Goal: Communication & Community: Answer question/provide support

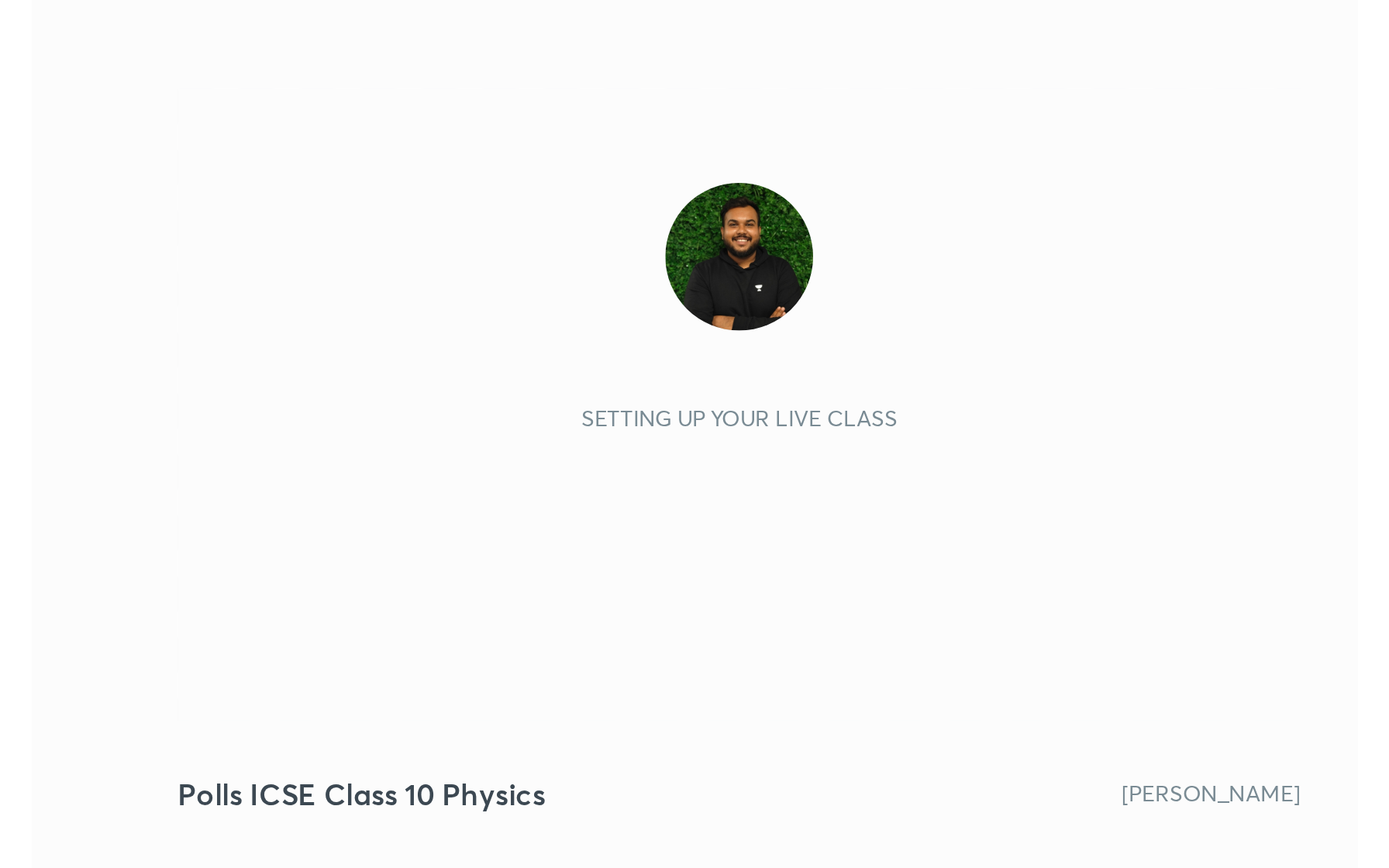
scroll to position [265, 495]
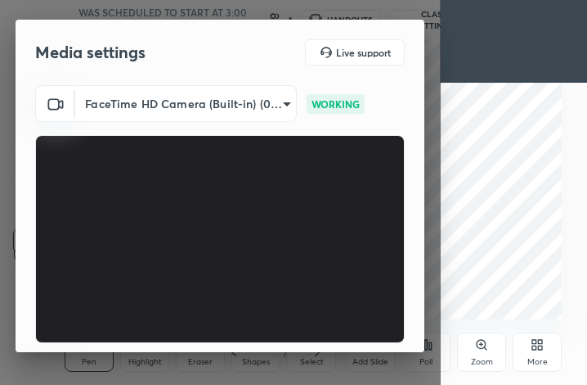
click at [313, 295] on video at bounding box center [220, 239] width 370 height 208
click at [524, 350] on div "More" at bounding box center [537, 351] width 49 height 39
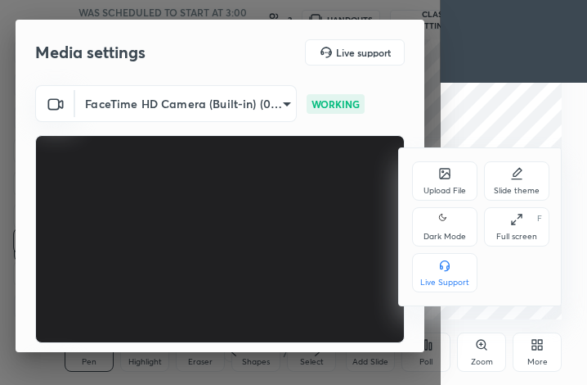
click at [518, 223] on icon at bounding box center [517, 219] width 13 height 13
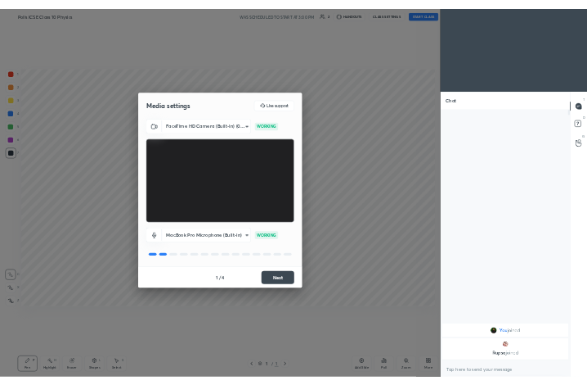
scroll to position [81010, 80788]
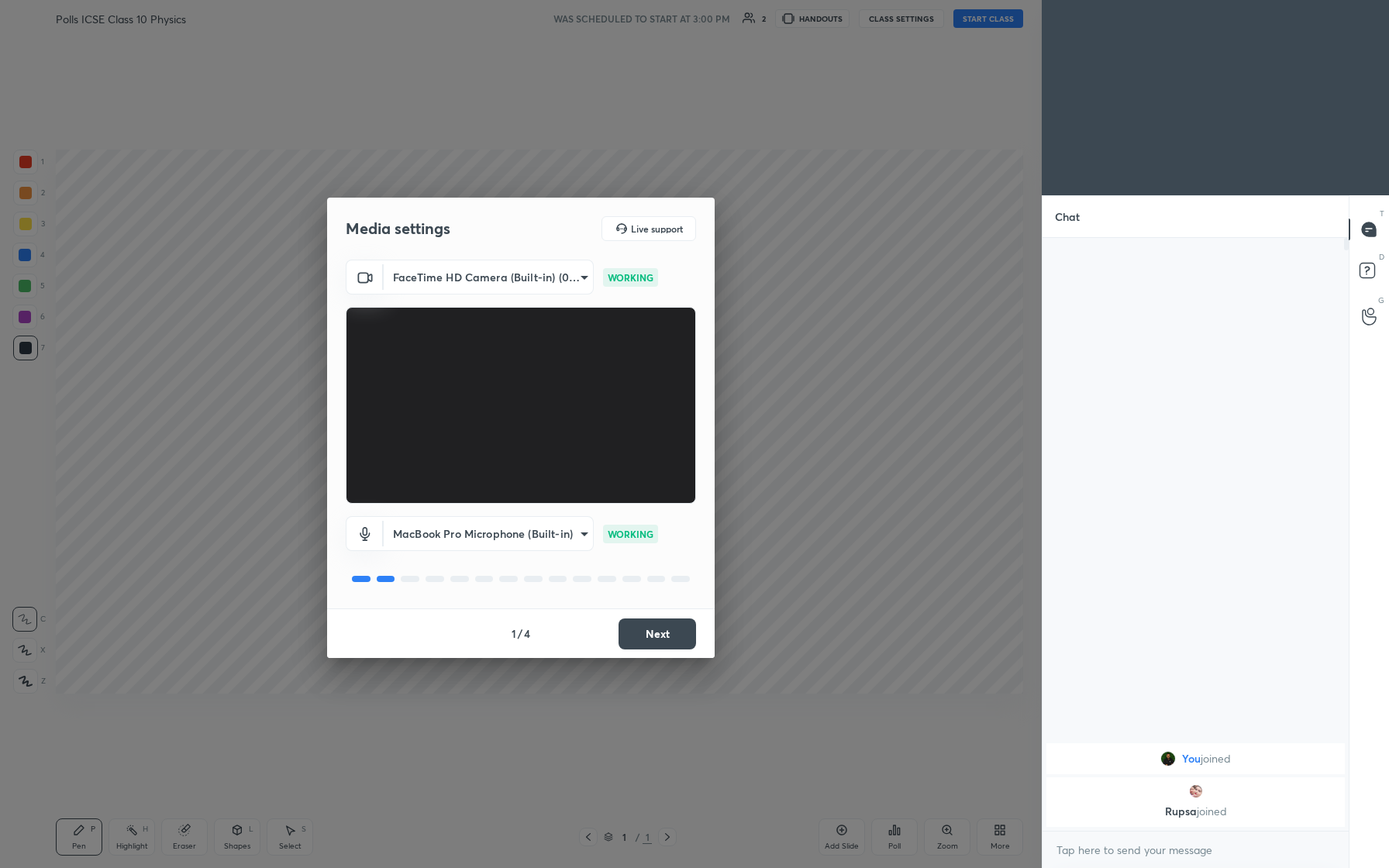
click at [556, 364] on button "Next" at bounding box center [658, 634] width 78 height 31
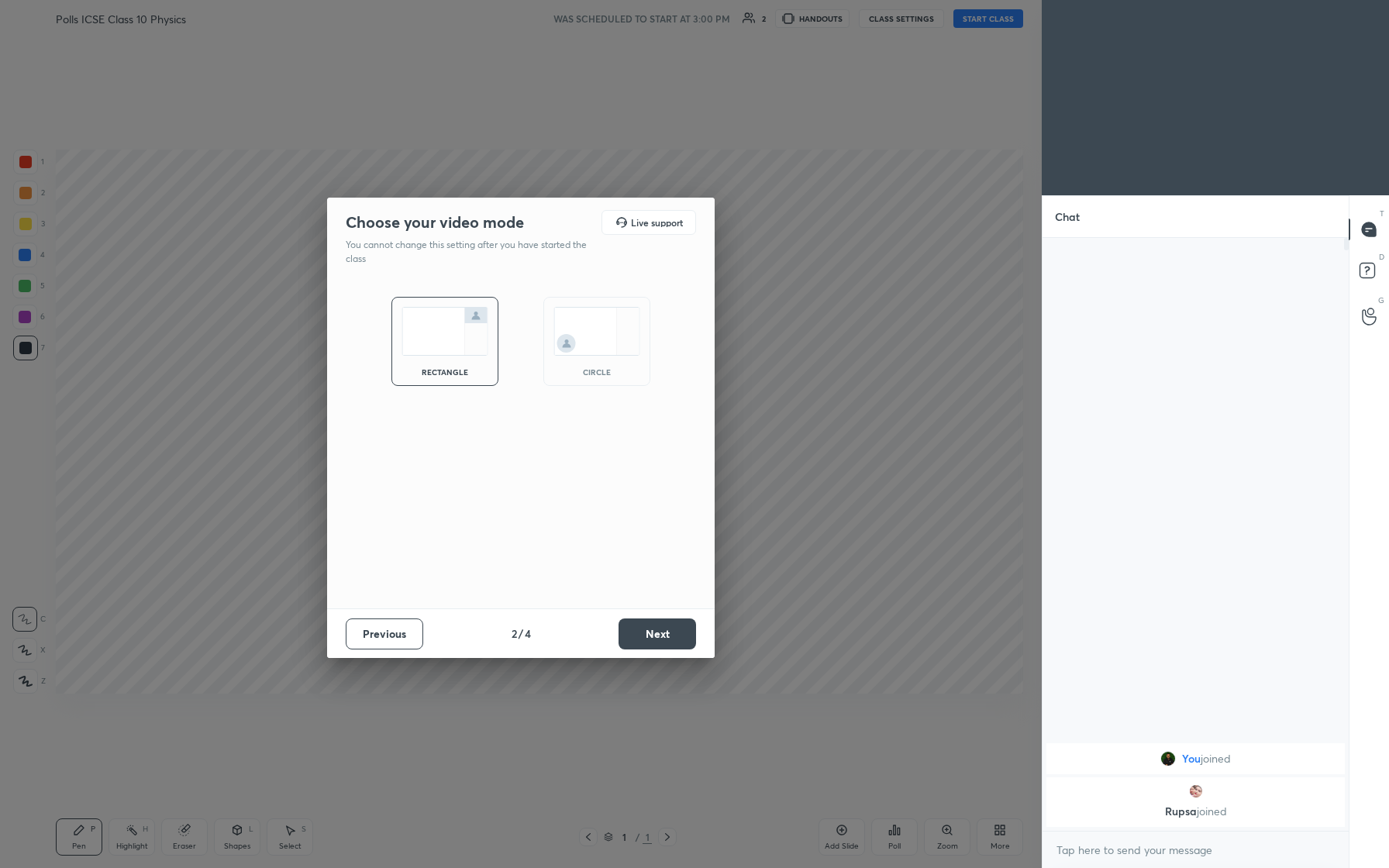
click at [556, 364] on button "Next" at bounding box center [658, 634] width 78 height 31
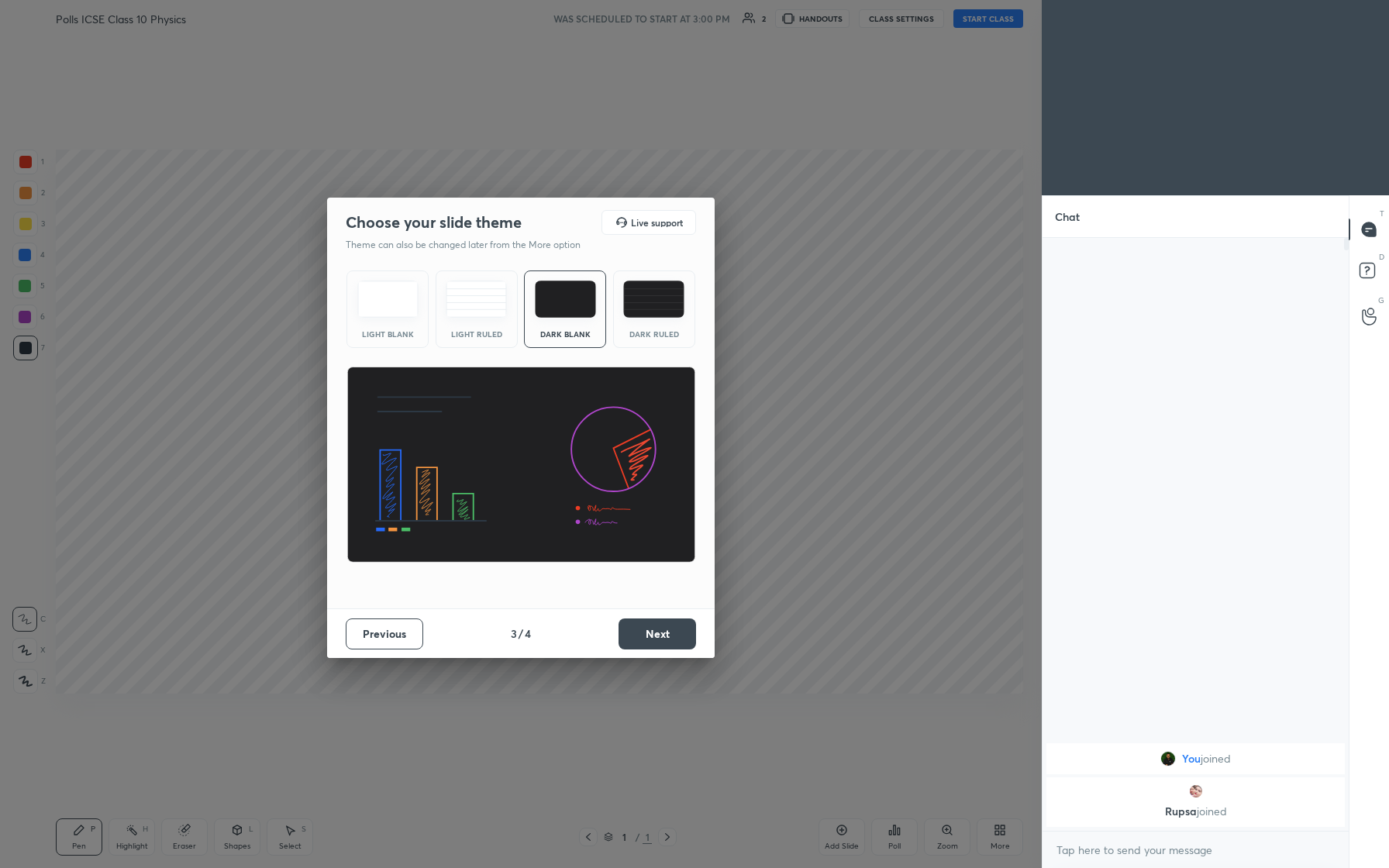
click at [556, 364] on button "Next" at bounding box center [658, 634] width 78 height 31
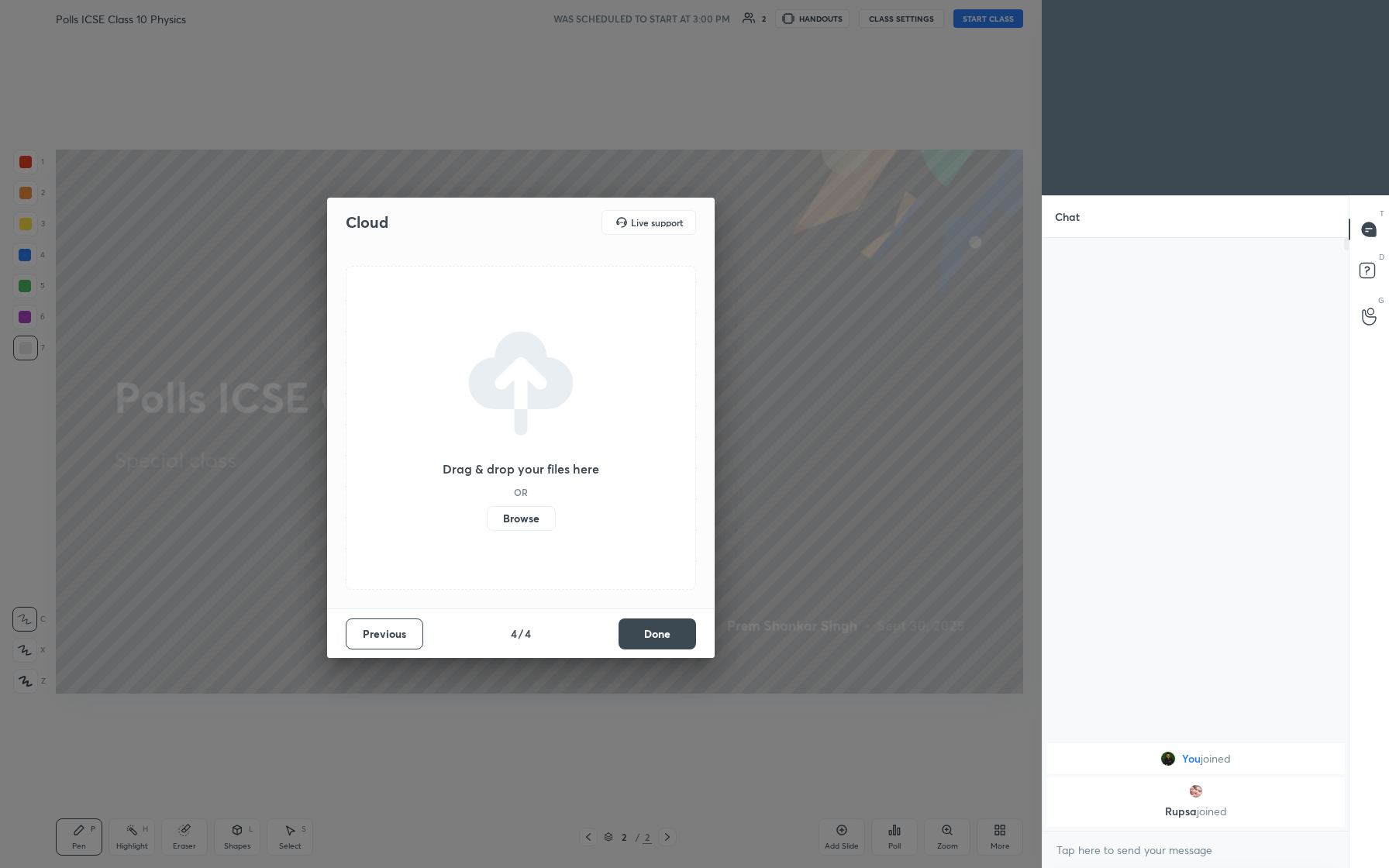
click at [523, 364] on label "Browse" at bounding box center [521, 518] width 69 height 25
click at [487, 364] on input "Browse" at bounding box center [487, 518] width 0 height 25
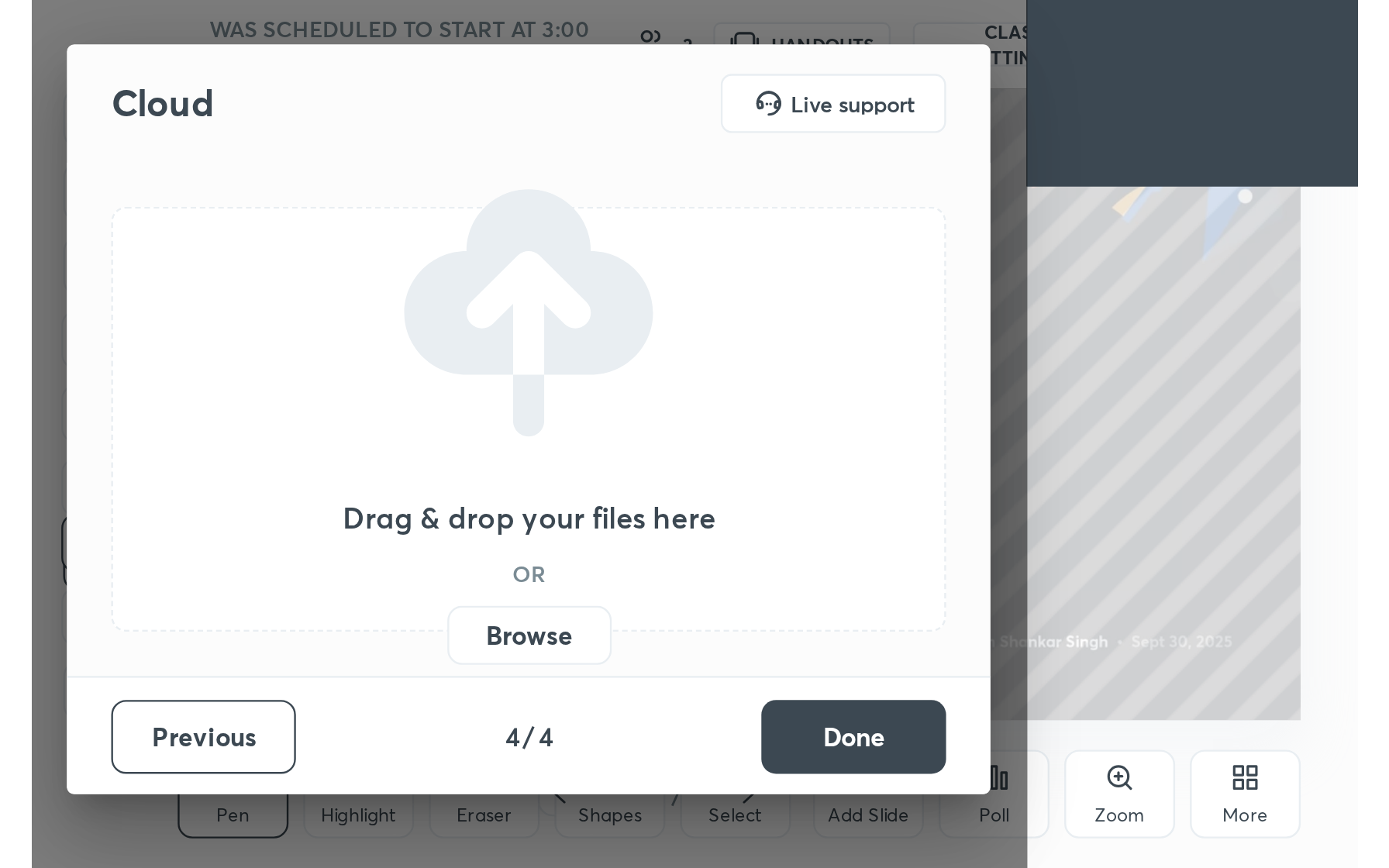
scroll to position [77269, 77030]
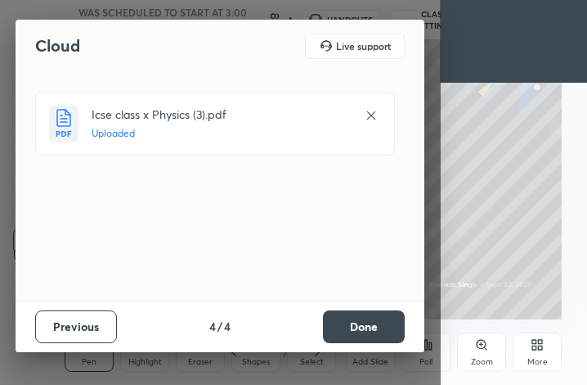
click at [368, 317] on button "Done" at bounding box center [364, 326] width 82 height 33
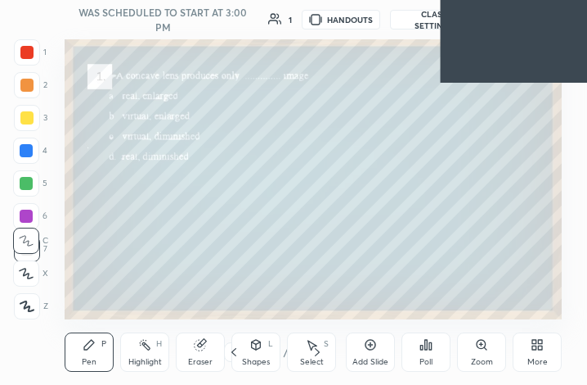
click at [533, 358] on div "More" at bounding box center [538, 362] width 20 height 8
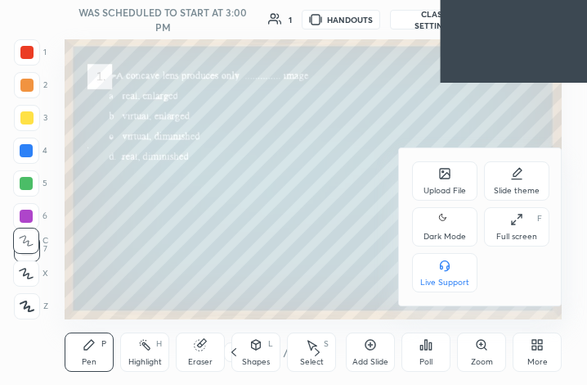
click at [525, 210] on div "Full screen F" at bounding box center [516, 226] width 65 height 39
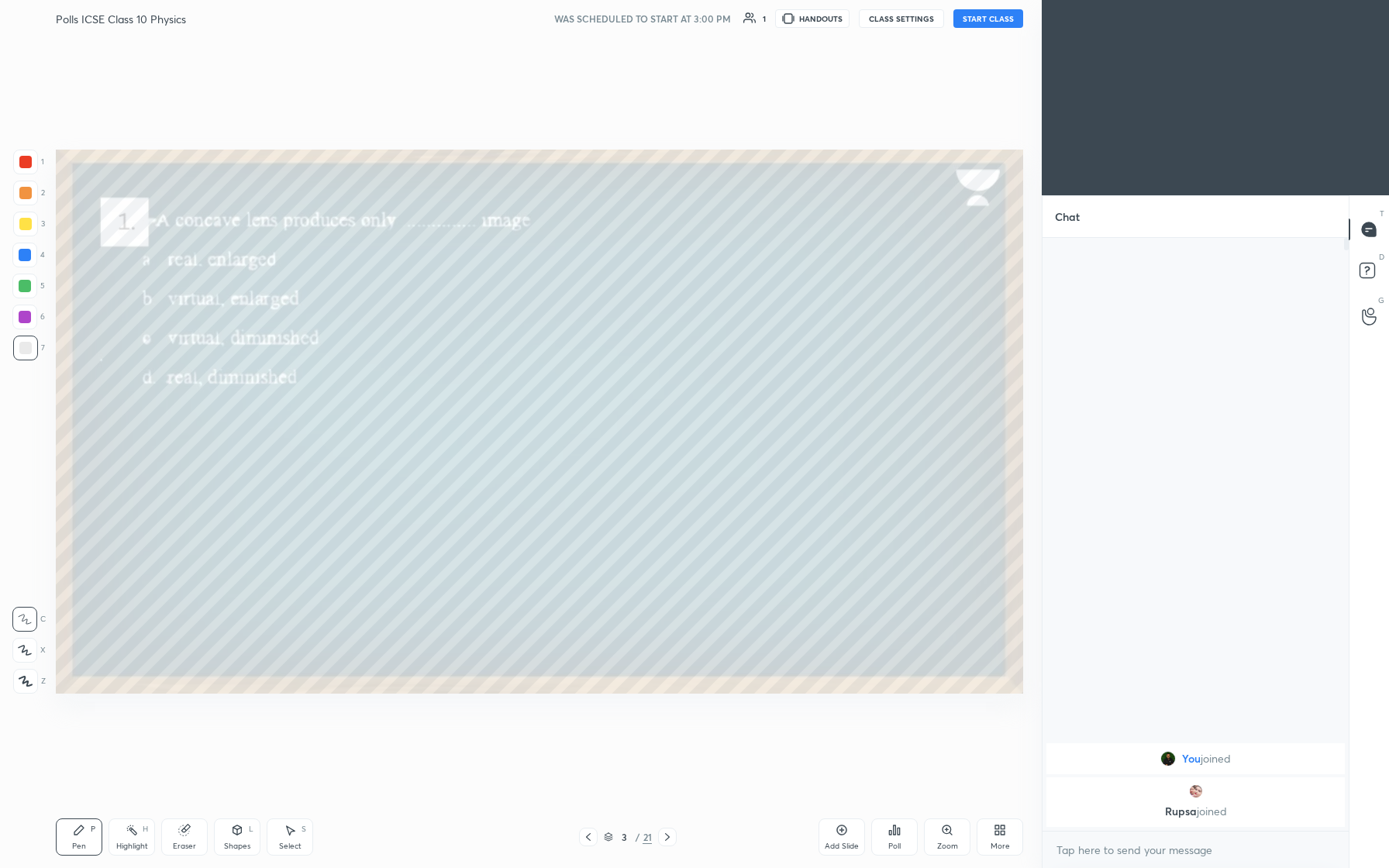
scroll to position [769, 980]
click at [556, 364] on icon at bounding box center [587, 837] width 12 height 12
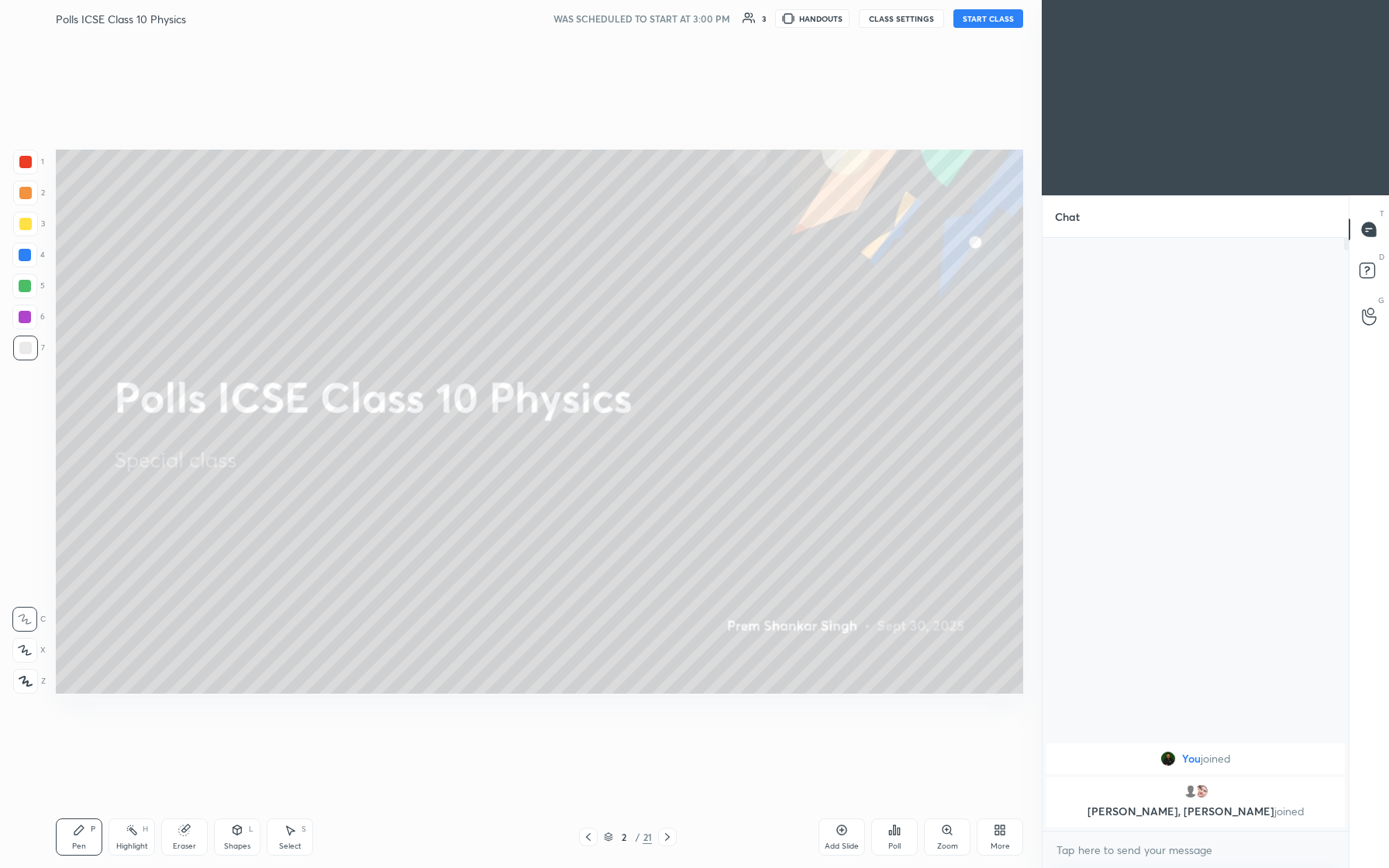
drag, startPoint x: 991, startPoint y: 15, endPoint x: 991, endPoint y: 765, distance: 750.0
click at [556, 15] on button "START CLASS" at bounding box center [988, 19] width 70 height 19
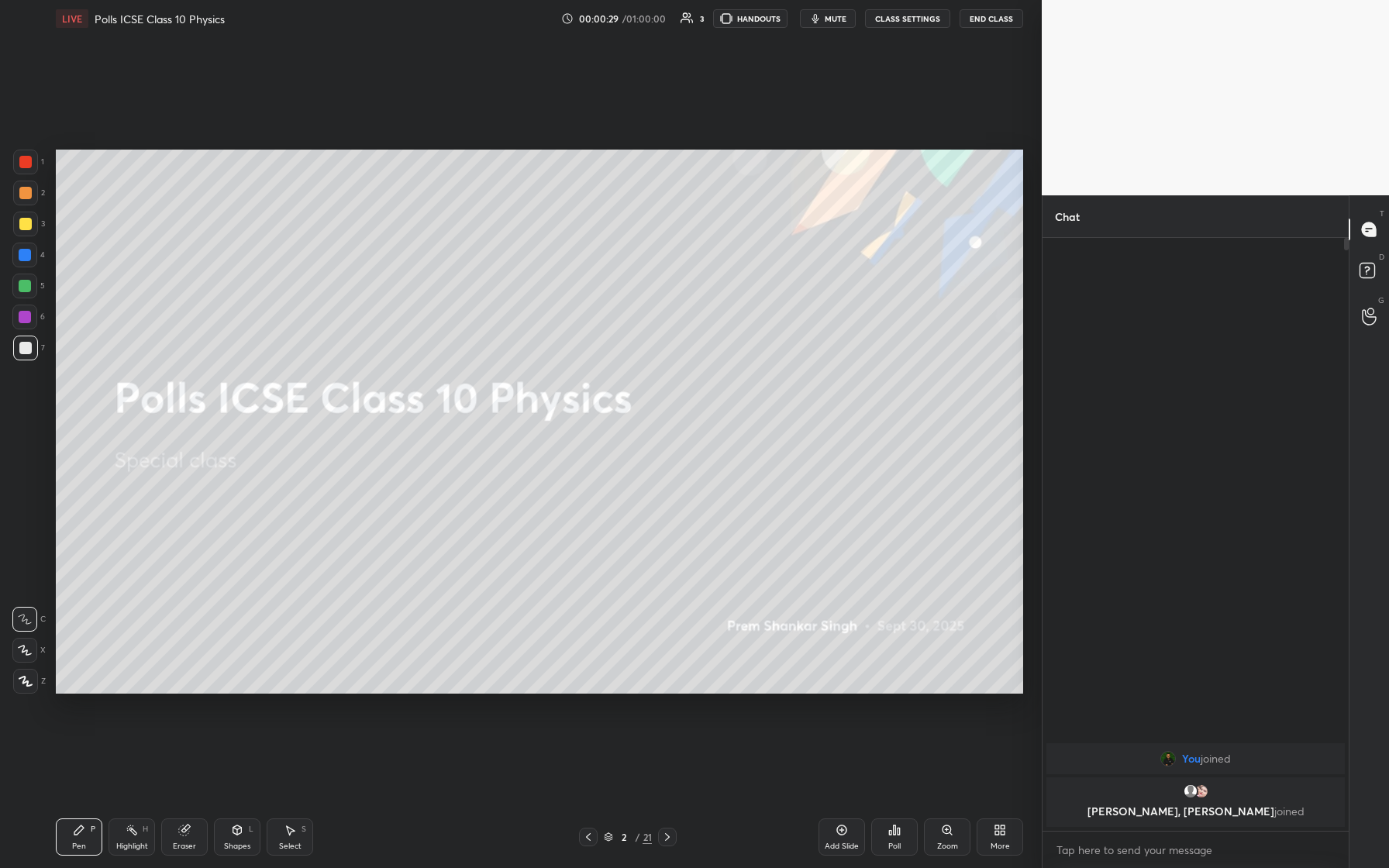
click at [556, 364] on body "1 2 3 4 5 6 7 C X Z C X Z E E Erase all H H LIVE Polls ICSE Class 10 Physics 00…" at bounding box center [694, 434] width 1389 height 868
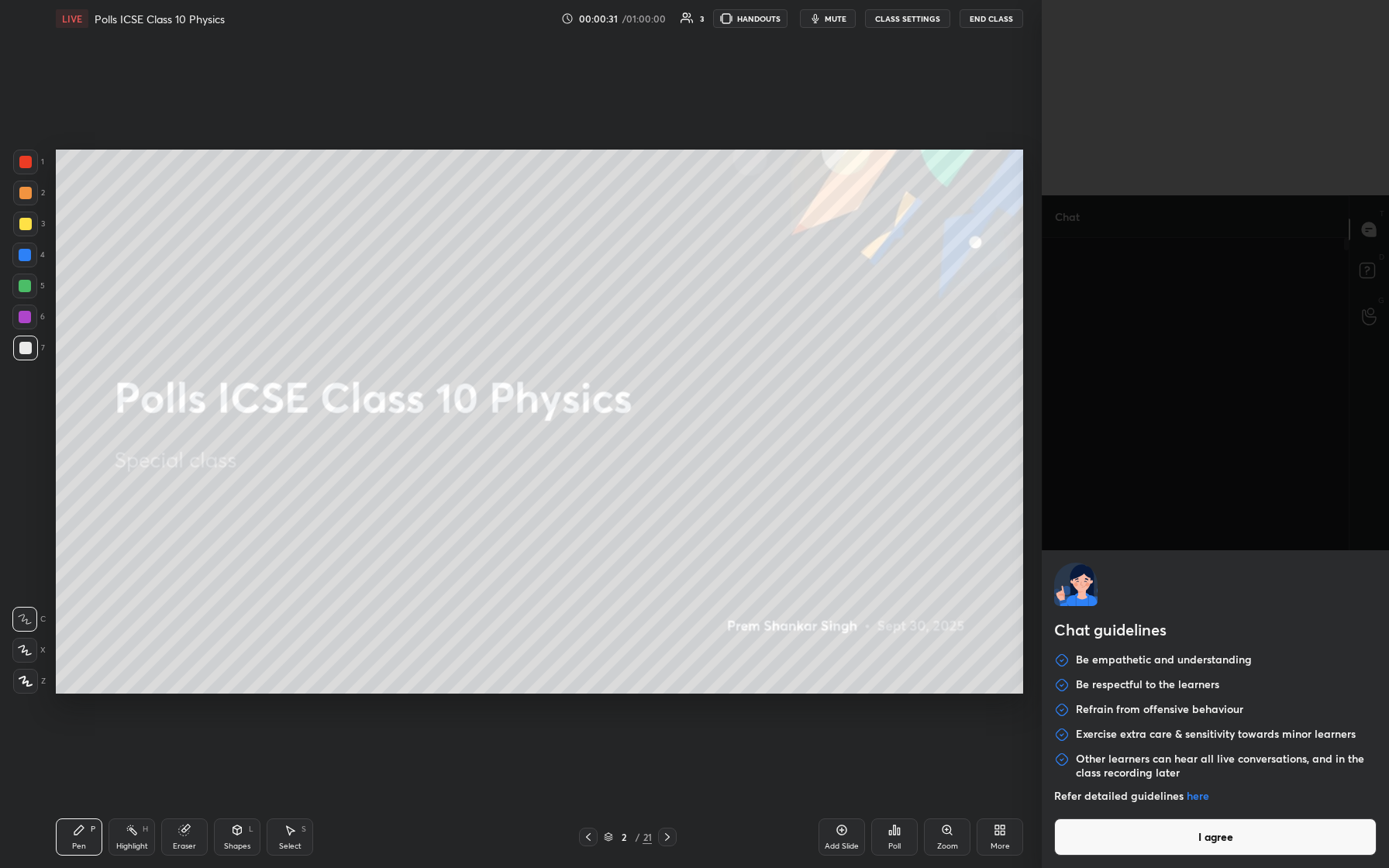
click at [556, 364] on button "I agree" at bounding box center [1216, 837] width 322 height 37
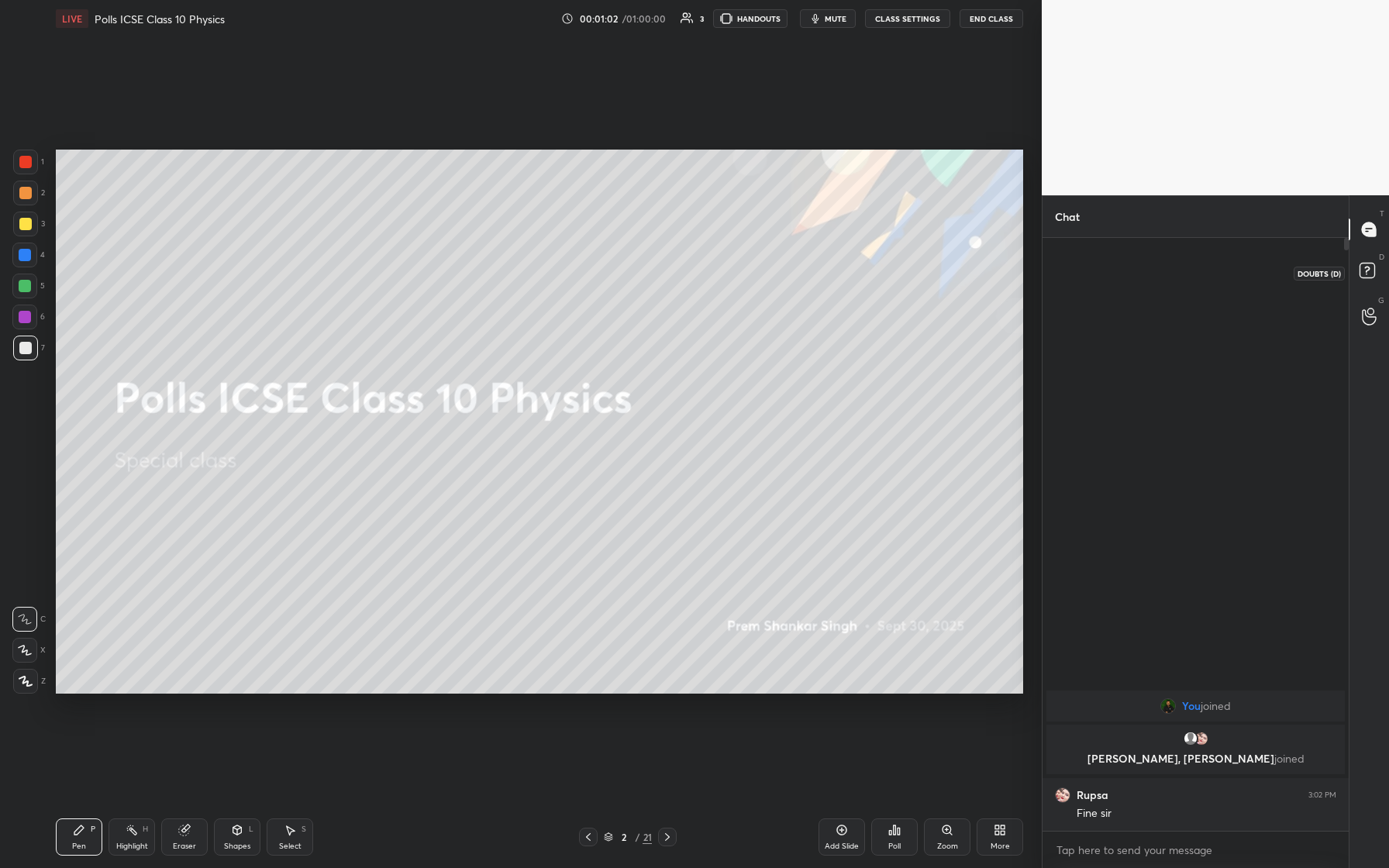
click at [556, 268] on rect at bounding box center [1367, 271] width 15 height 15
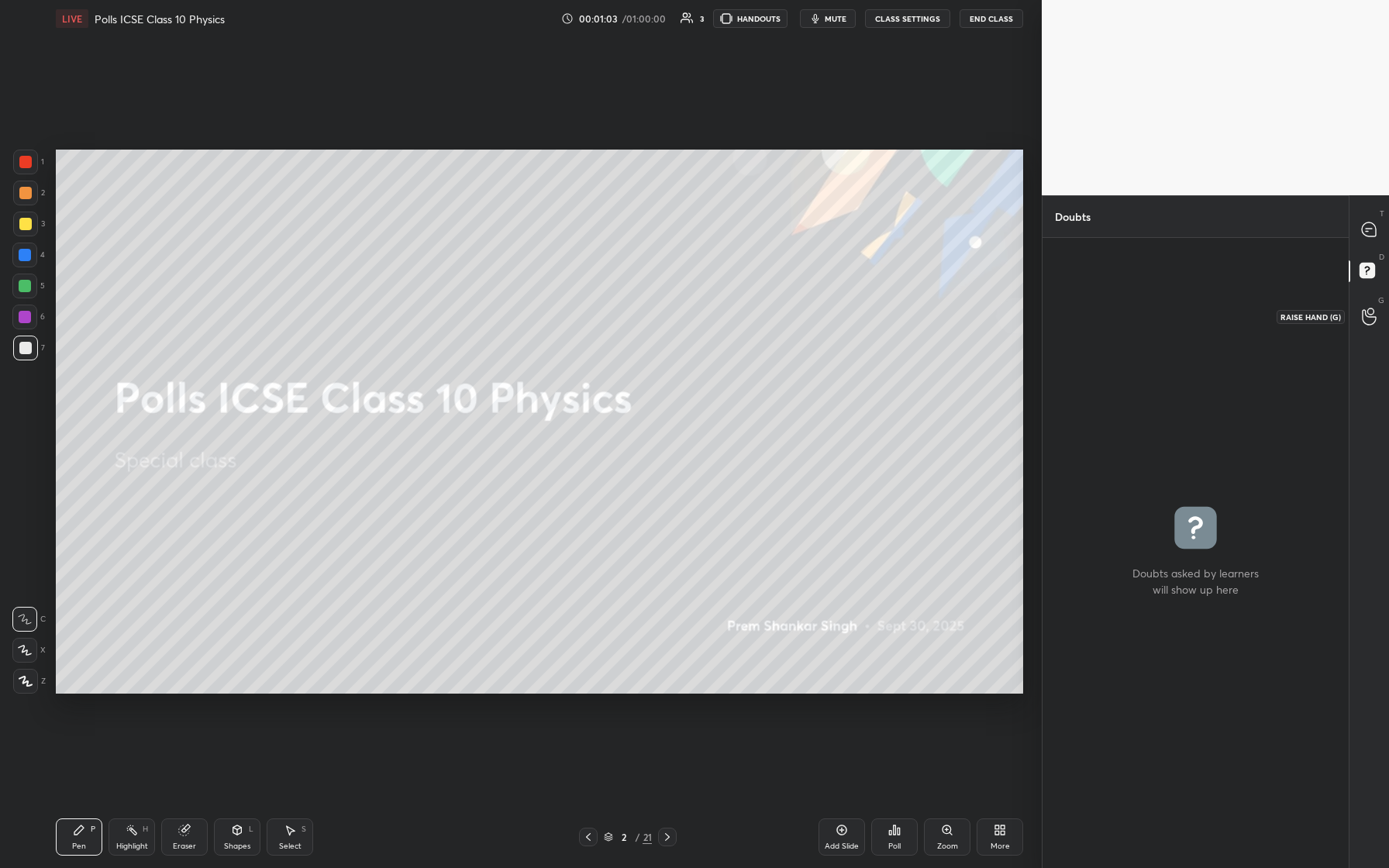
click at [556, 316] on icon at bounding box center [1370, 316] width 15 height 18
click at [556, 225] on icon at bounding box center [1369, 229] width 14 height 14
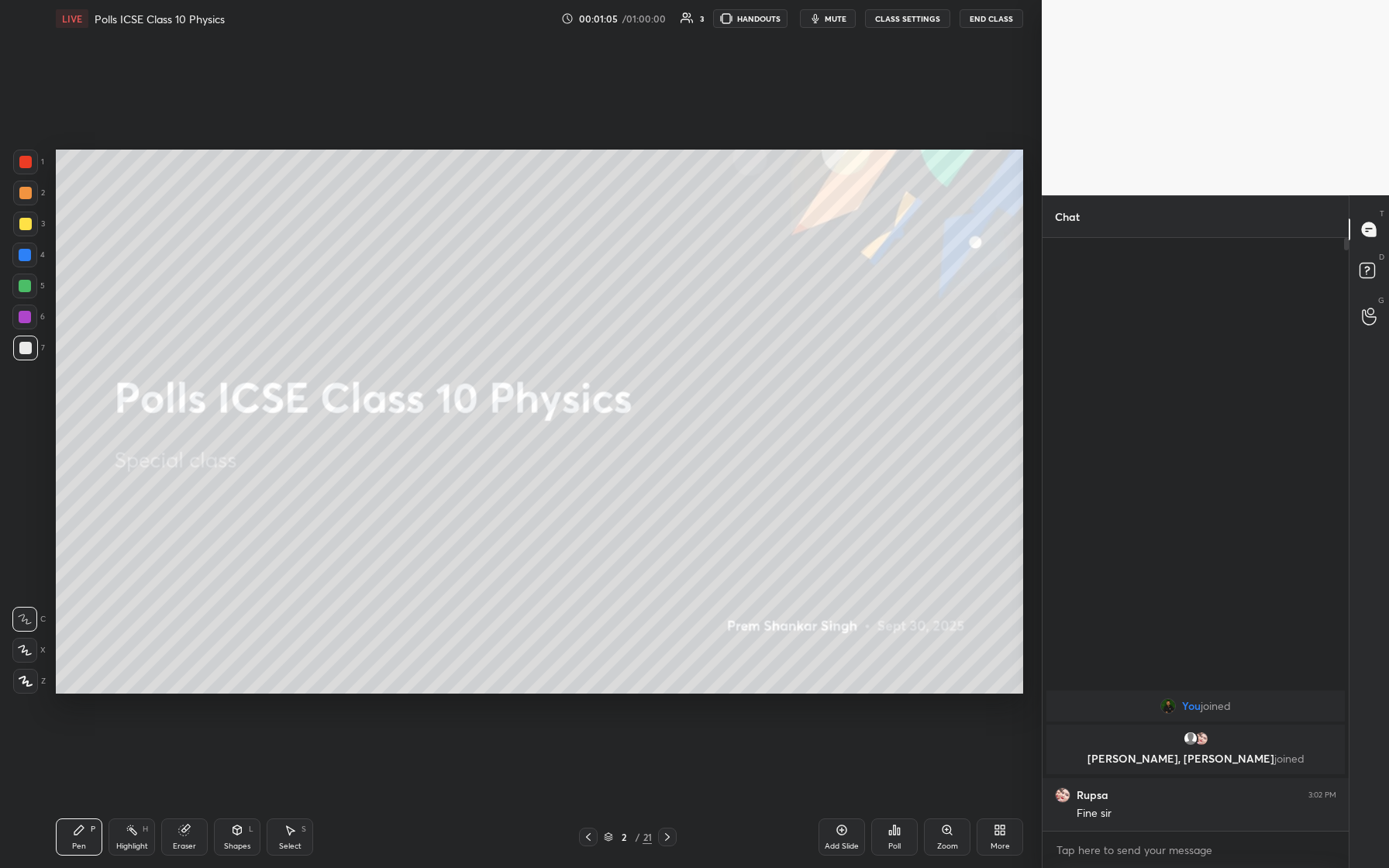
scroll to position [588, 301]
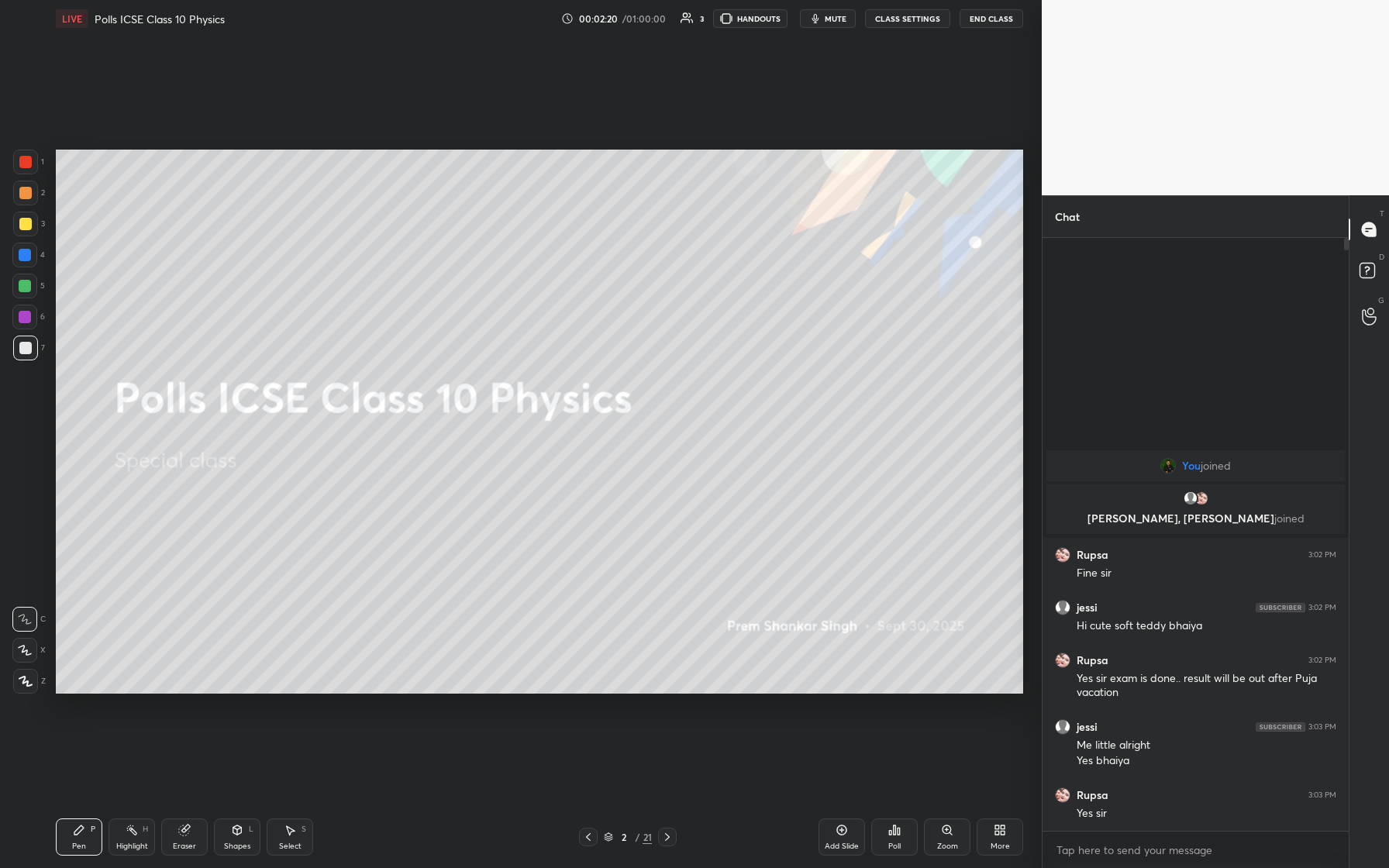
click at [556, 364] on icon at bounding box center [667, 837] width 12 height 12
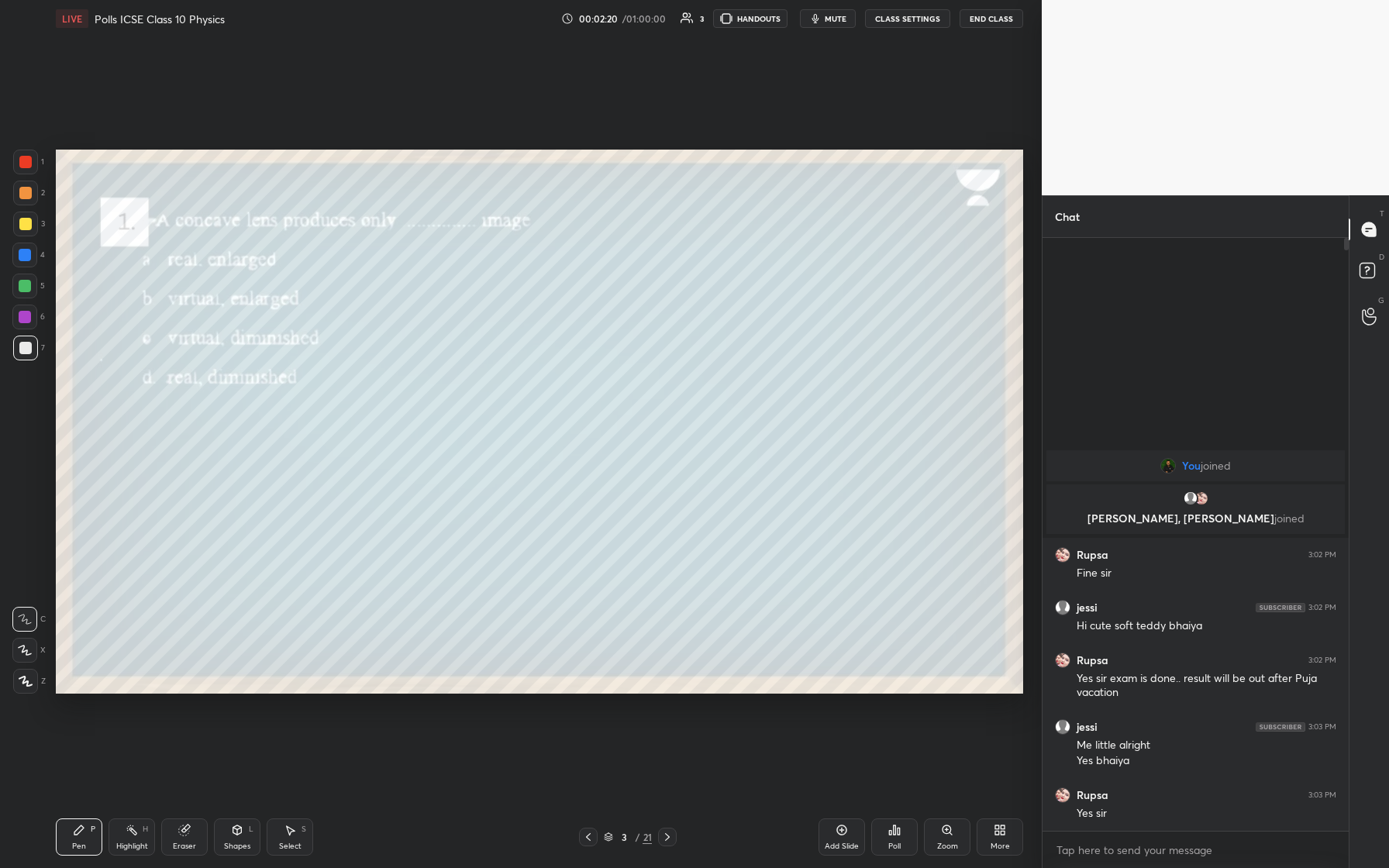
click at [556, 364] on icon at bounding box center [667, 837] width 12 height 12
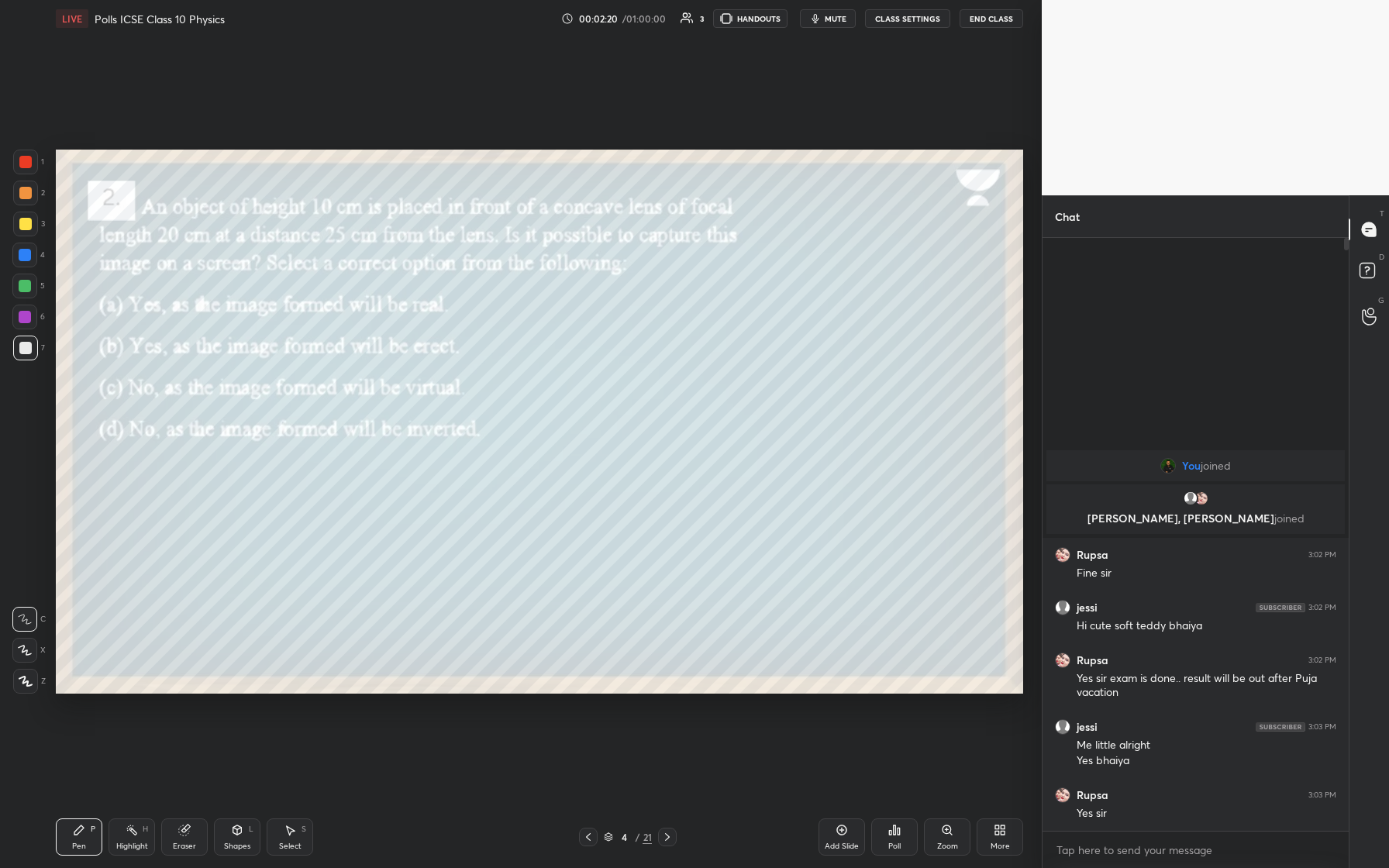
click at [556, 364] on icon at bounding box center [667, 837] width 12 height 12
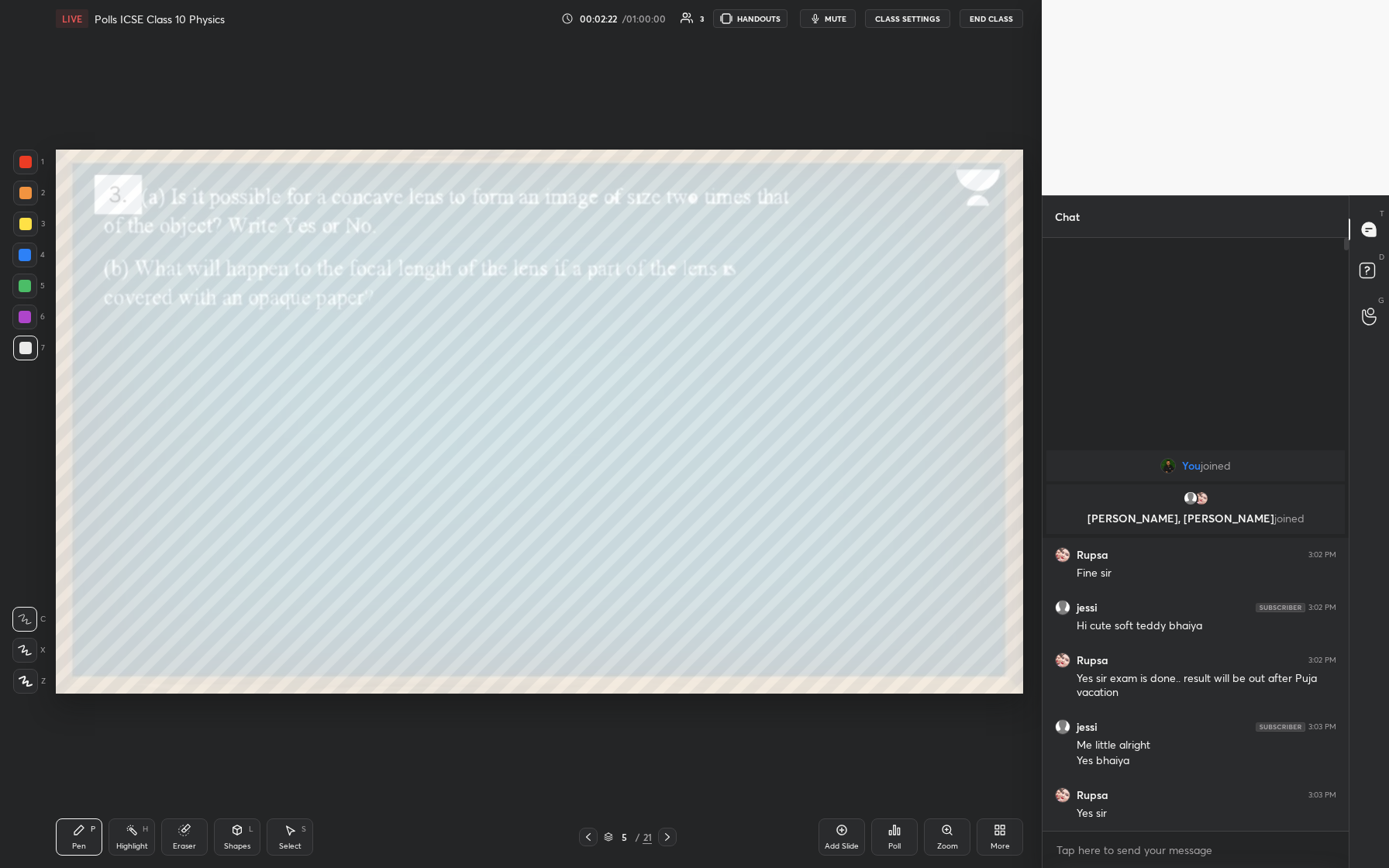
click at [556, 364] on icon at bounding box center [667, 837] width 12 height 12
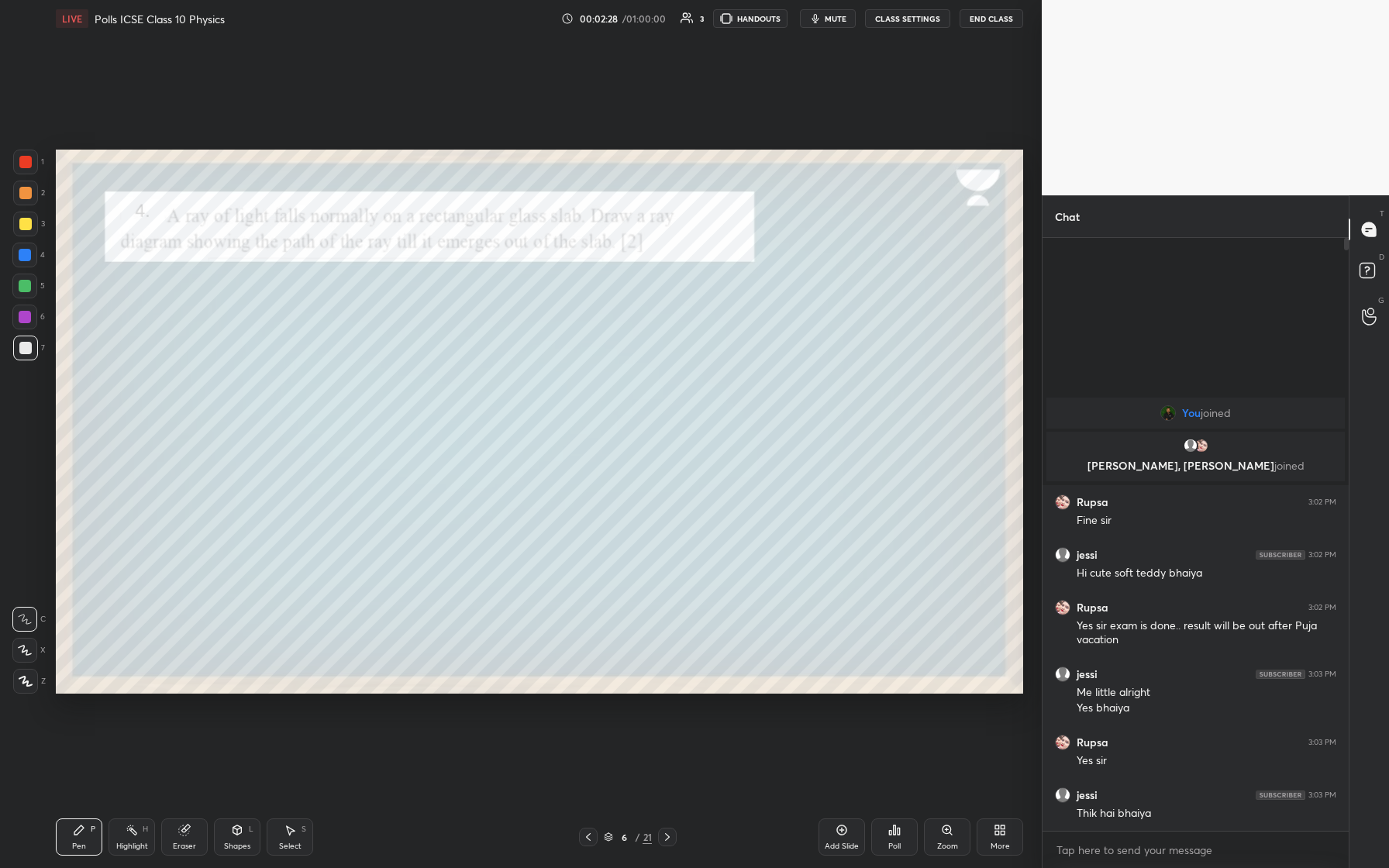
click at [24, 166] on div at bounding box center [25, 161] width 12 height 12
click at [22, 364] on icon at bounding box center [26, 680] width 14 height 10
drag, startPoint x: 23, startPoint y: 229, endPoint x: 44, endPoint y: 235, distance: 21.8
click at [24, 230] on div at bounding box center [26, 224] width 25 height 25
click at [238, 364] on div "Shapes" at bounding box center [237, 846] width 27 height 8
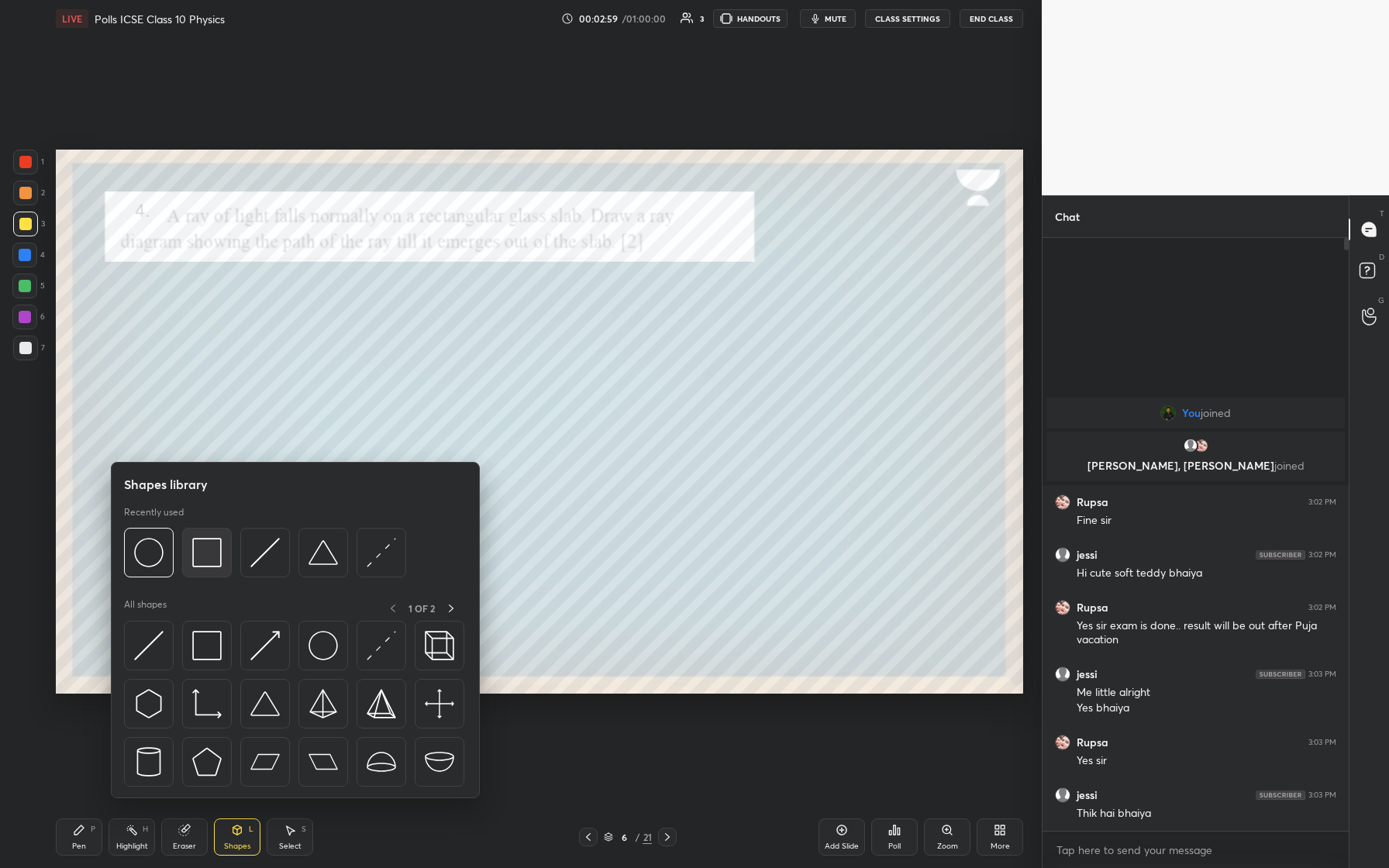
click at [195, 364] on img at bounding box center [207, 552] width 29 height 29
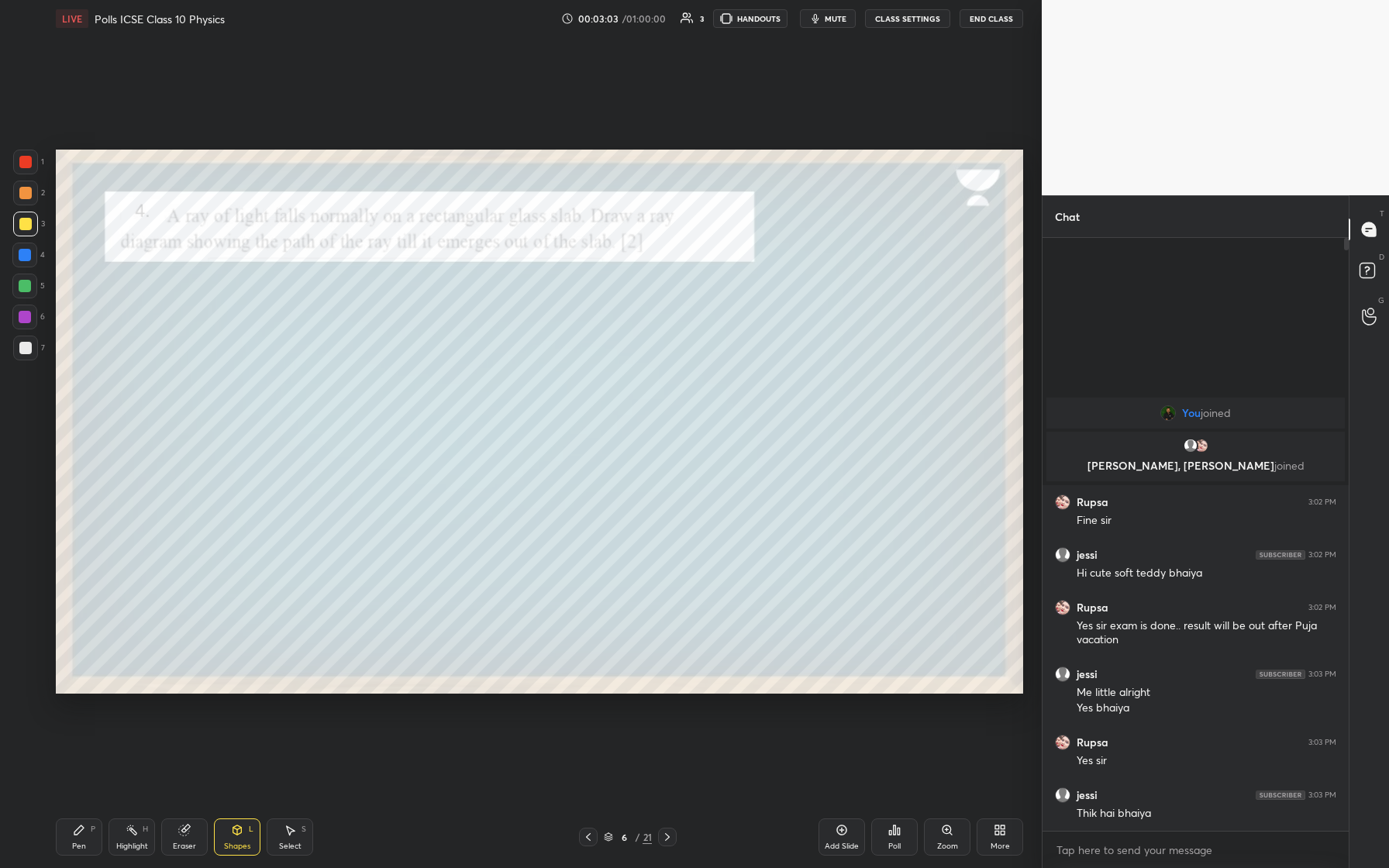
click at [26, 351] on div at bounding box center [25, 348] width 12 height 12
click at [80, 364] on icon at bounding box center [80, 830] width 9 height 9
click at [244, 364] on div "Shapes L" at bounding box center [237, 837] width 46 height 37
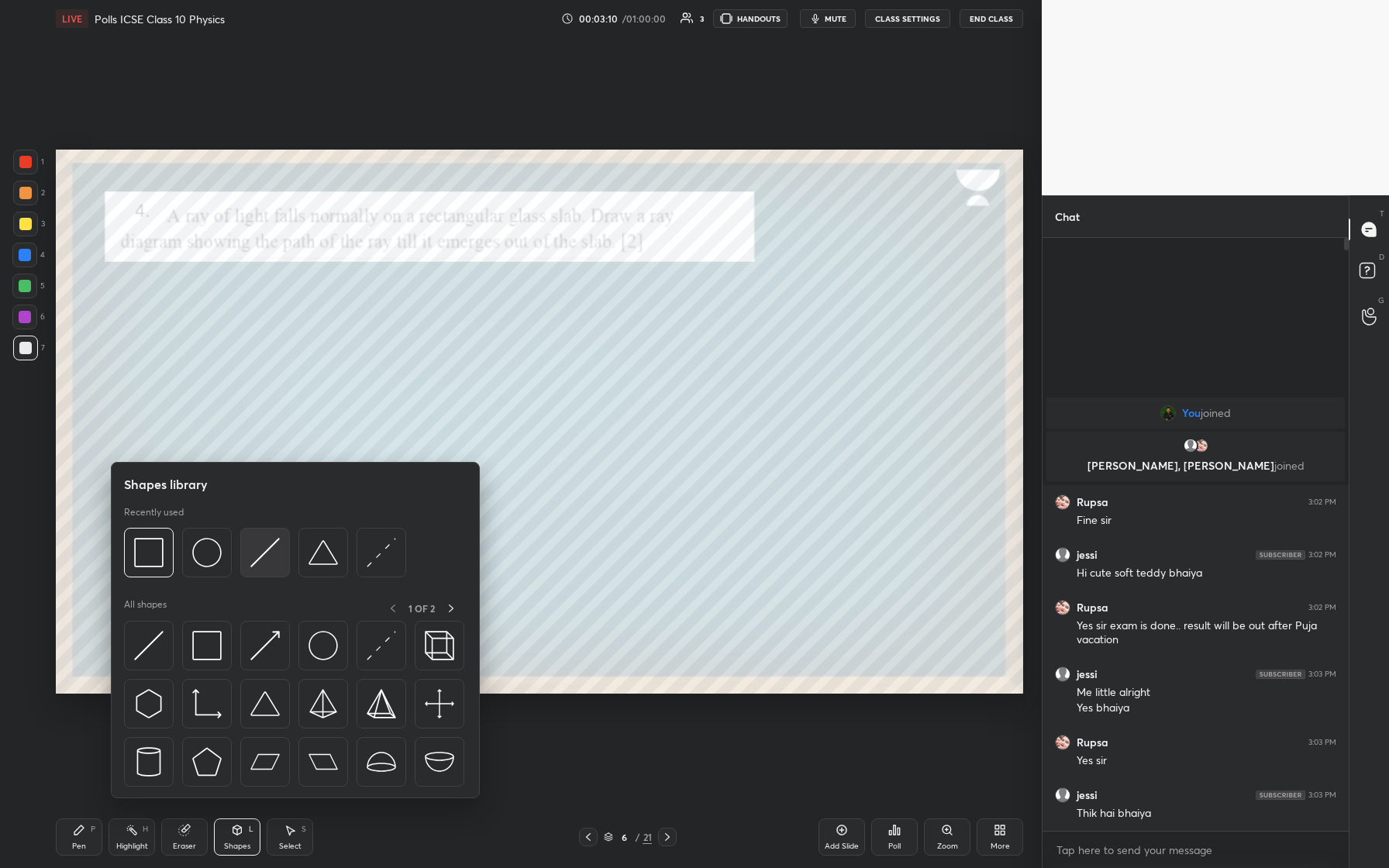
click at [254, 364] on img at bounding box center [264, 552] width 29 height 29
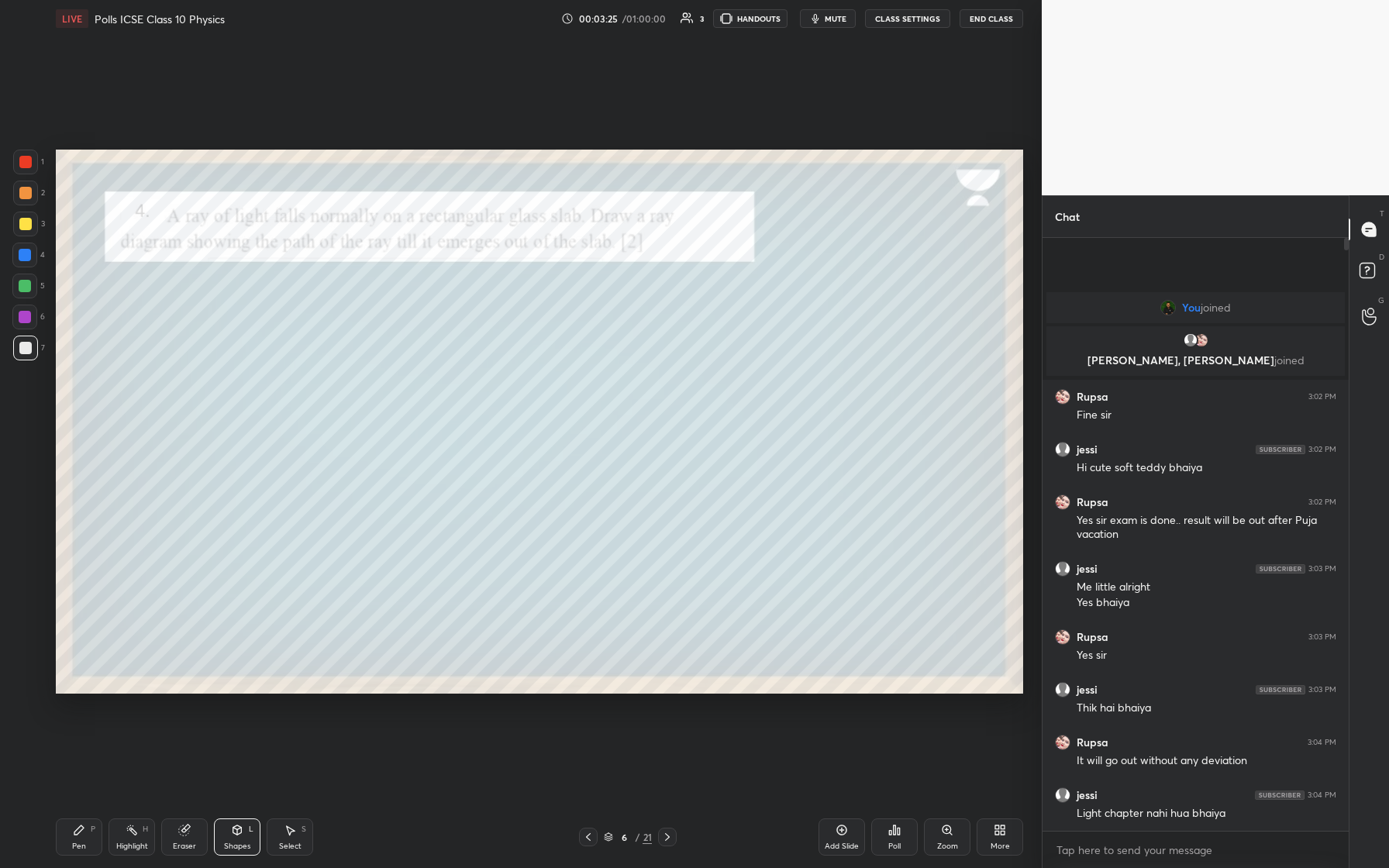
click at [25, 263] on div at bounding box center [25, 255] width 25 height 25
click at [25, 290] on div at bounding box center [25, 285] width 12 height 12
click at [78, 364] on div "Pen P" at bounding box center [79, 837] width 46 height 37
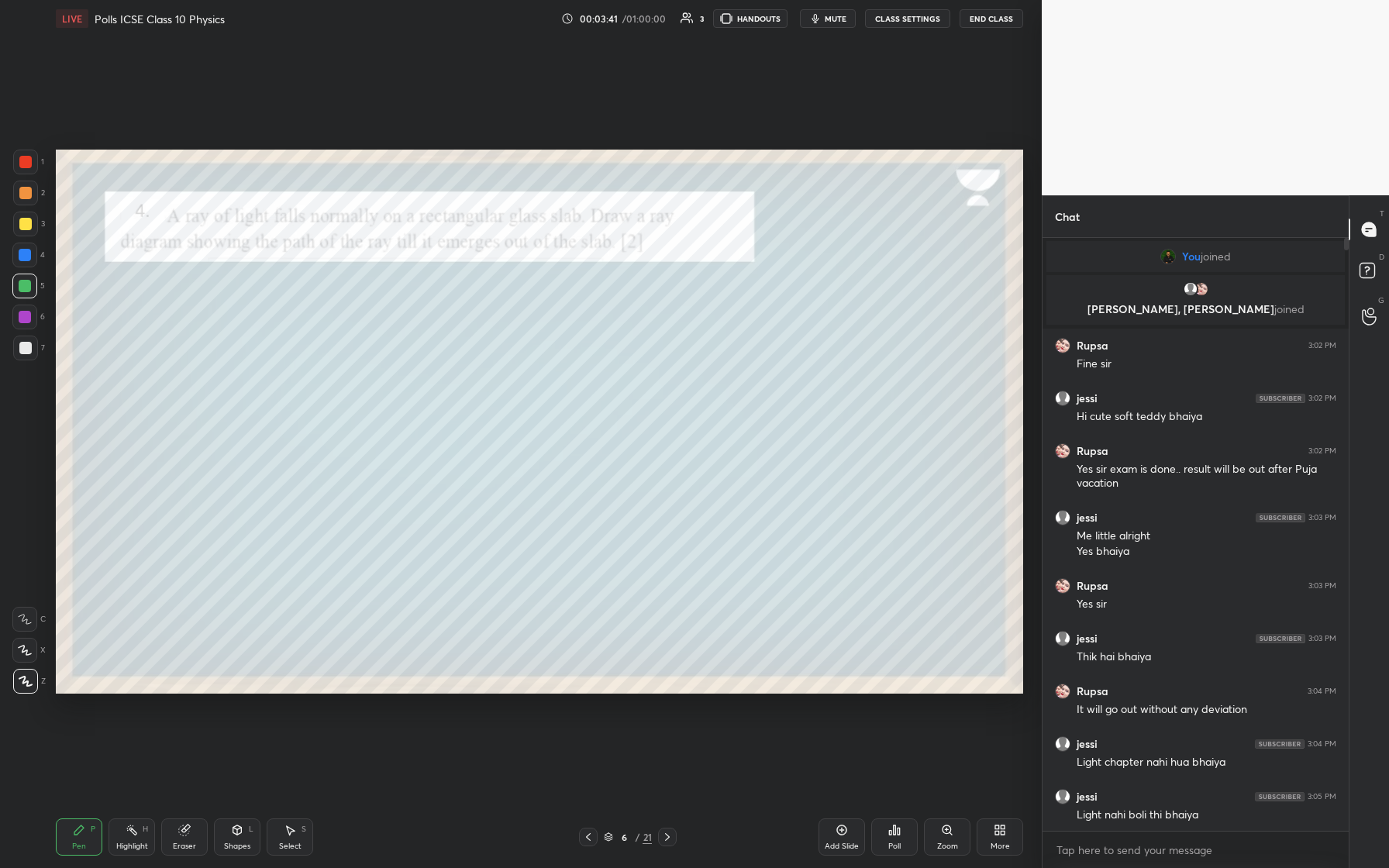
drag, startPoint x: 26, startPoint y: 192, endPoint x: 22, endPoint y: 206, distance: 14.6
click at [26, 194] on div at bounding box center [25, 192] width 12 height 12
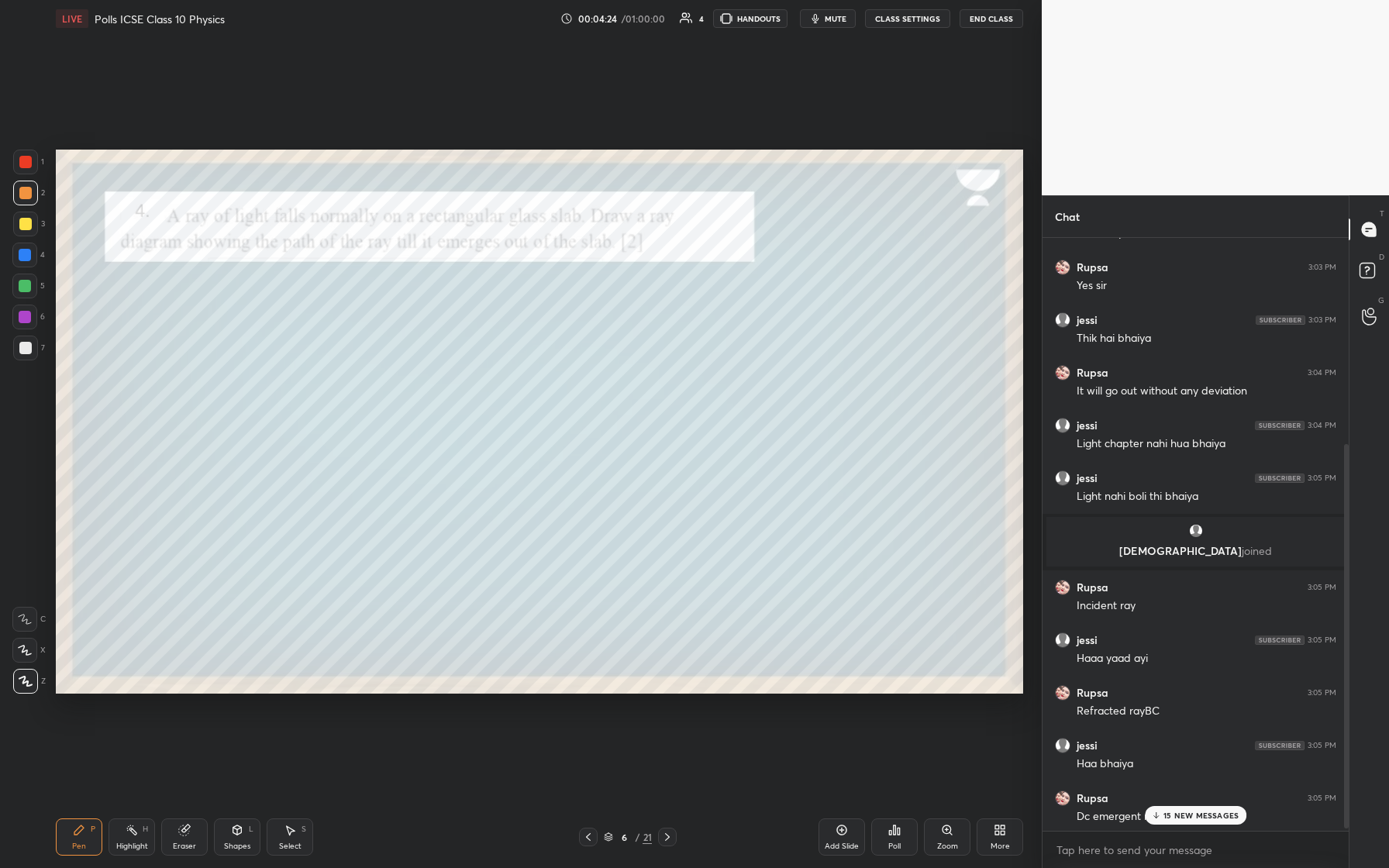
scroll to position [322, 0]
click at [556, 364] on icon at bounding box center [667, 837] width 12 height 12
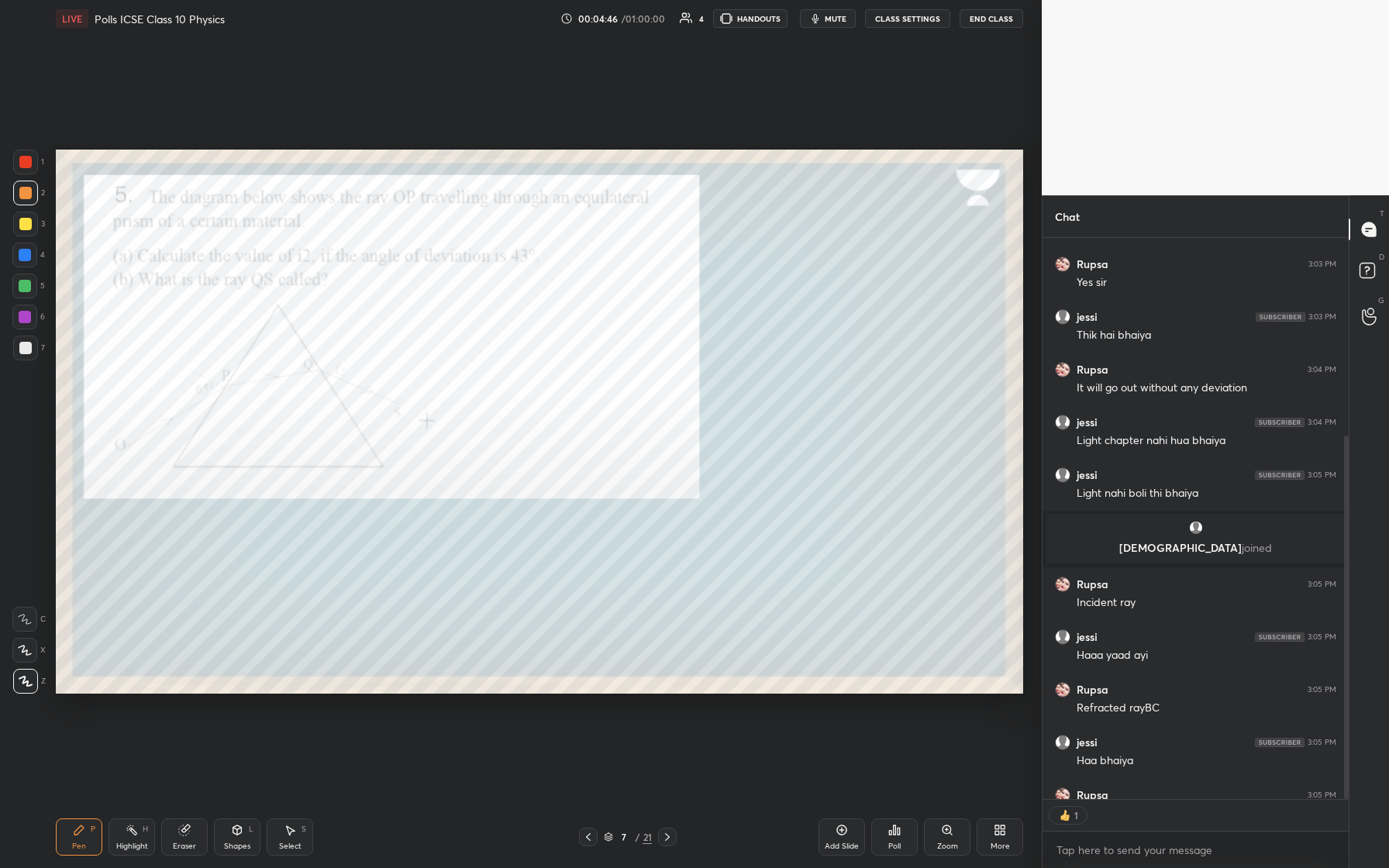
scroll to position [556, 301]
click at [27, 162] on div at bounding box center [25, 161] width 12 height 12
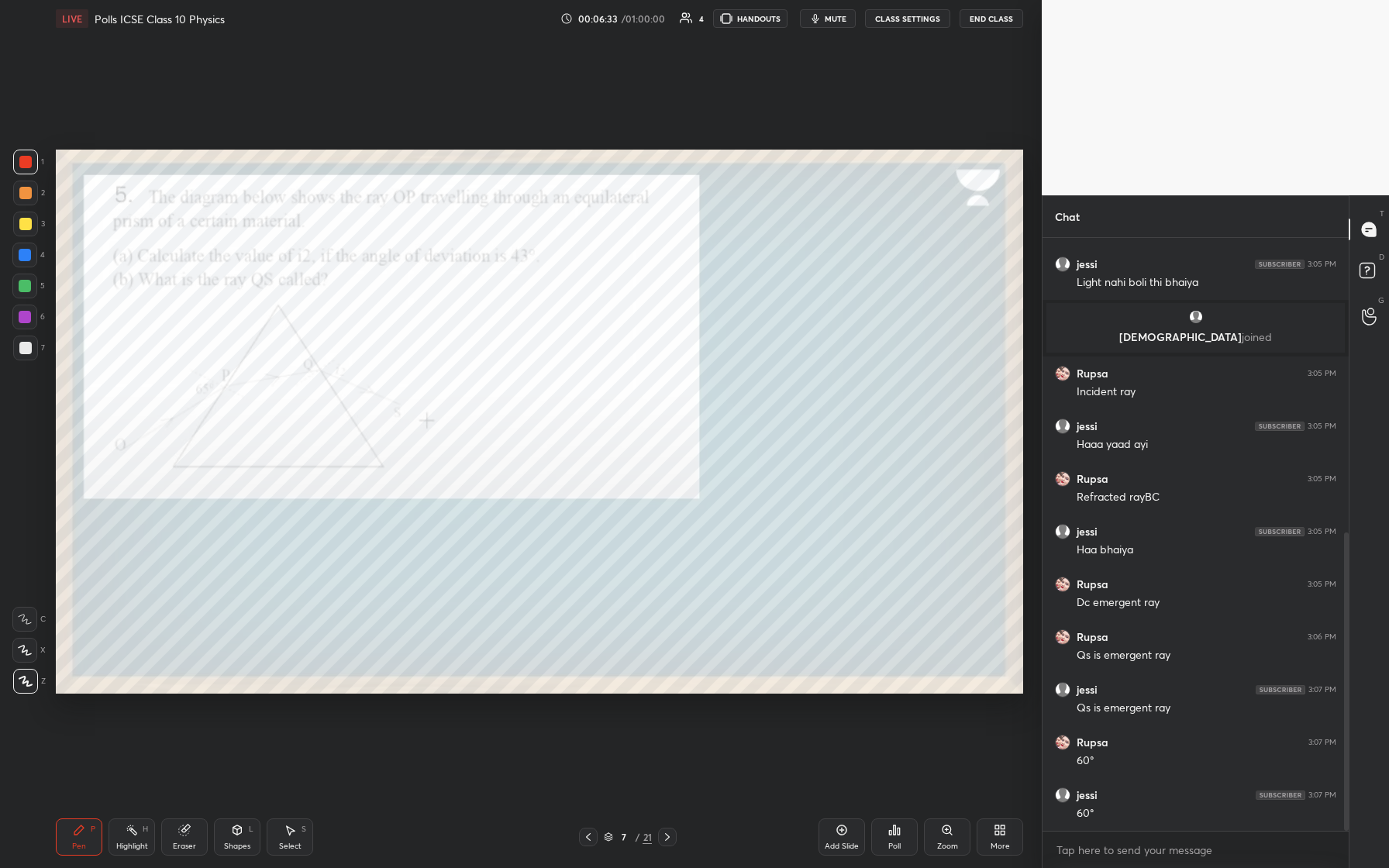
scroll to position [586, 0]
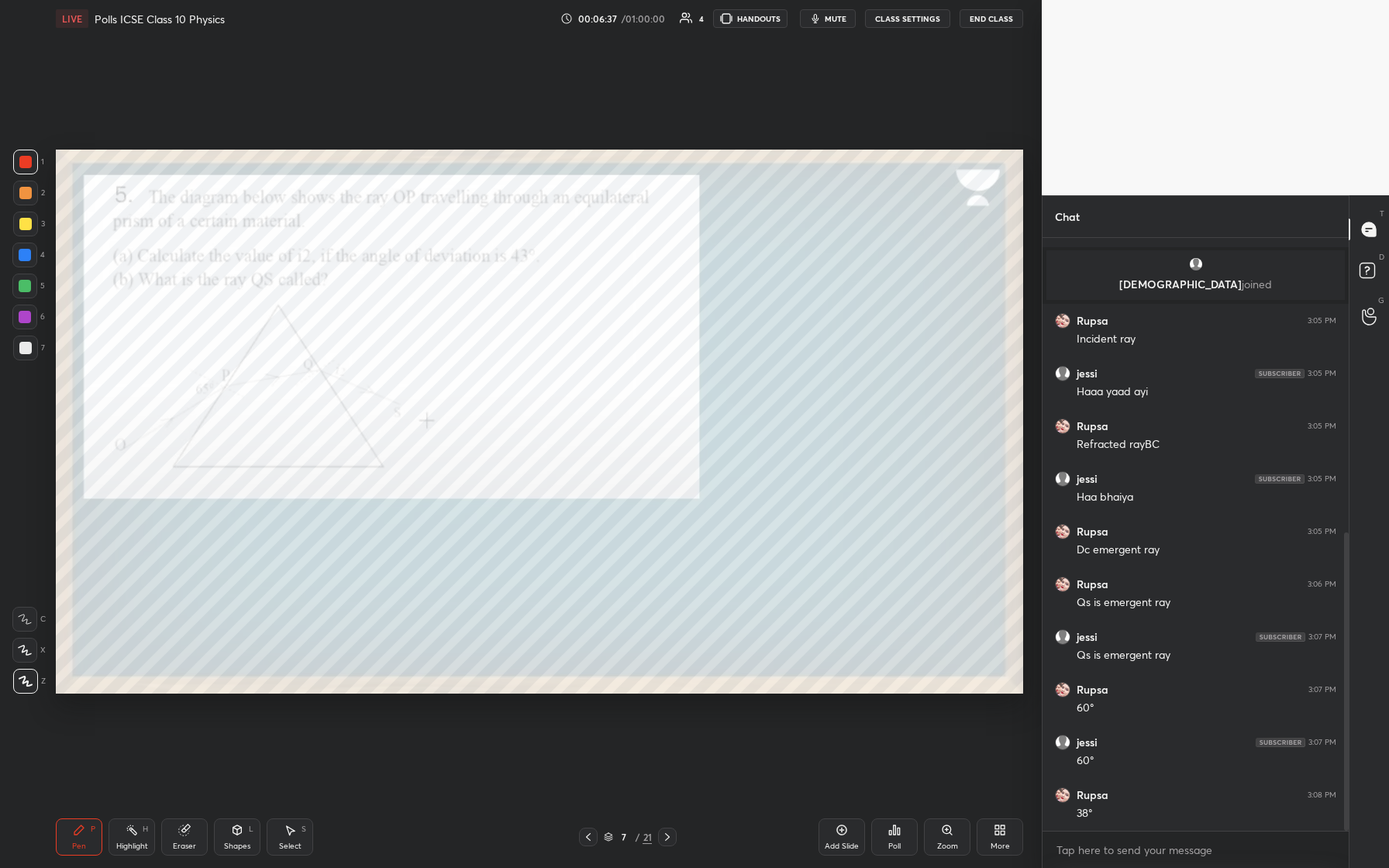
click at [22, 224] on div at bounding box center [25, 224] width 12 height 12
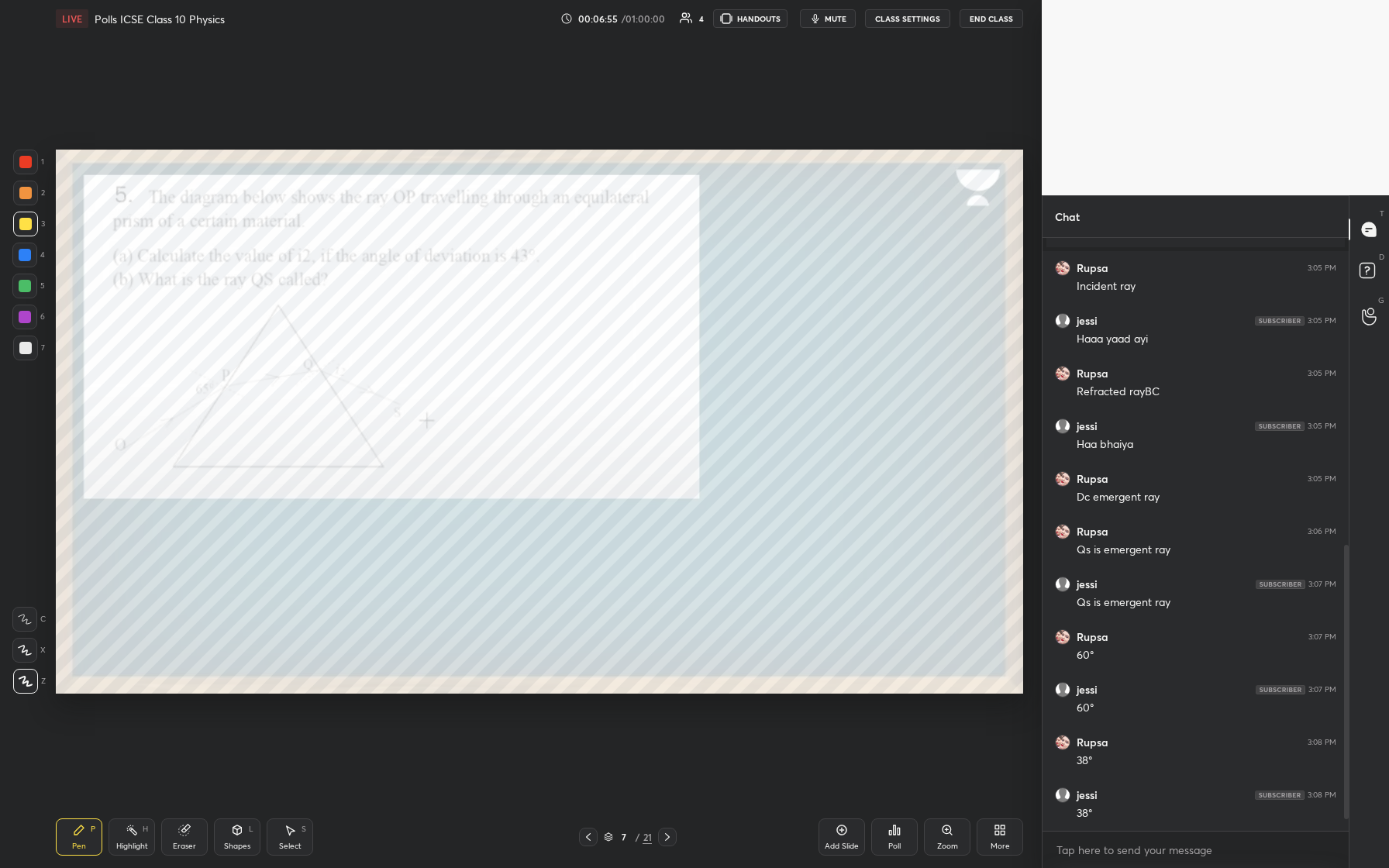
scroll to position [691, 0]
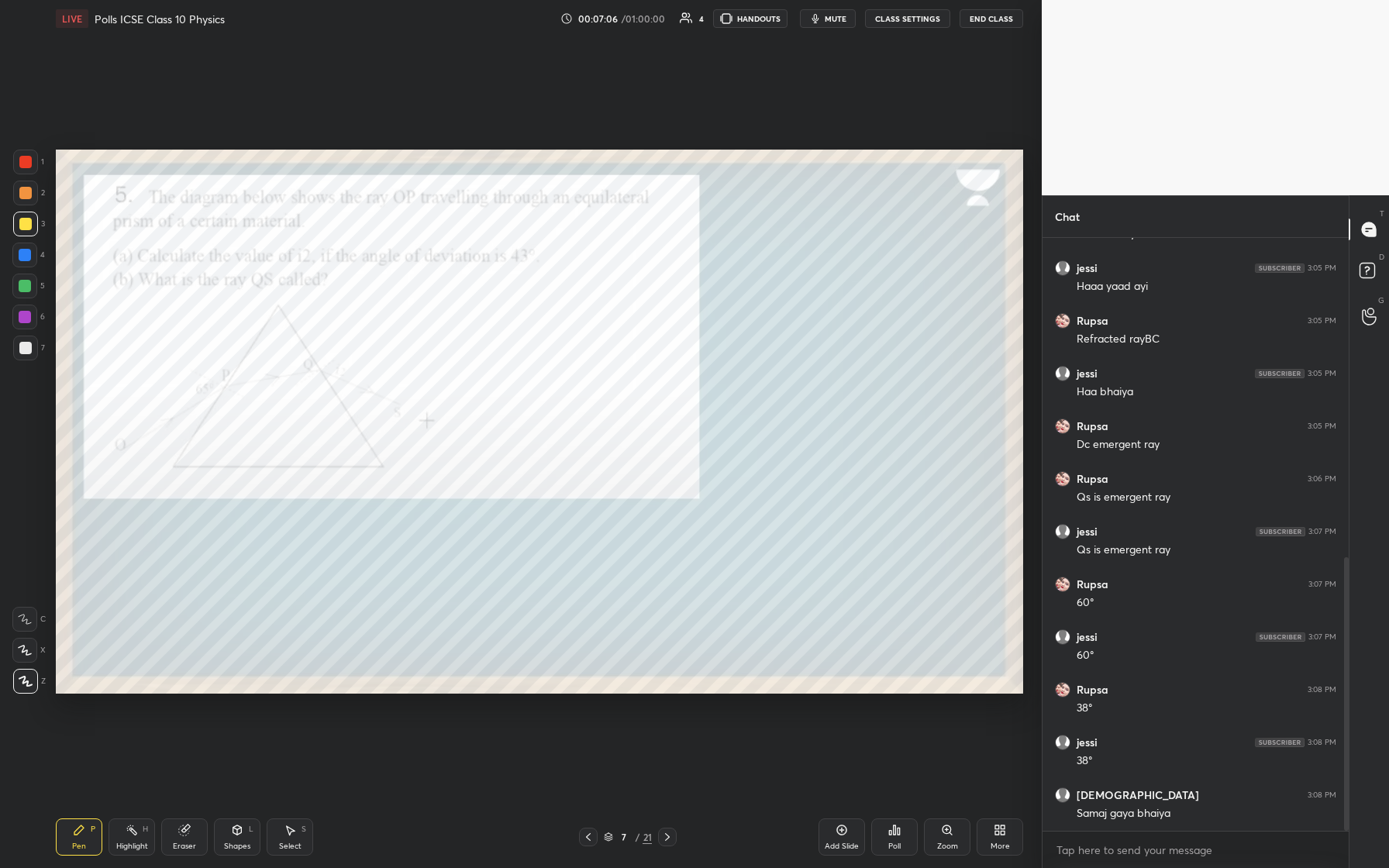
click at [556, 364] on icon at bounding box center [667, 837] width 12 height 12
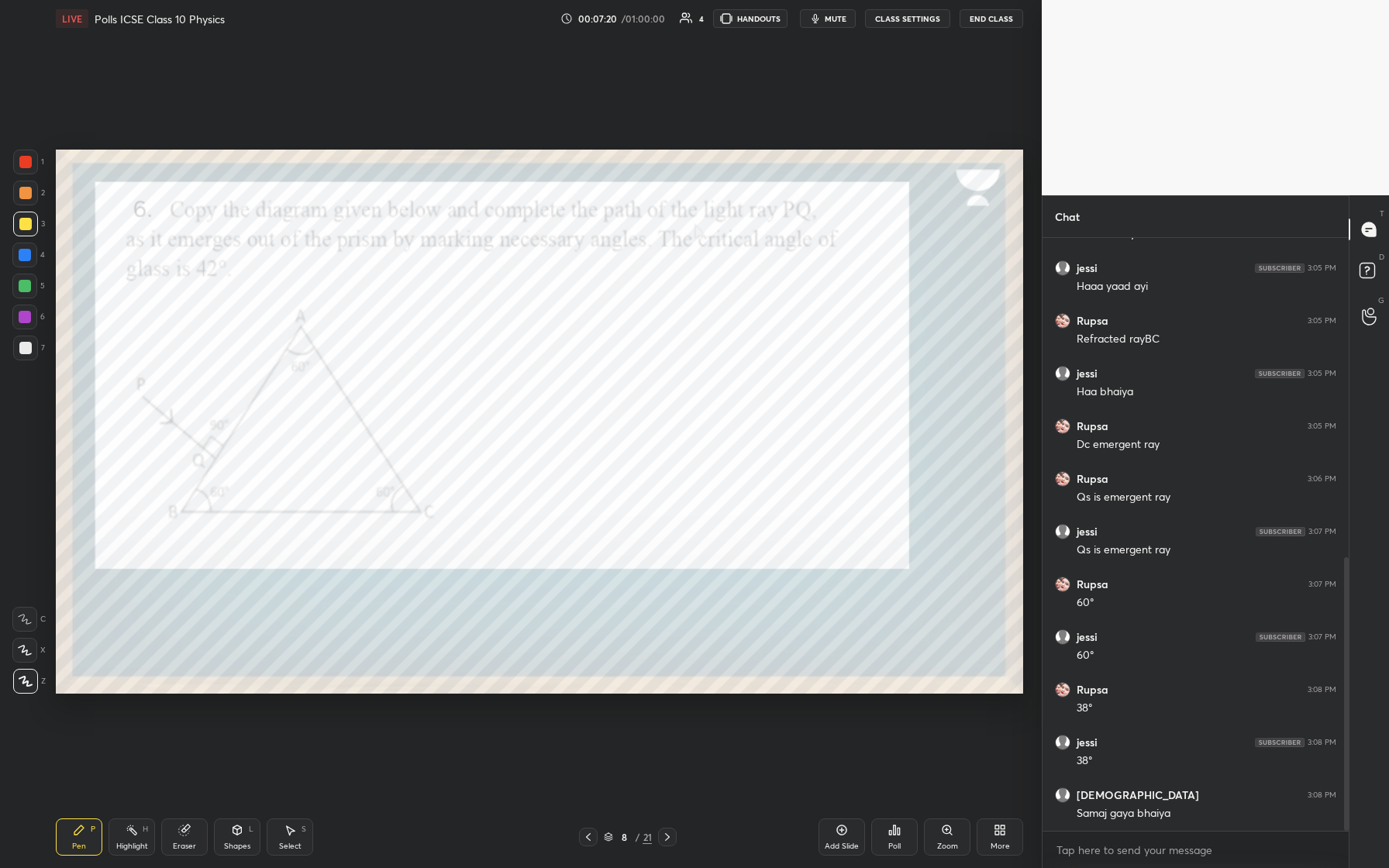
click at [24, 166] on div at bounding box center [25, 161] width 12 height 12
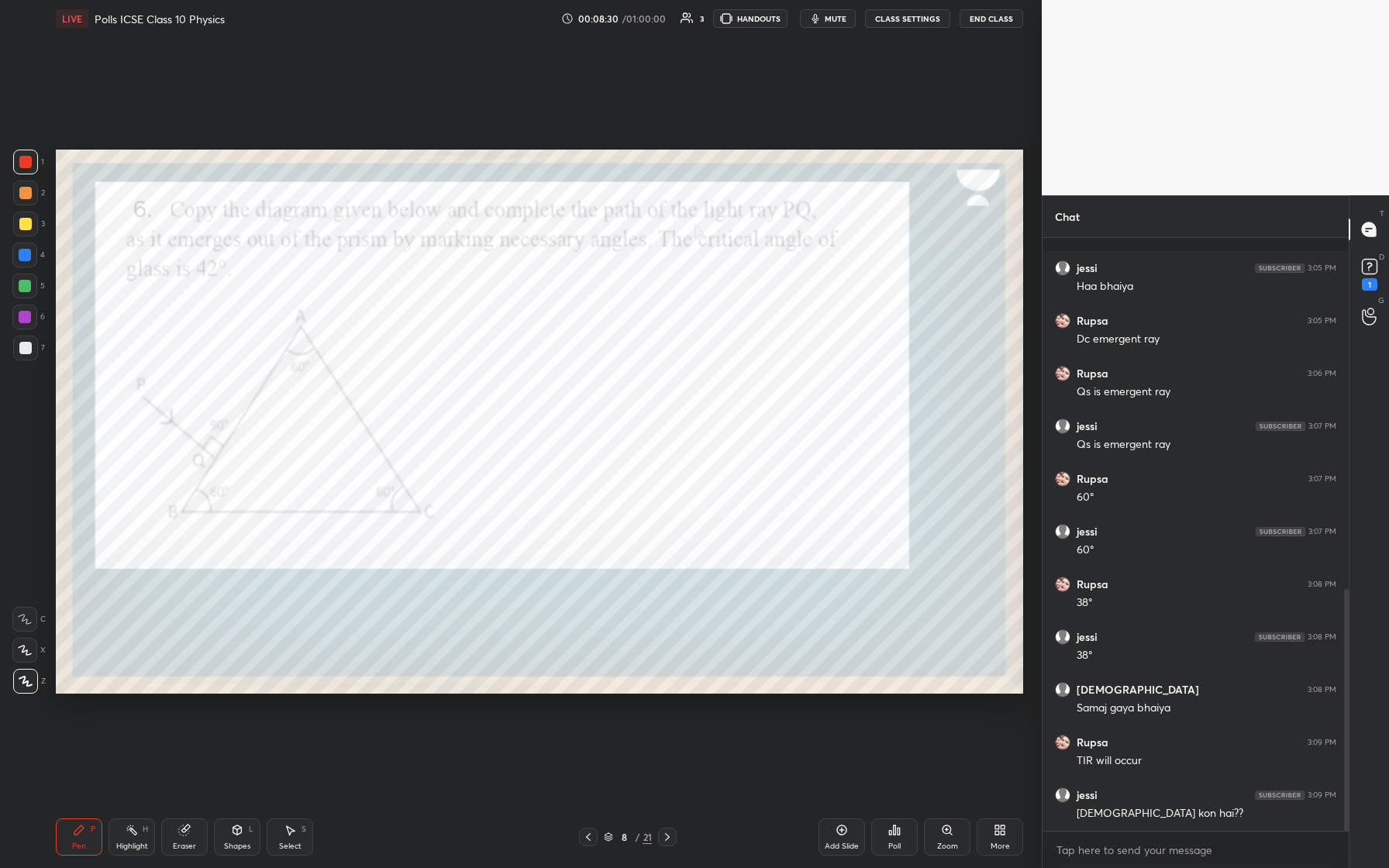
scroll to position [863, 0]
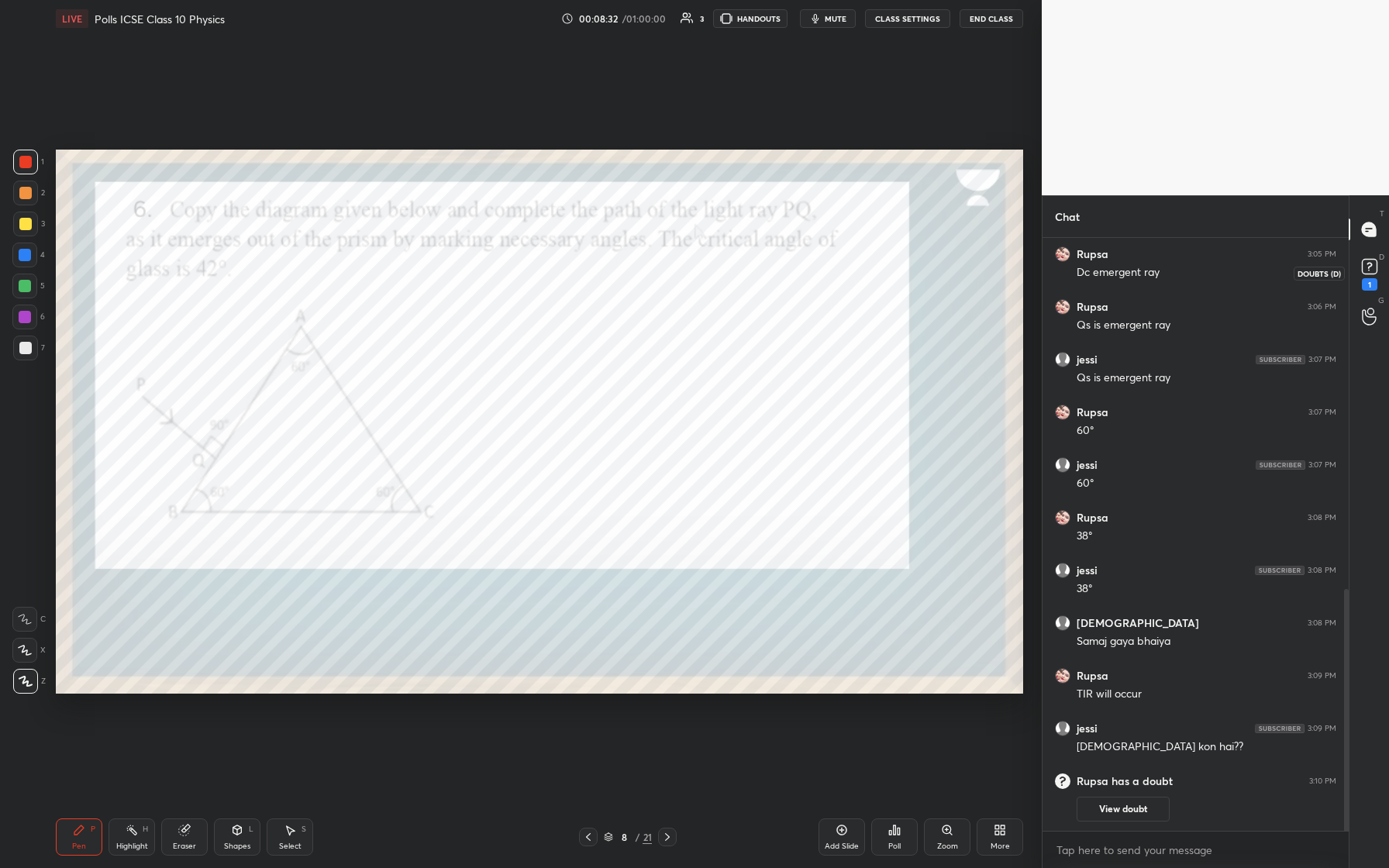
click at [556, 271] on icon at bounding box center [1370, 266] width 24 height 24
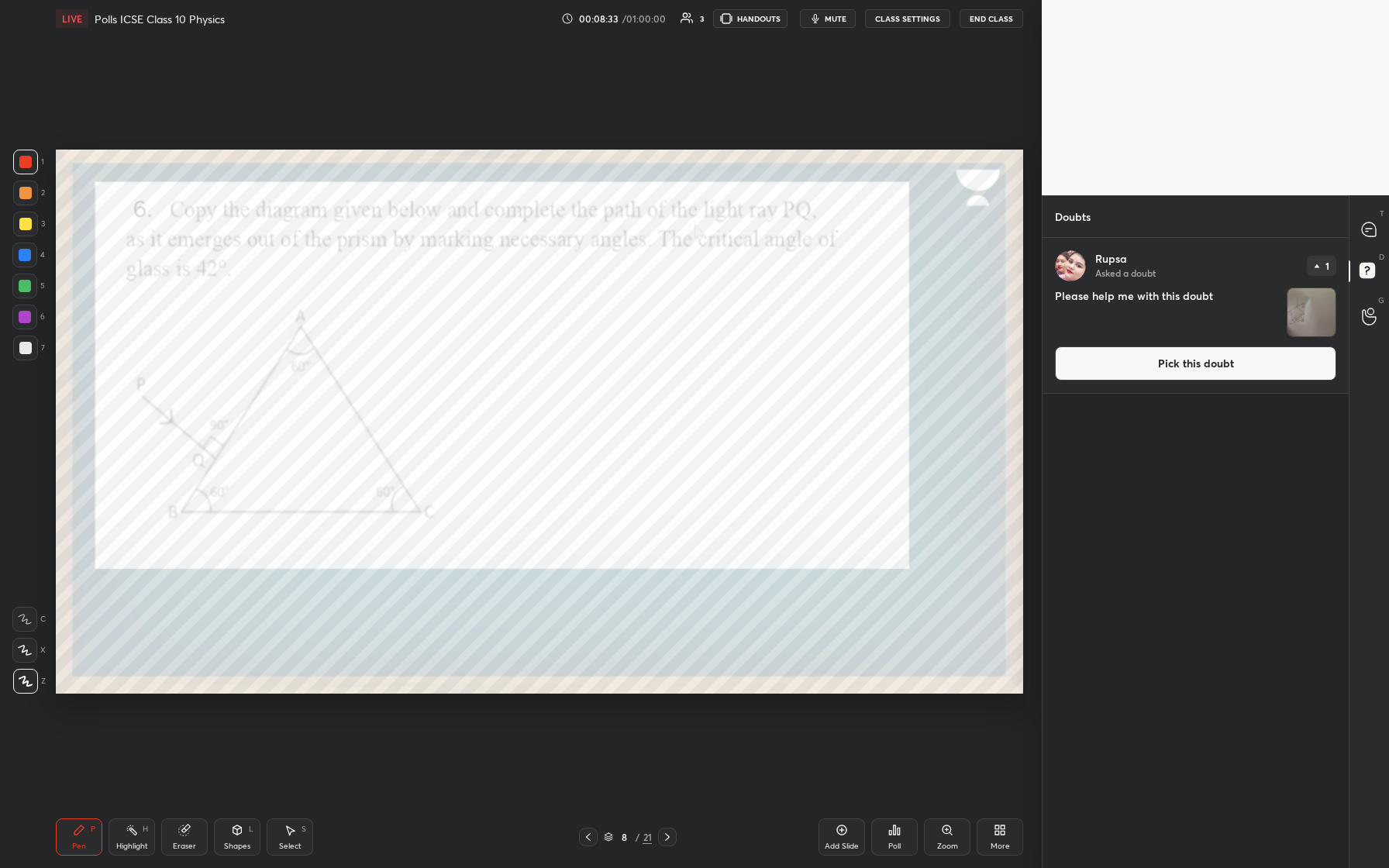
click at [556, 364] on button "Pick this doubt" at bounding box center [1196, 364] width 281 height 34
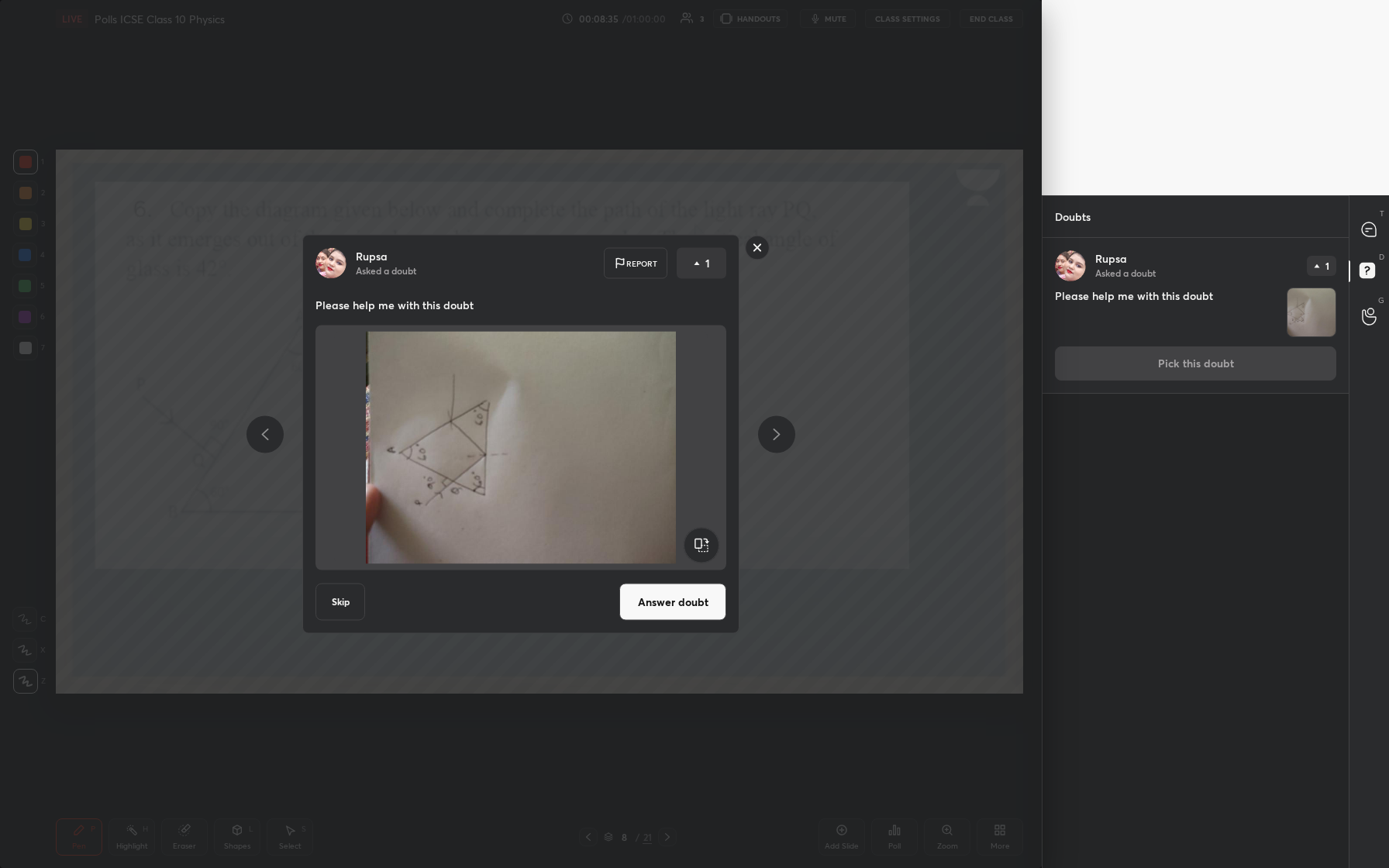
click at [556, 364] on button "Answer doubt" at bounding box center [673, 602] width 107 height 37
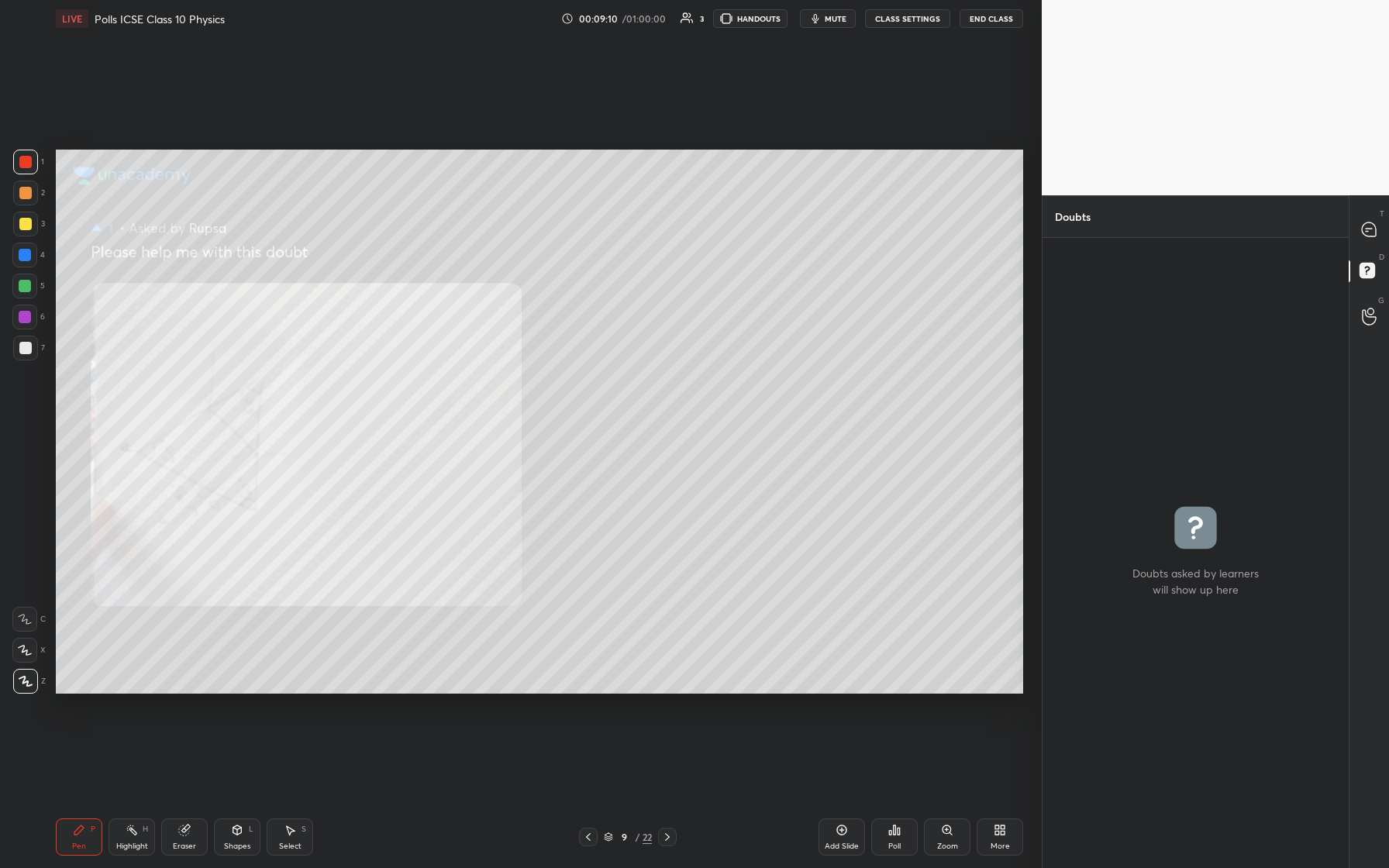
click at [556, 364] on div at bounding box center [588, 838] width 19 height 19
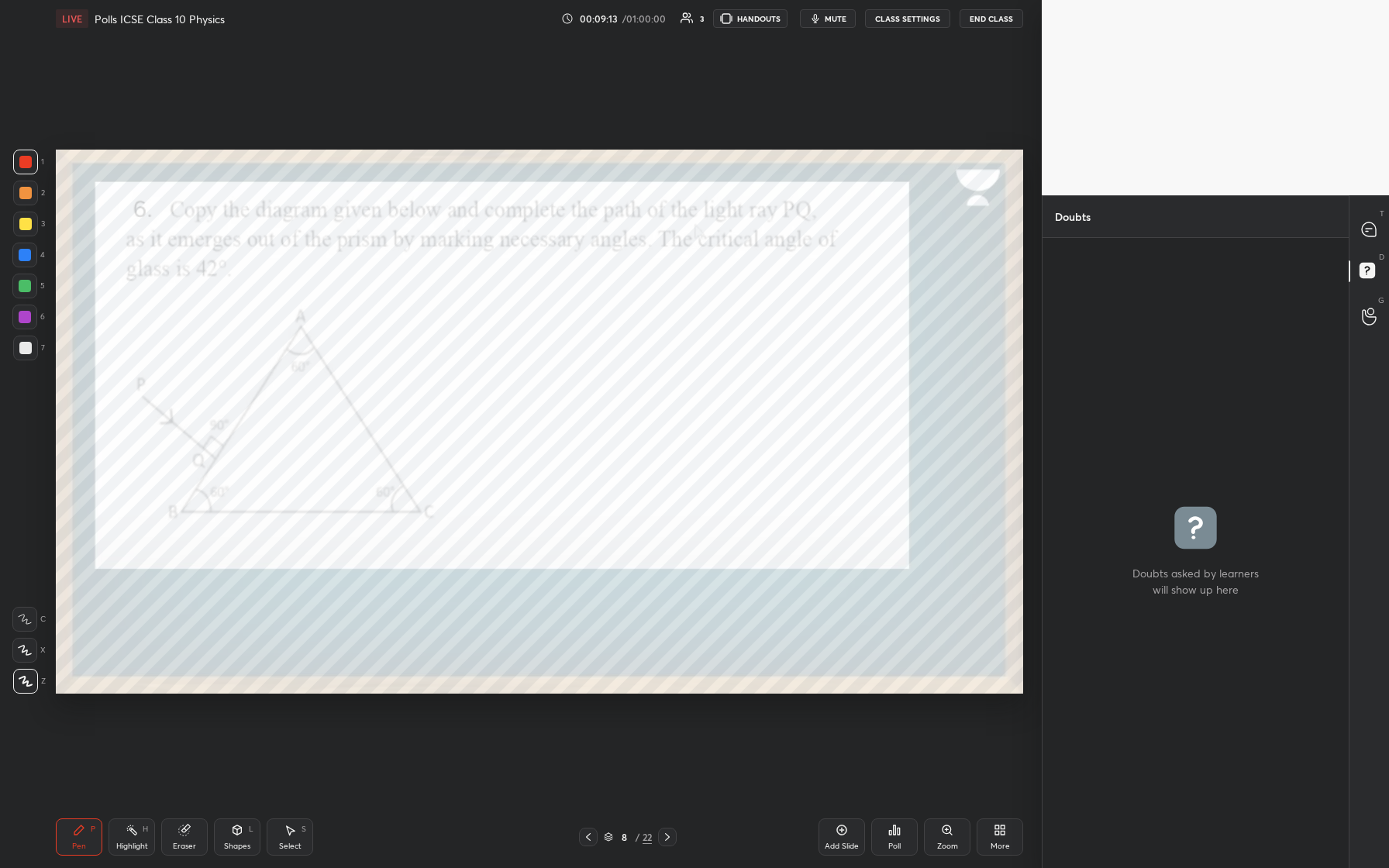
click at [238, 364] on div "Shapes L" at bounding box center [237, 837] width 46 height 37
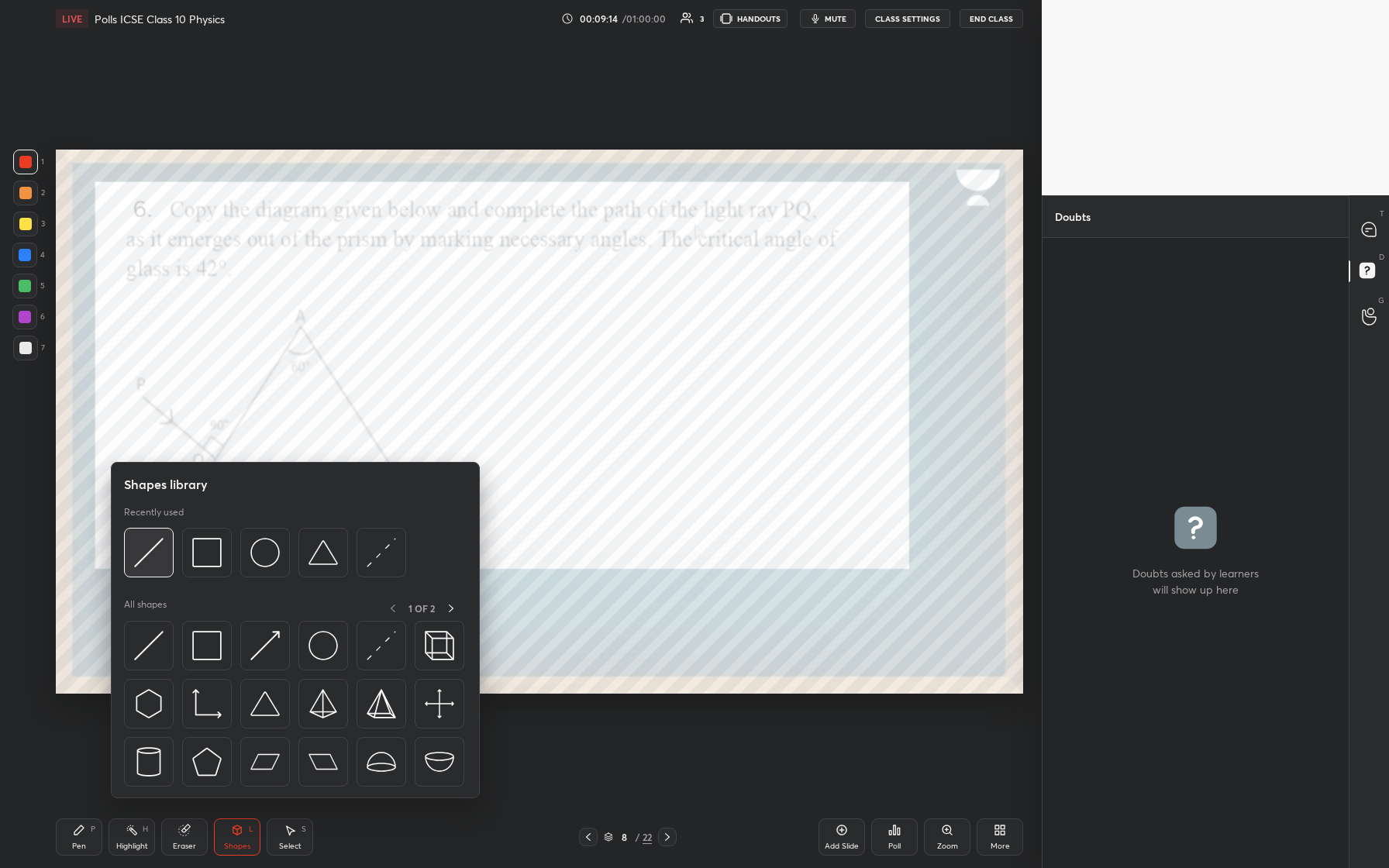
click at [167, 364] on div at bounding box center [149, 552] width 49 height 49
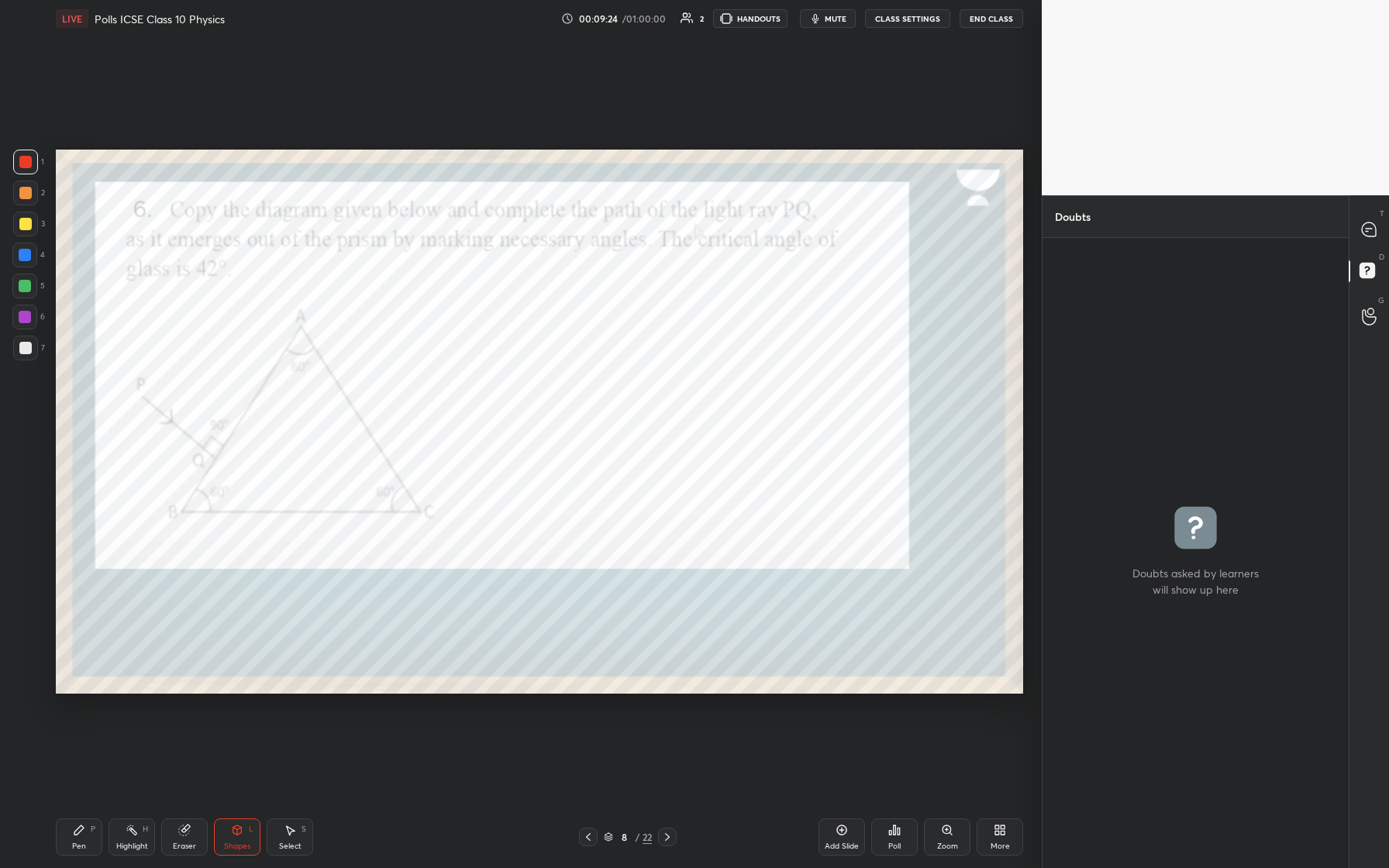
drag, startPoint x: 87, startPoint y: 828, endPoint x: 87, endPoint y: 817, distance: 11.0
click at [87, 364] on div "Pen P" at bounding box center [79, 837] width 46 height 37
click at [26, 259] on div at bounding box center [25, 255] width 12 height 12
drag, startPoint x: 27, startPoint y: 289, endPoint x: 31, endPoint y: 298, distance: 9.8
click at [27, 291] on div at bounding box center [25, 285] width 12 height 12
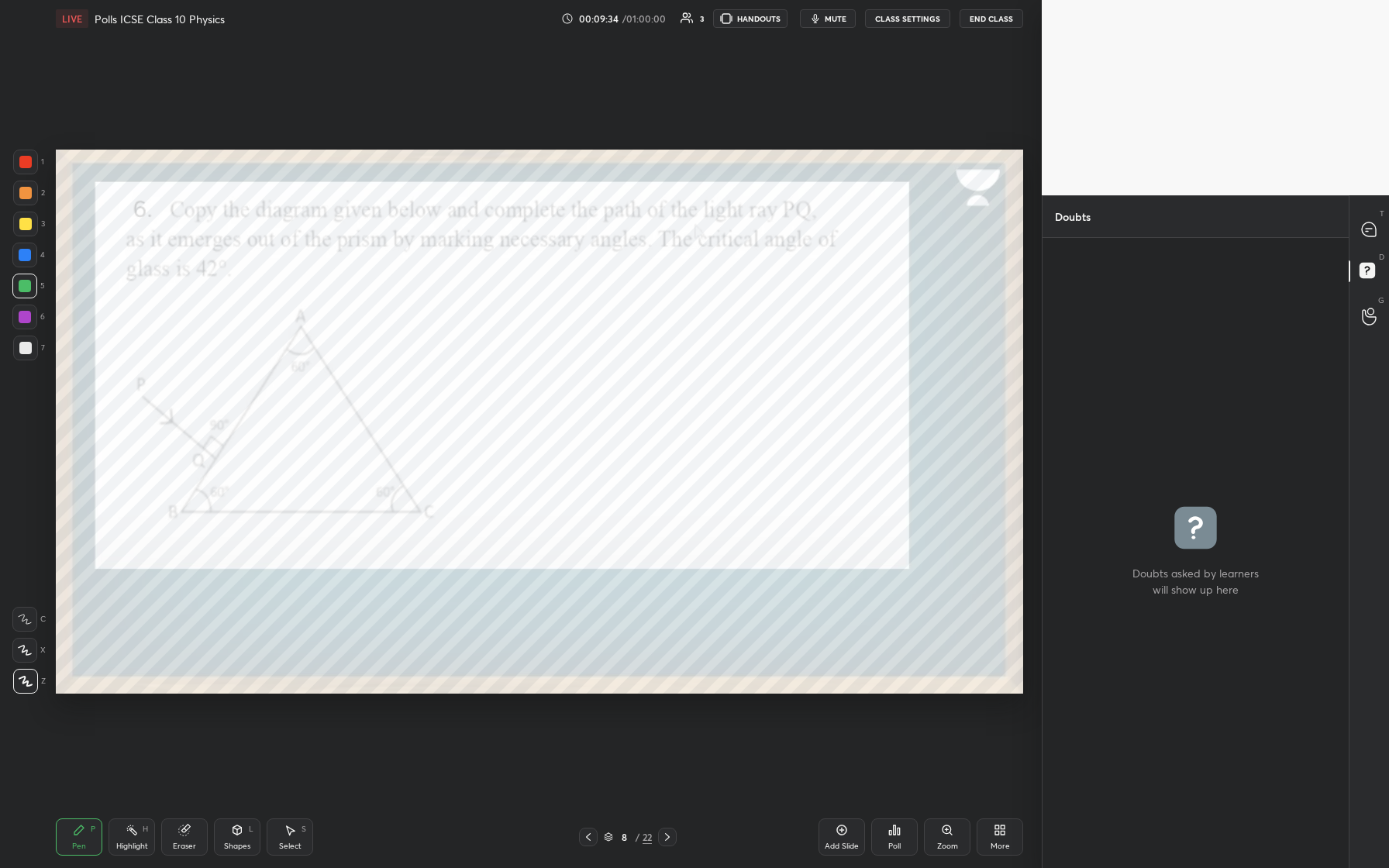
drag, startPoint x: 27, startPoint y: 316, endPoint x: 50, endPoint y: 330, distance: 26.9
click at [29, 317] on div at bounding box center [25, 316] width 12 height 12
click at [24, 254] on div at bounding box center [25, 255] width 12 height 12
click at [556, 231] on div at bounding box center [1369, 228] width 31 height 27
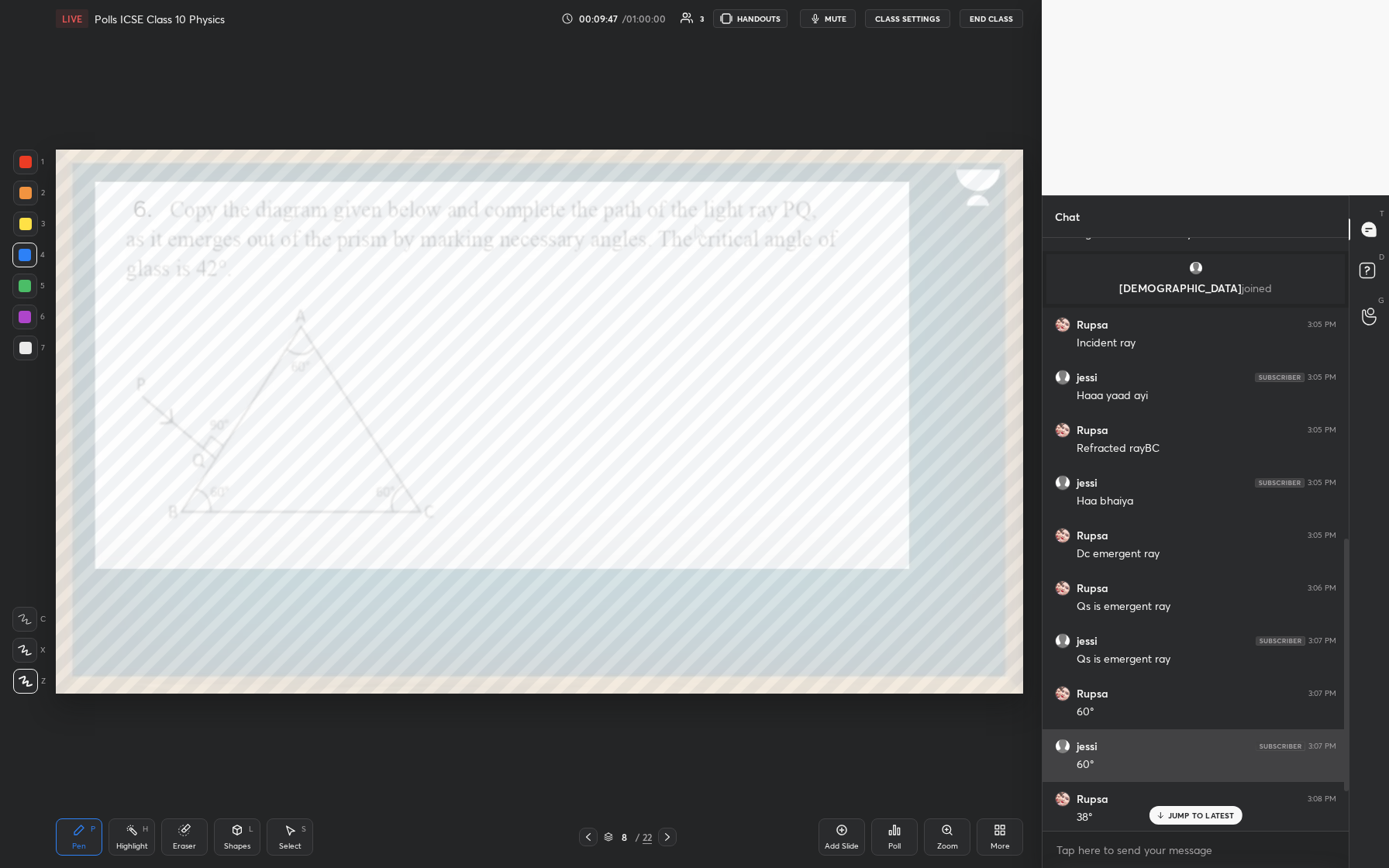
scroll to position [796, 0]
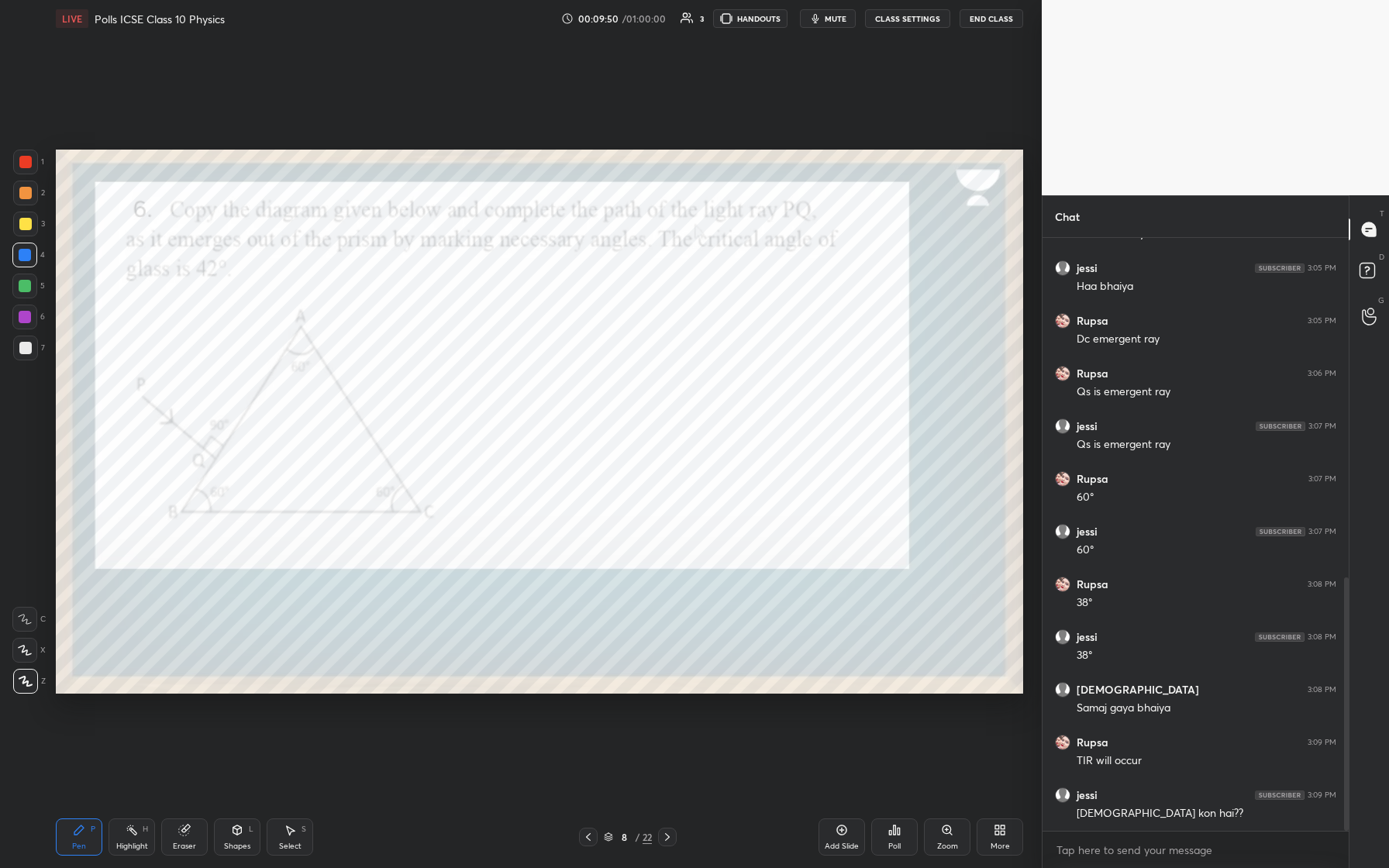
click at [28, 161] on div at bounding box center [25, 161] width 12 height 12
drag, startPoint x: 235, startPoint y: 842, endPoint x: 227, endPoint y: 803, distance: 39.8
click at [236, 364] on div "Shapes" at bounding box center [237, 846] width 27 height 8
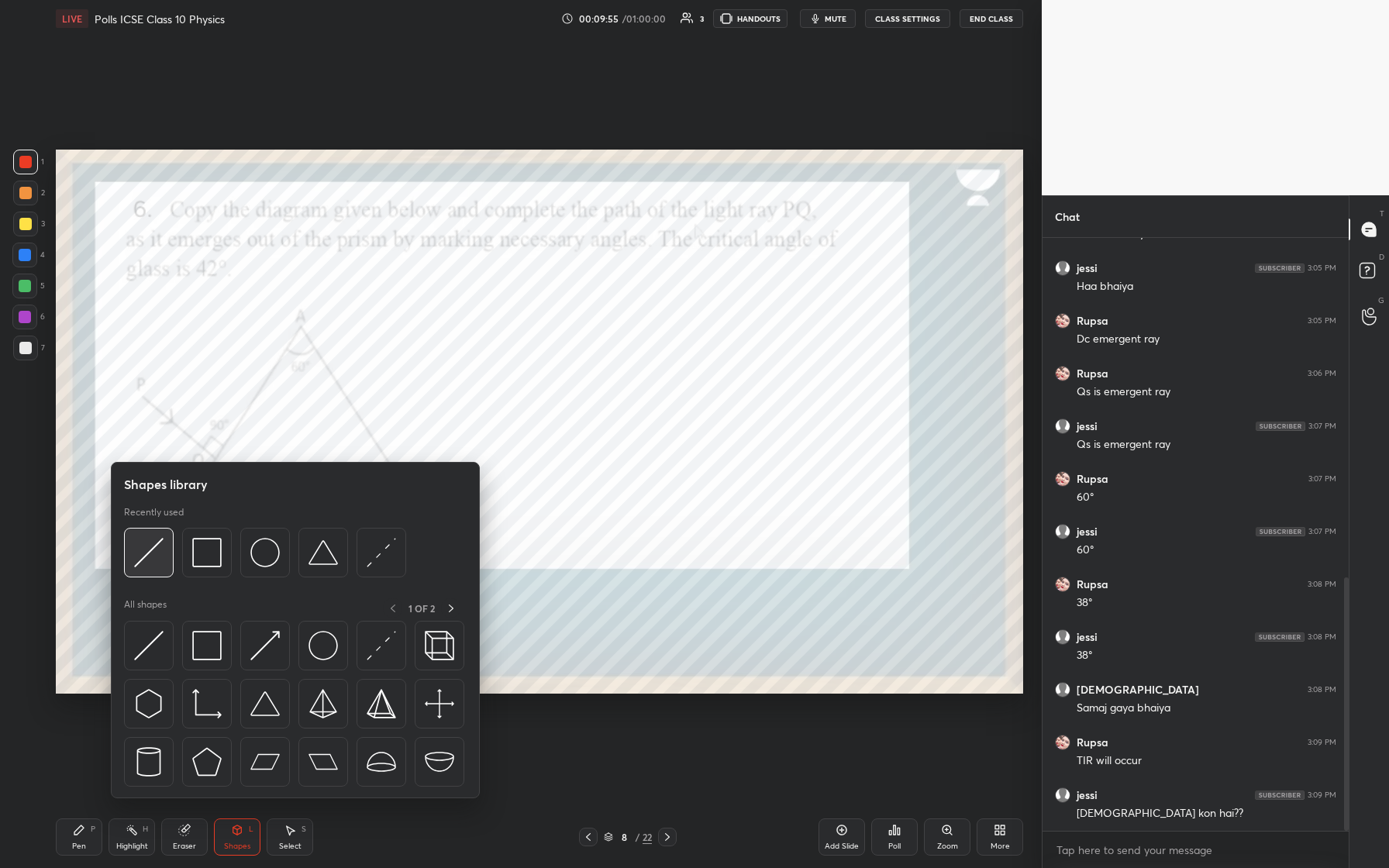
click at [155, 364] on div at bounding box center [149, 552] width 49 height 49
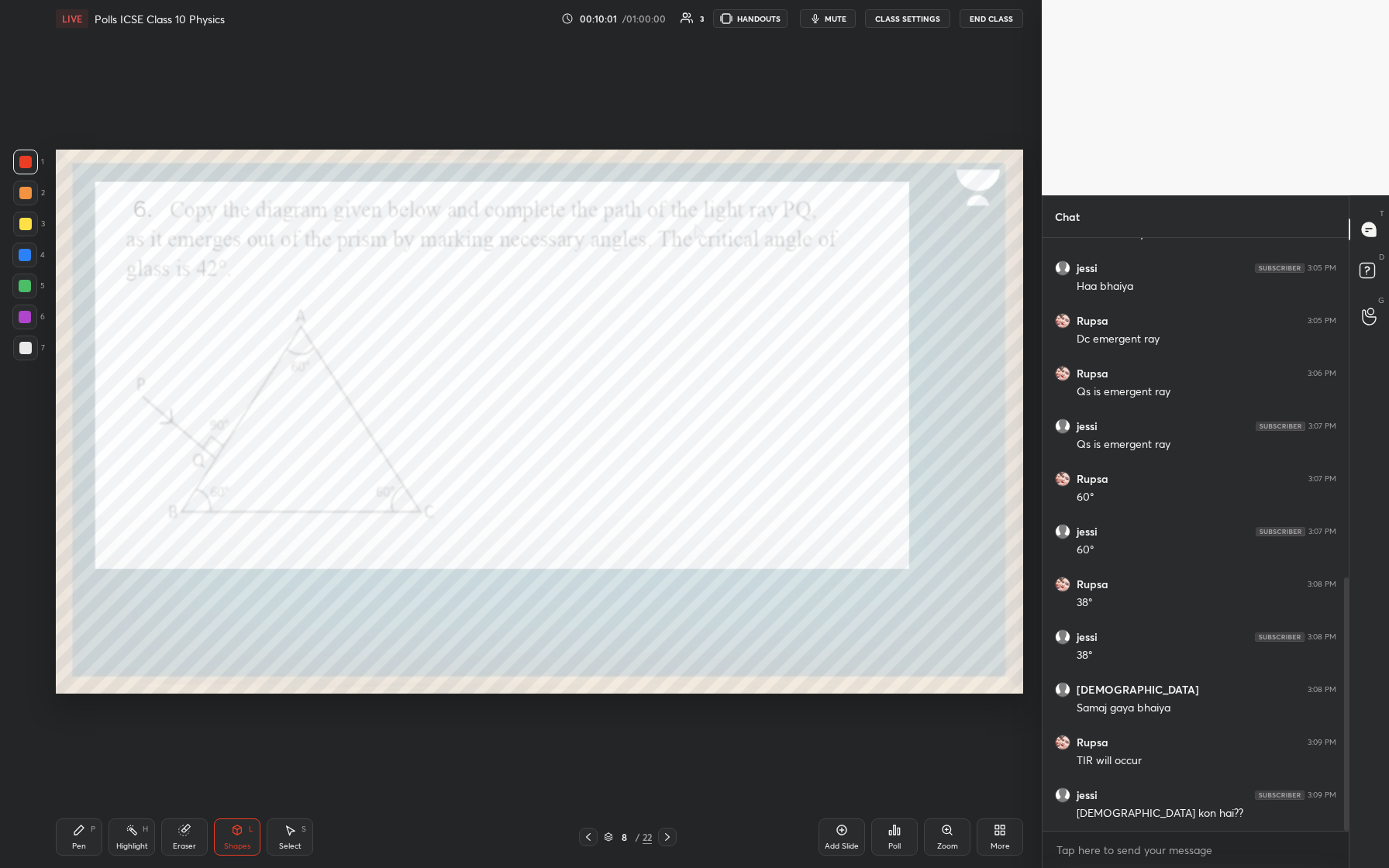
click at [25, 164] on div at bounding box center [25, 161] width 12 height 12
click at [25, 260] on div at bounding box center [25, 255] width 12 height 12
click at [89, 364] on div "Pen P" at bounding box center [79, 837] width 46 height 37
click at [241, 364] on icon at bounding box center [237, 830] width 12 height 12
drag, startPoint x: 22, startPoint y: 164, endPoint x: 41, endPoint y: 185, distance: 28.3
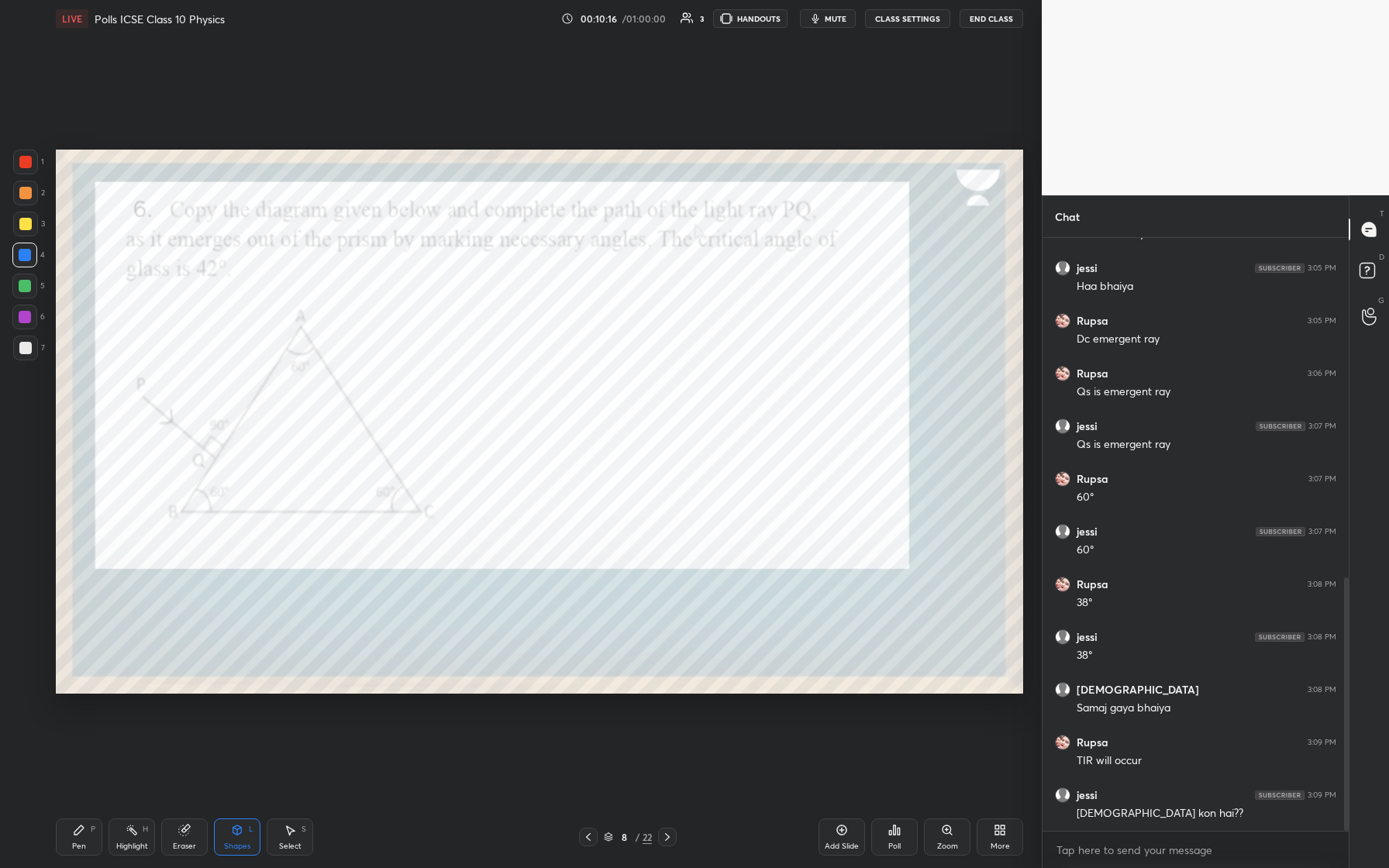
click at [24, 164] on div at bounding box center [25, 161] width 12 height 12
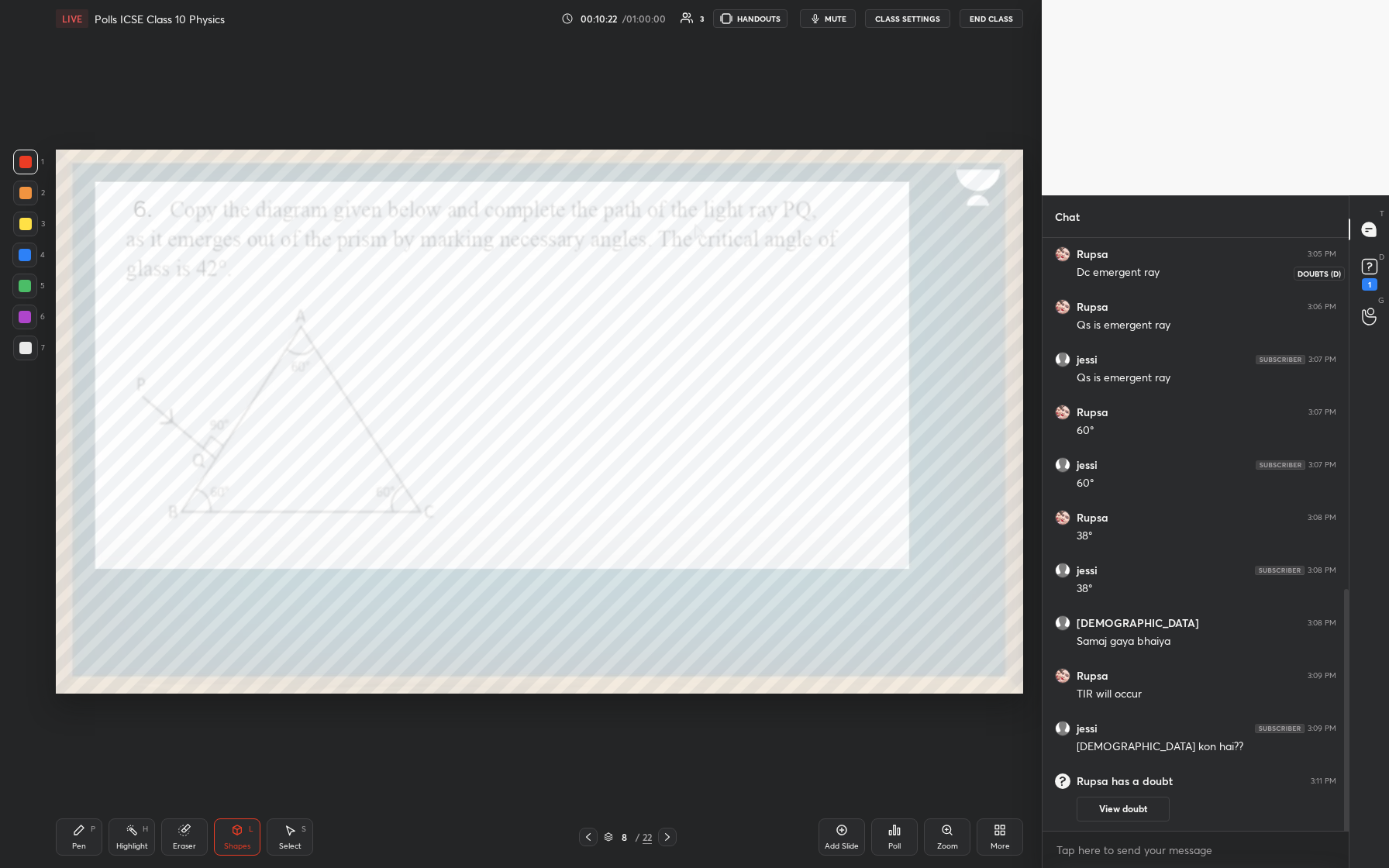
click at [556, 275] on icon at bounding box center [1370, 266] width 24 height 24
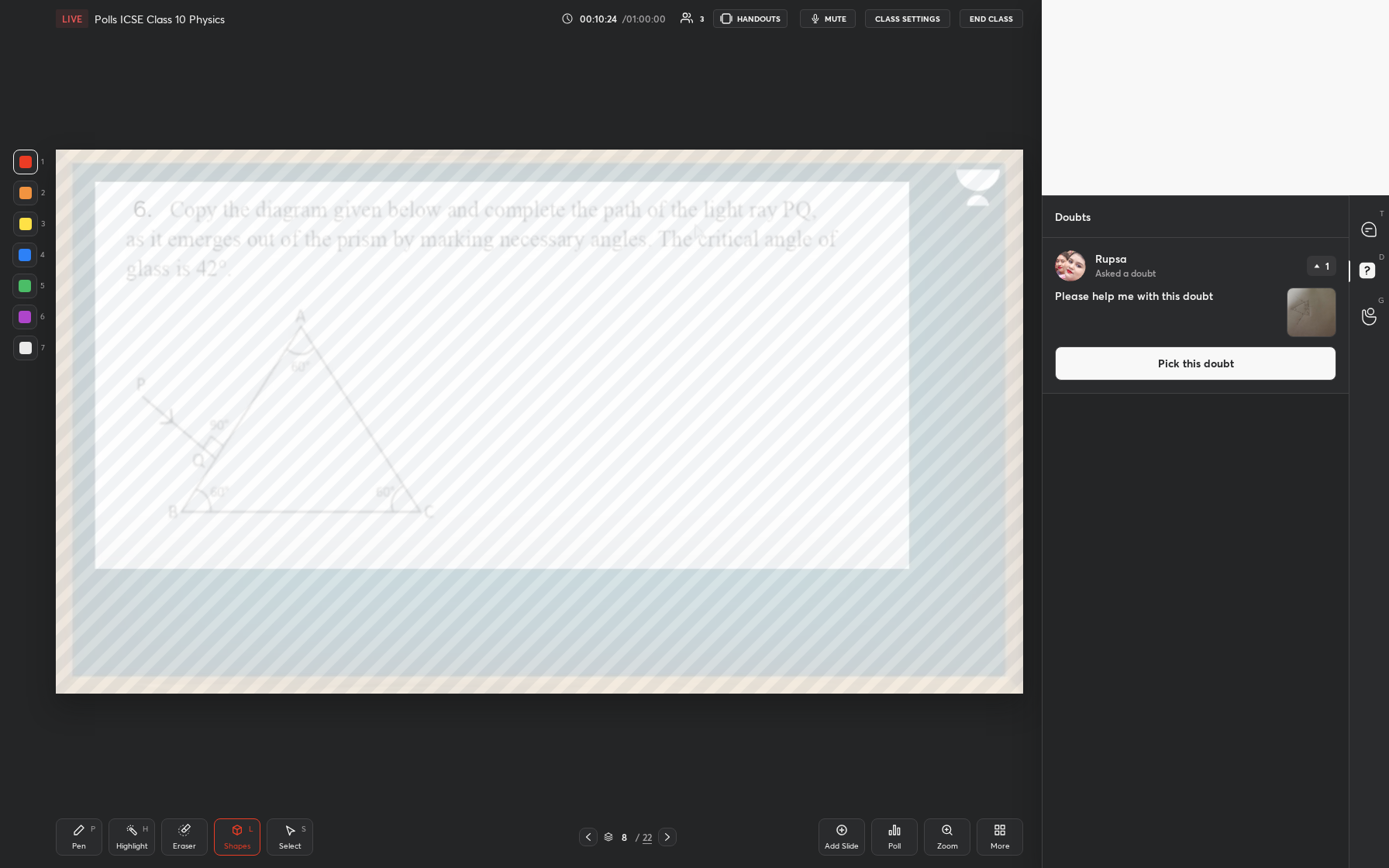
click at [556, 364] on button "Pick this doubt" at bounding box center [1196, 364] width 281 height 34
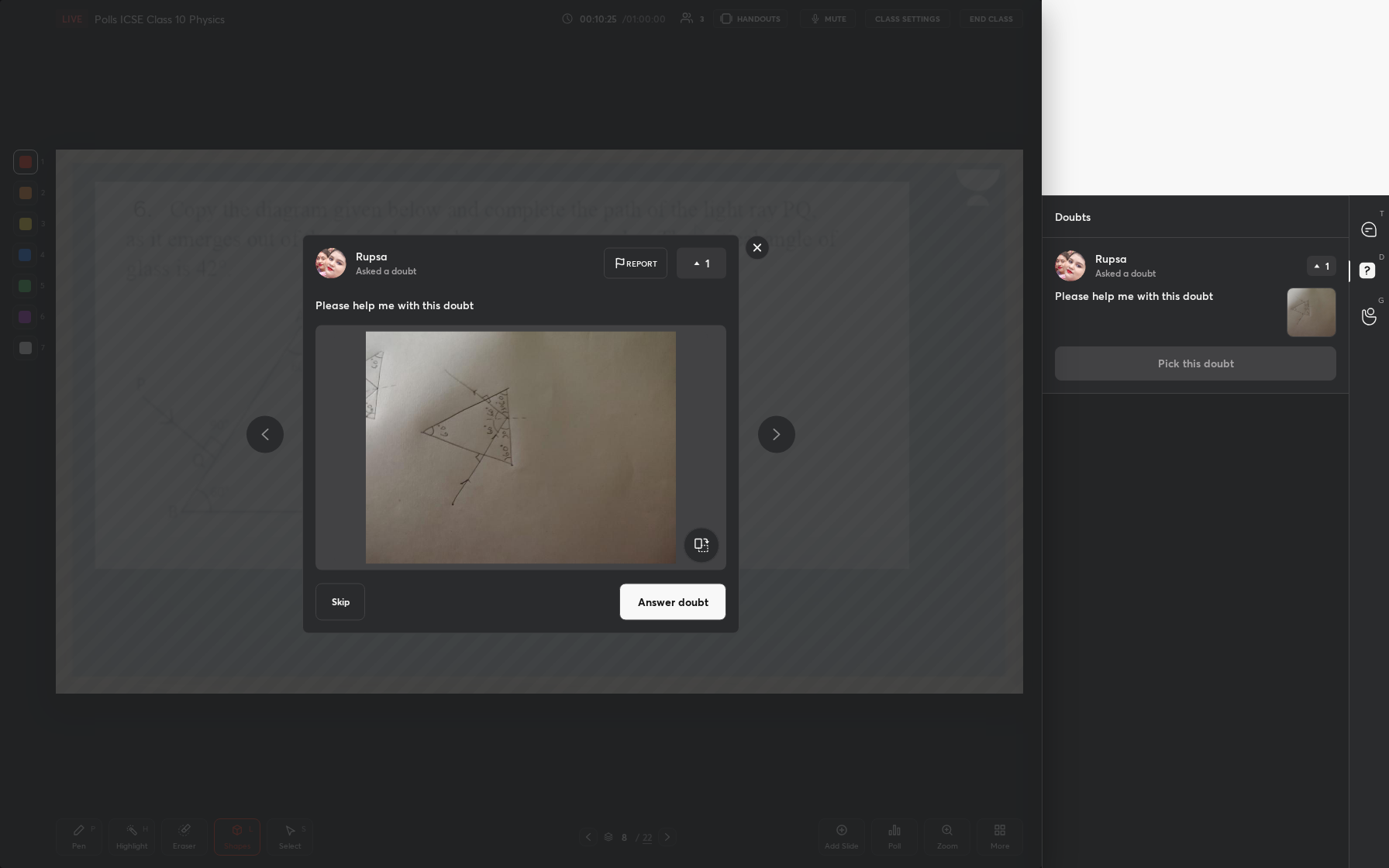
click at [556, 364] on button "Answer doubt" at bounding box center [673, 602] width 107 height 37
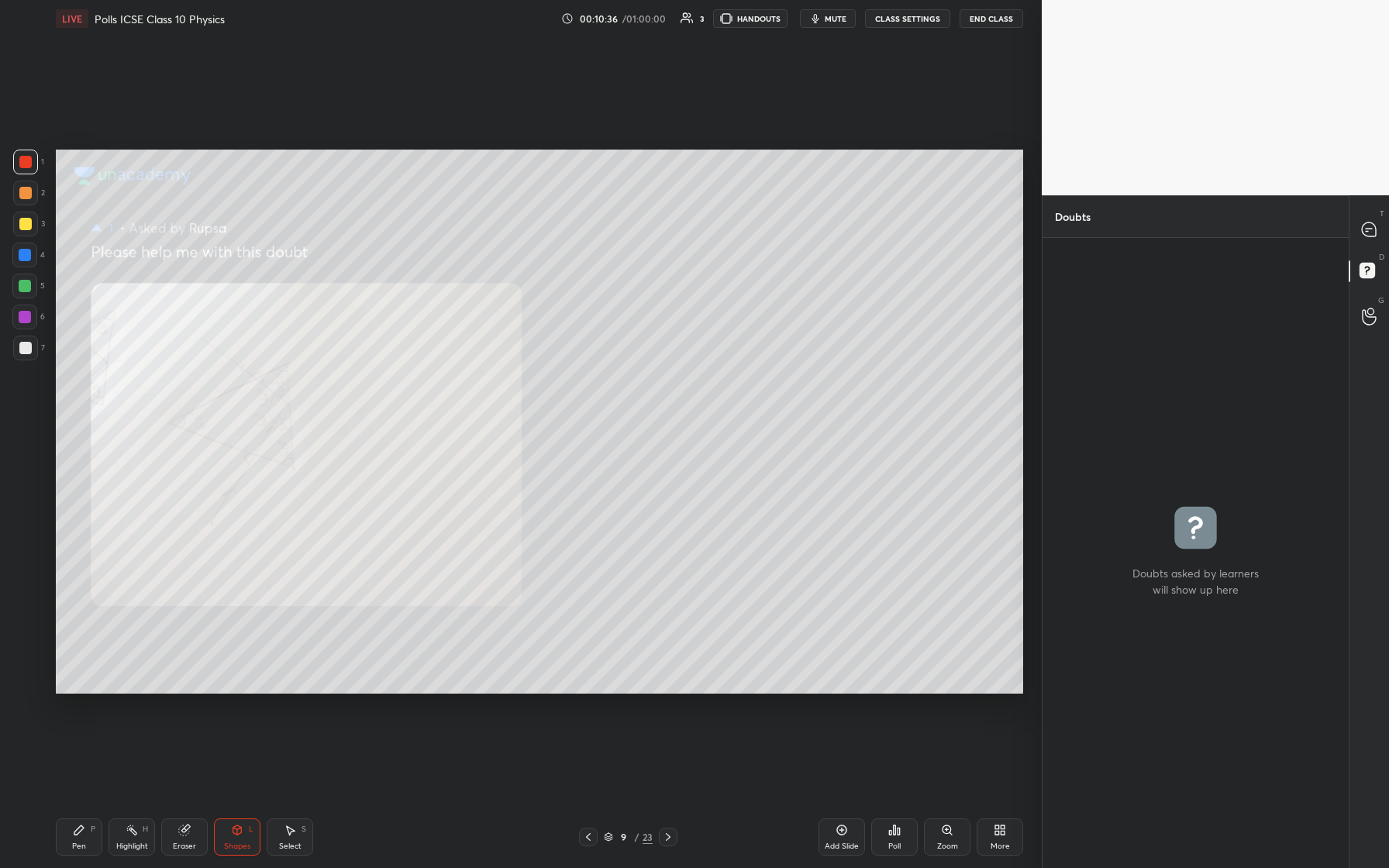
drag, startPoint x: 32, startPoint y: 227, endPoint x: 52, endPoint y: 232, distance: 20.6
click at [30, 226] on div at bounding box center [26, 224] width 25 height 25
click at [67, 364] on div "Pen P Highlight H Eraser Shapes L Select S 9 / 23 Add Slide Poll Zoom More" at bounding box center [539, 837] width 967 height 62
click at [80, 364] on div "Pen P" at bounding box center [79, 837] width 46 height 37
click at [556, 231] on icon at bounding box center [1369, 229] width 14 height 14
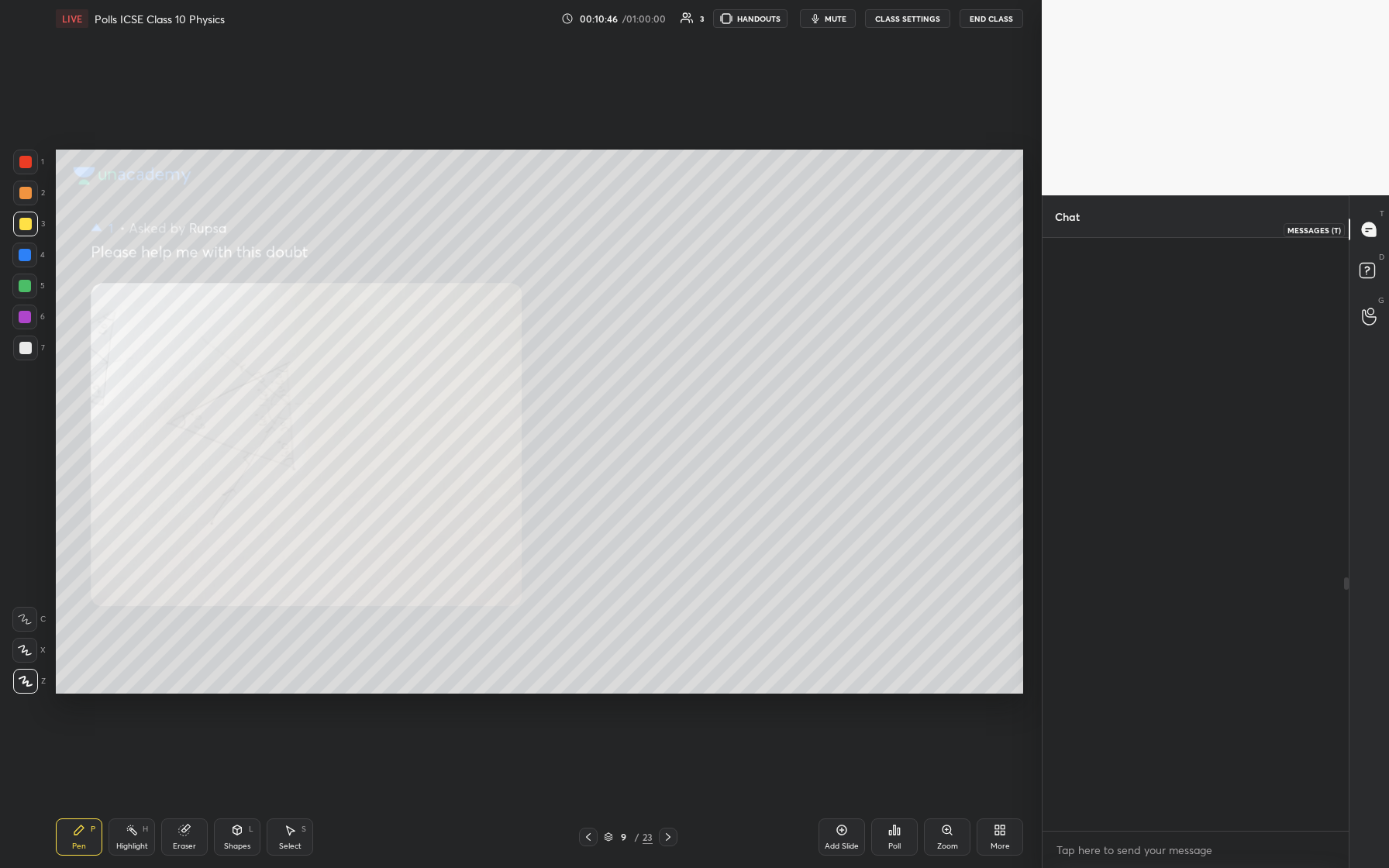
scroll to position [588, 301]
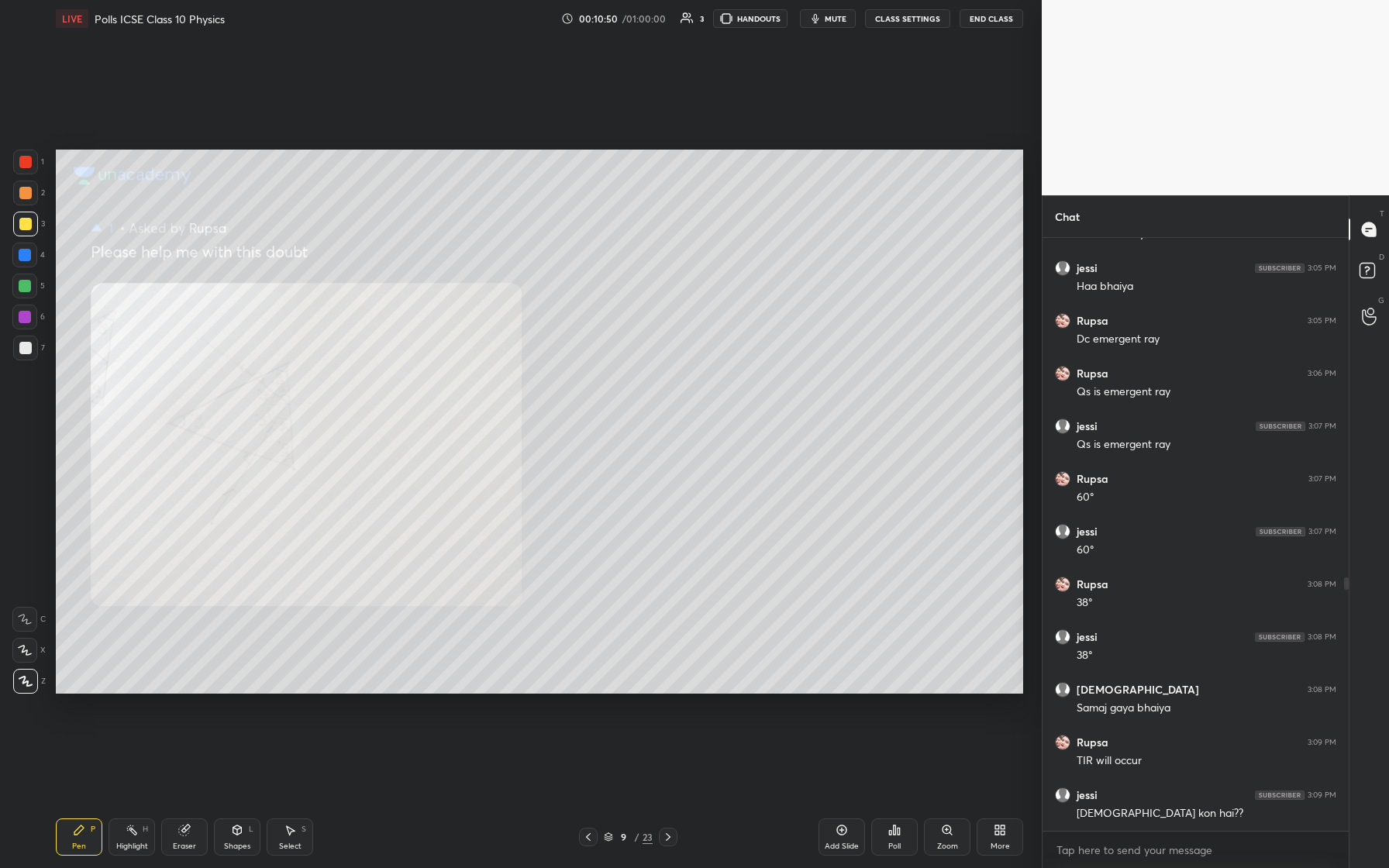
click at [556, 364] on div "Pen P Highlight H Eraser Shapes L Select S 9 / 23 Add Slide Poll Zoom More" at bounding box center [539, 837] width 967 height 62
click at [556, 364] on icon at bounding box center [587, 837] width 12 height 12
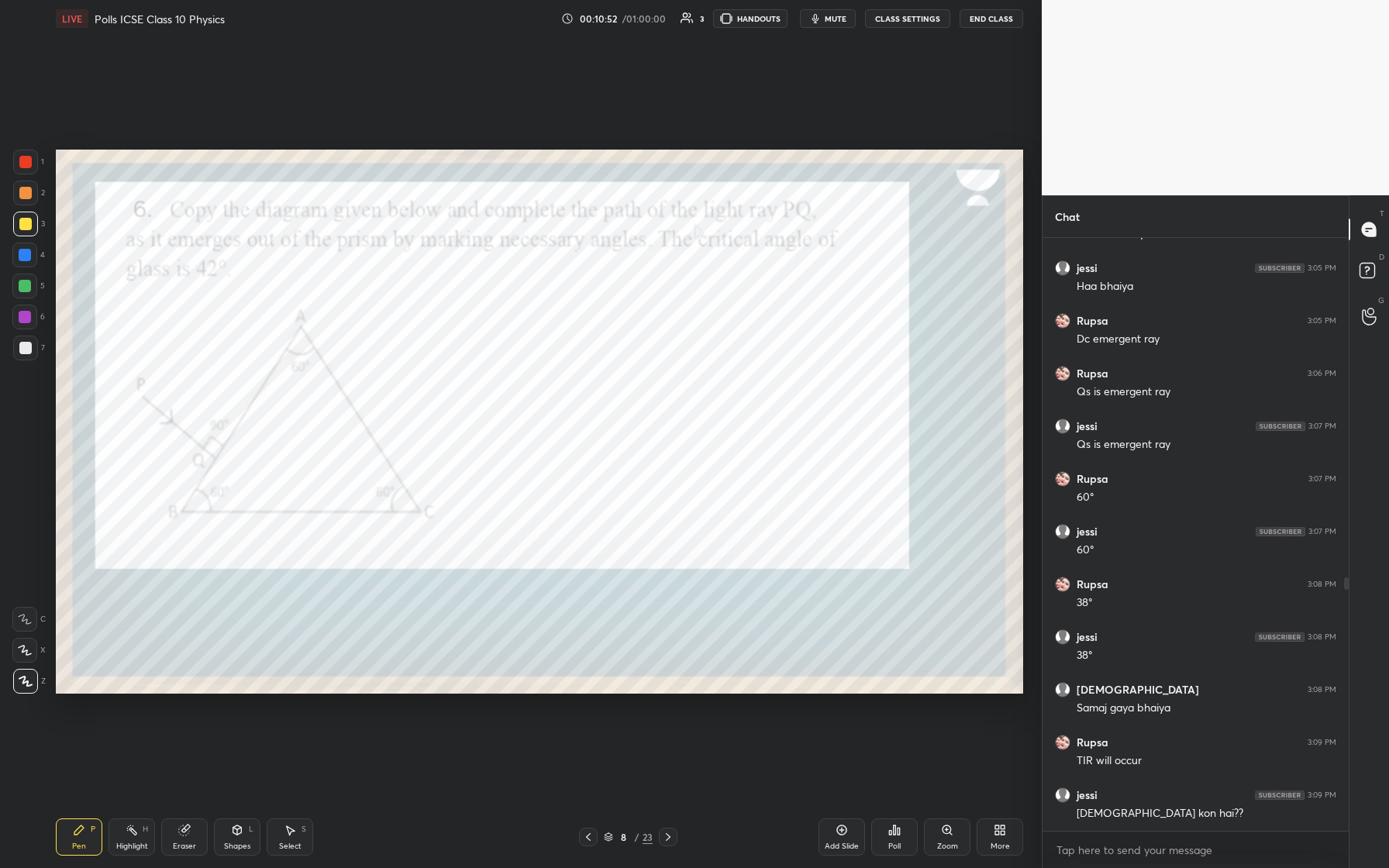
click at [556, 364] on icon at bounding box center [587, 837] width 12 height 12
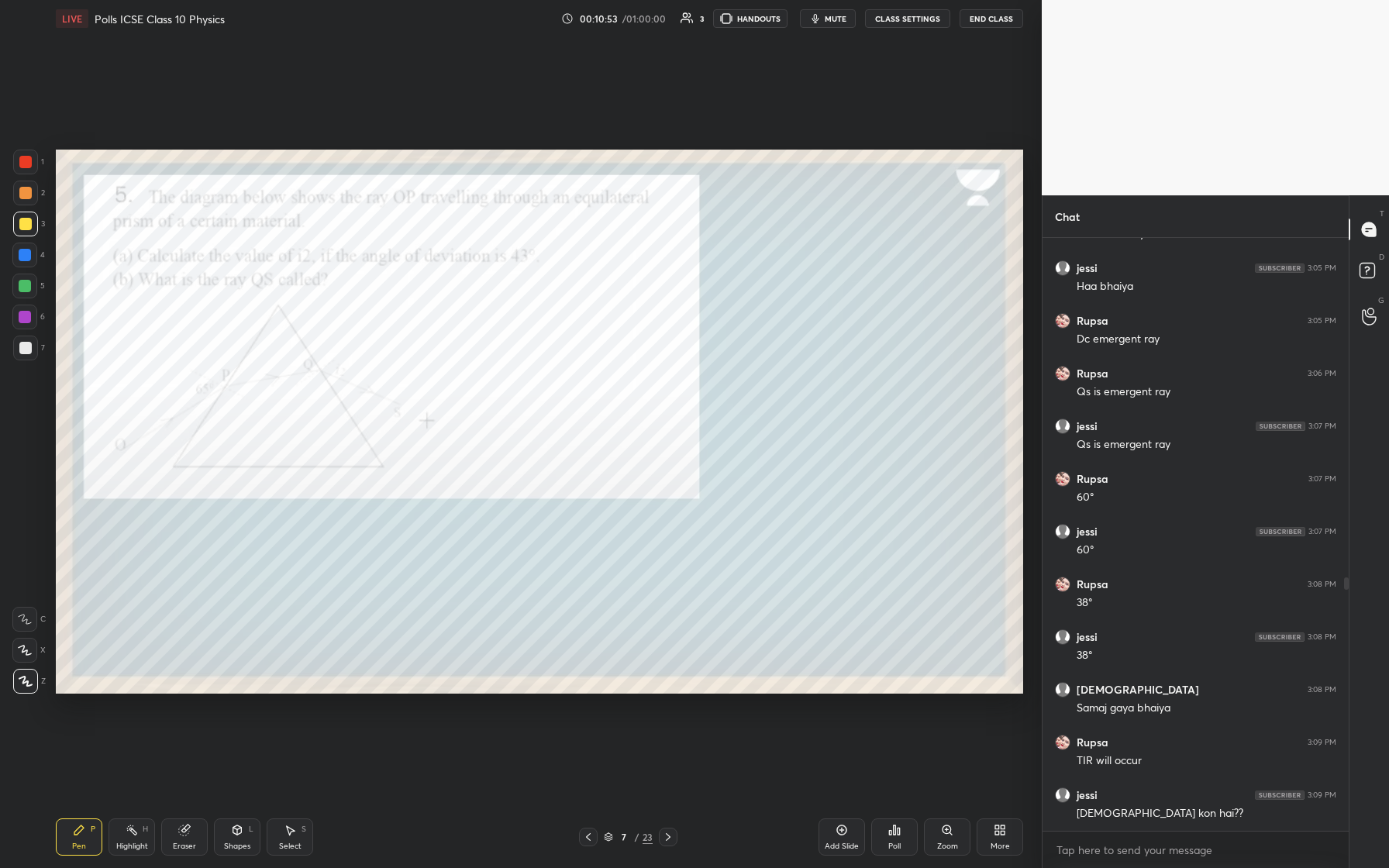
click at [556, 364] on icon at bounding box center [668, 837] width 12 height 12
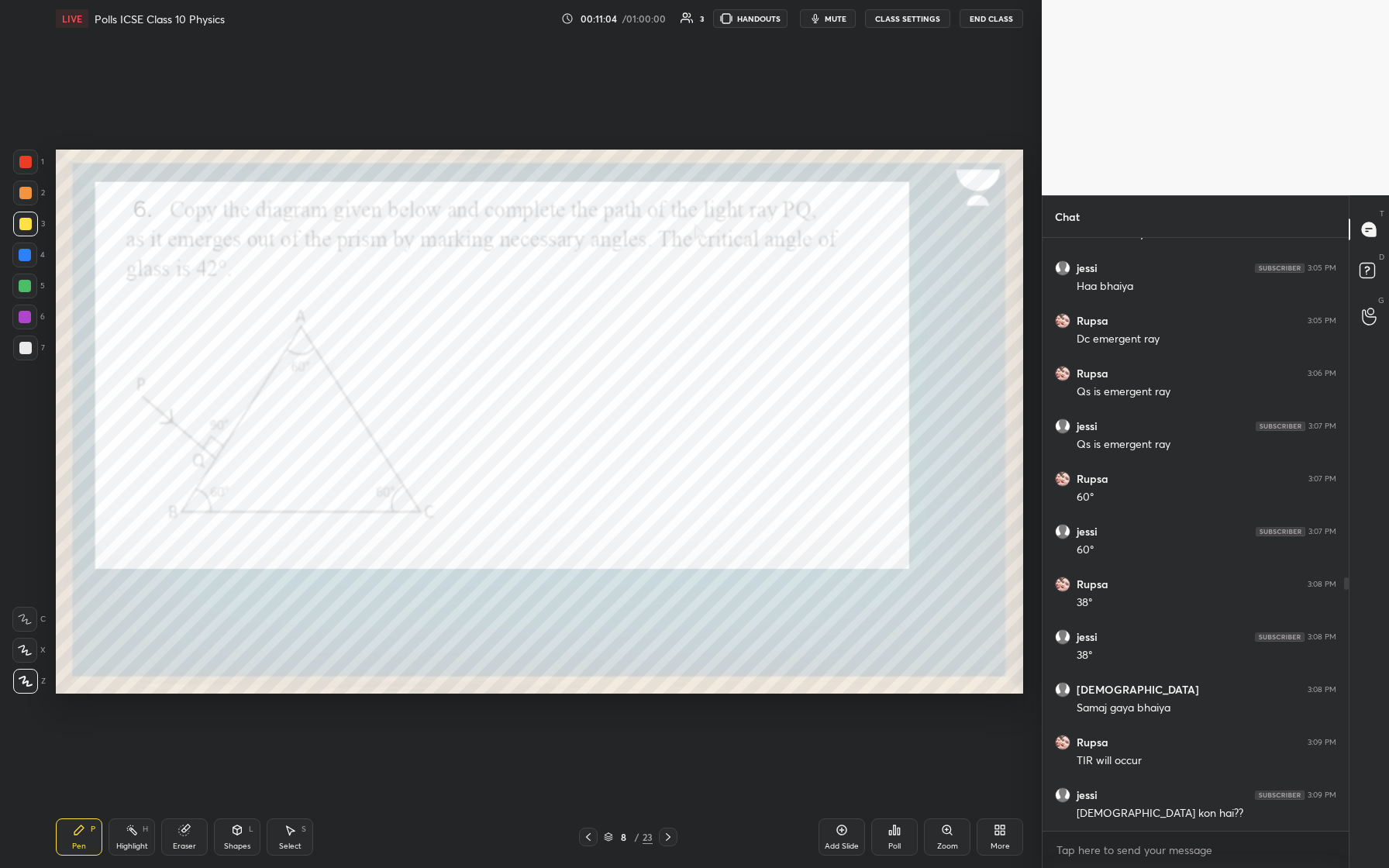
click at [24, 156] on div at bounding box center [25, 161] width 12 height 12
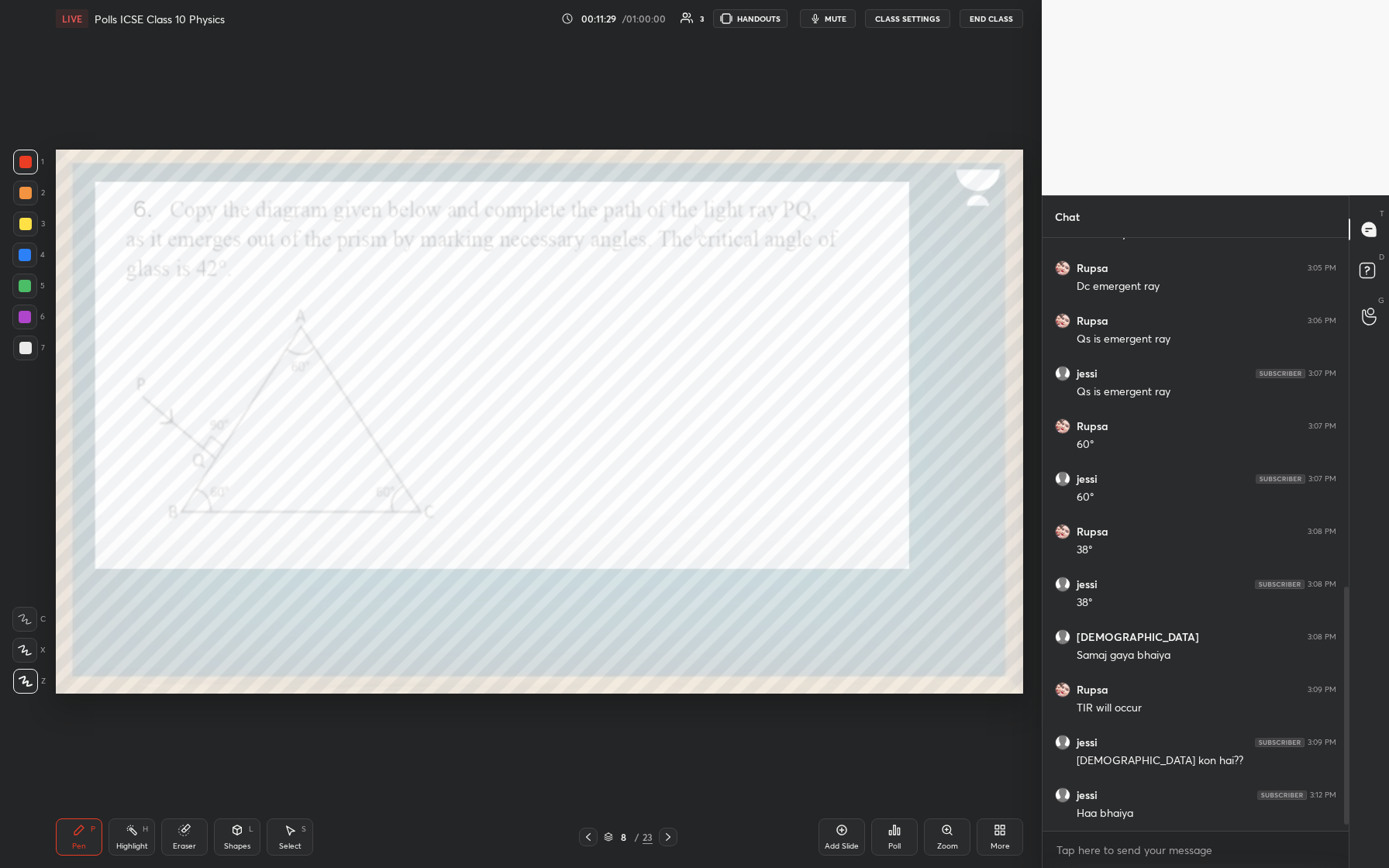
scroll to position [902, 0]
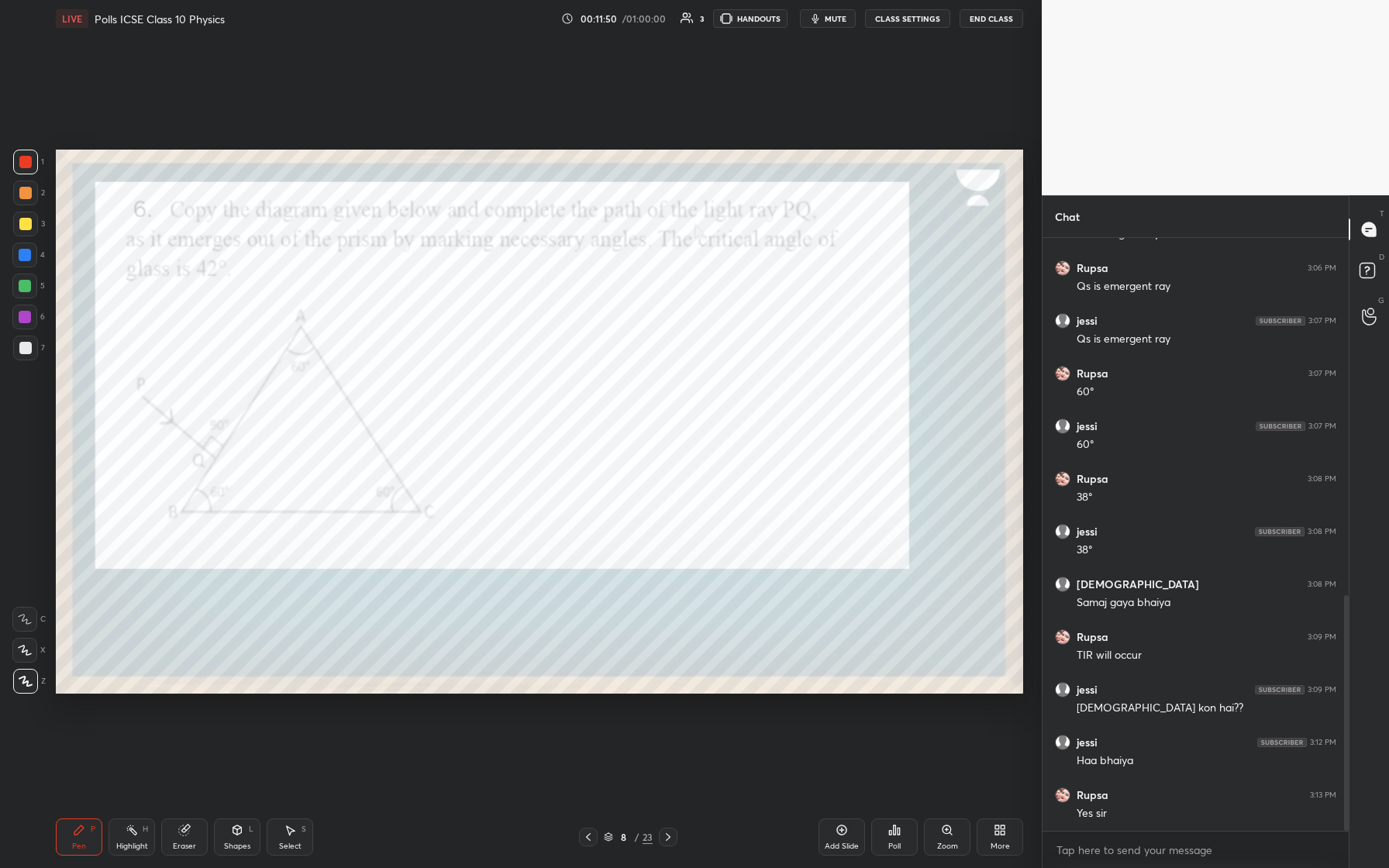
click at [556, 364] on icon at bounding box center [668, 837] width 12 height 12
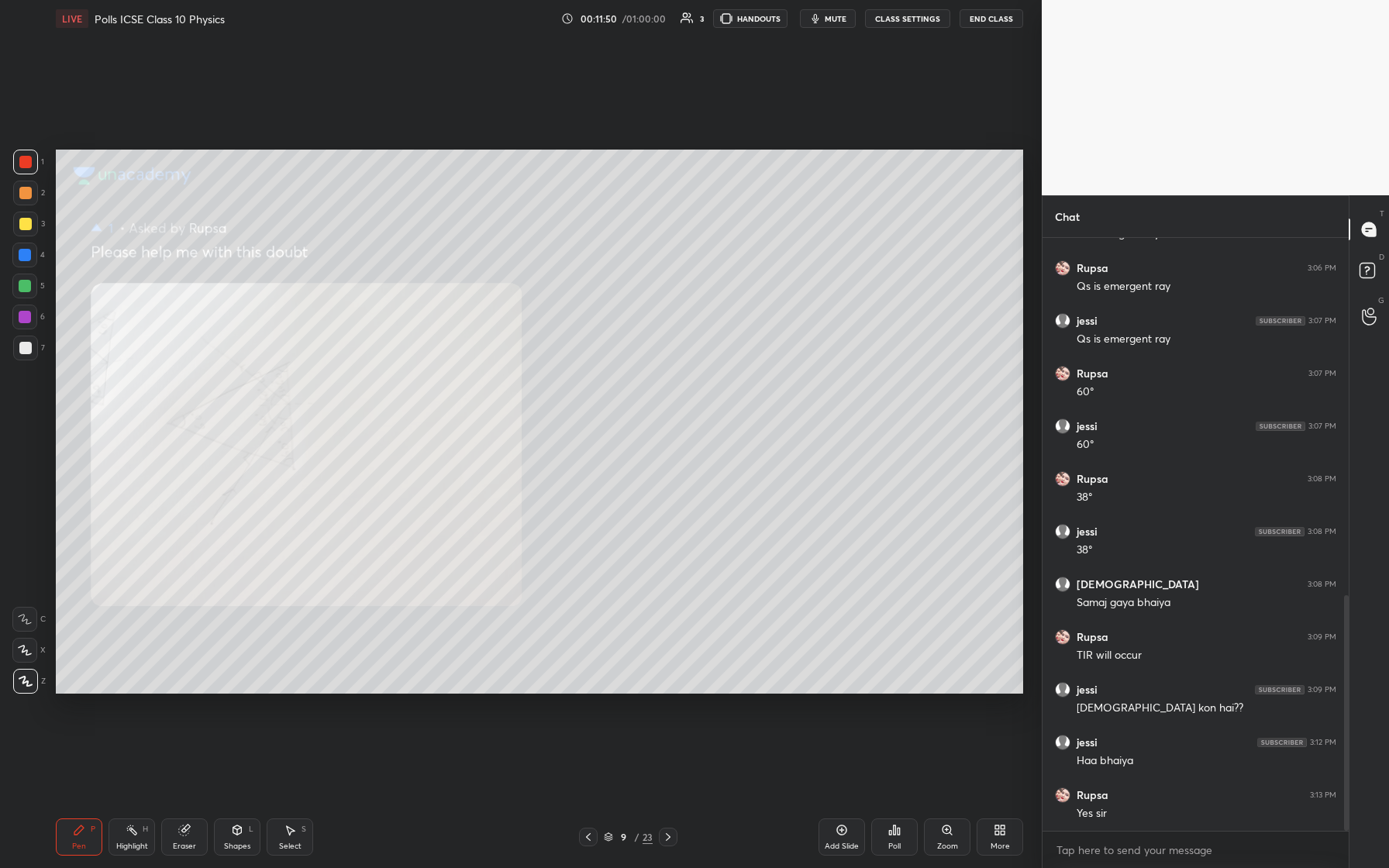
click at [556, 364] on icon at bounding box center [668, 837] width 12 height 12
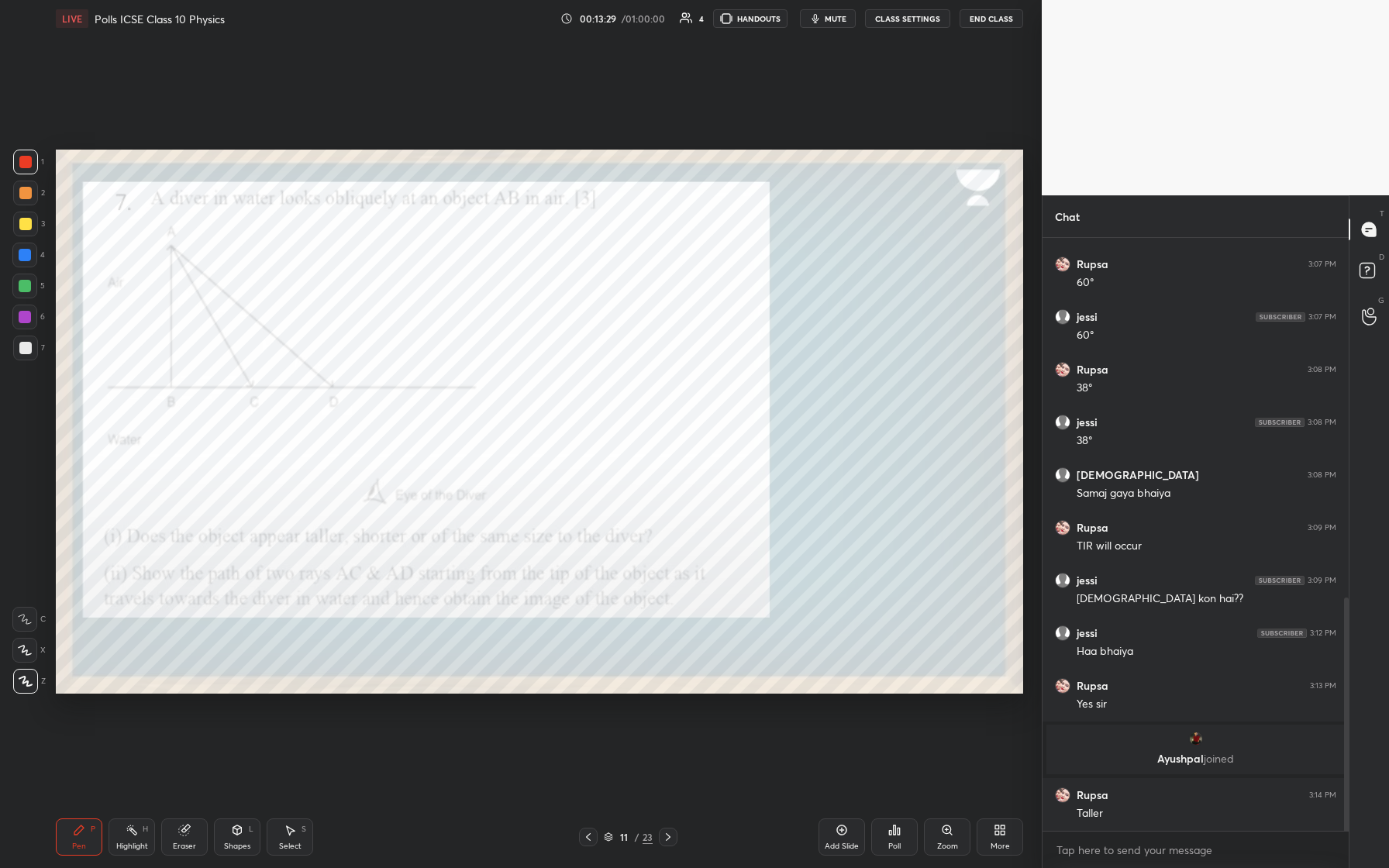
scroll to position [979, 0]
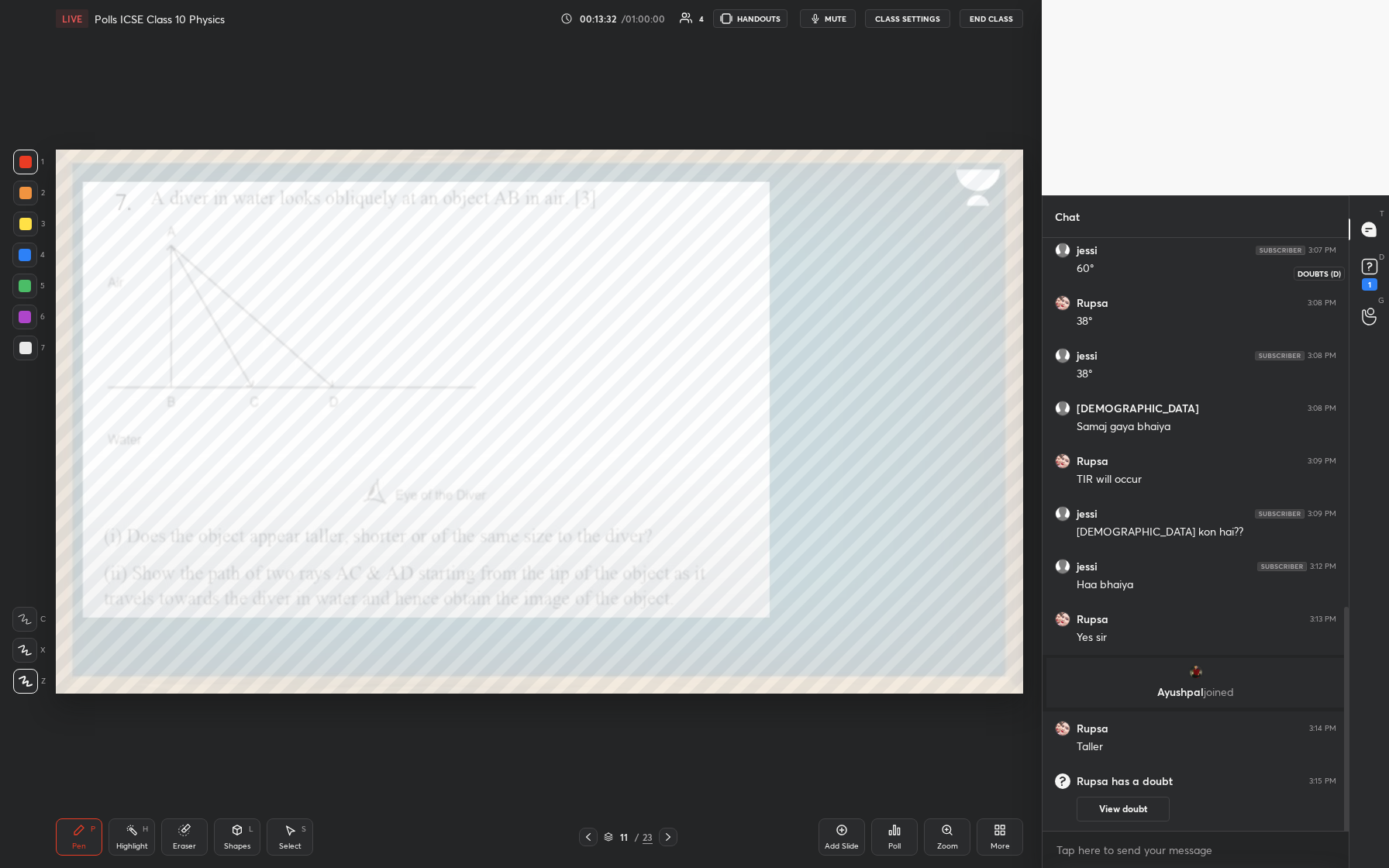
click at [556, 272] on icon at bounding box center [1370, 266] width 24 height 24
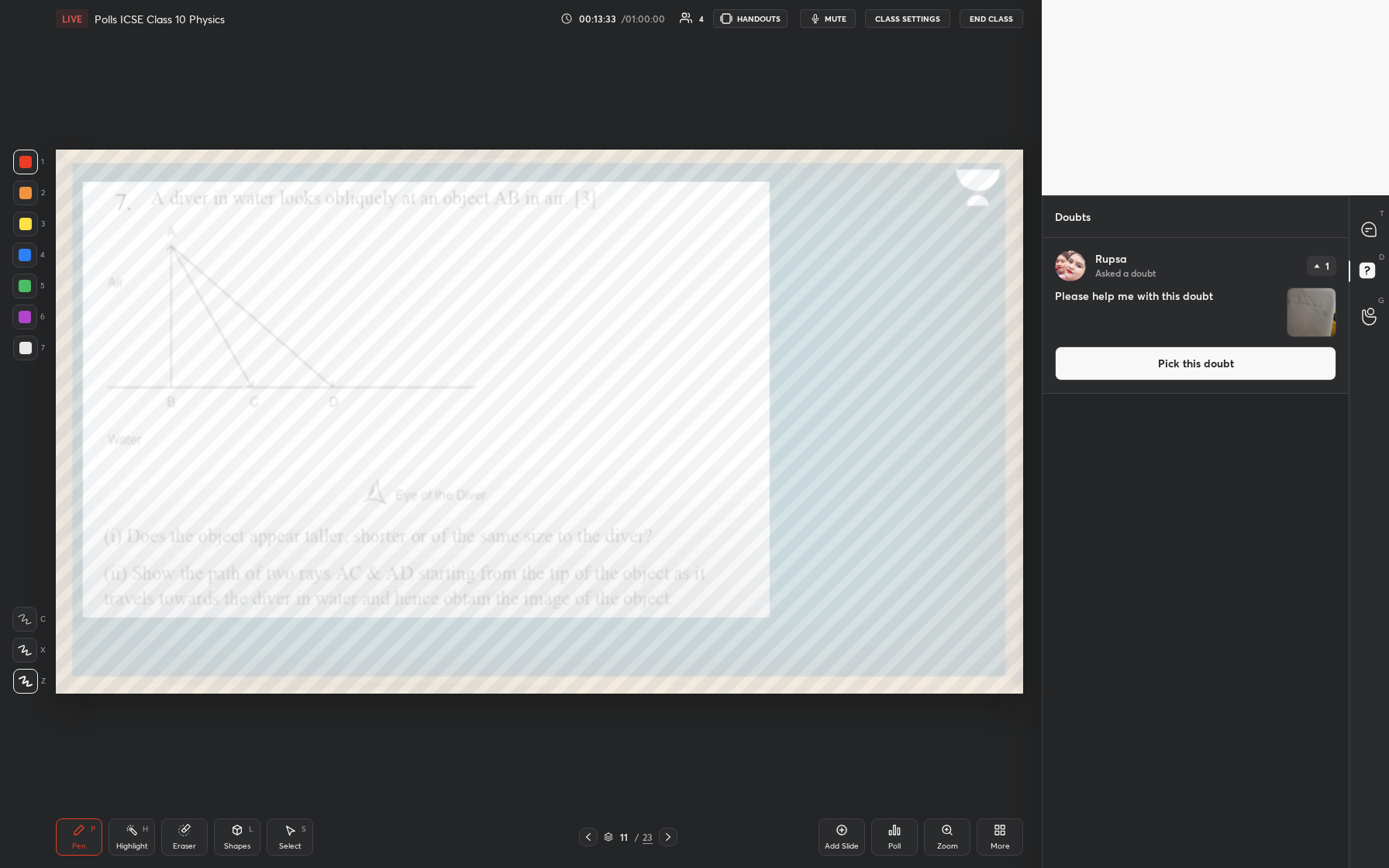
click at [556, 313] on img "grid" at bounding box center [1311, 312] width 48 height 48
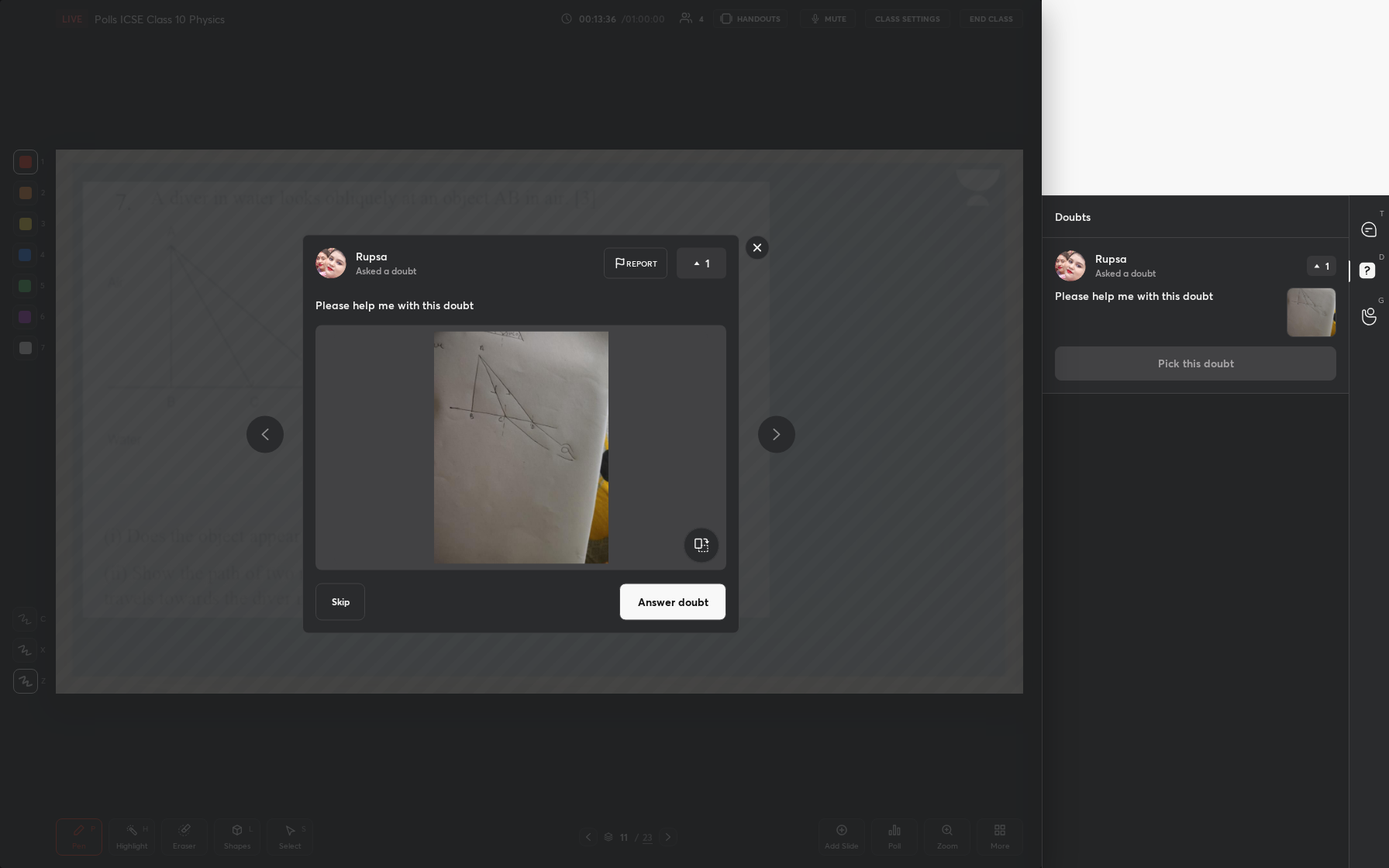
click at [556, 364] on button "Answer doubt" at bounding box center [673, 602] width 107 height 37
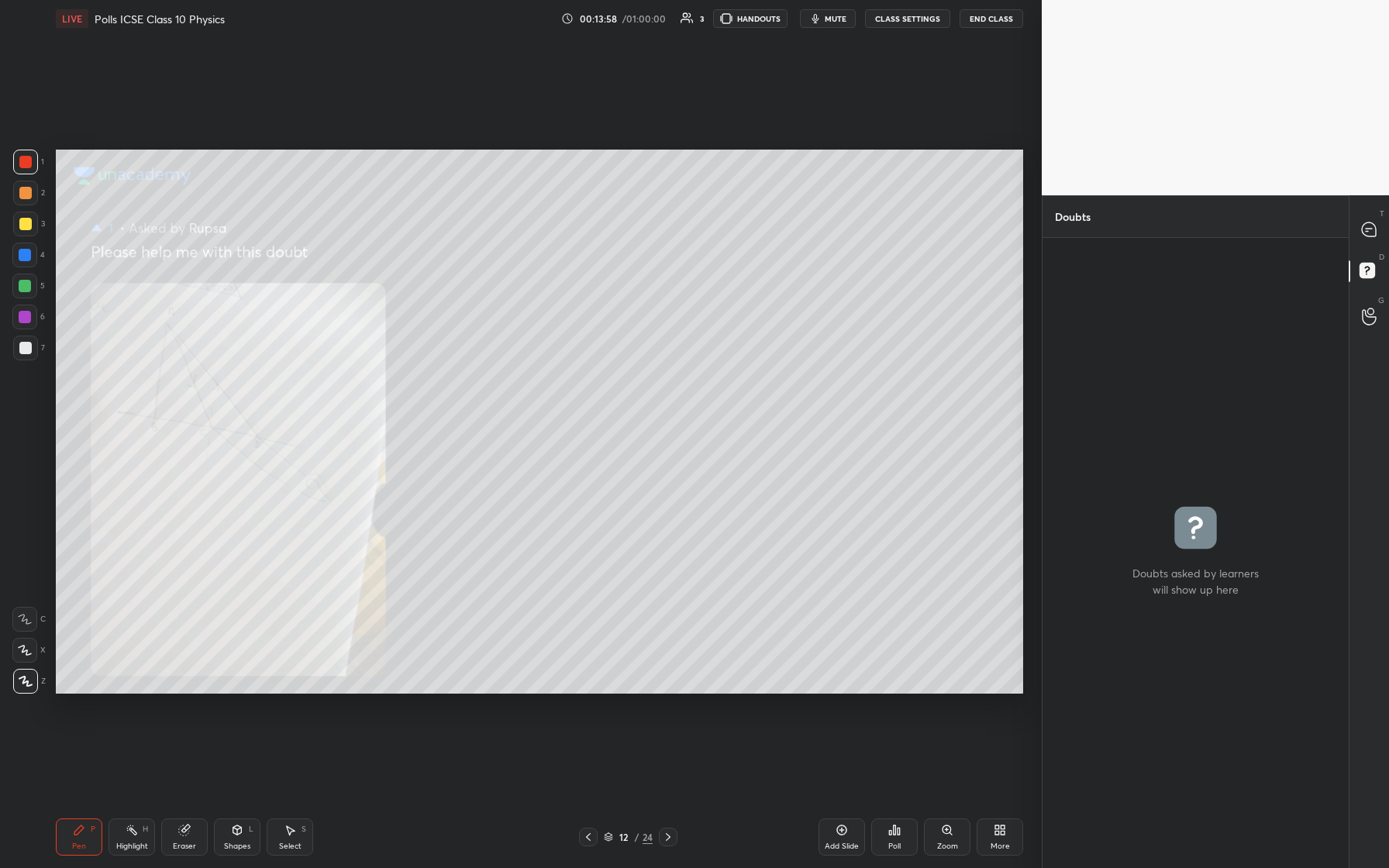
click at [25, 325] on div at bounding box center [25, 317] width 25 height 25
drag, startPoint x: 25, startPoint y: 348, endPoint x: 49, endPoint y: 352, distance: 24.3
click at [28, 349] on div at bounding box center [25, 348] width 12 height 12
drag, startPoint x: 27, startPoint y: 223, endPoint x: 45, endPoint y: 228, distance: 18.7
click at [29, 224] on div at bounding box center [25, 224] width 12 height 12
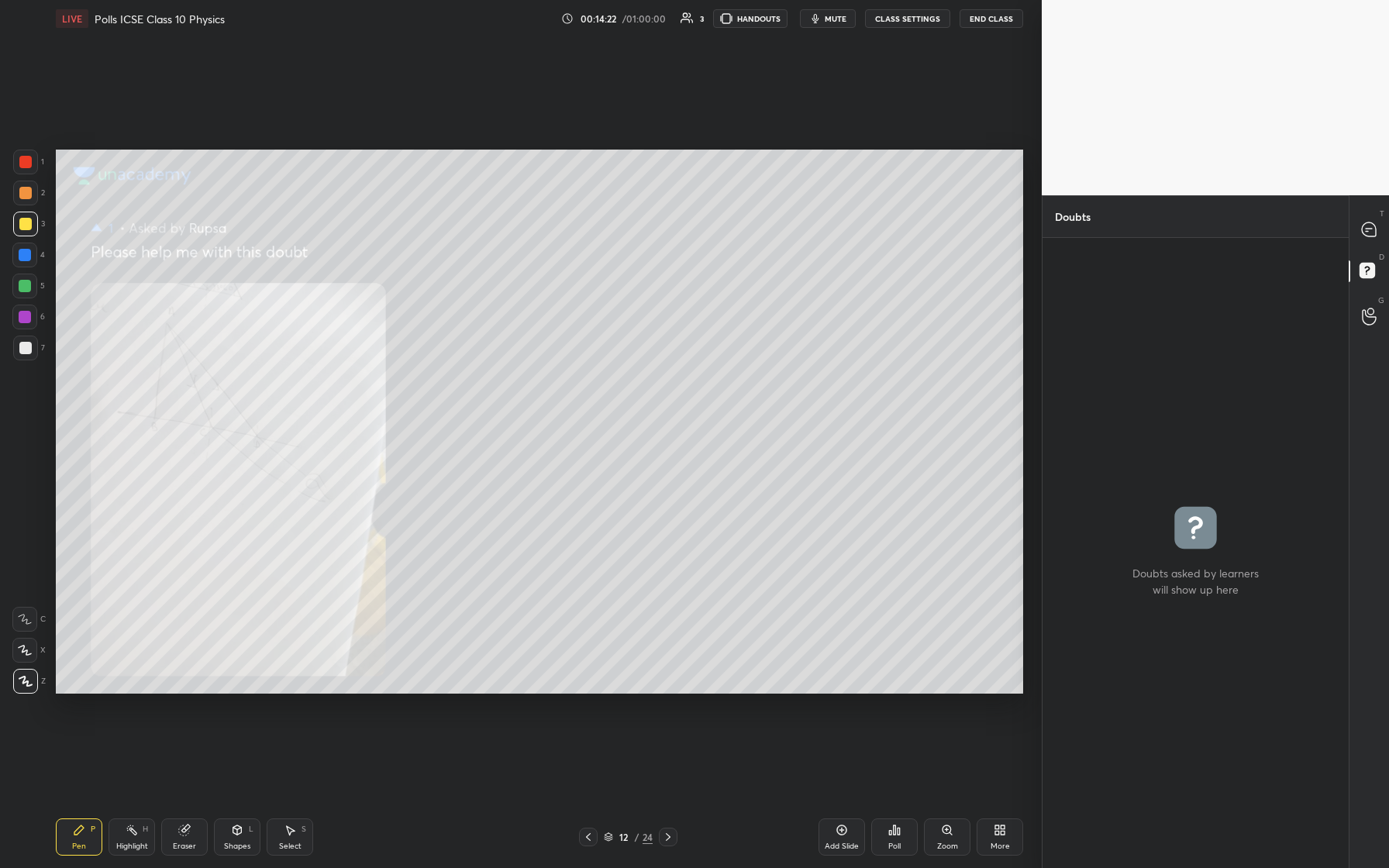
drag, startPoint x: 25, startPoint y: 291, endPoint x: 50, endPoint y: 317, distance: 36.1
click at [26, 292] on div at bounding box center [25, 286] width 25 height 25
click at [25, 191] on div at bounding box center [25, 192] width 12 height 12
click at [24, 315] on div at bounding box center [25, 316] width 12 height 12
drag, startPoint x: 24, startPoint y: 194, endPoint x: 51, endPoint y: 210, distance: 31.4
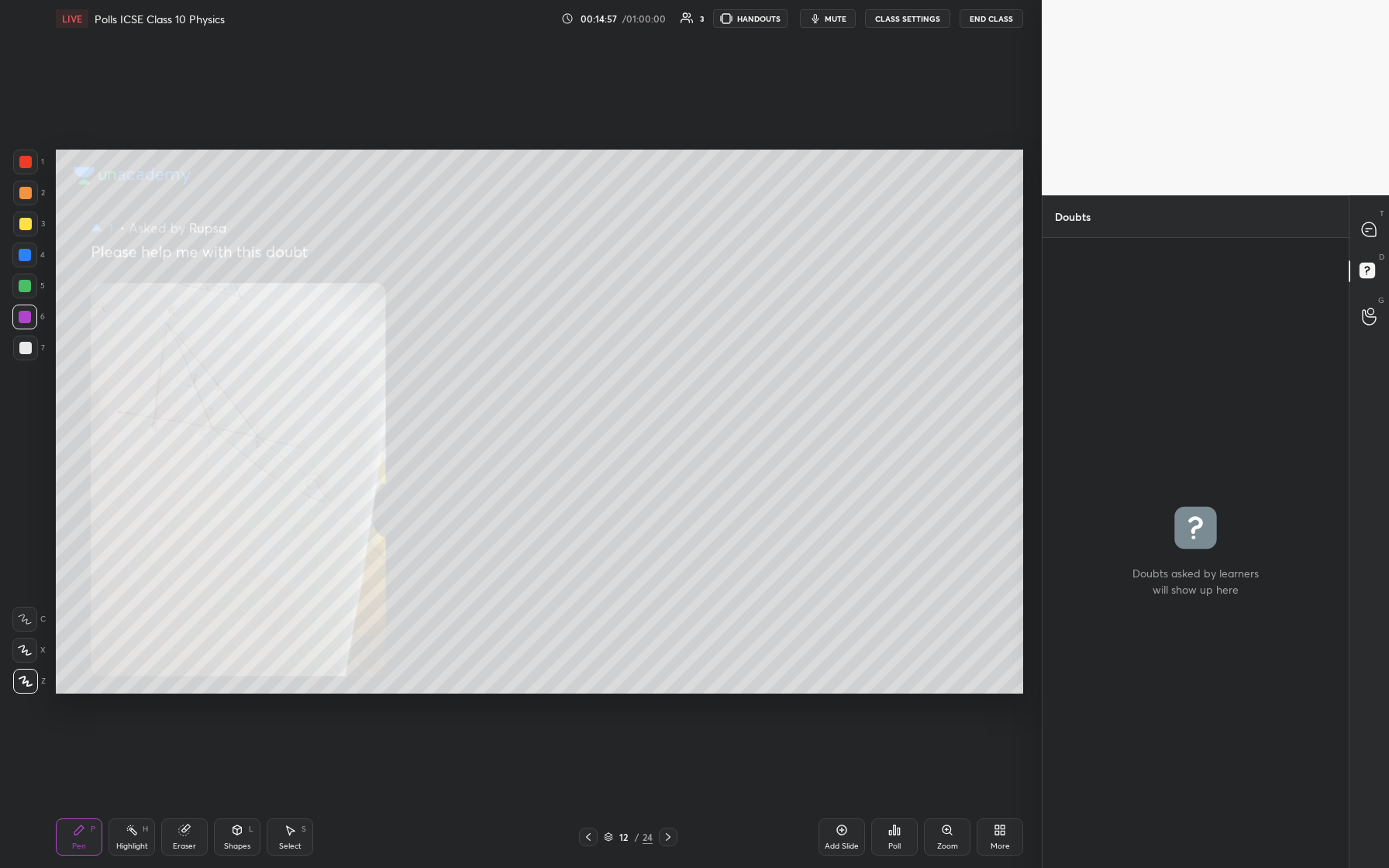
click at [24, 194] on div at bounding box center [25, 192] width 12 height 12
drag, startPoint x: 1368, startPoint y: 230, endPoint x: 1360, endPoint y: 224, distance: 10.0
click at [556, 232] on icon at bounding box center [1369, 229] width 16 height 16
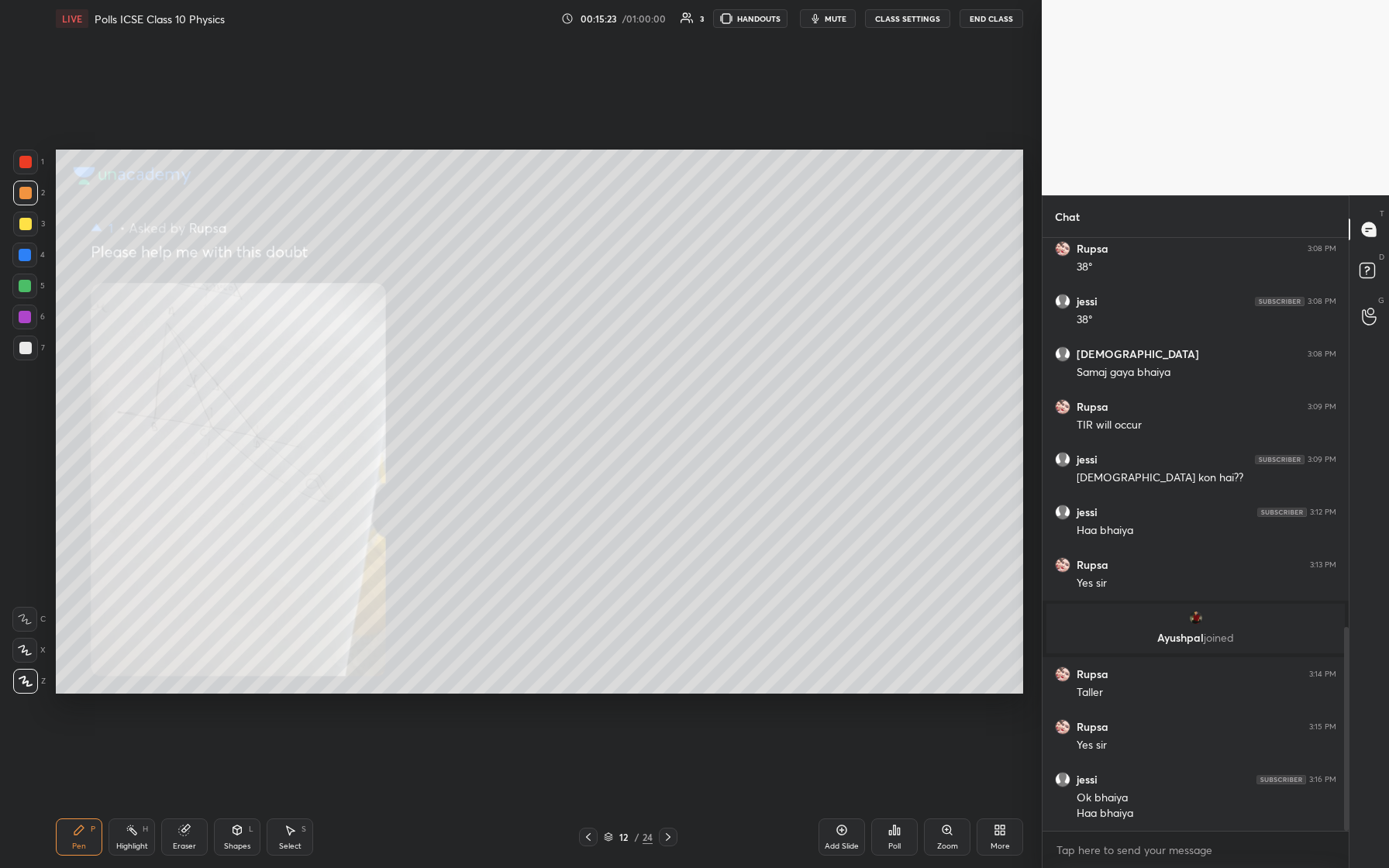
scroll to position [1148, 0]
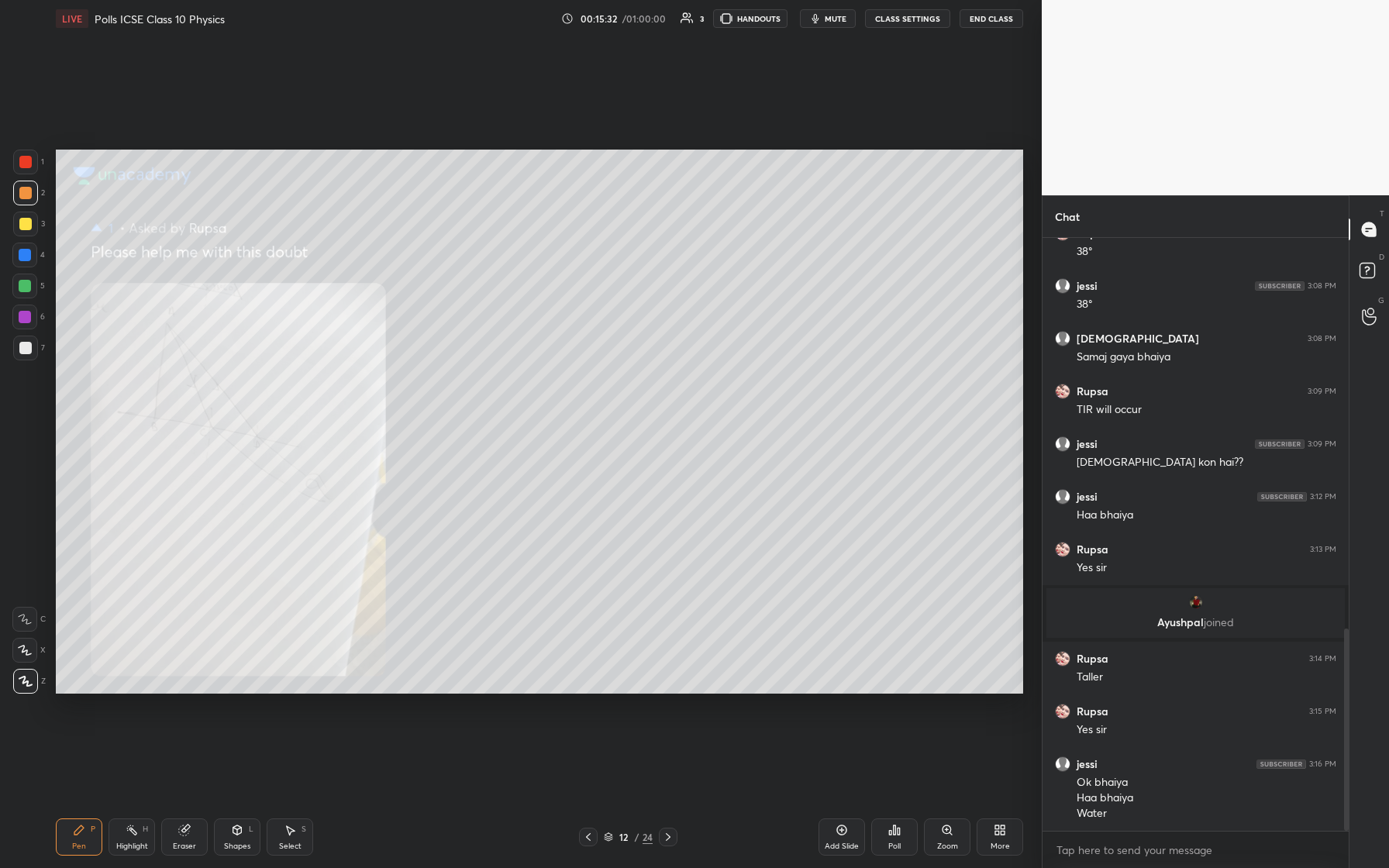
click at [28, 352] on div at bounding box center [25, 348] width 12 height 12
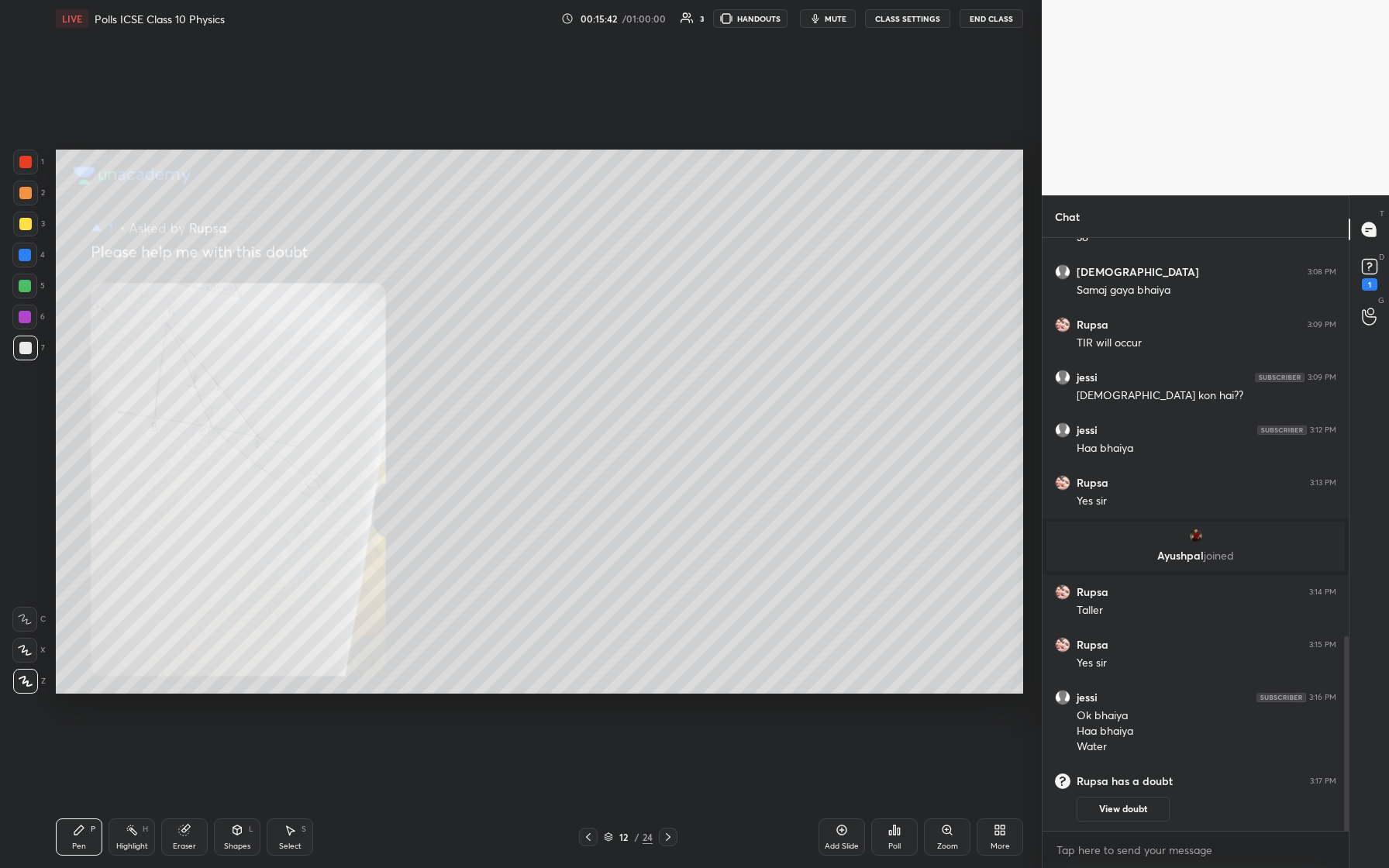
click at [548, 161] on div "Setting up your live class Poll for secs No correct answer Start poll" at bounding box center [539, 422] width 980 height 769
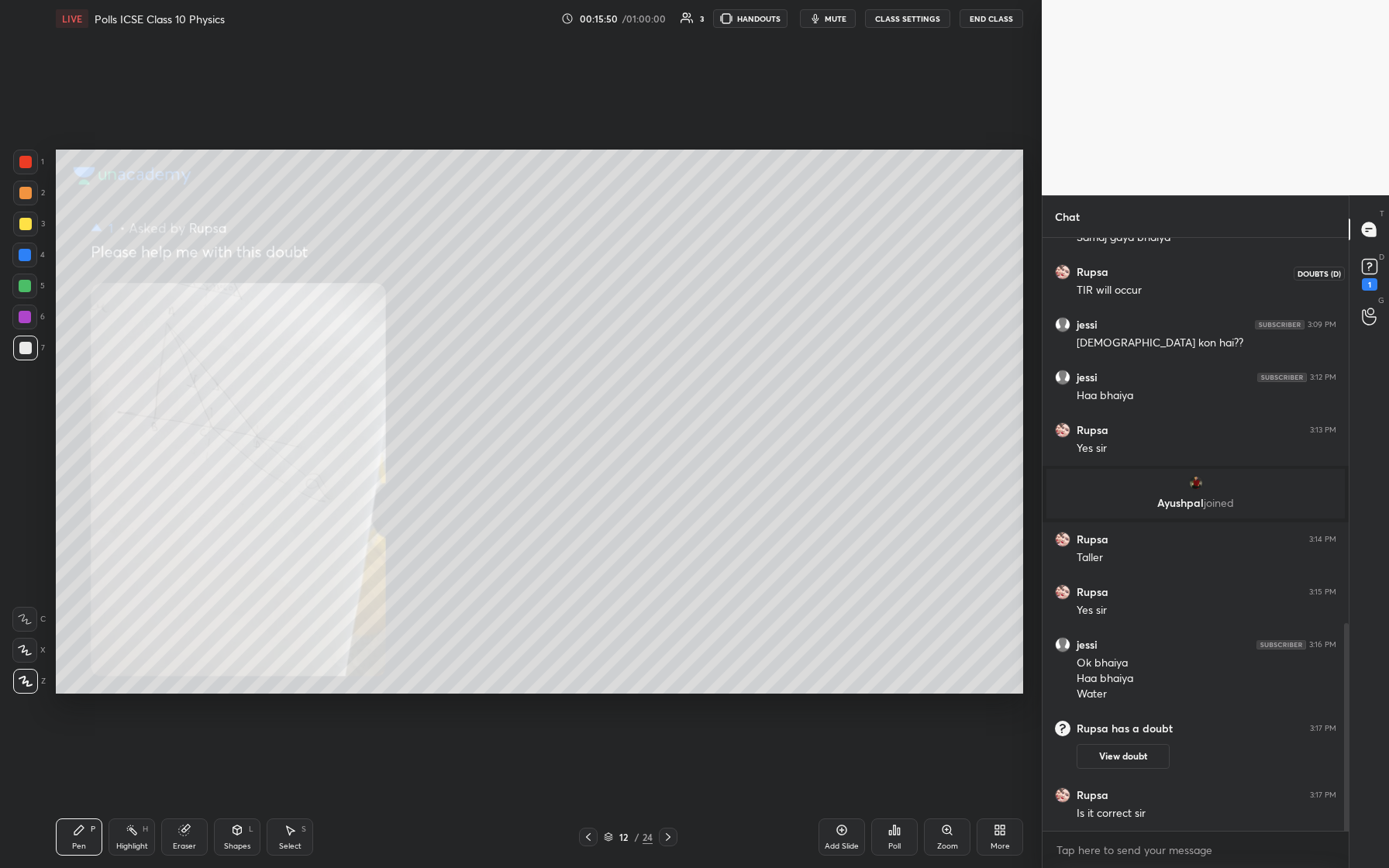
click at [556, 269] on rect at bounding box center [1370, 267] width 15 height 15
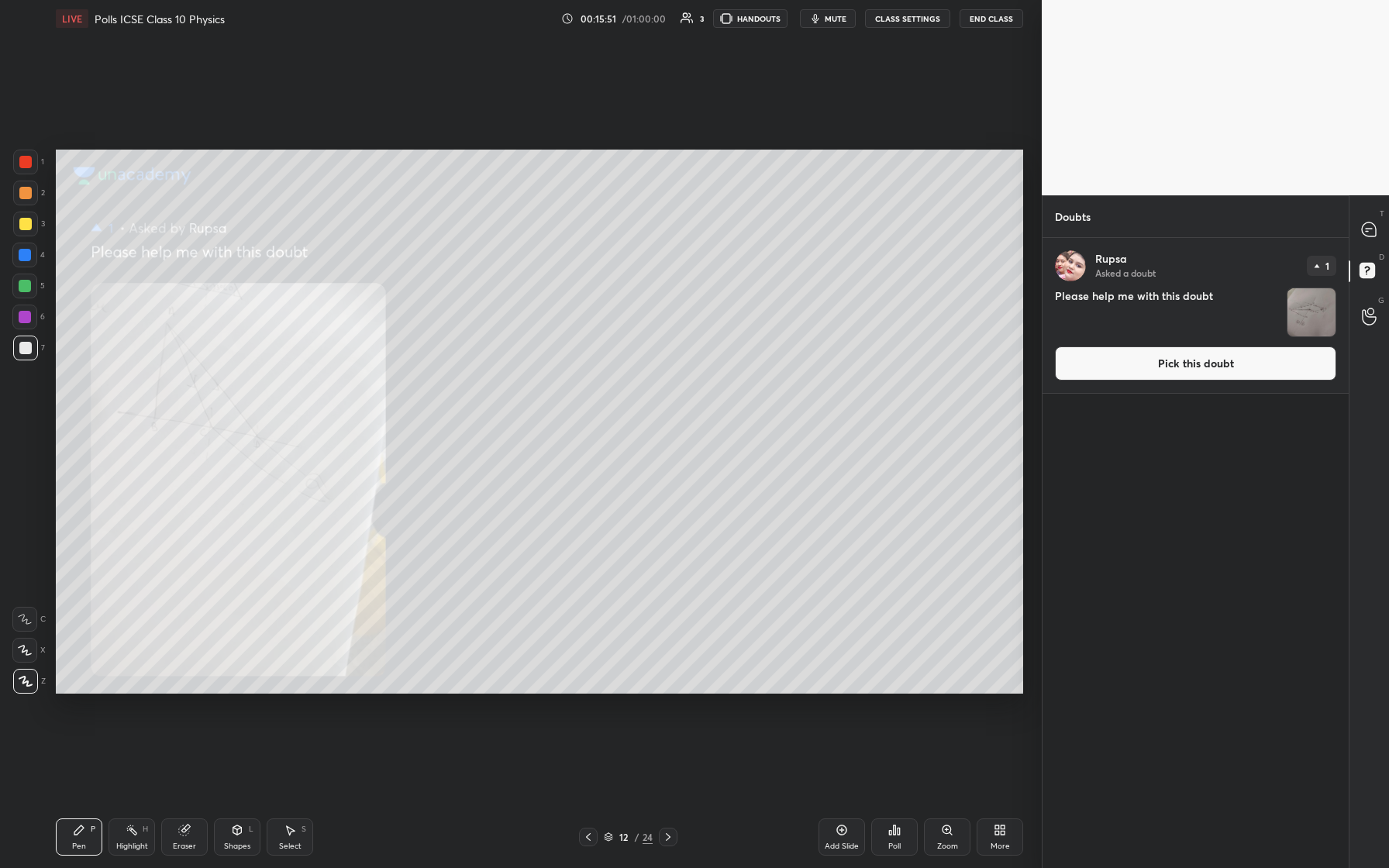
click at [556, 313] on img "grid" at bounding box center [1311, 312] width 48 height 48
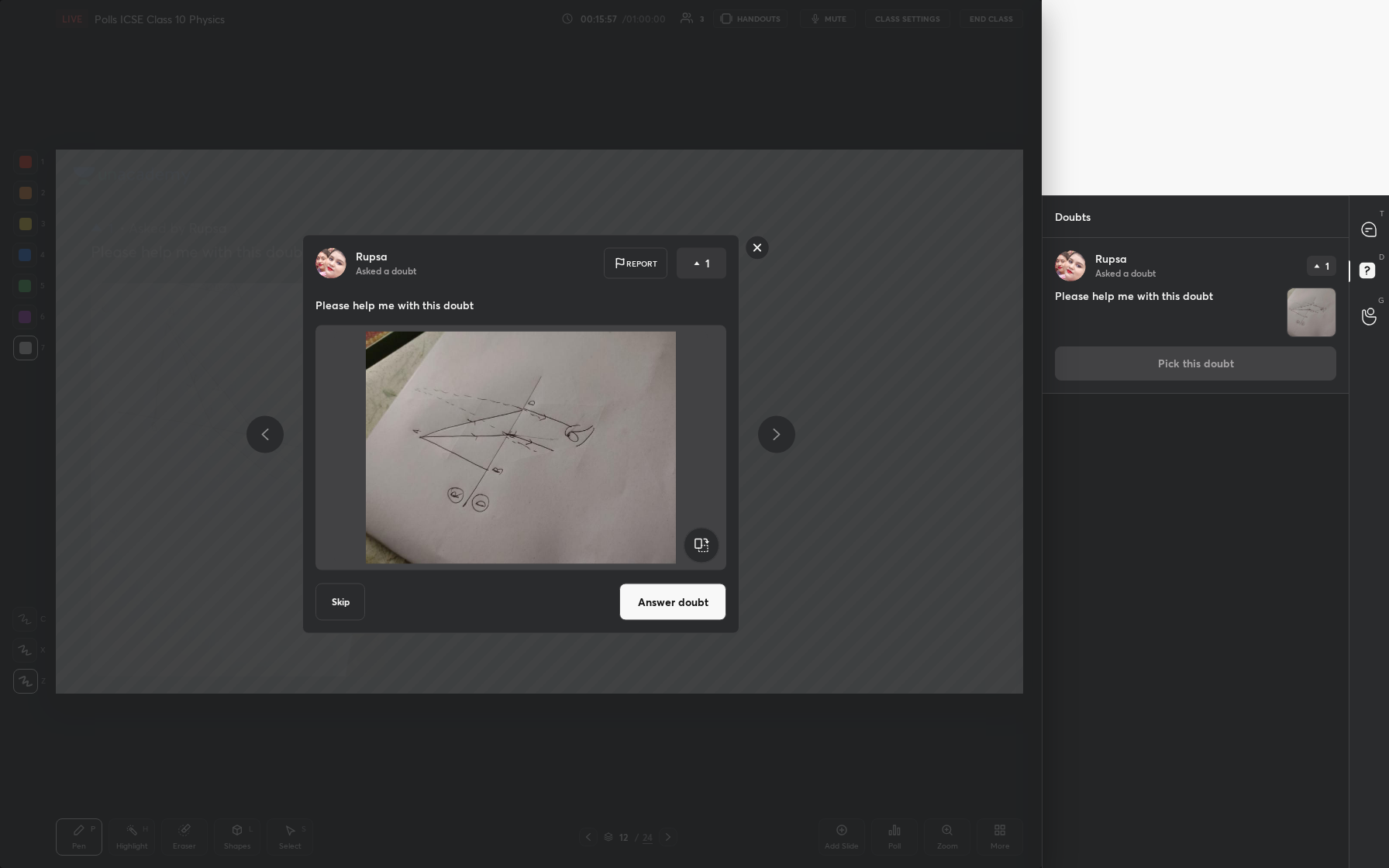
click at [556, 252] on rect at bounding box center [757, 247] width 24 height 24
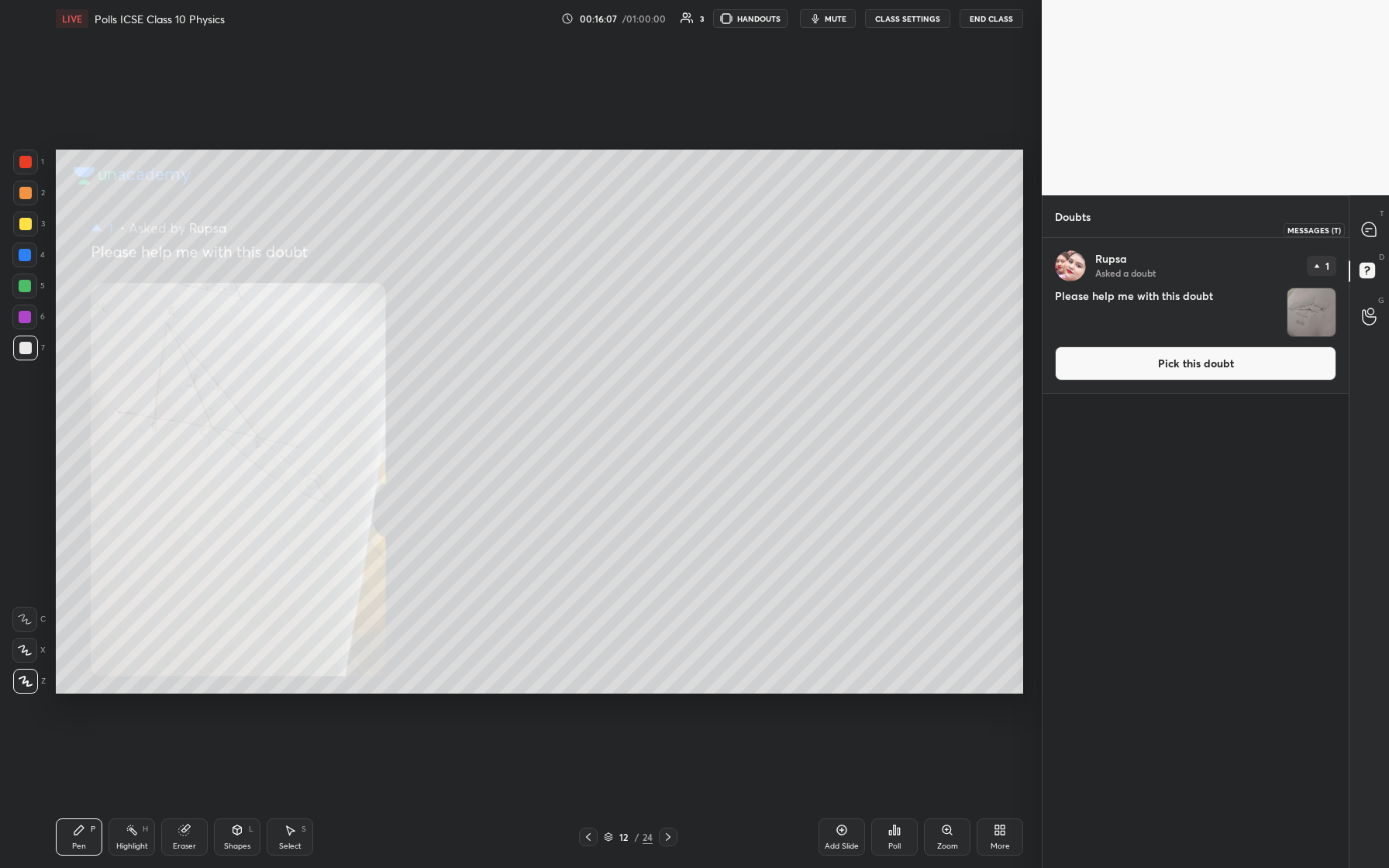
click at [556, 225] on icon at bounding box center [1369, 229] width 16 height 16
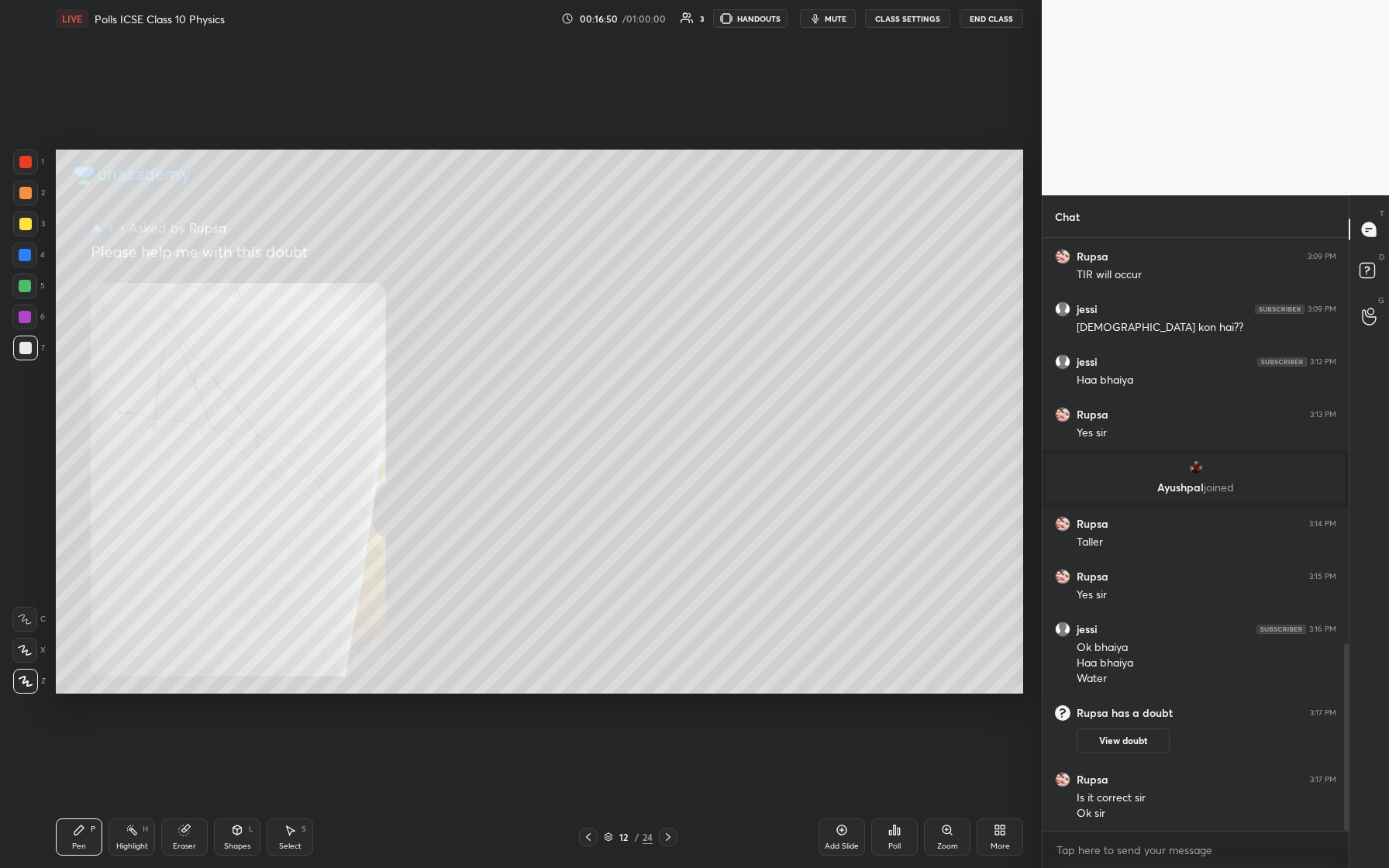
scroll to position [1335, 0]
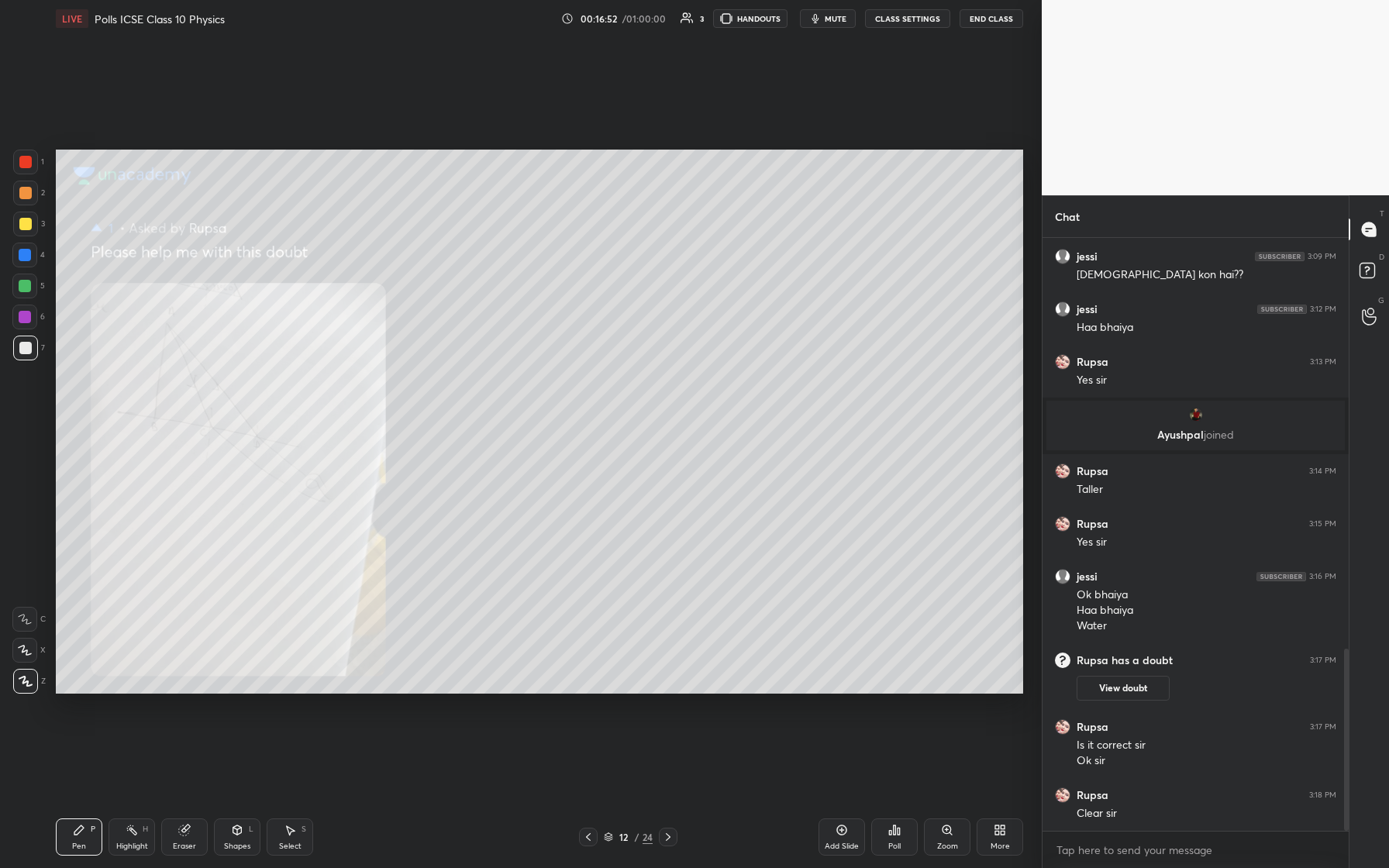
click at [556, 364] on icon at bounding box center [587, 837] width 12 height 12
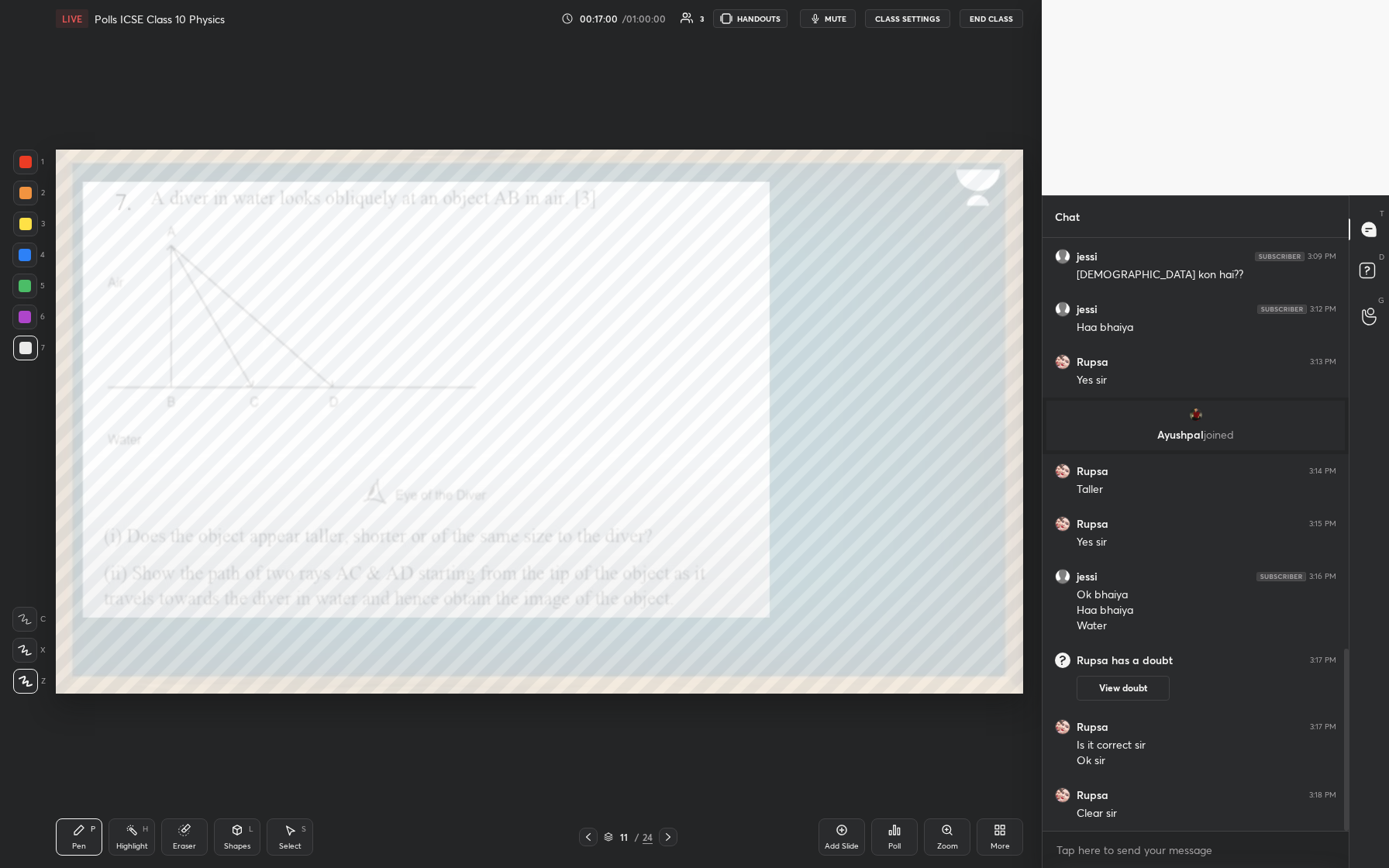
click at [556, 364] on icon at bounding box center [668, 837] width 12 height 12
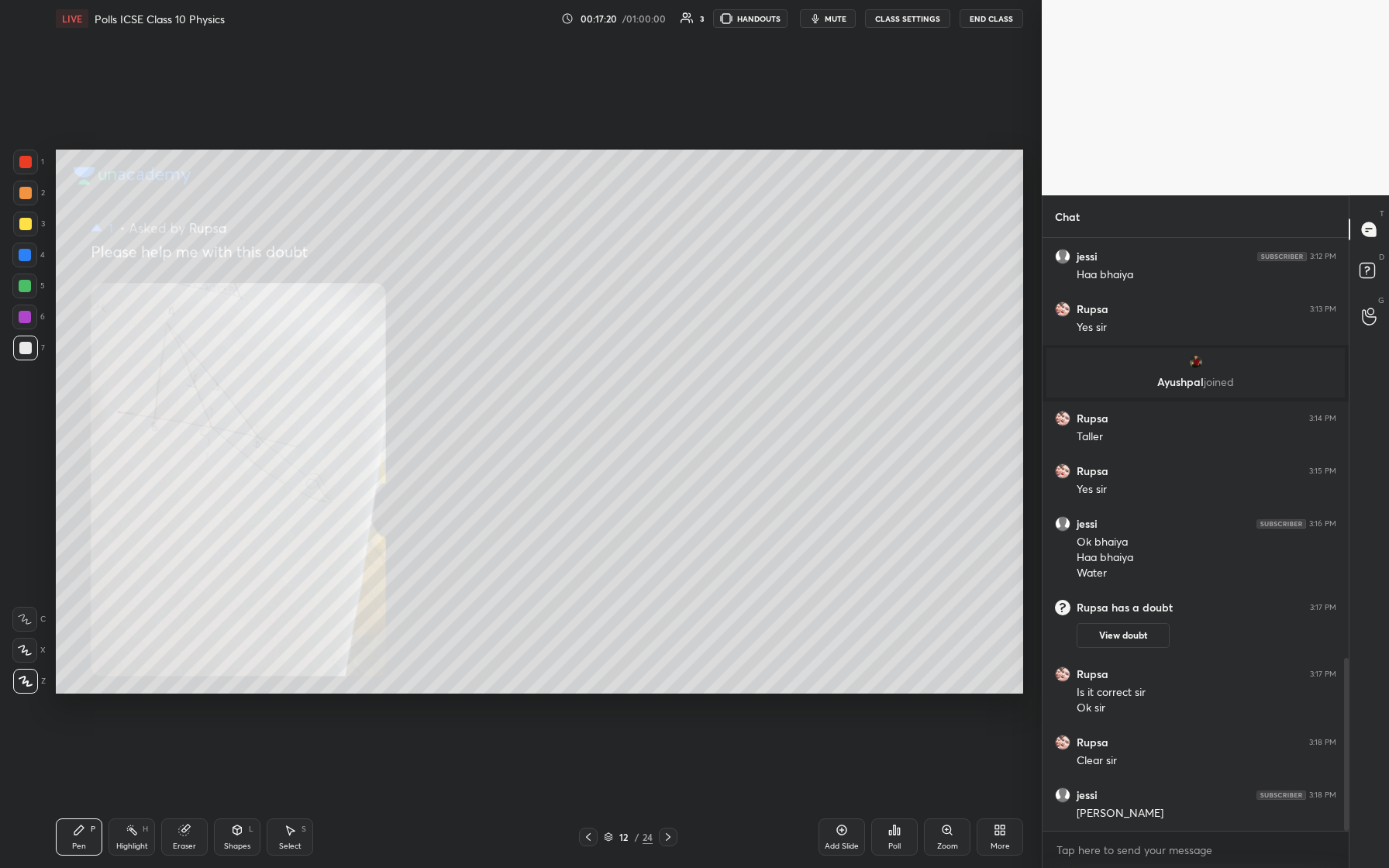
scroll to position [1440, 0]
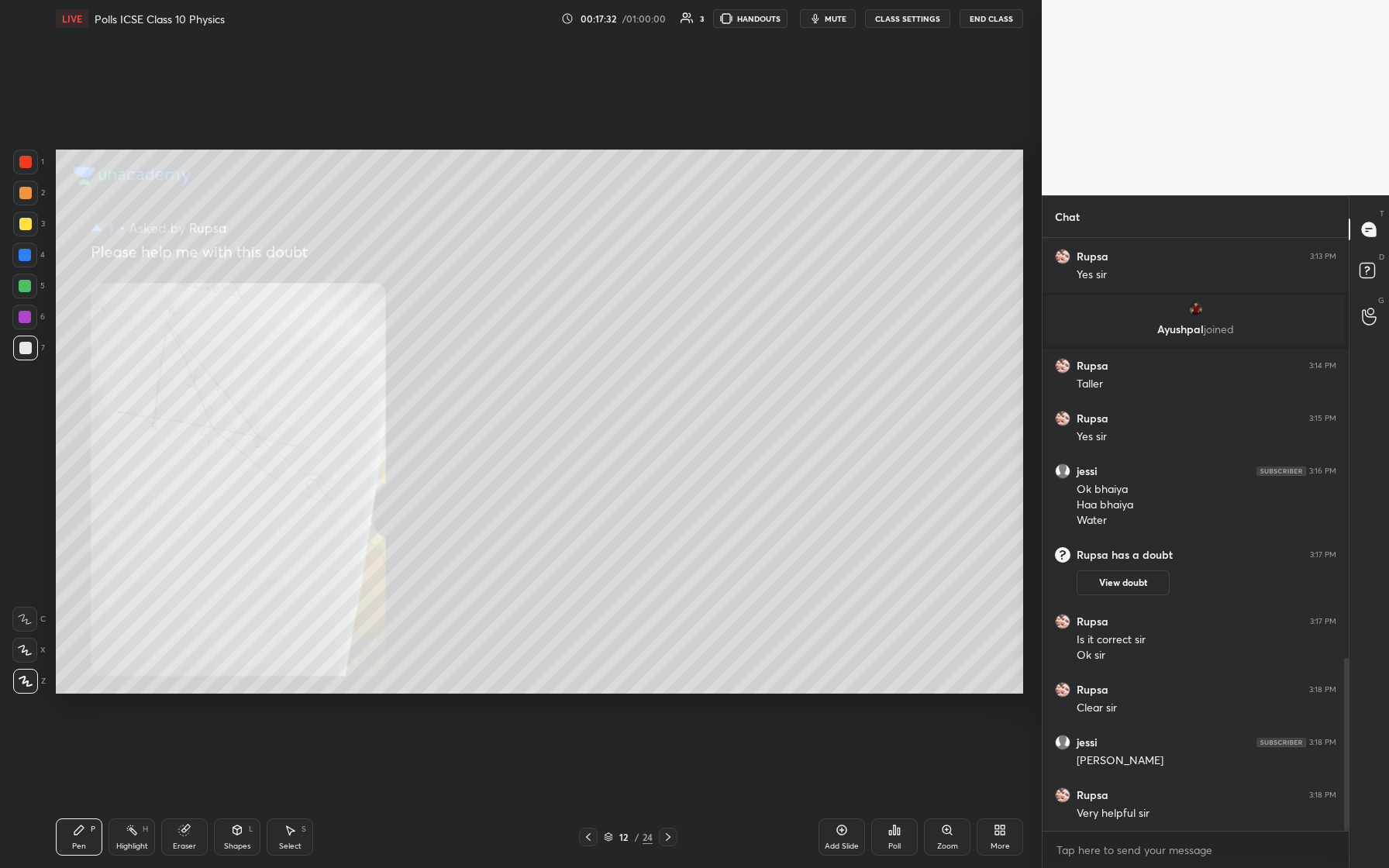
click at [556, 364] on icon at bounding box center [668, 837] width 12 height 12
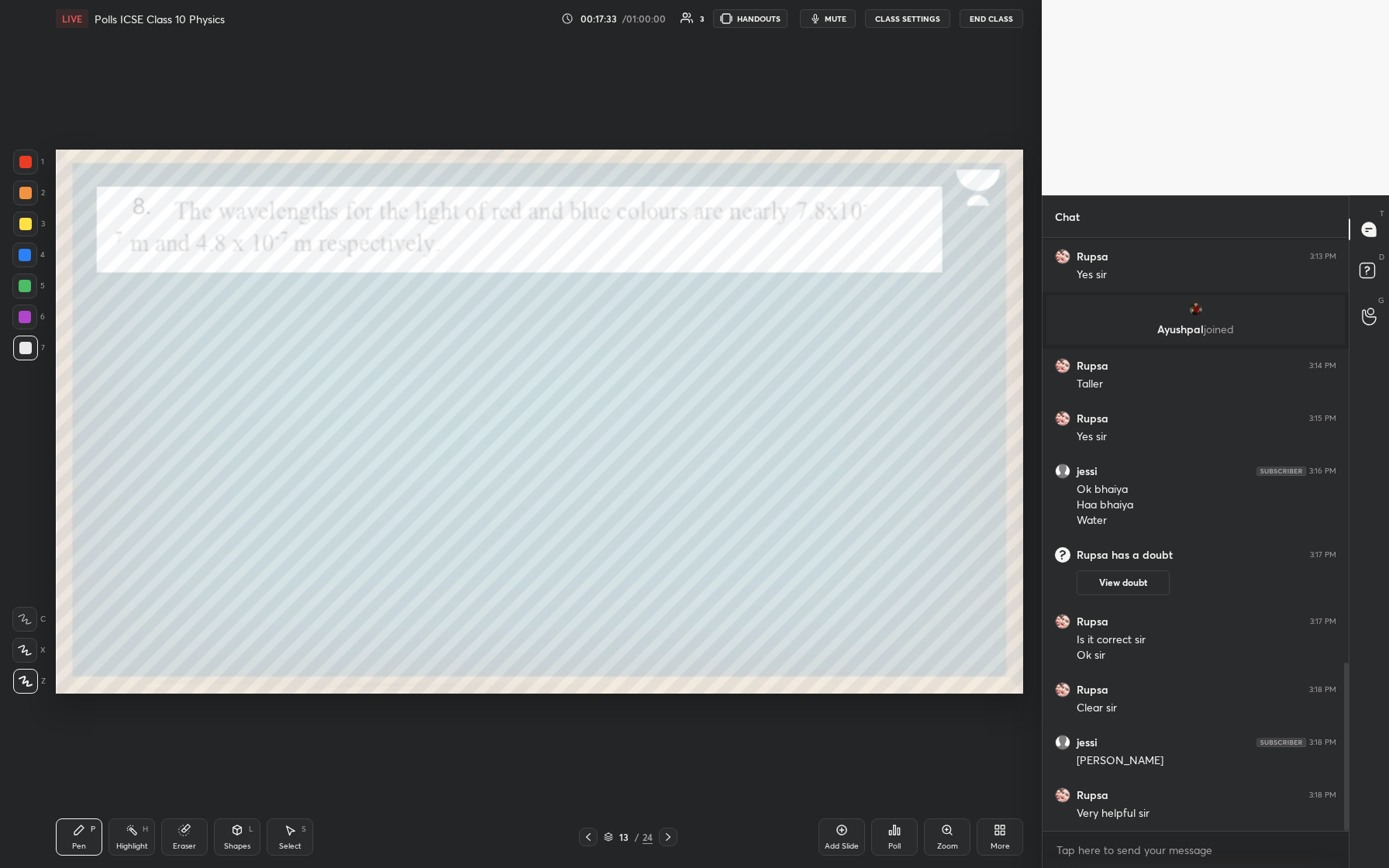
scroll to position [1497, 0]
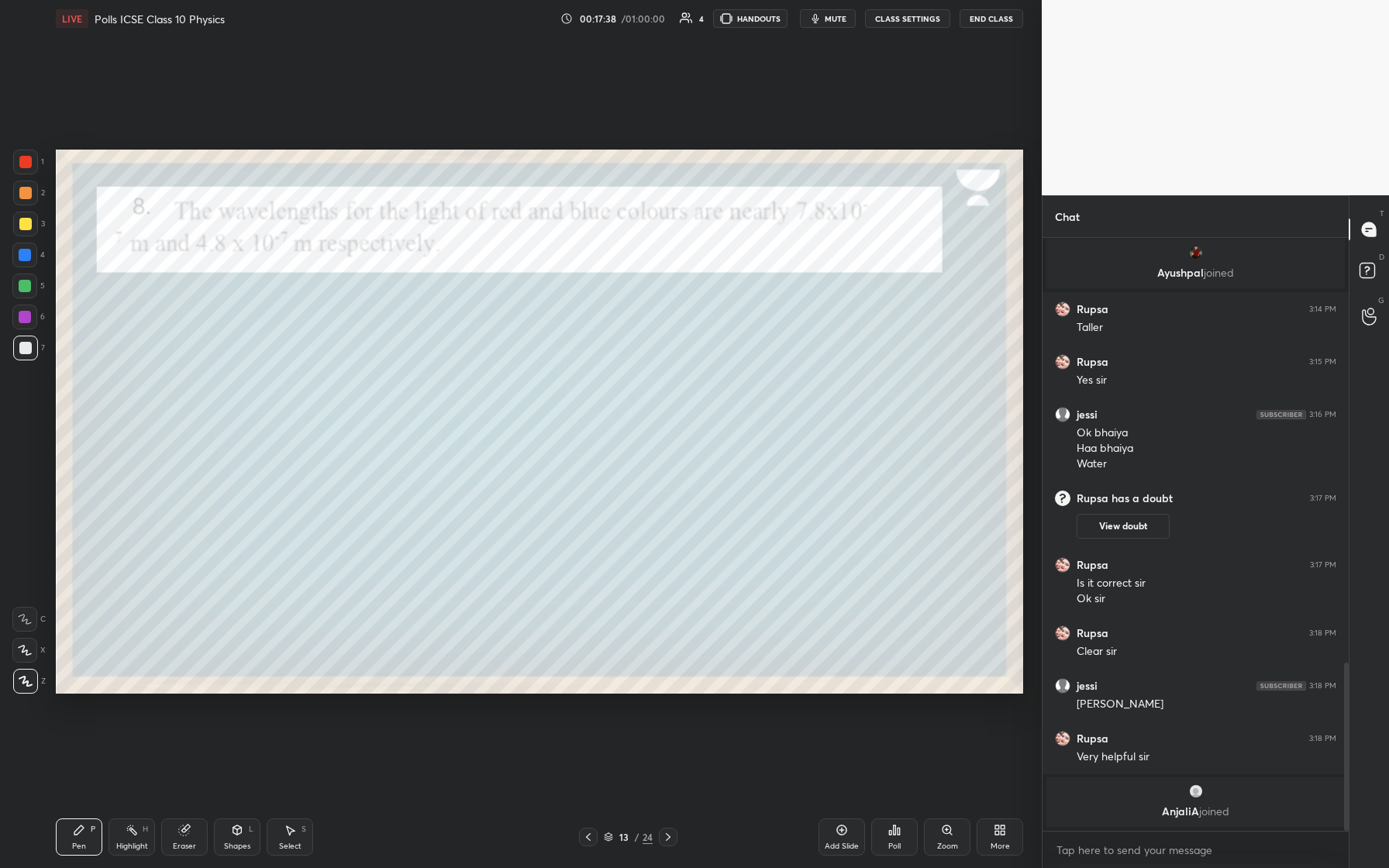
click at [27, 151] on div at bounding box center [26, 162] width 25 height 25
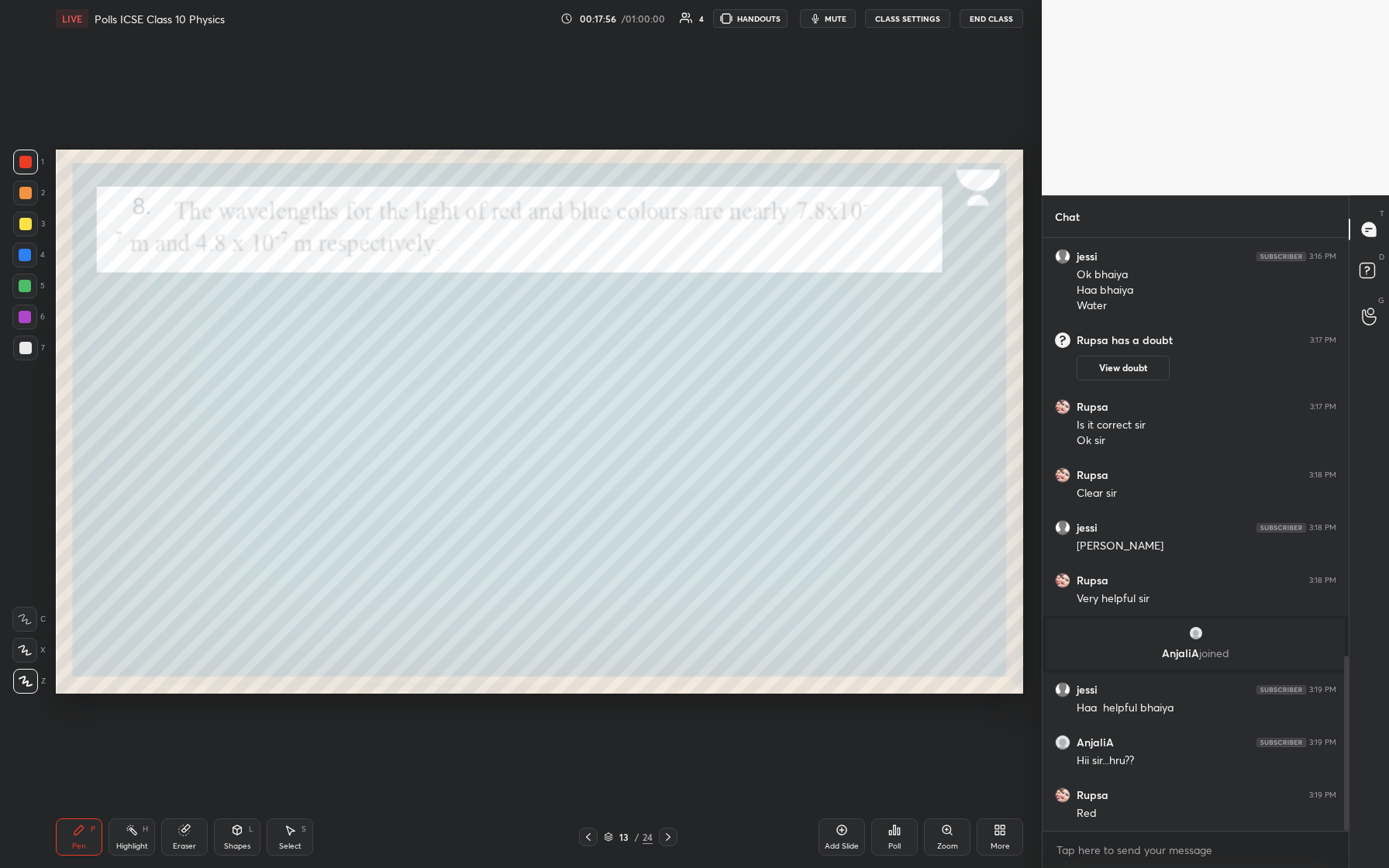
scroll to position [1466, 0]
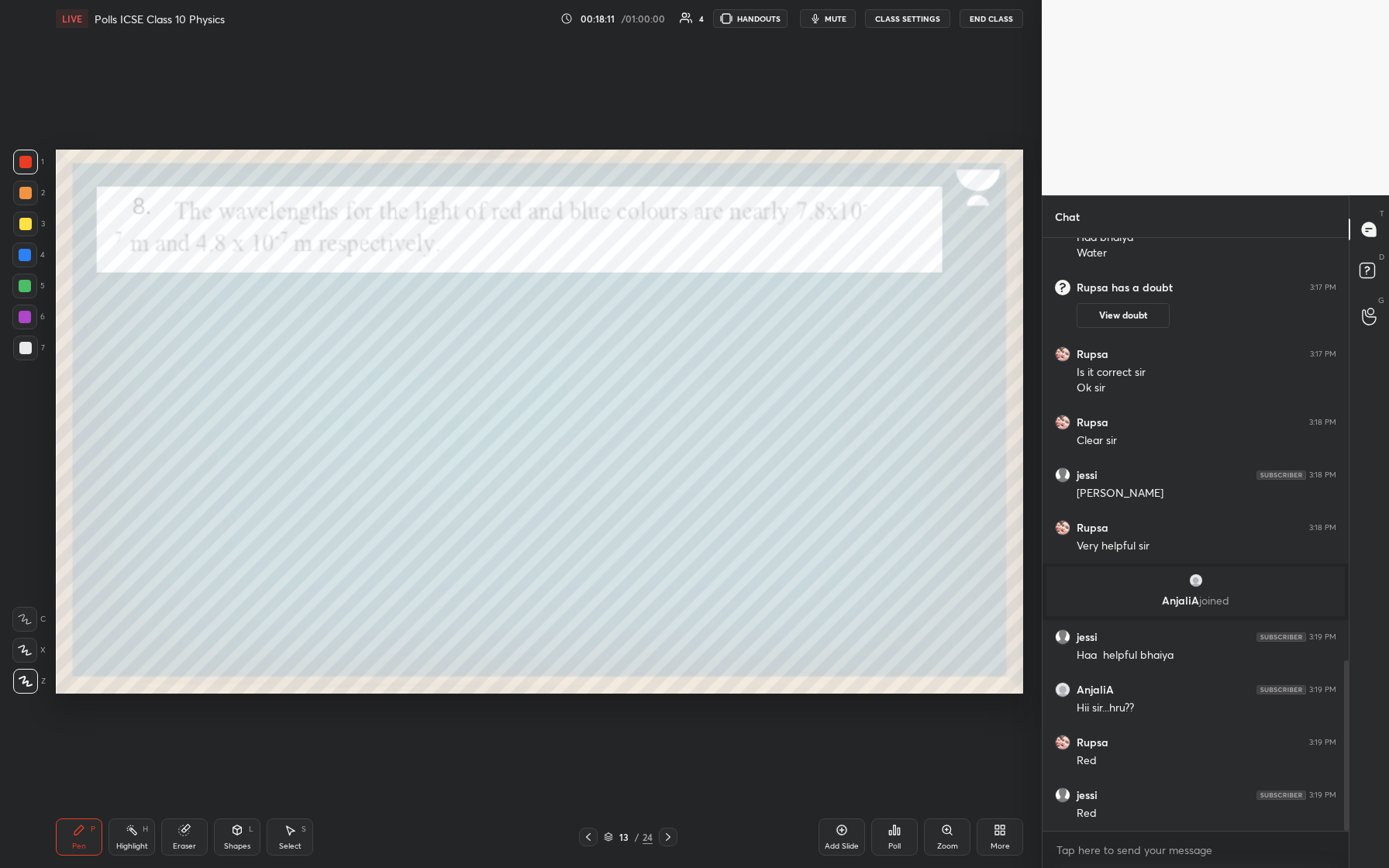
drag, startPoint x: 24, startPoint y: 355, endPoint x: 45, endPoint y: 354, distance: 21.0
click at [26, 355] on div at bounding box center [26, 348] width 25 height 25
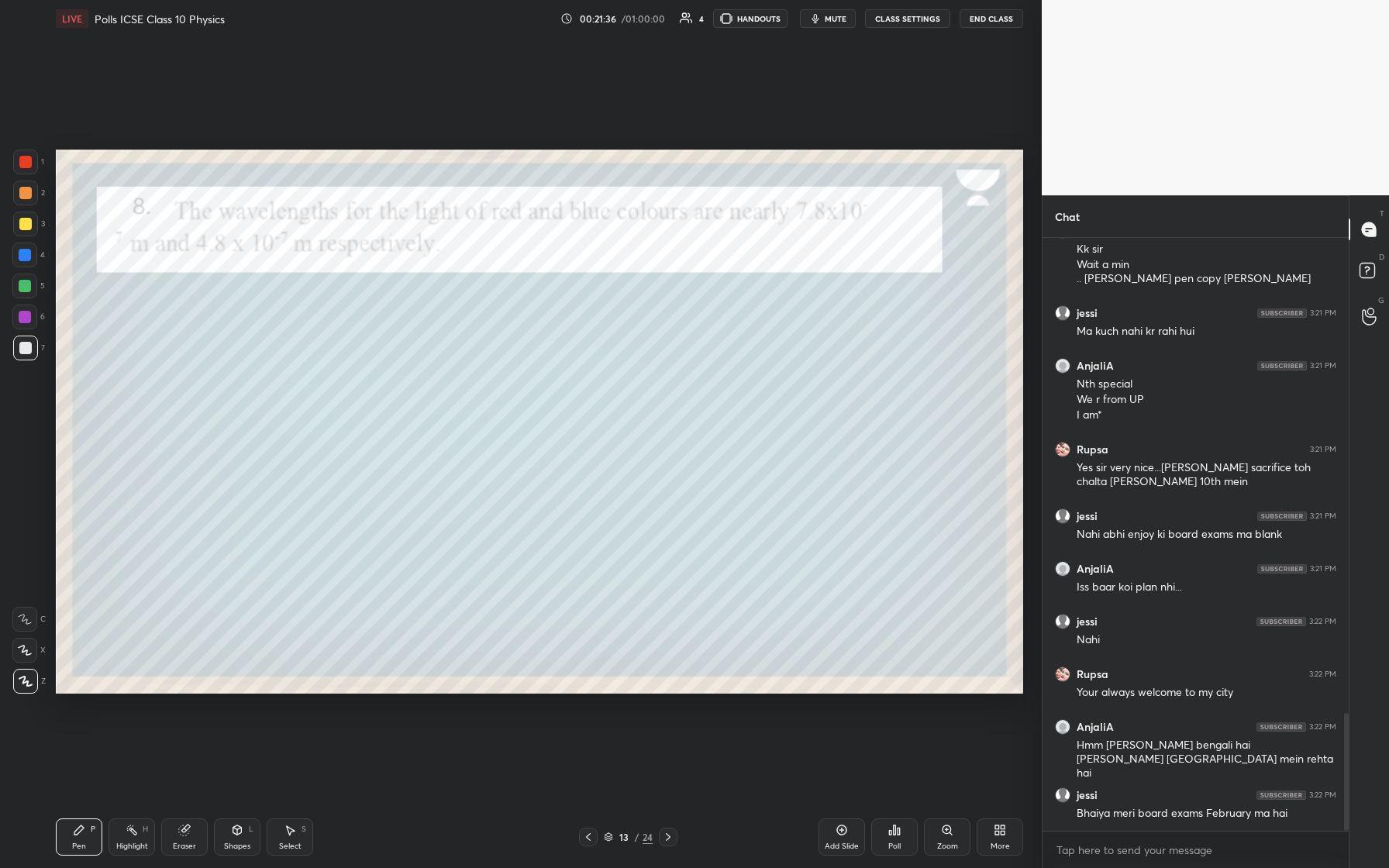
scroll to position [2399, 0]
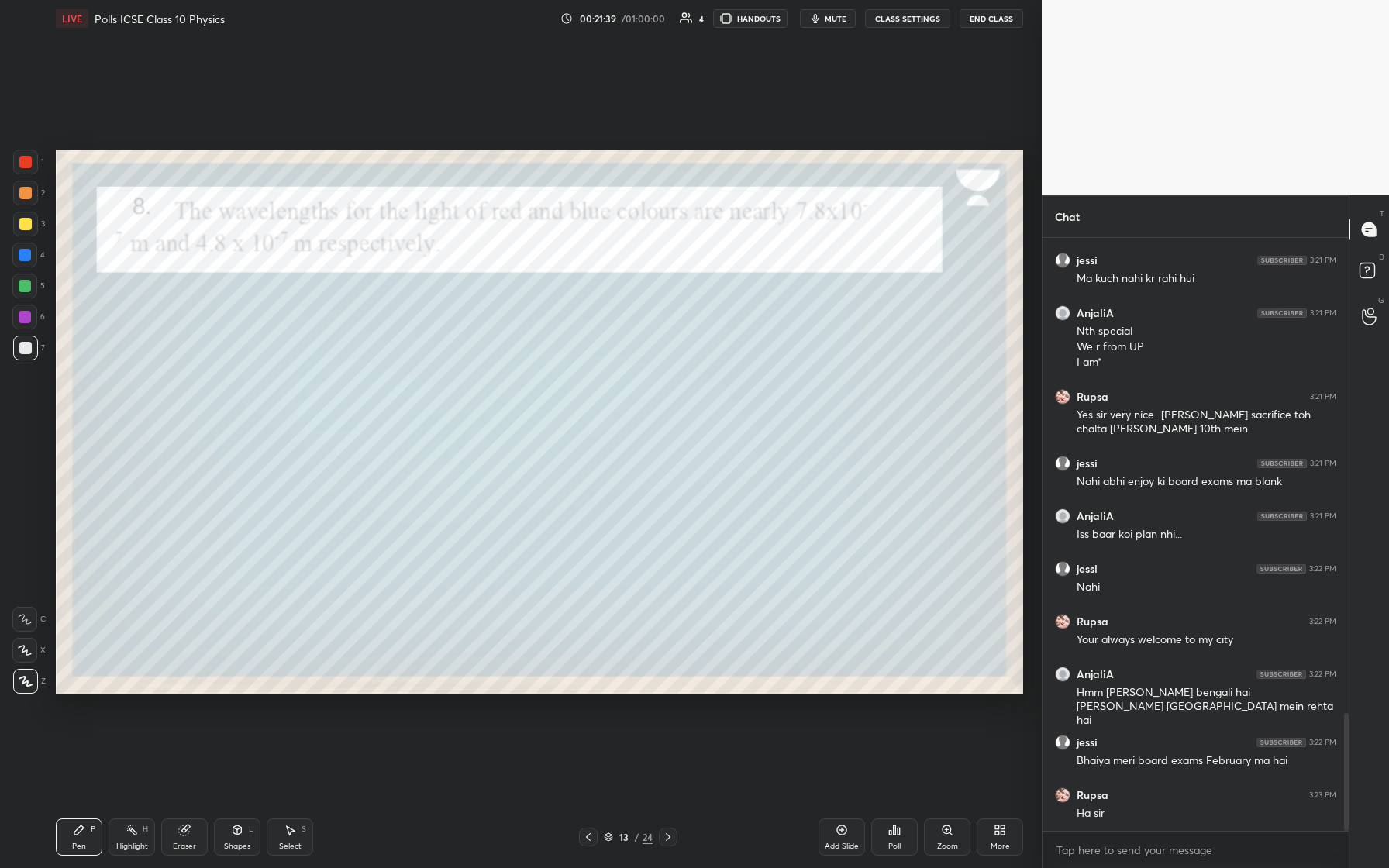
click at [556, 364] on icon at bounding box center [668, 837] width 12 height 12
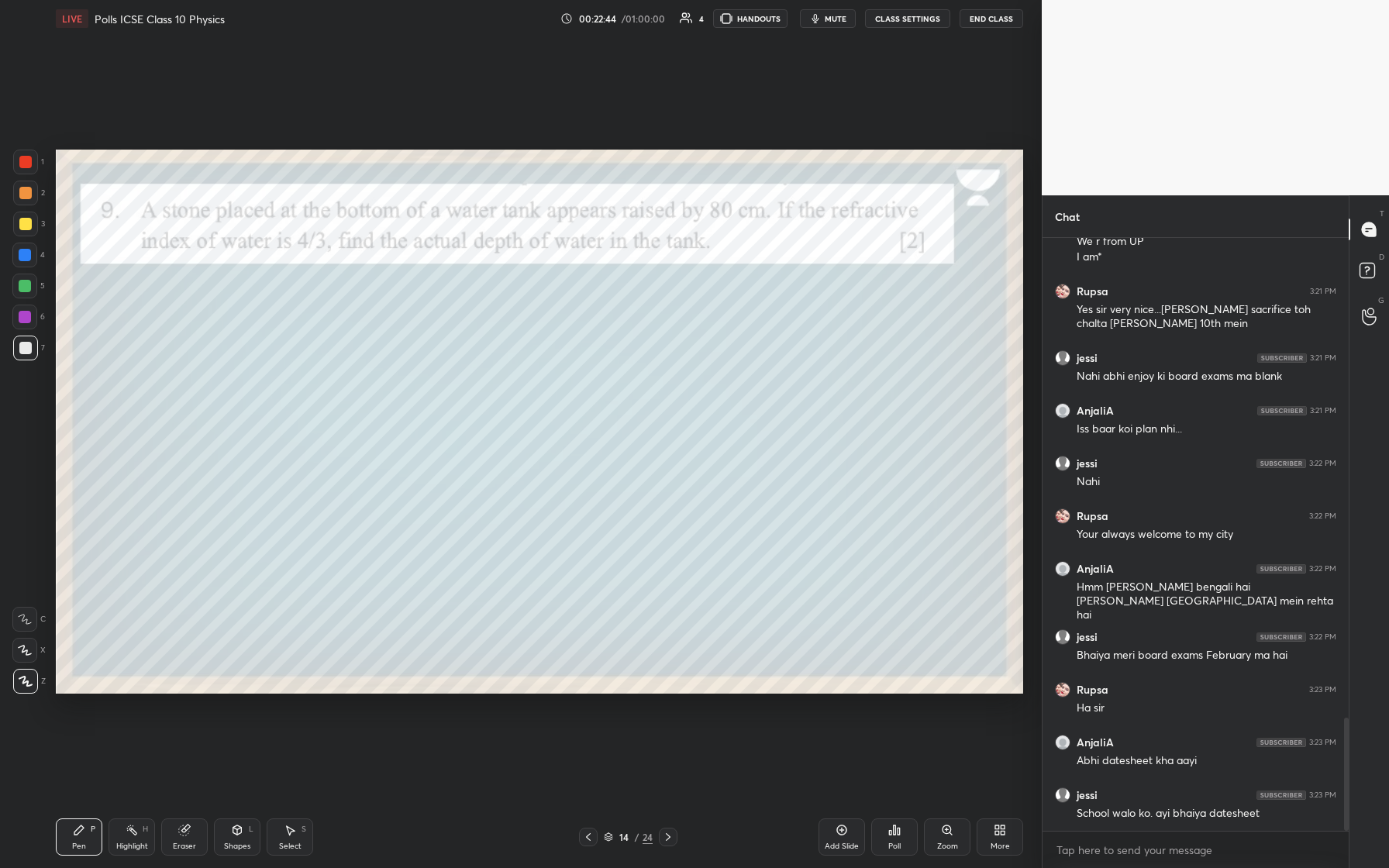
scroll to position [2572, 0]
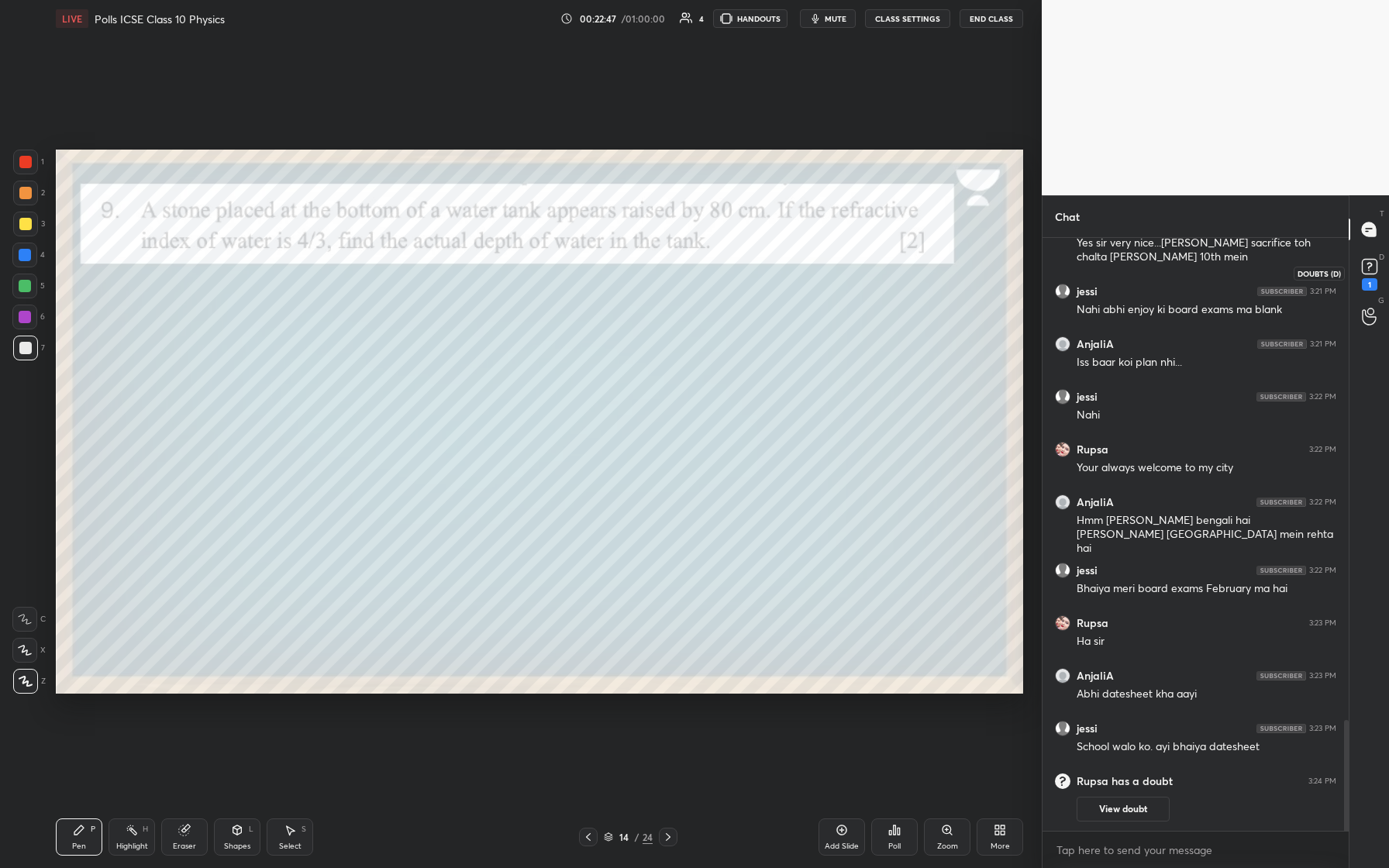
click at [556, 265] on rect at bounding box center [1370, 267] width 15 height 15
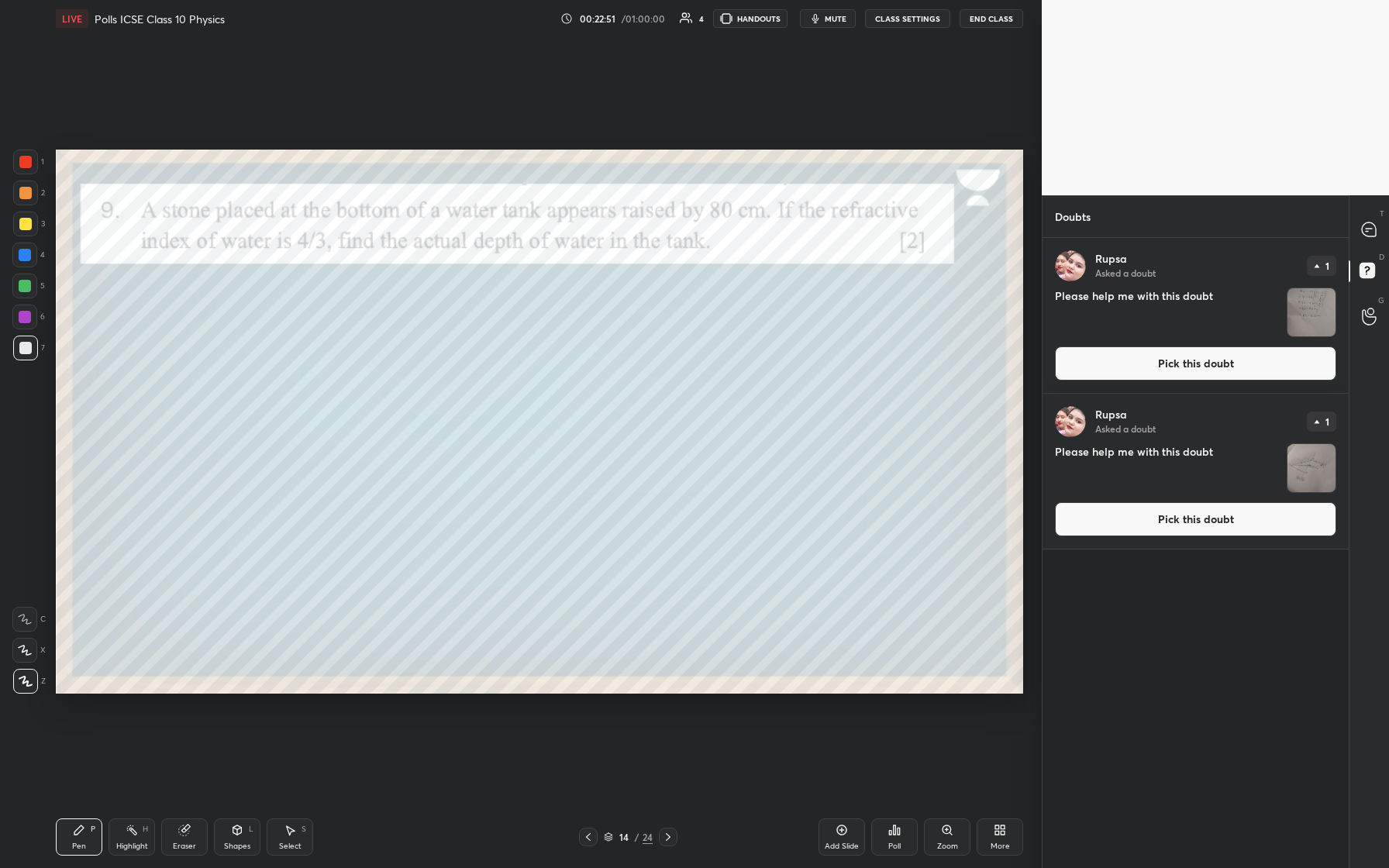
click at [556, 319] on img "grid" at bounding box center [1311, 312] width 48 height 48
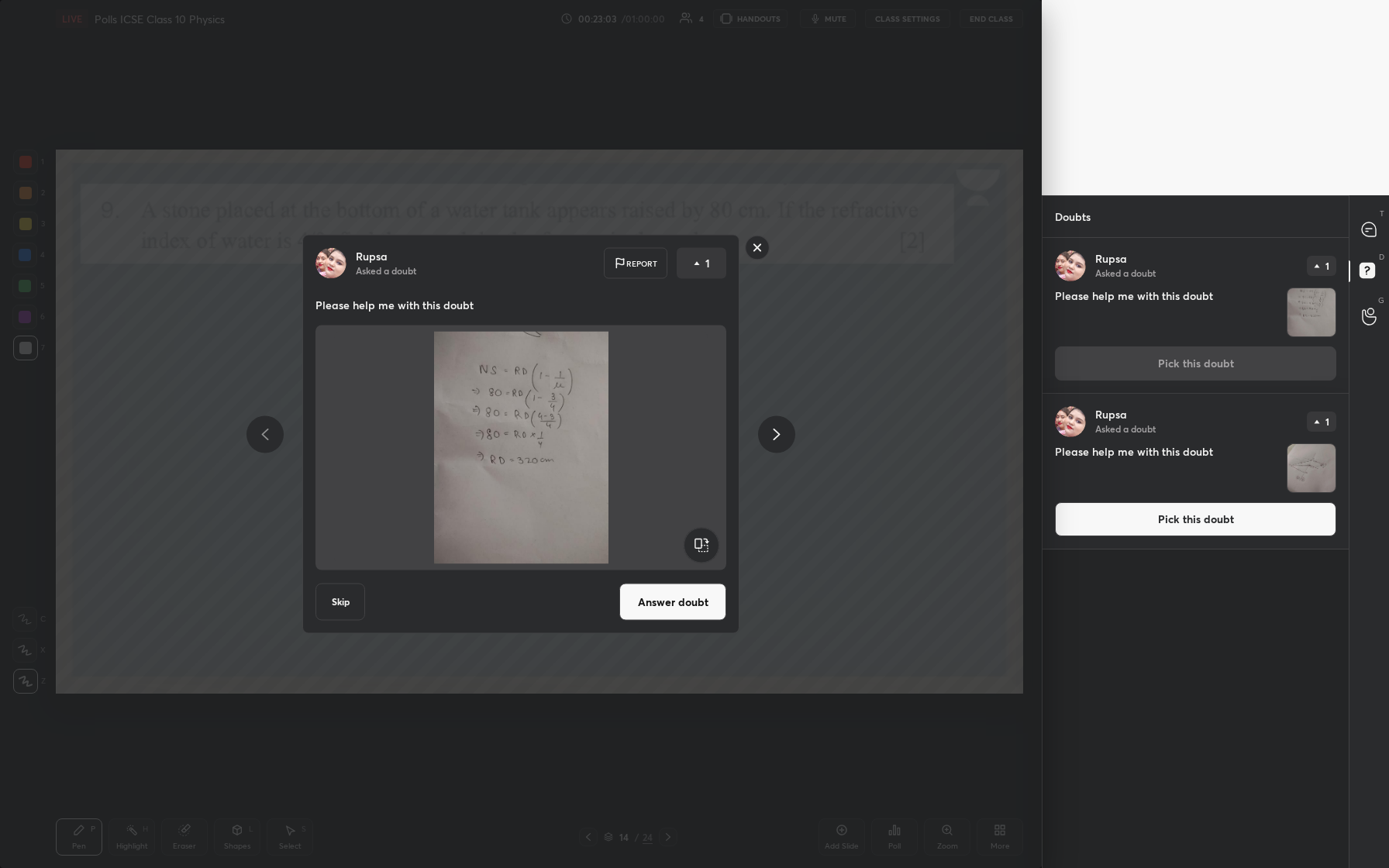
click at [556, 245] on rect at bounding box center [757, 247] width 24 height 24
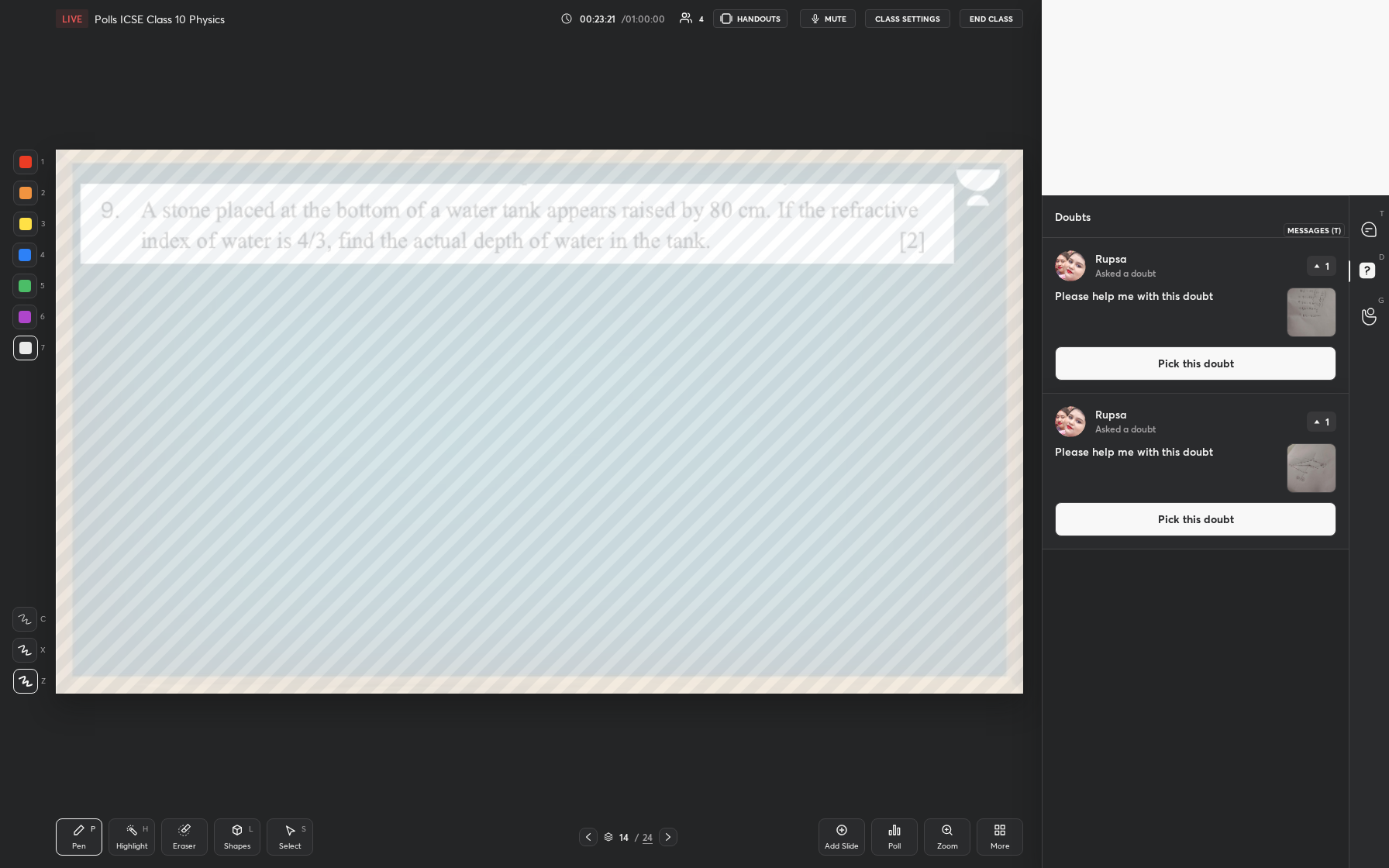
click at [556, 234] on icon at bounding box center [1369, 229] width 14 height 14
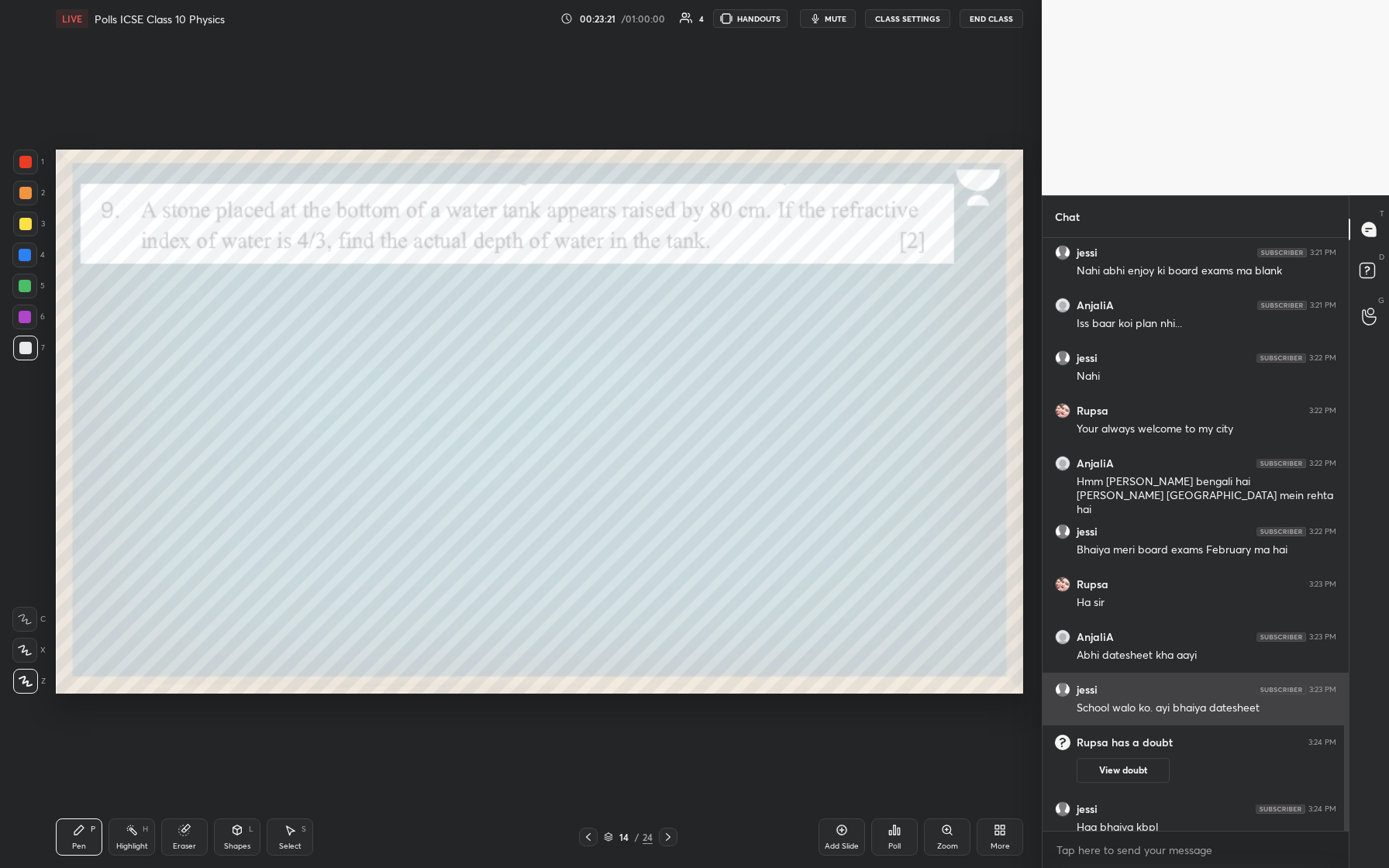
scroll to position [2462, 0]
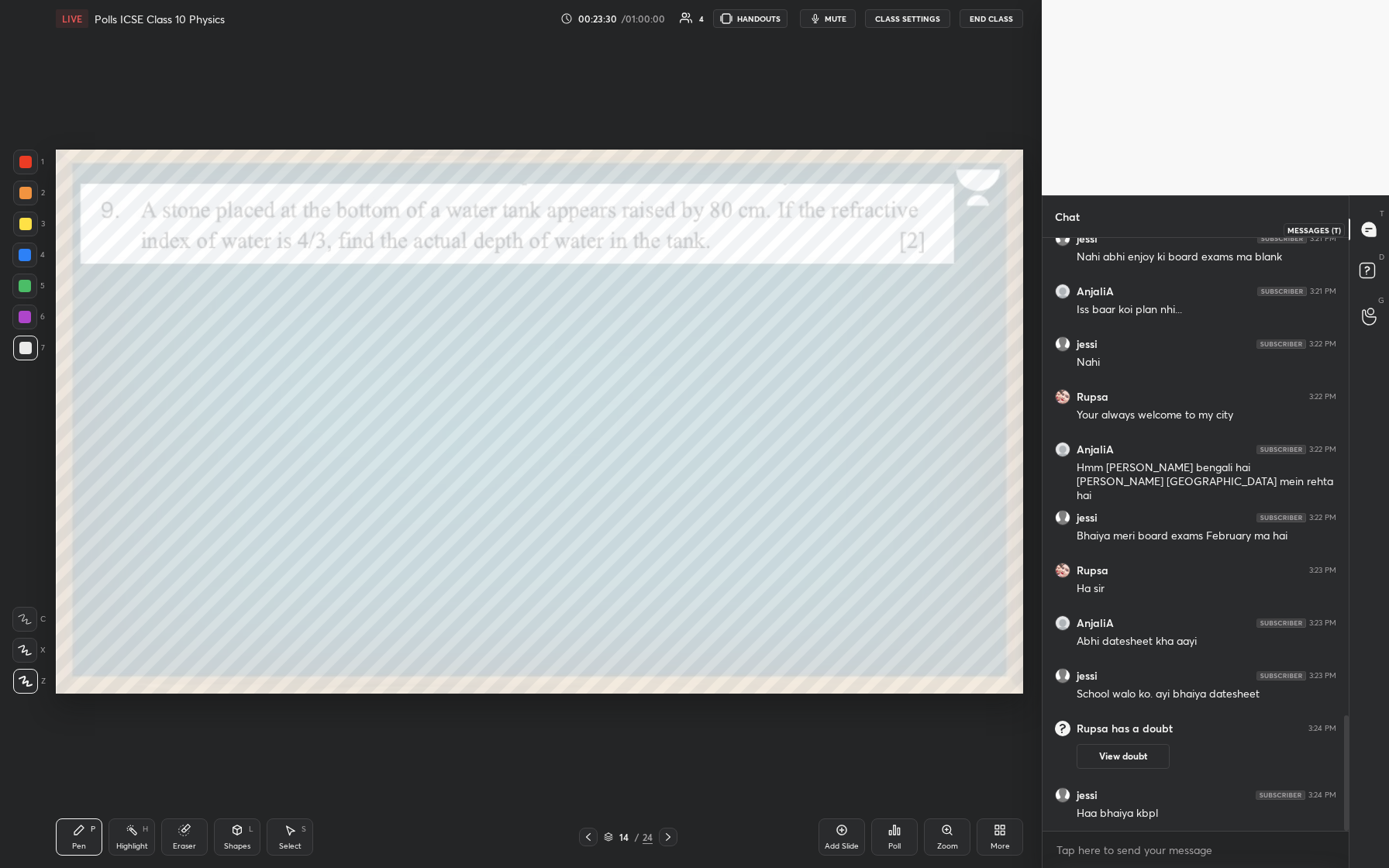
click at [556, 229] on div at bounding box center [1369, 228] width 31 height 27
click at [556, 274] on rect at bounding box center [1367, 271] width 15 height 15
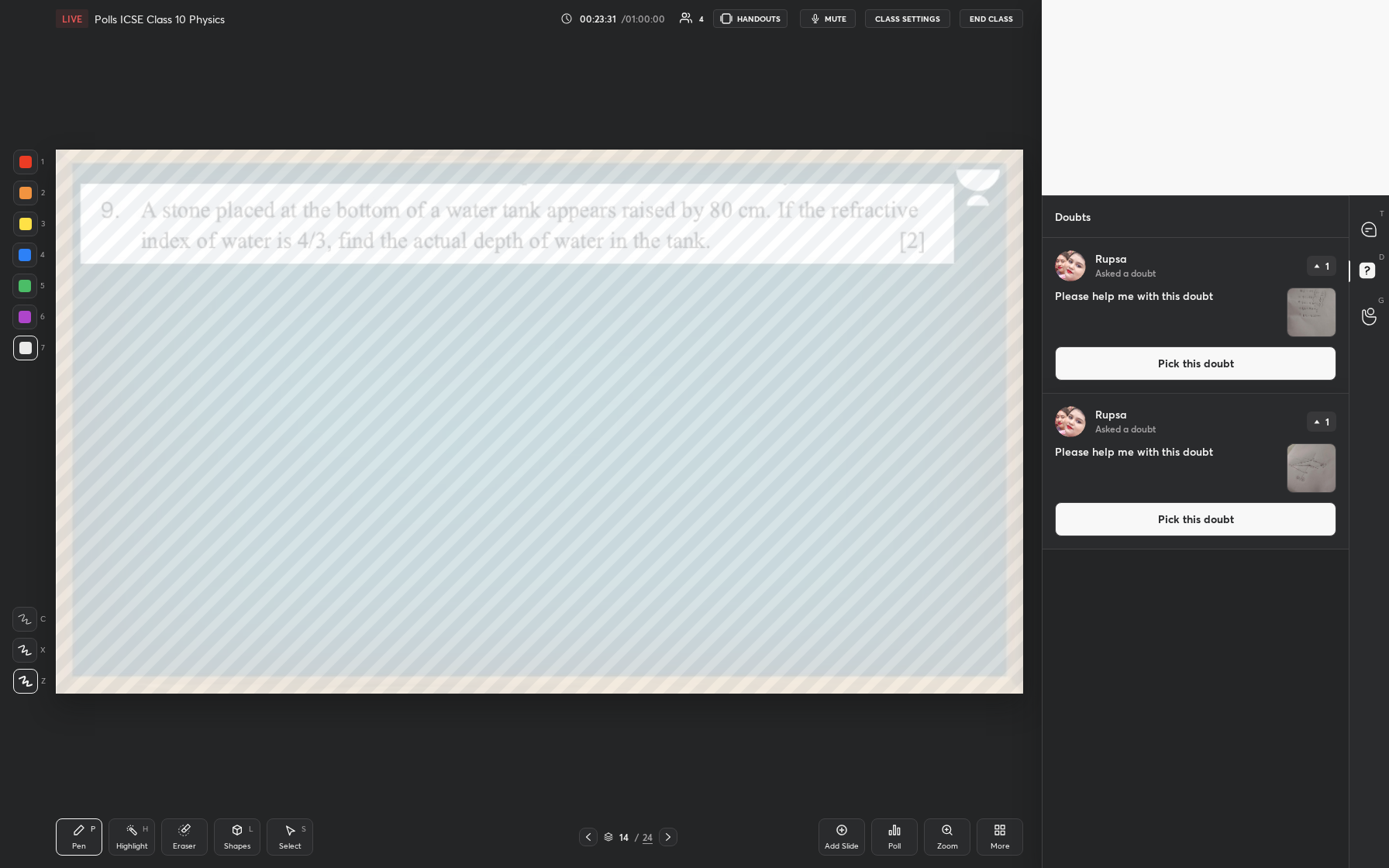
click at [556, 290] on img "grid" at bounding box center [1311, 312] width 48 height 48
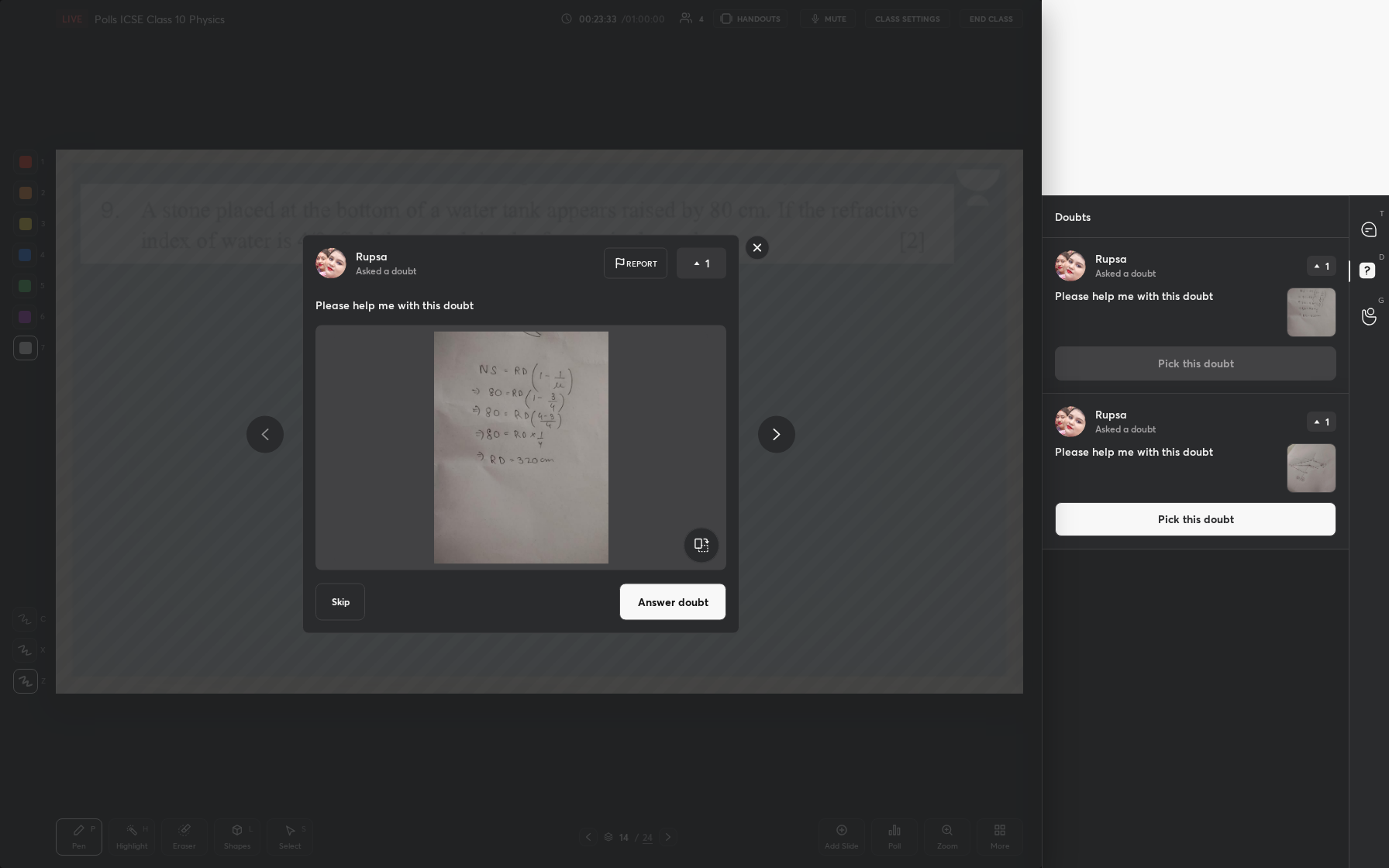
click at [556, 364] on button "Answer doubt" at bounding box center [673, 602] width 107 height 37
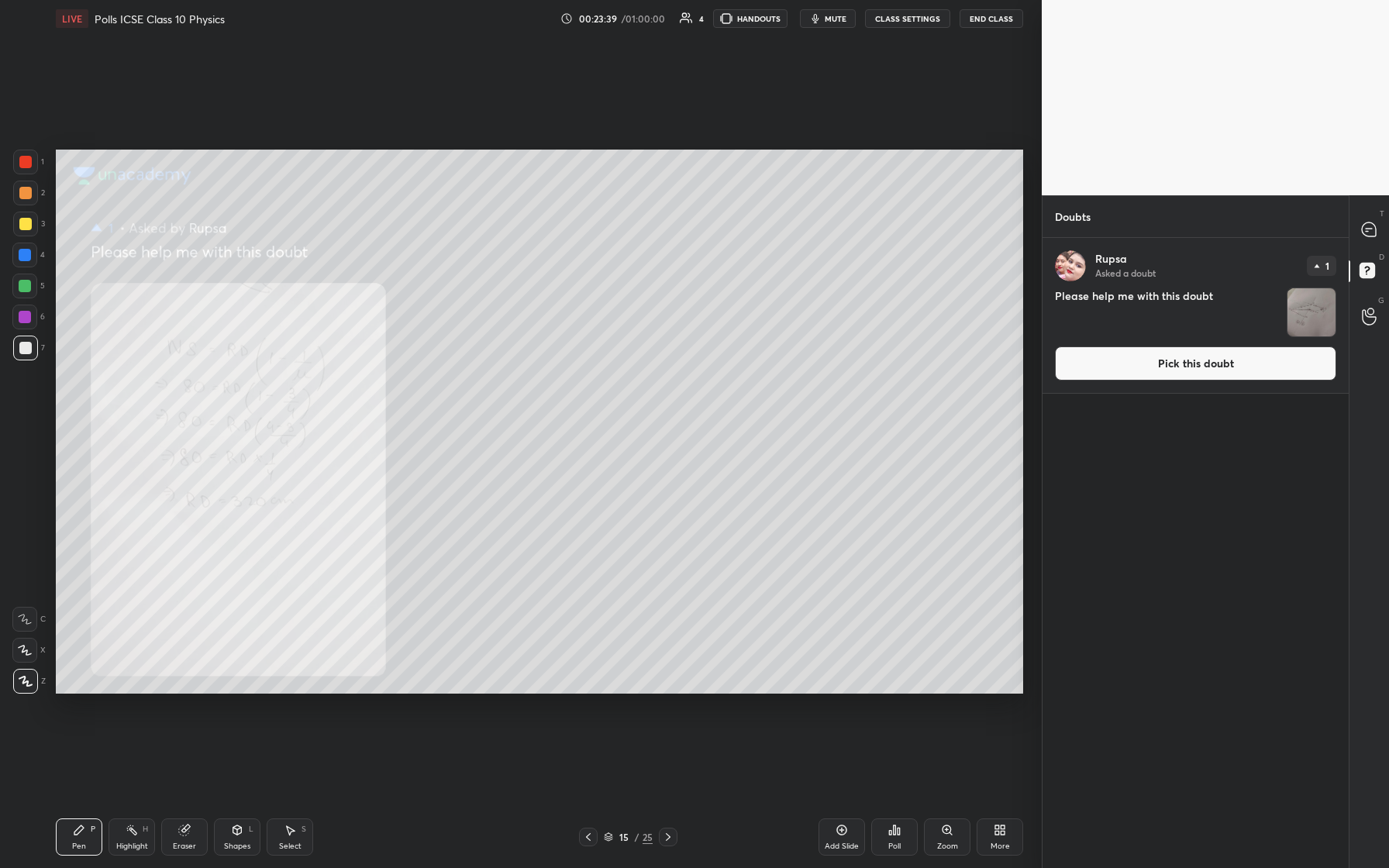
click at [26, 168] on div at bounding box center [26, 162] width 25 height 25
click at [556, 244] on div "T Messages (T)" at bounding box center [1370, 229] width 40 height 44
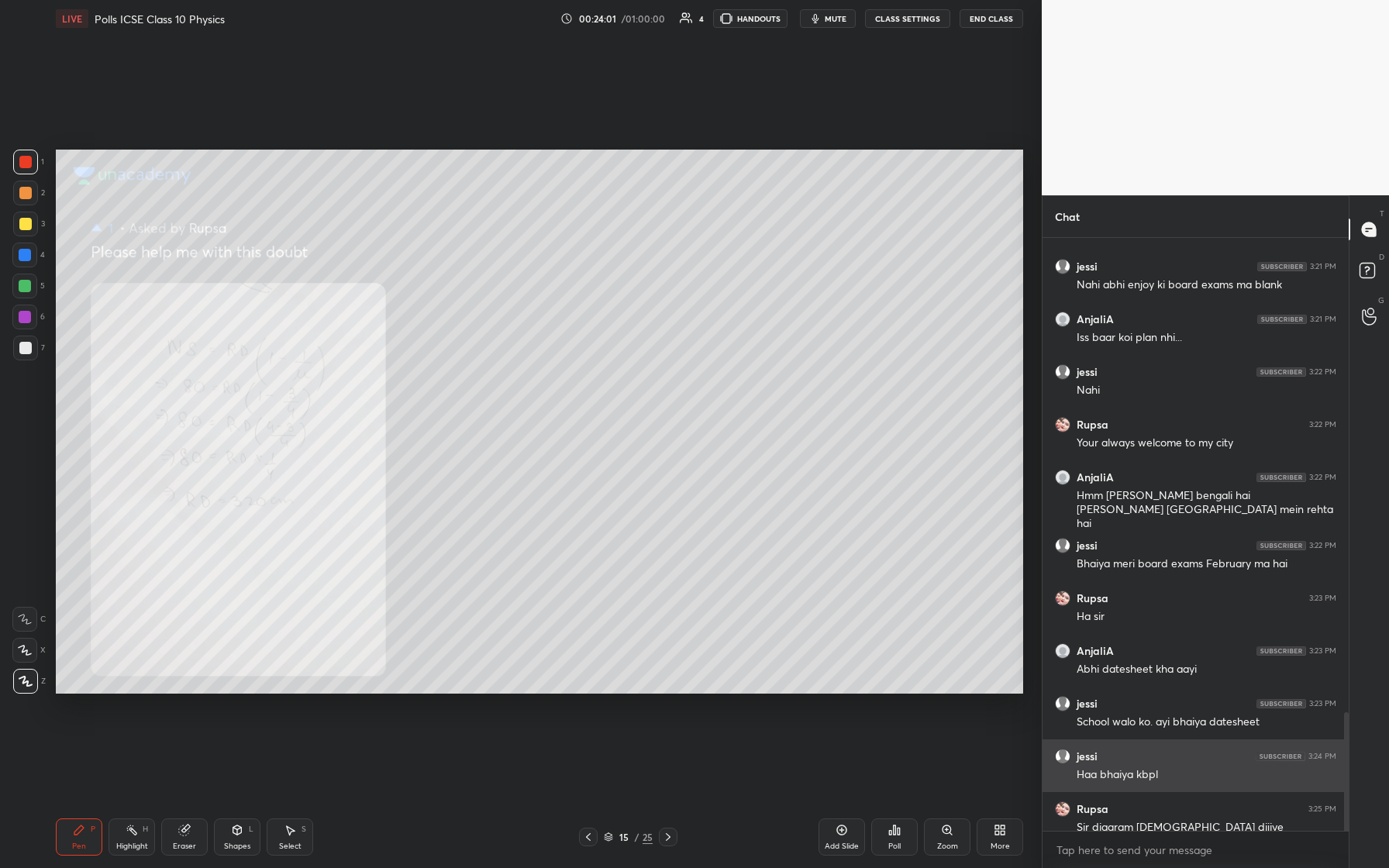
scroll to position [2448, 0]
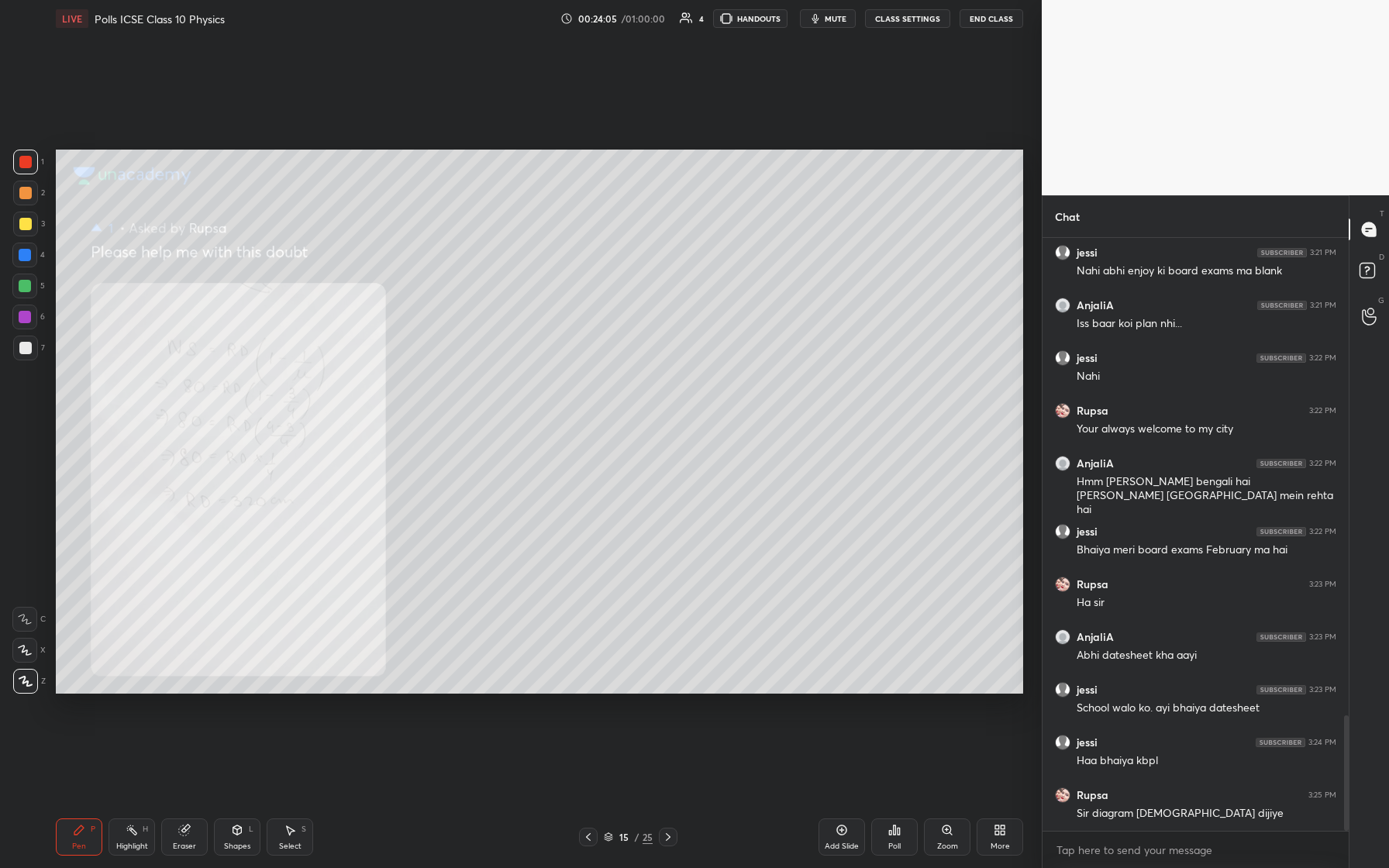
drag, startPoint x: 588, startPoint y: 842, endPoint x: 604, endPoint y: 842, distance: 16.0
click at [556, 364] on div at bounding box center [588, 838] width 19 height 19
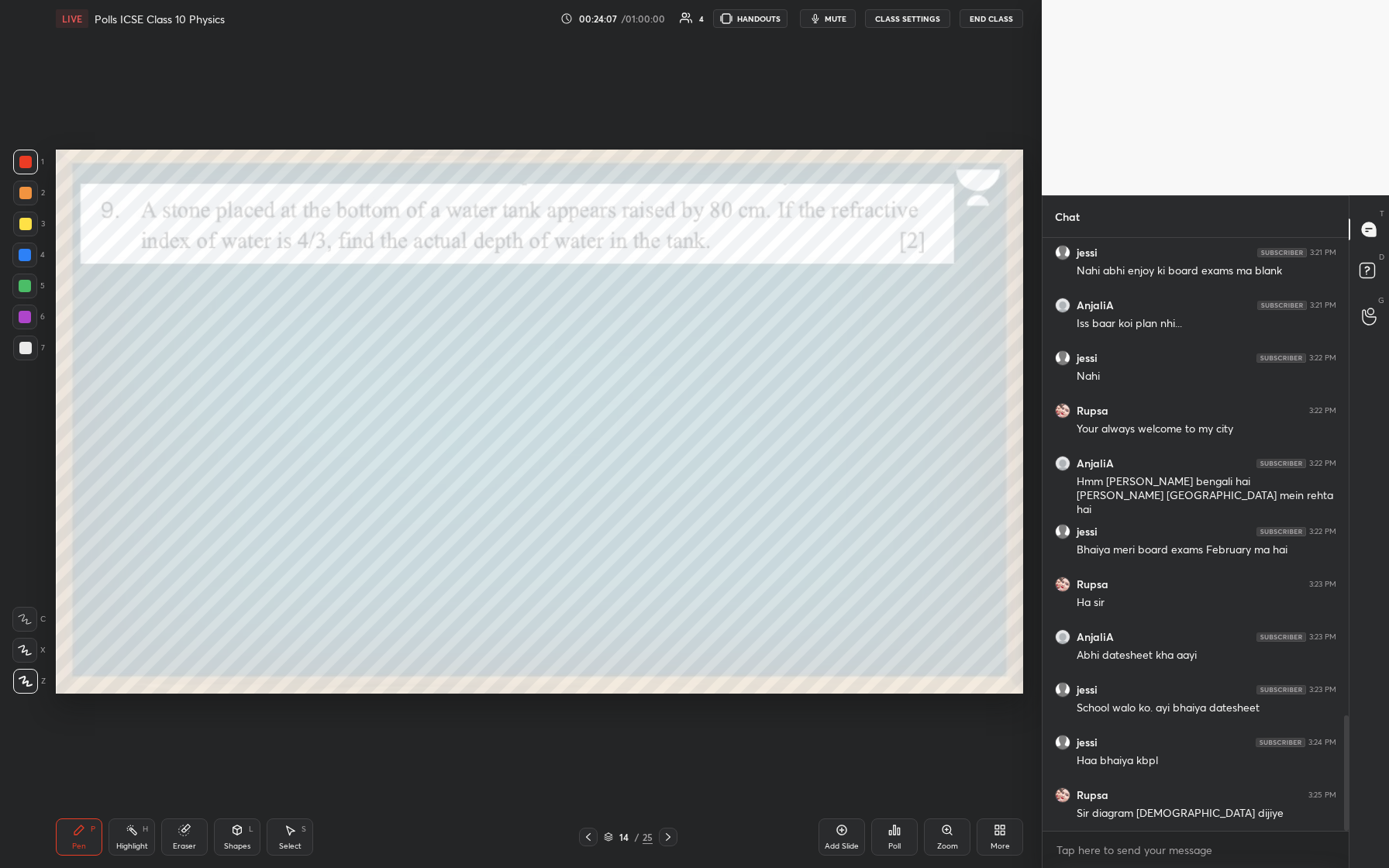
drag, startPoint x: 26, startPoint y: 228, endPoint x: 45, endPoint y: 251, distance: 29.8
click at [27, 228] on div at bounding box center [25, 224] width 12 height 12
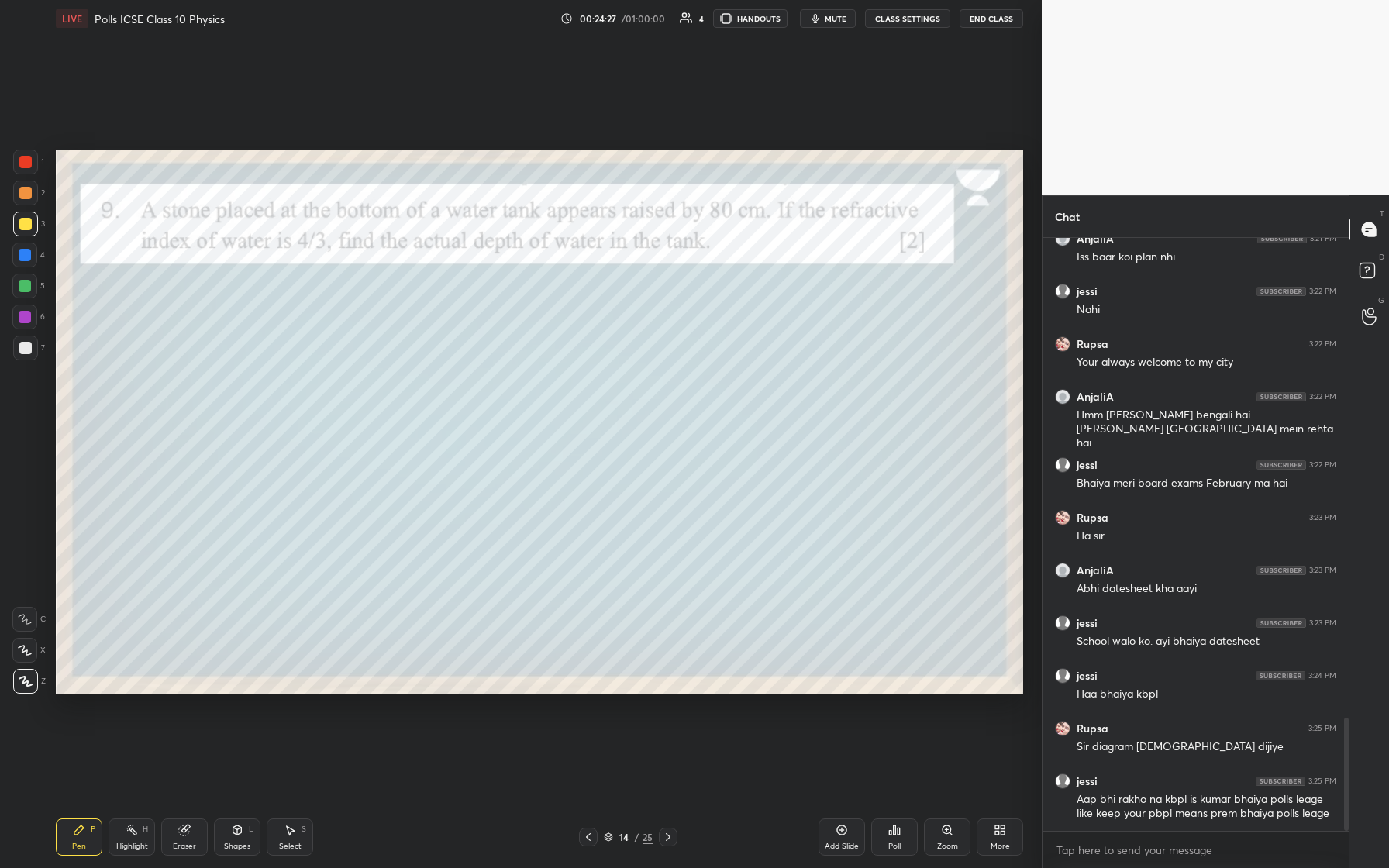
click at [27, 360] on div at bounding box center [26, 348] width 25 height 25
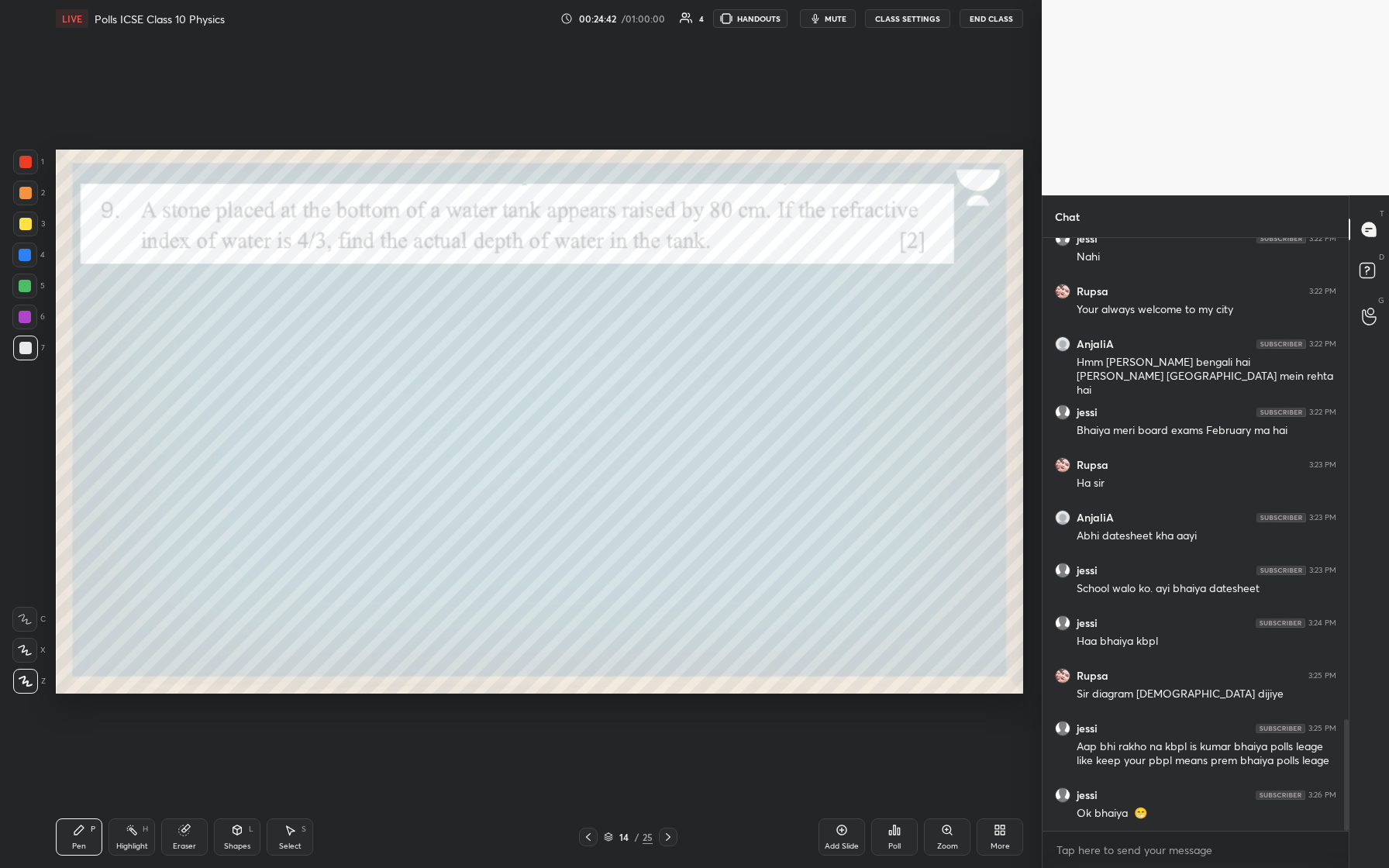
drag, startPoint x: 20, startPoint y: 215, endPoint x: 26, endPoint y: 233, distance: 19.0
click at [22, 223] on div at bounding box center [26, 224] width 25 height 25
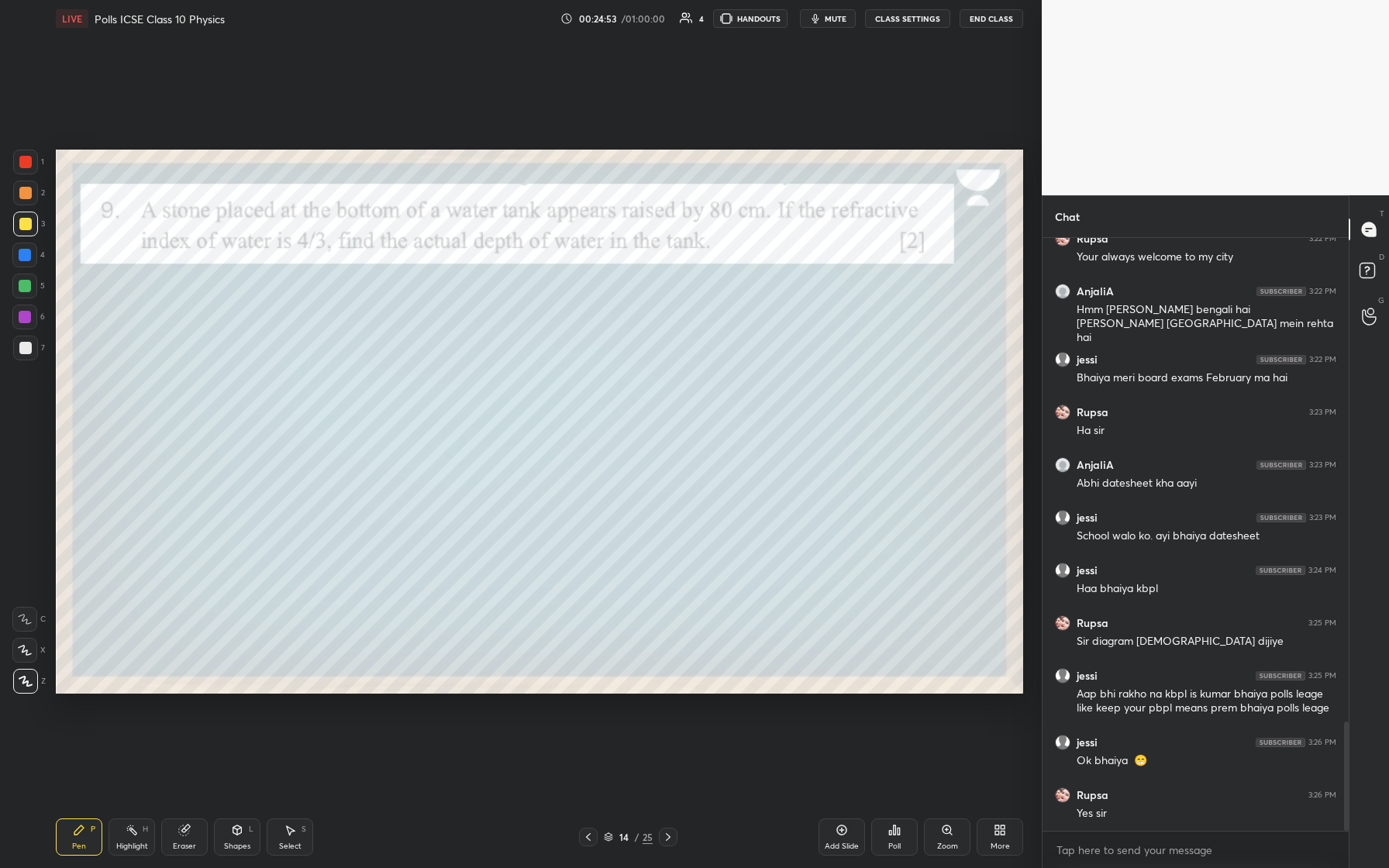
click at [25, 257] on div at bounding box center [25, 255] width 12 height 12
click at [27, 351] on div at bounding box center [25, 348] width 12 height 12
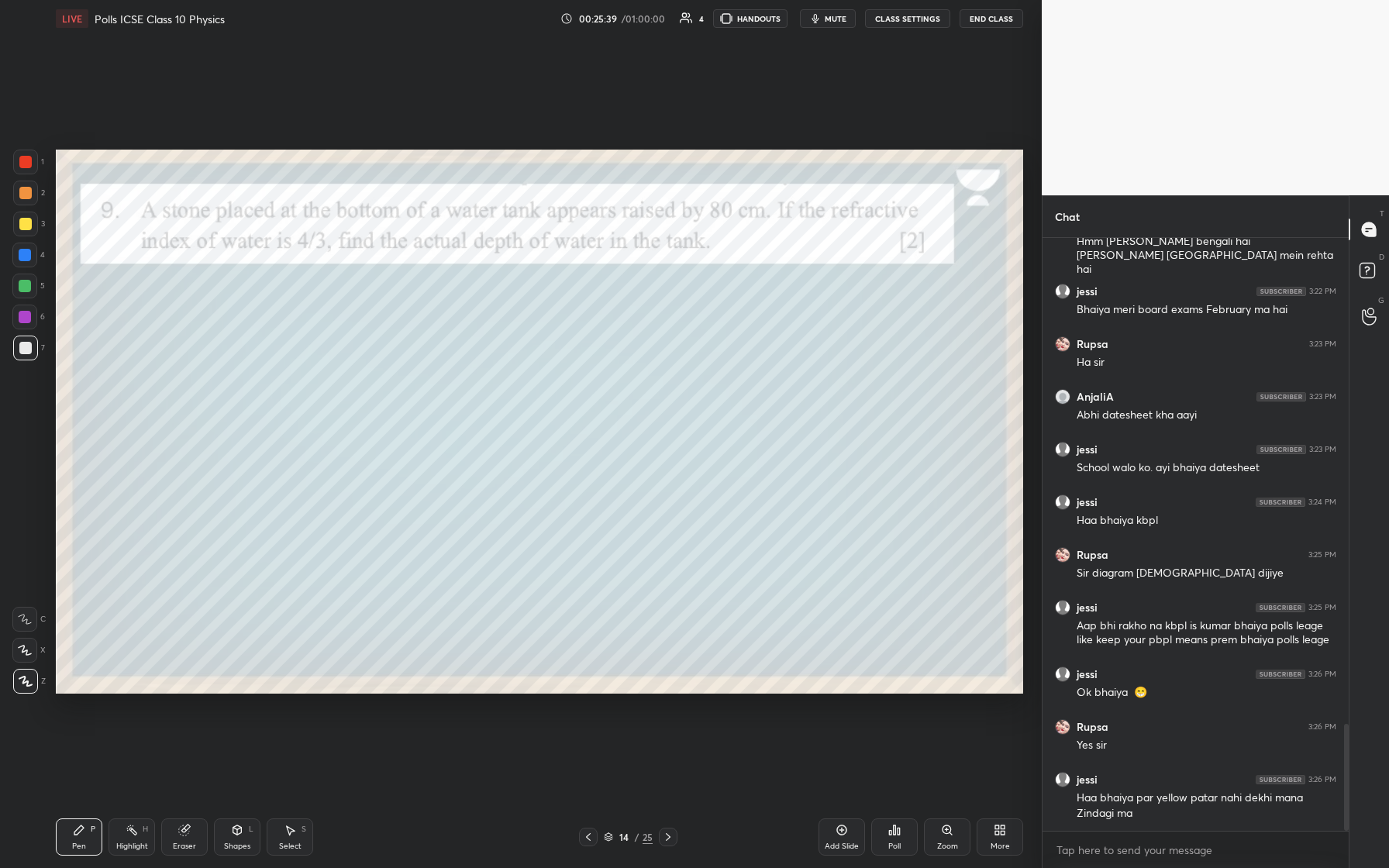
scroll to position [2740, 0]
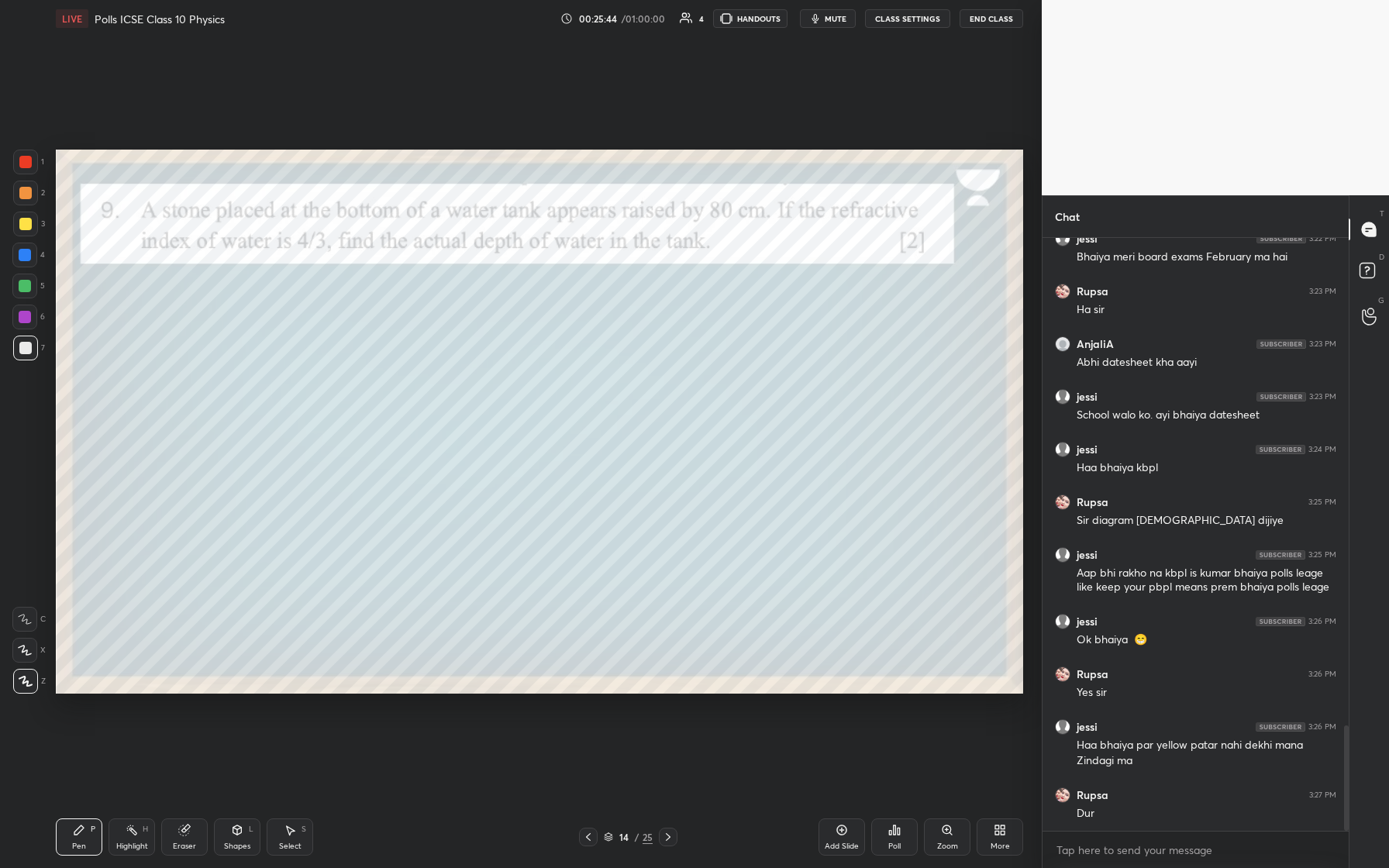
drag, startPoint x: 25, startPoint y: 220, endPoint x: 49, endPoint y: 240, distance: 31.2
click at [26, 223] on div at bounding box center [25, 224] width 12 height 12
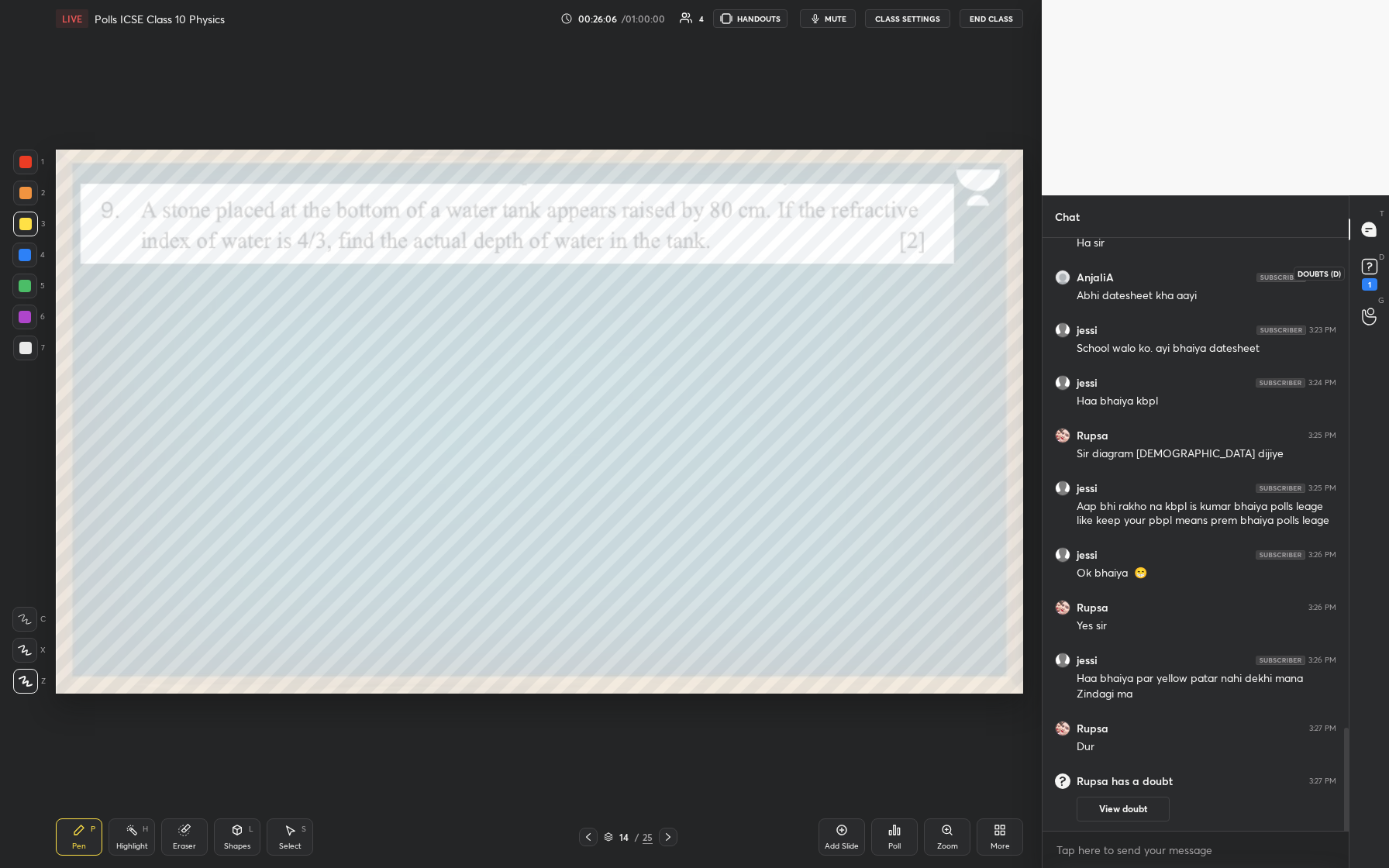
click at [556, 265] on icon at bounding box center [1370, 266] width 24 height 24
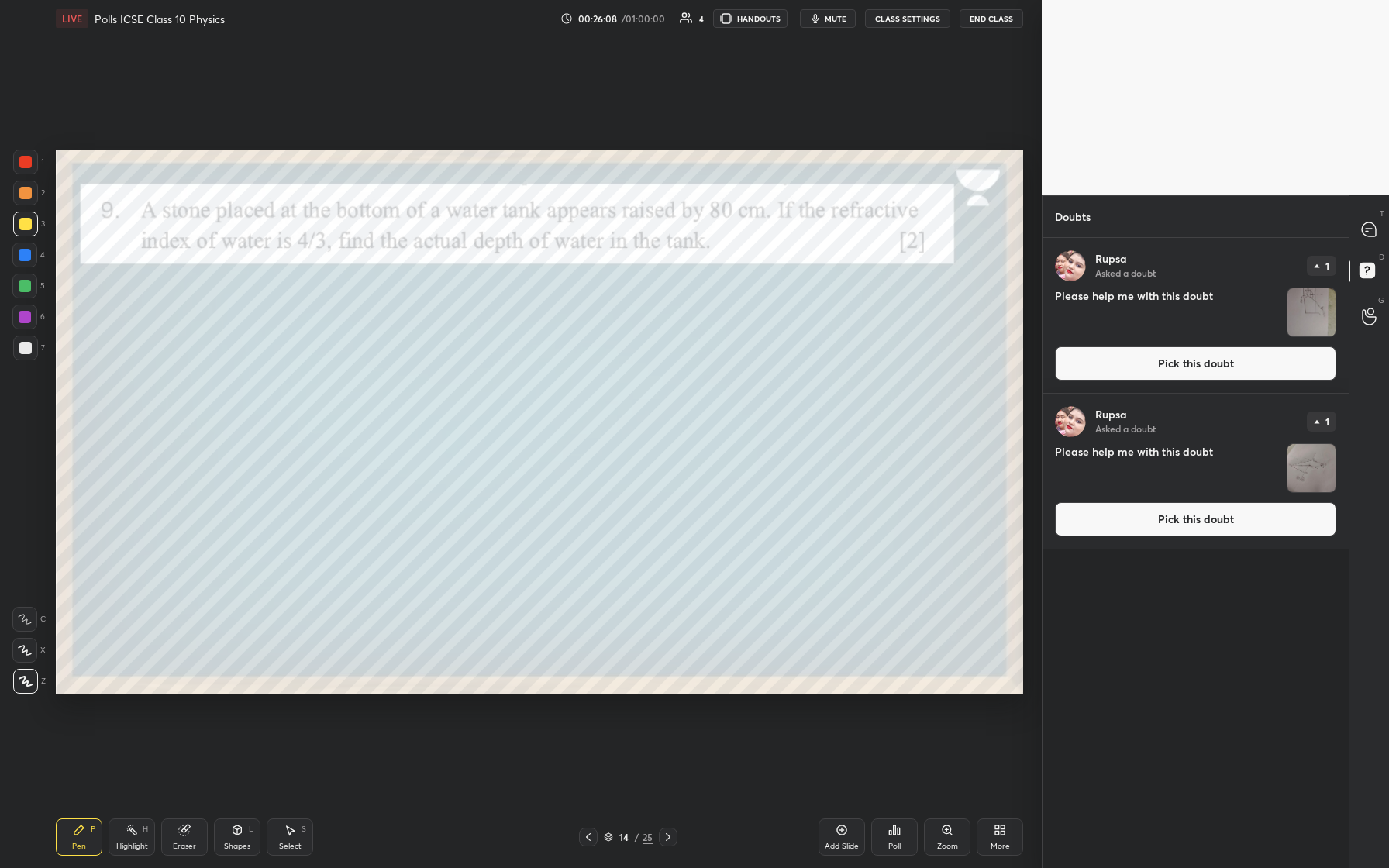
click at [556, 315] on img "grid" at bounding box center [1311, 312] width 48 height 48
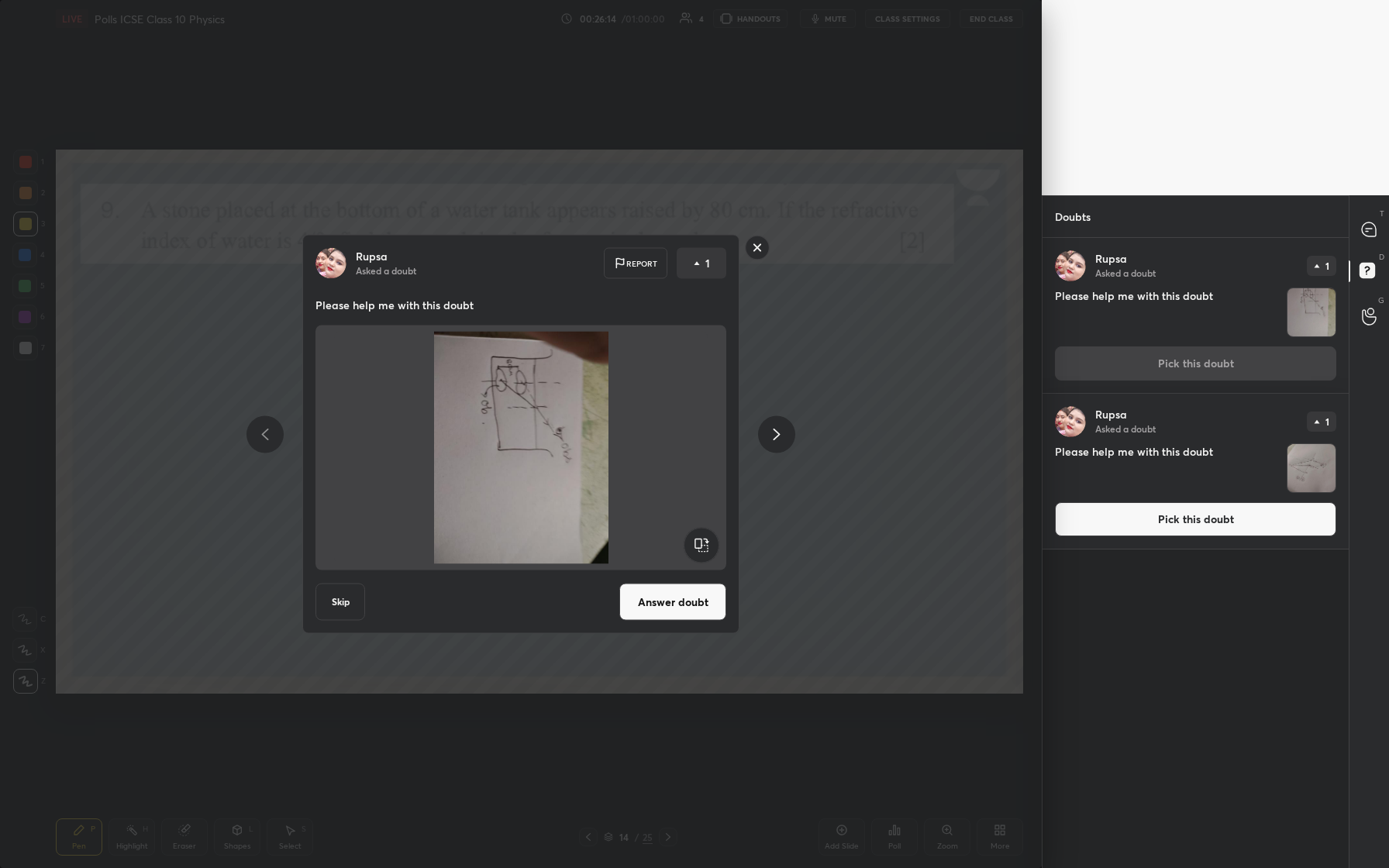
click at [556, 249] on rect at bounding box center [757, 247] width 24 height 24
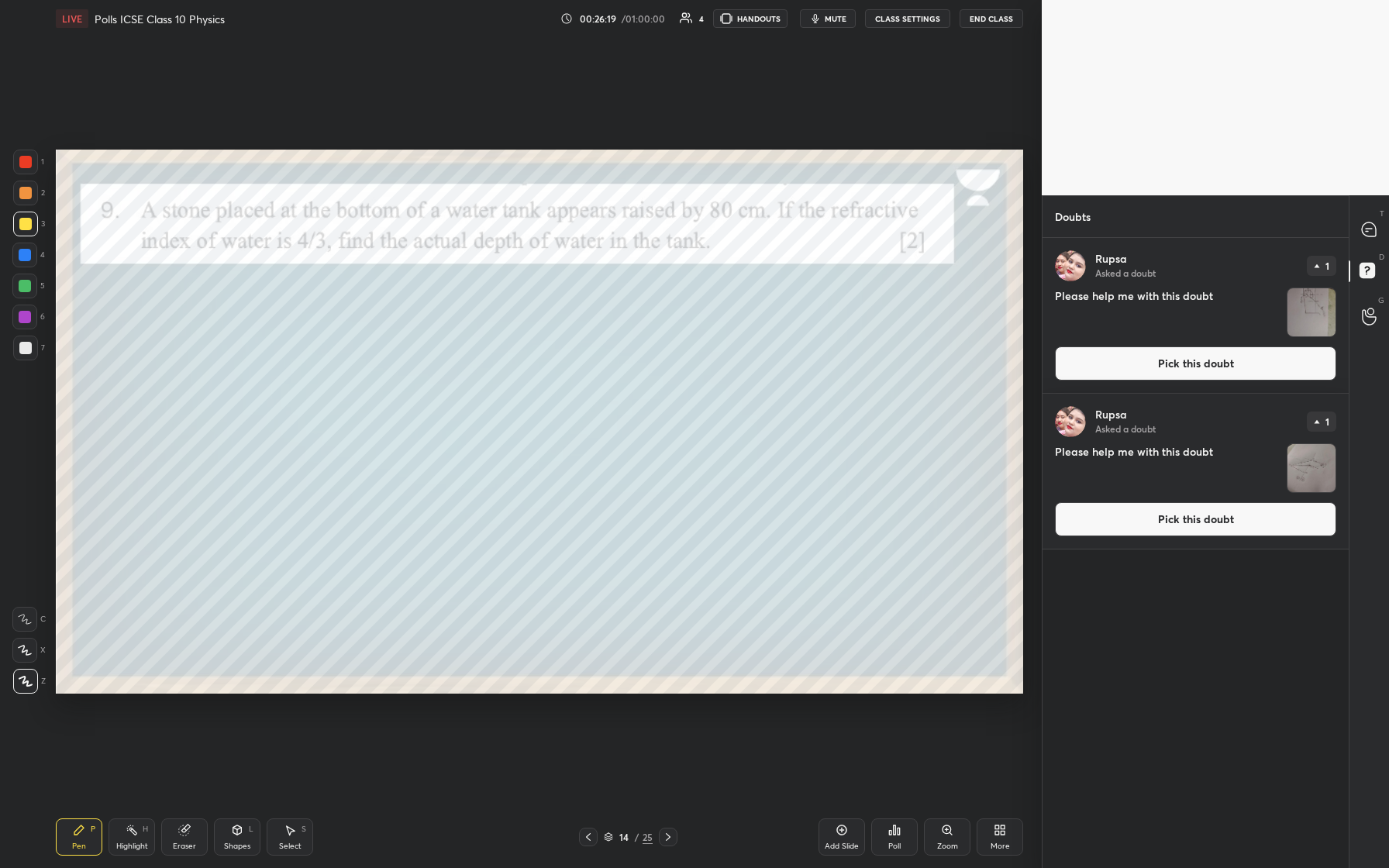
click at [24, 321] on div at bounding box center [25, 316] width 12 height 12
click at [25, 223] on div at bounding box center [25, 224] width 12 height 12
click at [556, 241] on div at bounding box center [1369, 228] width 31 height 27
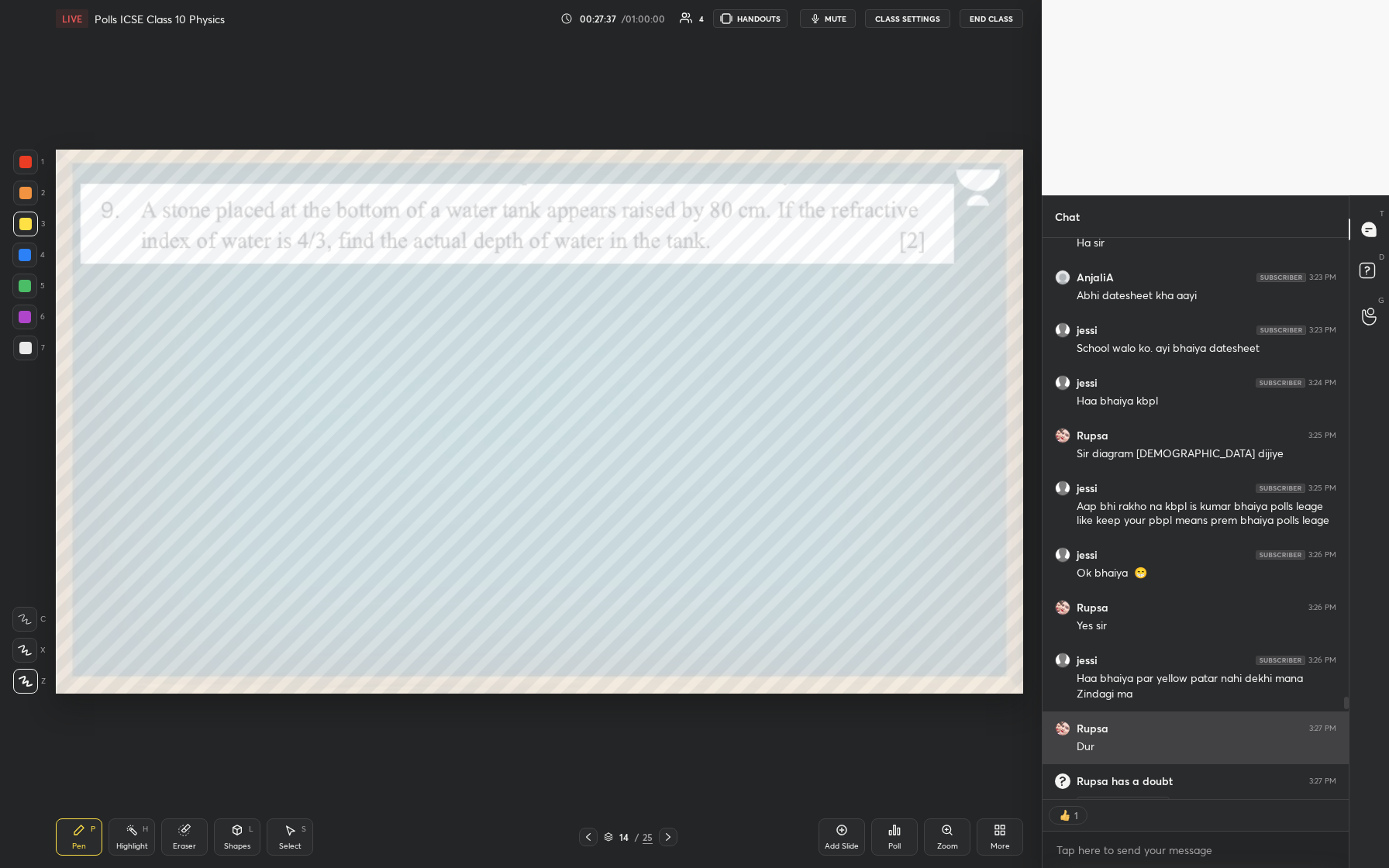
scroll to position [2749, 0]
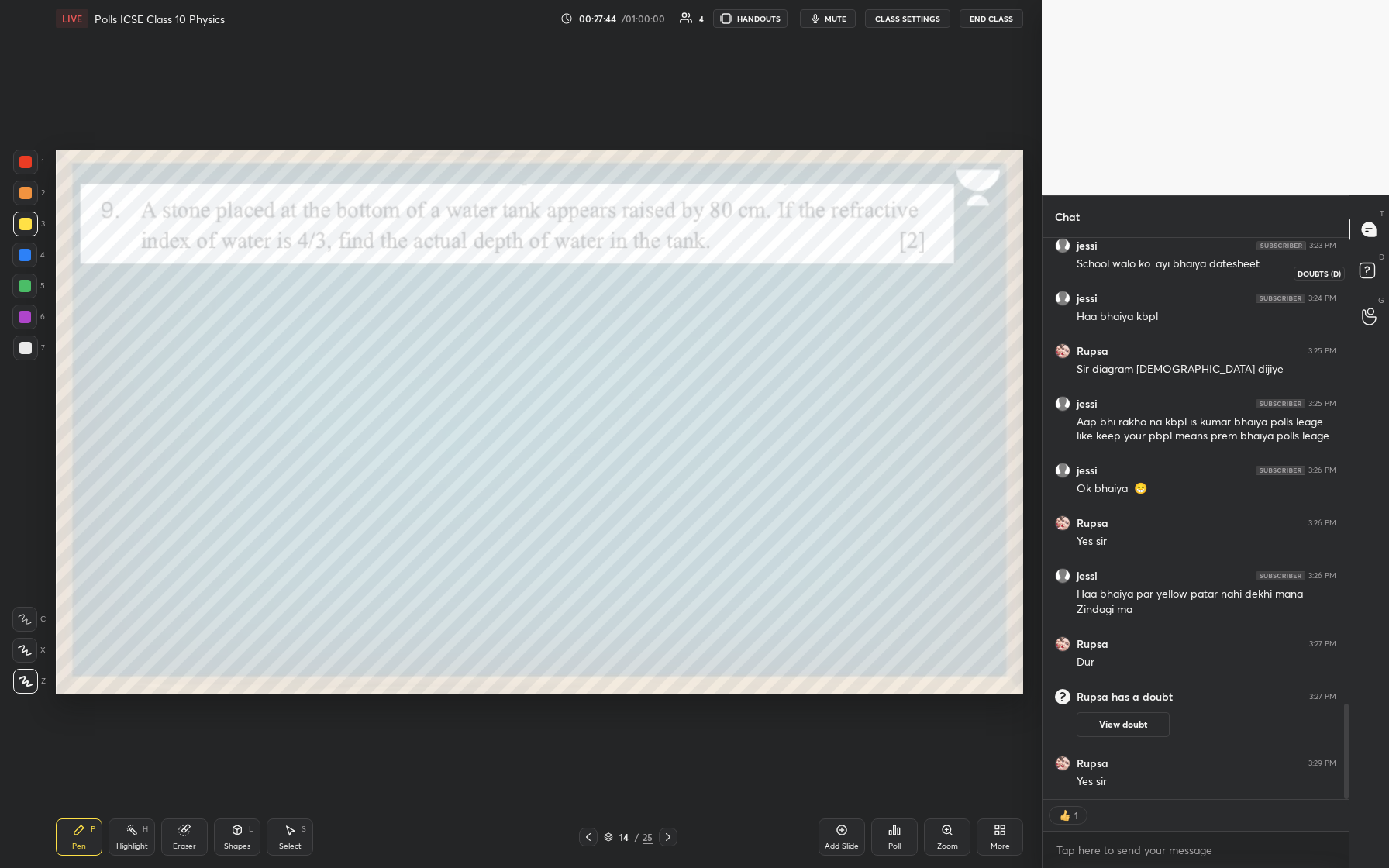
click at [556, 262] on icon at bounding box center [1369, 272] width 27 height 27
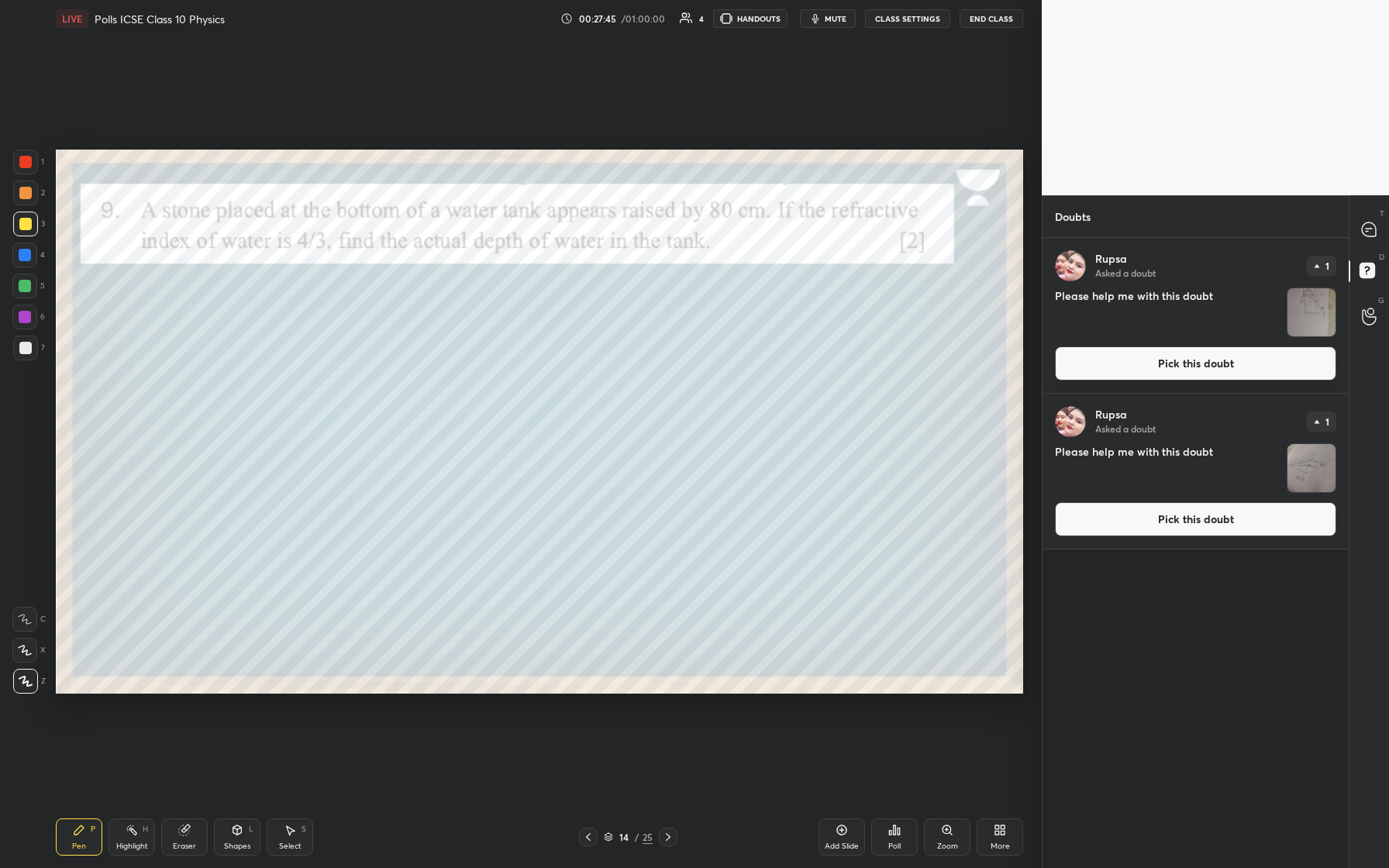
click at [556, 360] on button "Pick this doubt" at bounding box center [1196, 364] width 281 height 34
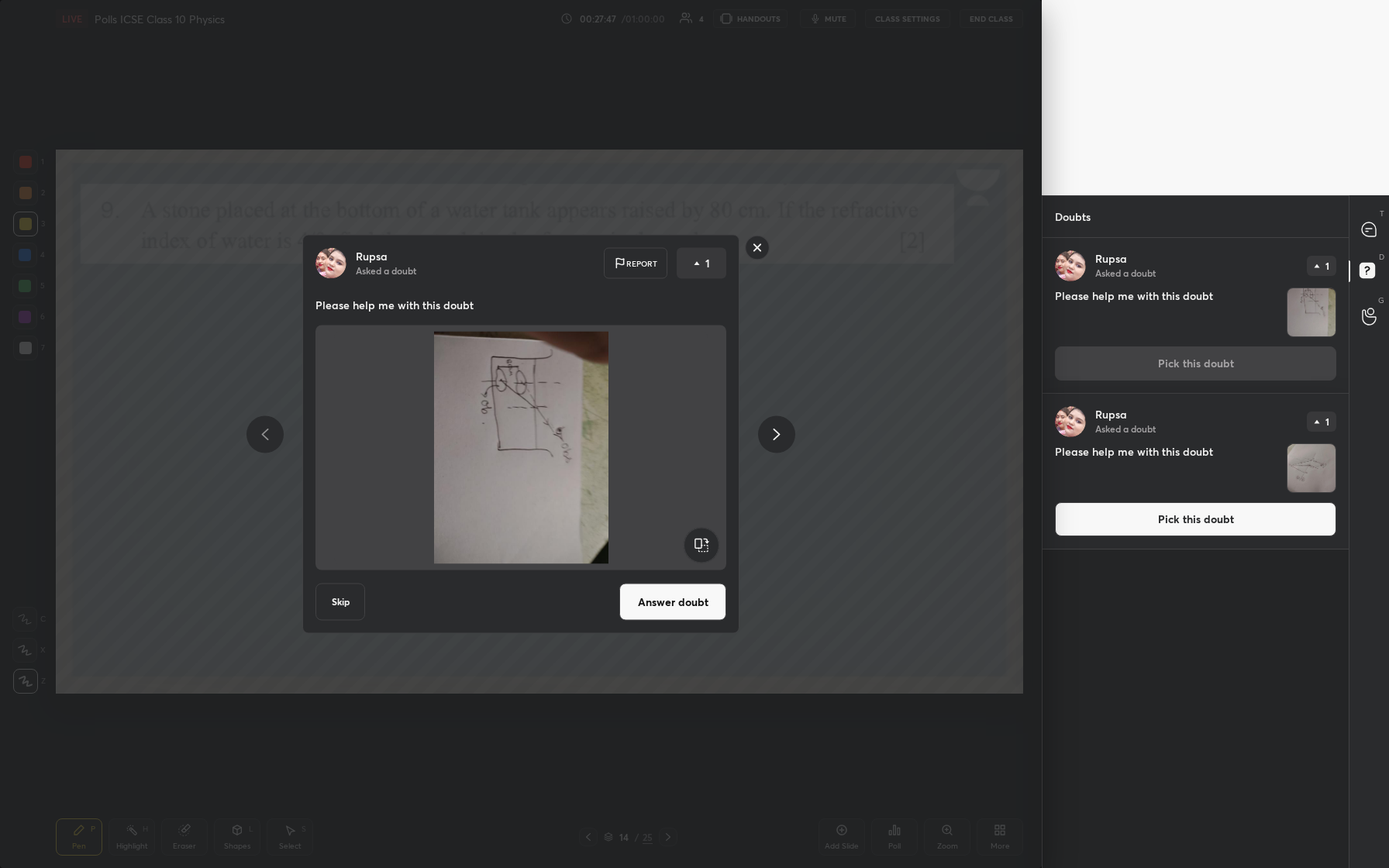
drag, startPoint x: 680, startPoint y: 605, endPoint x: 687, endPoint y: 610, distance: 8.6
click at [556, 364] on button "Answer doubt" at bounding box center [673, 602] width 107 height 37
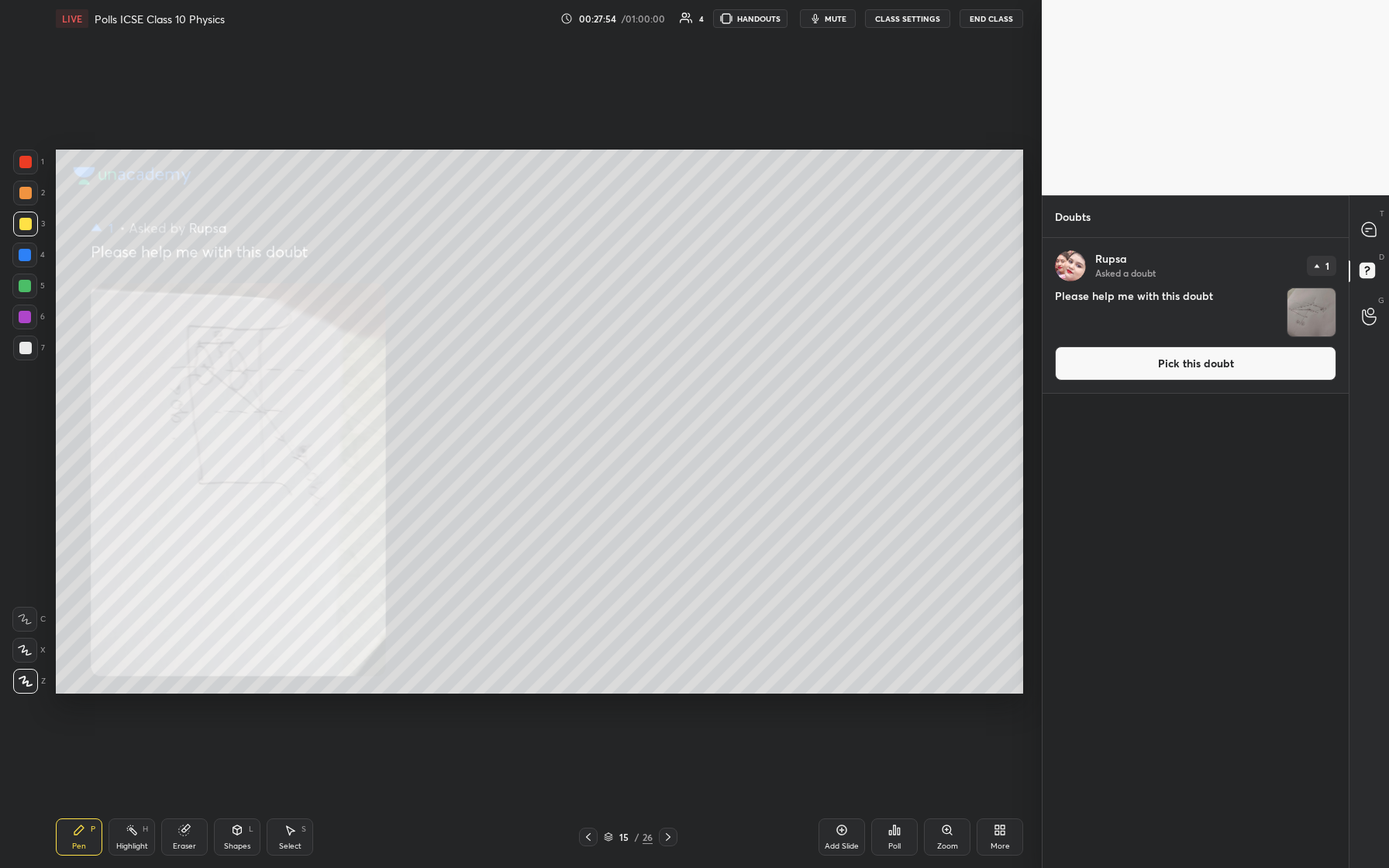
click at [556, 364] on icon at bounding box center [587, 837] width 12 height 12
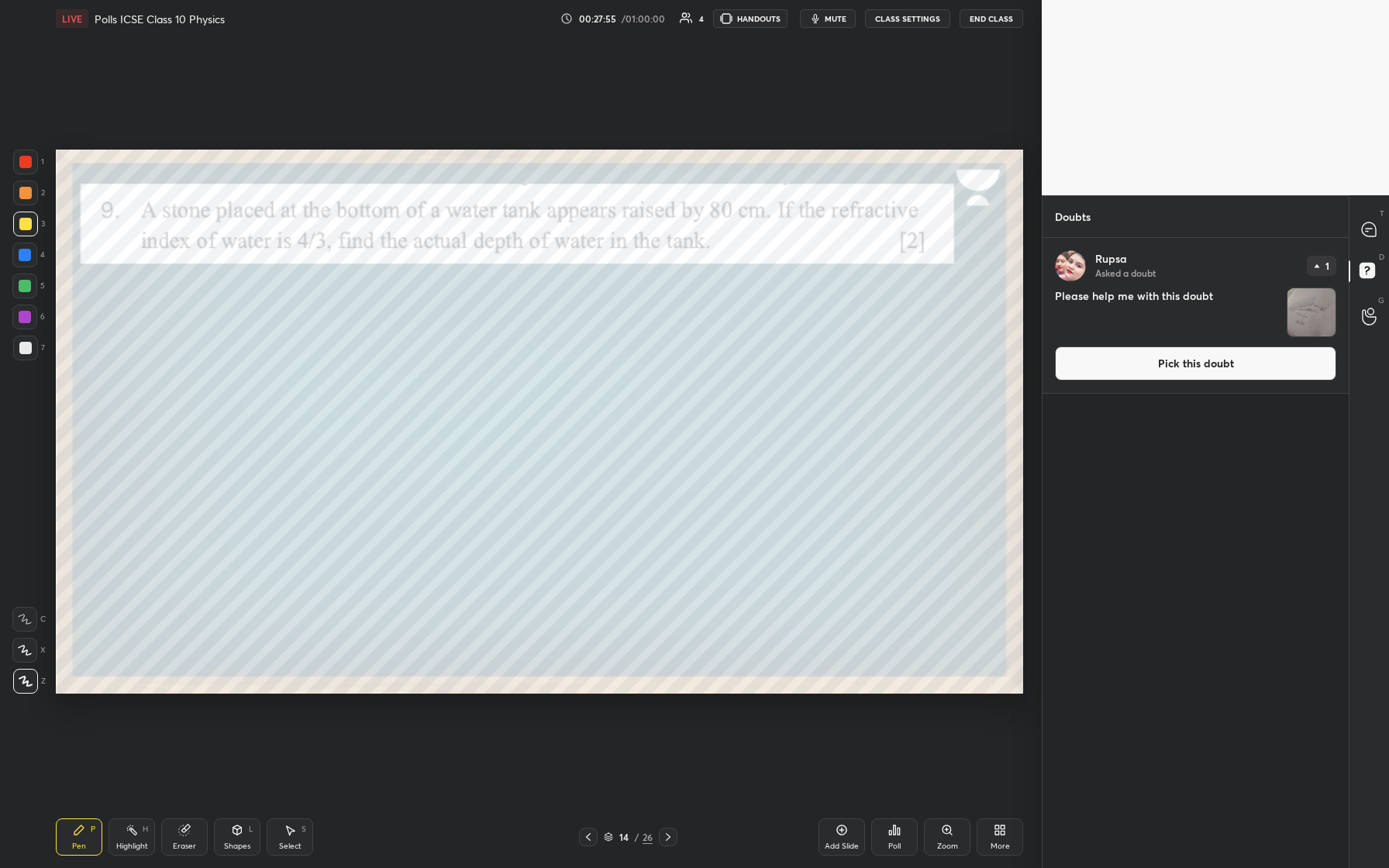
click at [556, 364] on icon at bounding box center [668, 837] width 12 height 12
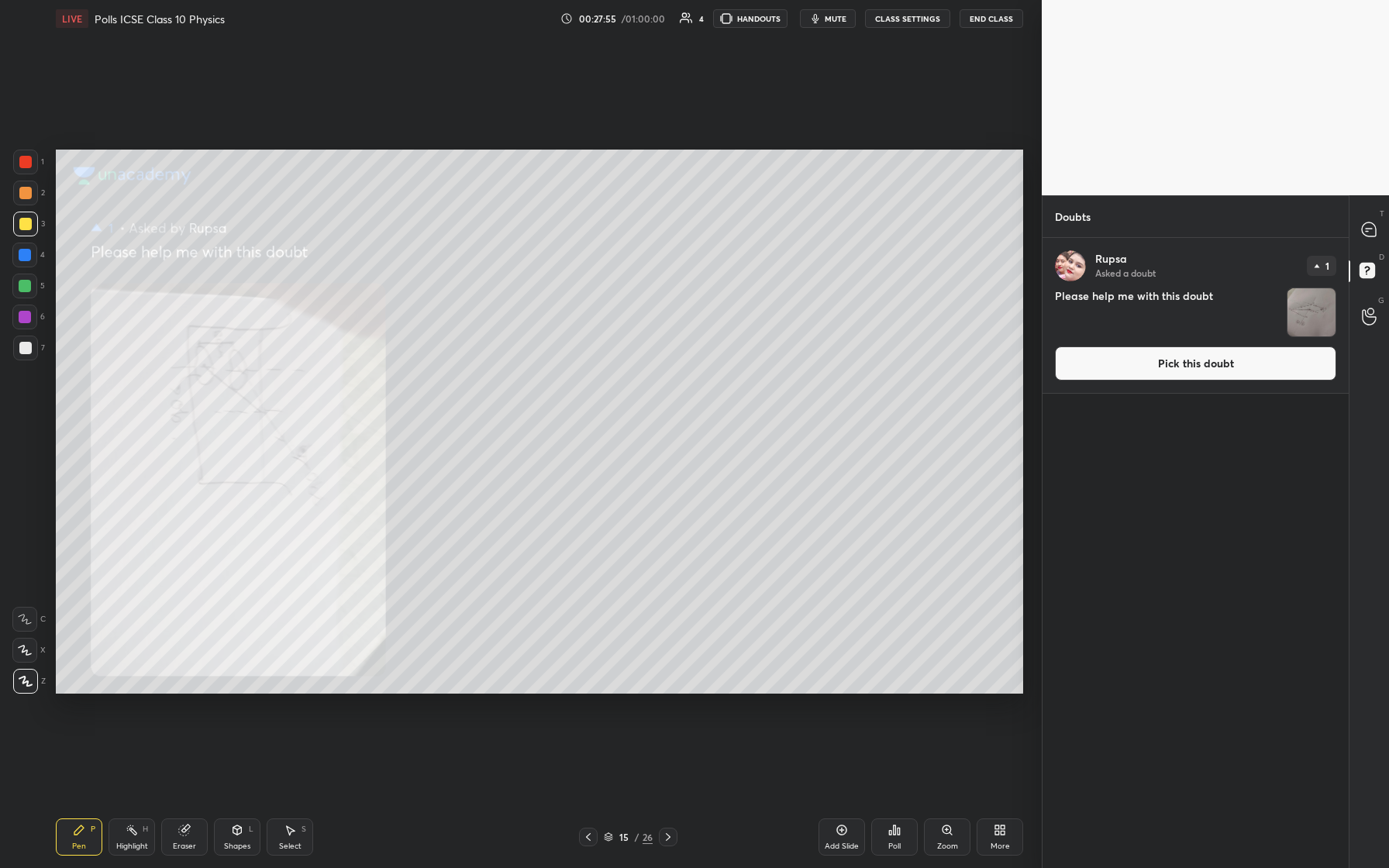
click at [556, 364] on icon at bounding box center [668, 837] width 12 height 12
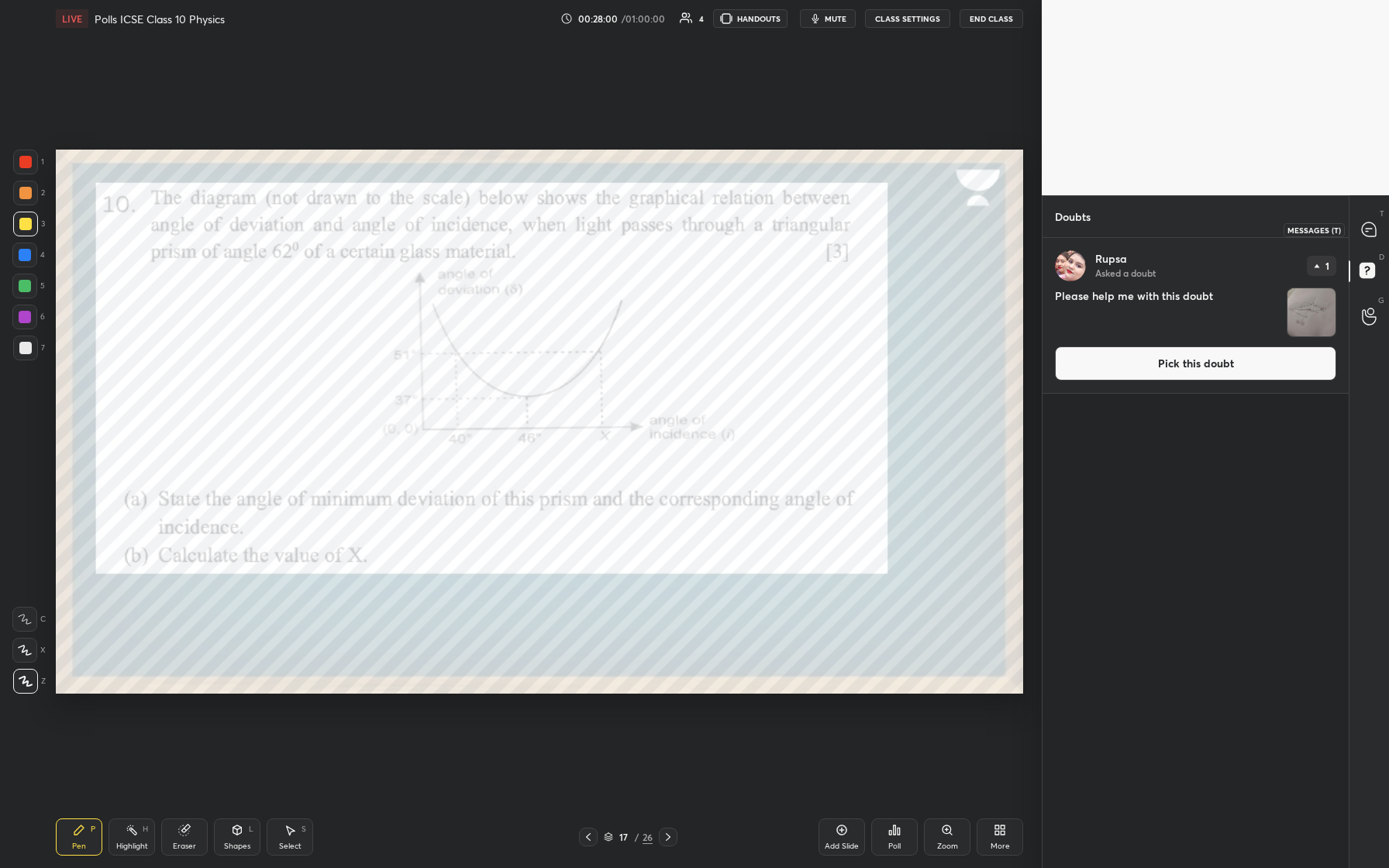
click at [556, 234] on icon at bounding box center [1369, 229] width 14 height 14
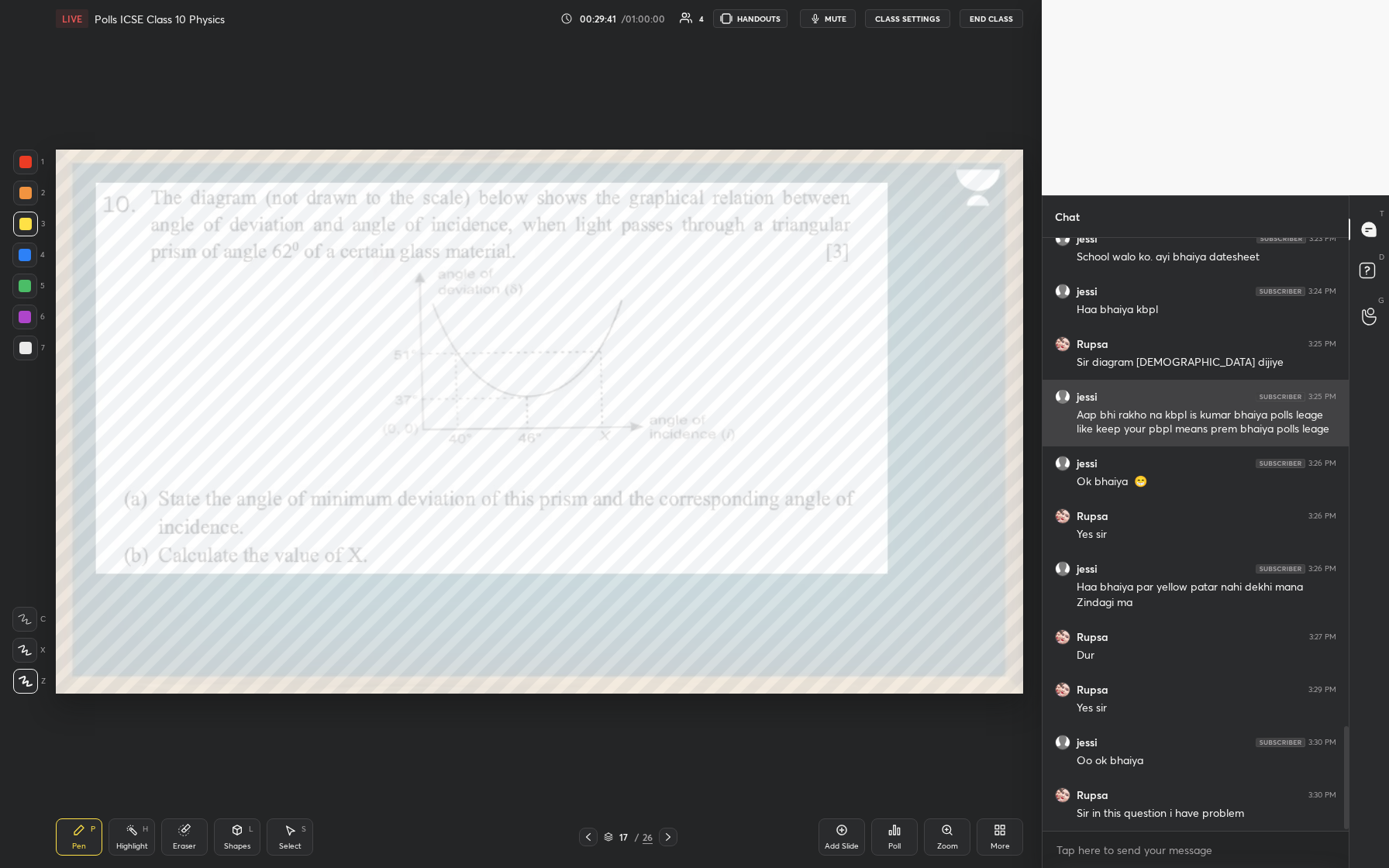
scroll to position [2809, 0]
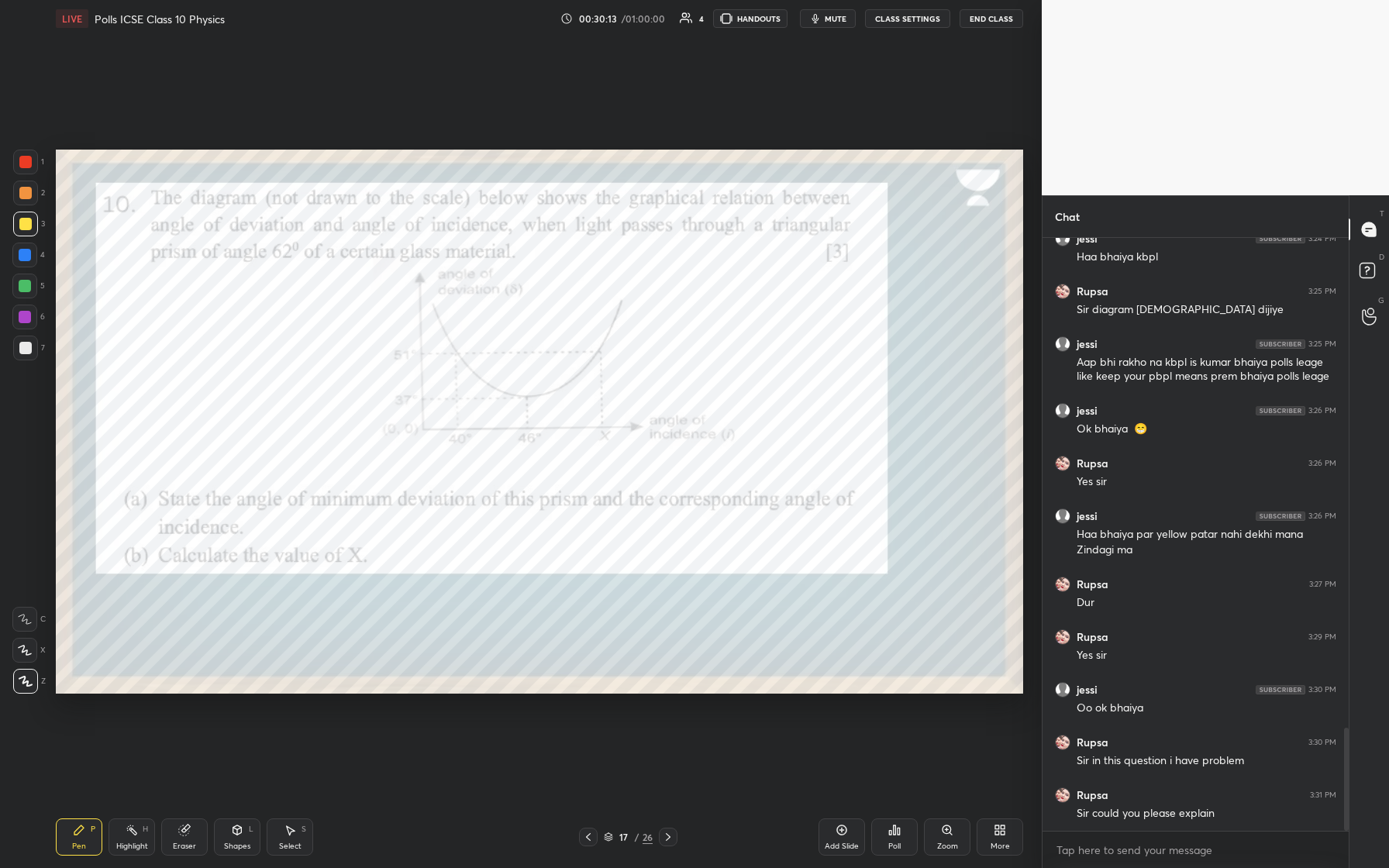
click at [28, 172] on div at bounding box center [26, 162] width 25 height 25
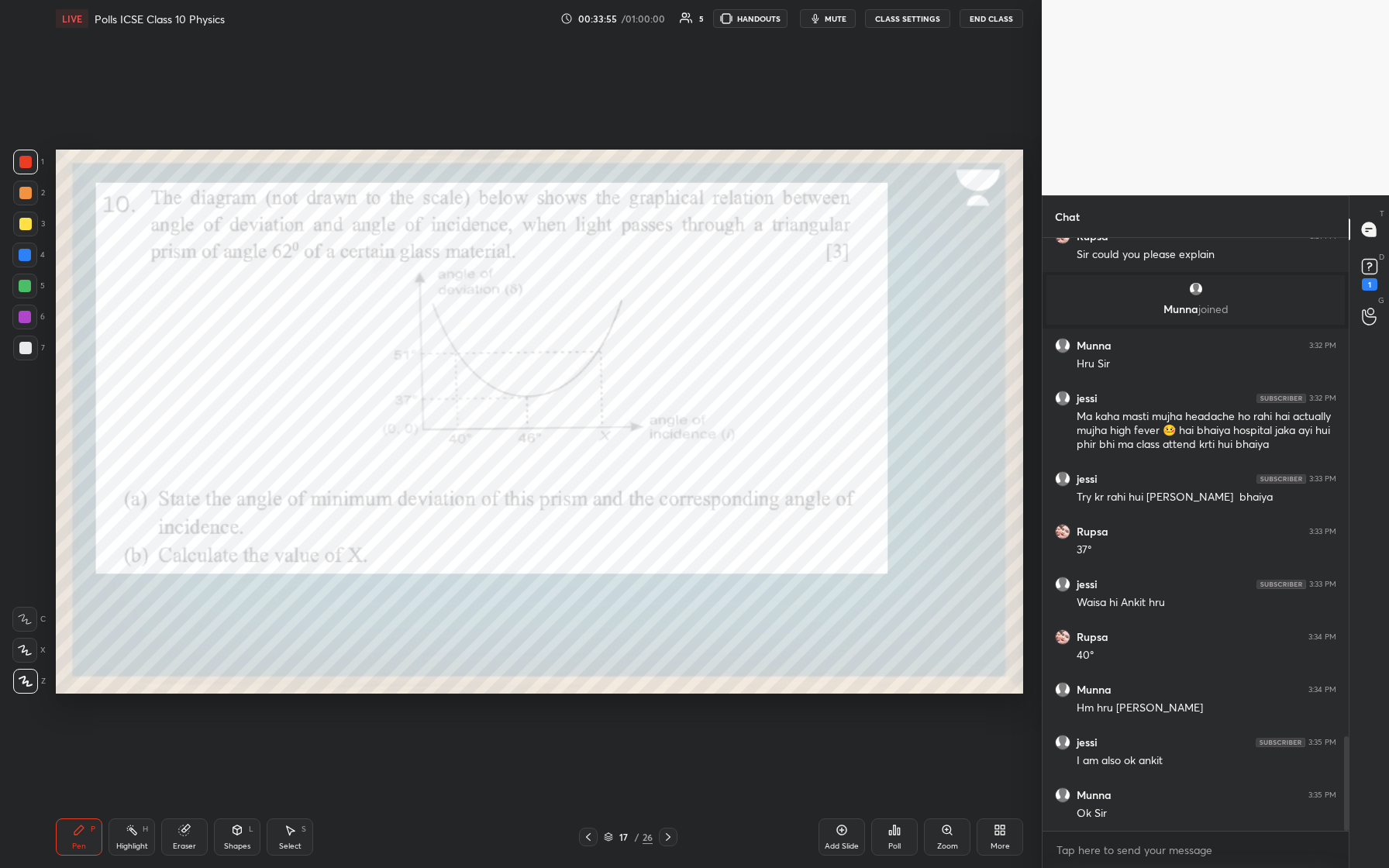
scroll to position [3196, 0]
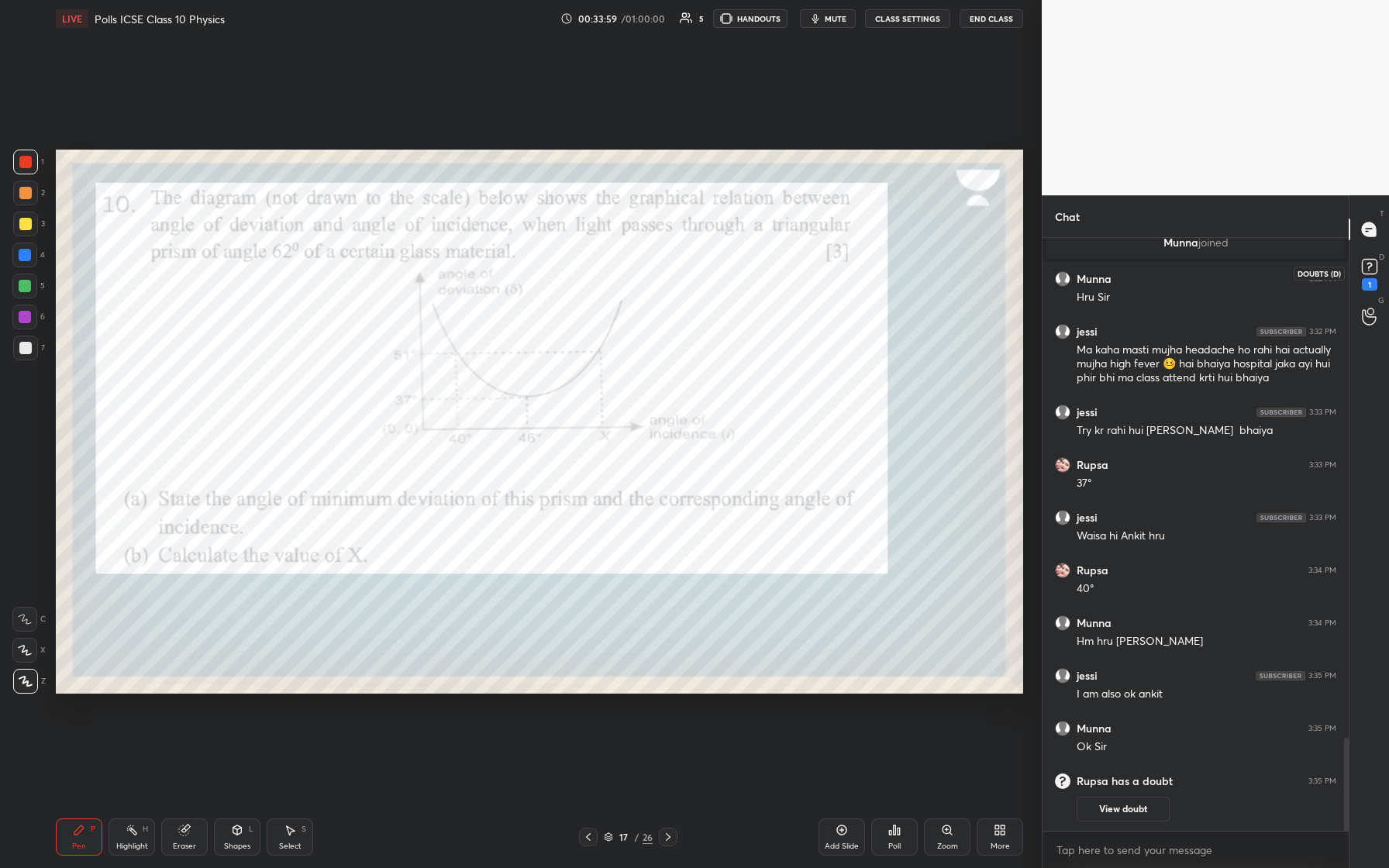
click at [556, 266] on rect at bounding box center [1370, 267] width 15 height 15
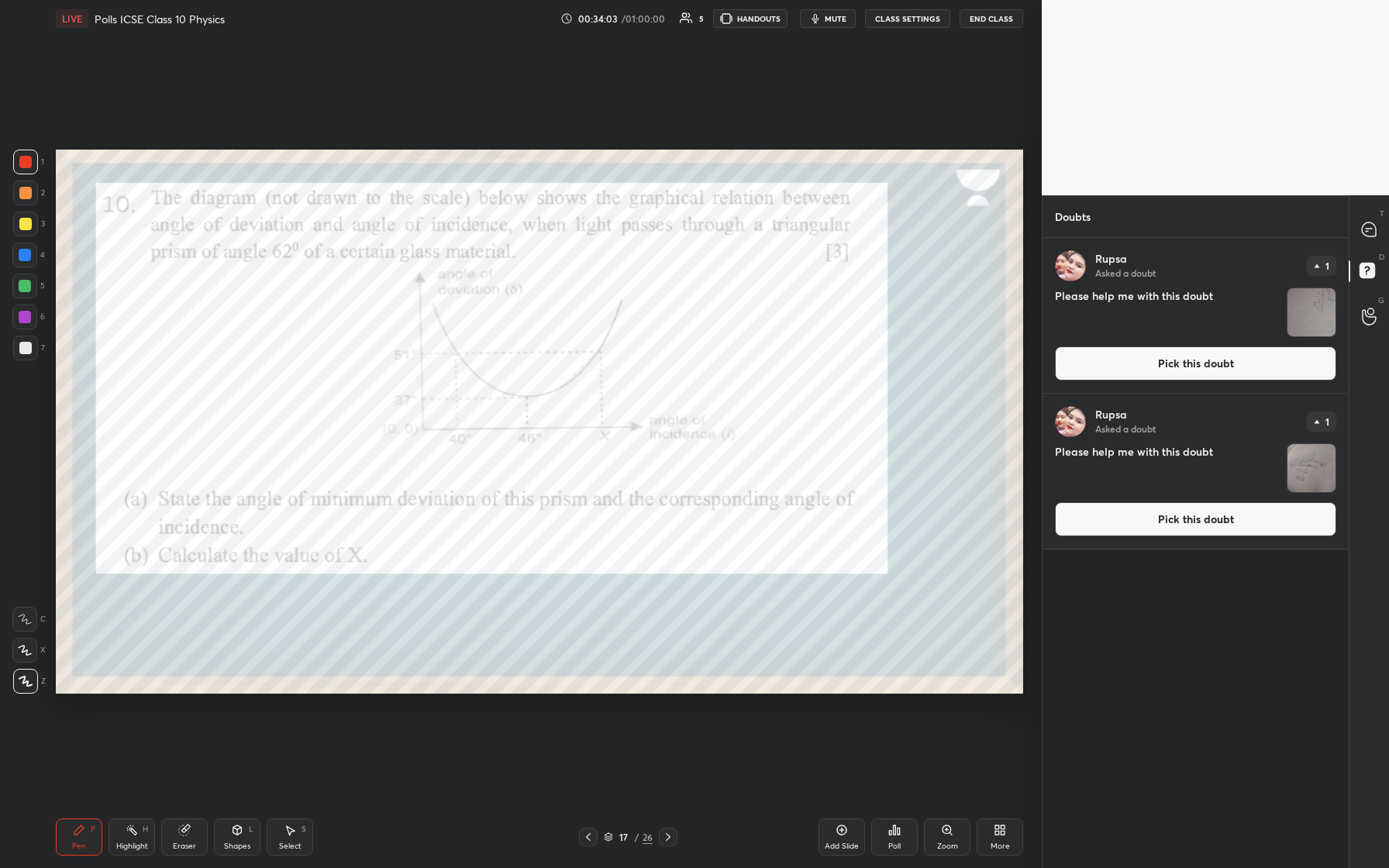
drag, startPoint x: 1294, startPoint y: 341, endPoint x: 1297, endPoint y: 330, distance: 11.4
click at [556, 330] on div "[PERSON_NAME] Asked a doubt 1 Please help me with this doubt Pick this doubt" at bounding box center [1196, 316] width 306 height 155
click at [556, 330] on img "grid" at bounding box center [1311, 312] width 48 height 48
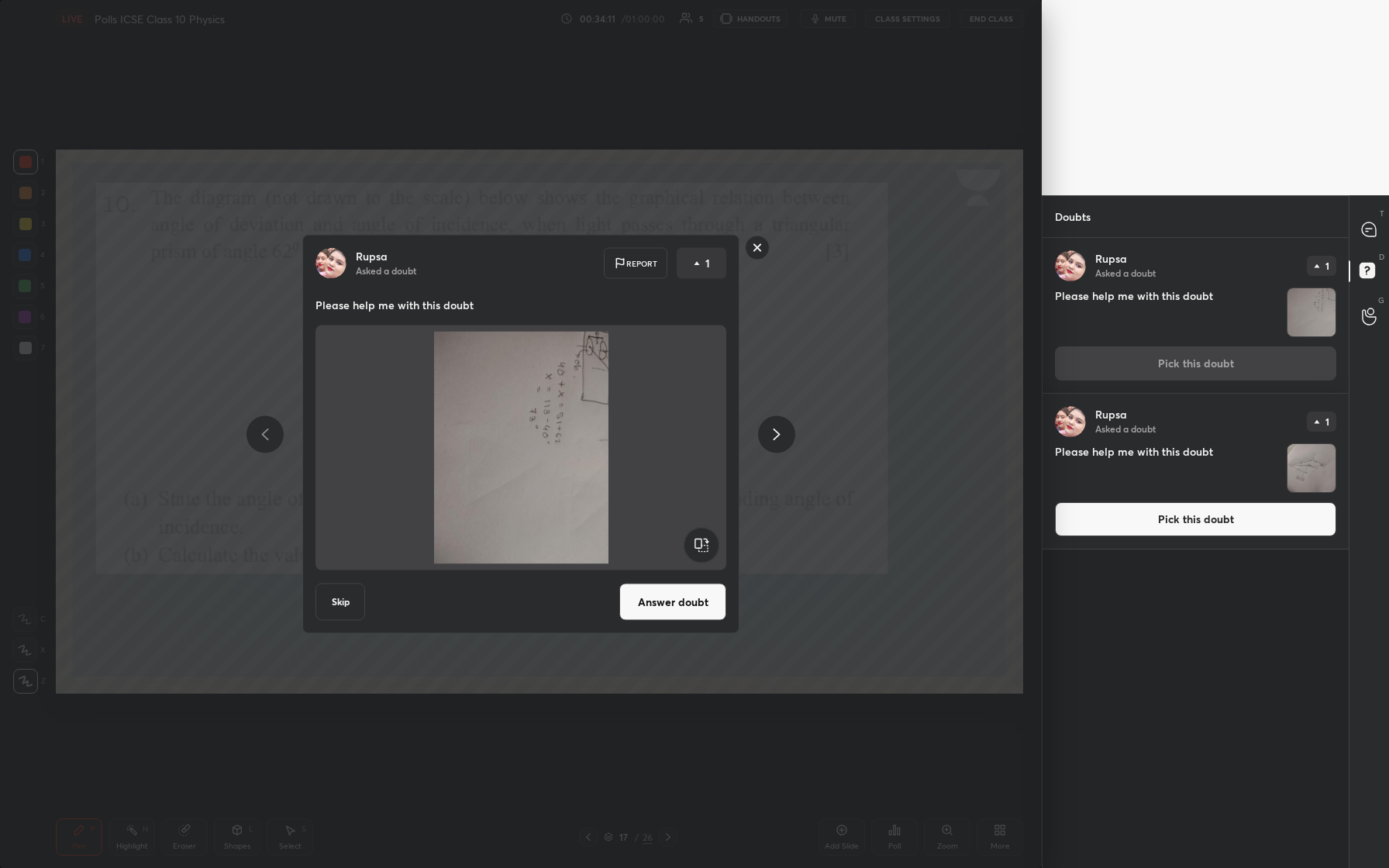
click at [556, 364] on button "Answer doubt" at bounding box center [673, 602] width 107 height 37
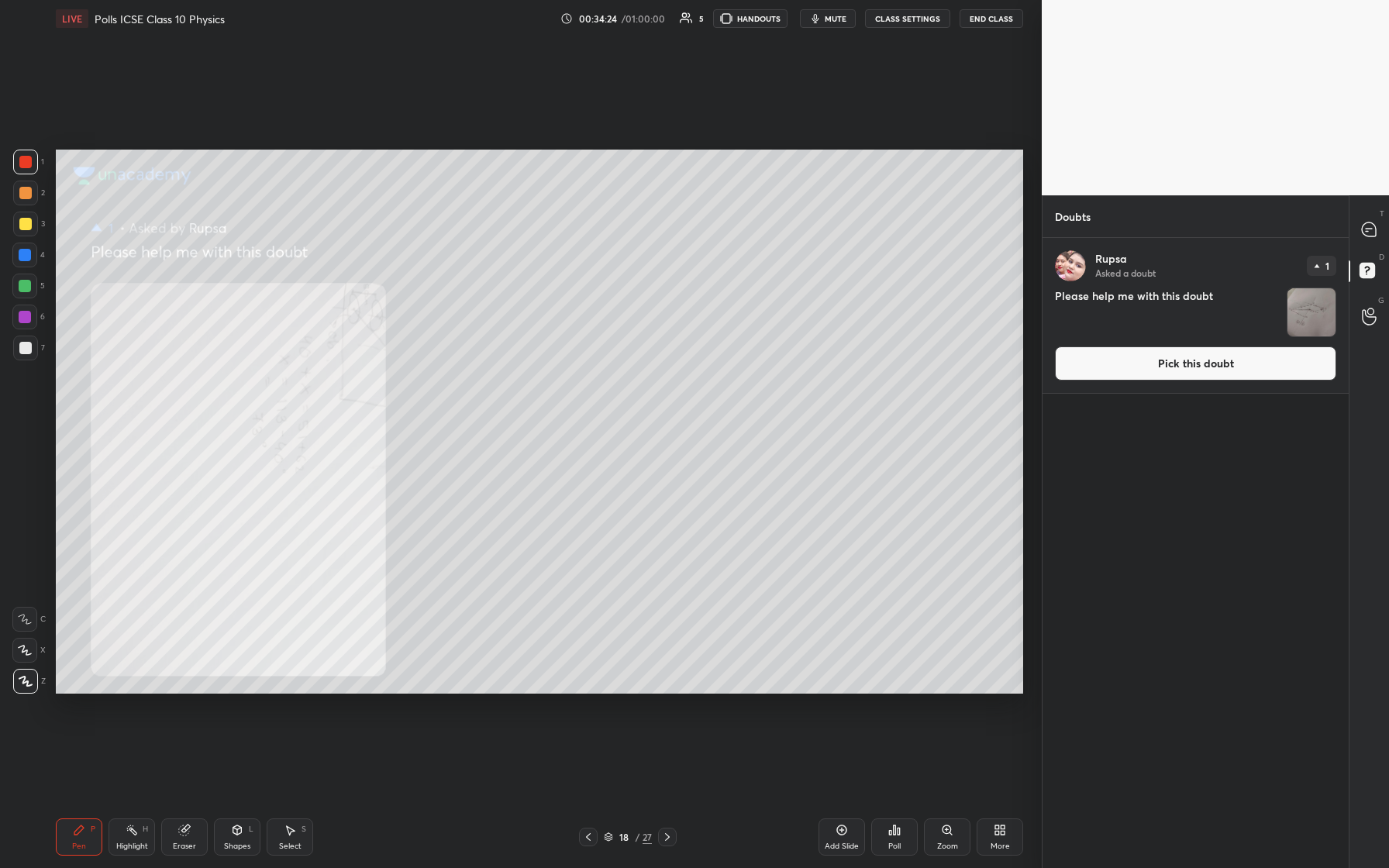
click at [556, 364] on icon at bounding box center [587, 837] width 12 height 12
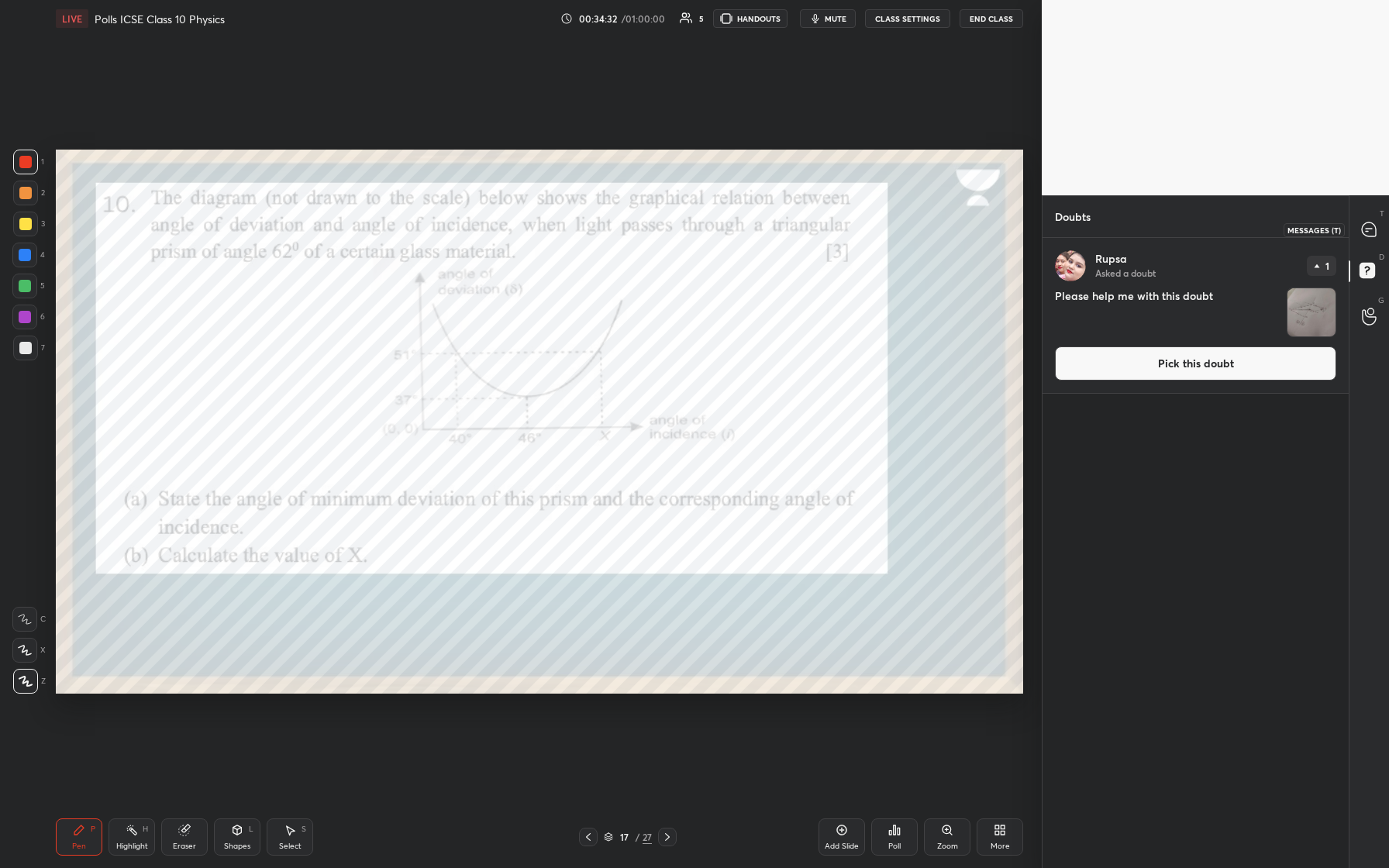
click at [556, 229] on icon at bounding box center [1369, 229] width 14 height 14
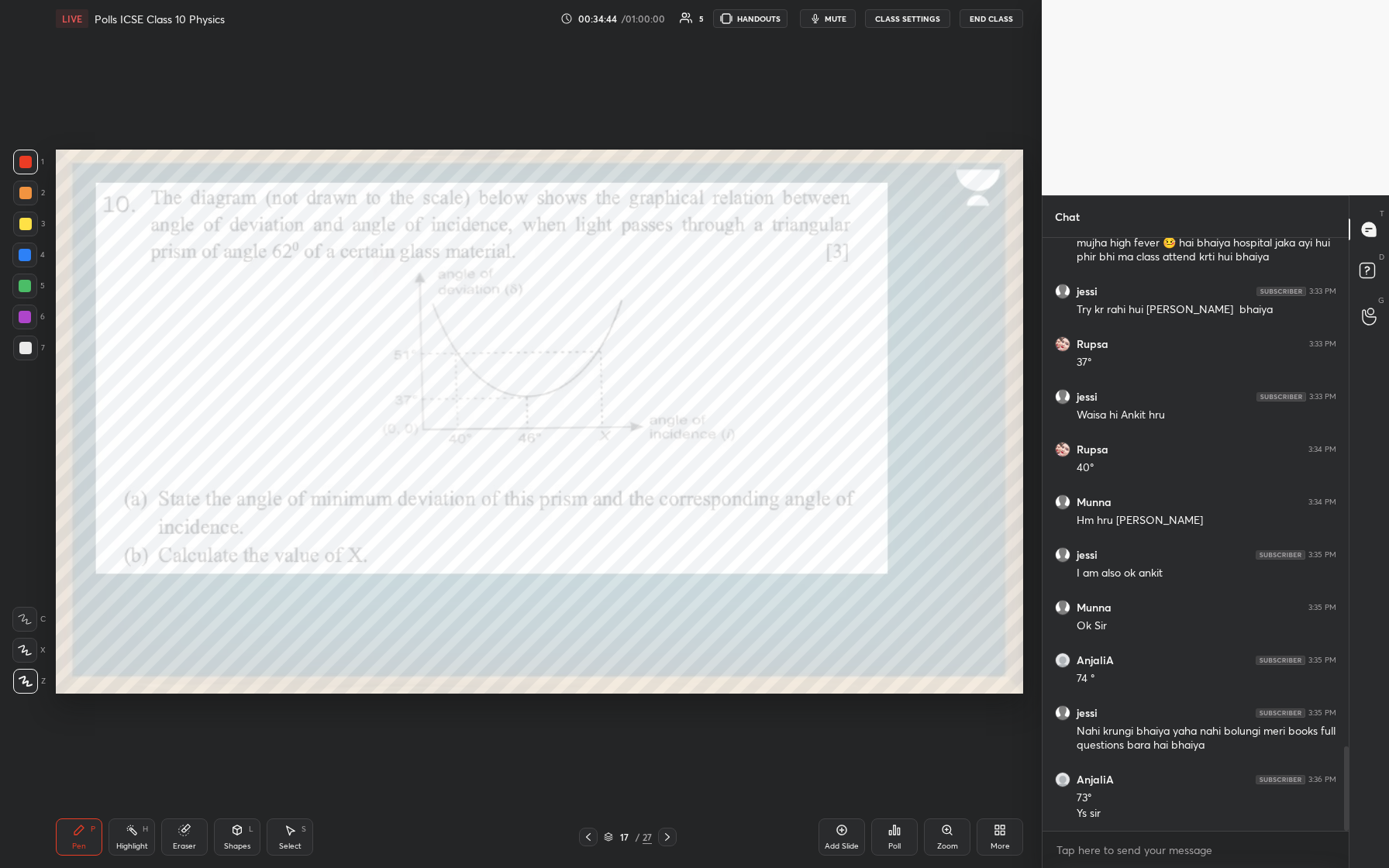
scroll to position [3565, 0]
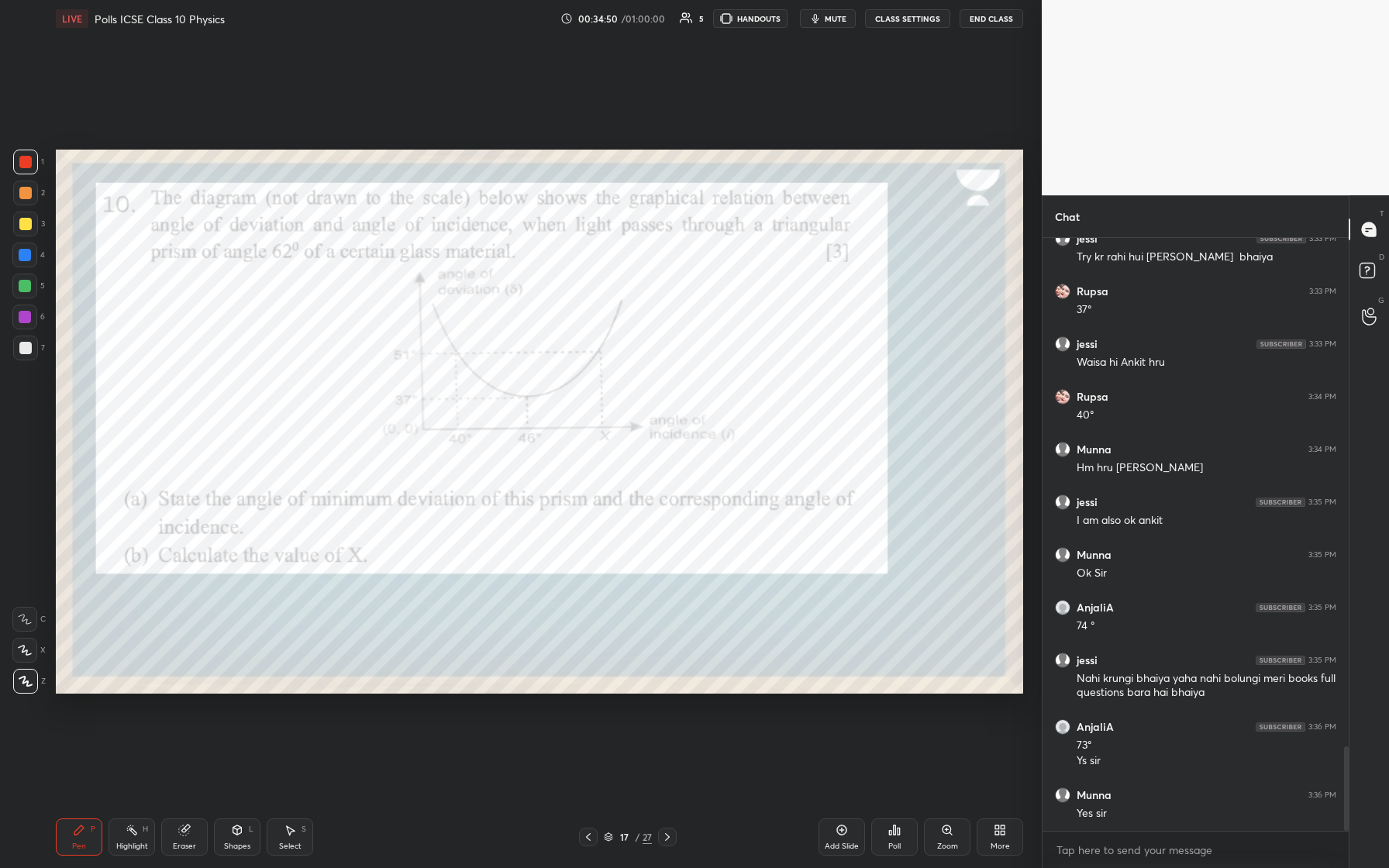
click at [556, 364] on icon at bounding box center [608, 839] width 8 height 2
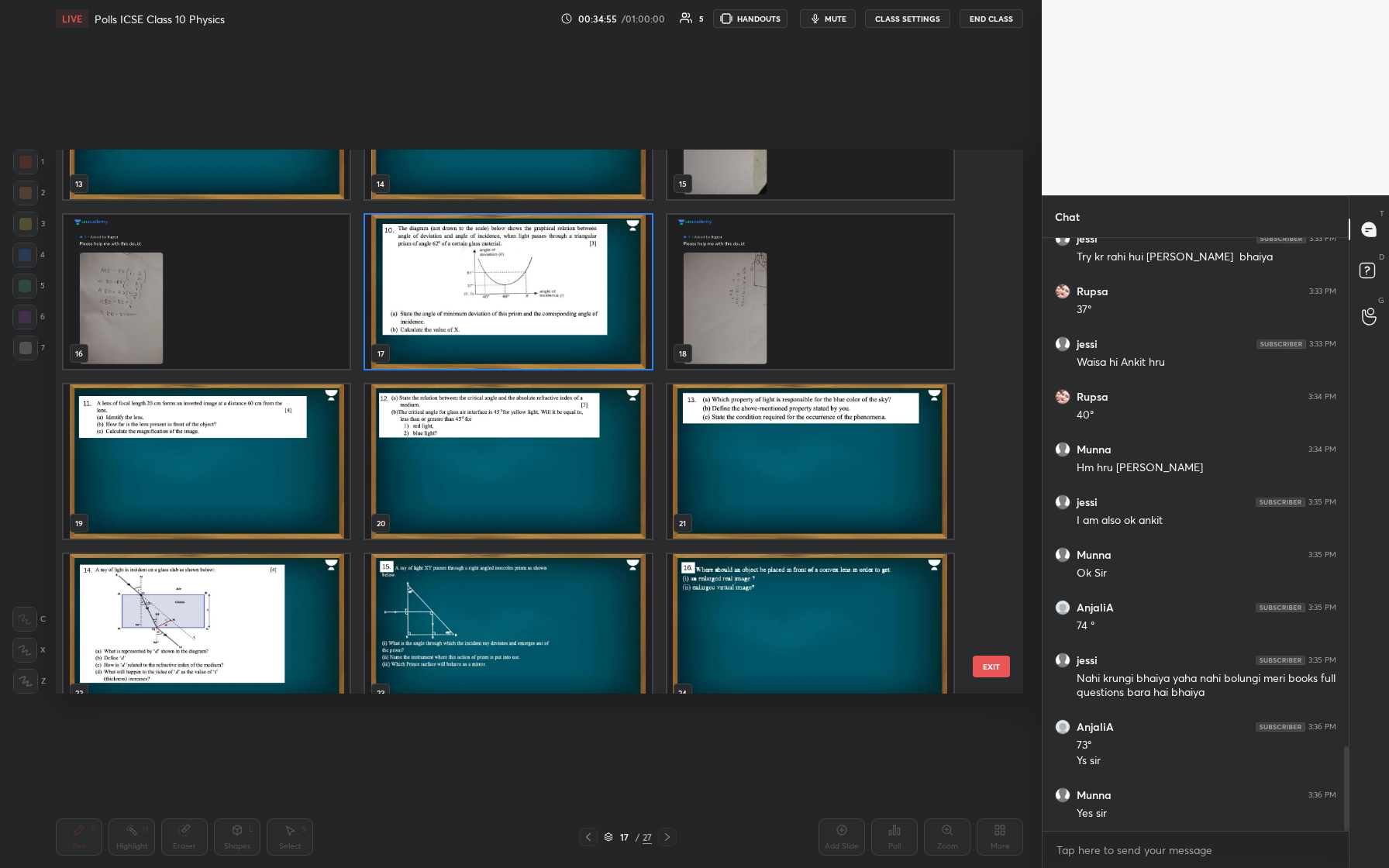
scroll to position [789, 0]
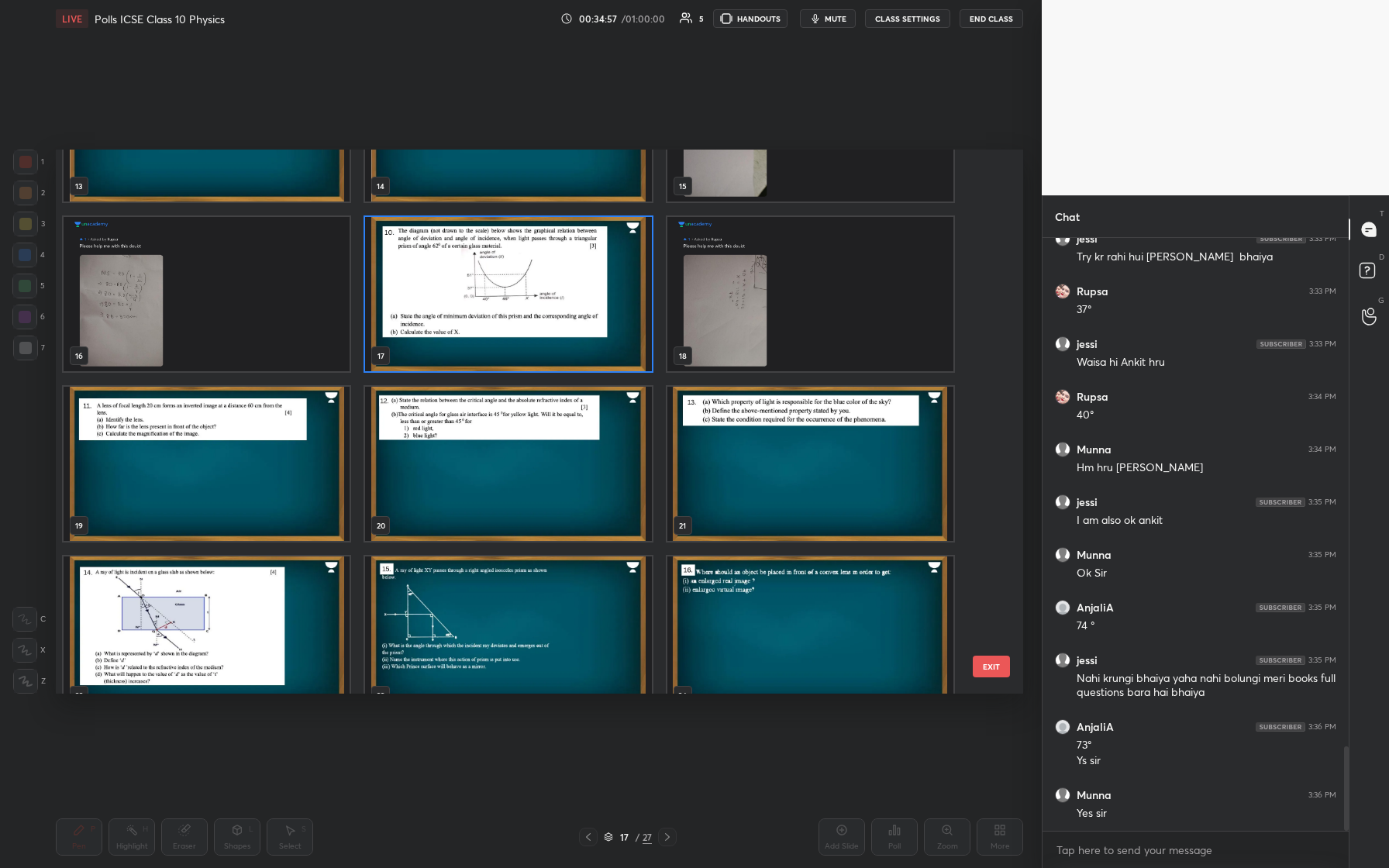
click at [556, 364] on div "Pen P Highlight H Eraser Shapes L Select S 17 / 27 Add Slide Poll Zoom More" at bounding box center [539, 837] width 967 height 62
click at [218, 364] on img "grid" at bounding box center [207, 463] width 286 height 154
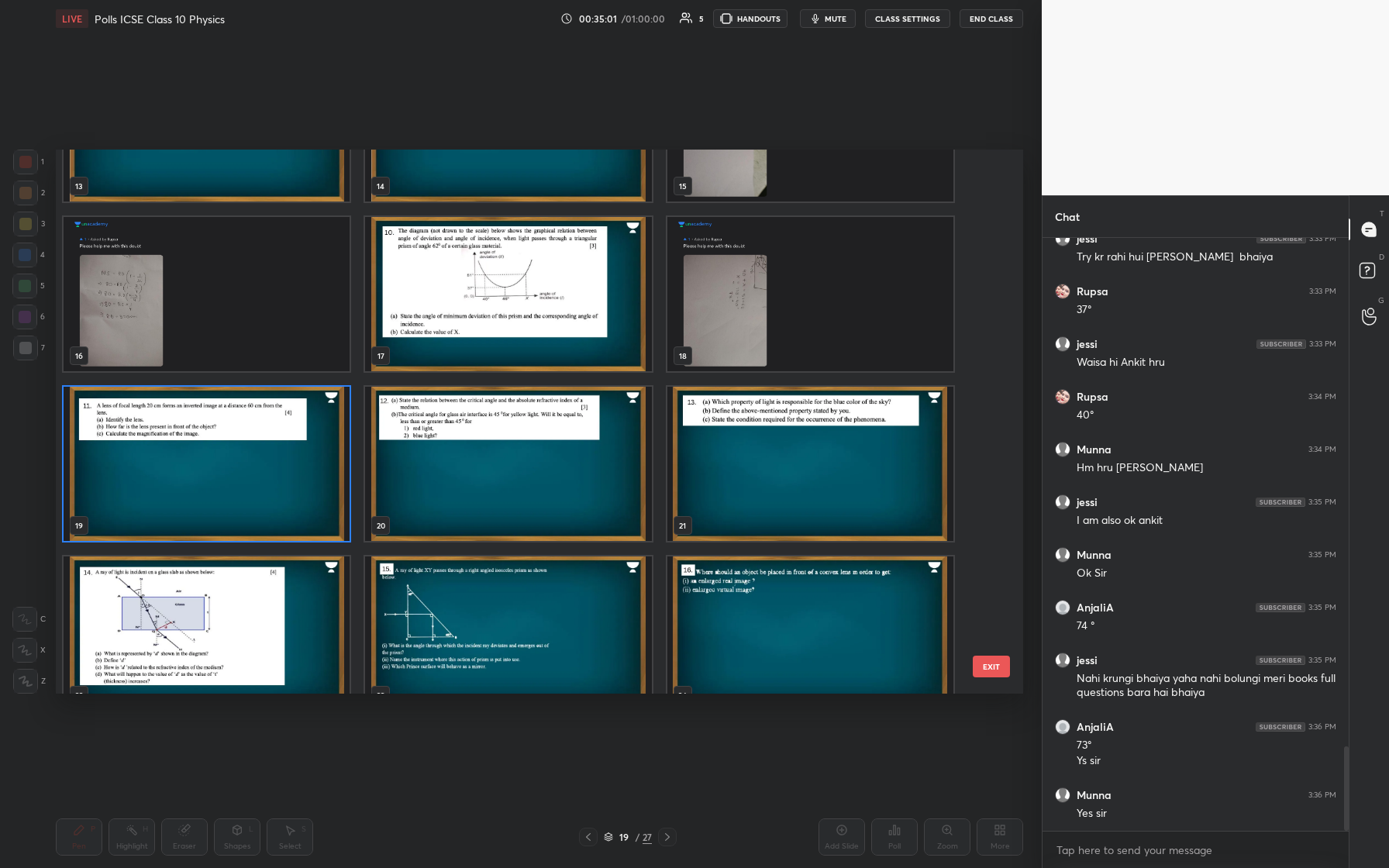
click at [218, 364] on img "grid" at bounding box center [207, 463] width 286 height 154
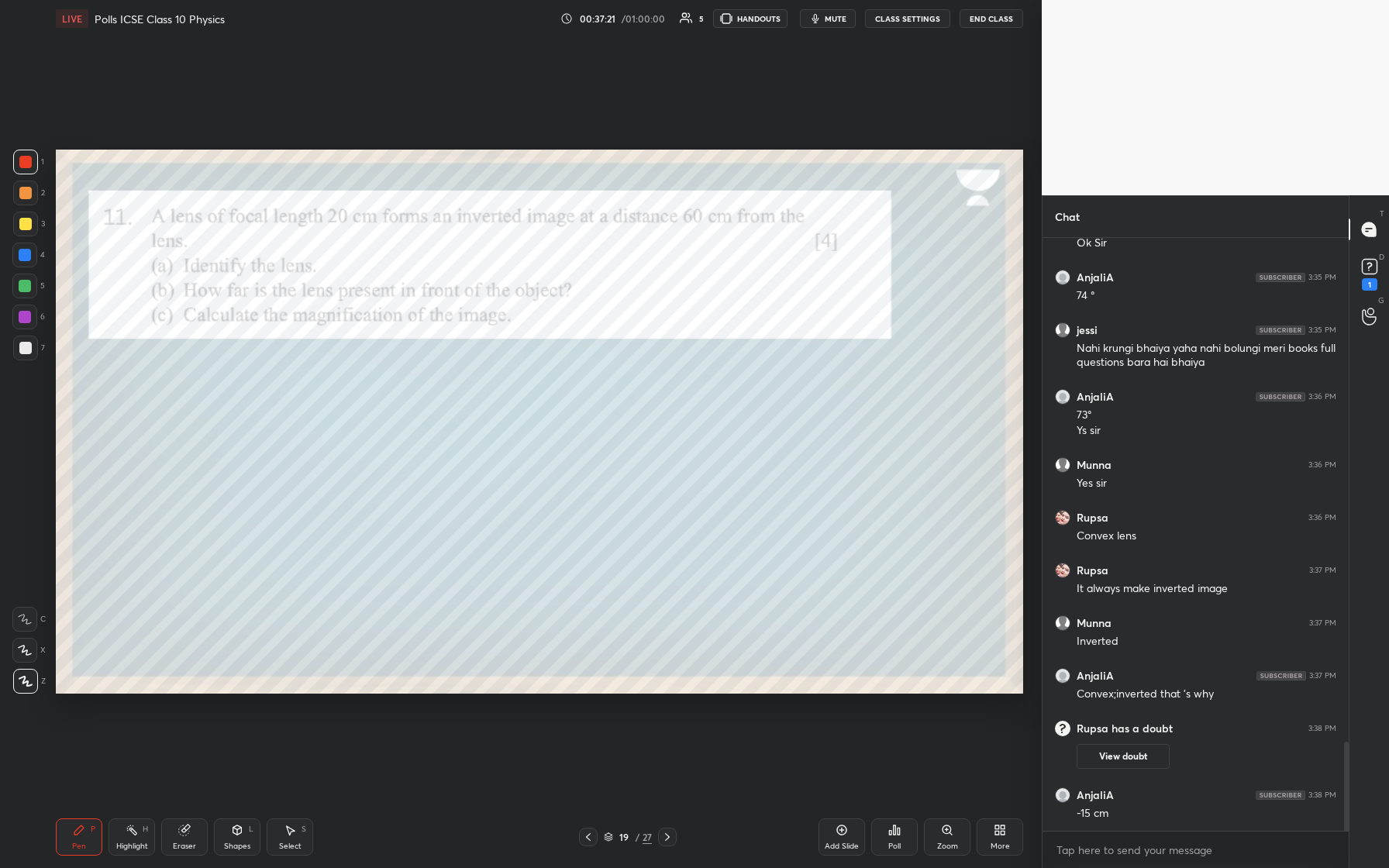
scroll to position [3345, 0]
click at [556, 264] on icon at bounding box center [1370, 265] width 6 height 7
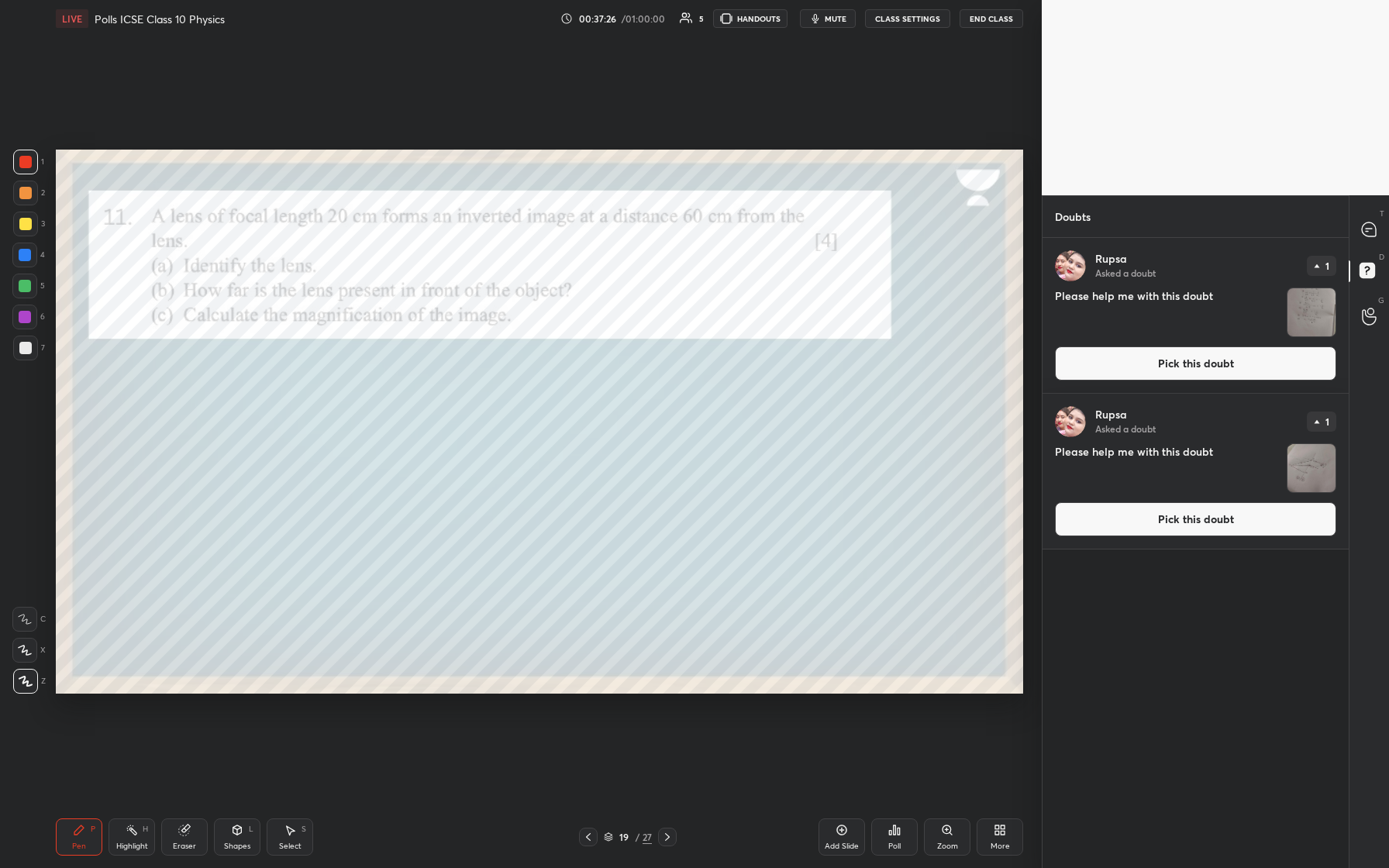
click at [556, 353] on button "Pick this doubt" at bounding box center [1196, 364] width 281 height 34
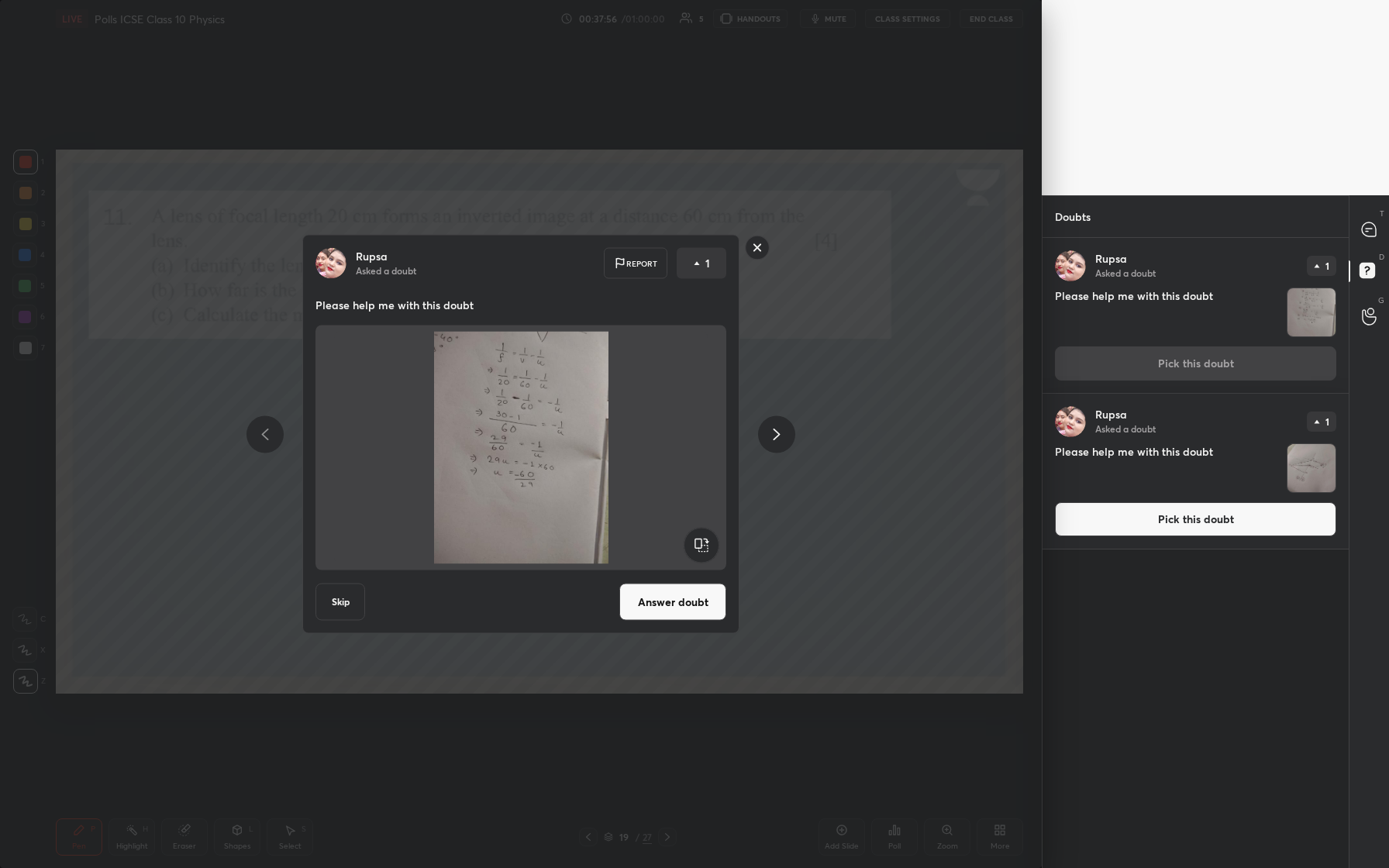
click at [556, 249] on rect at bounding box center [757, 247] width 24 height 24
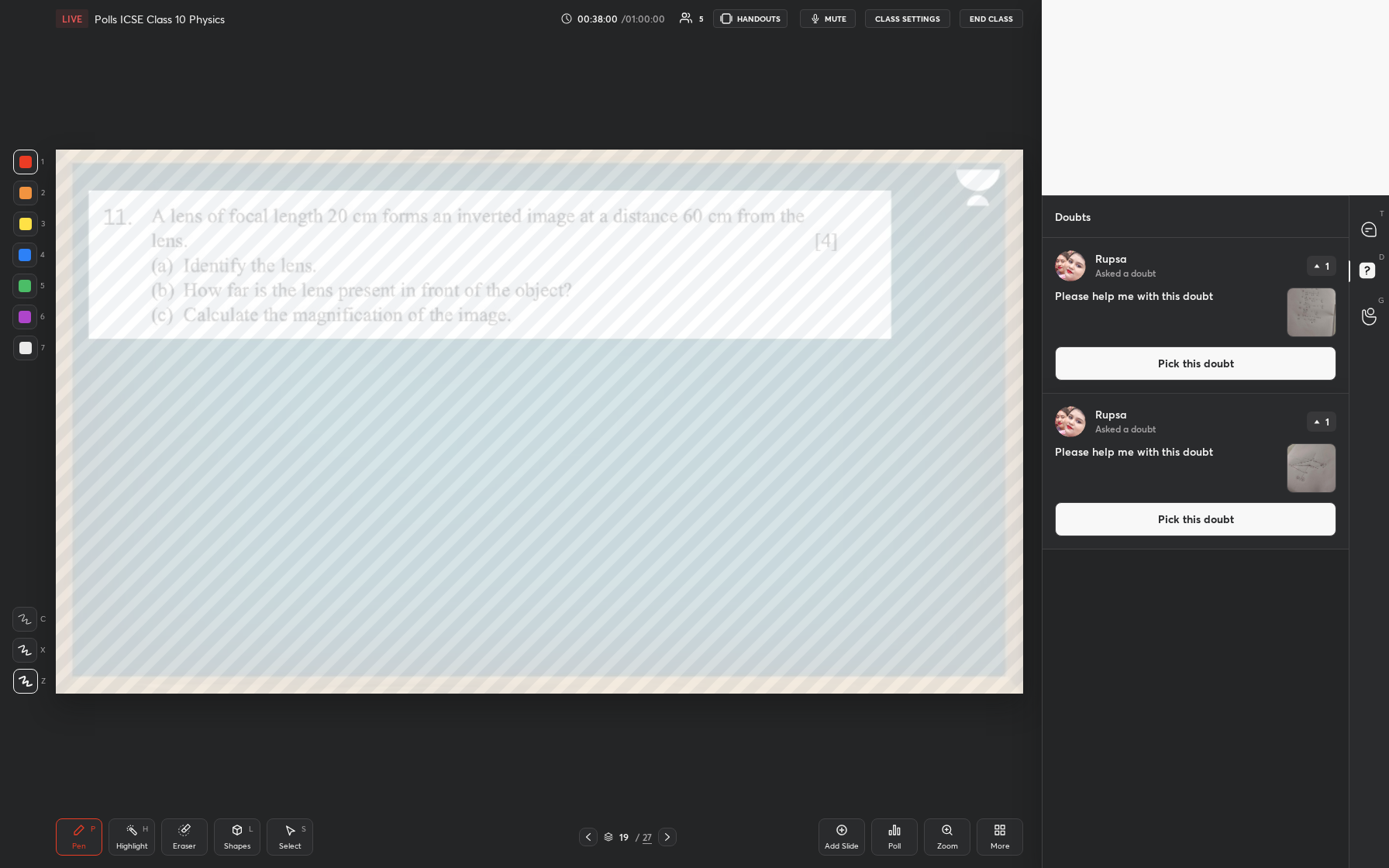
click at [556, 364] on button "Pick this doubt" at bounding box center [1196, 364] width 281 height 34
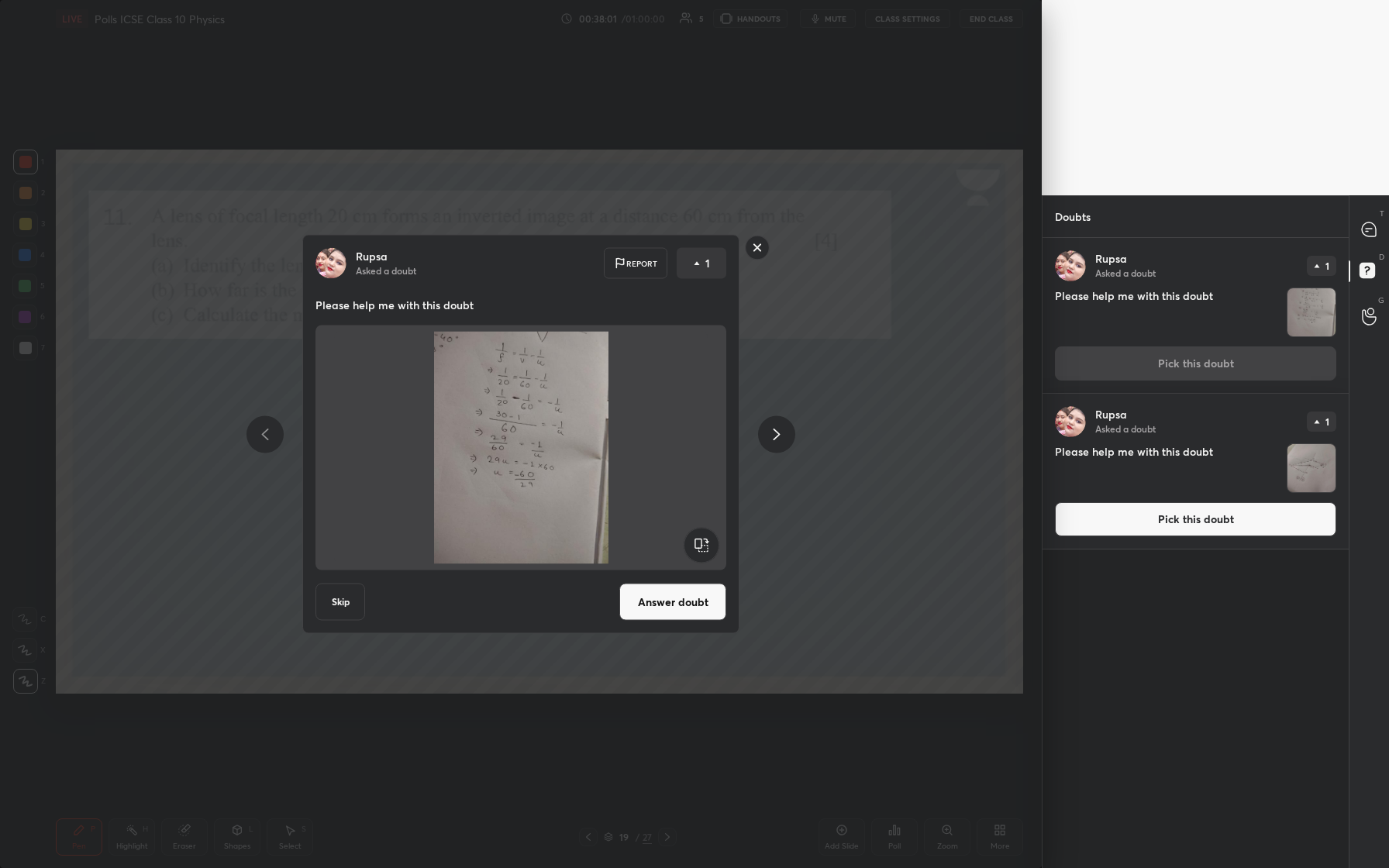
click at [556, 364] on button "Answer doubt" at bounding box center [673, 602] width 107 height 37
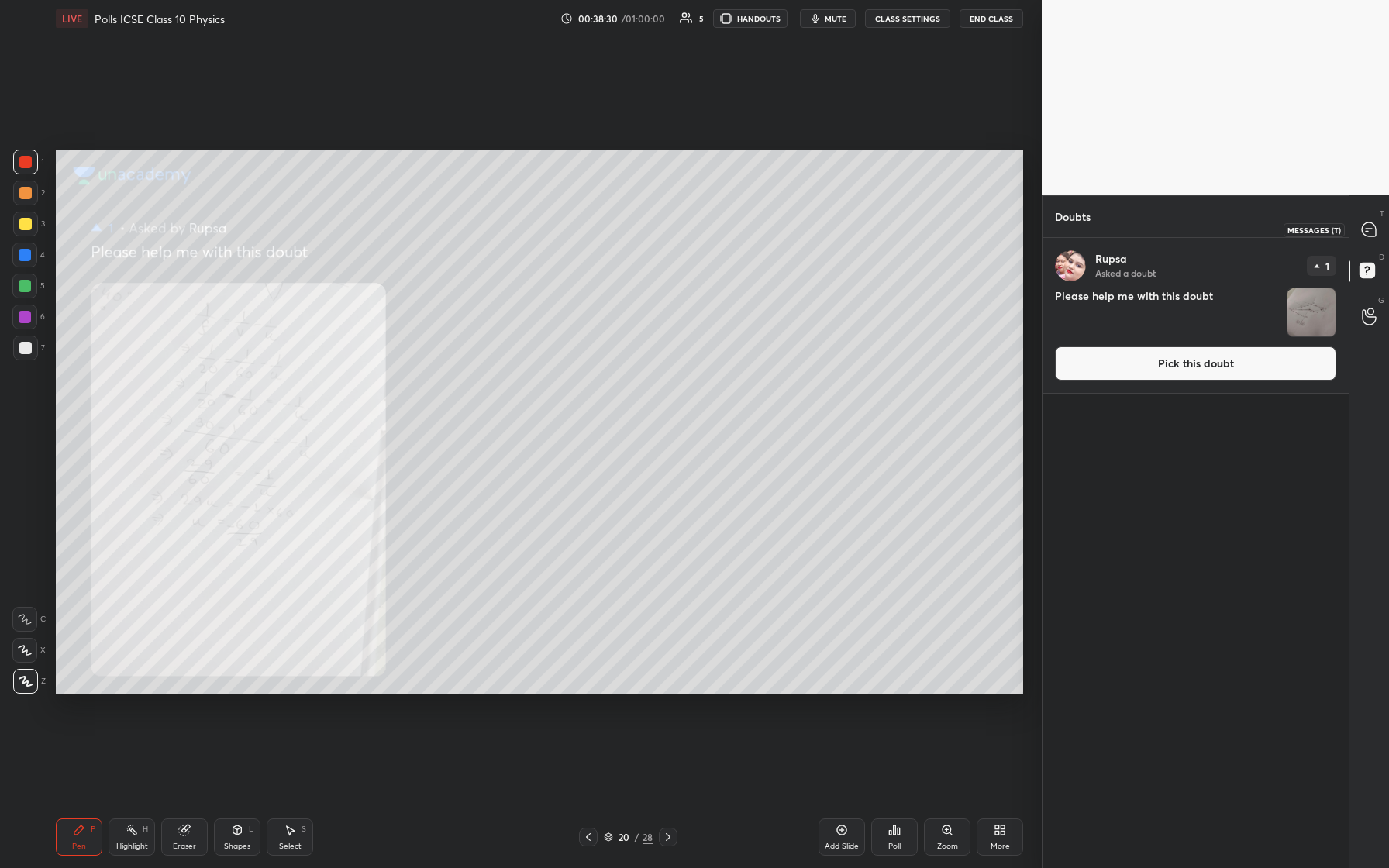
click at [556, 228] on icon at bounding box center [1369, 229] width 14 height 14
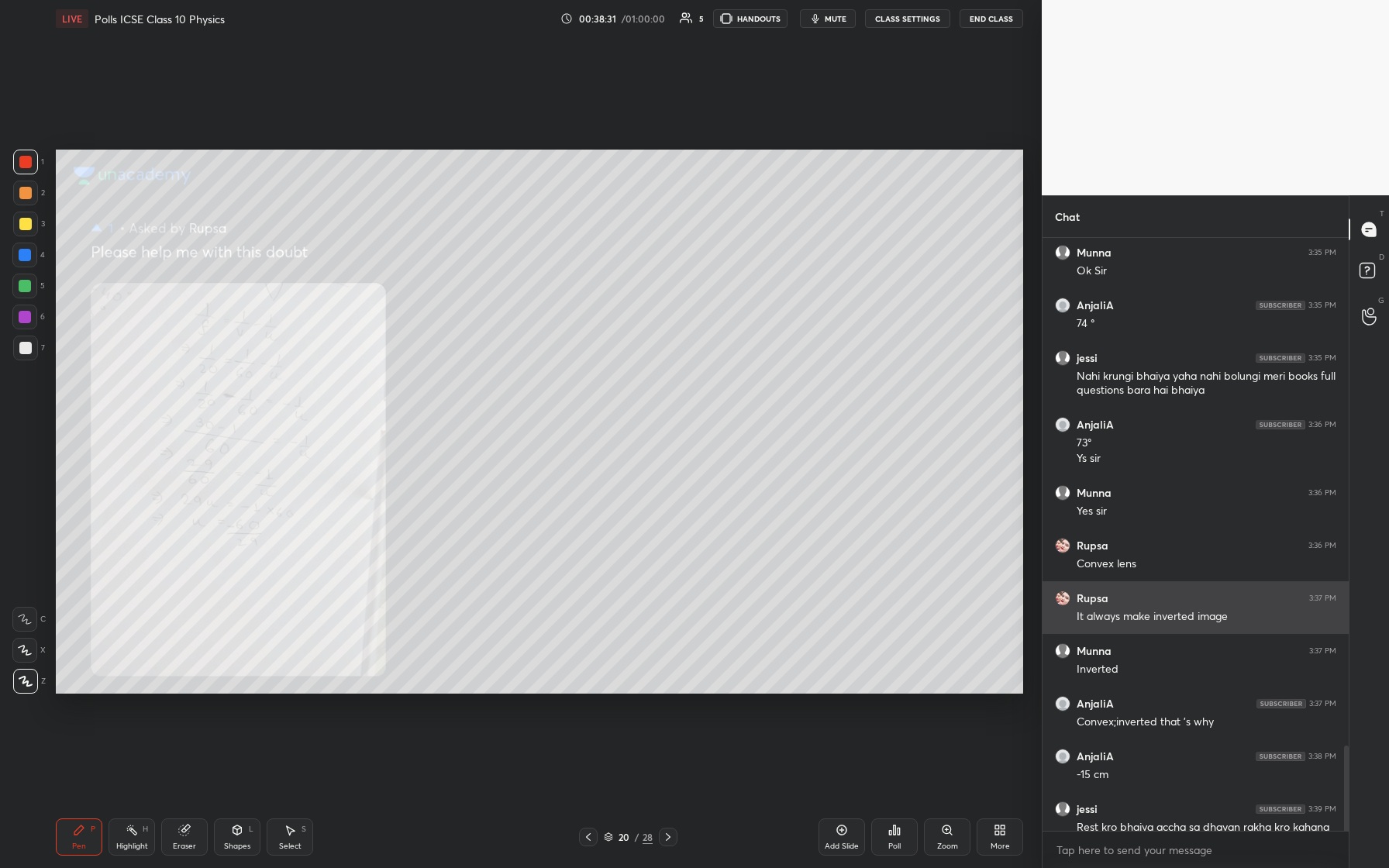
scroll to position [3793, 0]
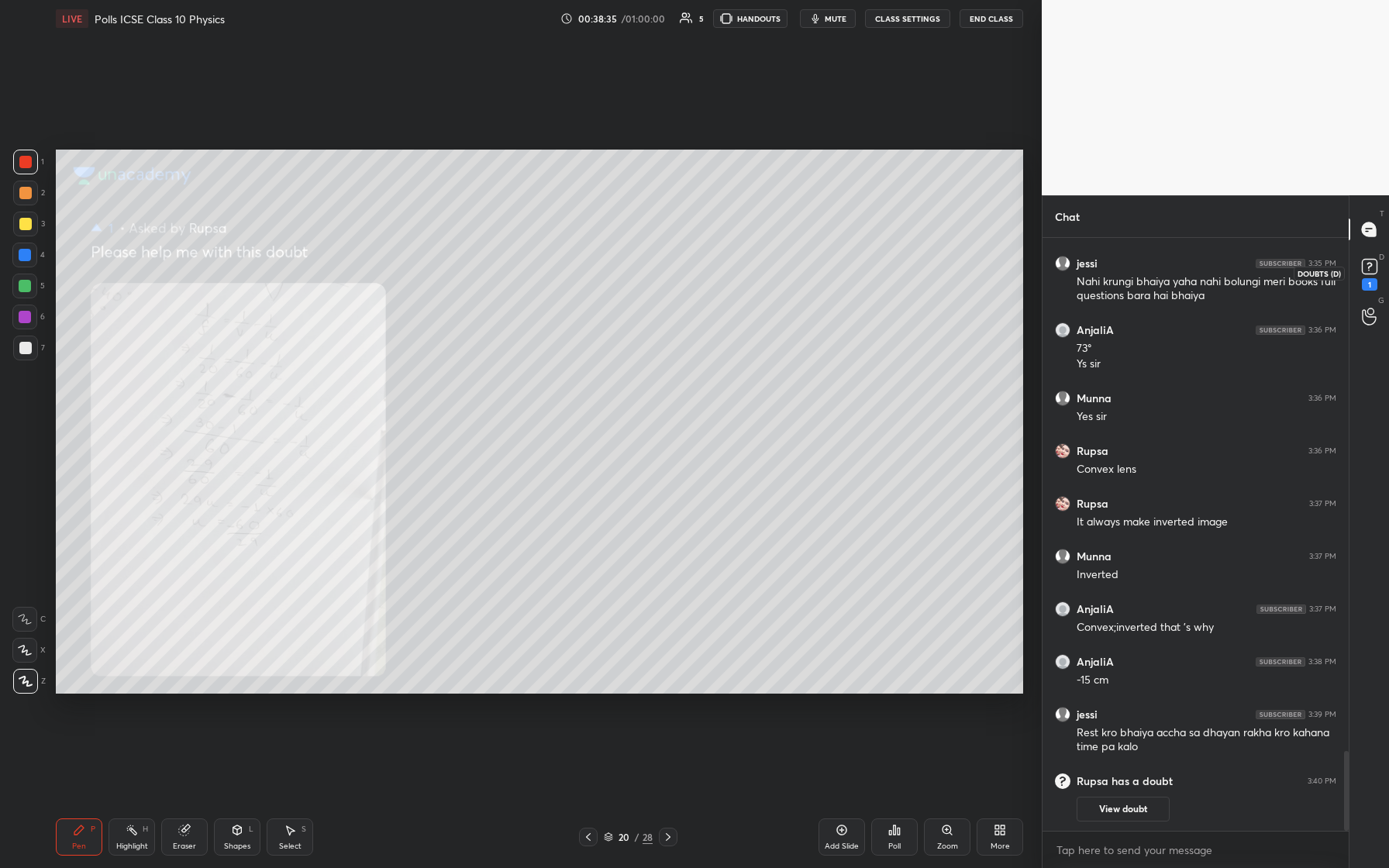
click at [556, 278] on icon at bounding box center [1370, 266] width 24 height 24
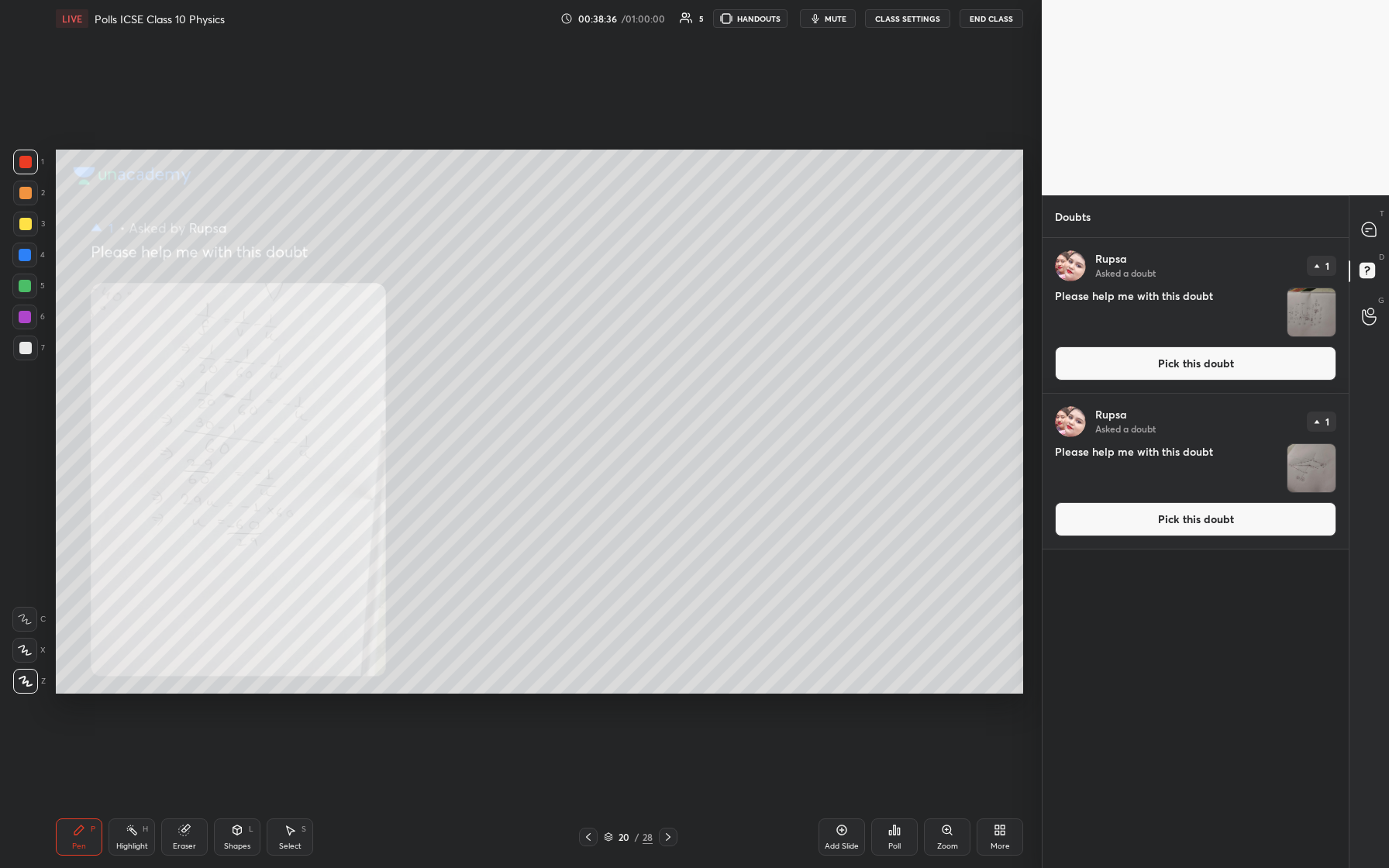
click at [556, 316] on img "grid" at bounding box center [1311, 312] width 48 height 48
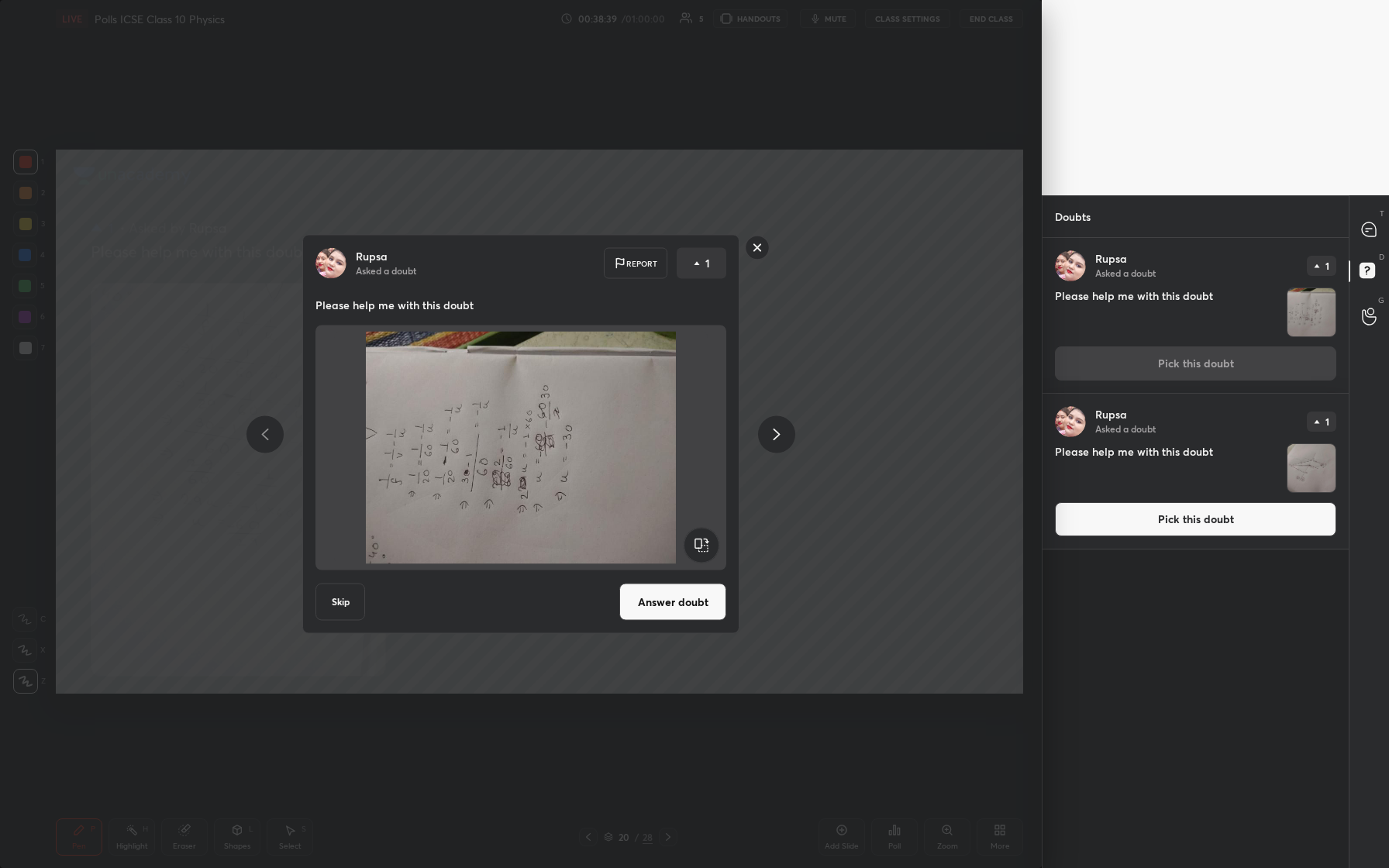
drag, startPoint x: 591, startPoint y: 443, endPoint x: 596, endPoint y: 460, distance: 17.7
click at [556, 364] on button "Answer doubt" at bounding box center [673, 602] width 107 height 37
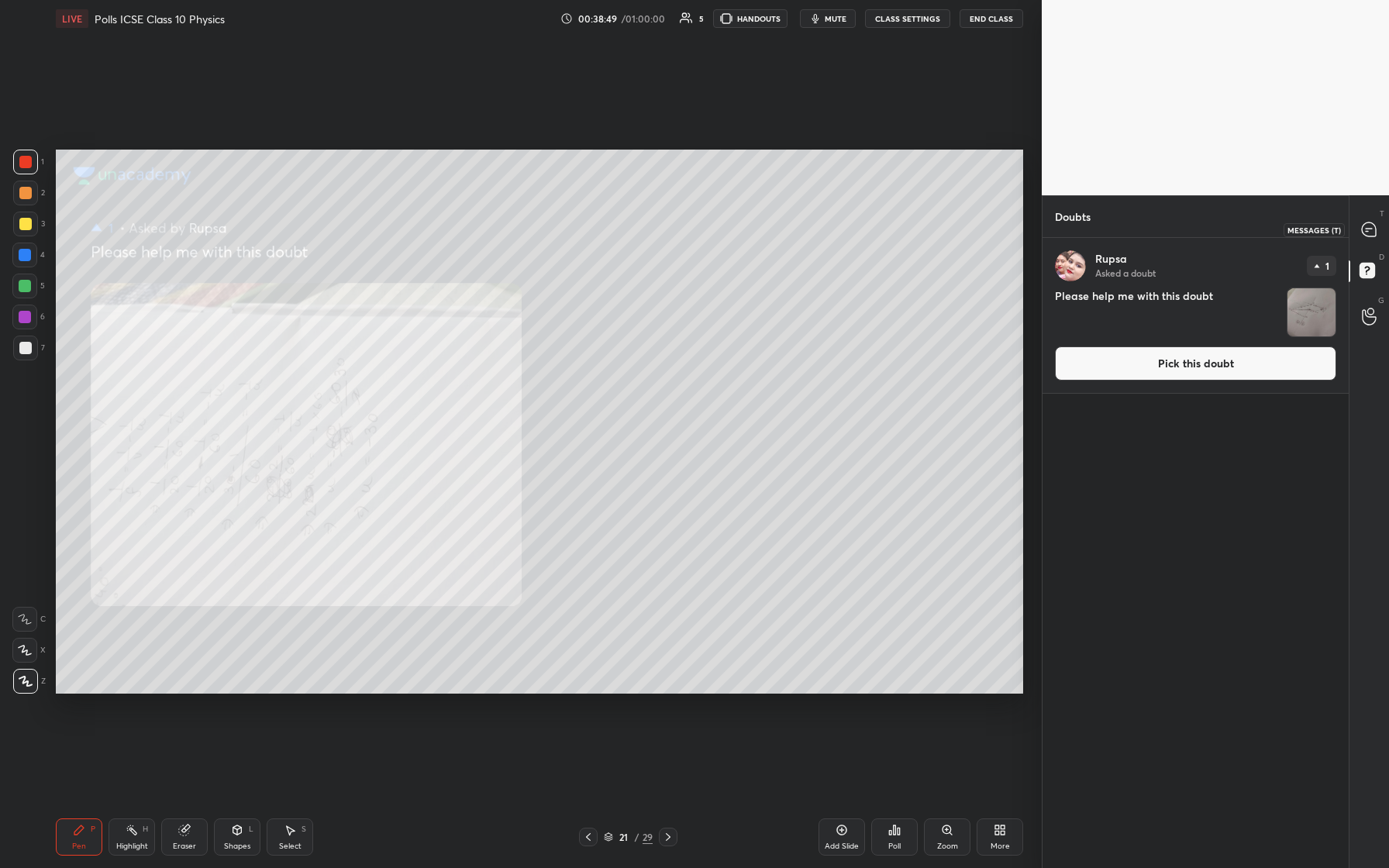
drag, startPoint x: 1377, startPoint y: 243, endPoint x: 1377, endPoint y: 253, distance: 10.0
click at [556, 245] on div "T Messages (T)" at bounding box center [1370, 229] width 40 height 44
type textarea "x"
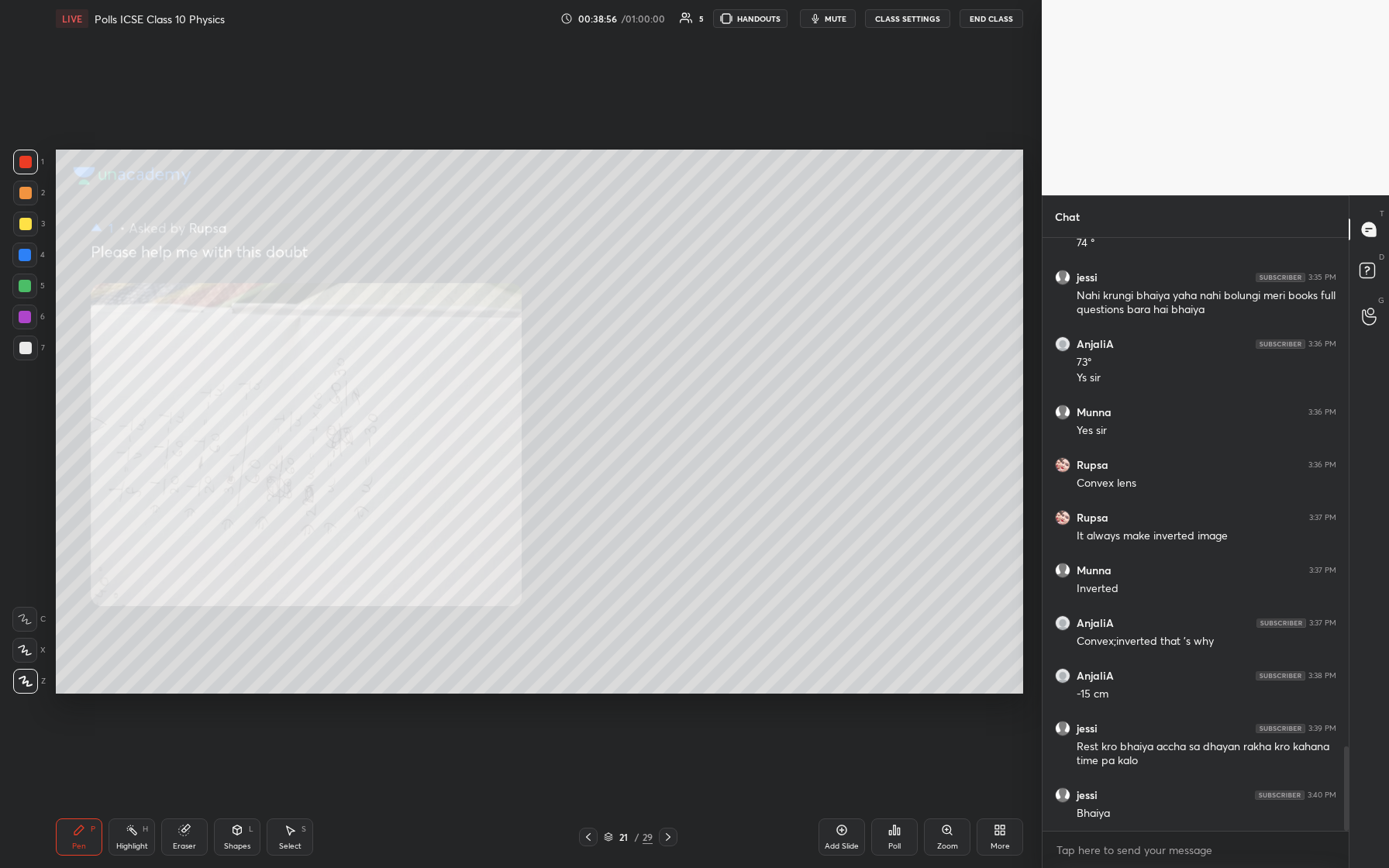
scroll to position [3632, 0]
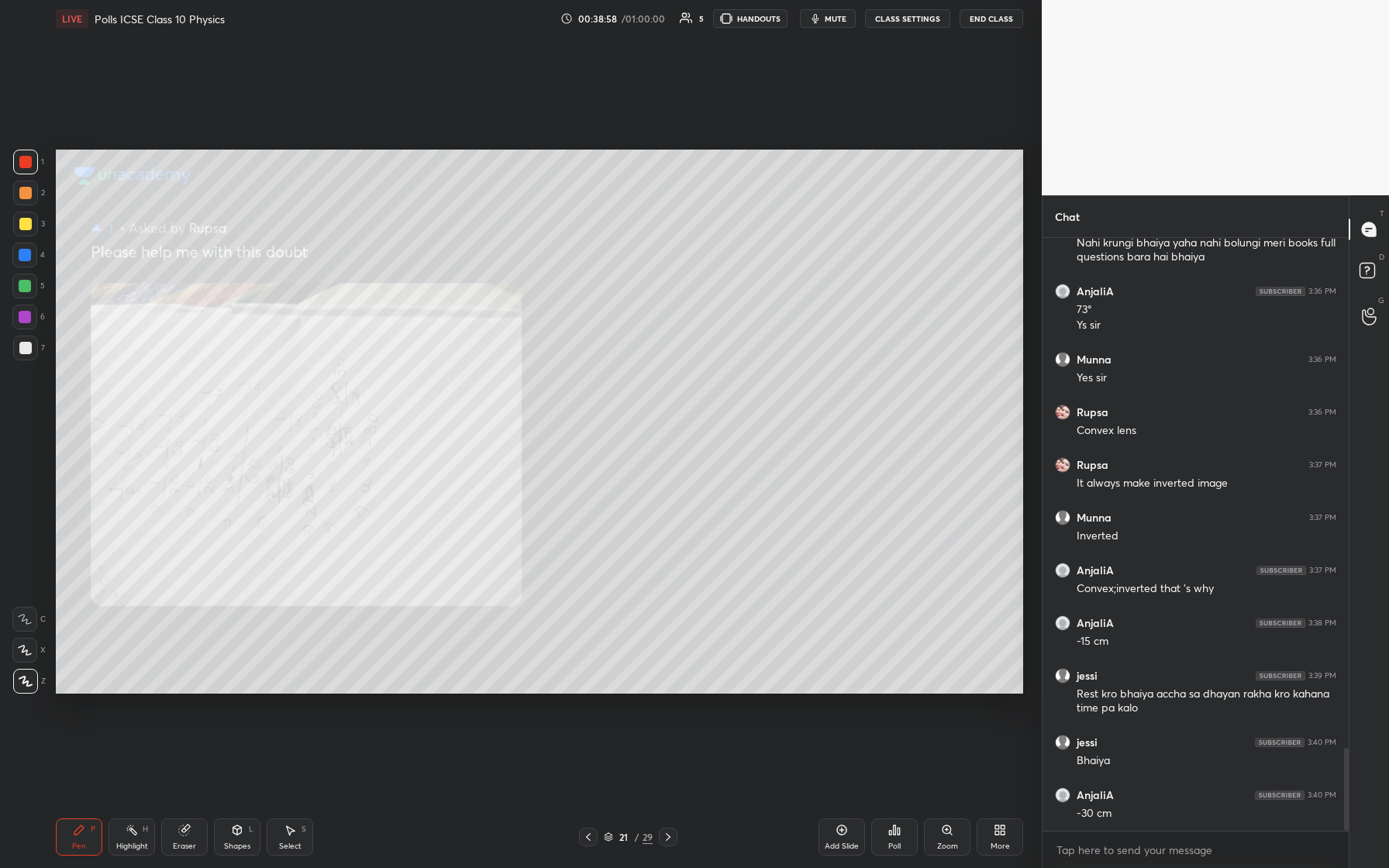
click at [556, 364] on icon at bounding box center [587, 837] width 12 height 12
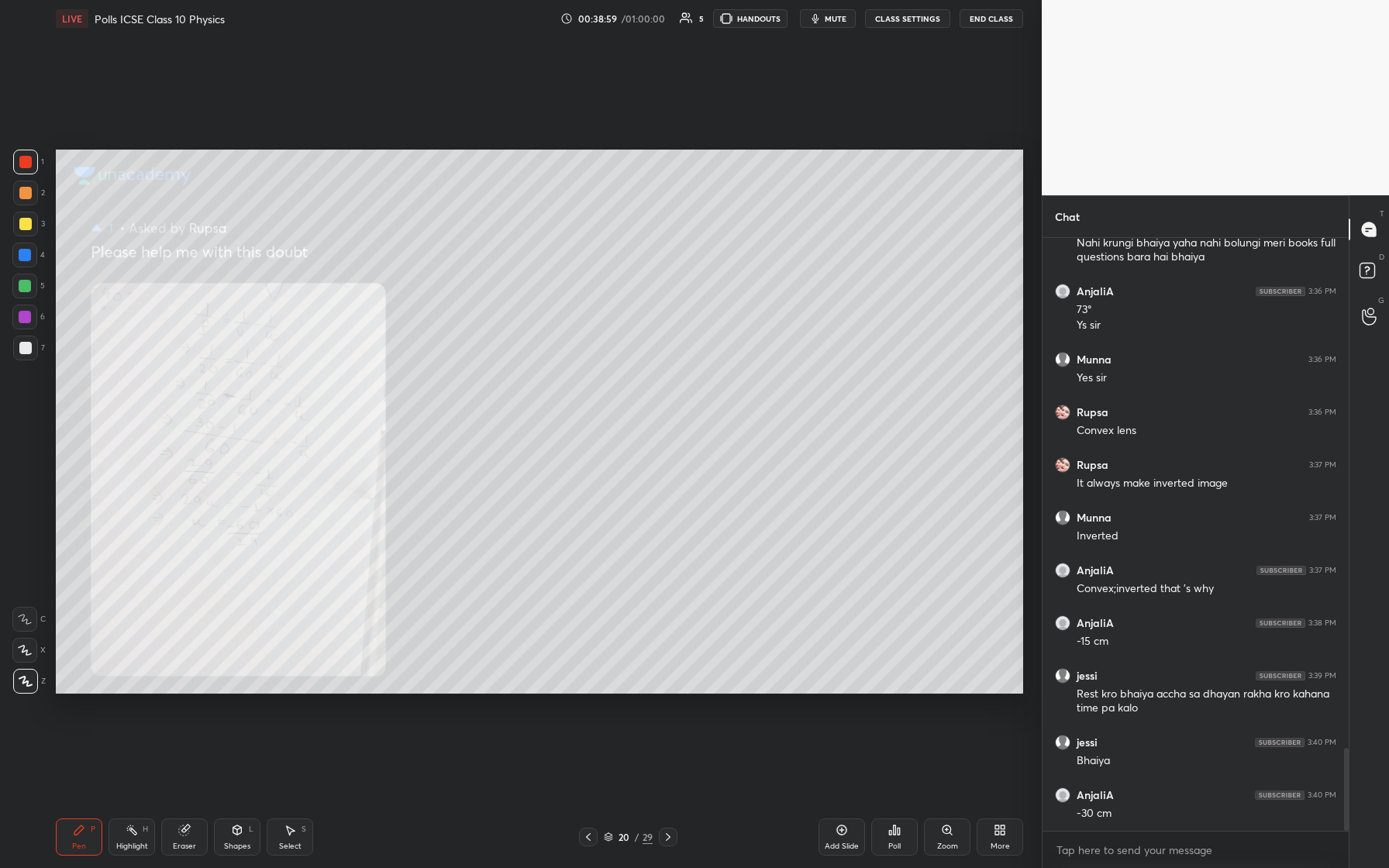
click at [556, 364] on icon at bounding box center [587, 837] width 12 height 12
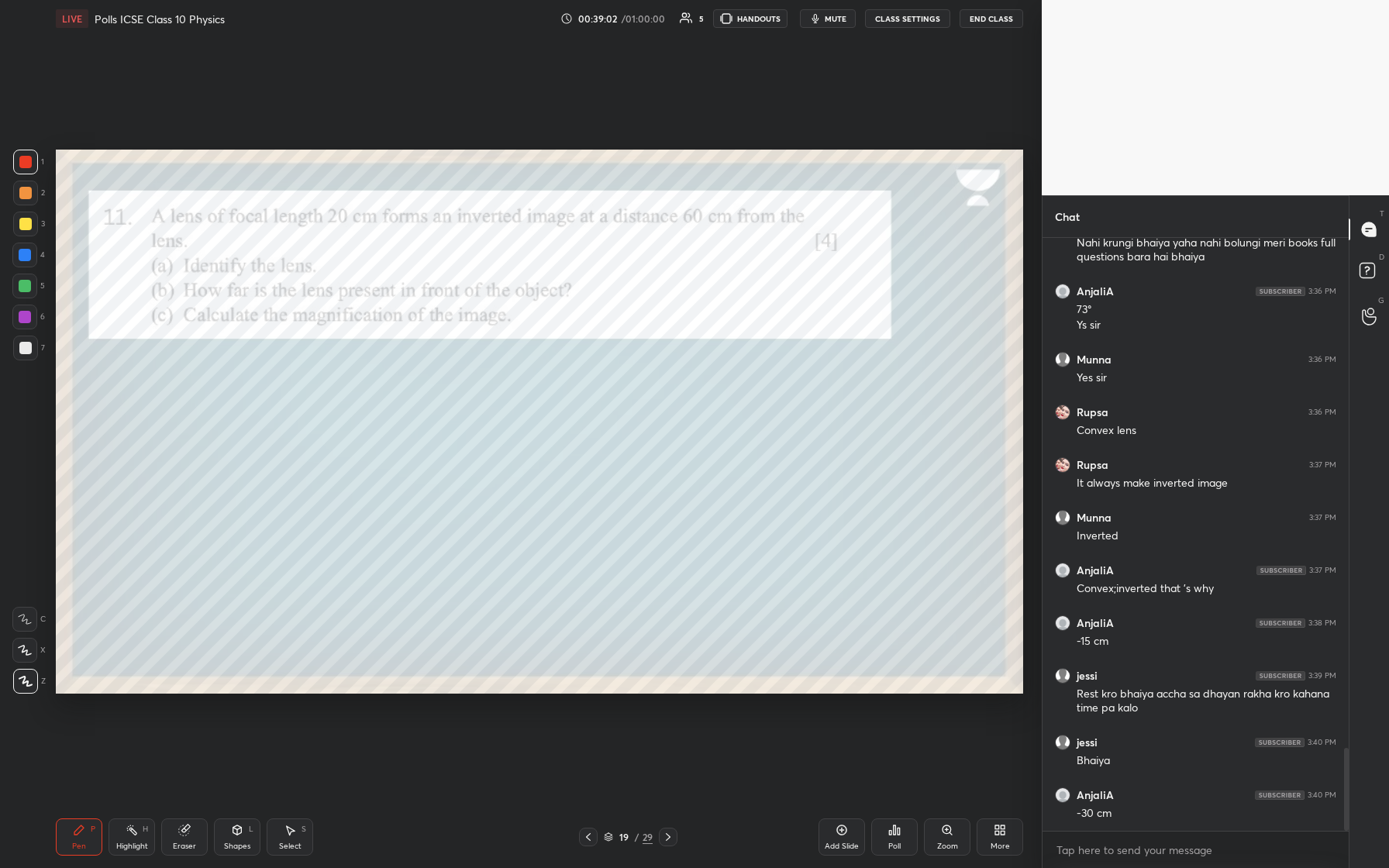
scroll to position [3685, 0]
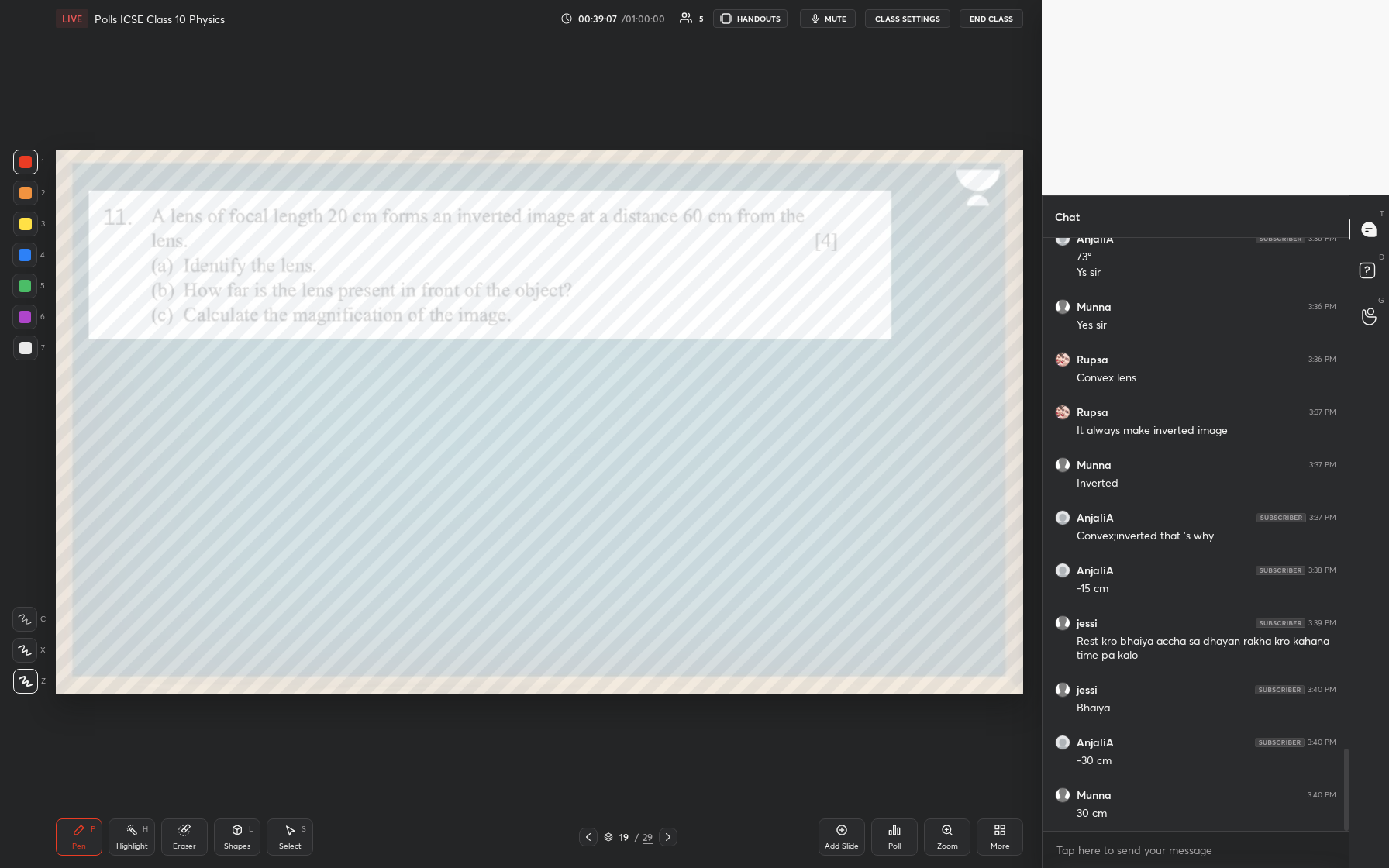
drag, startPoint x: 26, startPoint y: 344, endPoint x: 53, endPoint y: 344, distance: 27.0
click at [28, 344] on div at bounding box center [25, 348] width 12 height 12
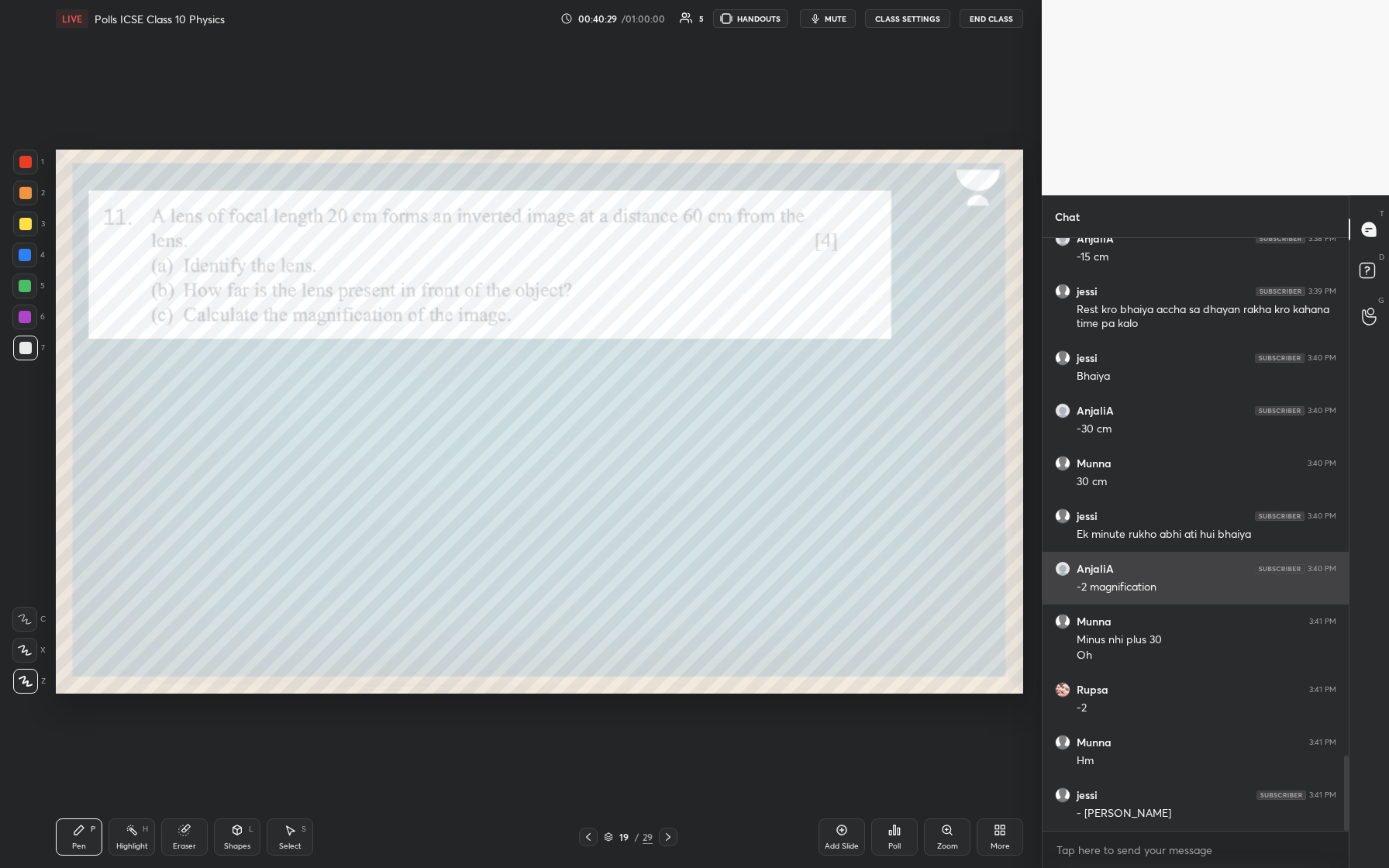
scroll to position [4070, 0]
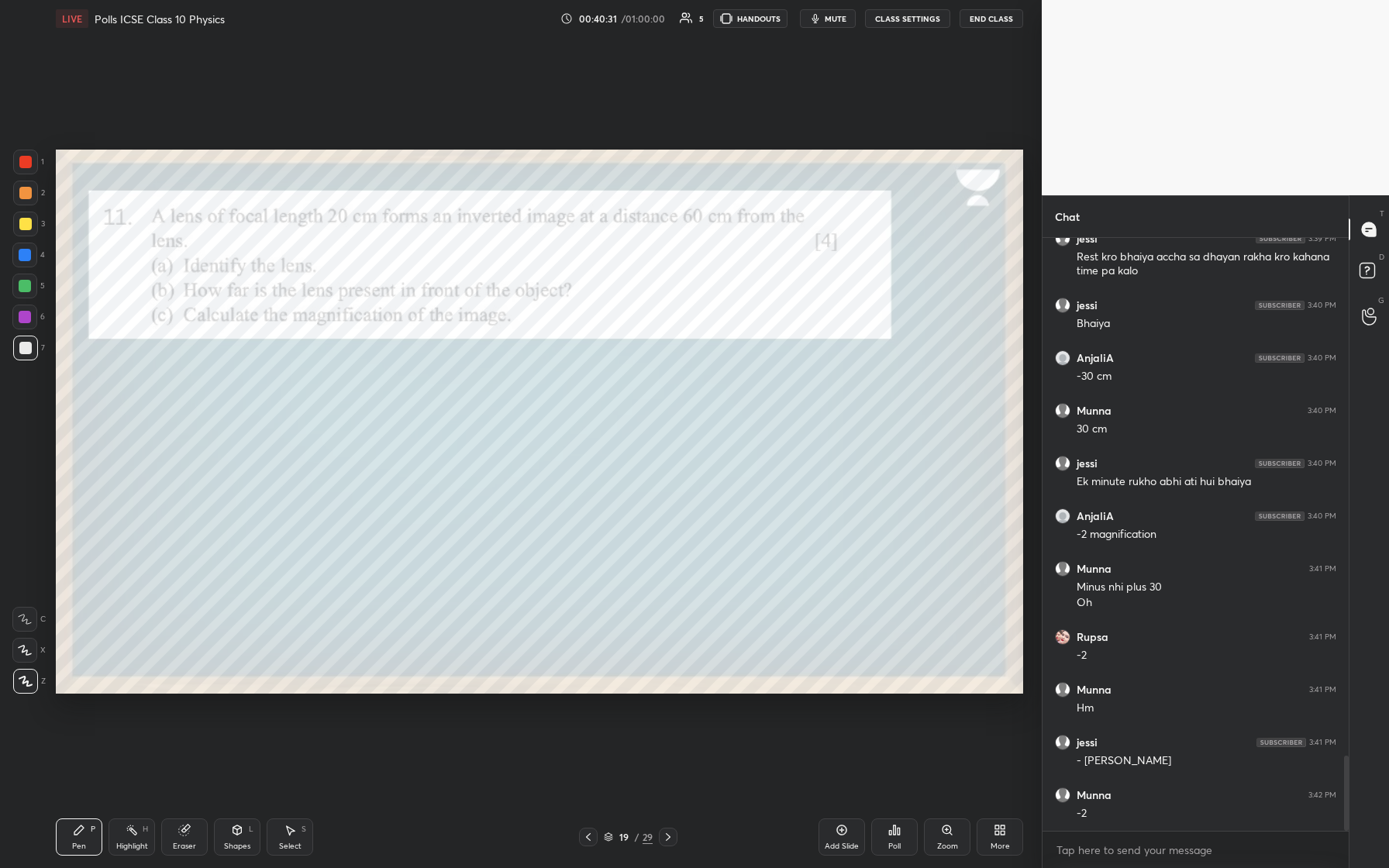
click at [28, 162] on div at bounding box center [25, 161] width 12 height 12
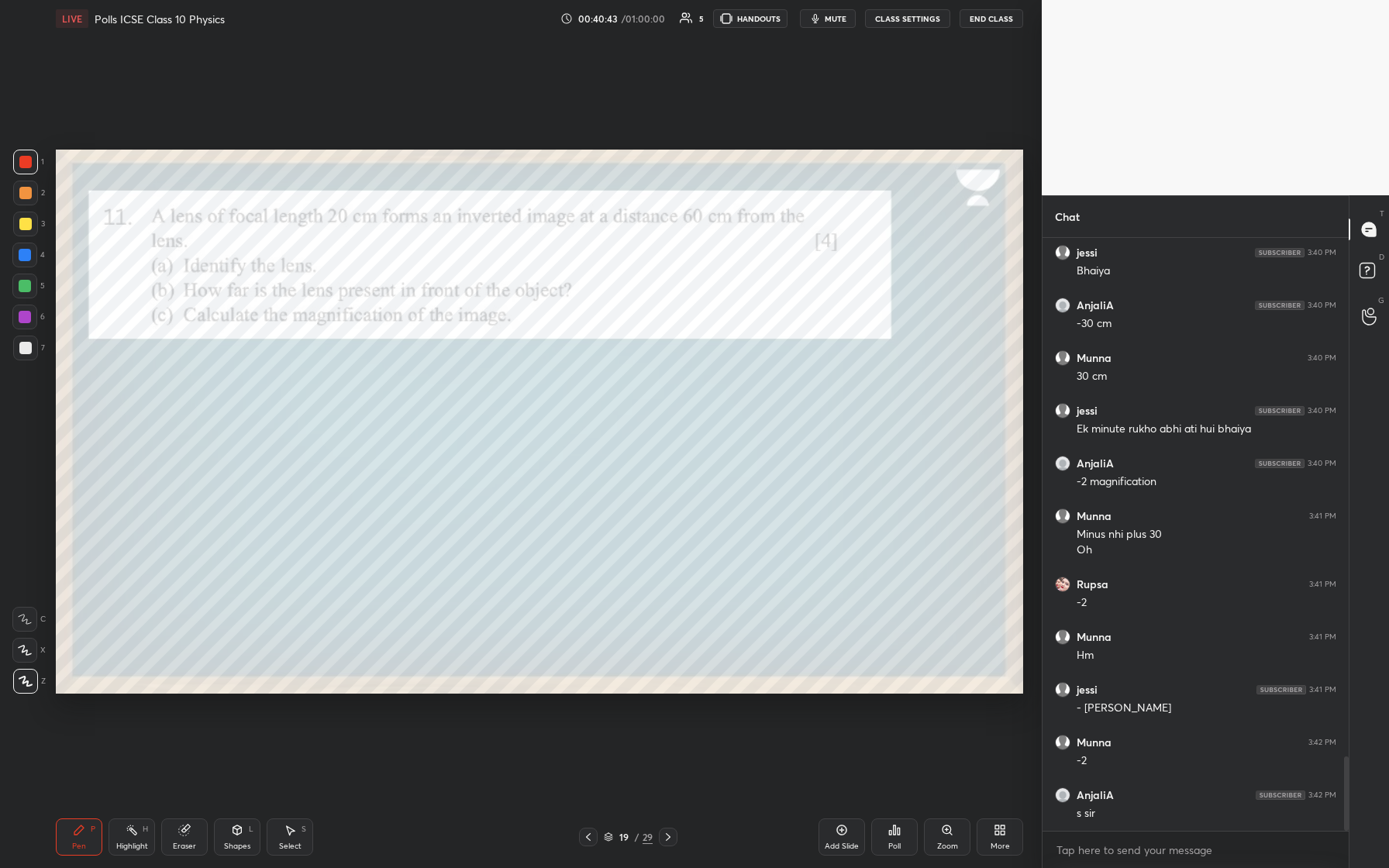
click at [556, 364] on icon at bounding box center [668, 837] width 12 height 12
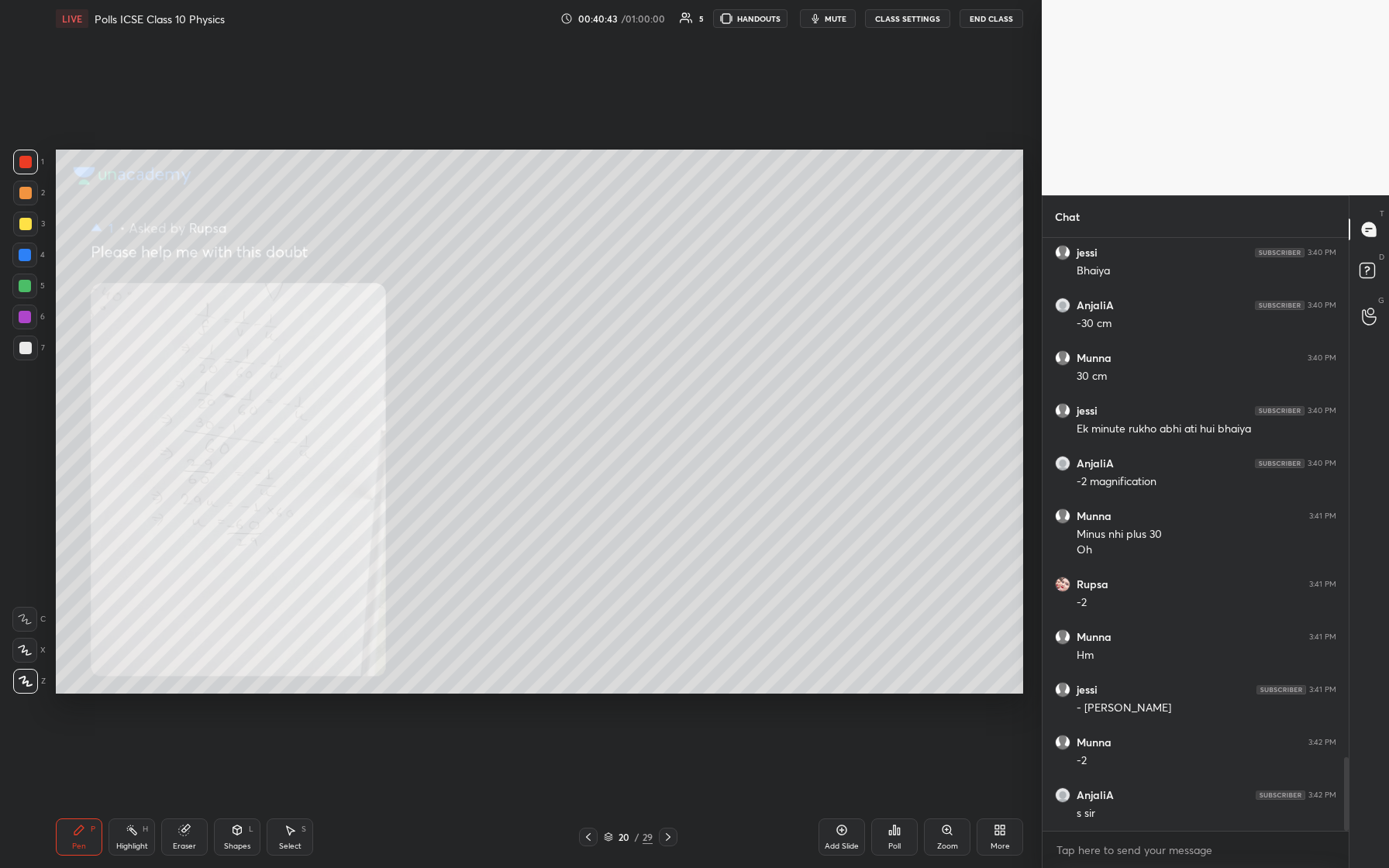
scroll to position [4175, 0]
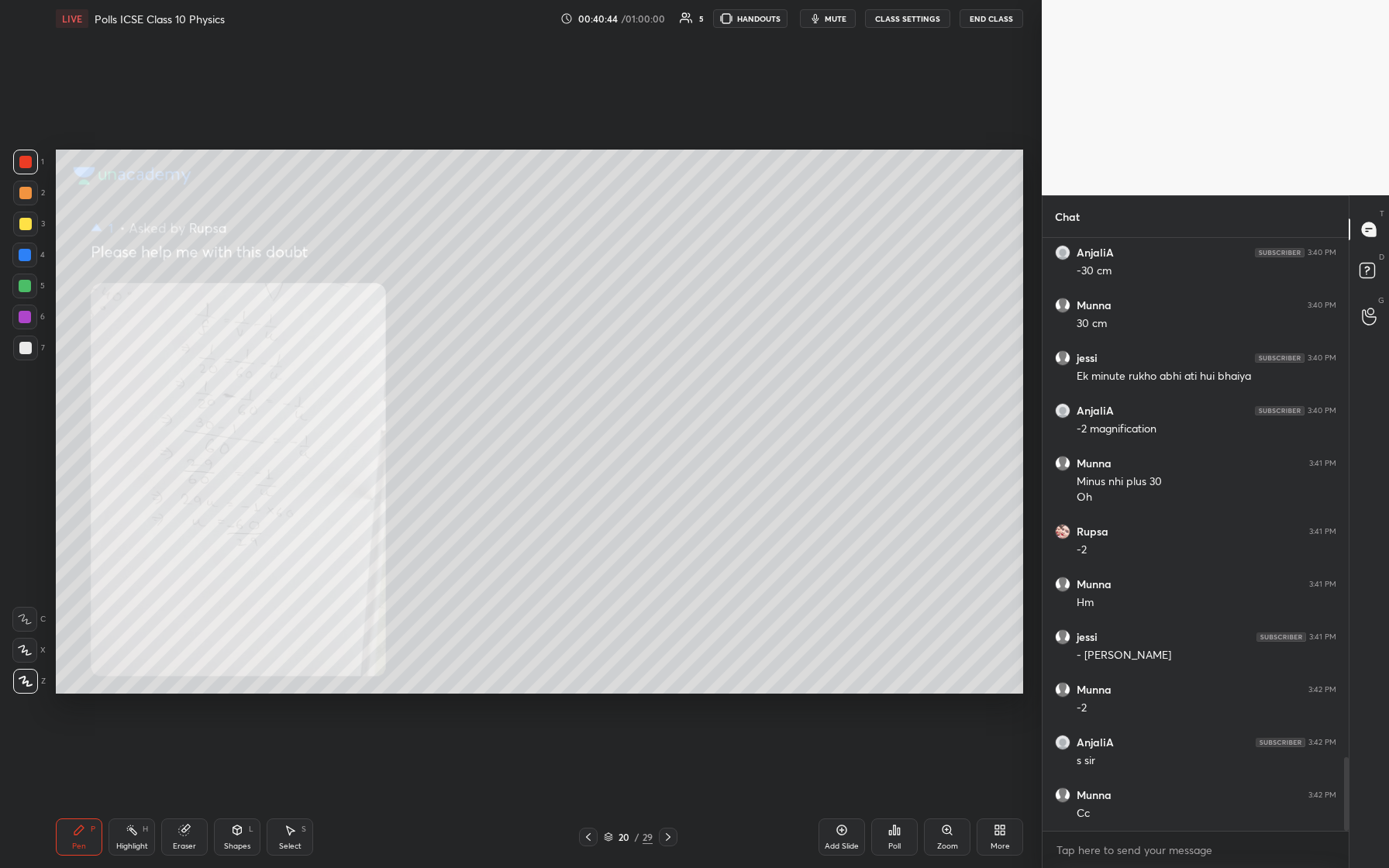
click at [556, 364] on icon at bounding box center [668, 837] width 12 height 12
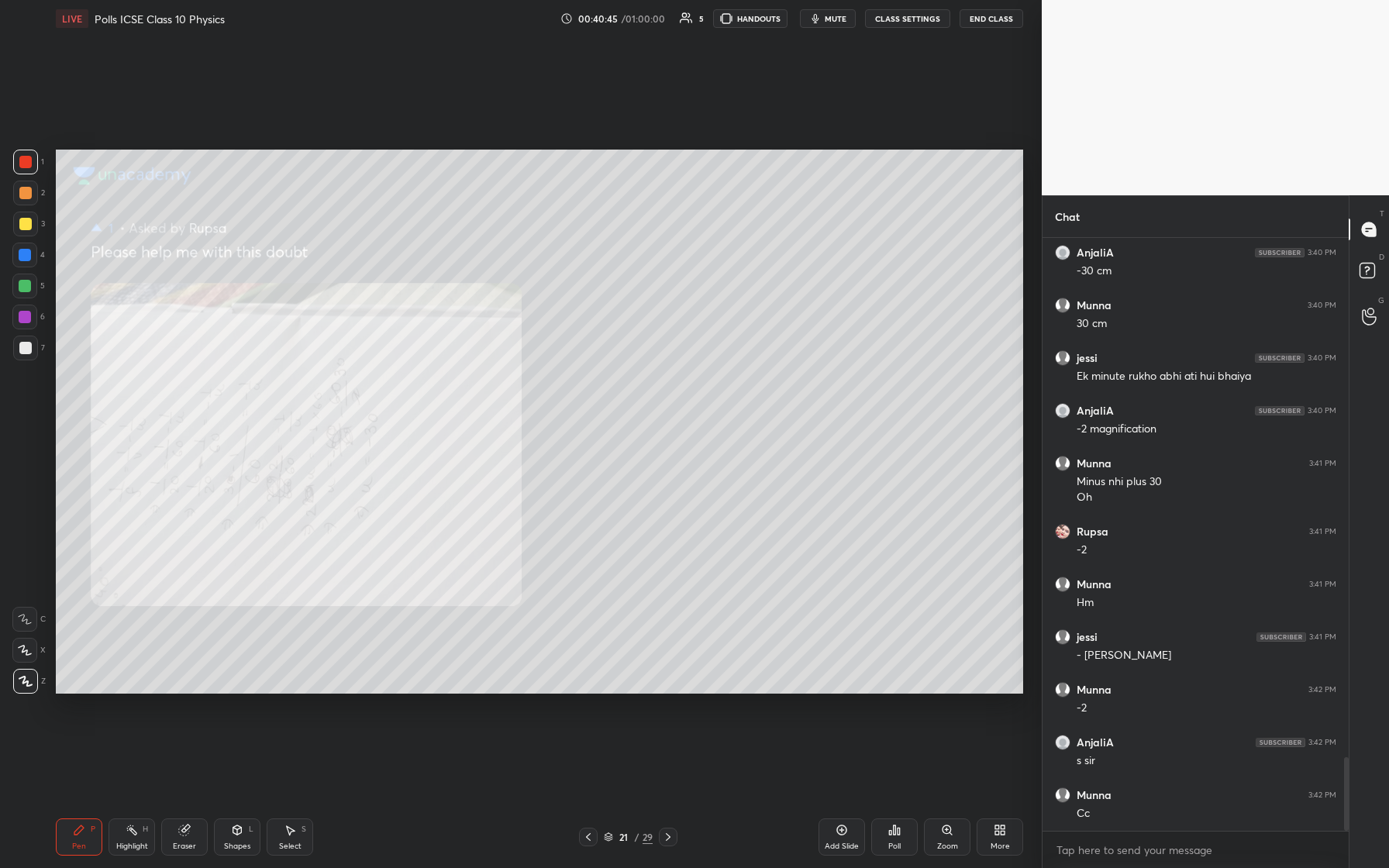
click at [556, 364] on icon at bounding box center [668, 837] width 12 height 12
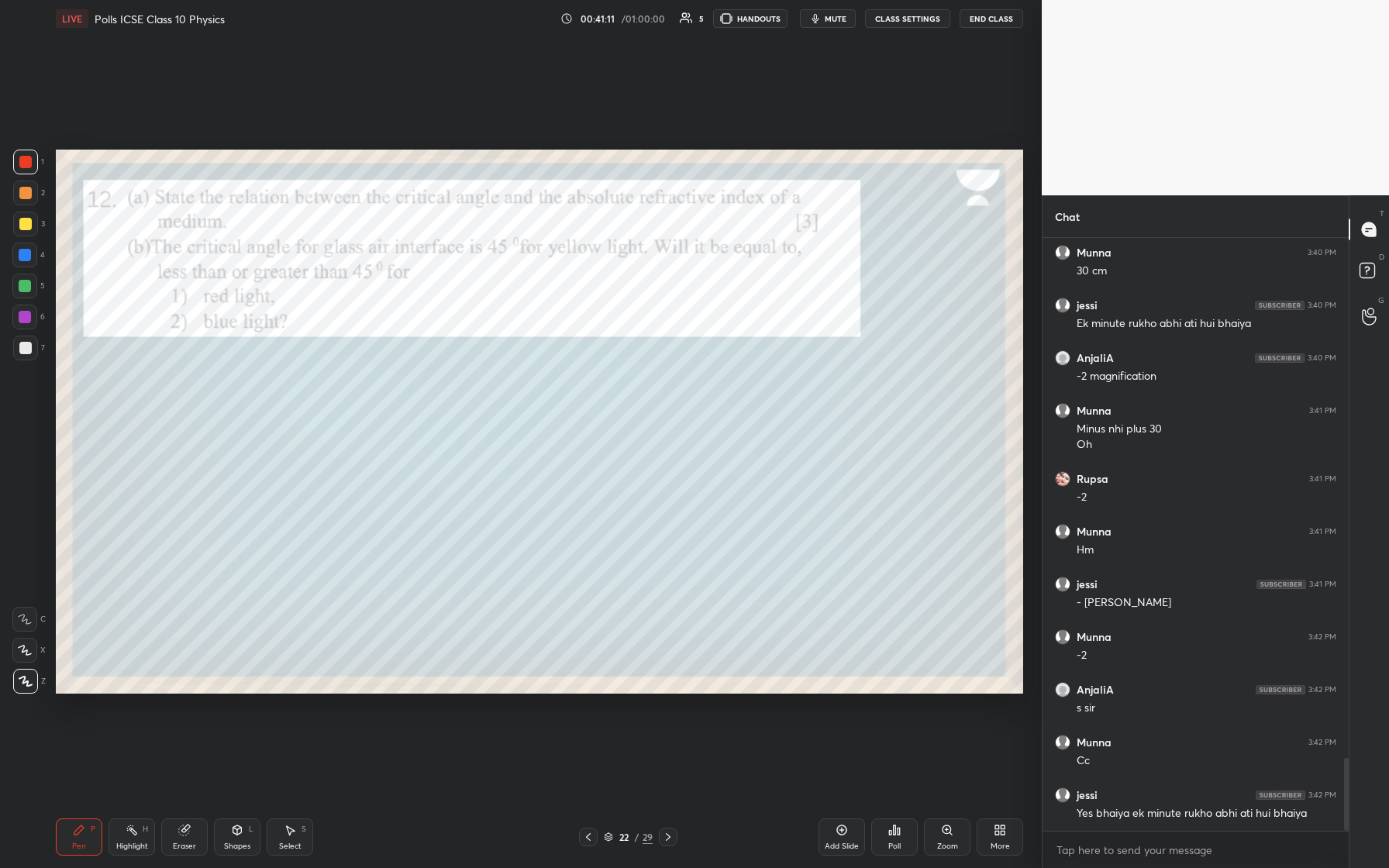
scroll to position [4280, 0]
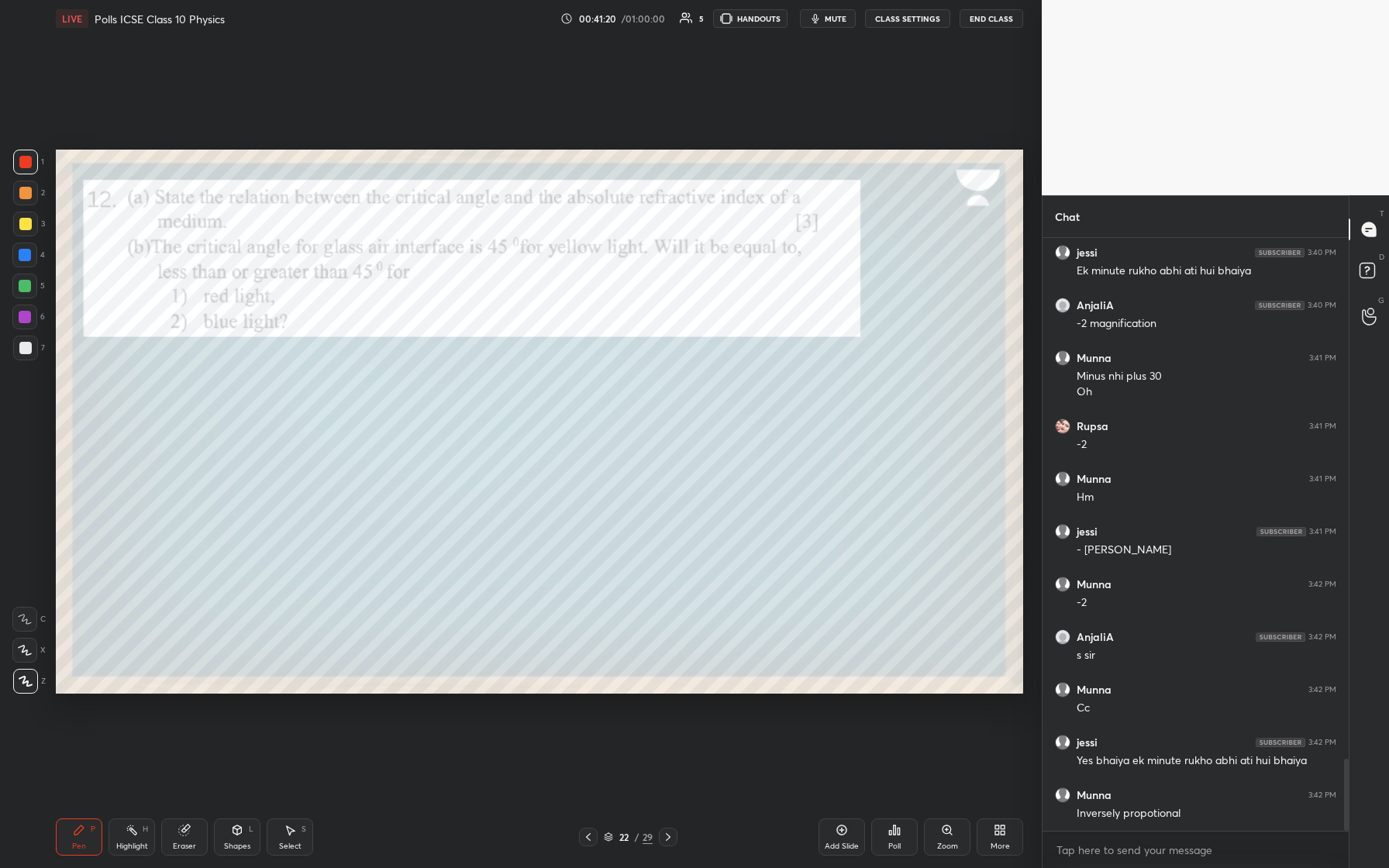
click at [24, 352] on div at bounding box center [25, 348] width 12 height 12
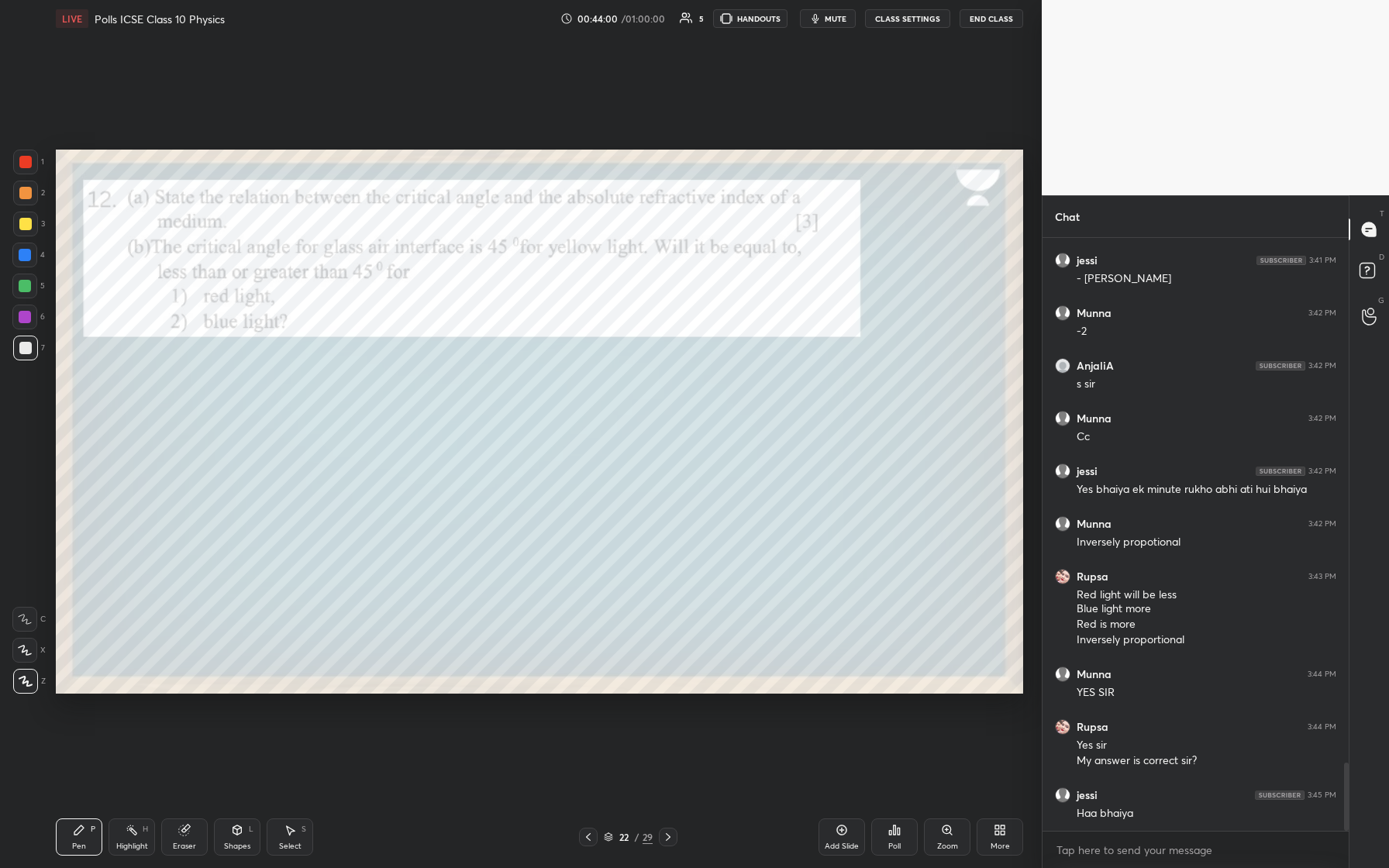
scroll to position [4604, 0]
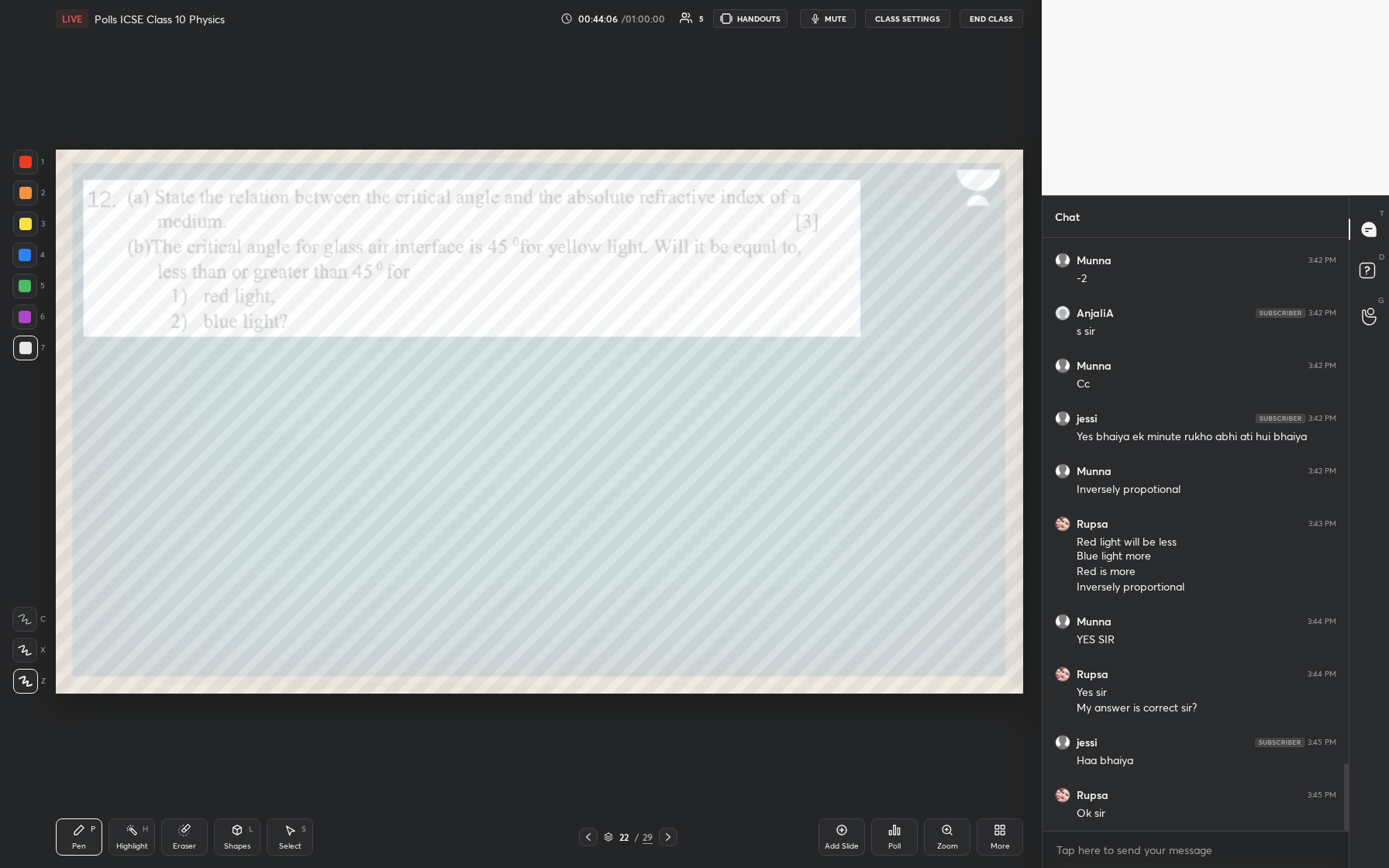
click at [556, 364] on div at bounding box center [668, 838] width 19 height 19
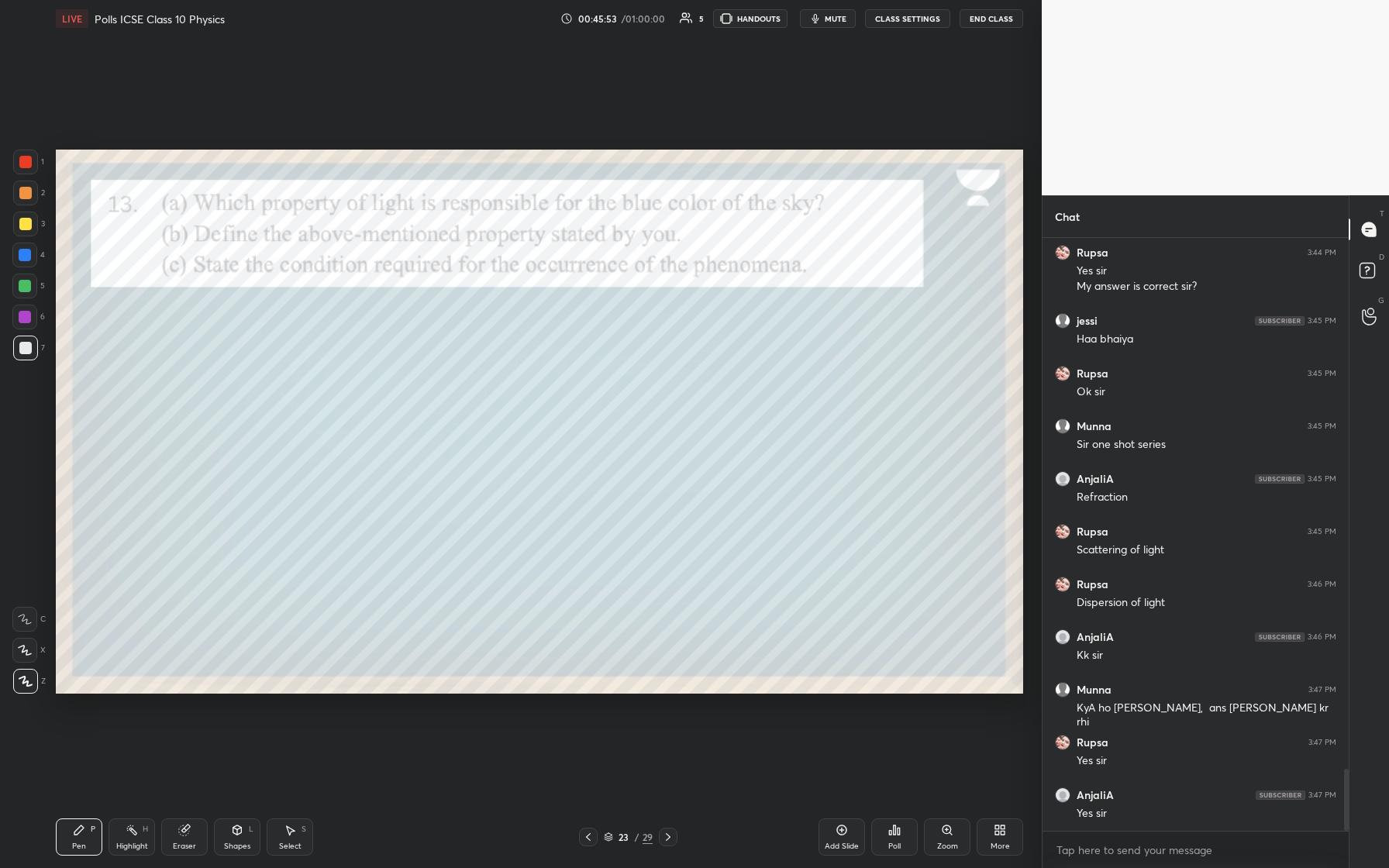
scroll to position [5079, 0]
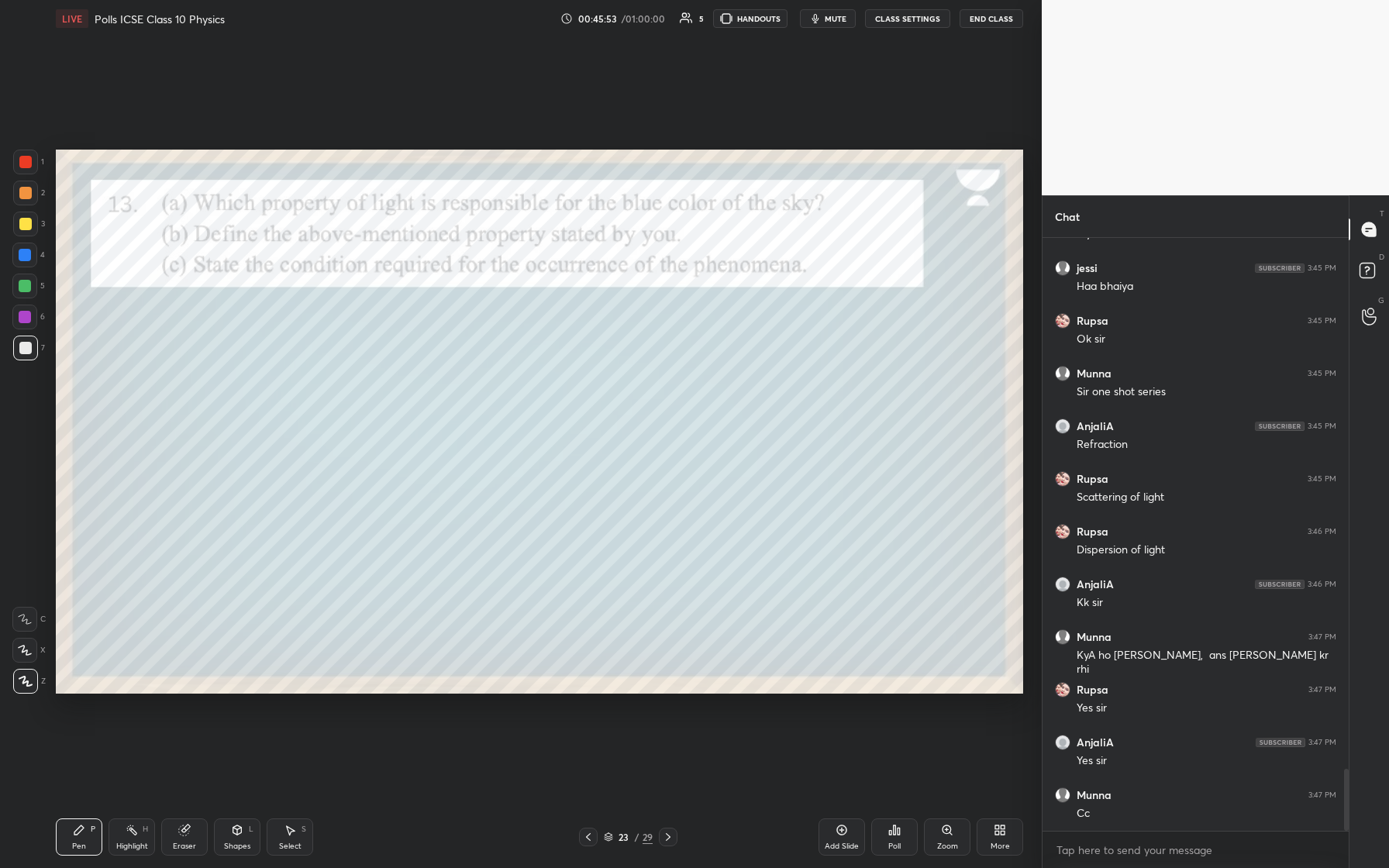
click at [556, 364] on icon at bounding box center [668, 837] width 12 height 12
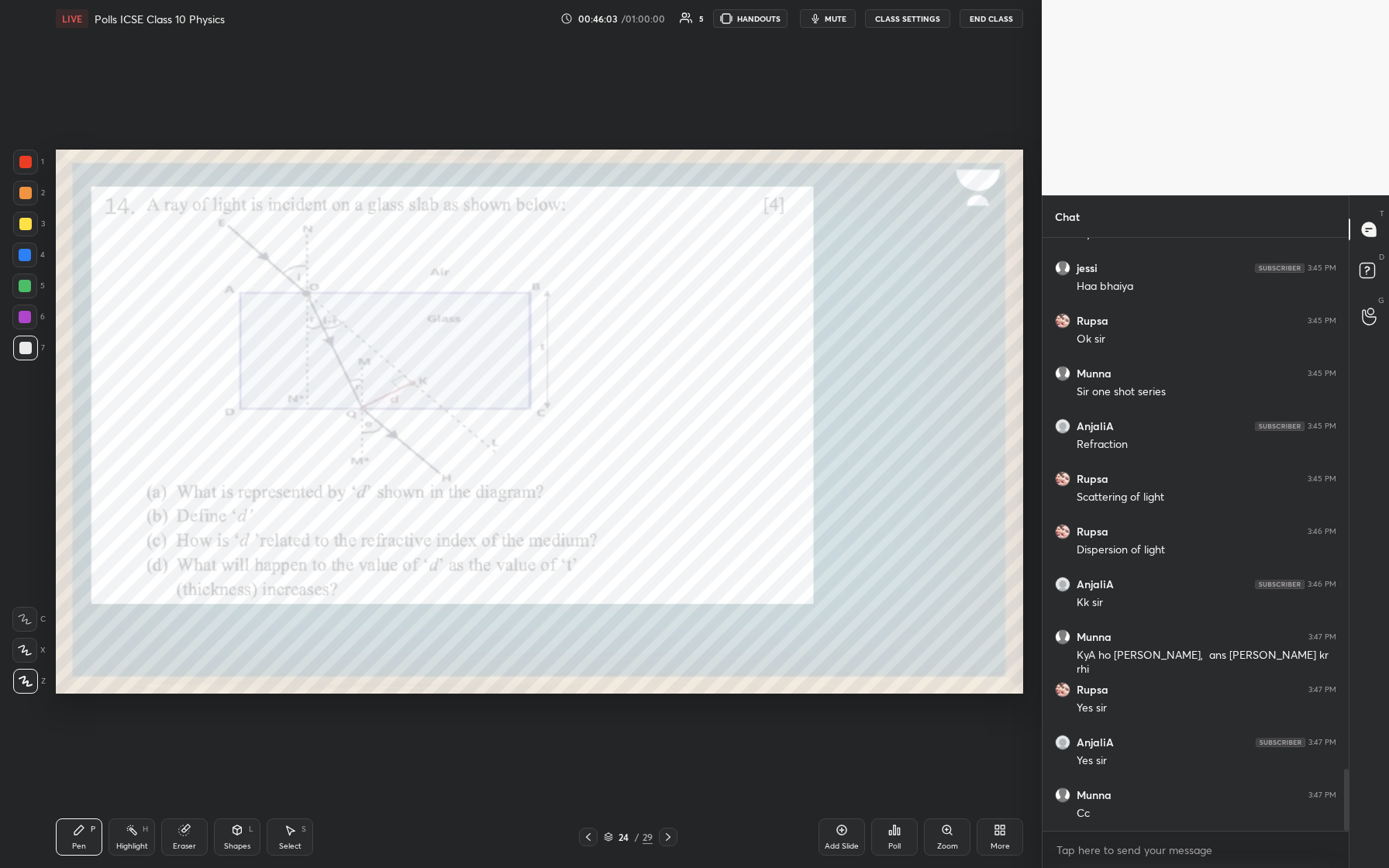
click at [556, 364] on icon at bounding box center [608, 838] width 9 height 9
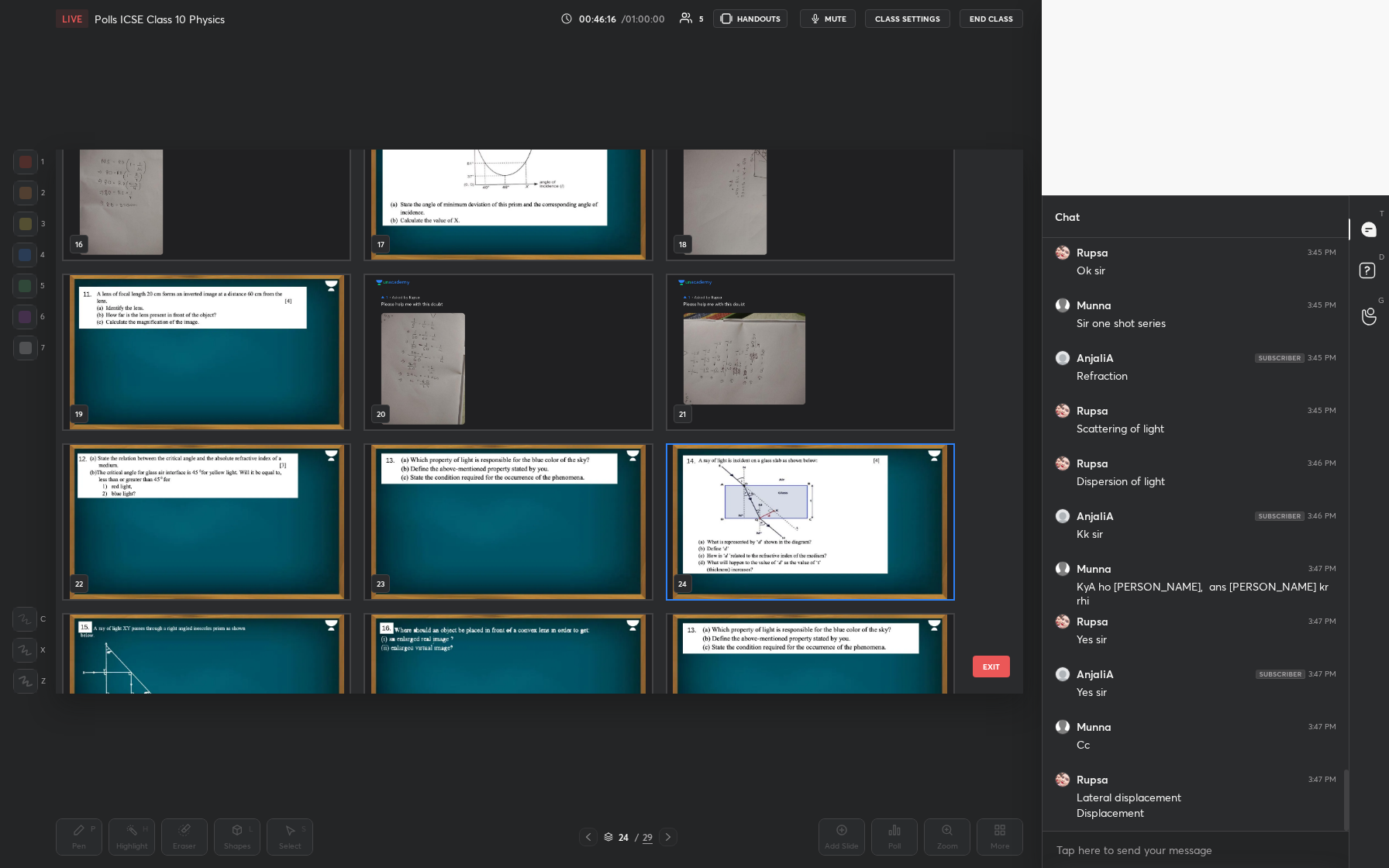
scroll to position [916, 0]
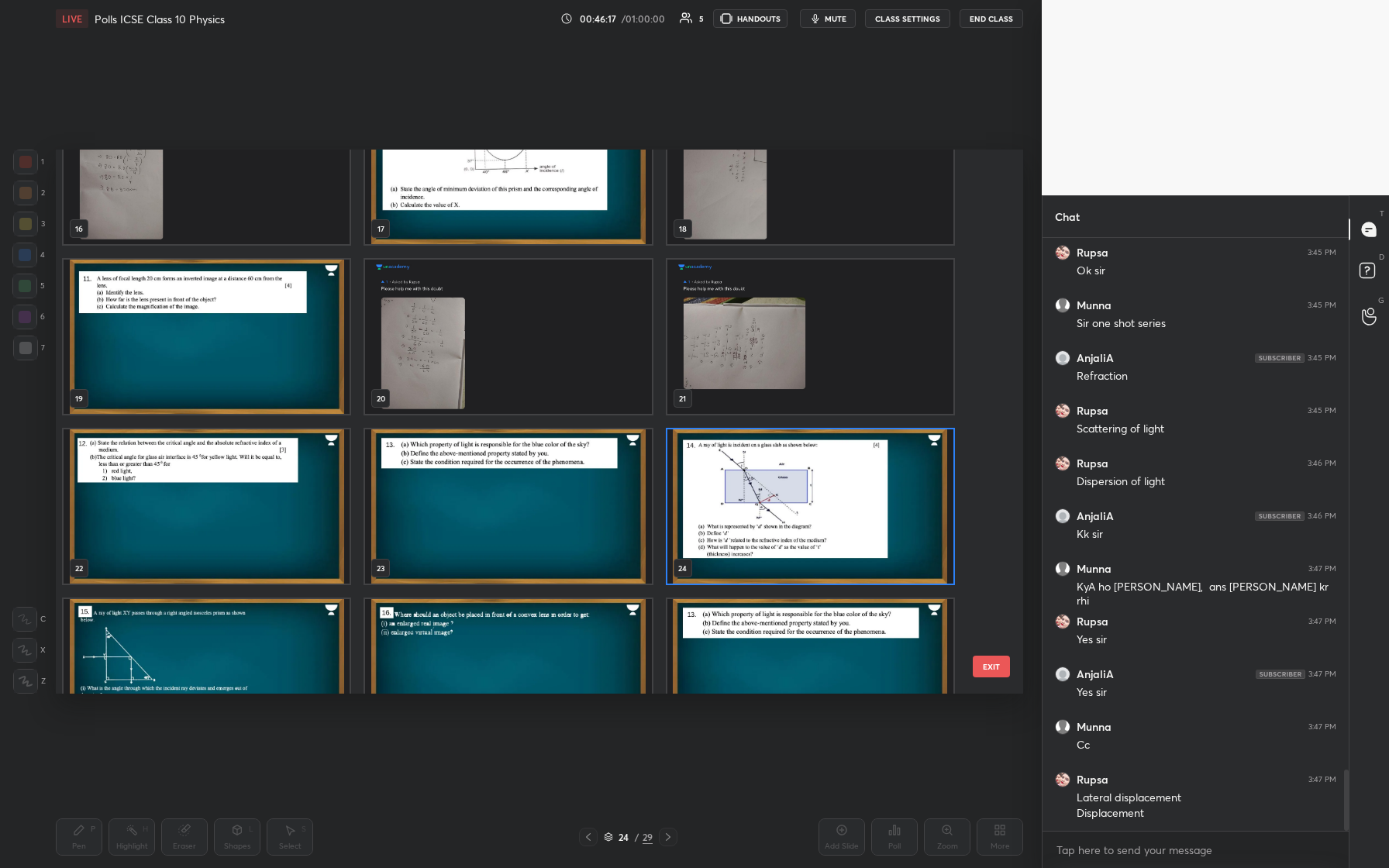
click at [556, 364] on img "grid" at bounding box center [810, 506] width 286 height 154
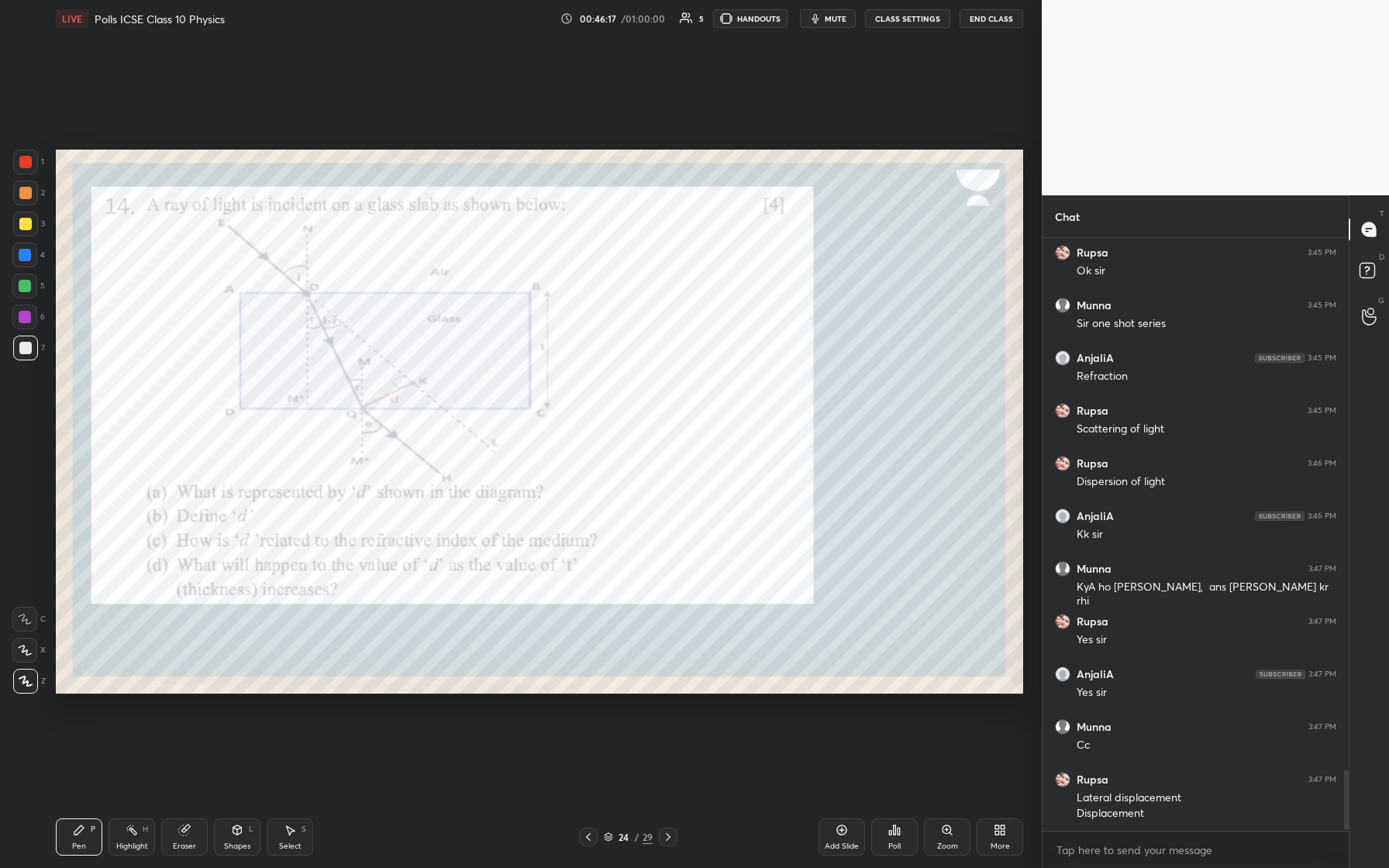
scroll to position [5200, 0]
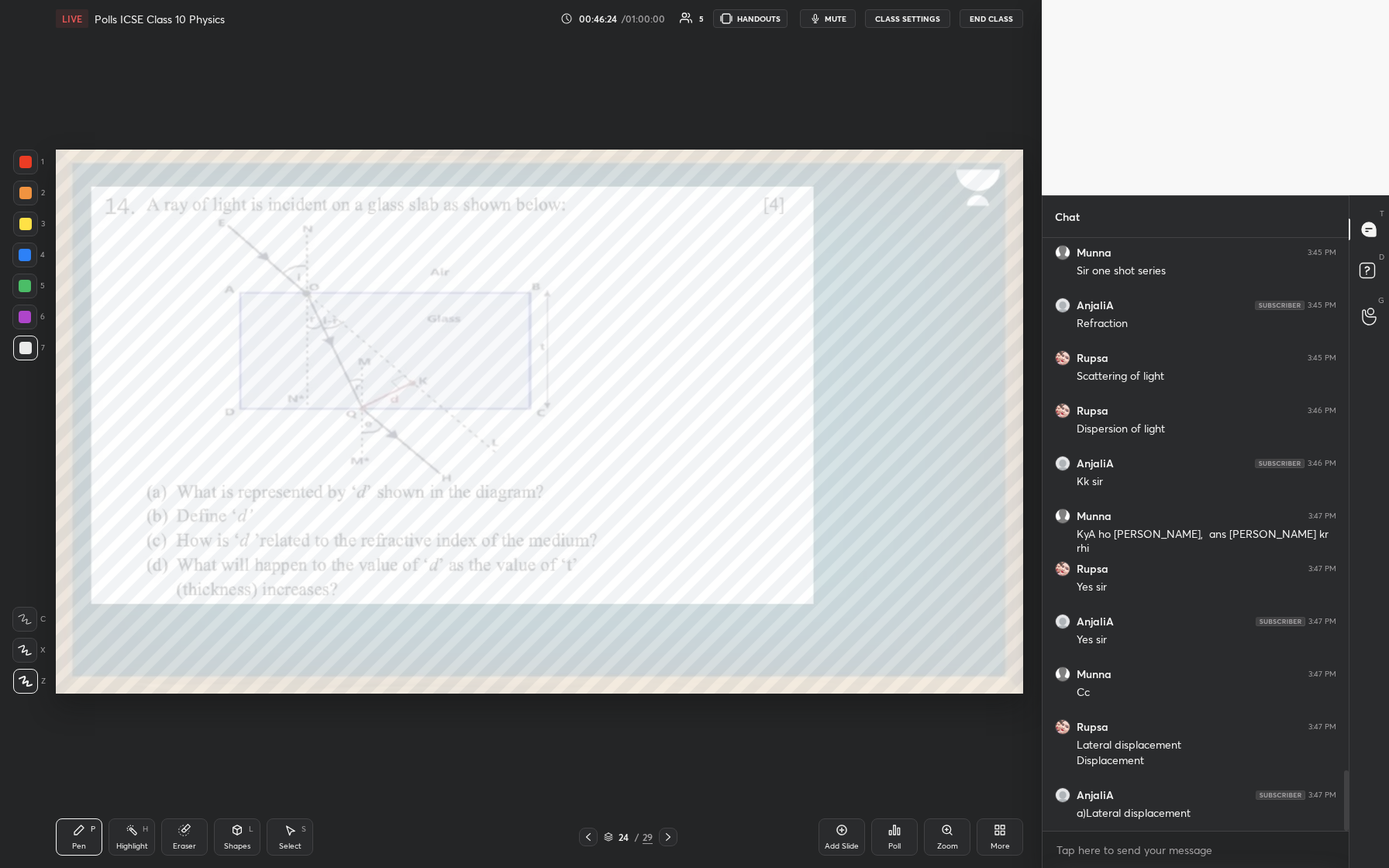
click at [27, 157] on div at bounding box center [25, 161] width 12 height 12
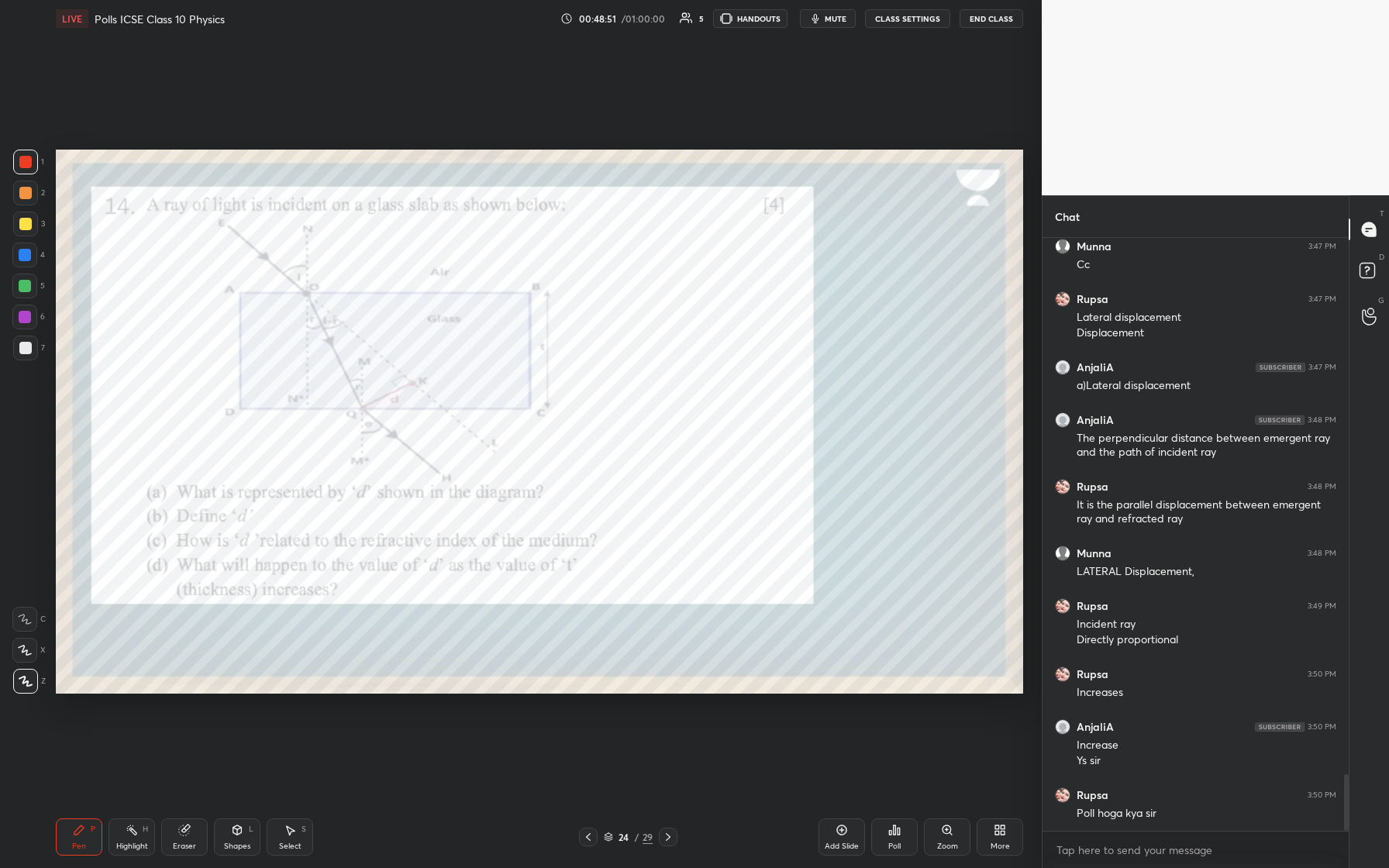
scroll to position [5681, 0]
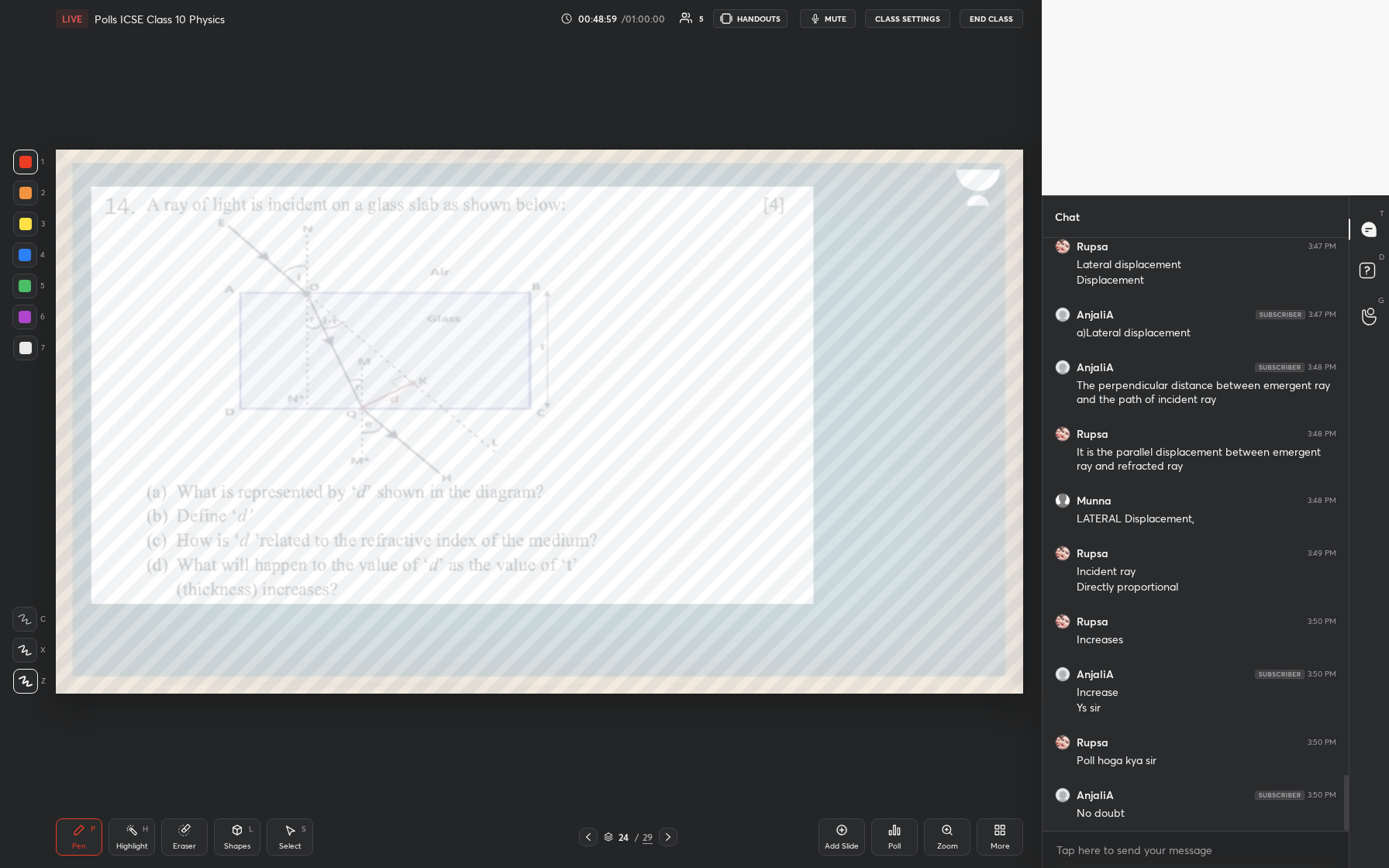
click at [556, 364] on icon at bounding box center [668, 837] width 12 height 12
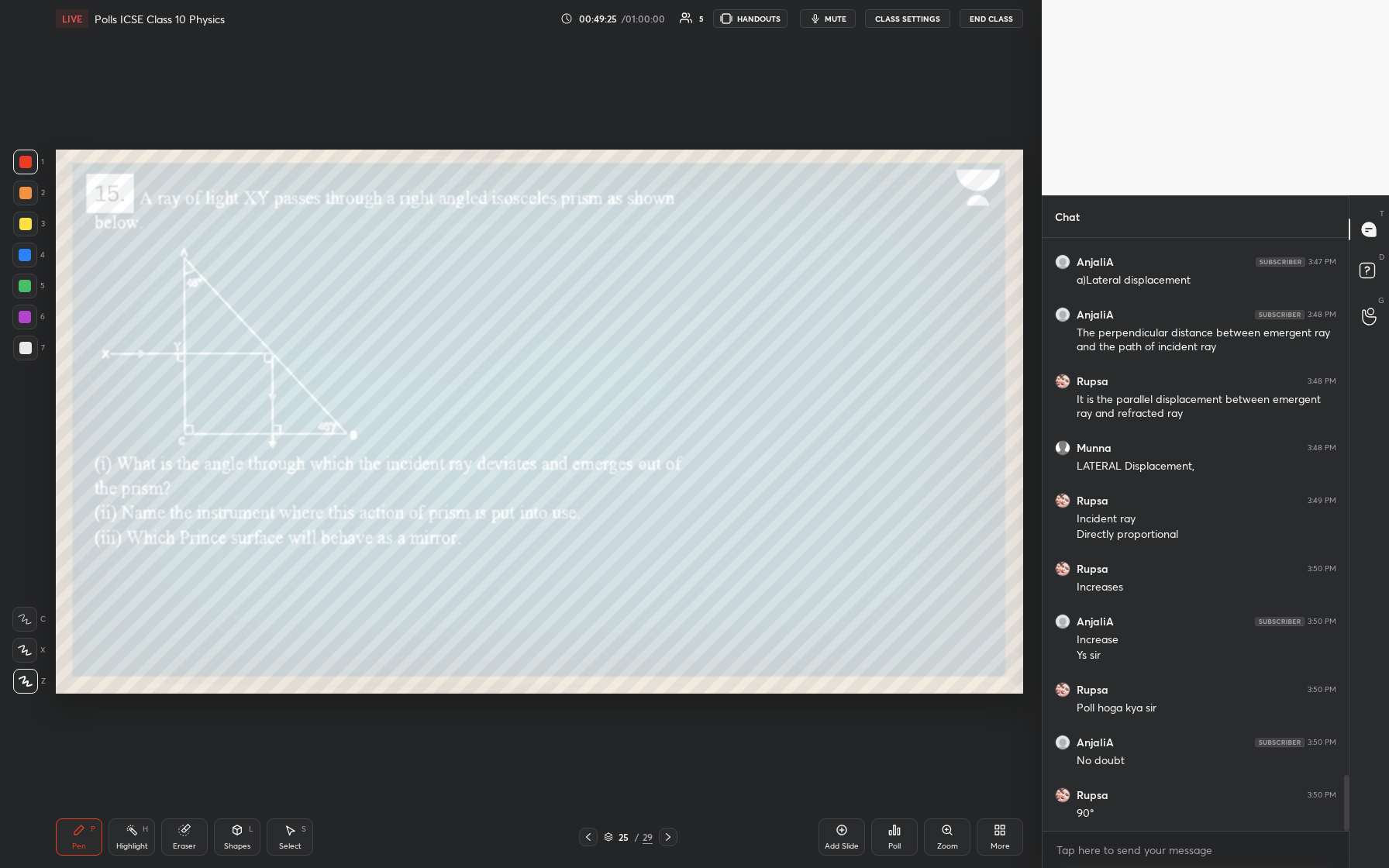
scroll to position [5786, 0]
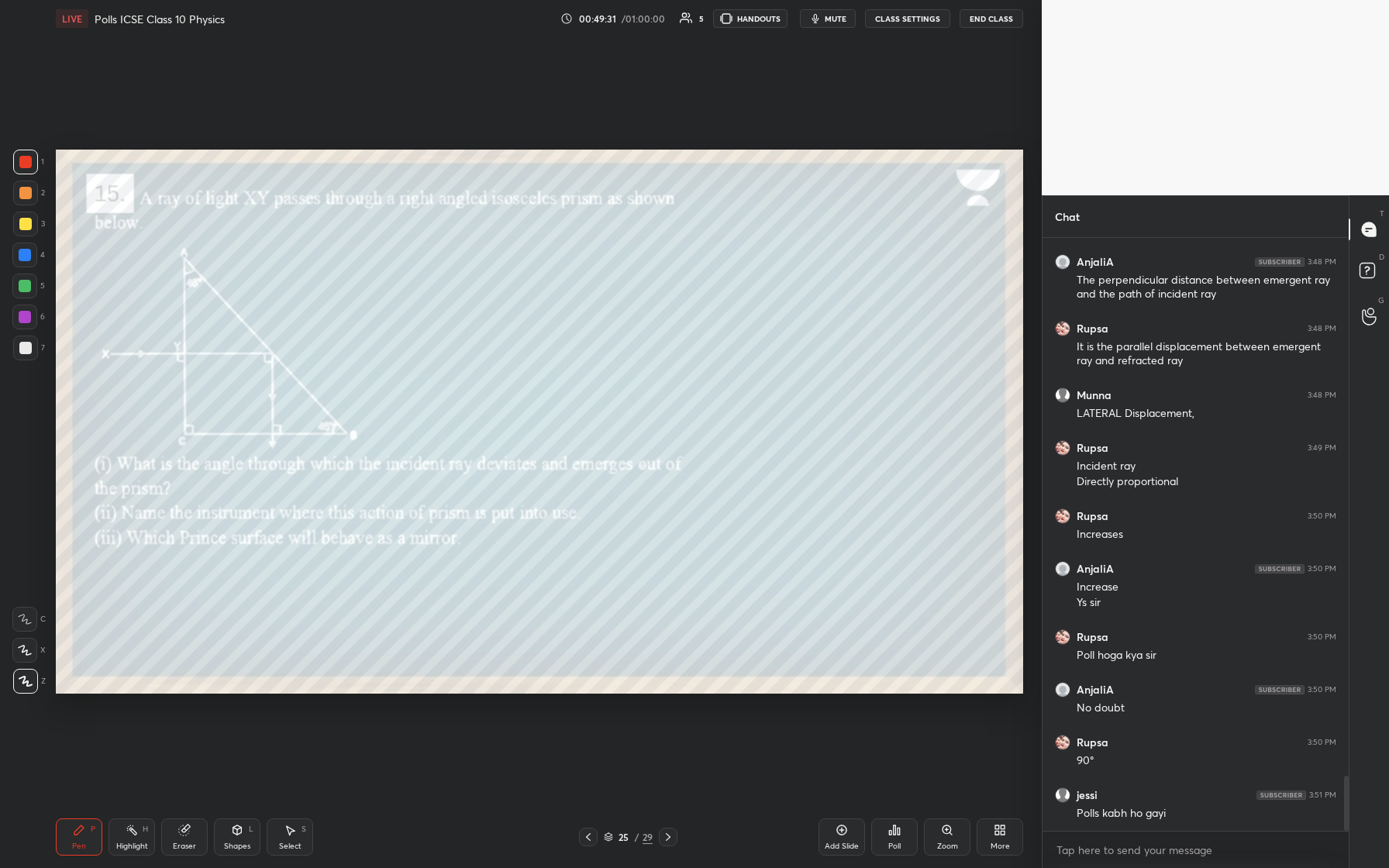
click at [18, 290] on div at bounding box center [25, 286] width 25 height 25
click at [30, 352] on div at bounding box center [25, 348] width 12 height 12
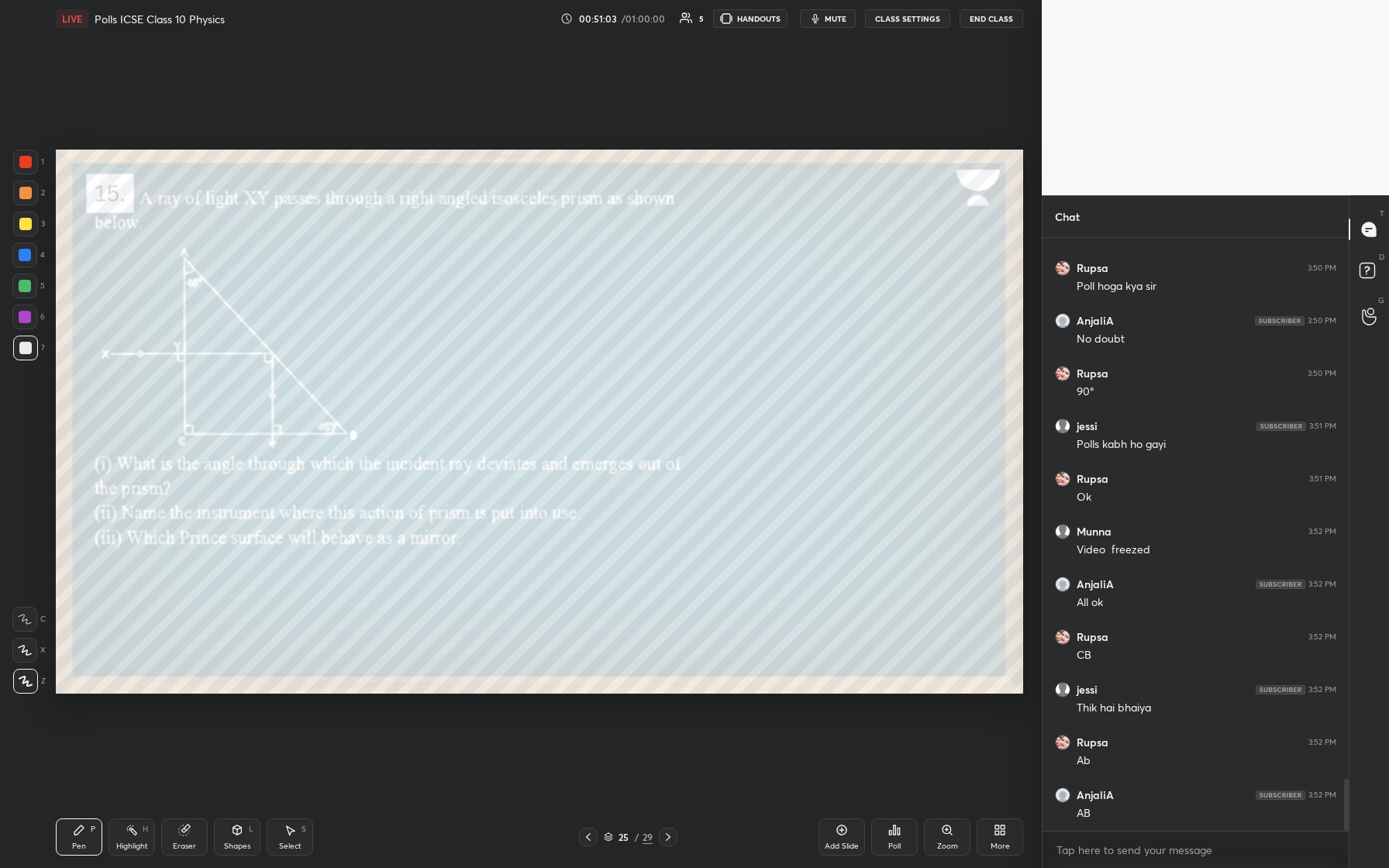
scroll to position [6208, 0]
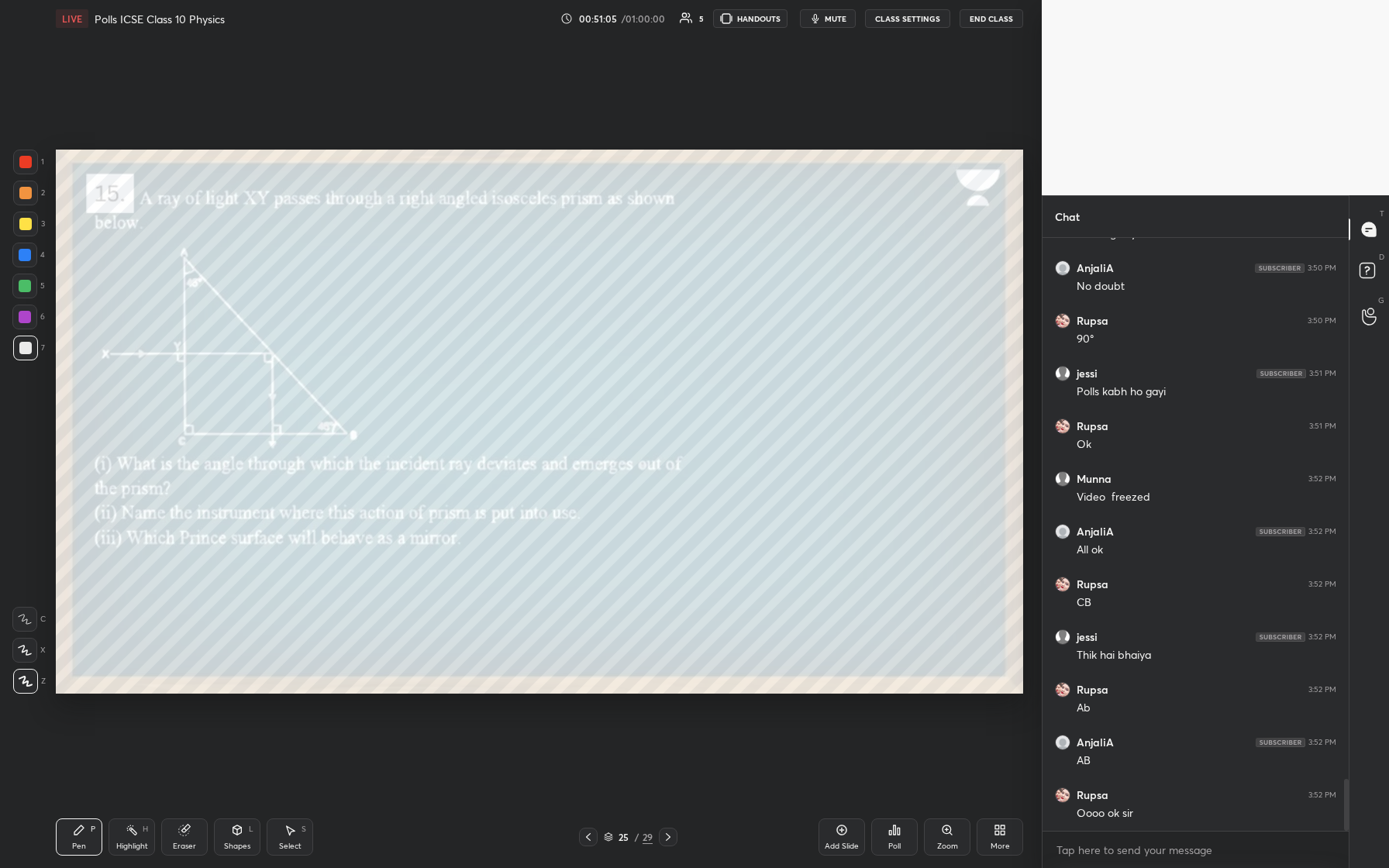
click at [556, 364] on icon at bounding box center [668, 837] width 12 height 12
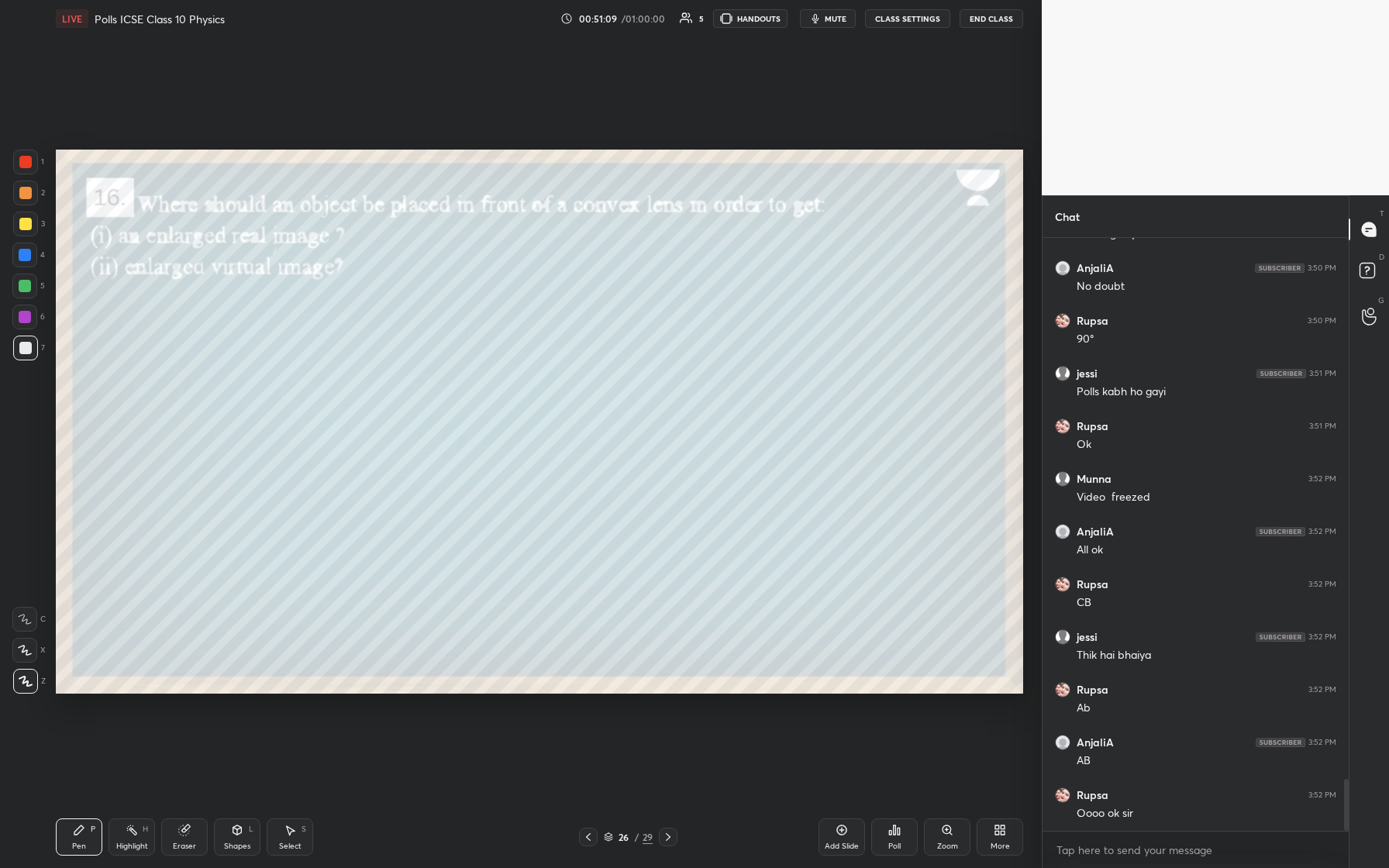
click at [556, 364] on icon at bounding box center [668, 837] width 12 height 12
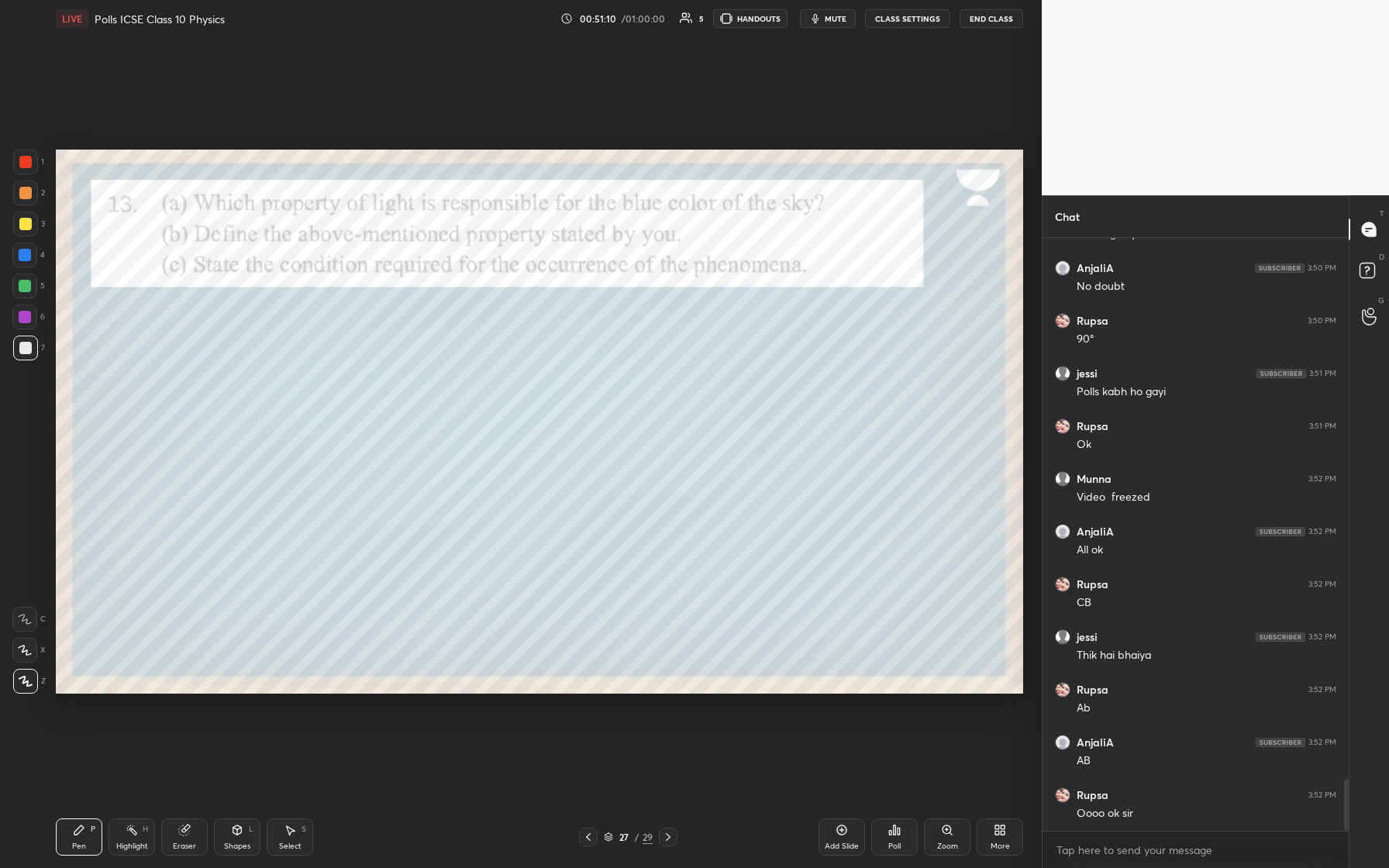
click at [556, 364] on icon at bounding box center [668, 837] width 12 height 12
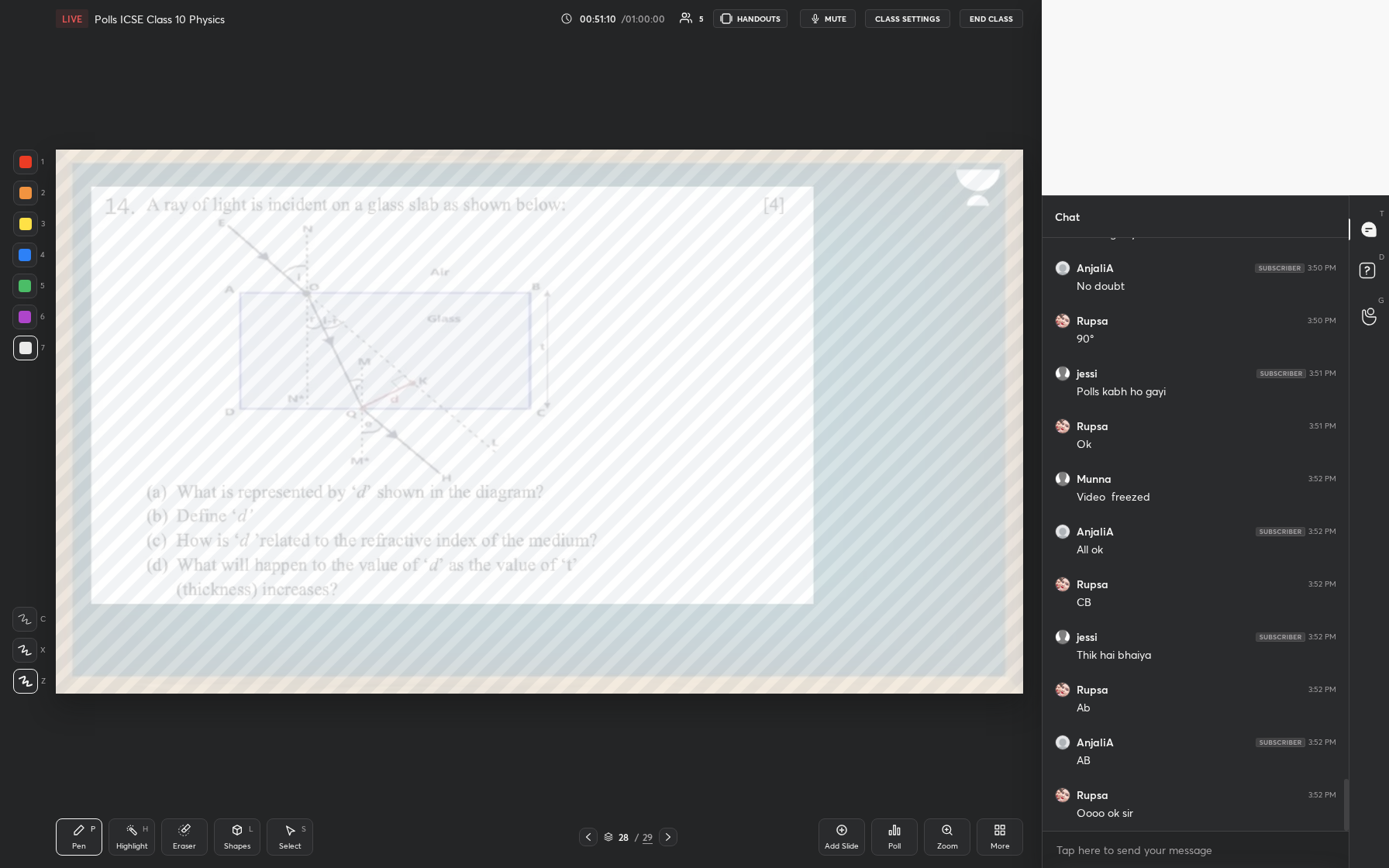
click at [556, 364] on icon at bounding box center [668, 837] width 12 height 12
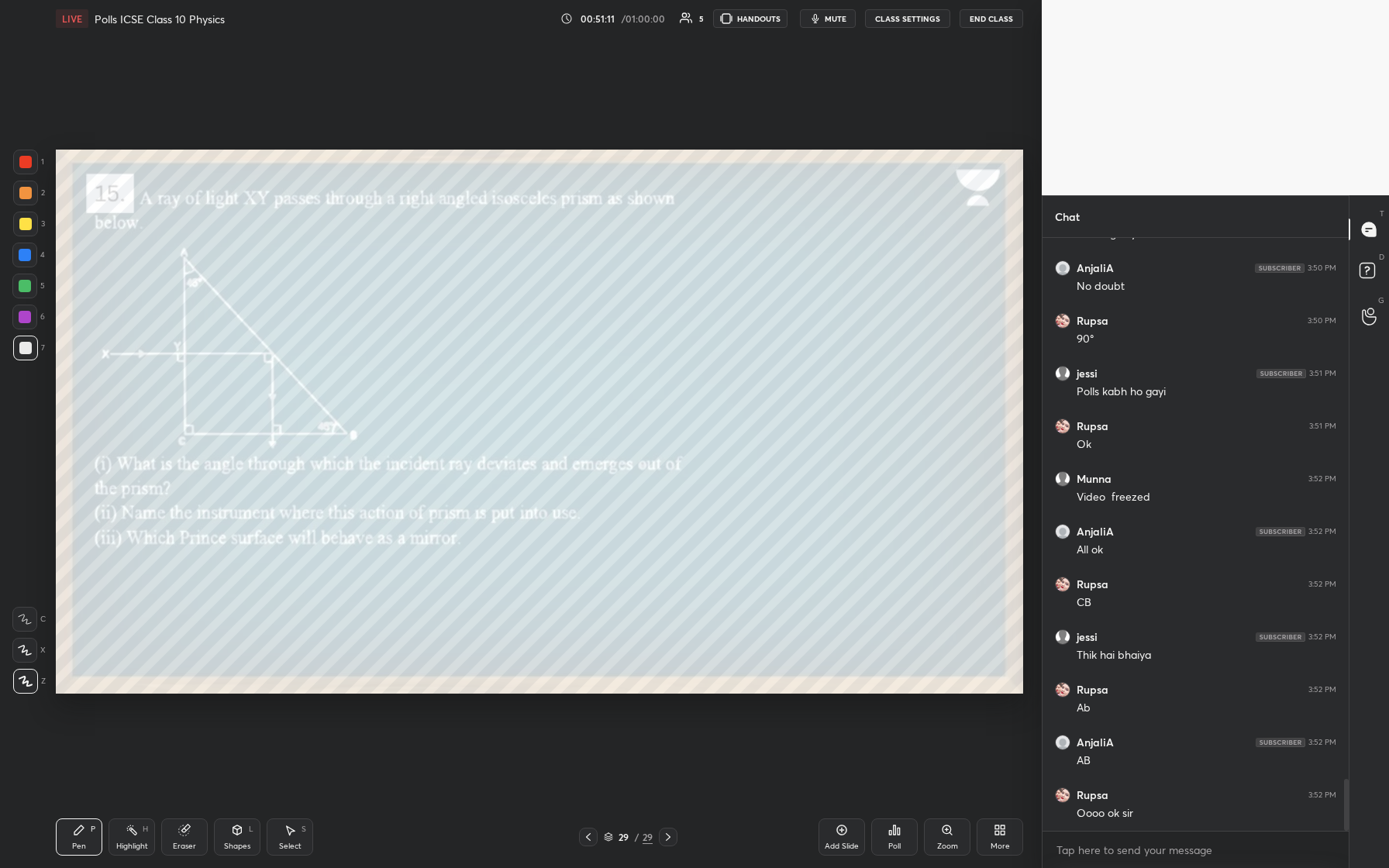
click at [556, 364] on icon at bounding box center [587, 837] width 12 height 12
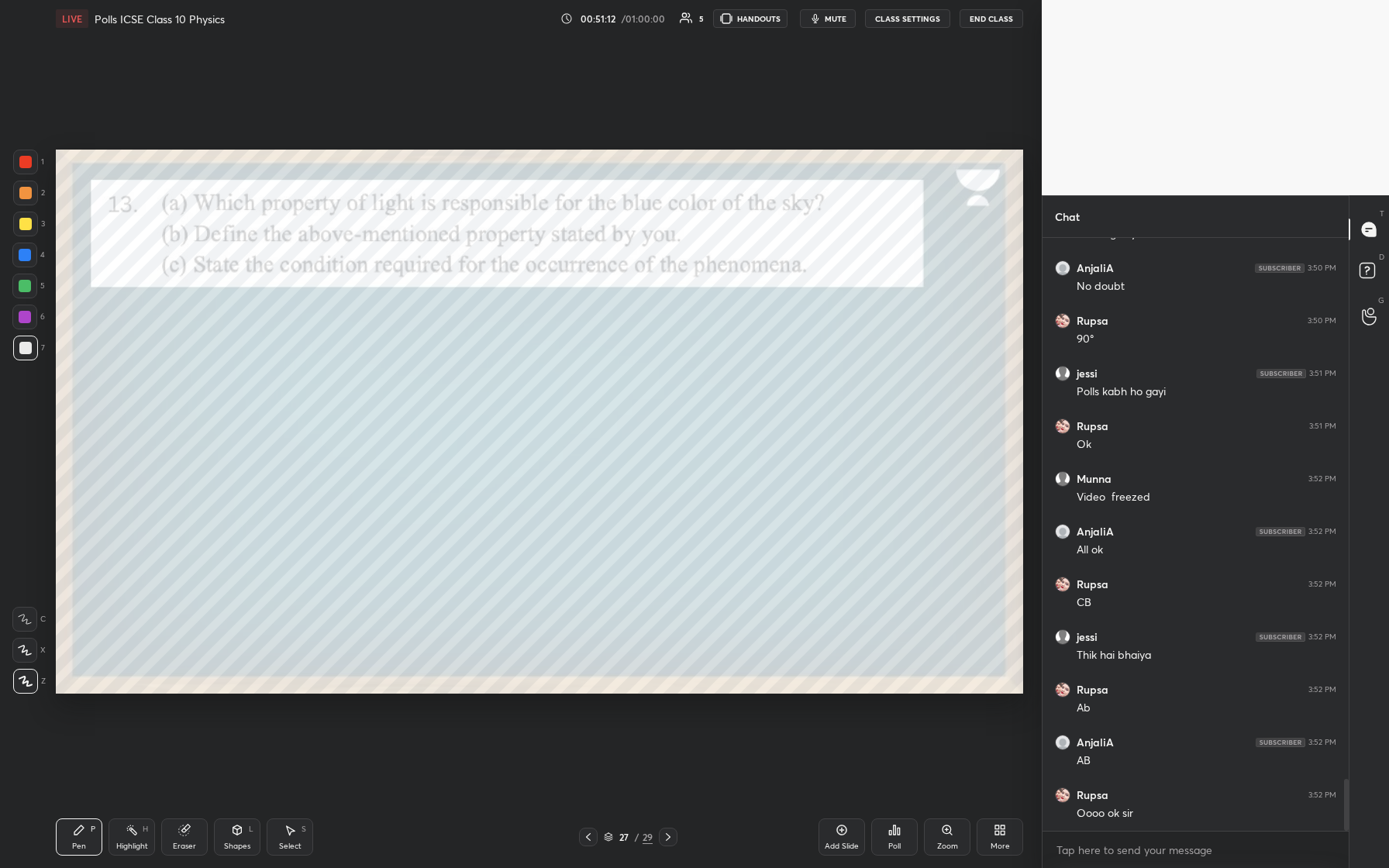
click at [556, 364] on div at bounding box center [588, 838] width 19 height 19
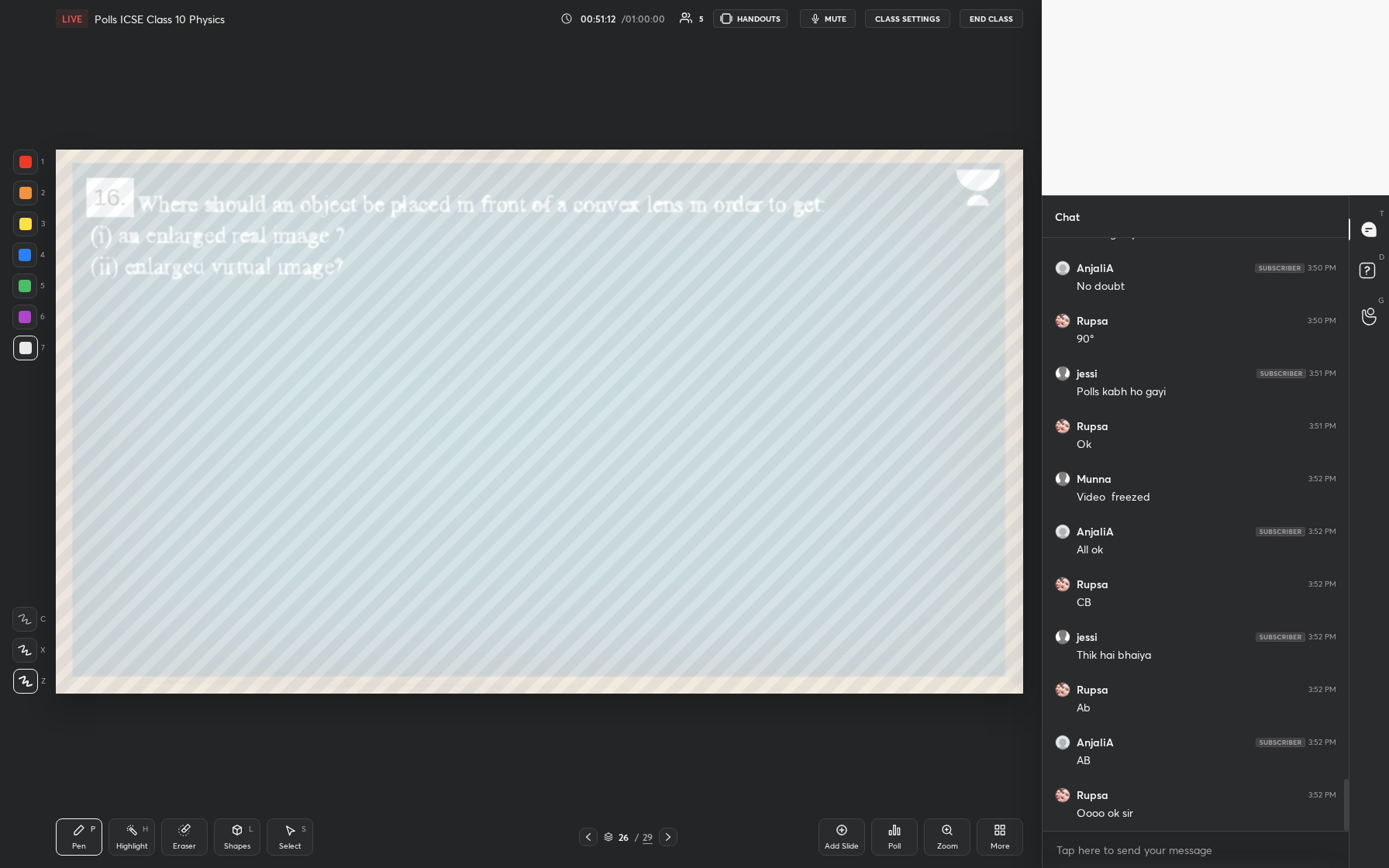
click at [556, 364] on icon at bounding box center [587, 837] width 12 height 12
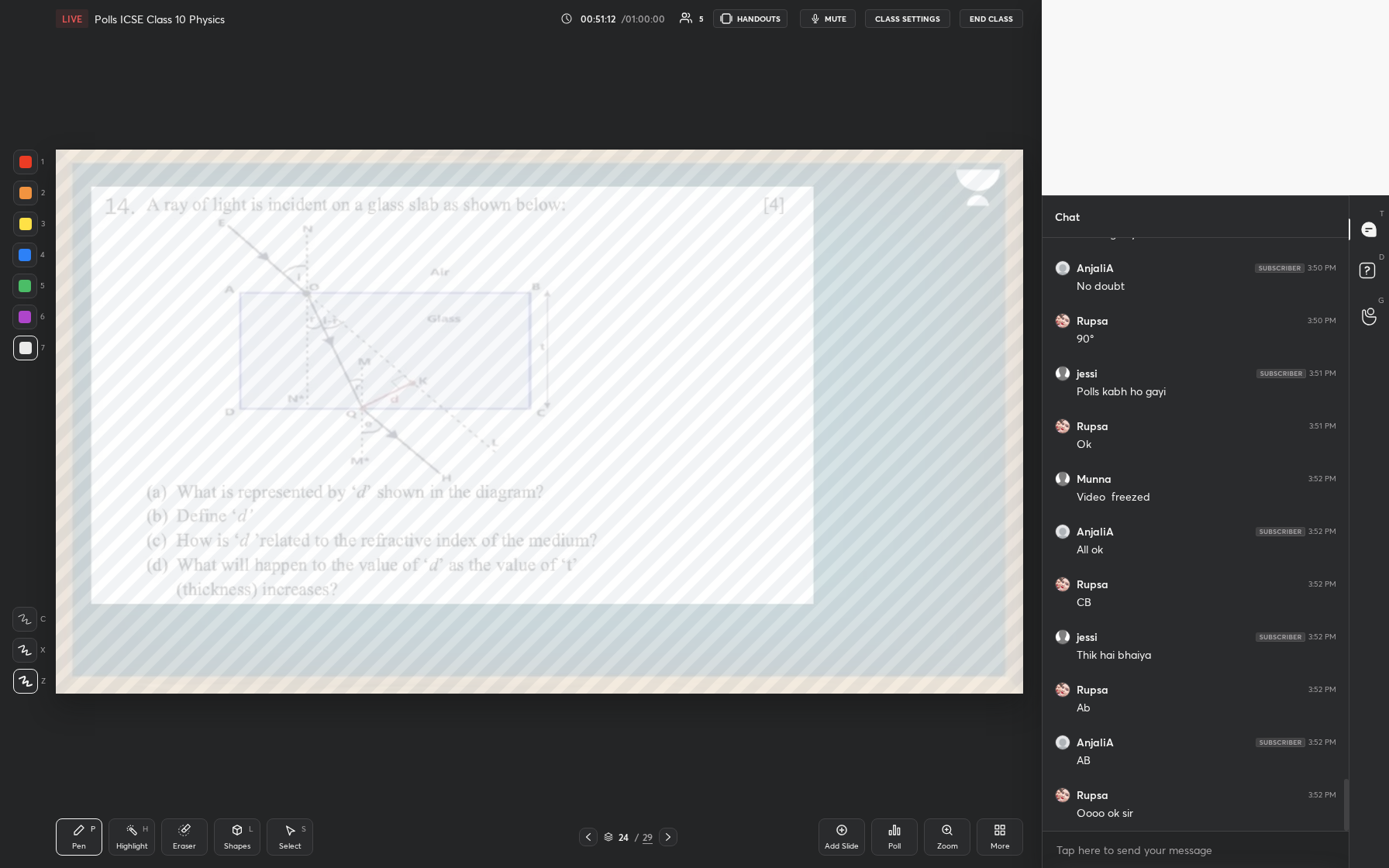
click at [556, 364] on div at bounding box center [588, 838] width 19 height 19
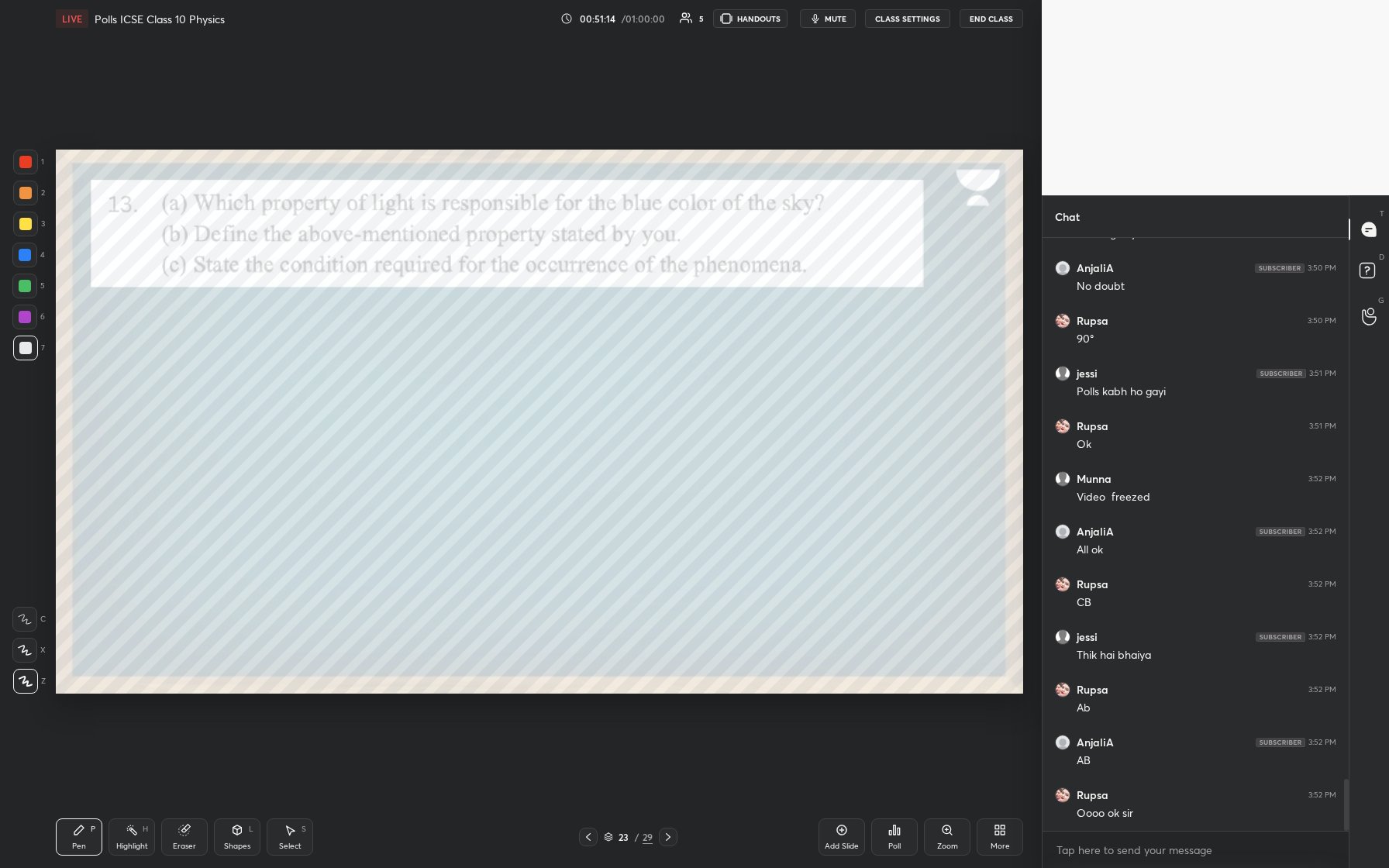
click at [556, 364] on icon at bounding box center [587, 837] width 12 height 12
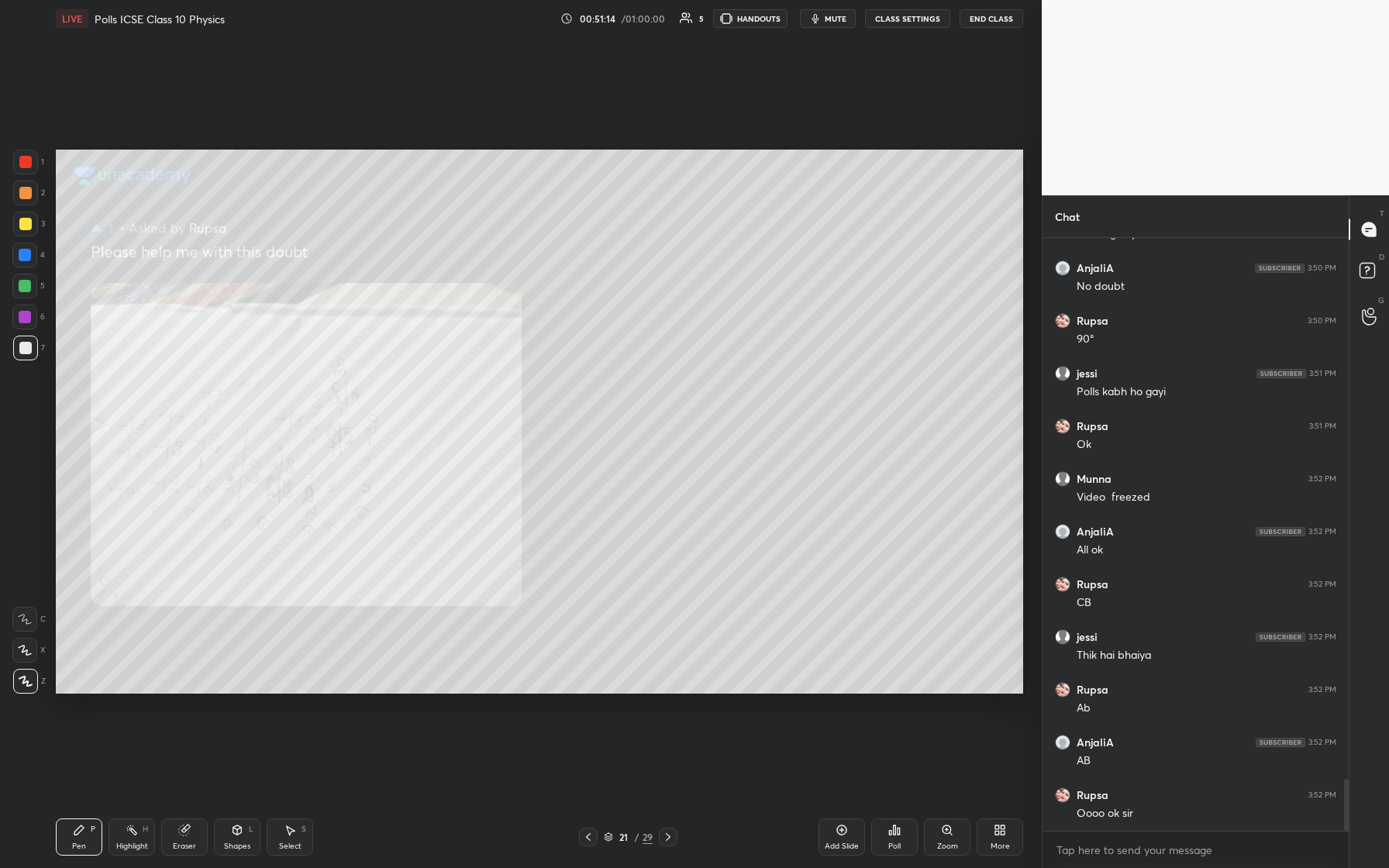
click at [556, 364] on icon at bounding box center [587, 837] width 12 height 12
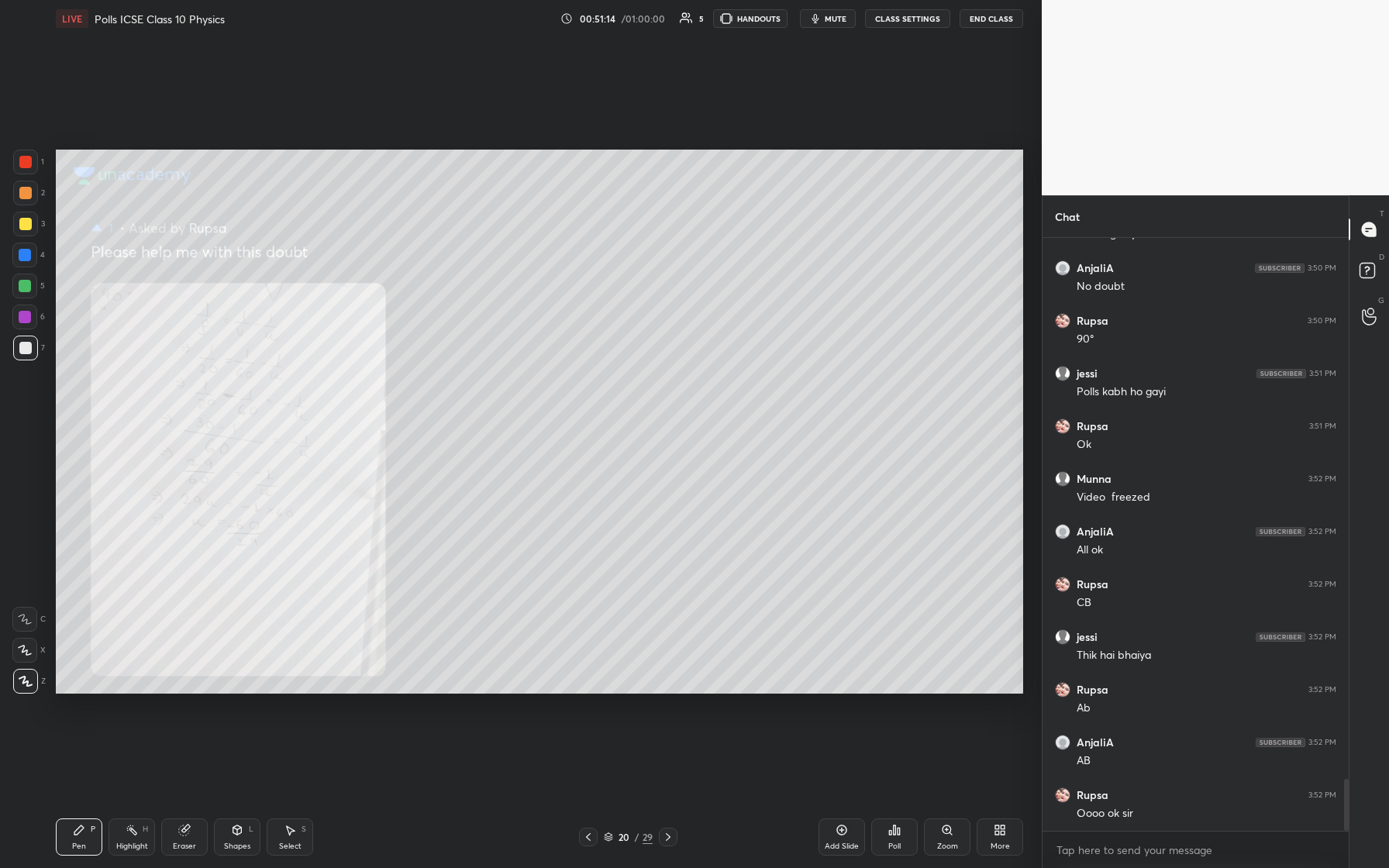
click at [556, 364] on icon at bounding box center [587, 837] width 12 height 12
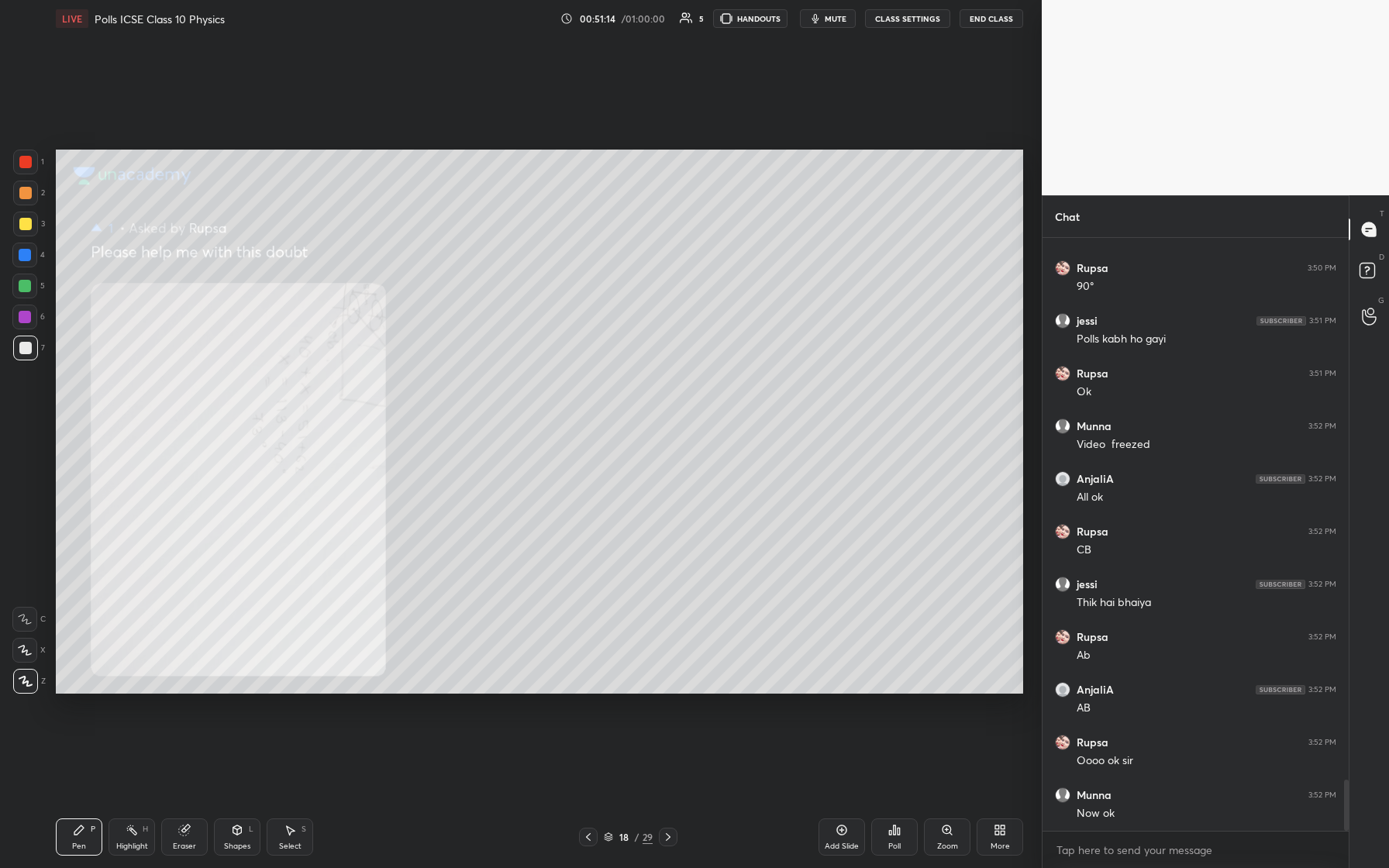
click at [556, 364] on icon at bounding box center [587, 837] width 12 height 12
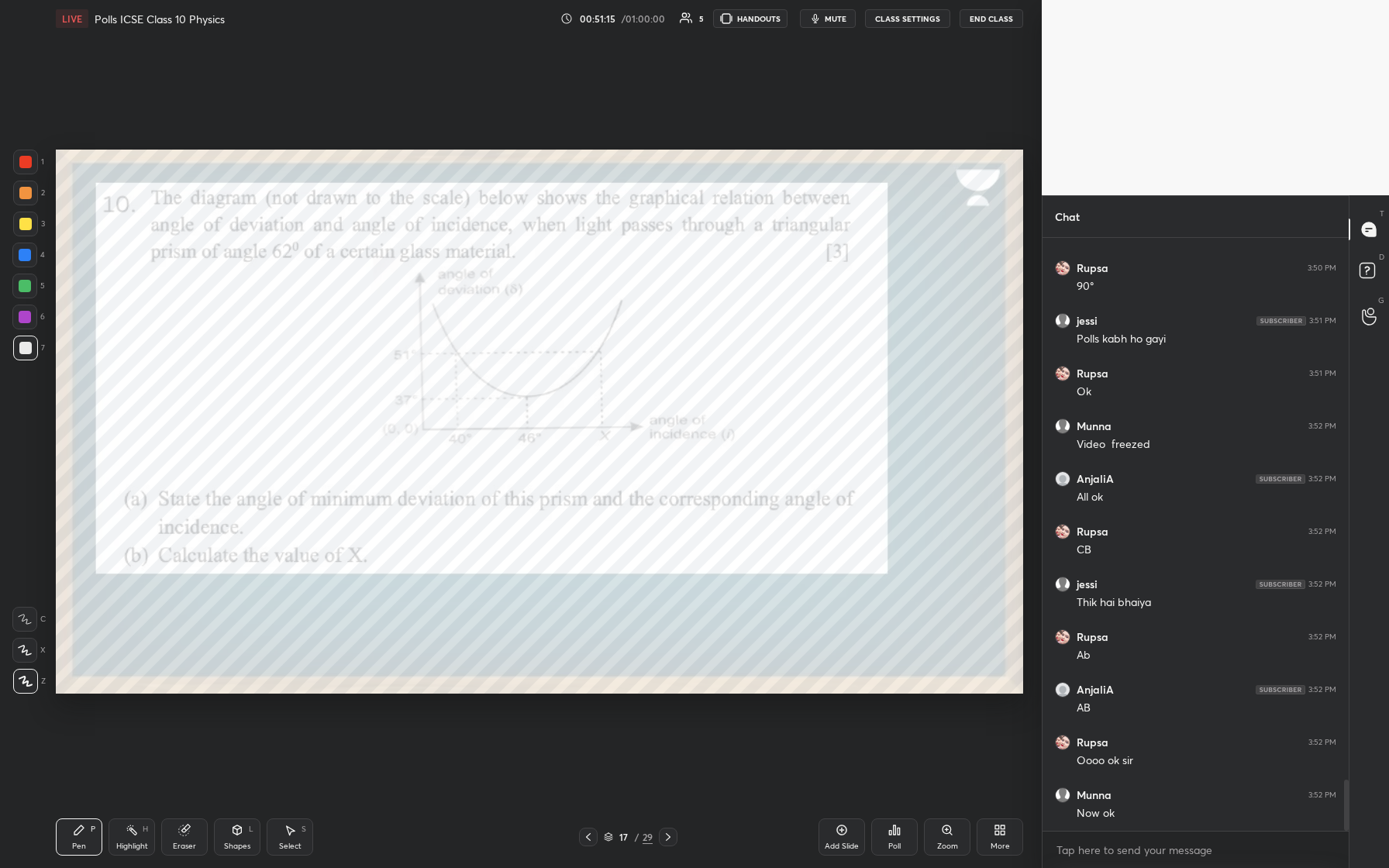
click at [556, 364] on icon at bounding box center [587, 837] width 12 height 12
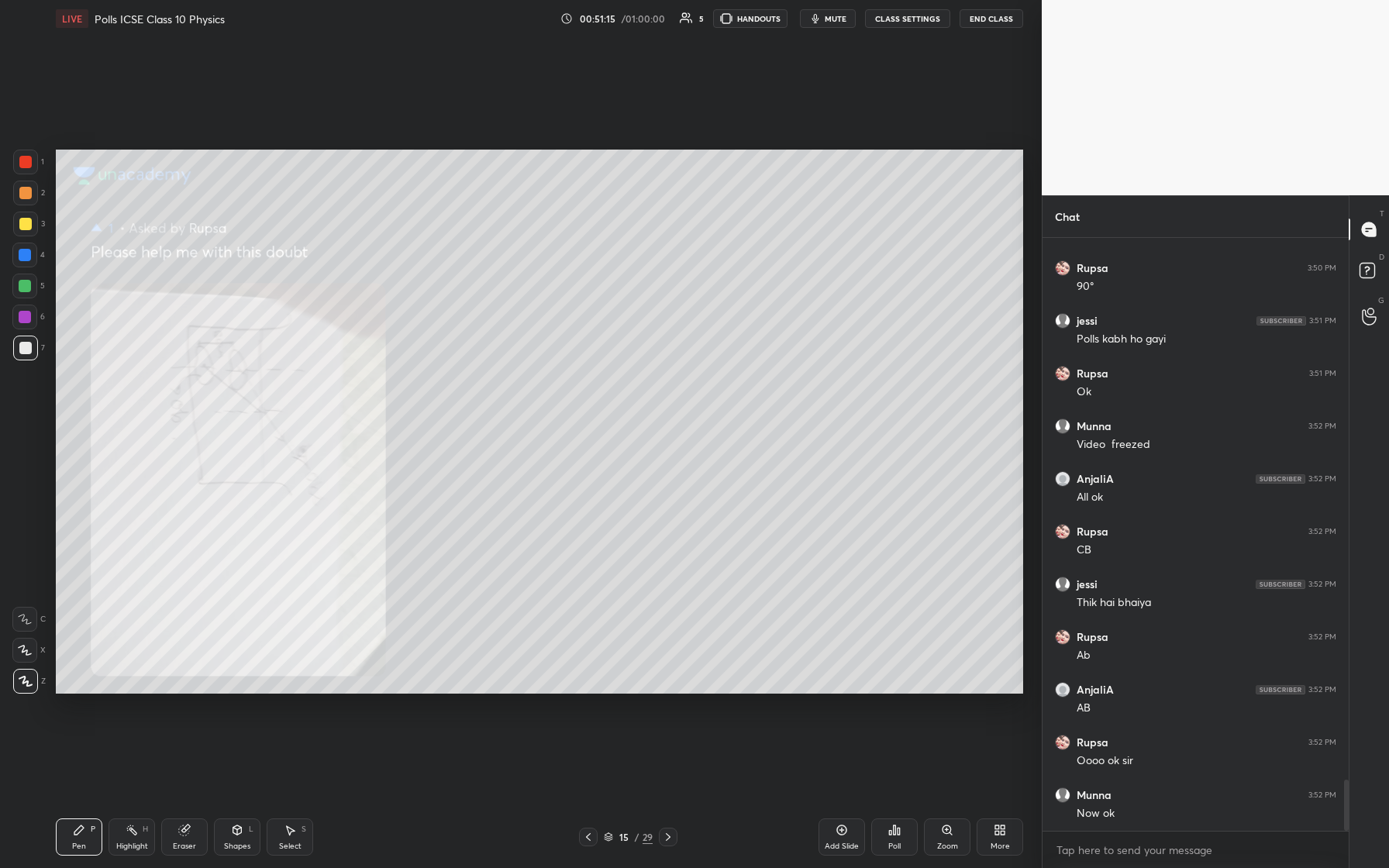
click at [556, 364] on icon at bounding box center [587, 837] width 12 height 12
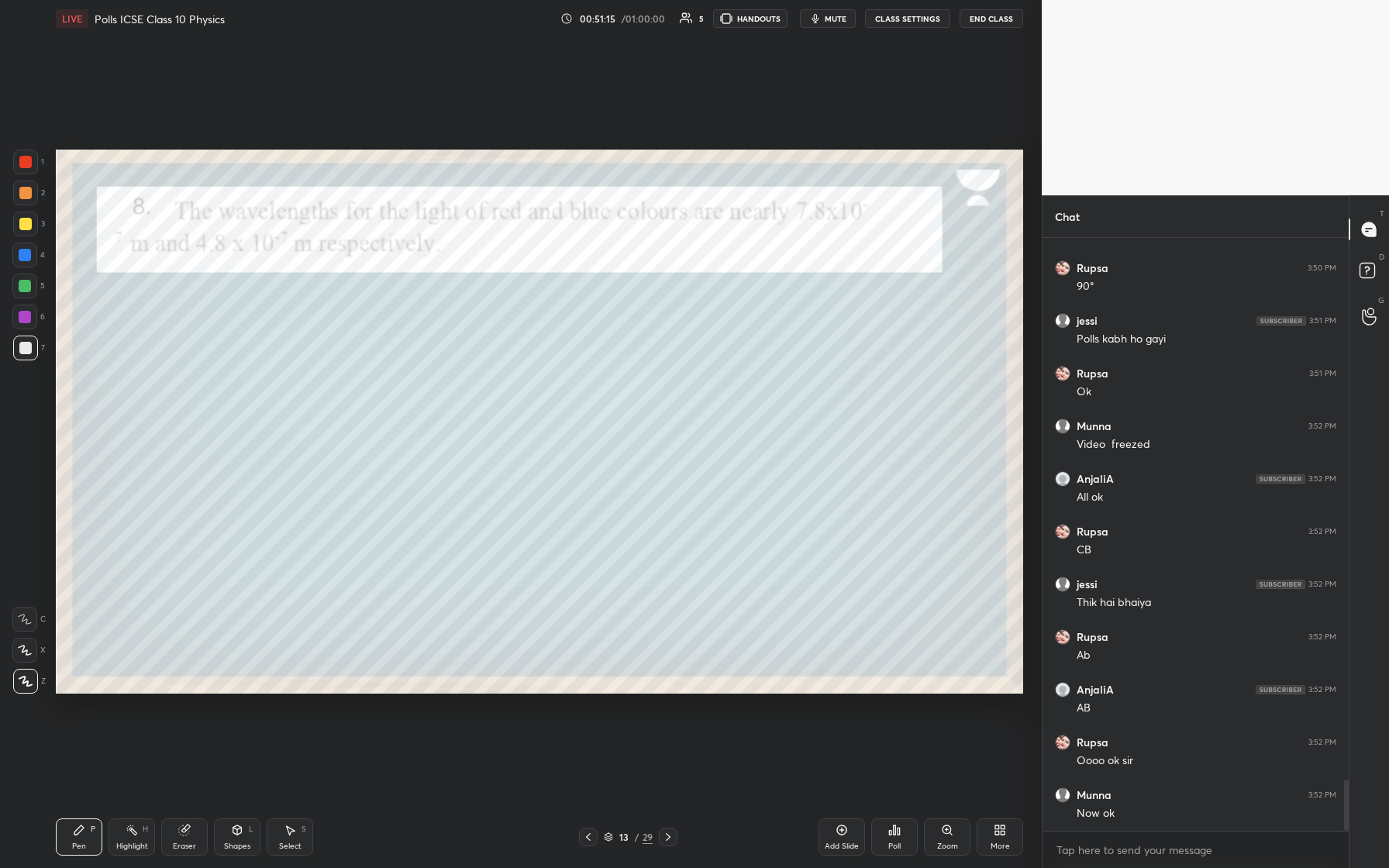
click at [556, 364] on icon at bounding box center [587, 837] width 12 height 12
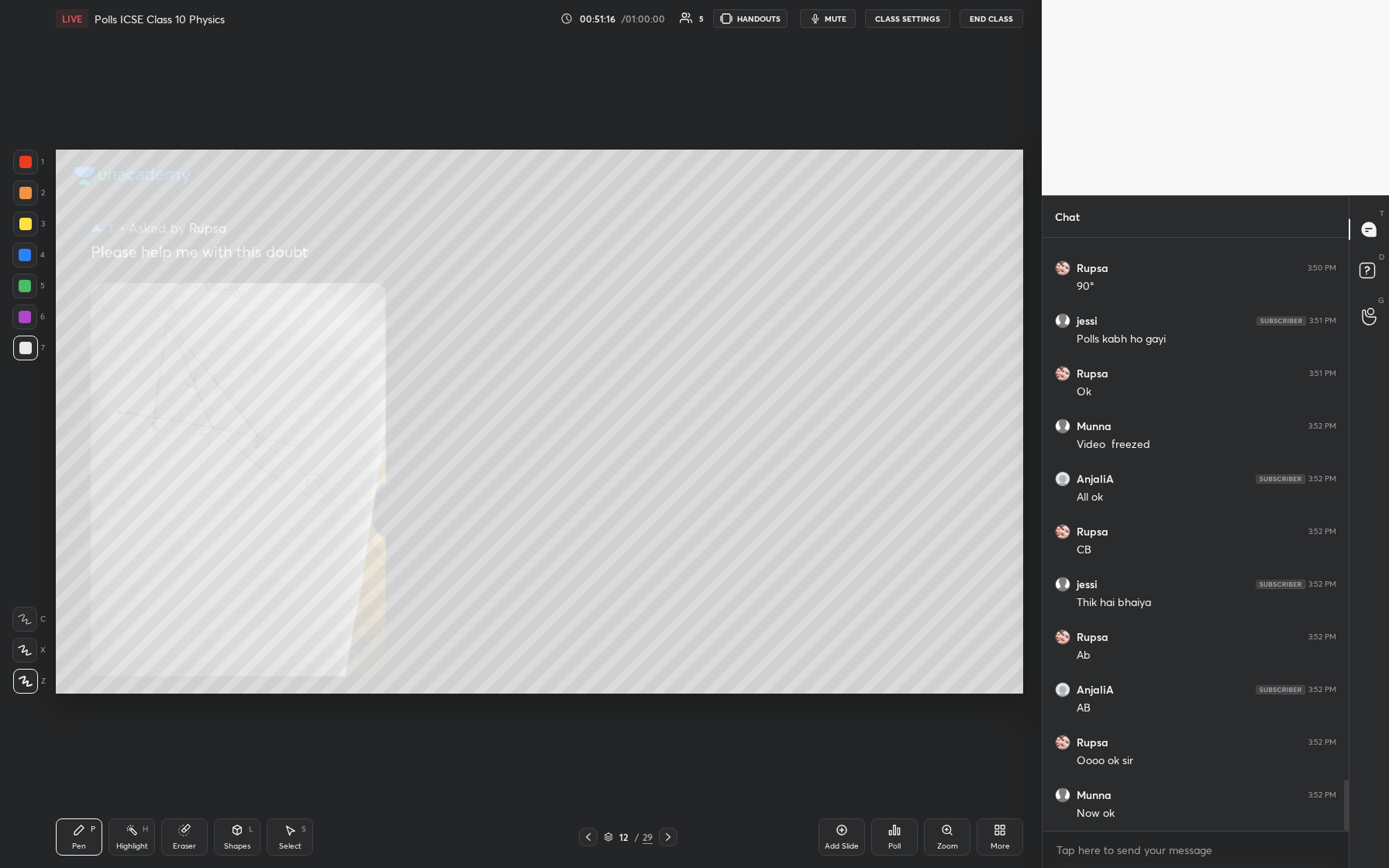
click at [556, 364] on icon at bounding box center [587, 837] width 12 height 12
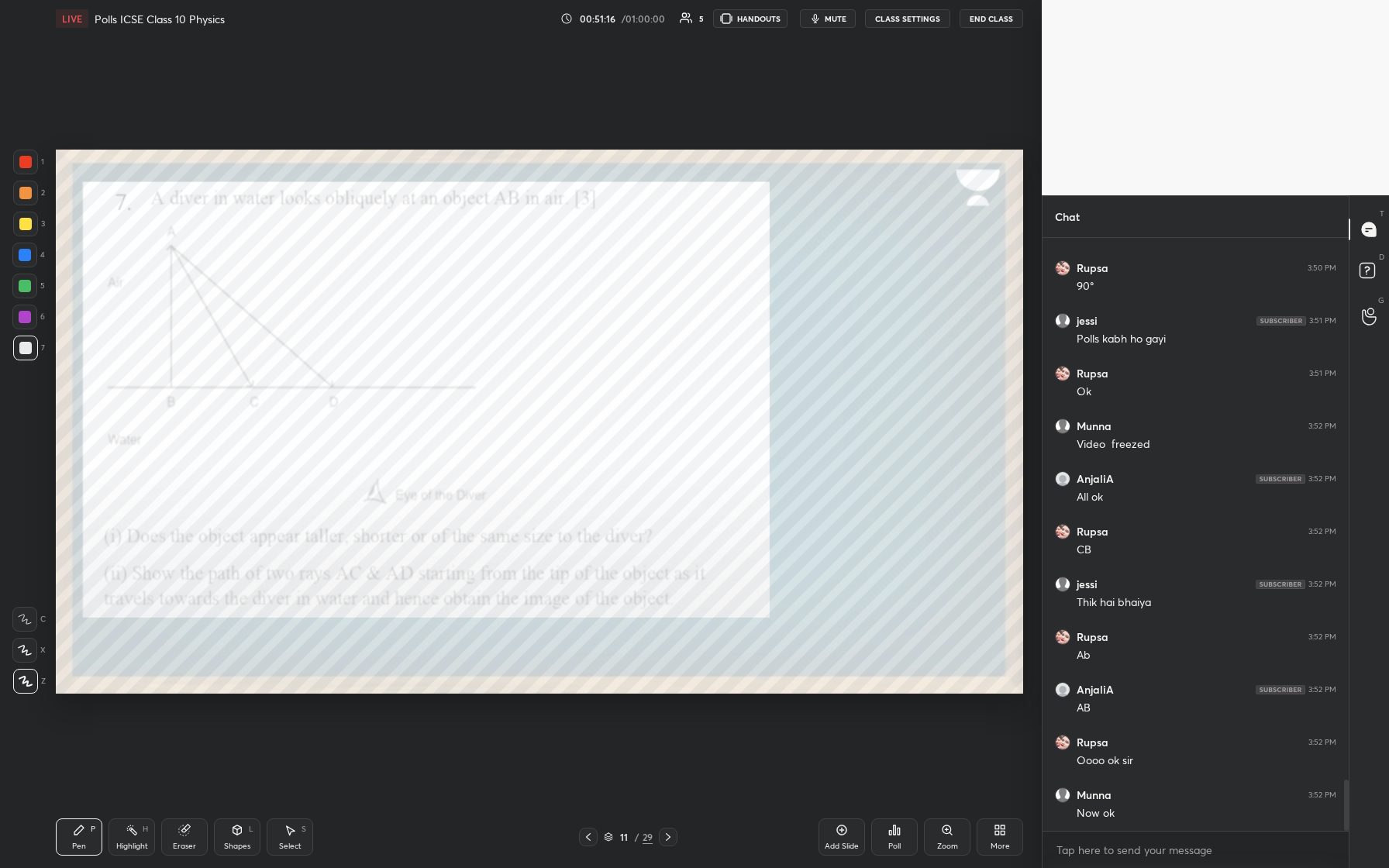
click at [556, 364] on icon at bounding box center [587, 837] width 12 height 12
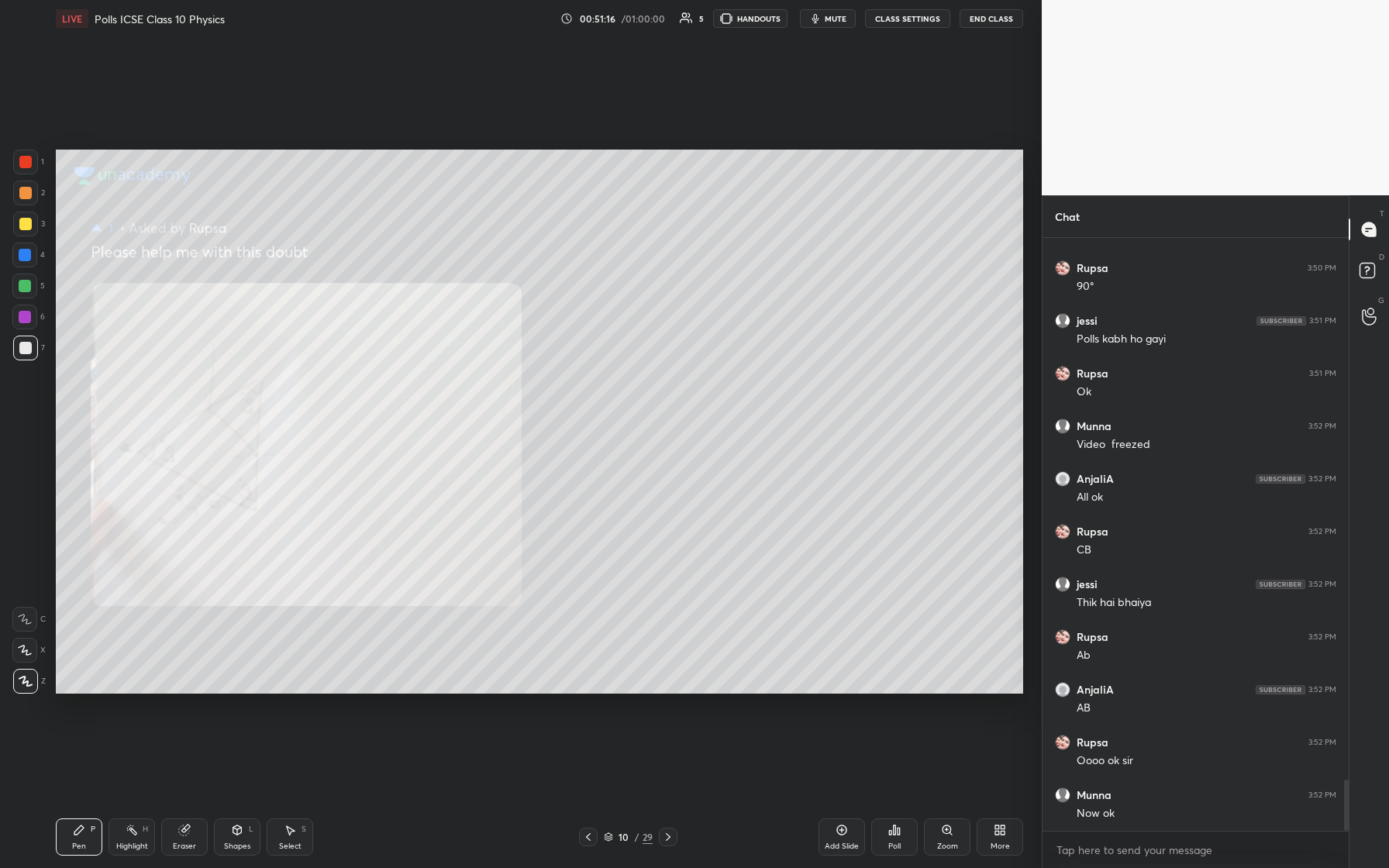
click at [556, 364] on icon at bounding box center [587, 837] width 12 height 12
click at [556, 364] on div at bounding box center [588, 838] width 19 height 19
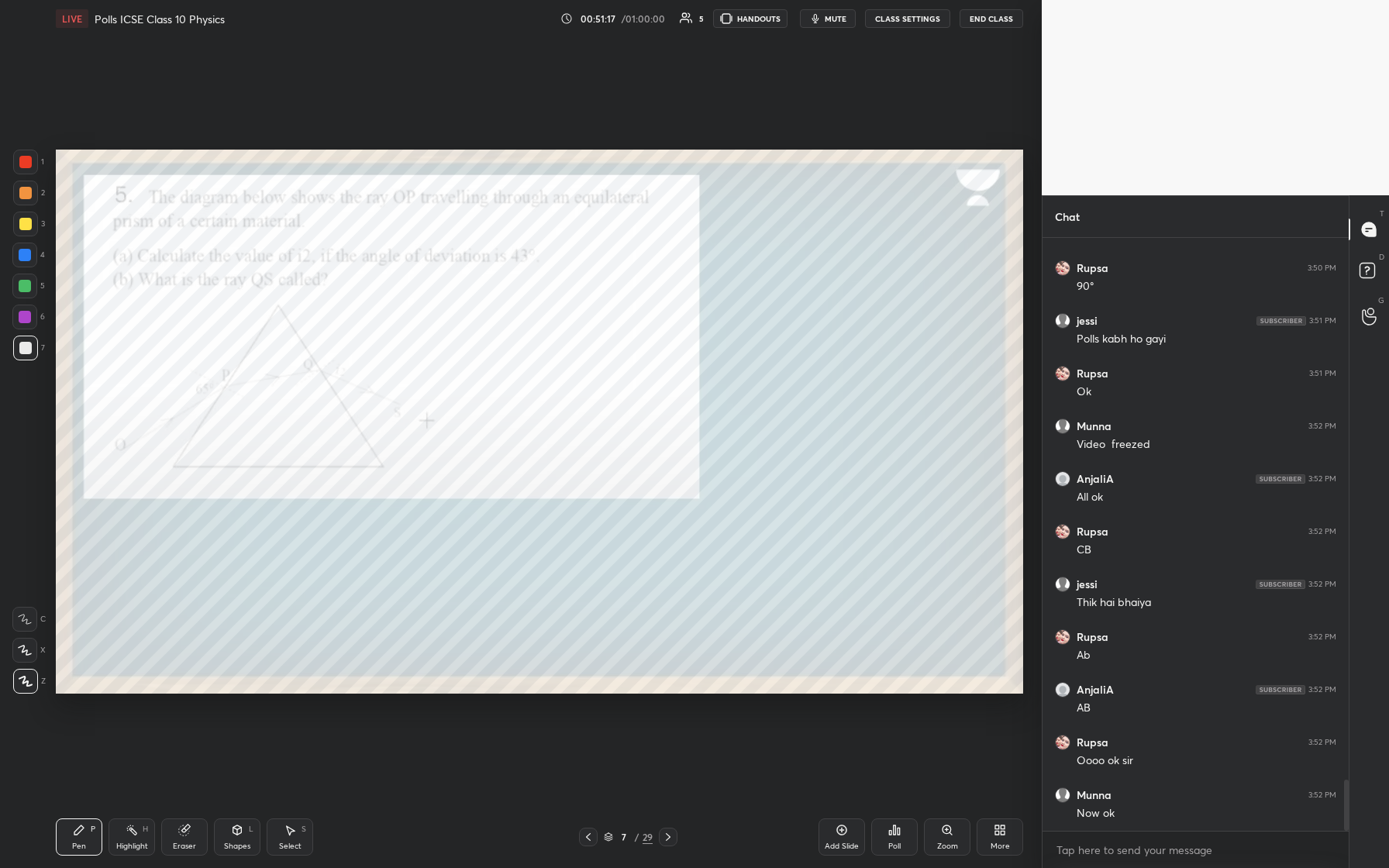
click at [556, 364] on div at bounding box center [588, 838] width 19 height 19
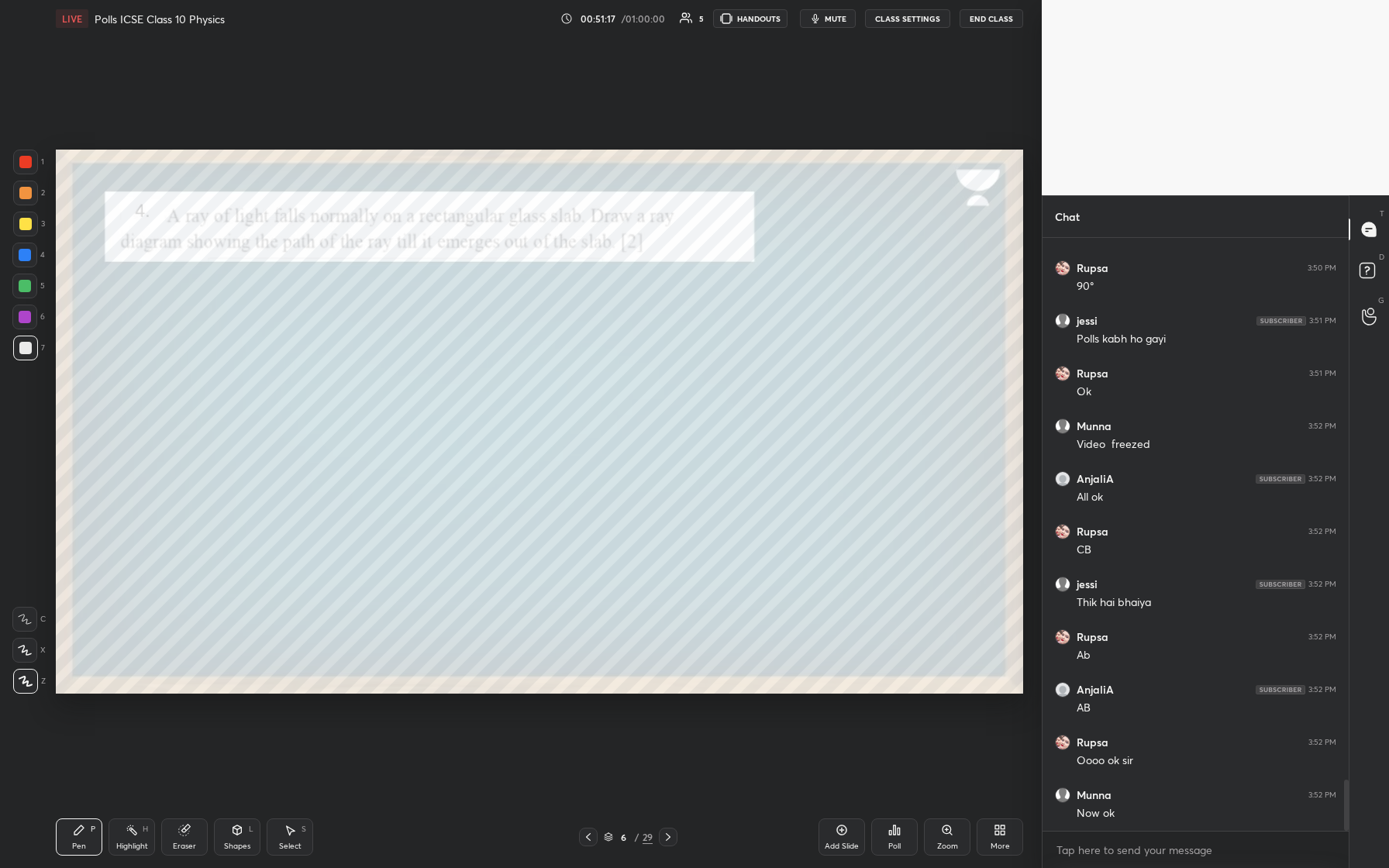
click at [556, 364] on div at bounding box center [588, 838] width 19 height 19
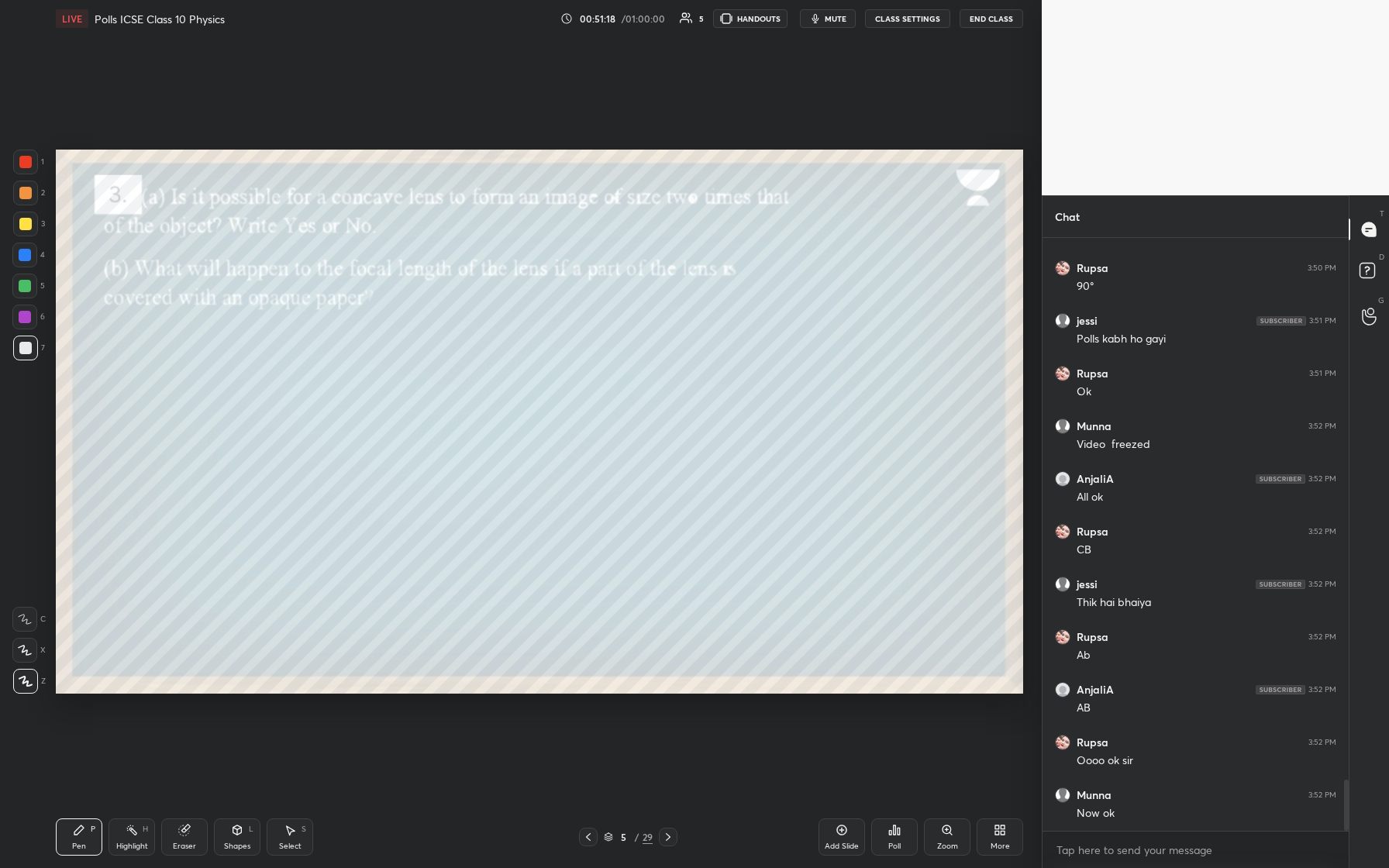
click at [556, 364] on div at bounding box center [588, 838] width 19 height 19
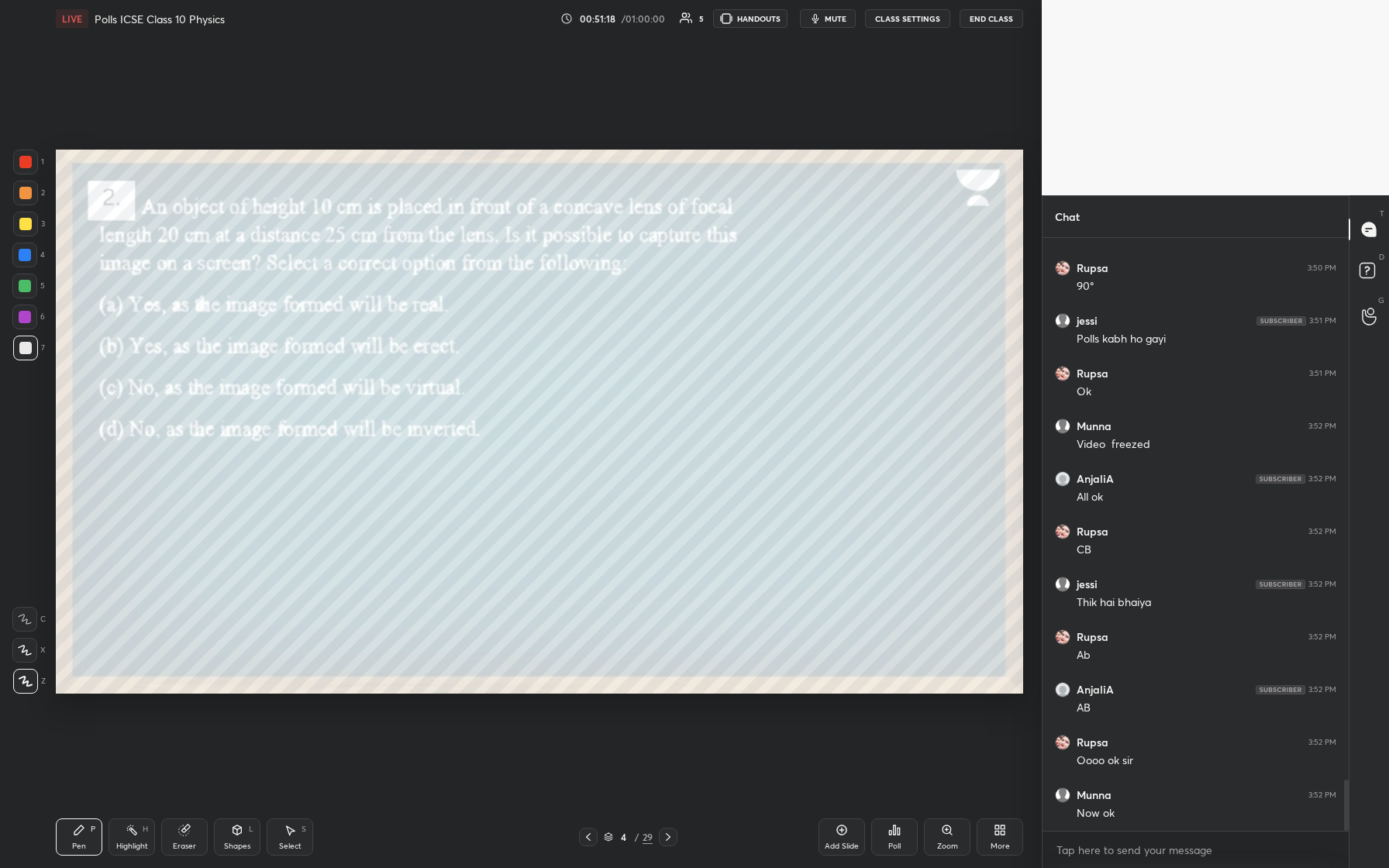
click at [556, 364] on div "4 / 29" at bounding box center [628, 838] width 99 height 19
click at [556, 364] on icon at bounding box center [587, 837] width 12 height 12
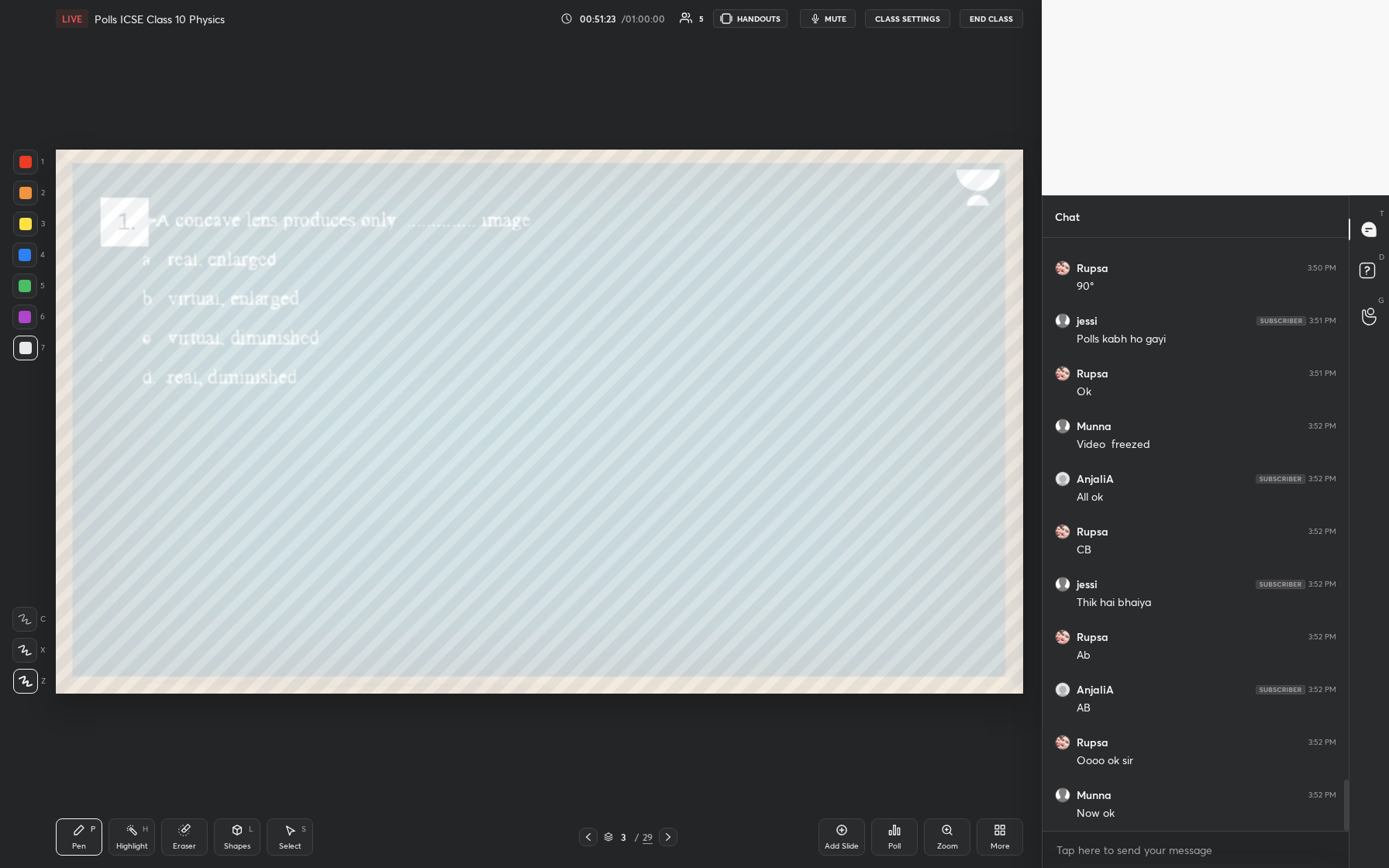
click at [556, 364] on div "Poll" at bounding box center [894, 846] width 12 height 8
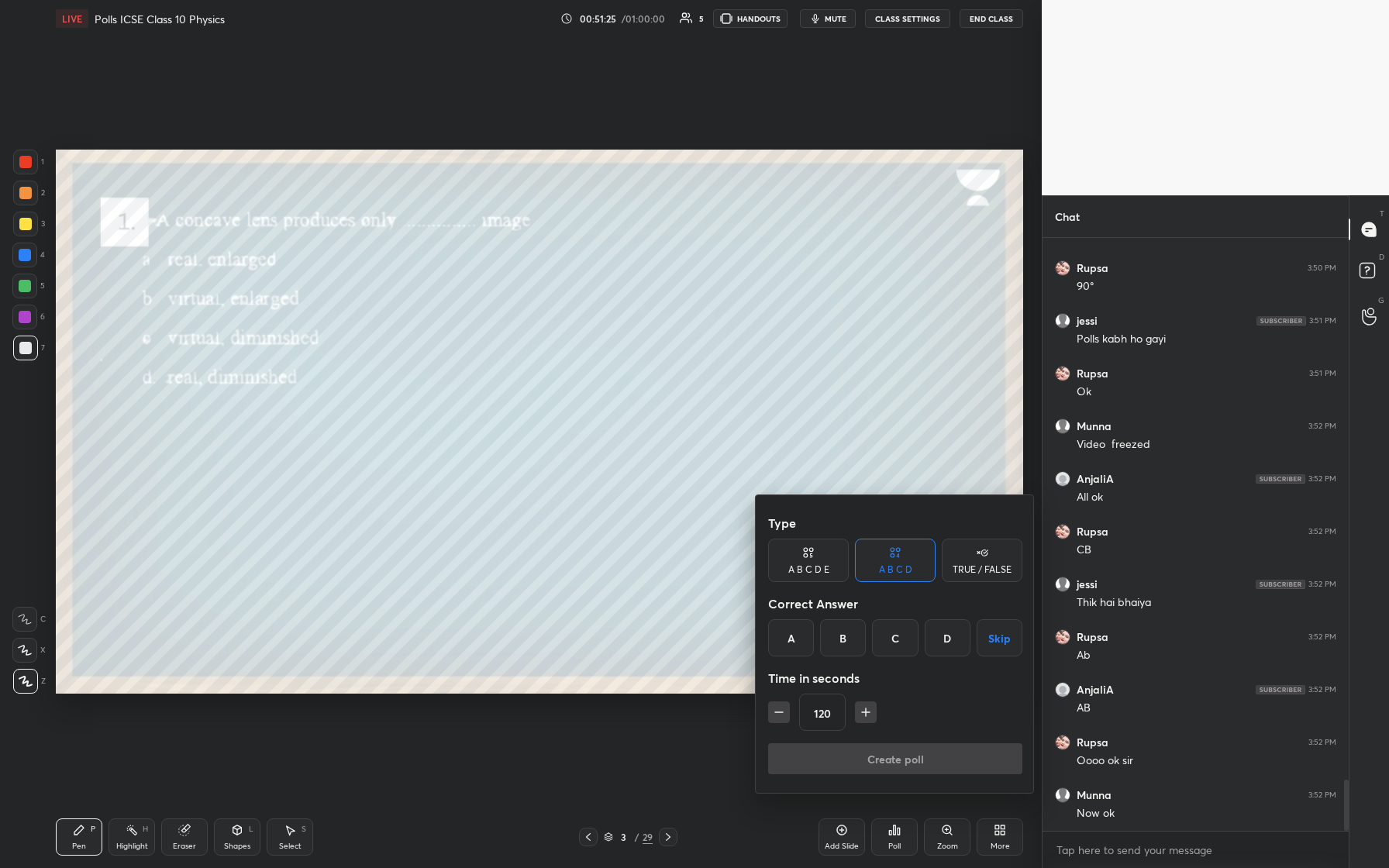
click at [556, 364] on div "C" at bounding box center [894, 638] width 45 height 37
click at [556, 364] on icon "button" at bounding box center [779, 713] width 15 height 15
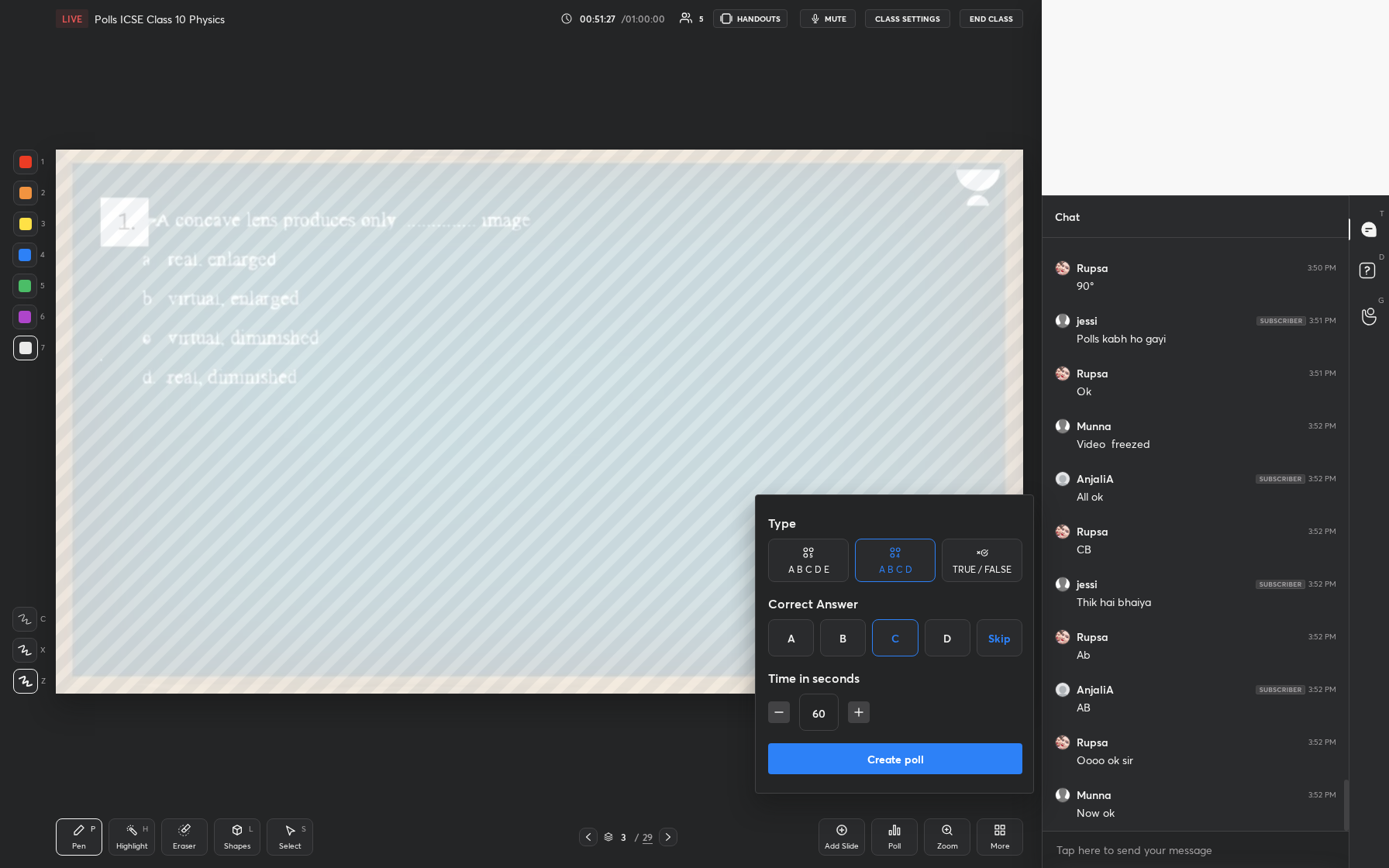
click at [556, 364] on icon "button" at bounding box center [779, 713] width 15 height 15
type input "30"
click at [556, 364] on button "Create poll" at bounding box center [895, 759] width 254 height 31
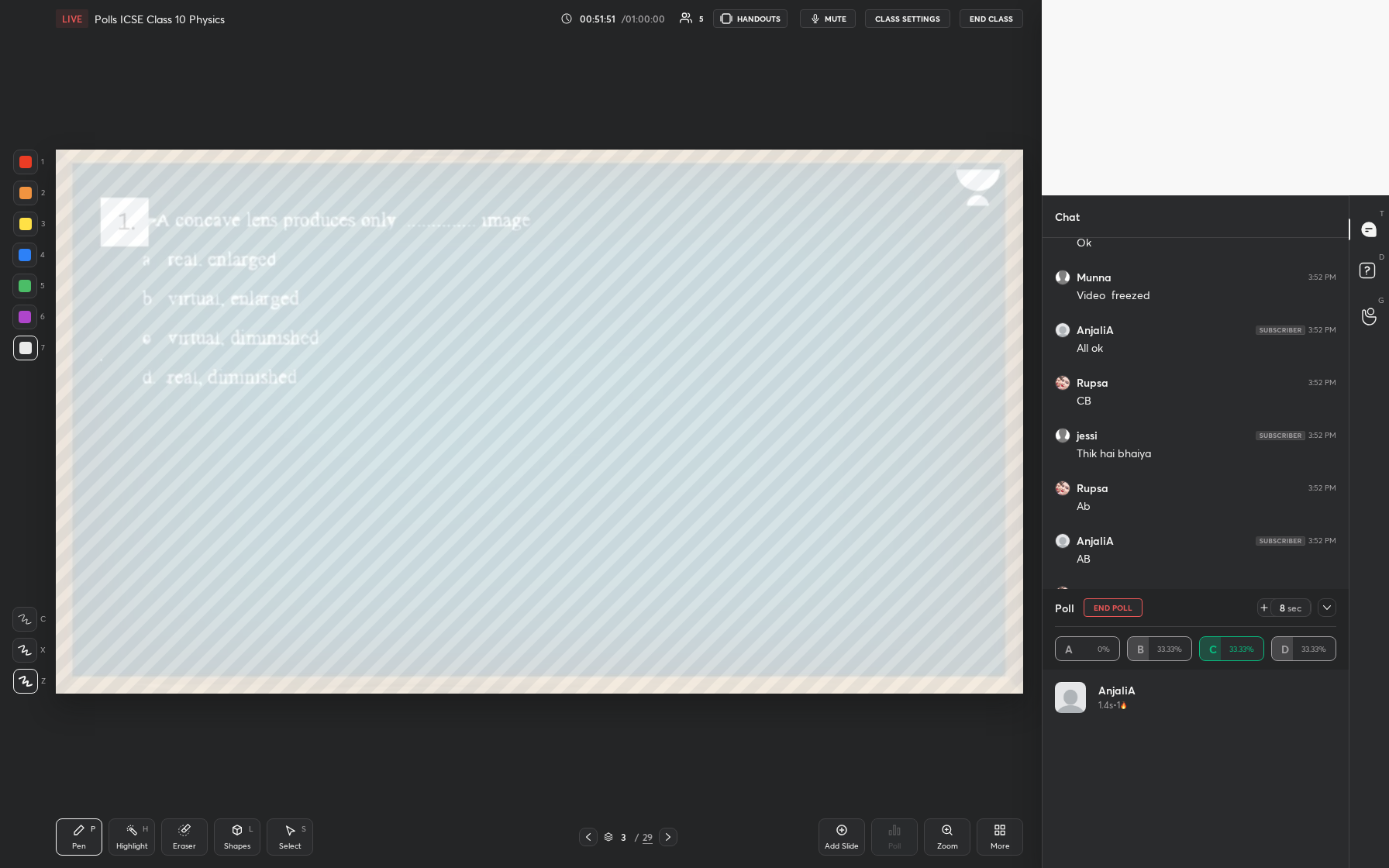
scroll to position [6463, 0]
click at [556, 364] on icon at bounding box center [1326, 607] width 12 height 12
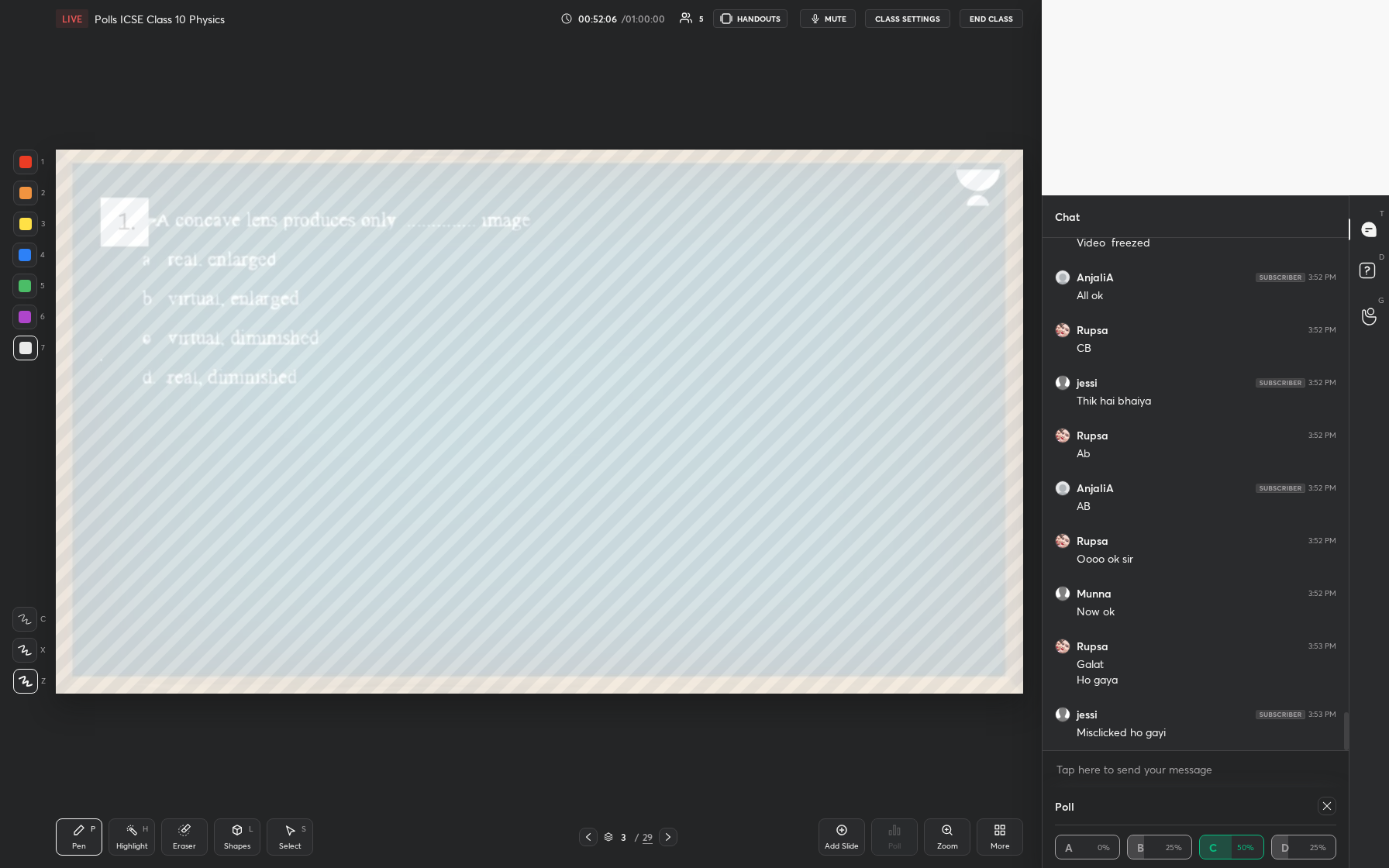
click at [556, 364] on icon at bounding box center [1326, 805] width 12 height 12
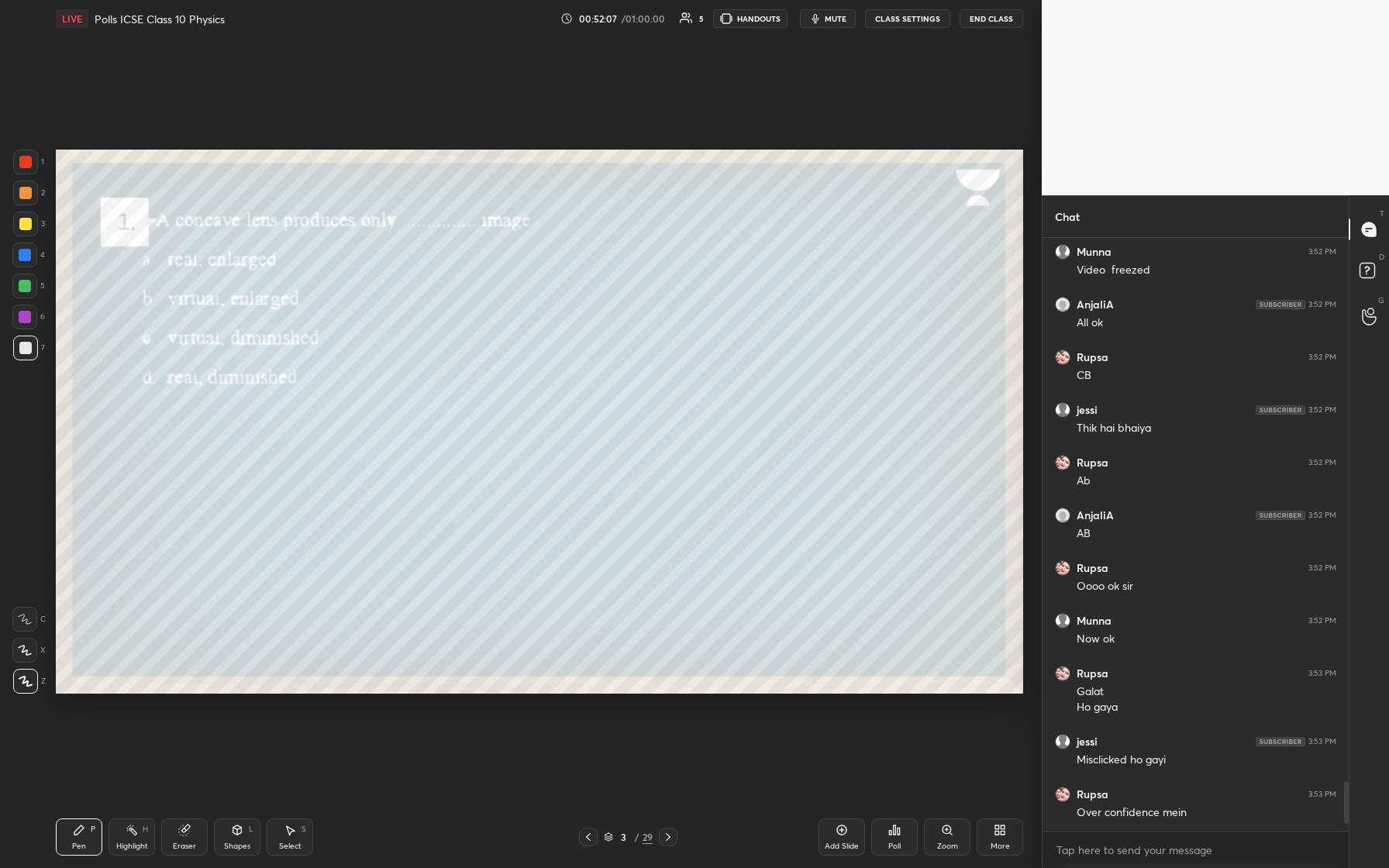
scroll to position [0, 0]
click at [556, 364] on icon at bounding box center [668, 837] width 12 height 12
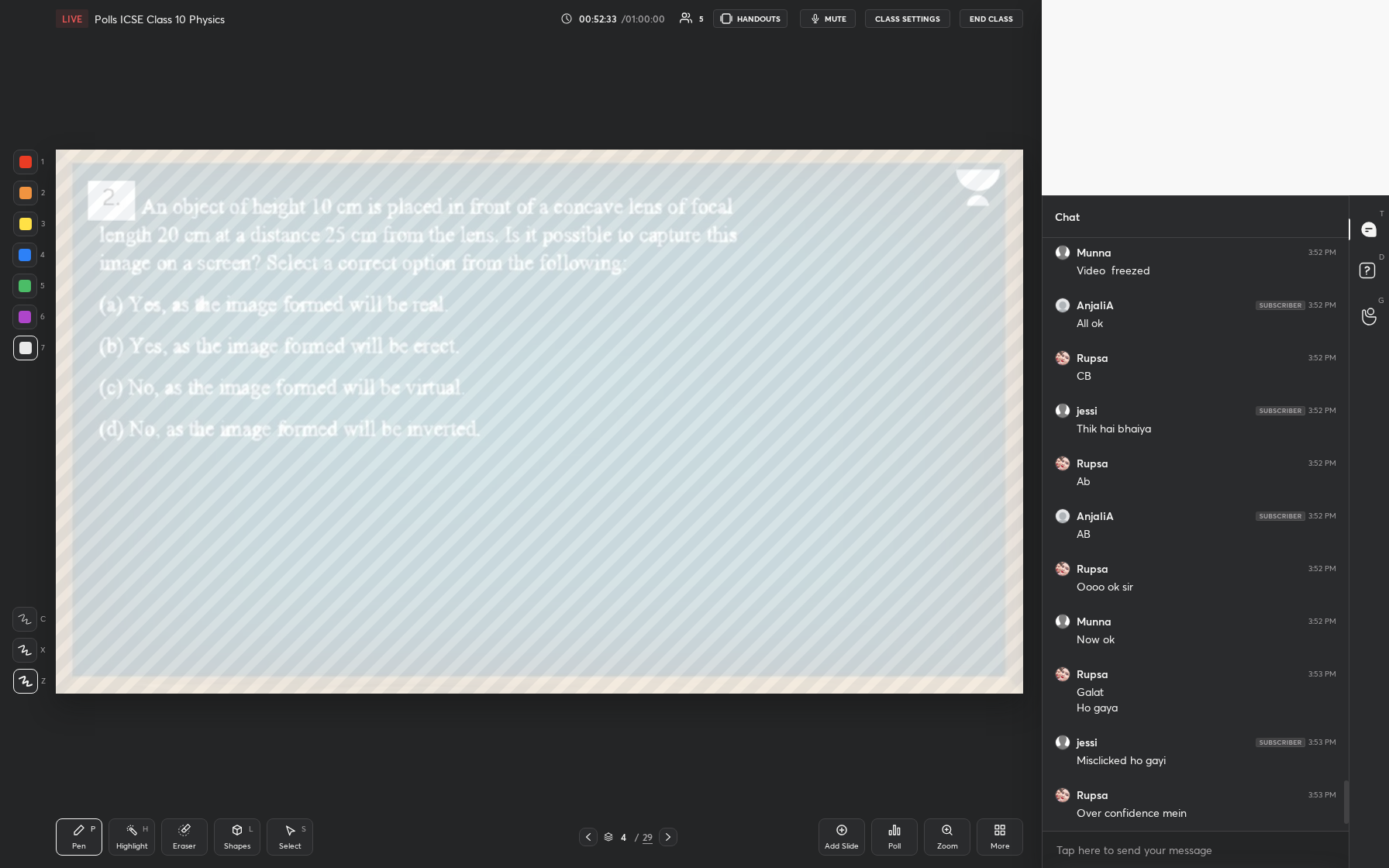
click at [556, 364] on div "Poll" at bounding box center [894, 846] width 12 height 8
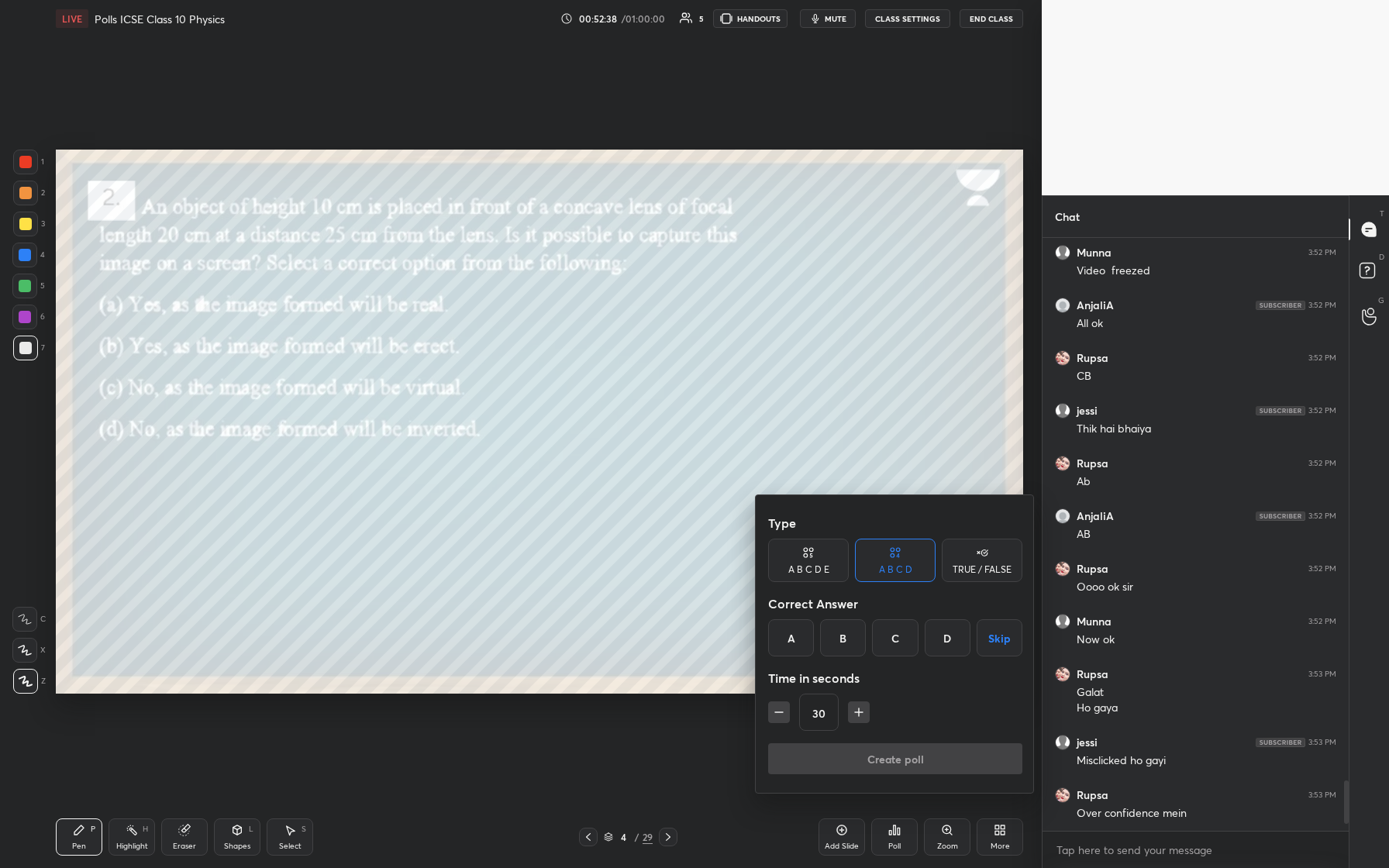
click at [556, 364] on div "C" at bounding box center [894, 638] width 45 height 37
click at [556, 364] on button "Create poll" at bounding box center [895, 759] width 254 height 31
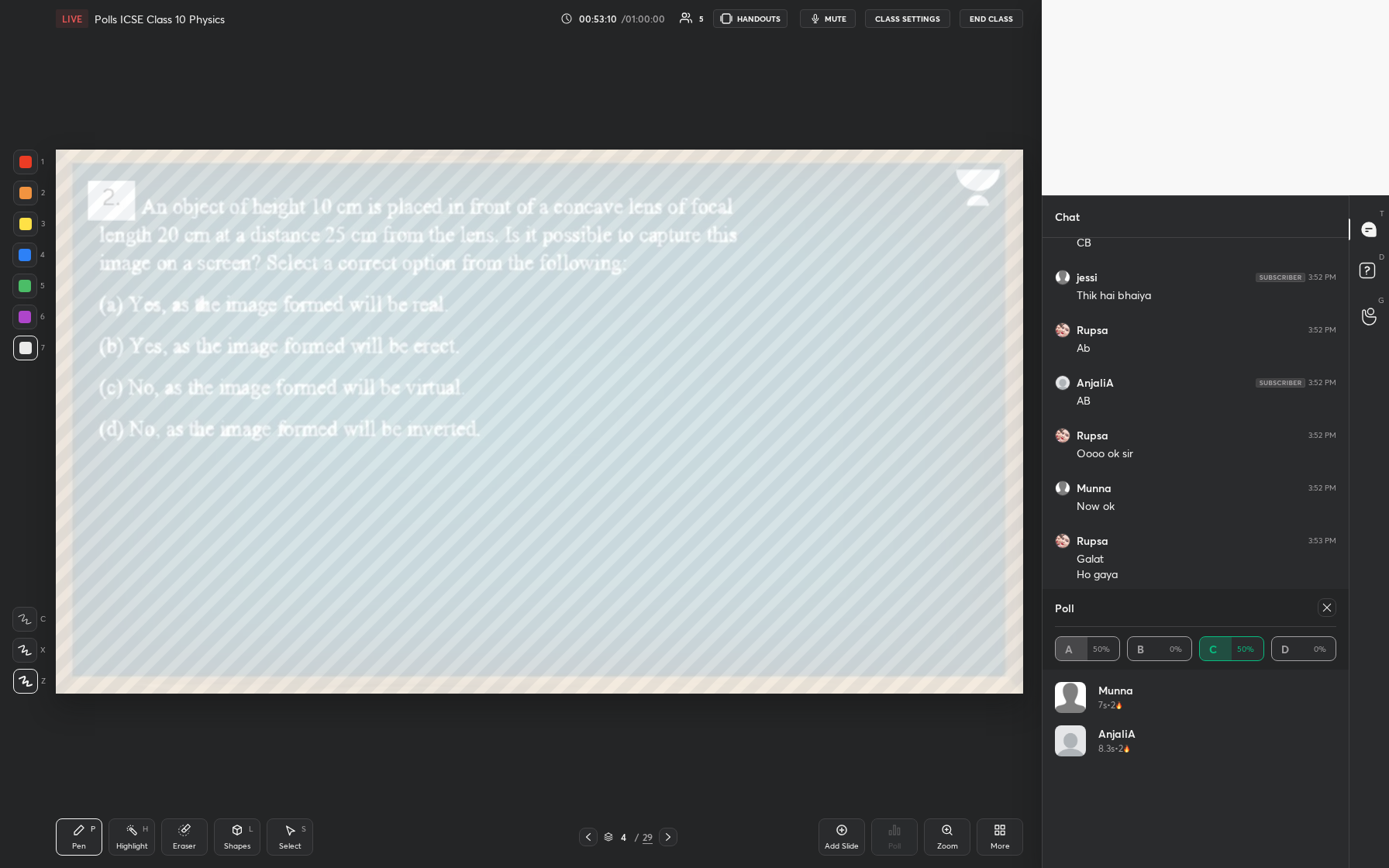
scroll to position [6621, 0]
click at [556, 364] on icon at bounding box center [1326, 607] width 12 height 12
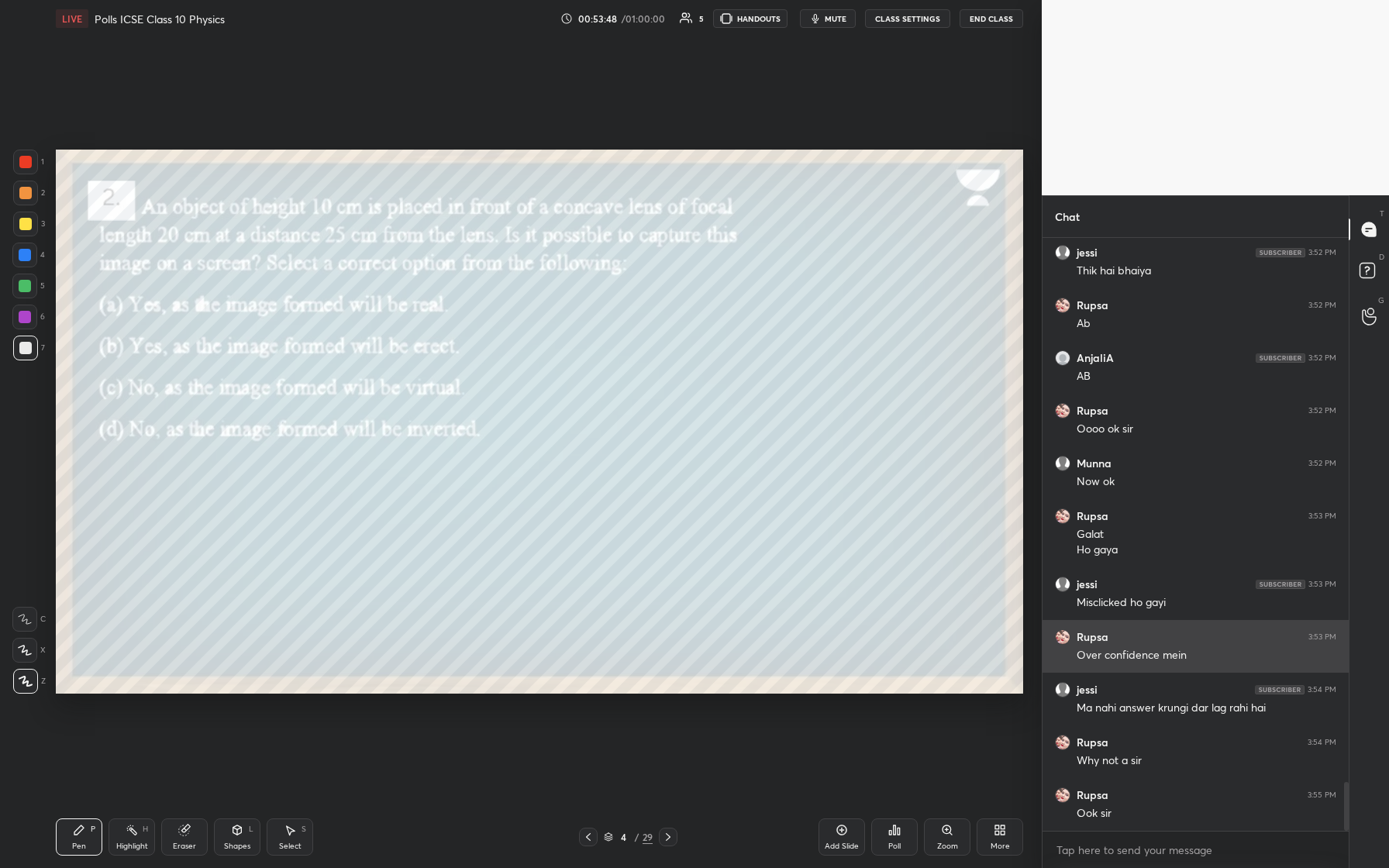
scroll to position [6609, 0]
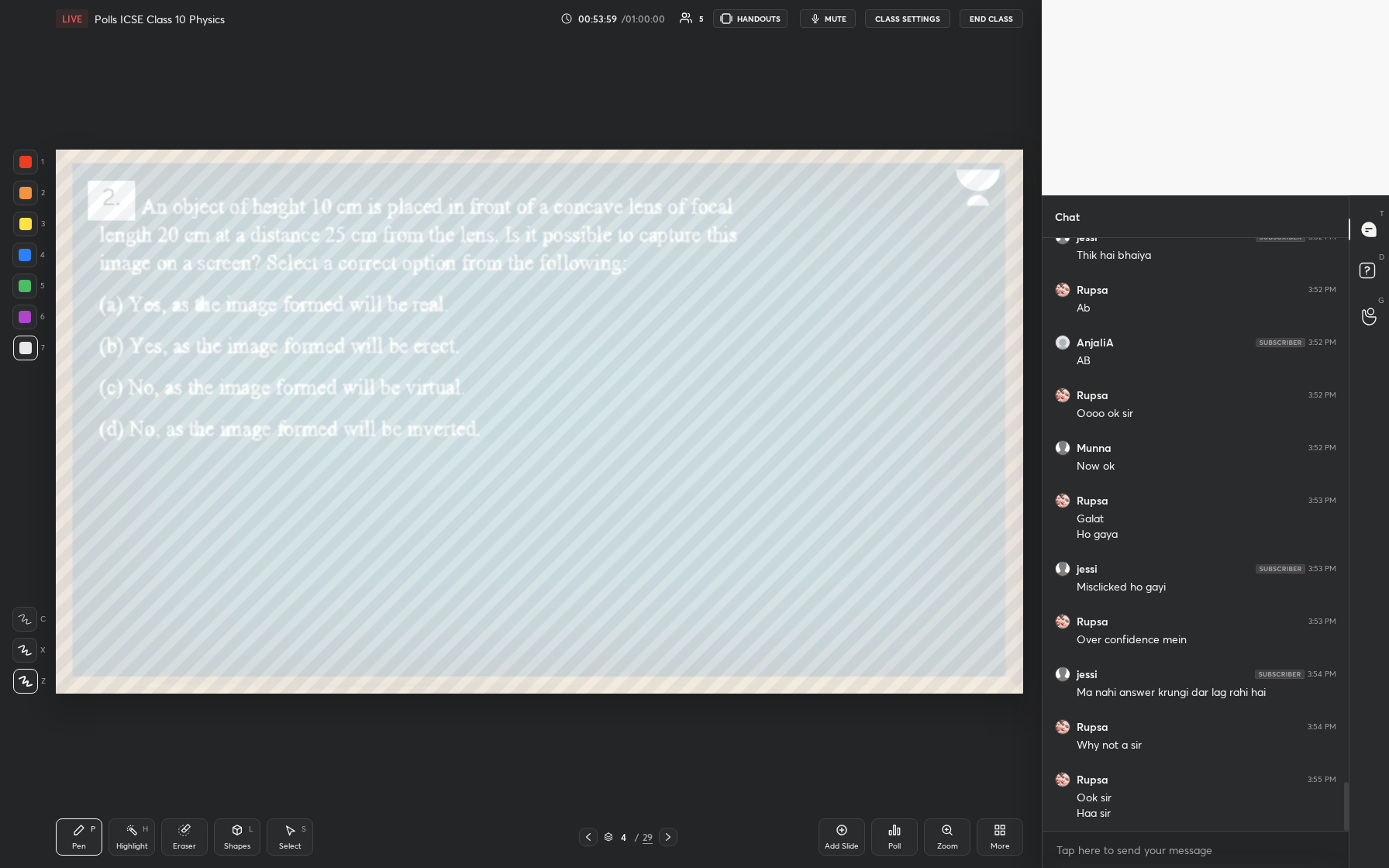
click at [556, 364] on icon at bounding box center [668, 837] width 12 height 12
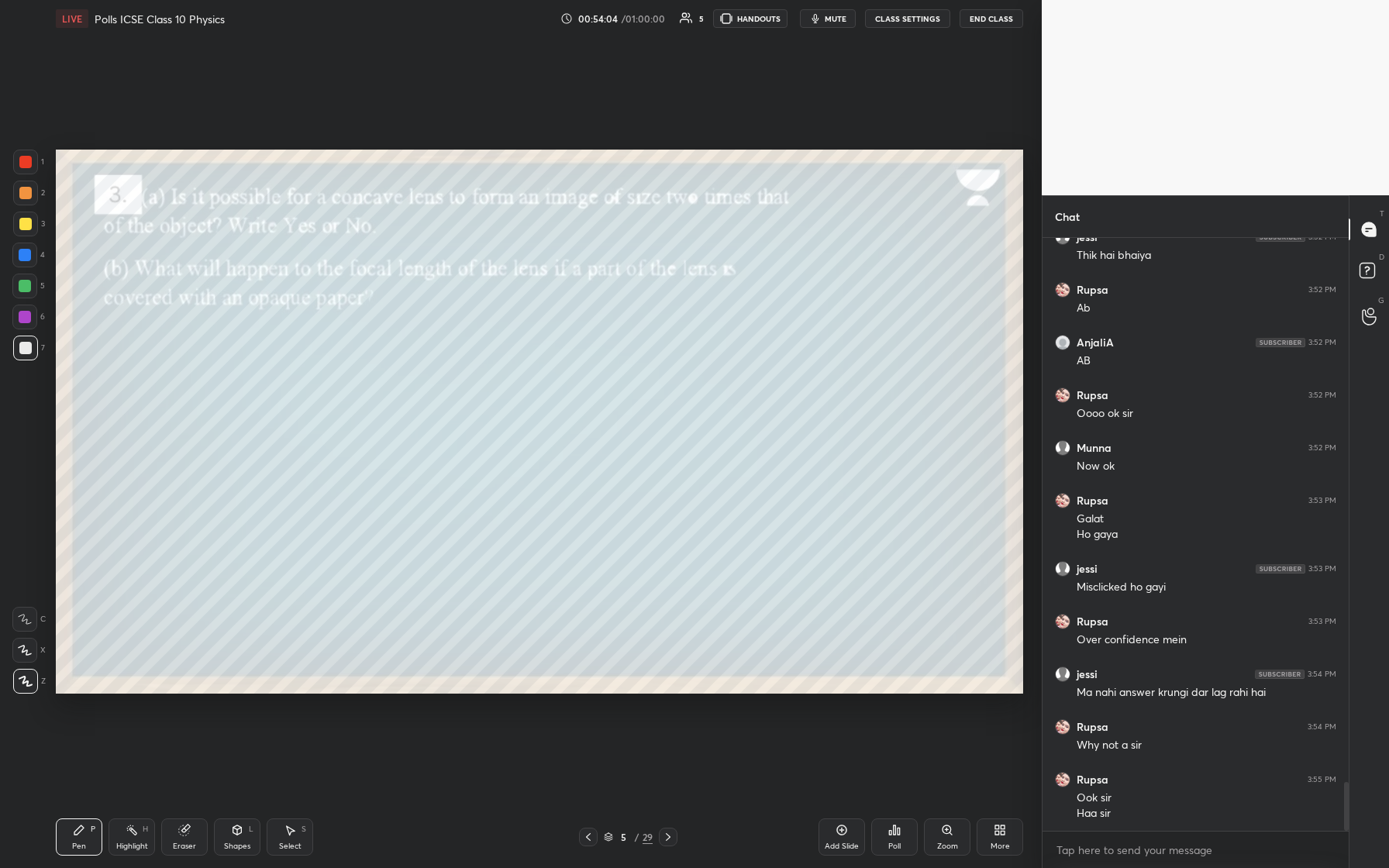
scroll to position [6661, 0]
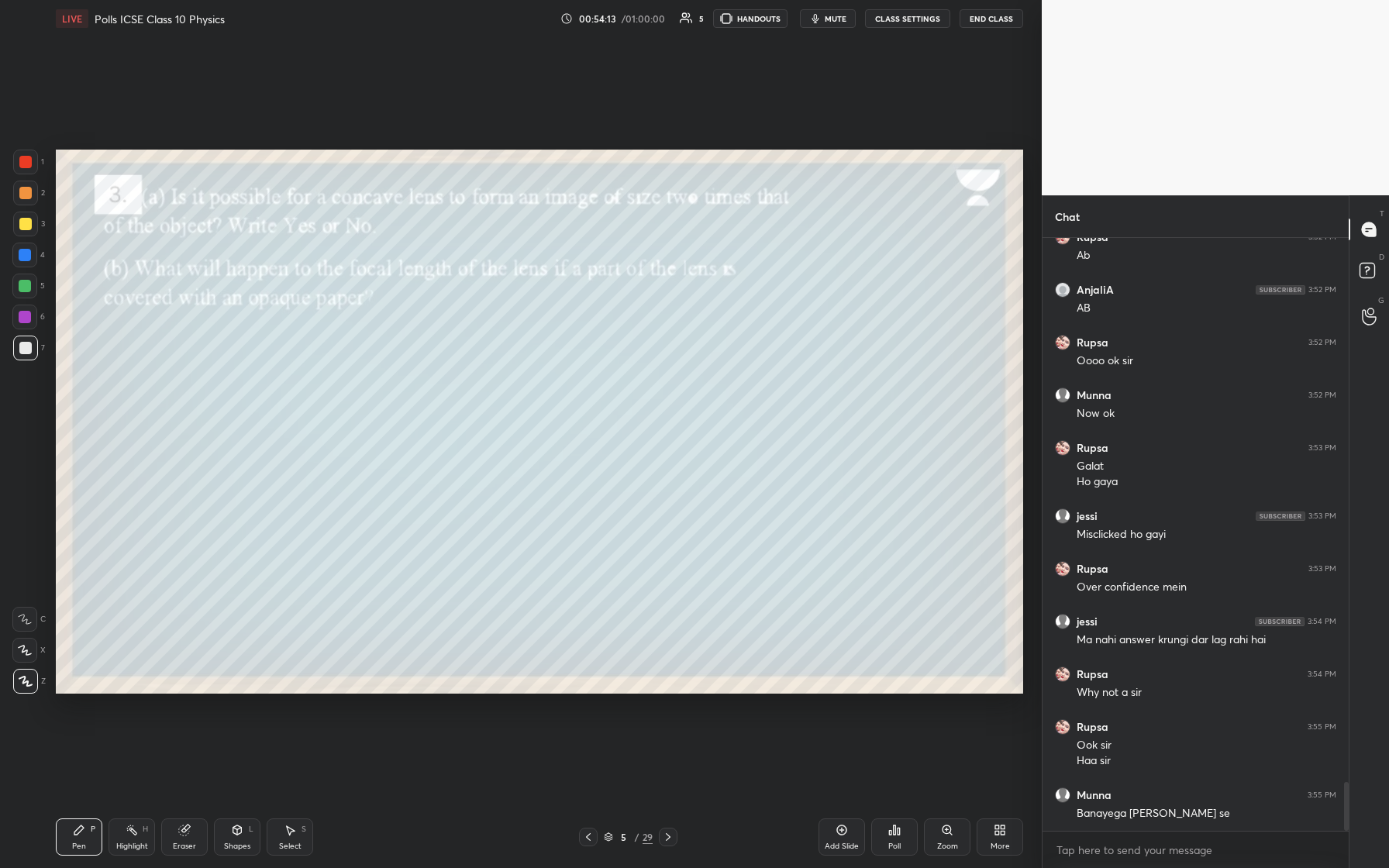
click at [556, 364] on div "Poll" at bounding box center [894, 837] width 46 height 37
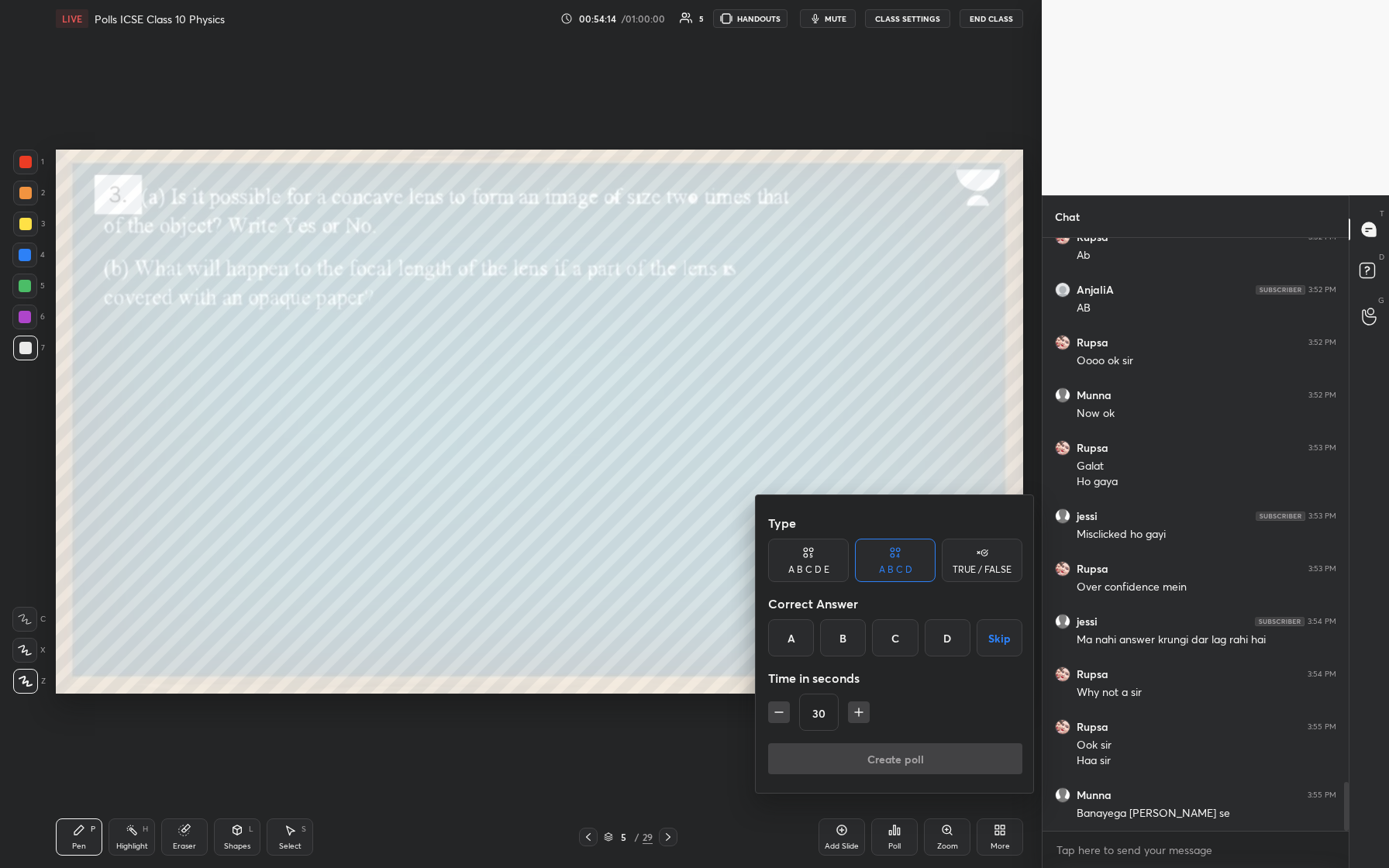
click at [556, 364] on div "TRUE / FALSE" at bounding box center [982, 561] width 81 height 44
click at [556, 364] on div "False" at bounding box center [894, 638] width 81 height 37
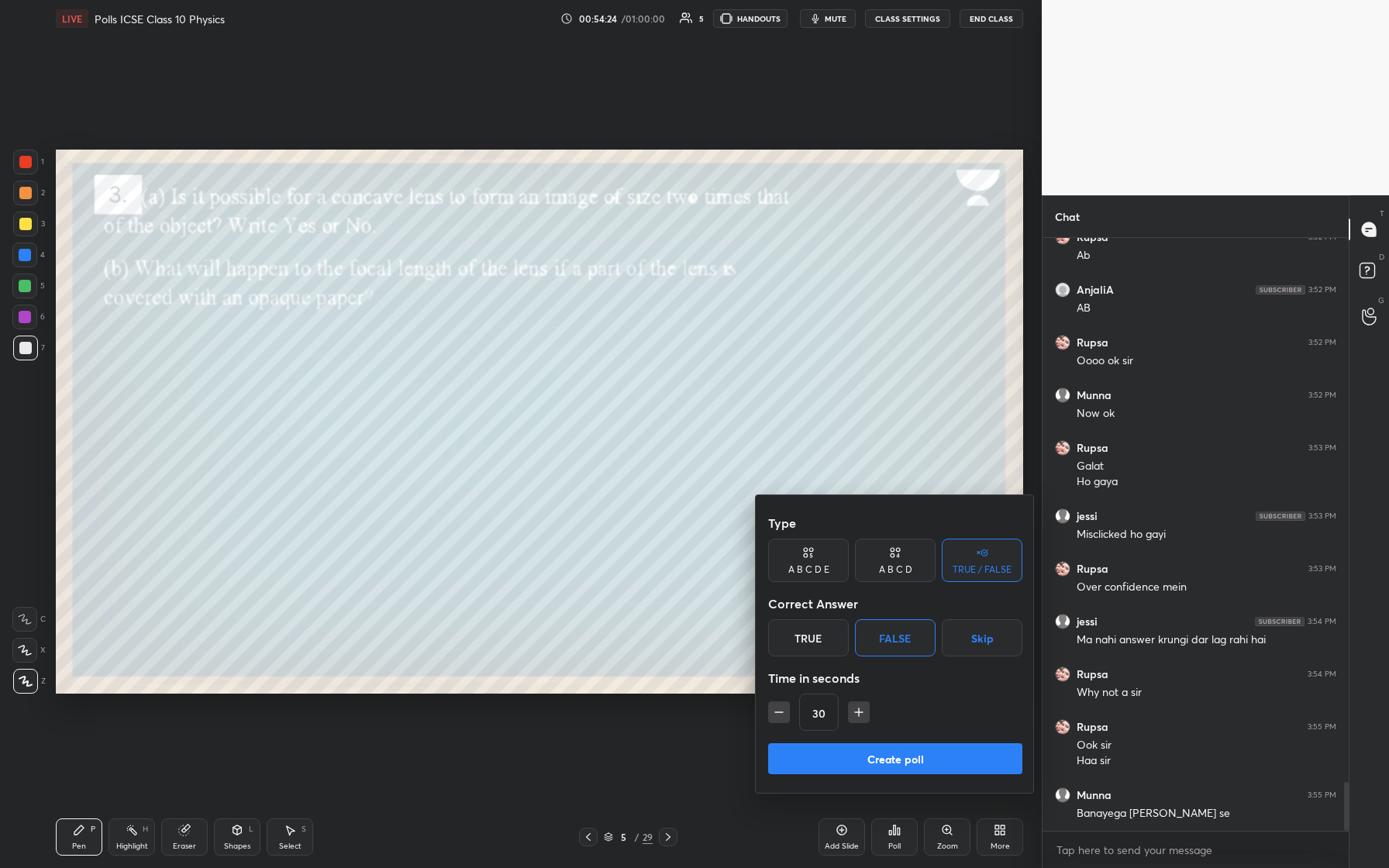
scroll to position [6714, 0]
click at [556, 364] on button "Create poll" at bounding box center [895, 759] width 254 height 31
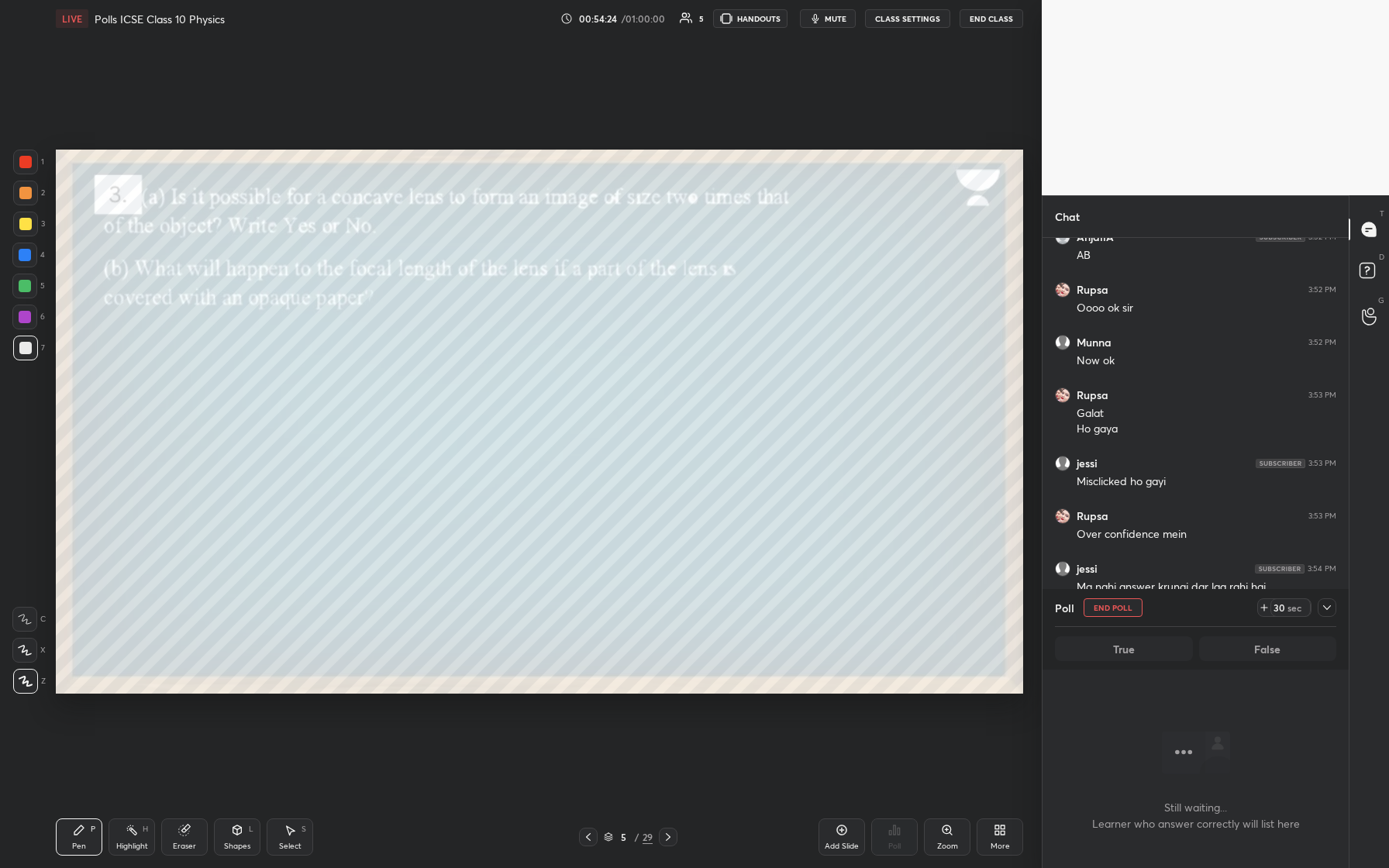
scroll to position [6, 6]
click at [556, 364] on icon at bounding box center [1326, 607] width 12 height 12
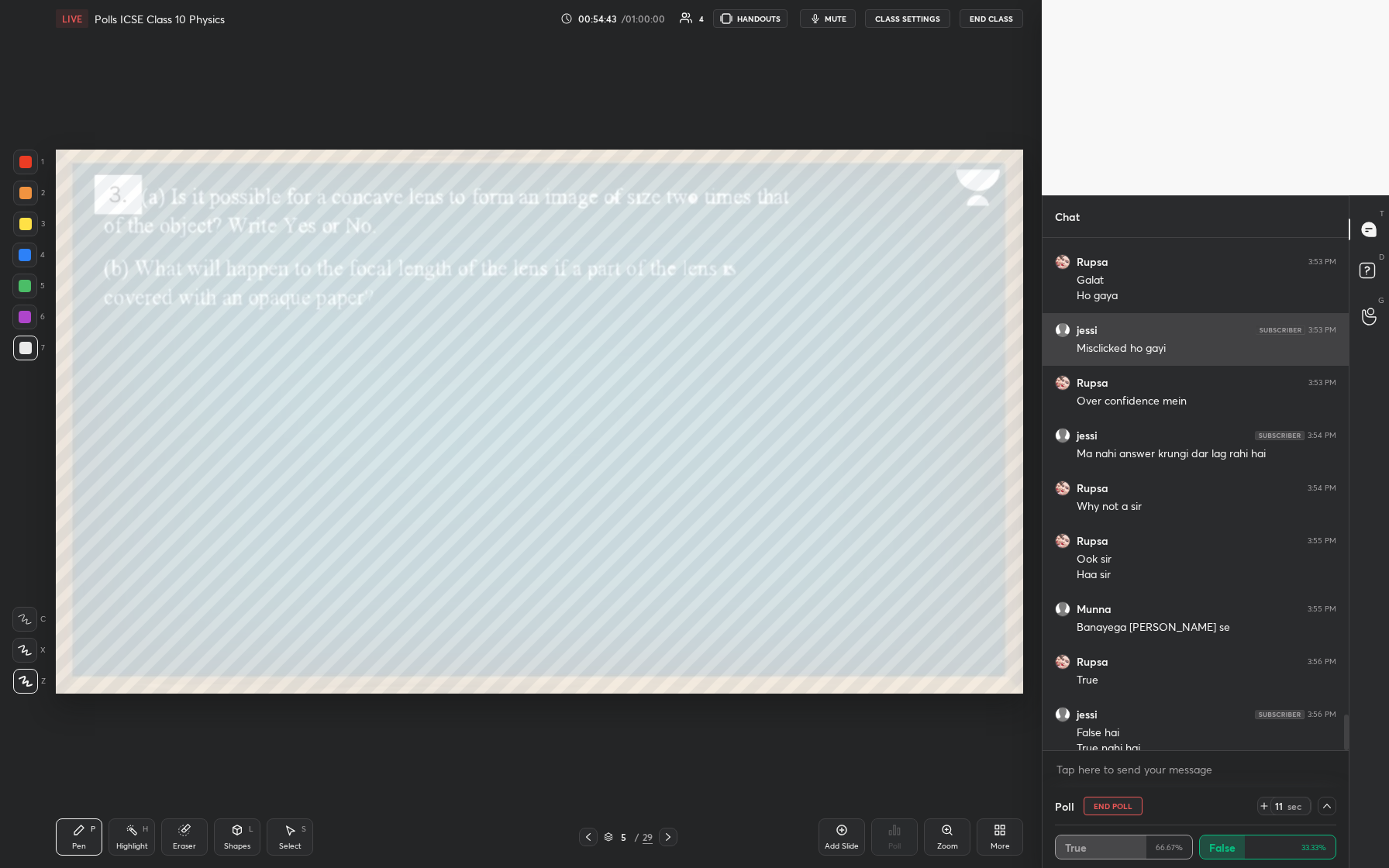
scroll to position [6863, 0]
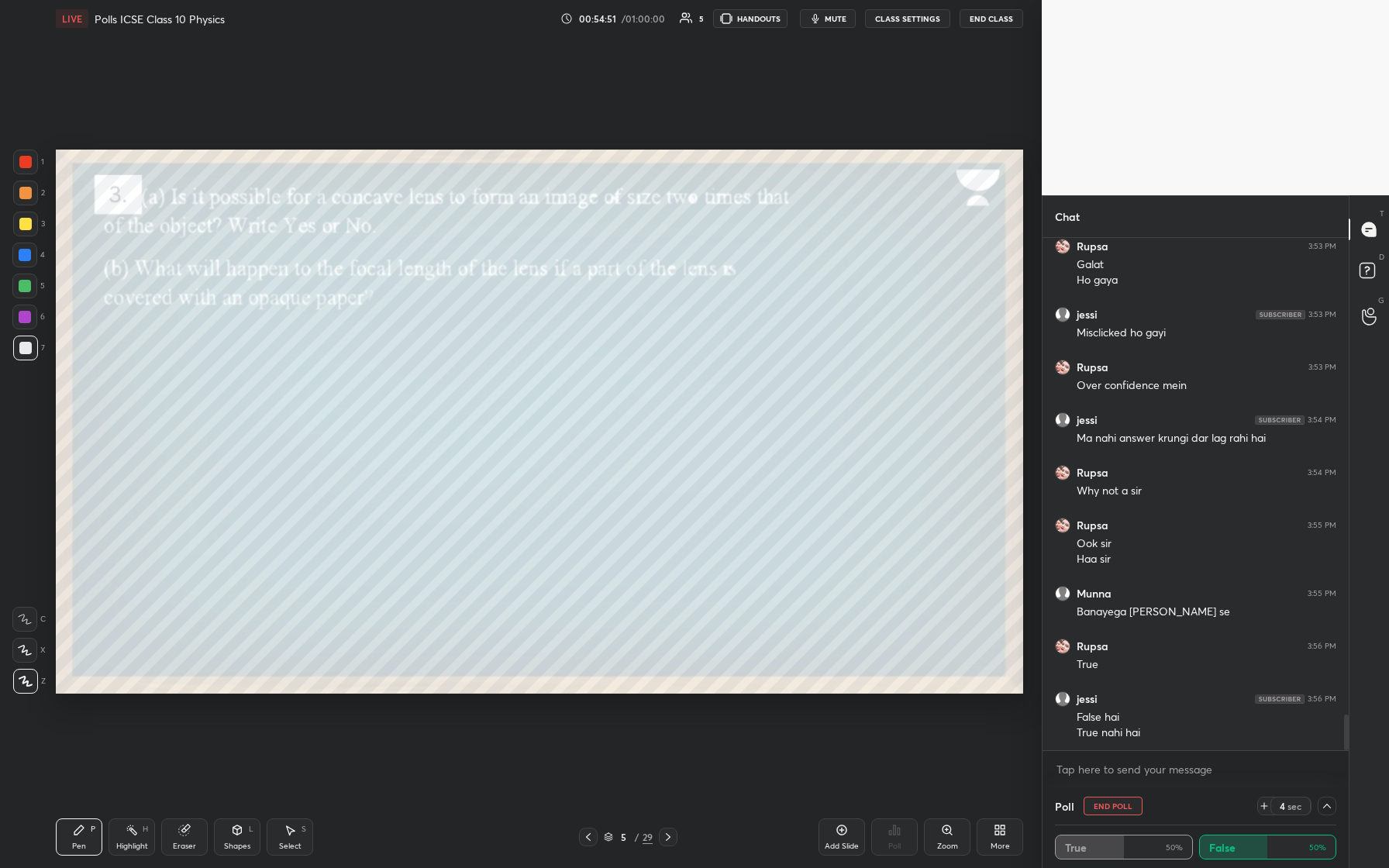
click at [556, 364] on icon at bounding box center [1327, 805] width 8 height 5
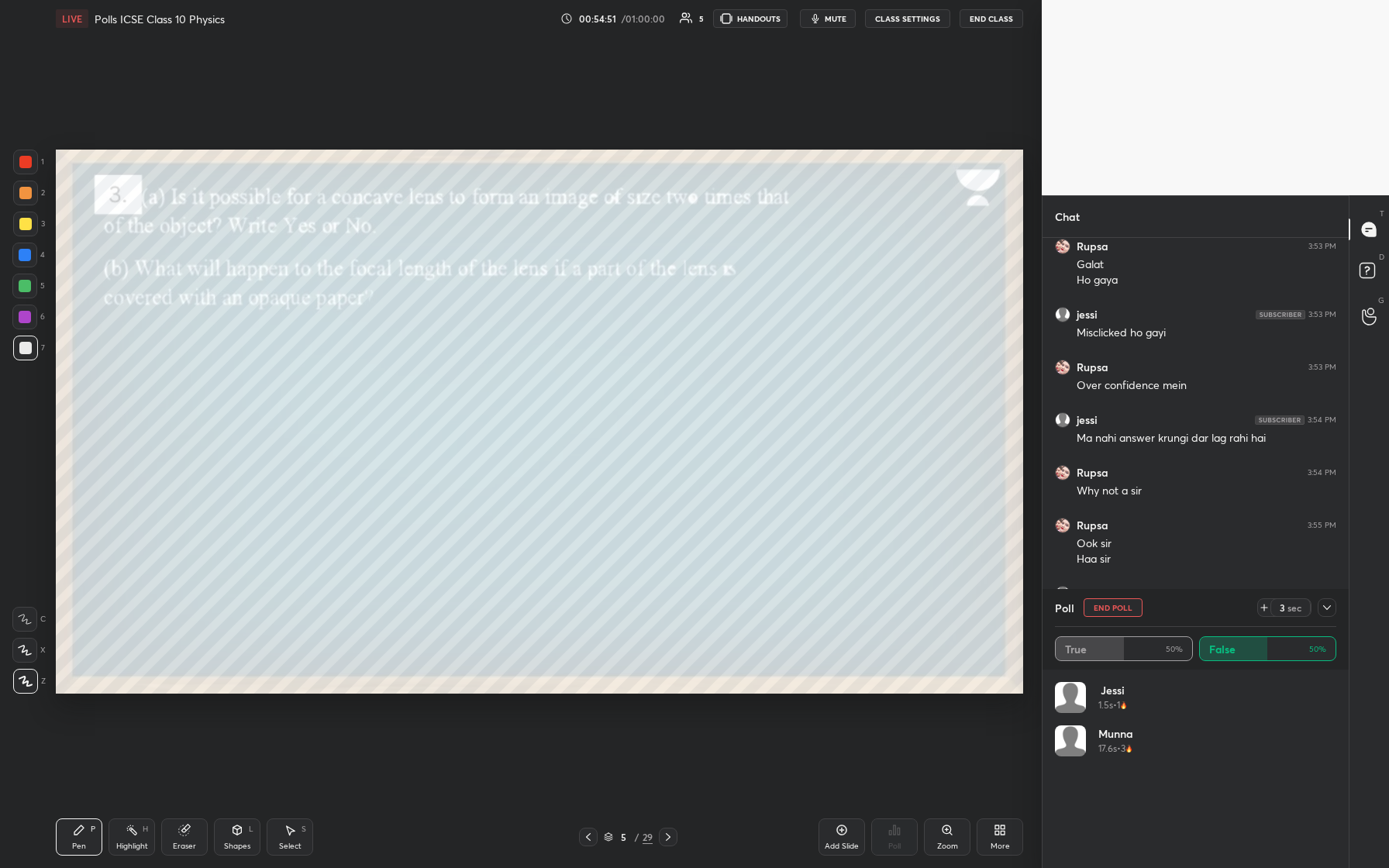
scroll to position [181, 277]
click at [556, 364] on div at bounding box center [1327, 608] width 19 height 19
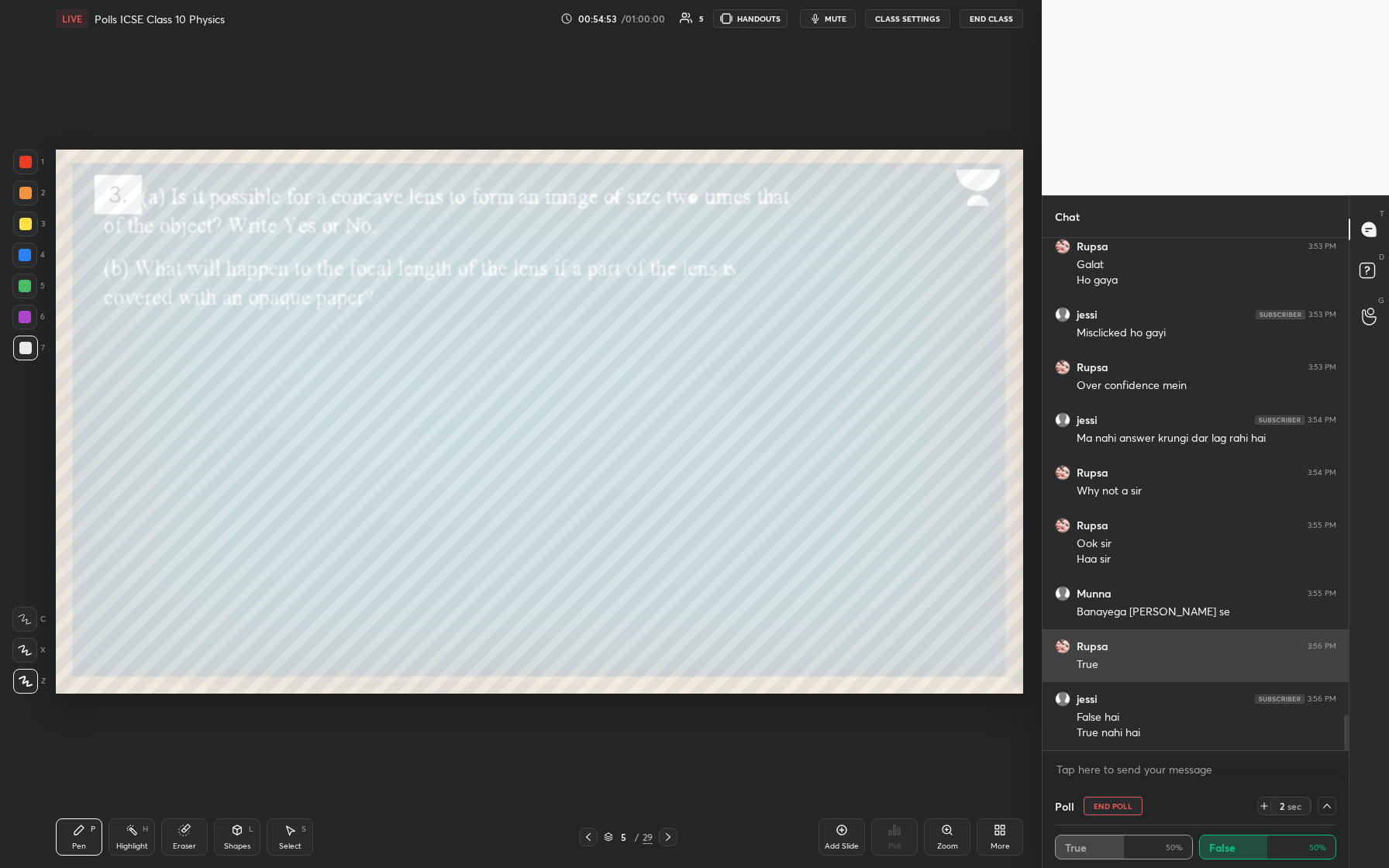
scroll to position [0, 0]
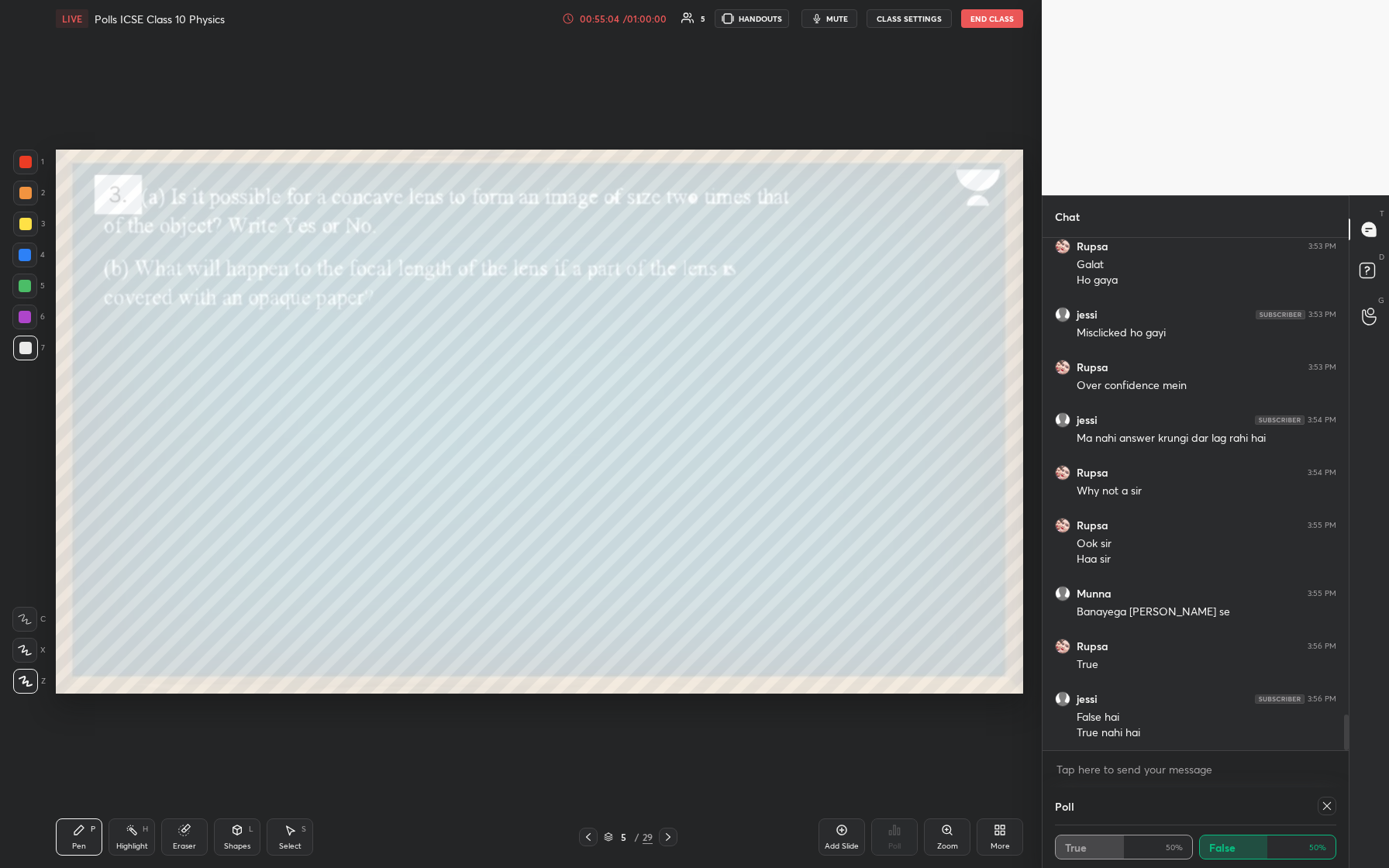
click at [556, 364] on icon at bounding box center [1326, 805] width 12 height 12
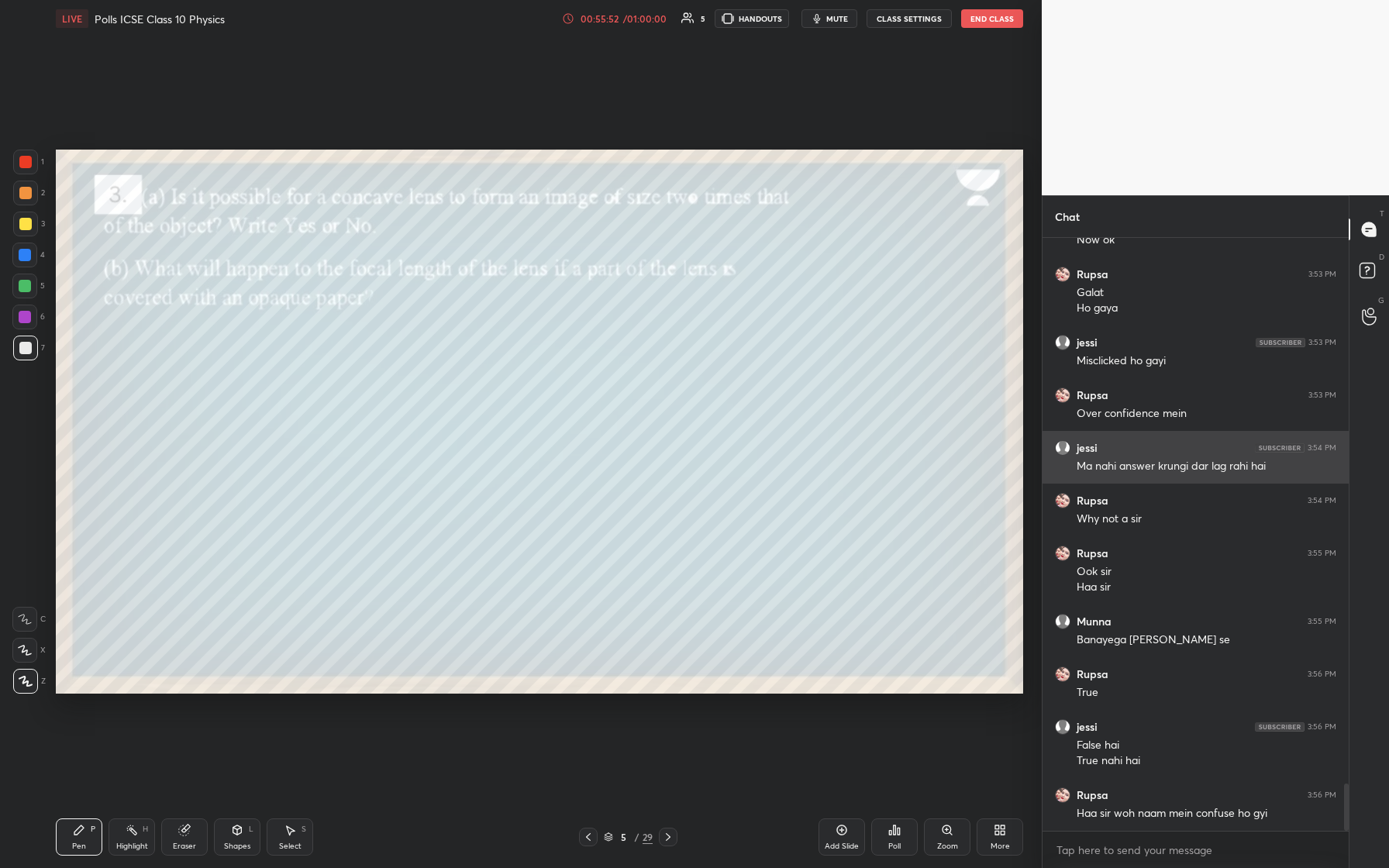
scroll to position [6887, 0]
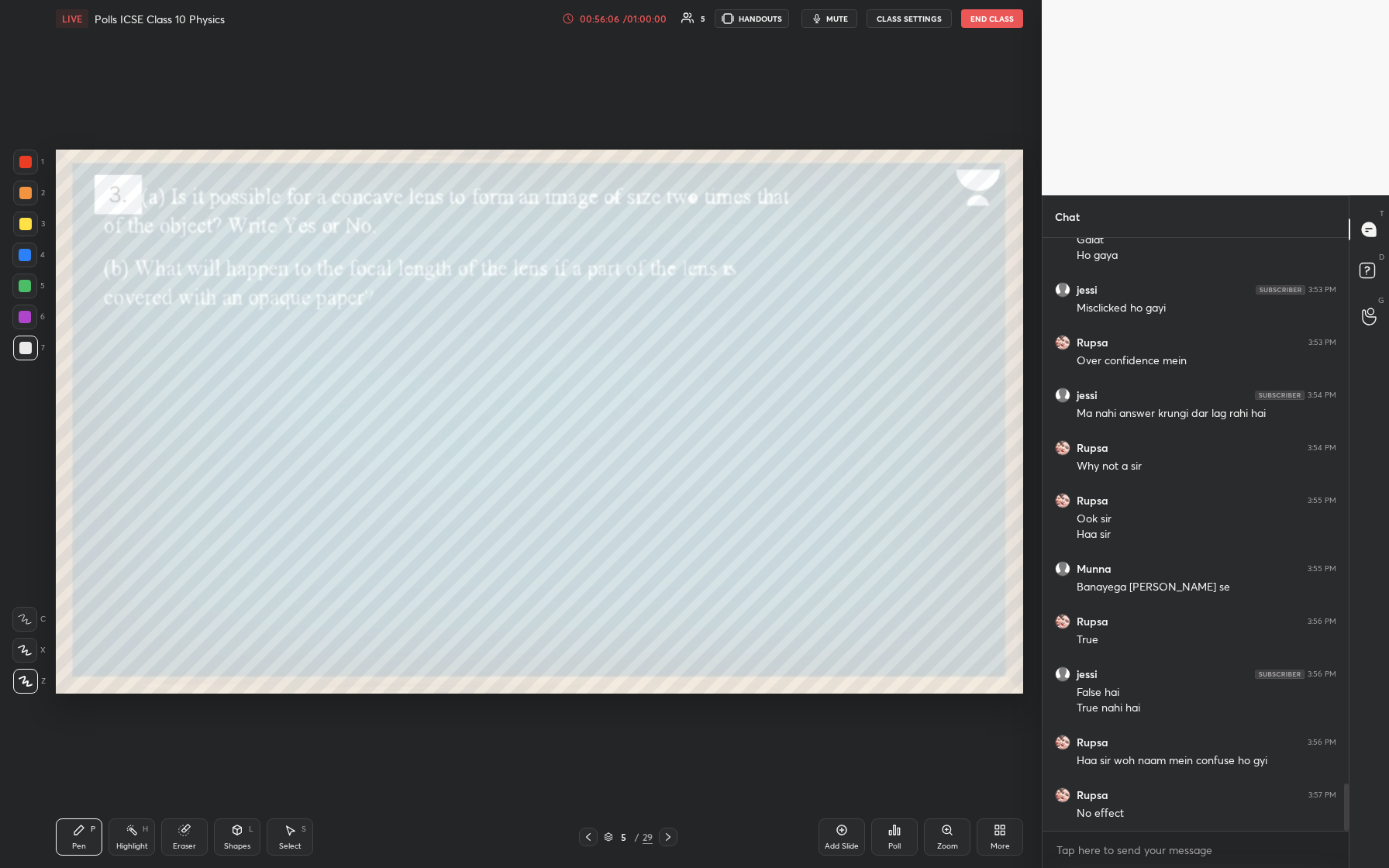
click at [556, 364] on icon at bounding box center [587, 837] width 12 height 12
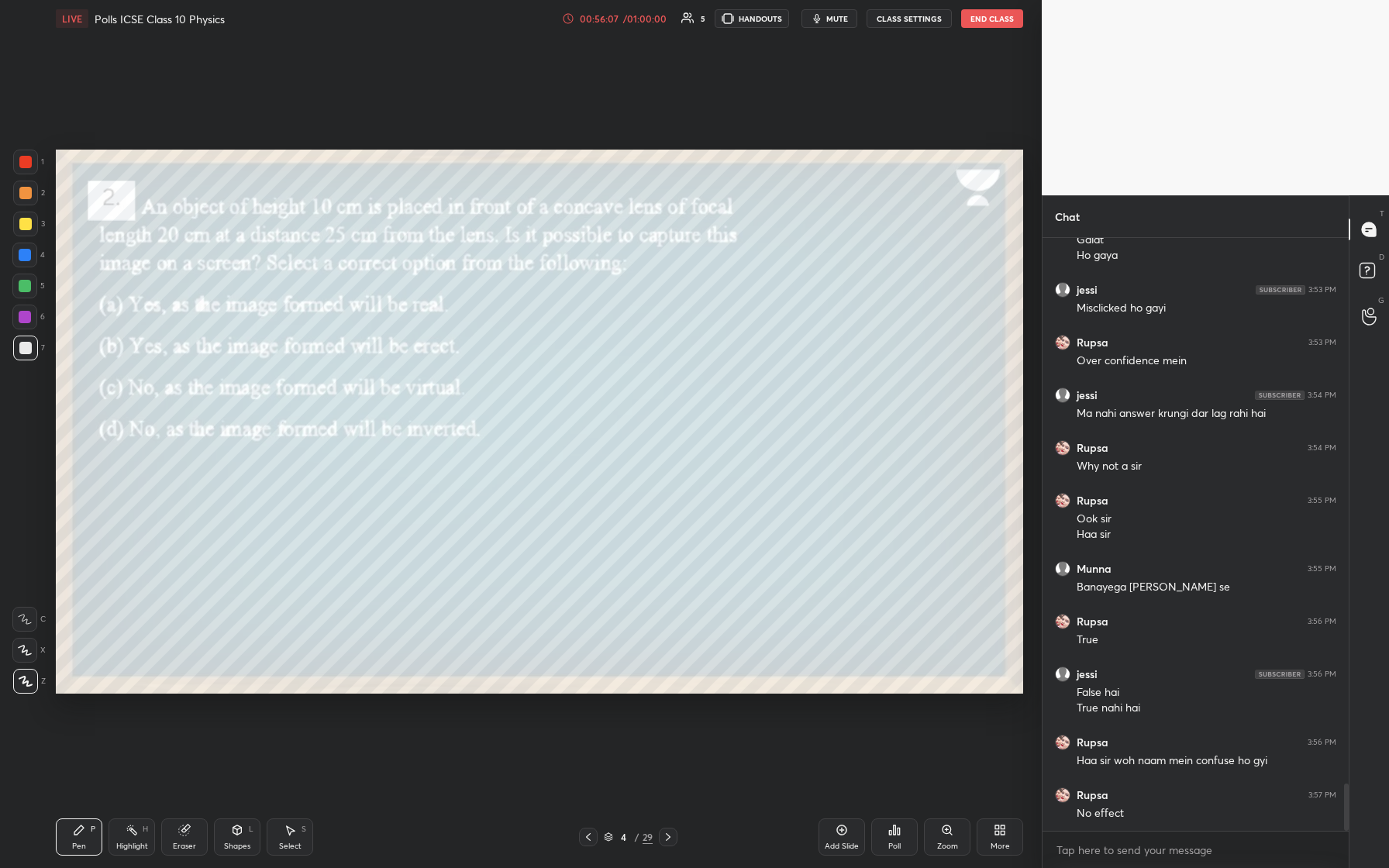
click at [556, 364] on icon at bounding box center [587, 837] width 12 height 12
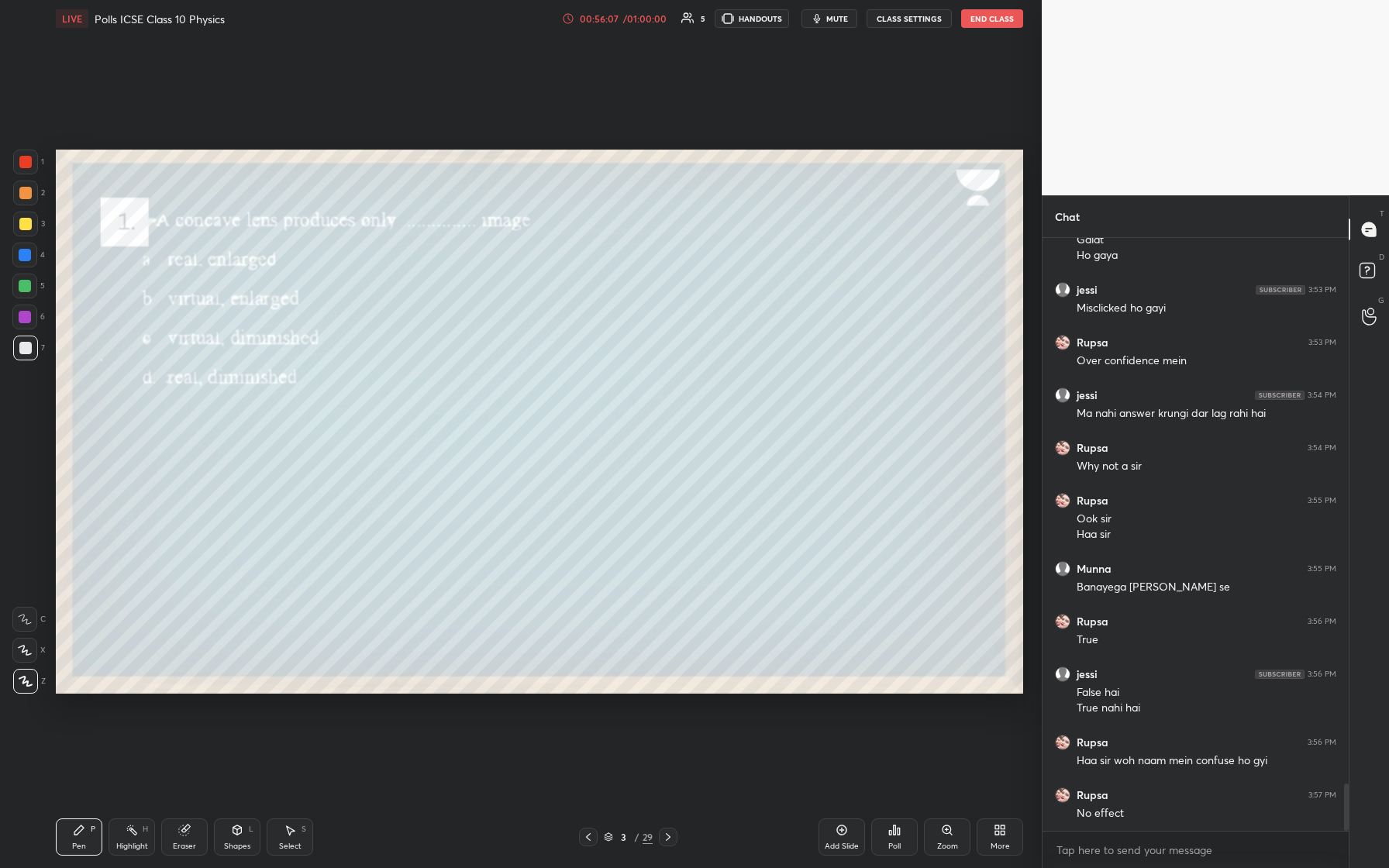
click at [556, 364] on icon at bounding box center [587, 837] width 12 height 12
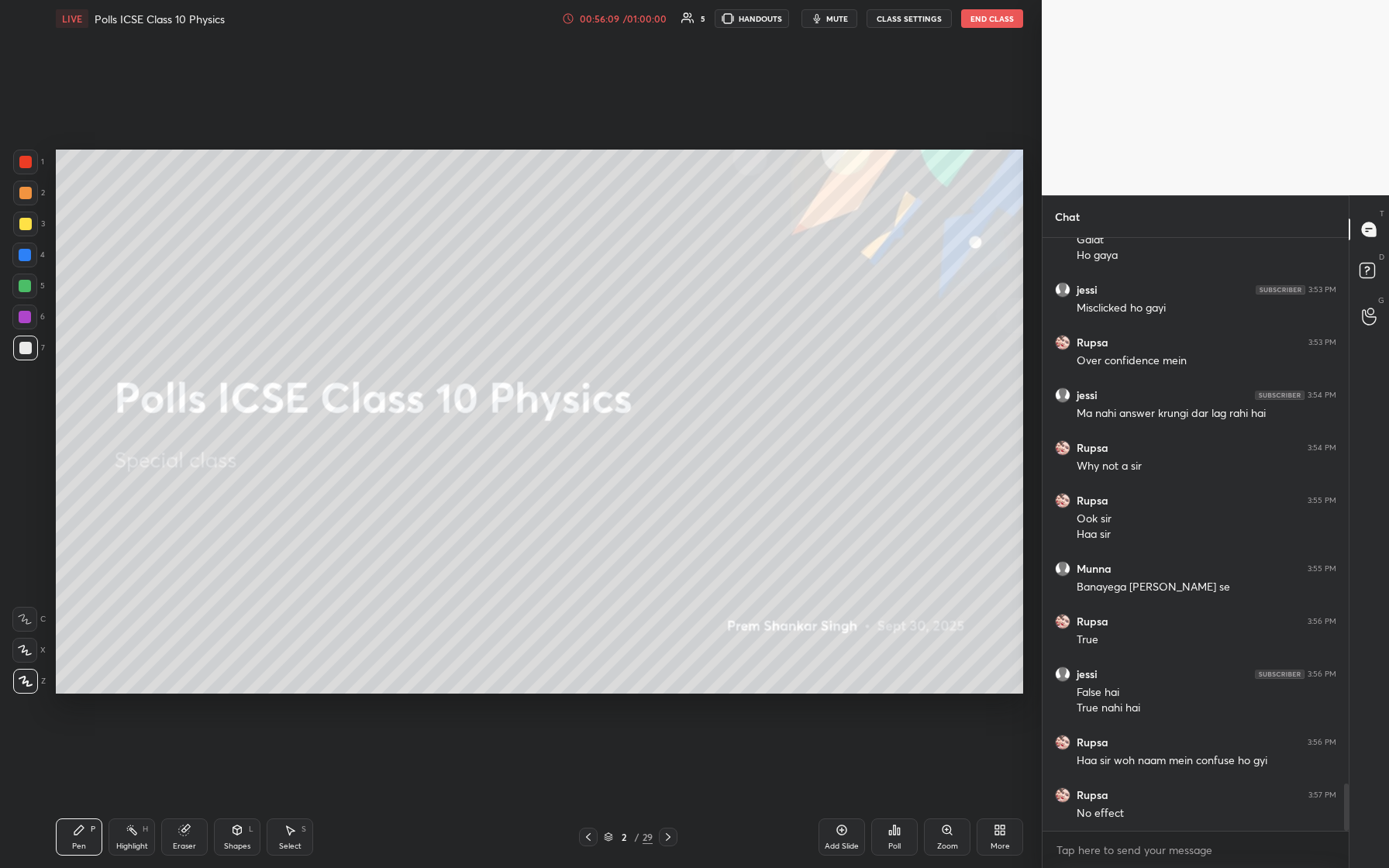
click at [556, 364] on icon at bounding box center [668, 837] width 12 height 12
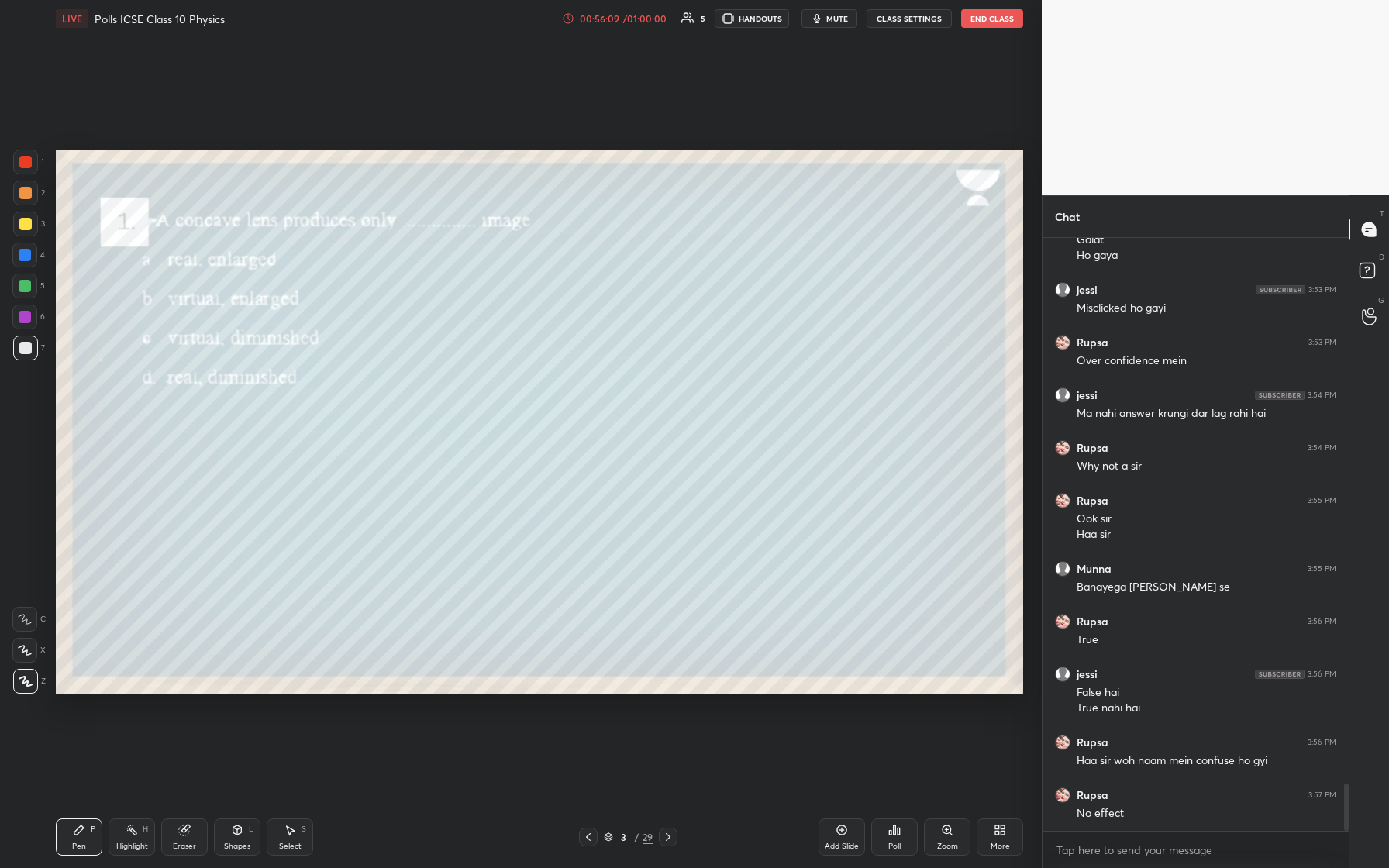
click at [556, 364] on icon at bounding box center [668, 837] width 12 height 12
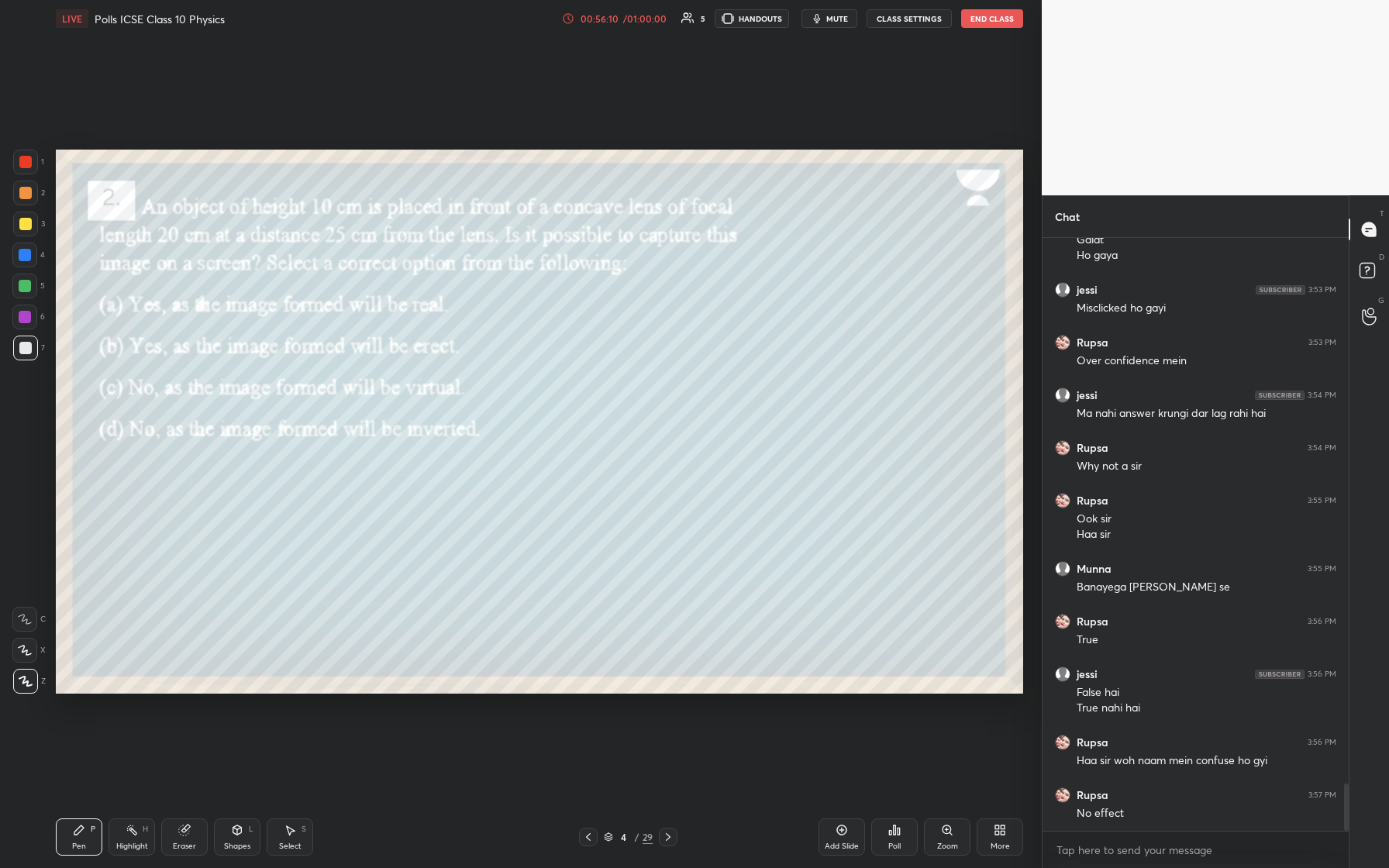
click at [556, 364] on icon at bounding box center [668, 837] width 12 height 12
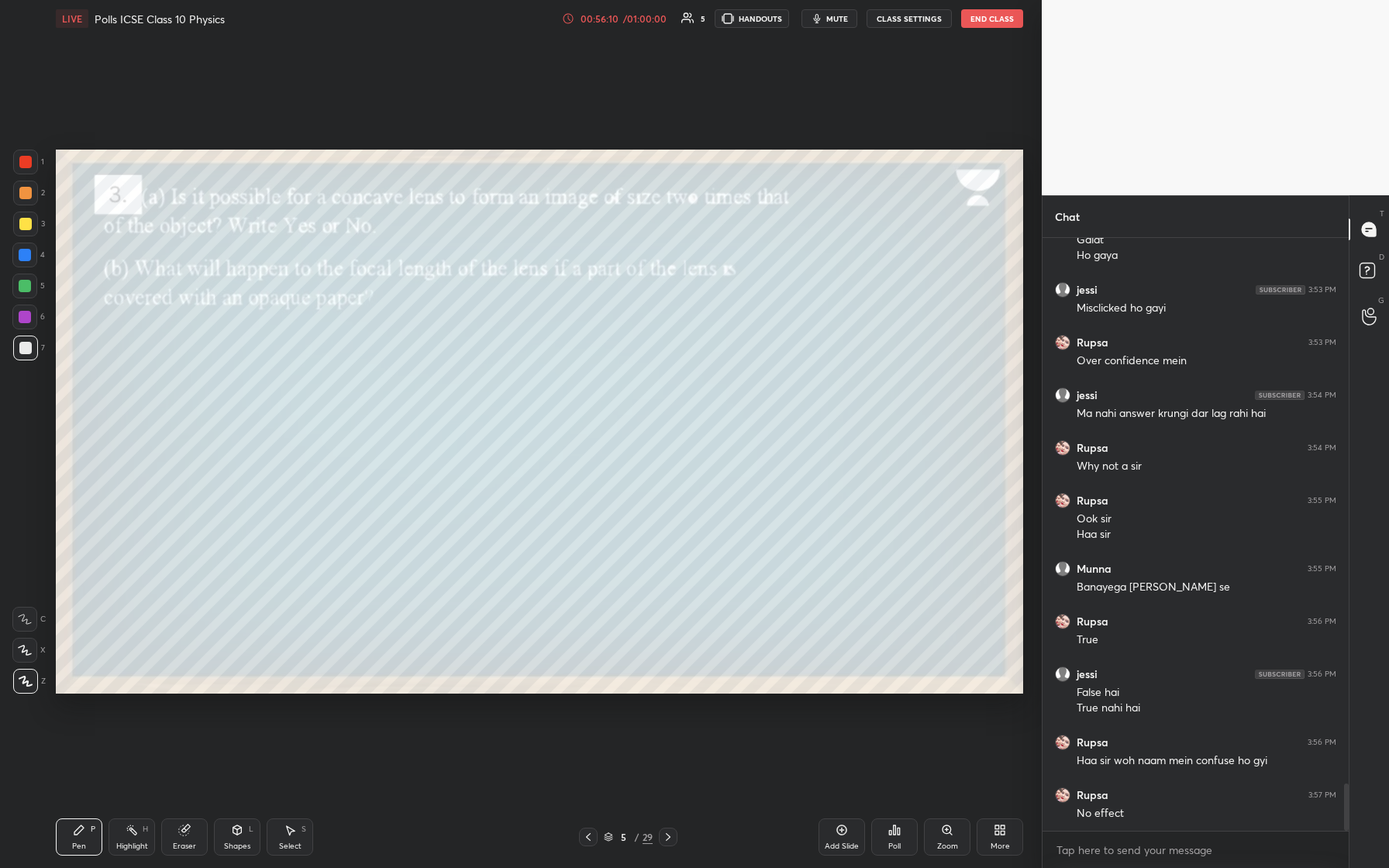
click at [556, 364] on icon at bounding box center [668, 837] width 12 height 12
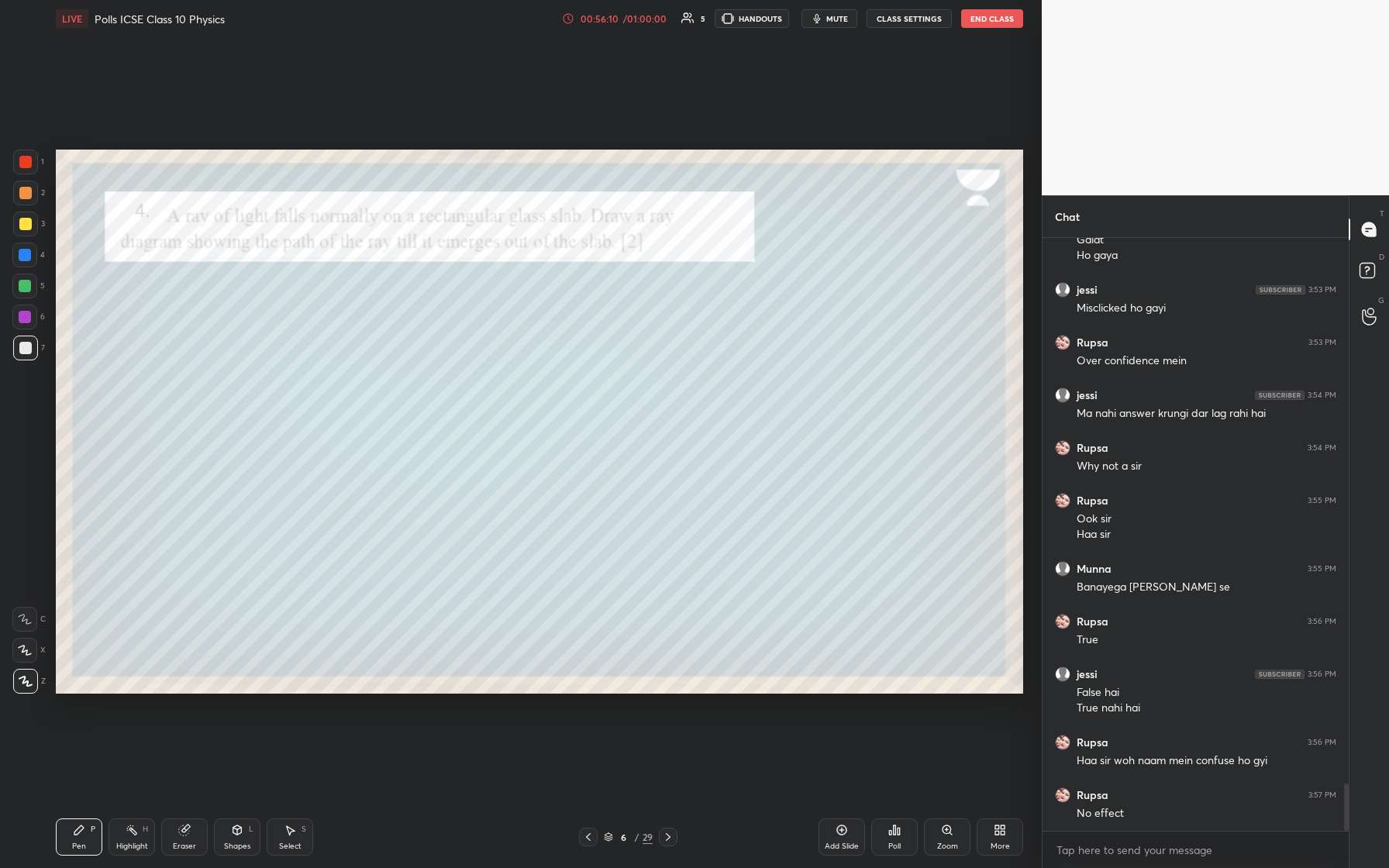
click at [556, 364] on icon at bounding box center [668, 837] width 12 height 12
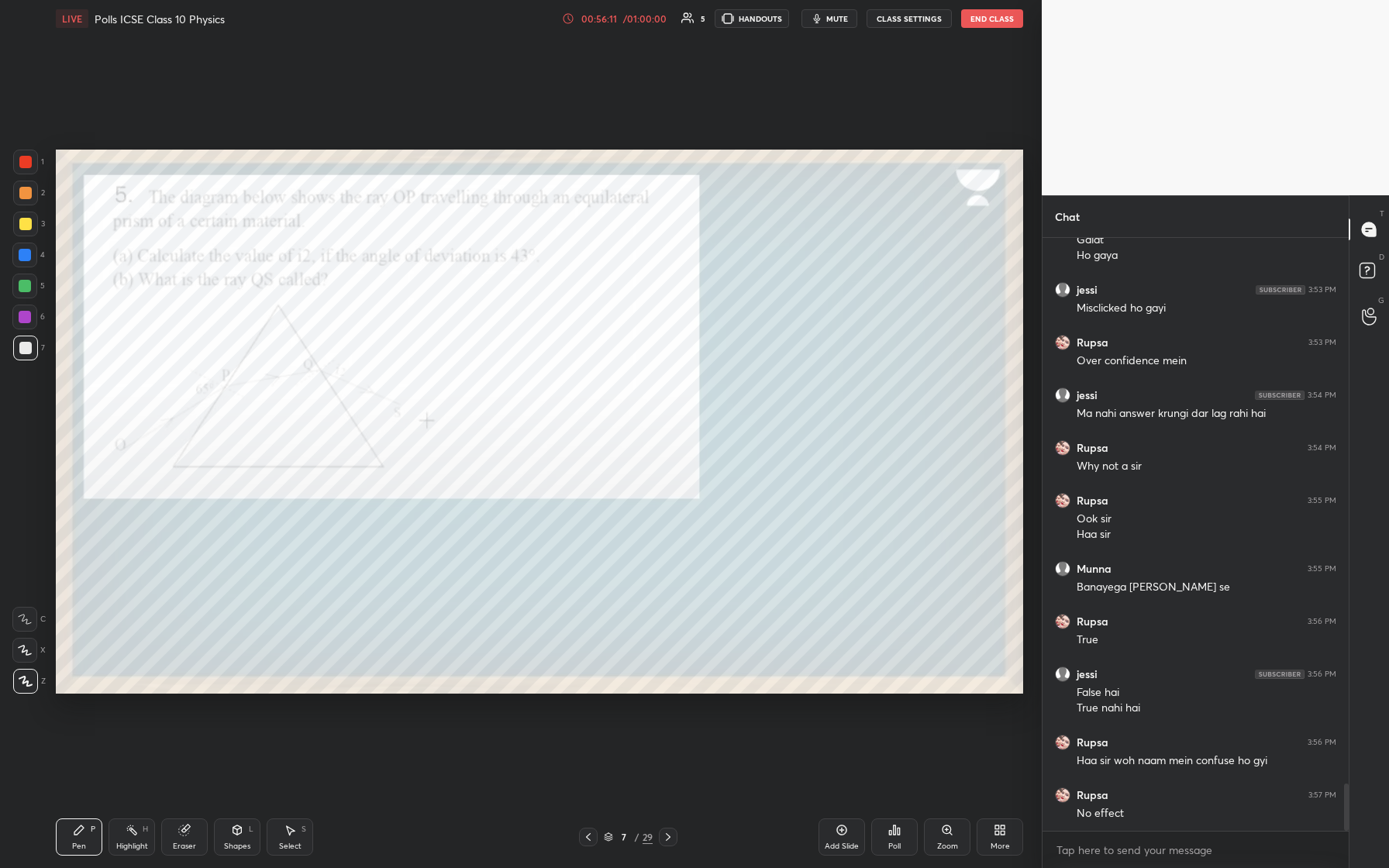
click at [556, 364] on icon at bounding box center [668, 837] width 12 height 12
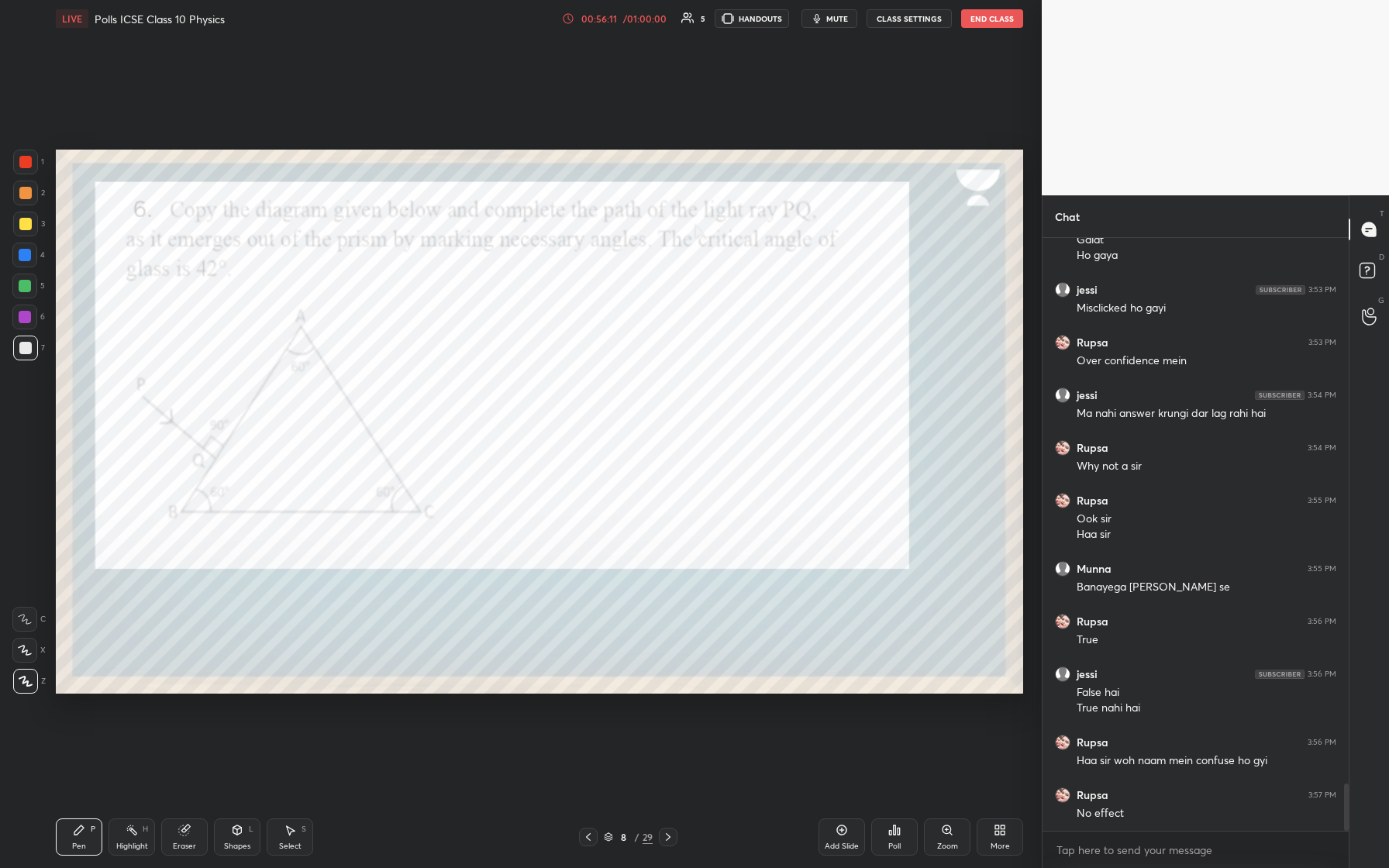
click at [556, 364] on icon at bounding box center [668, 837] width 12 height 12
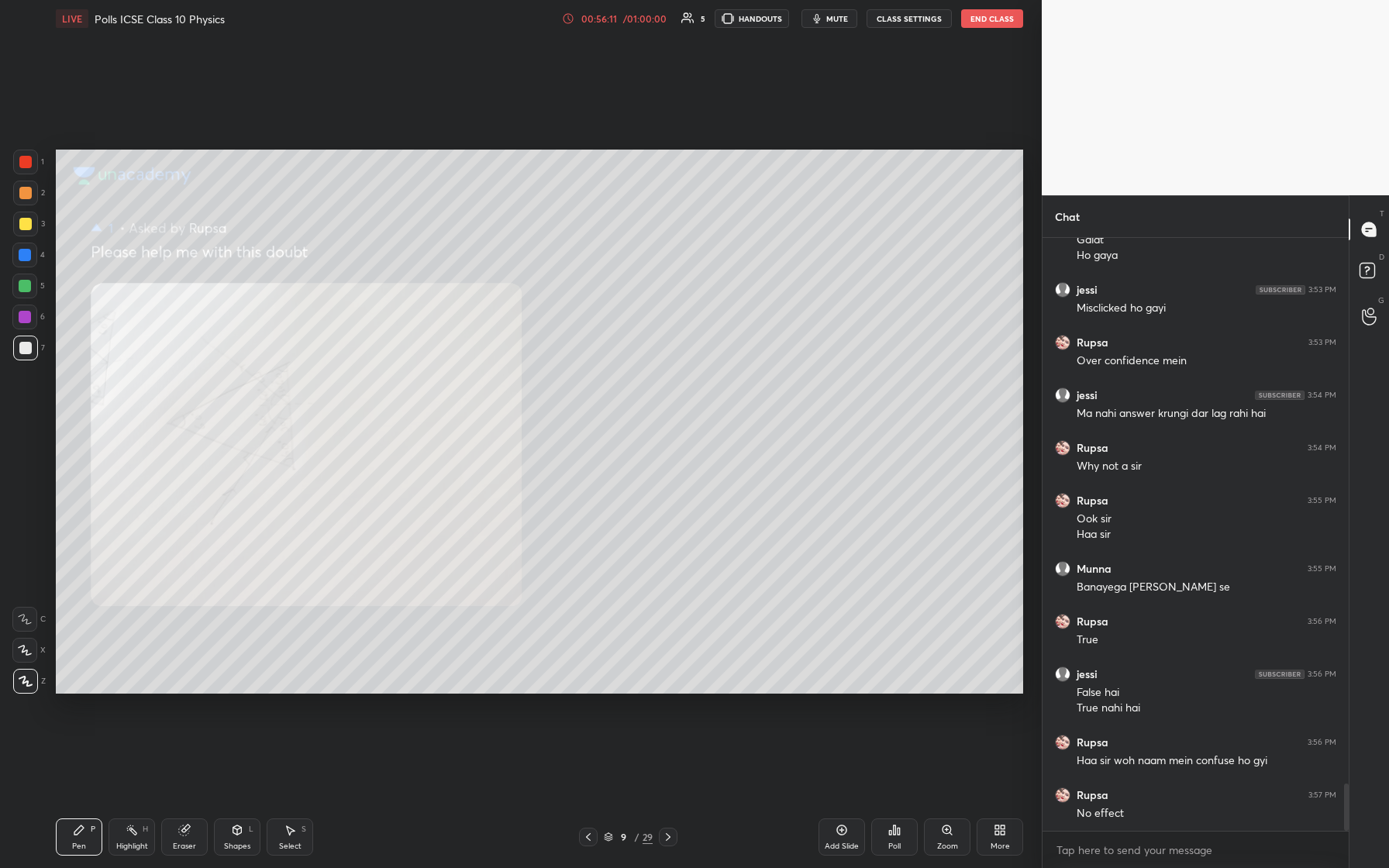
click at [556, 364] on icon at bounding box center [668, 837] width 12 height 12
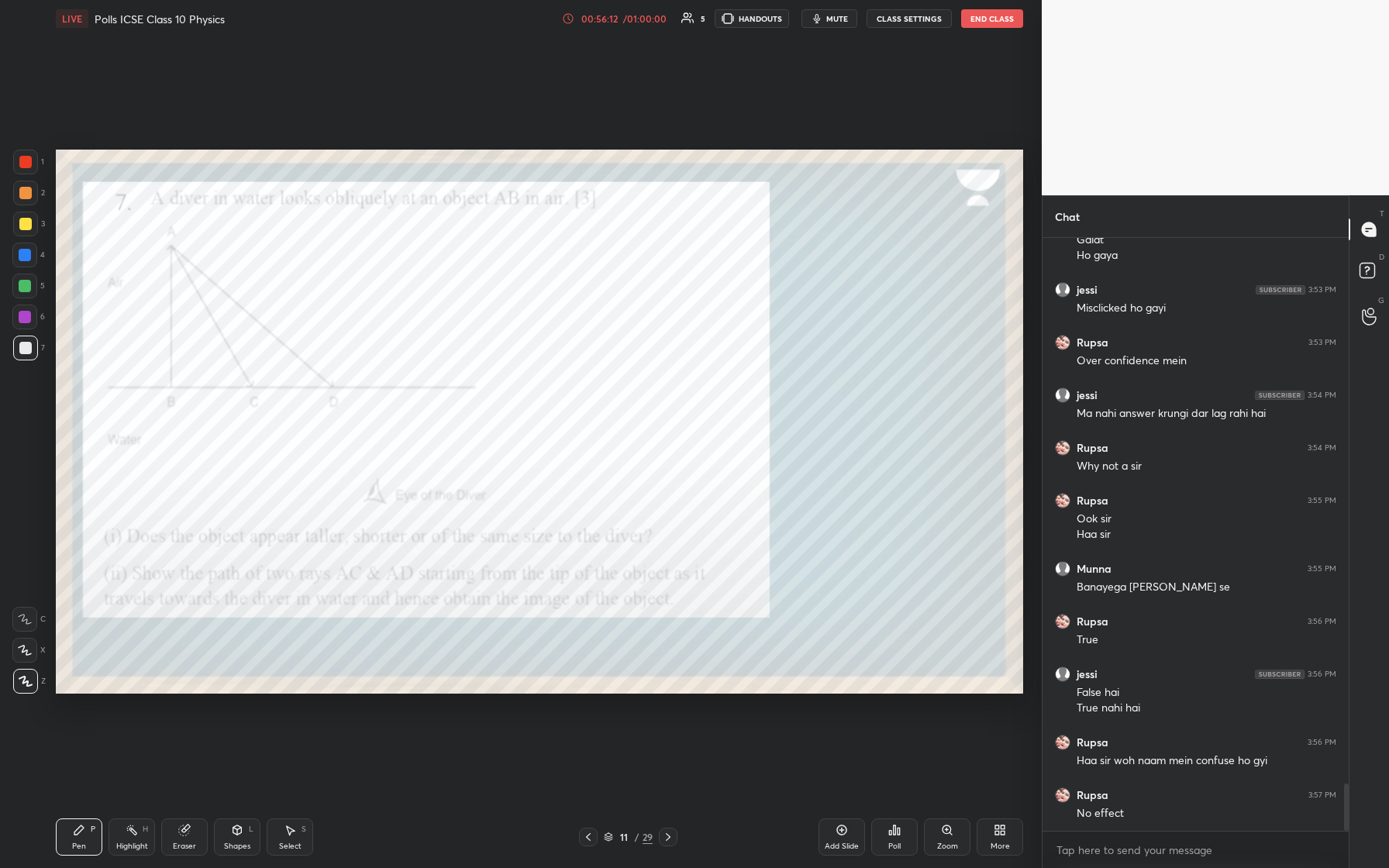
click at [556, 364] on icon at bounding box center [668, 837] width 12 height 12
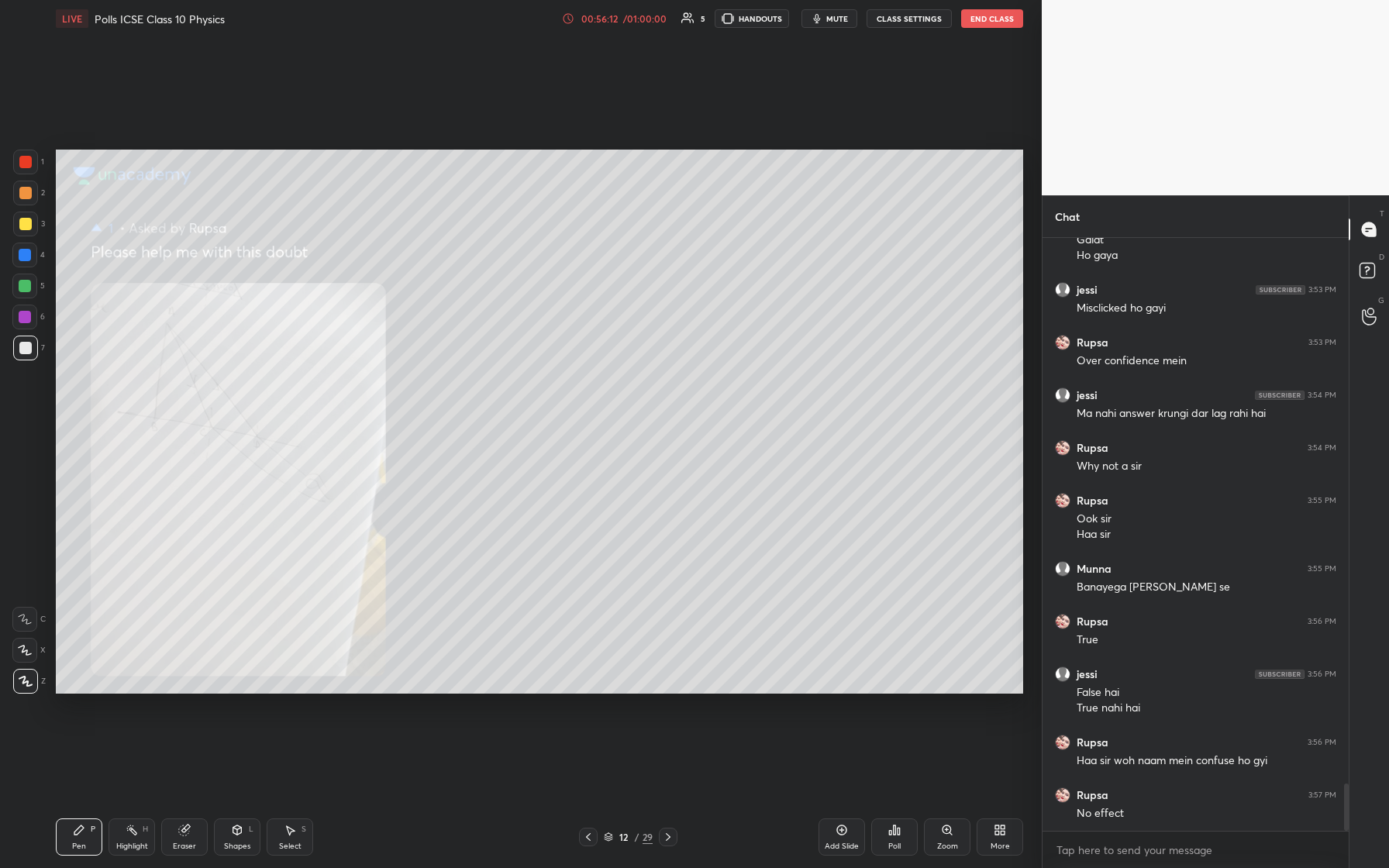
click at [556, 364] on icon at bounding box center [668, 837] width 12 height 12
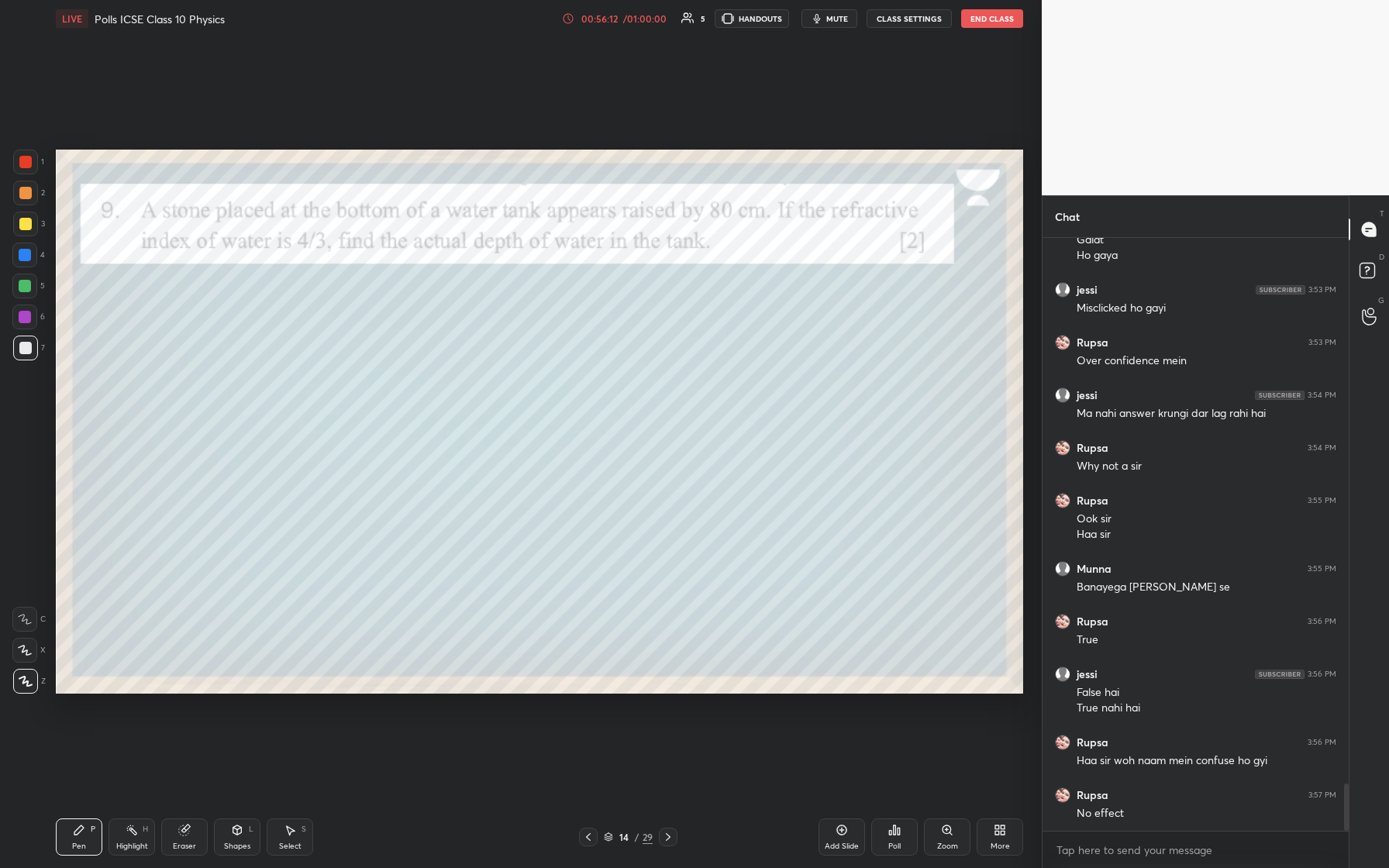
click at [556, 364] on icon at bounding box center [668, 837] width 12 height 12
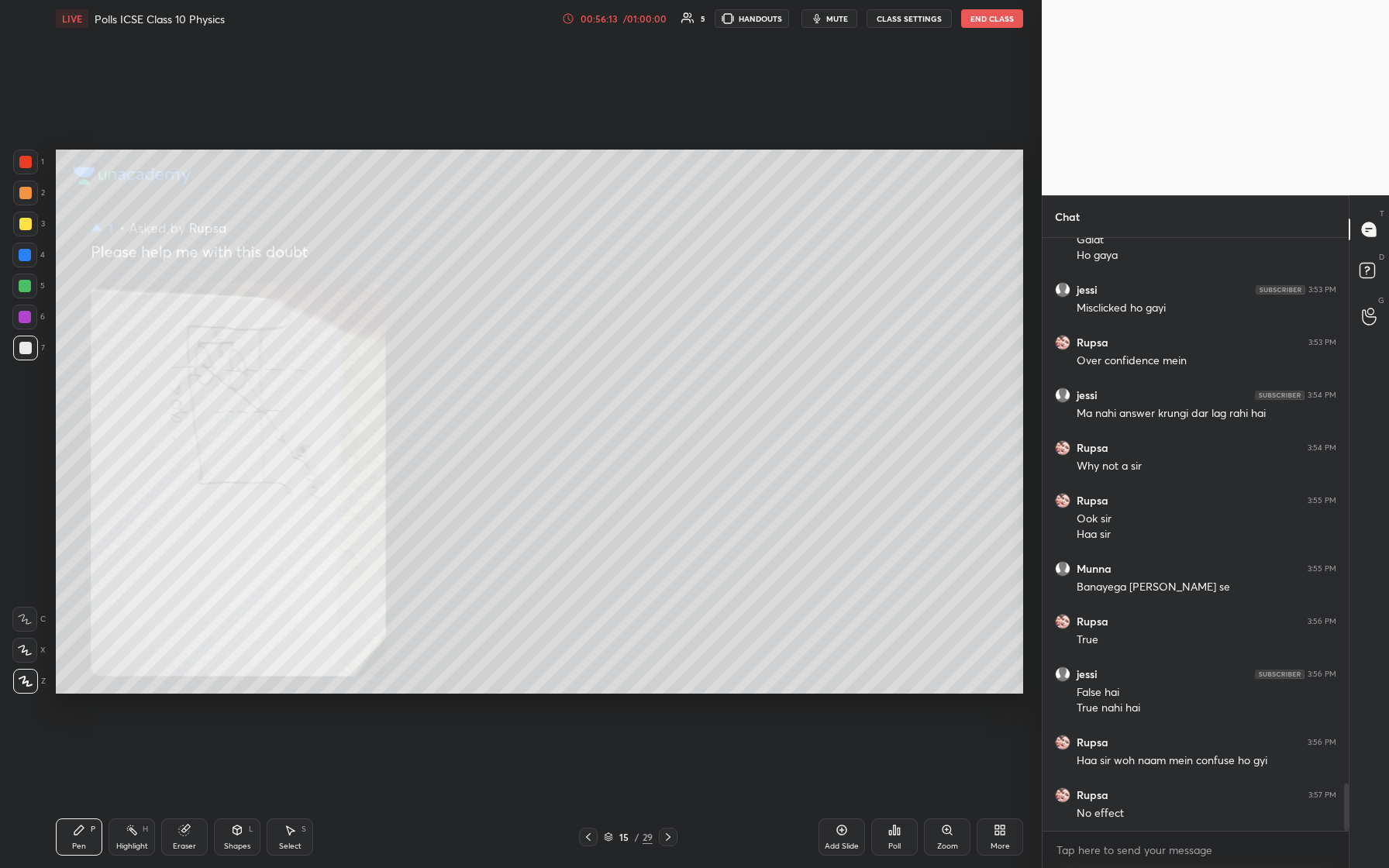
click at [556, 364] on icon at bounding box center [668, 837] width 12 height 12
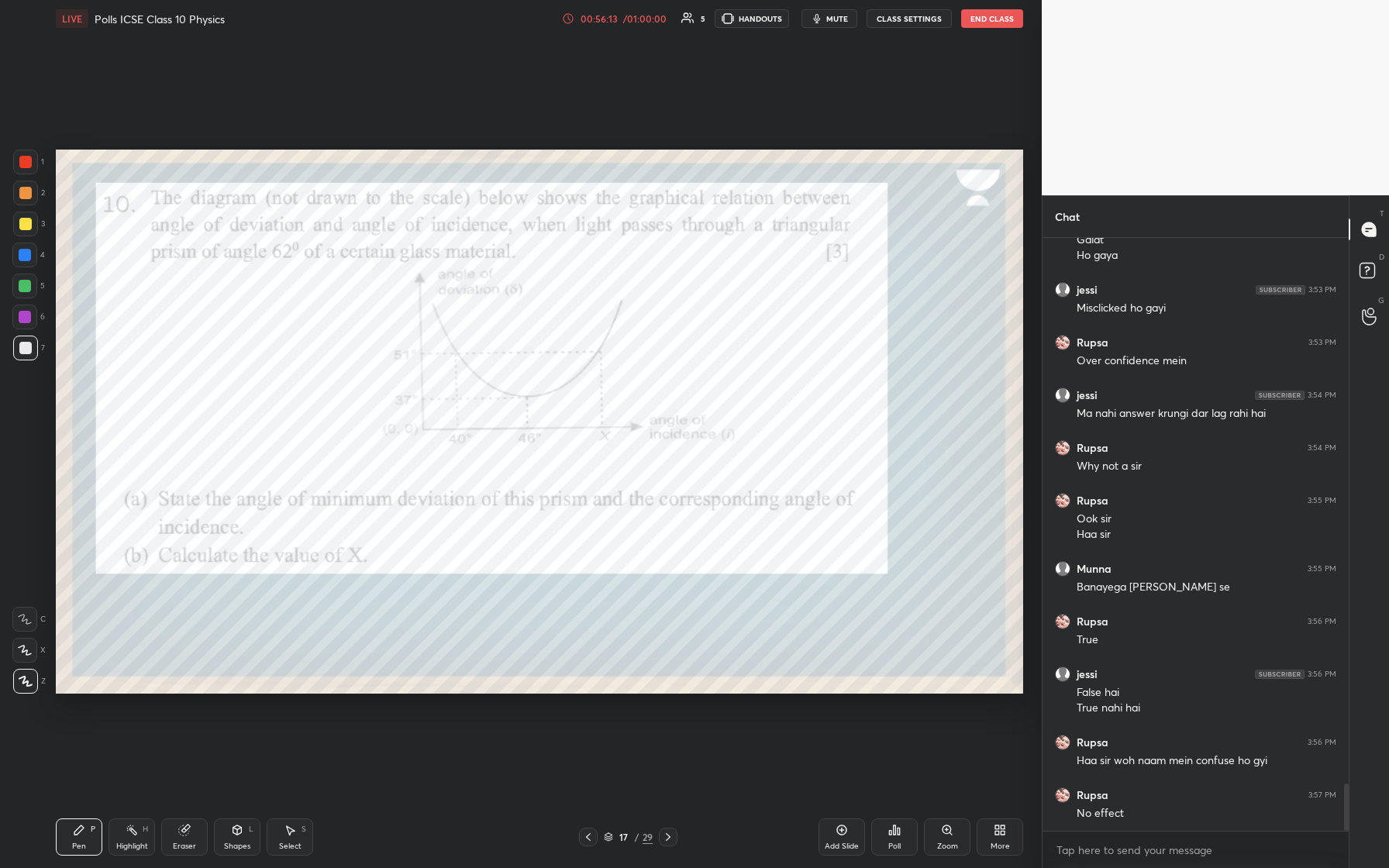
click at [556, 364] on icon at bounding box center [668, 837] width 12 height 12
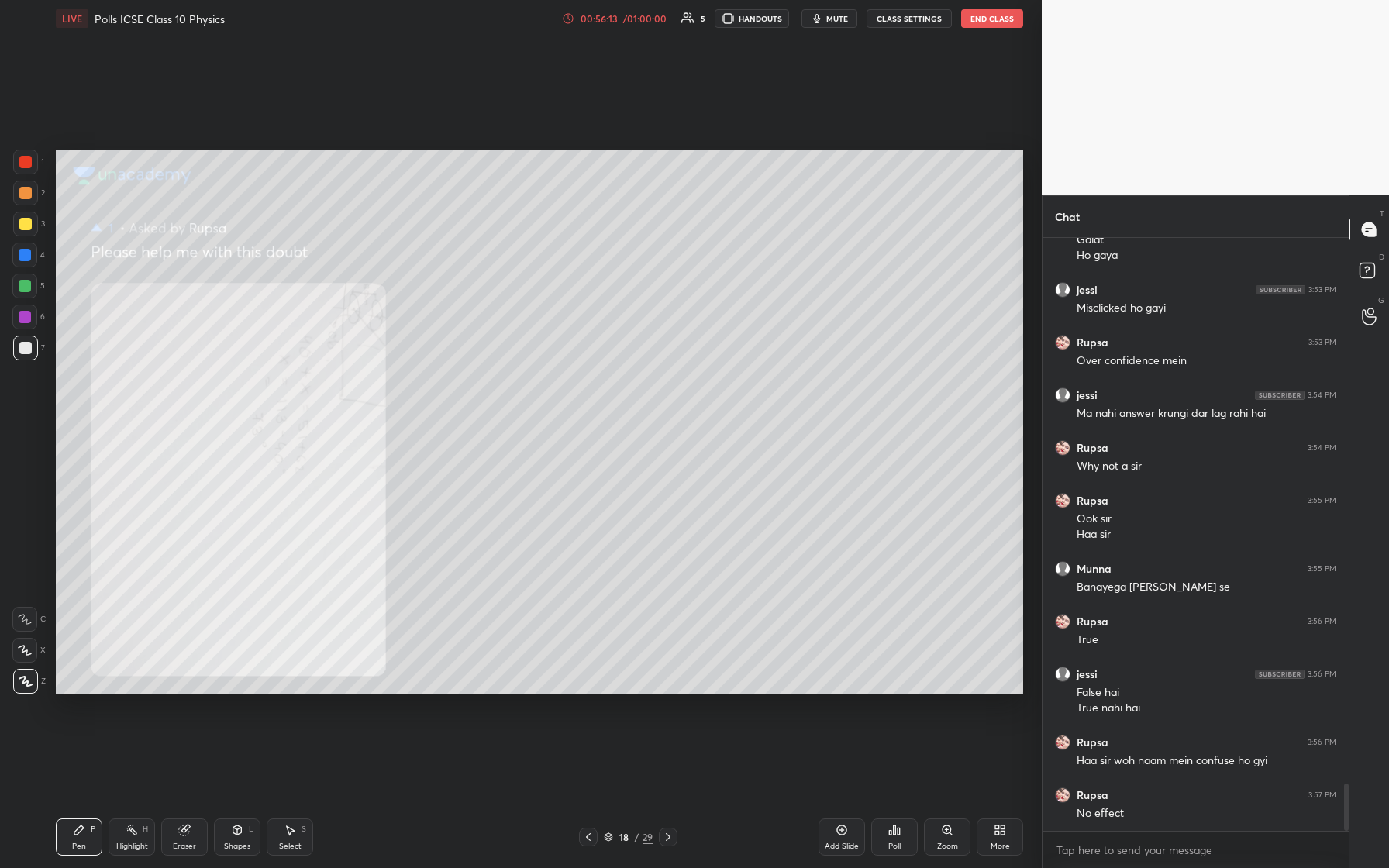
click at [556, 364] on icon at bounding box center [668, 837] width 12 height 12
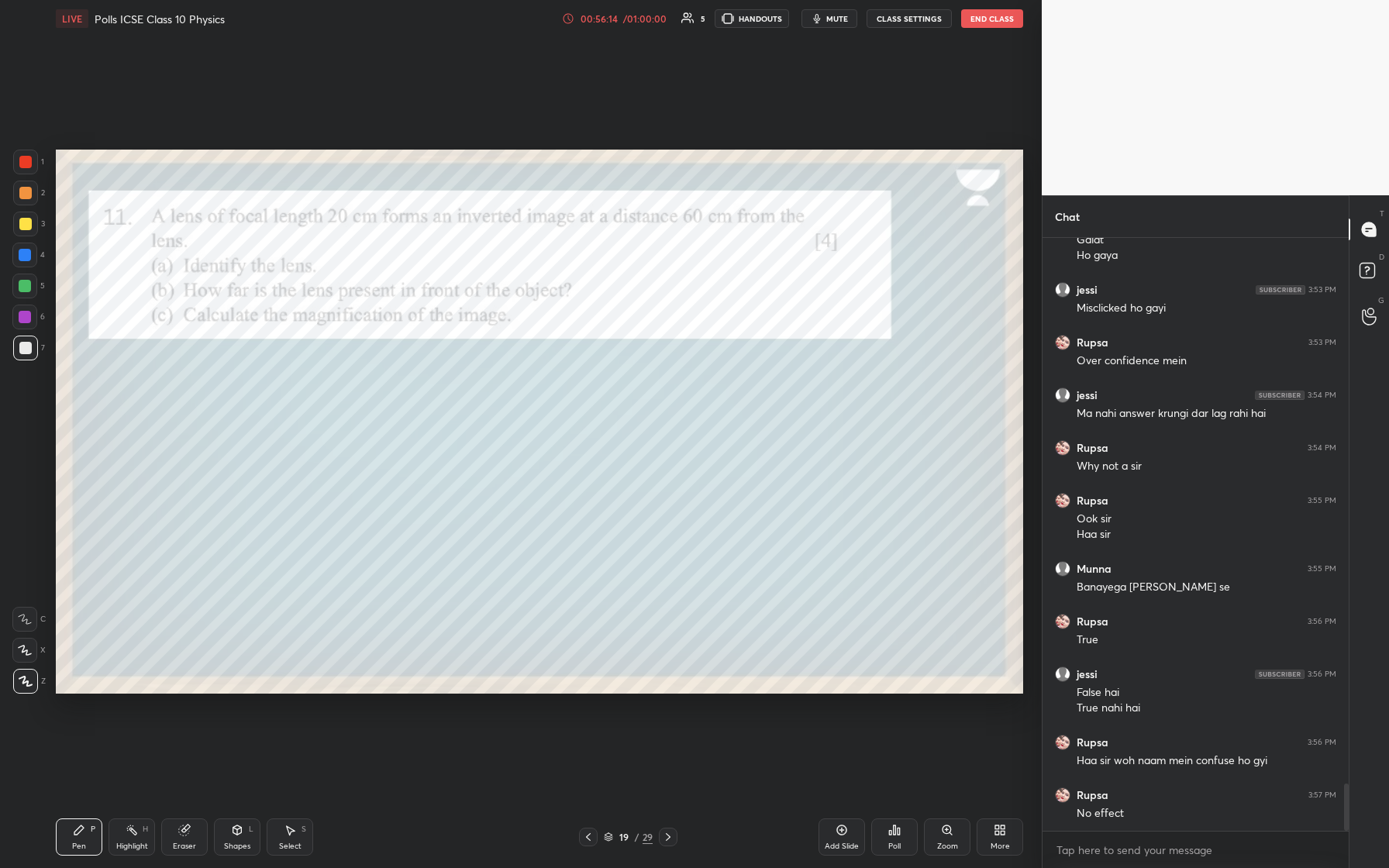
click at [556, 364] on icon at bounding box center [668, 837] width 12 height 12
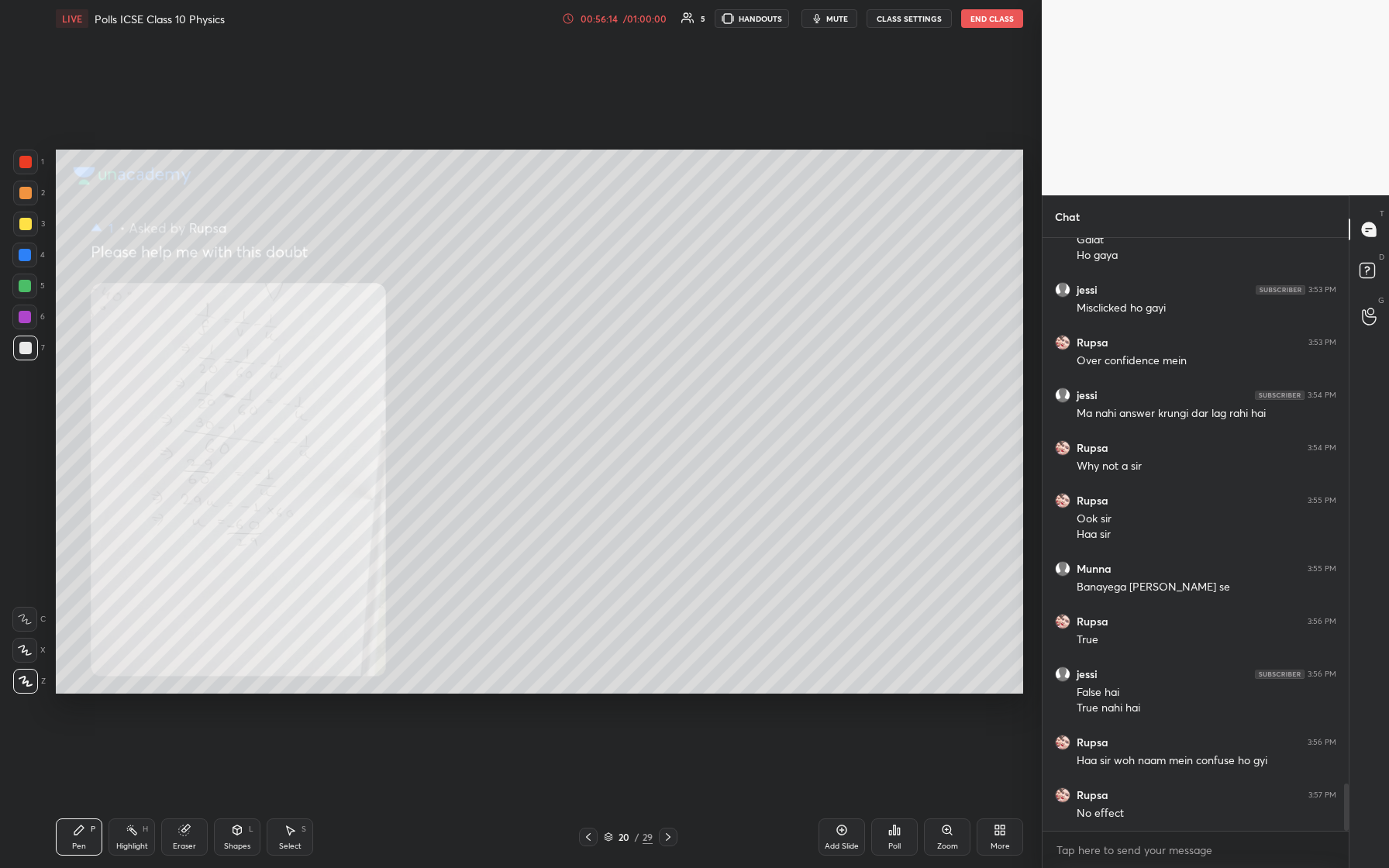
click at [556, 364] on icon at bounding box center [668, 837] width 12 height 12
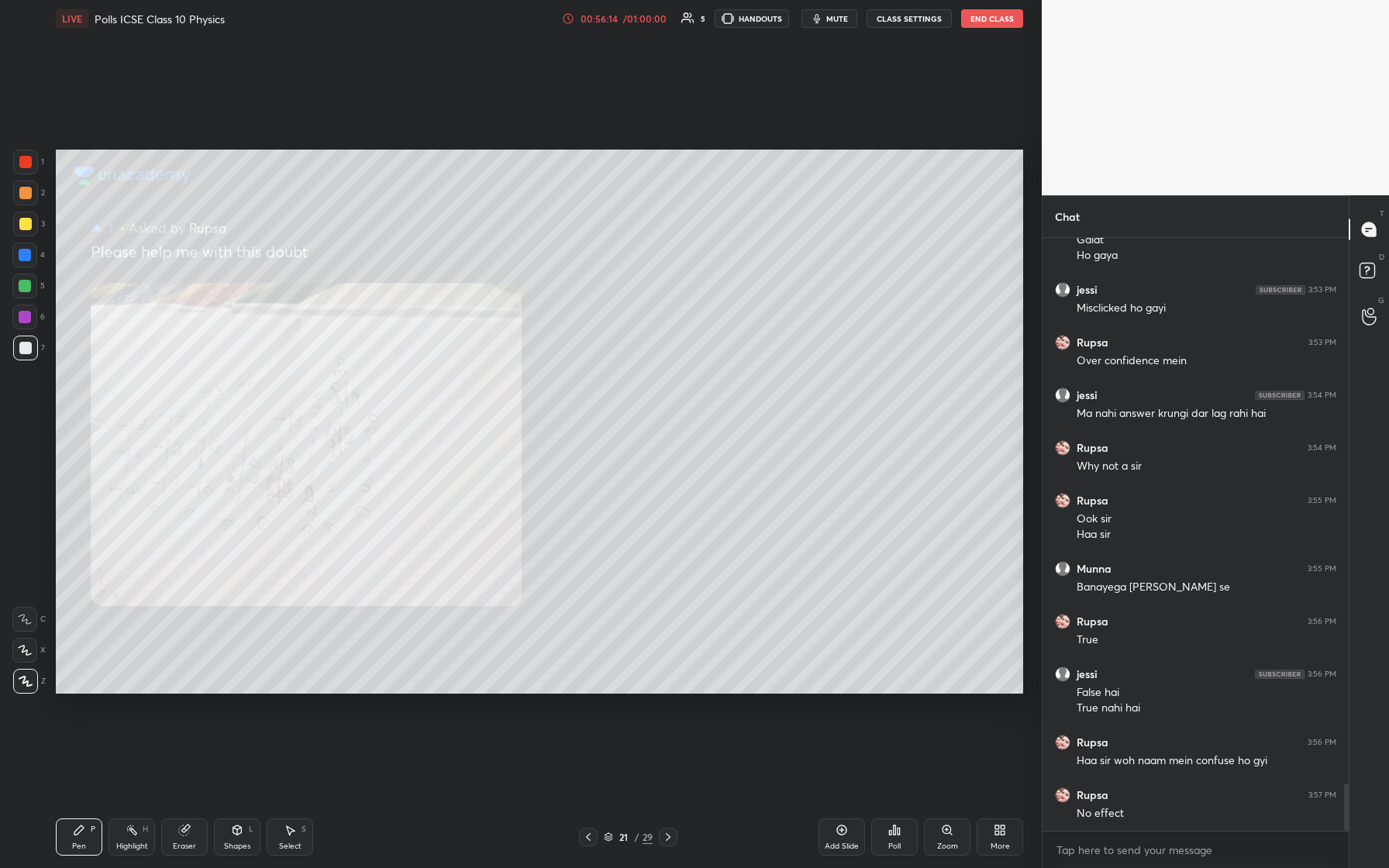
click at [556, 364] on icon at bounding box center [668, 837] width 12 height 12
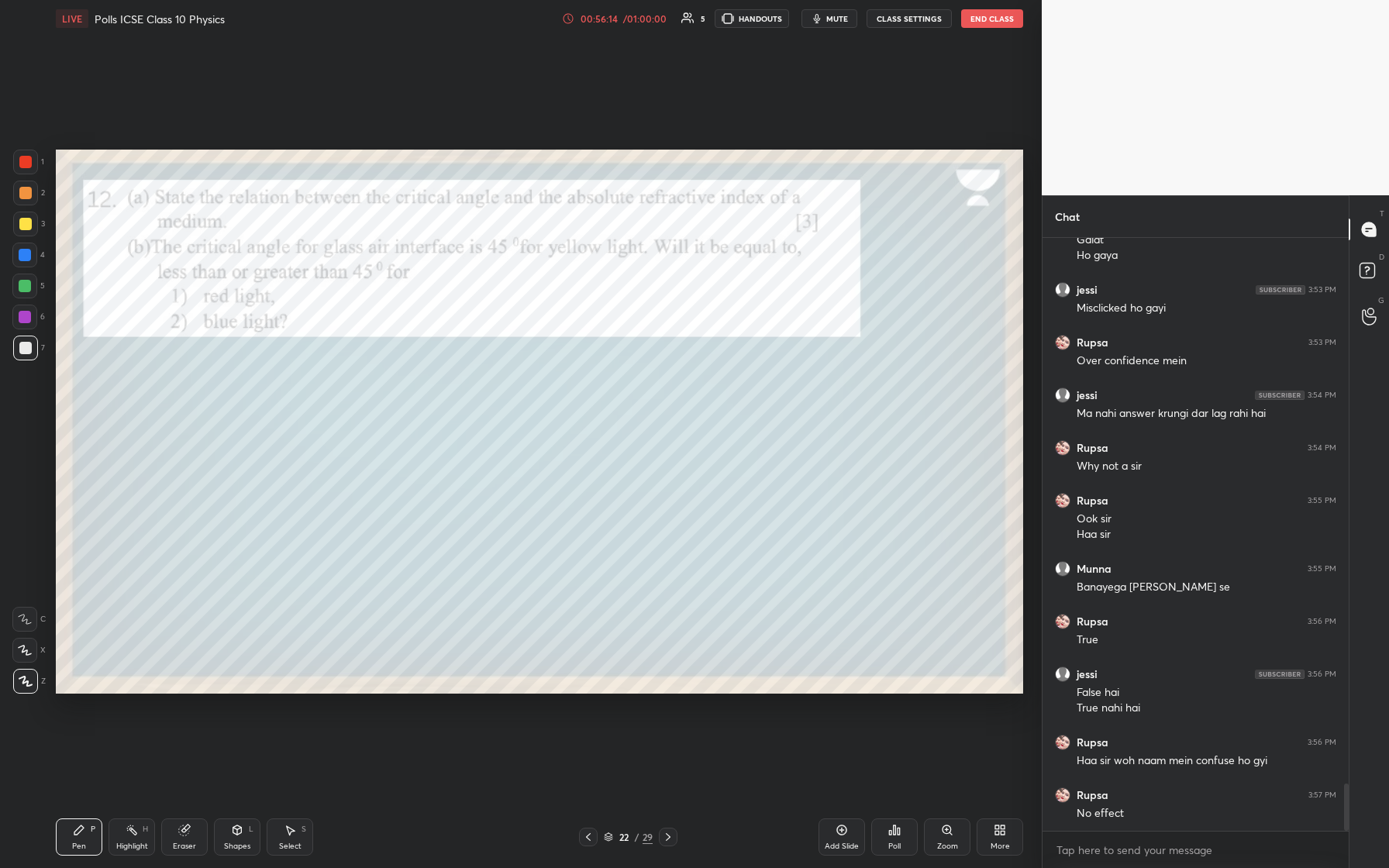
click at [556, 364] on icon at bounding box center [668, 837] width 12 height 12
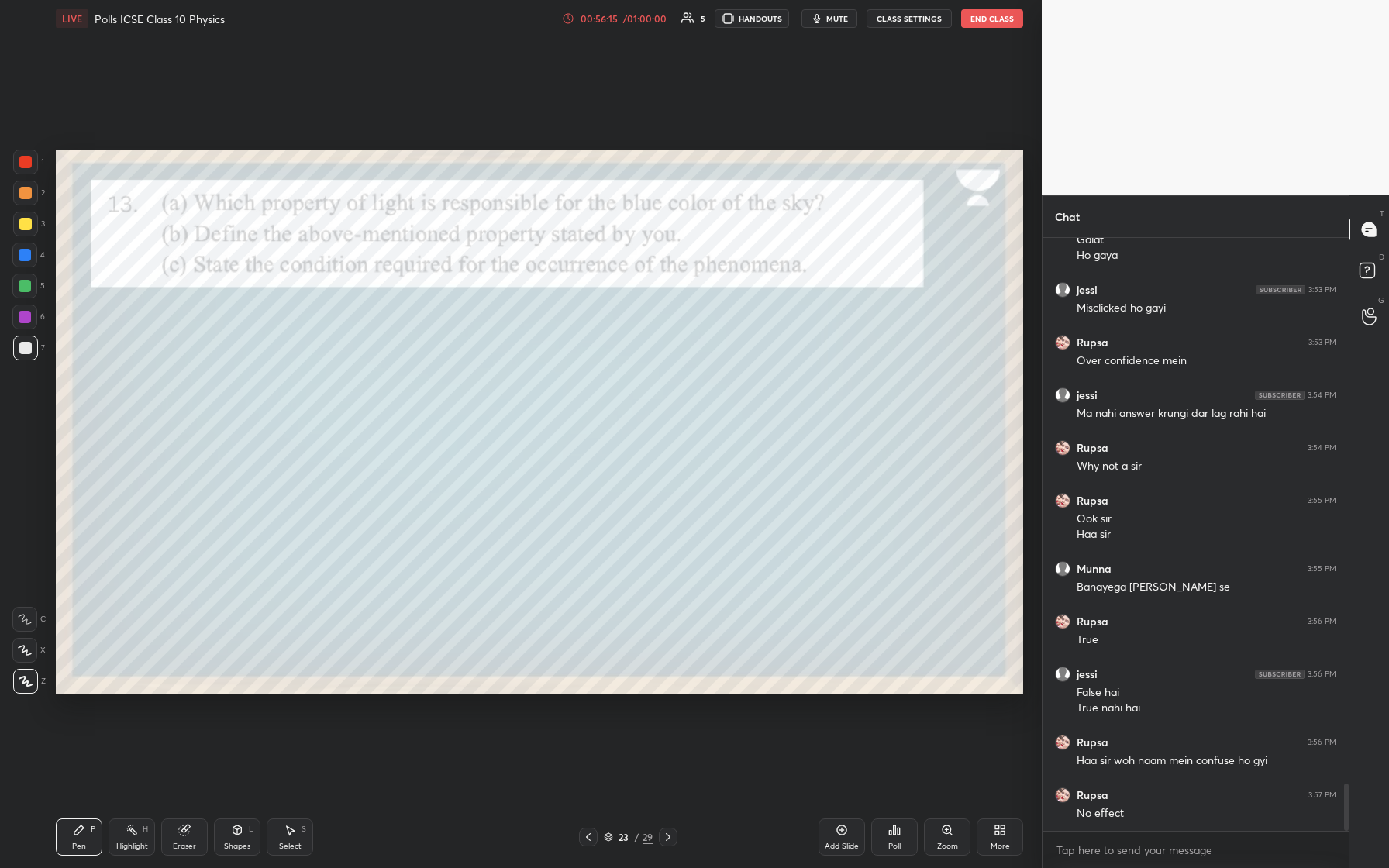
click at [556, 364] on icon at bounding box center [668, 837] width 12 height 12
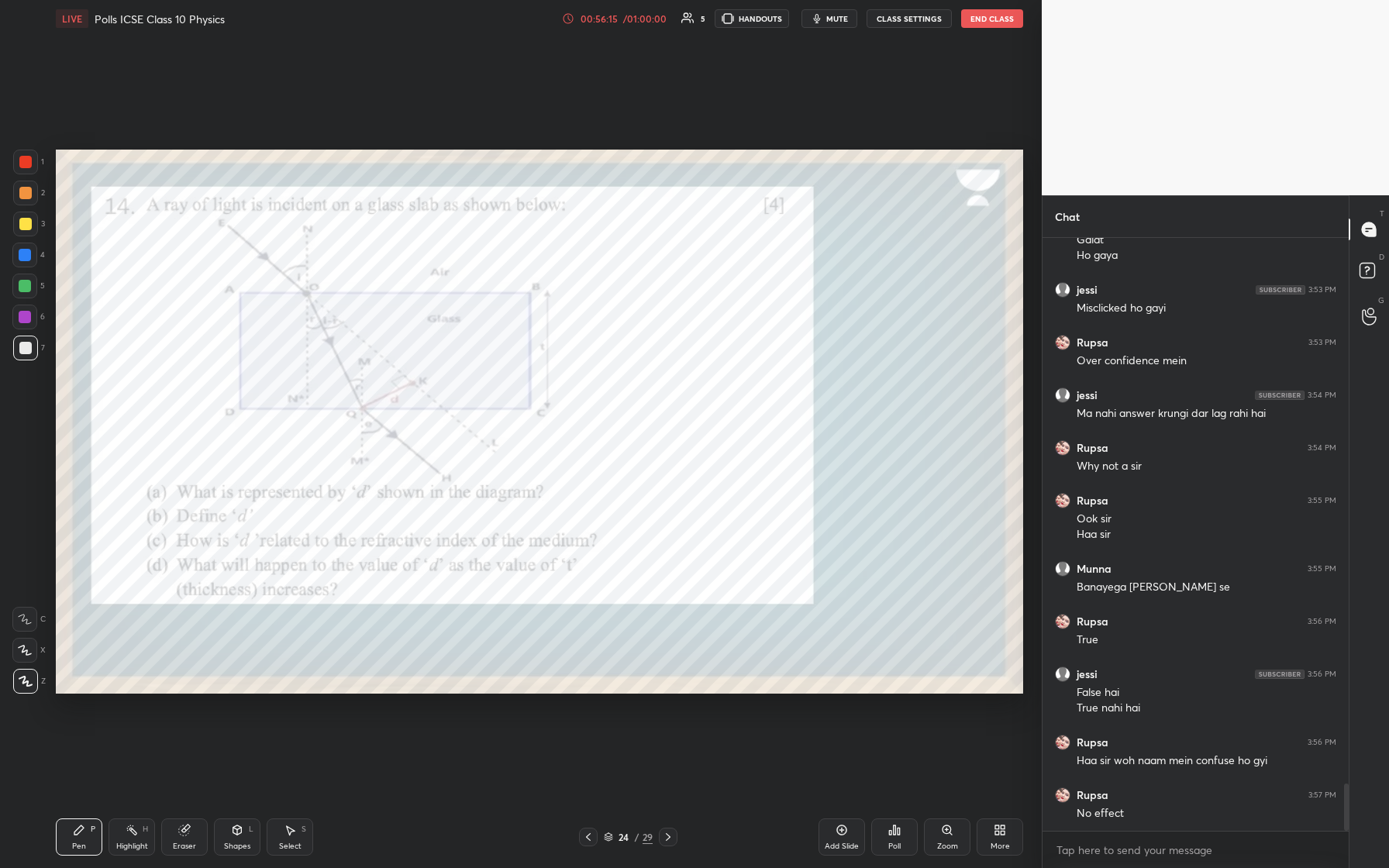
click at [556, 364] on icon at bounding box center [668, 837] width 12 height 12
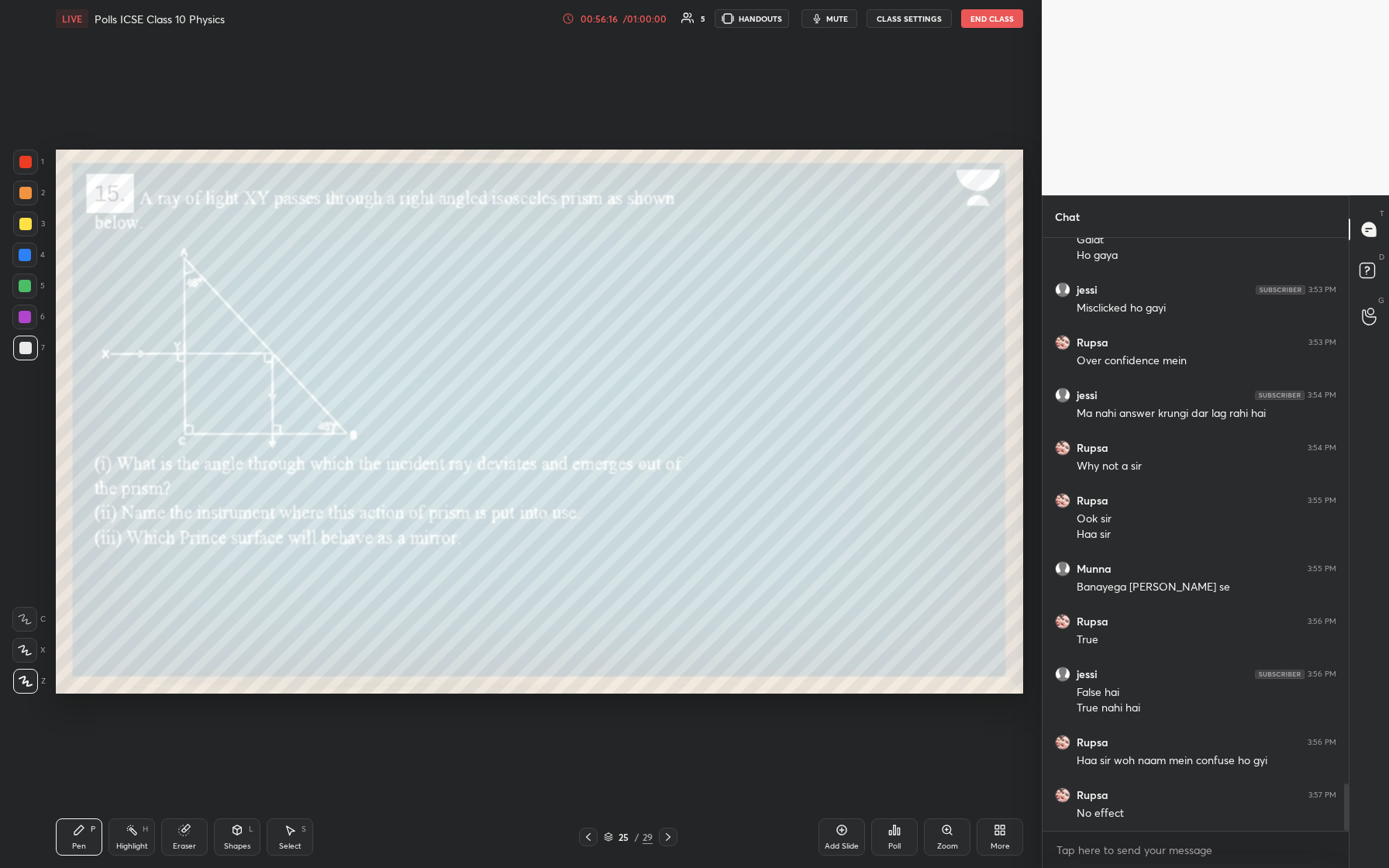
click at [556, 364] on icon at bounding box center [668, 837] width 12 height 12
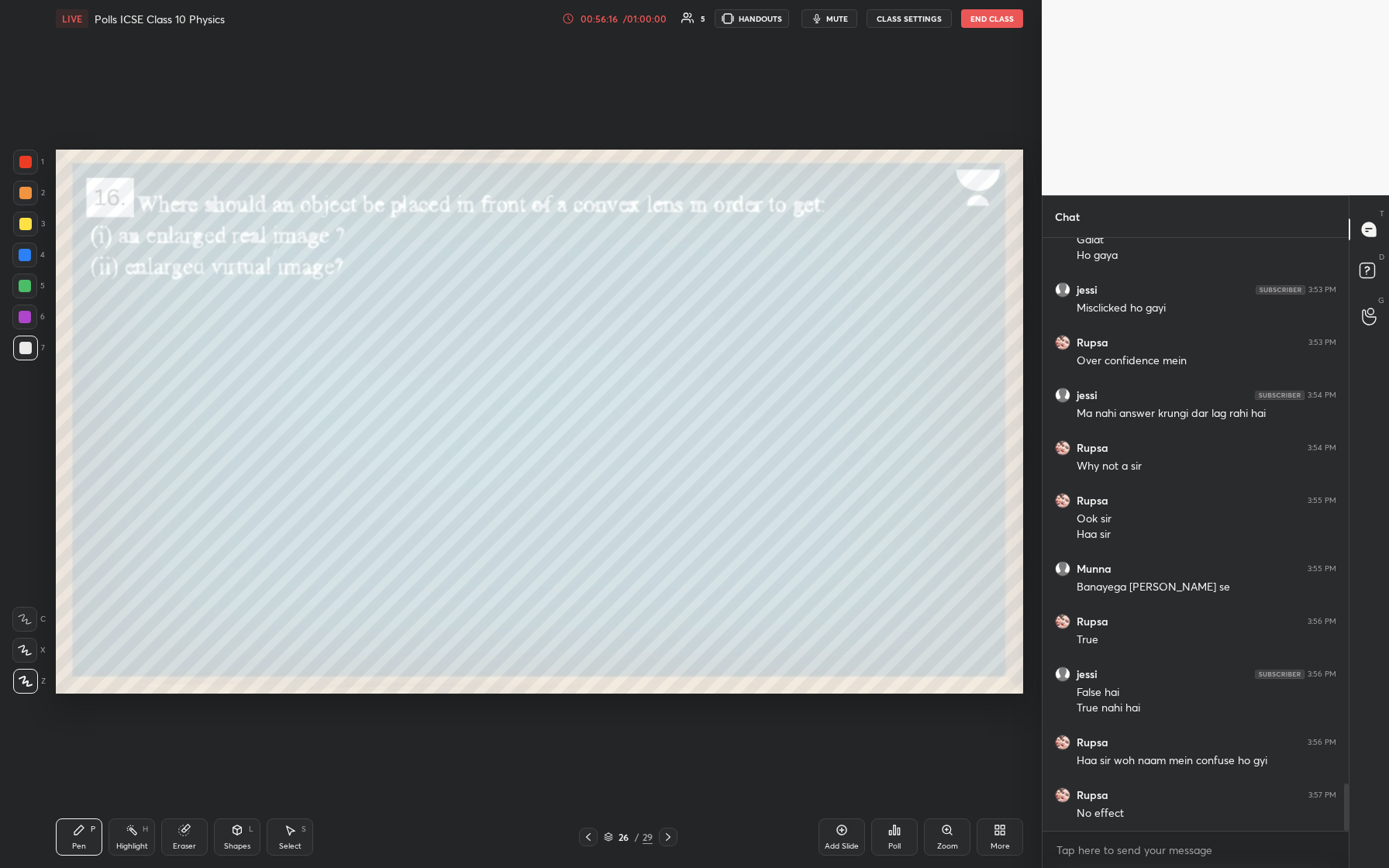
scroll to position [6903, 0]
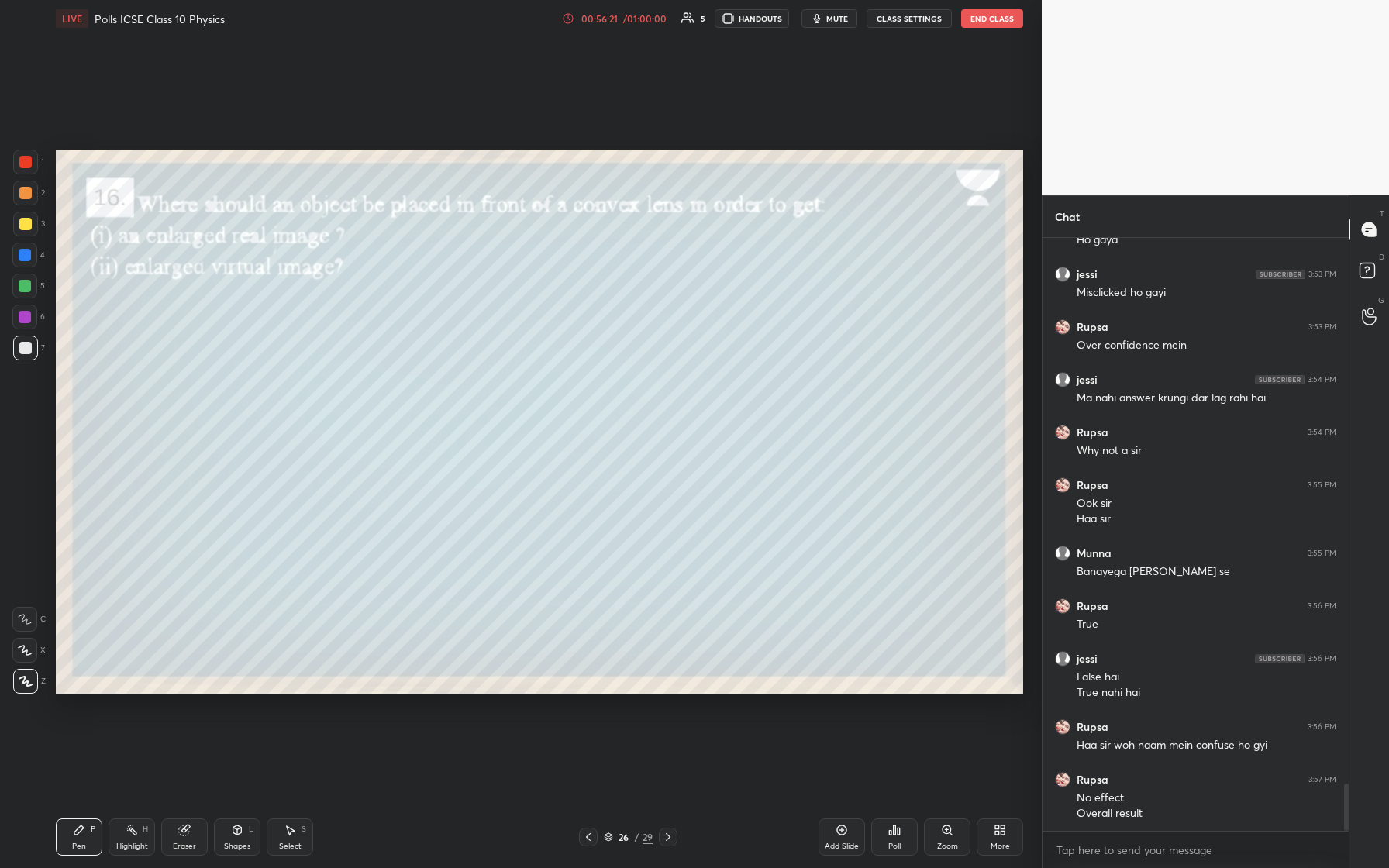
click at [556, 364] on icon at bounding box center [668, 838] width 5 height 8
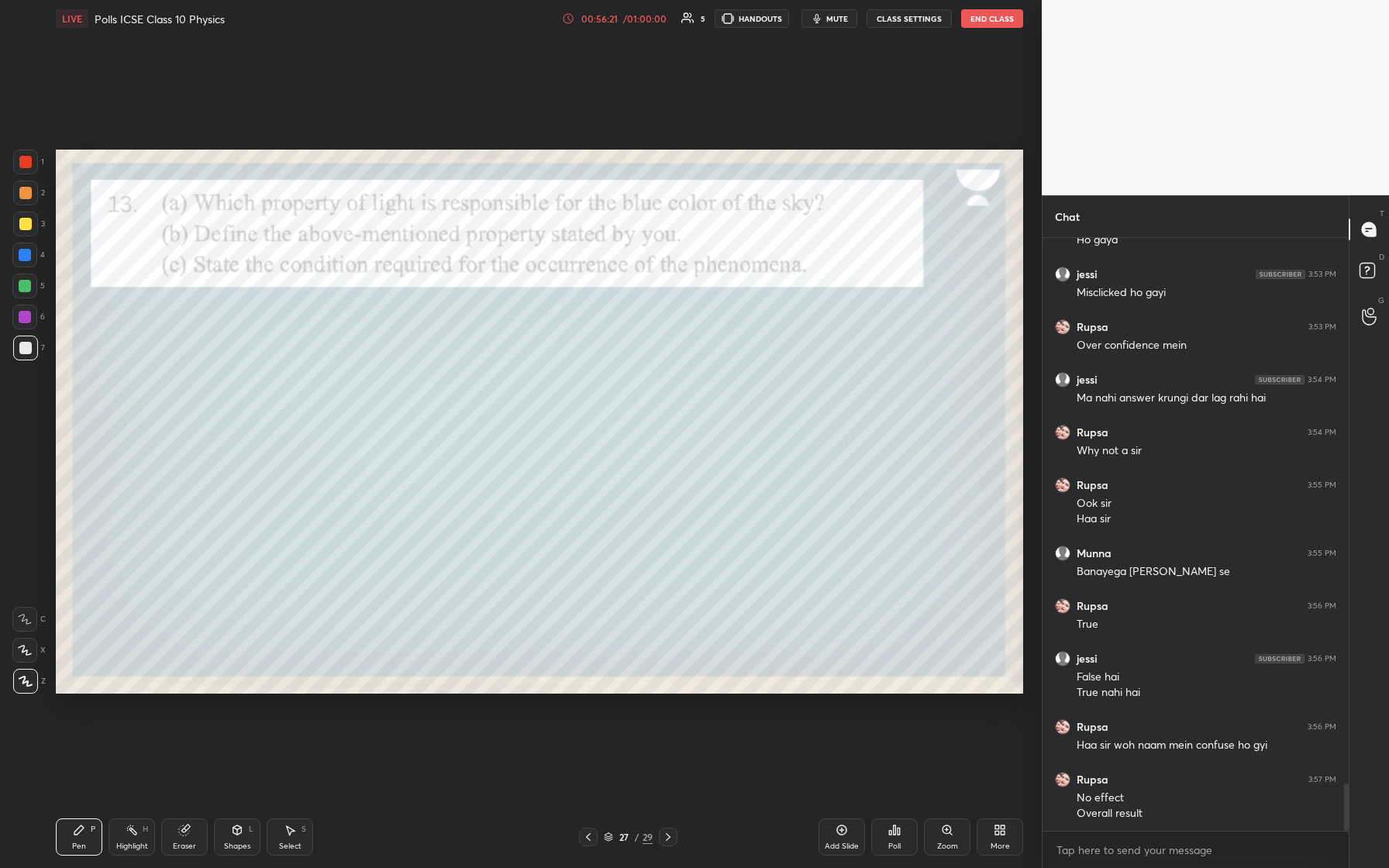
scroll to position [6955, 0]
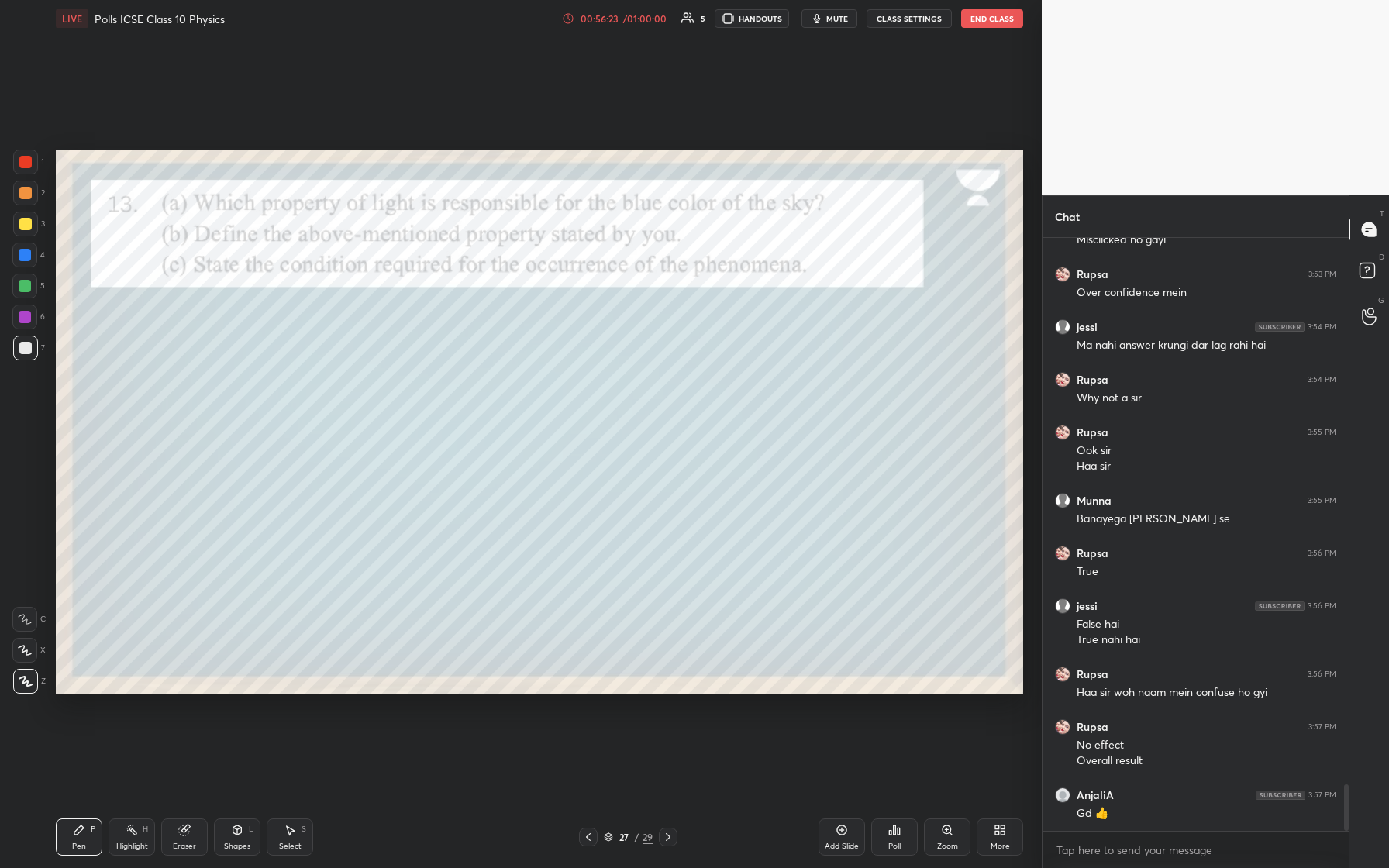
click at [556, 364] on icon at bounding box center [587, 837] width 12 height 12
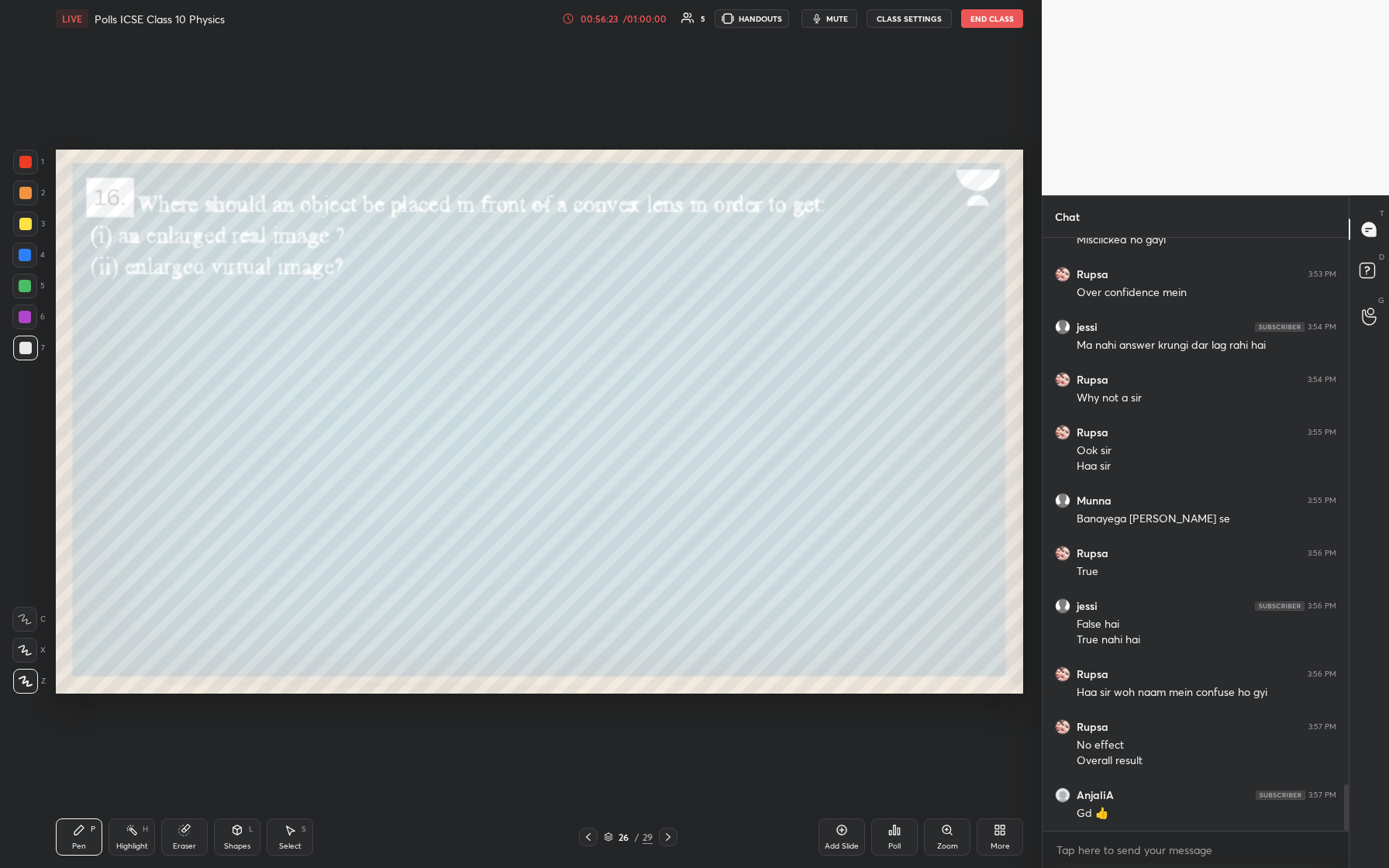
click at [556, 364] on icon at bounding box center [587, 837] width 12 height 12
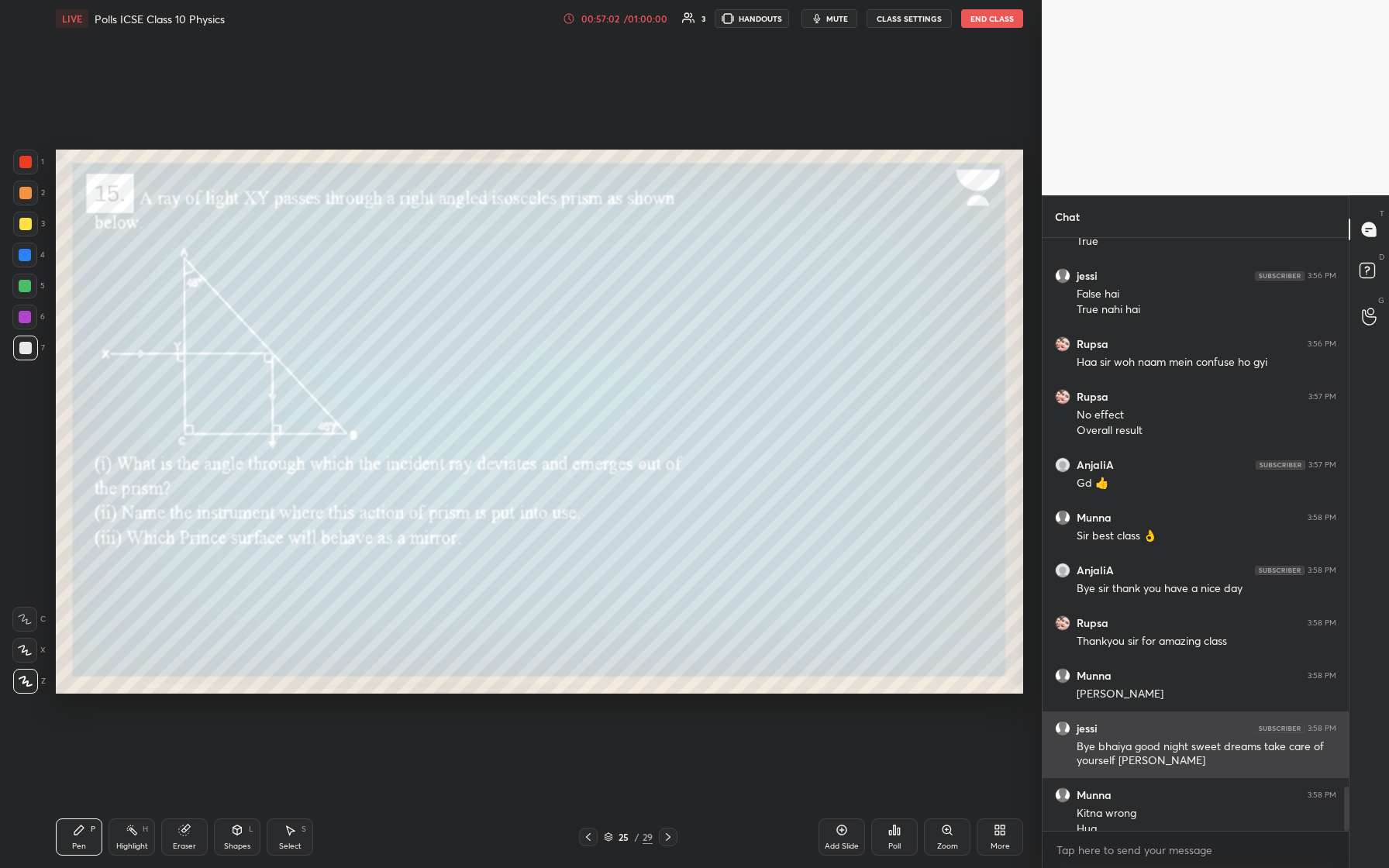
scroll to position [7301, 0]
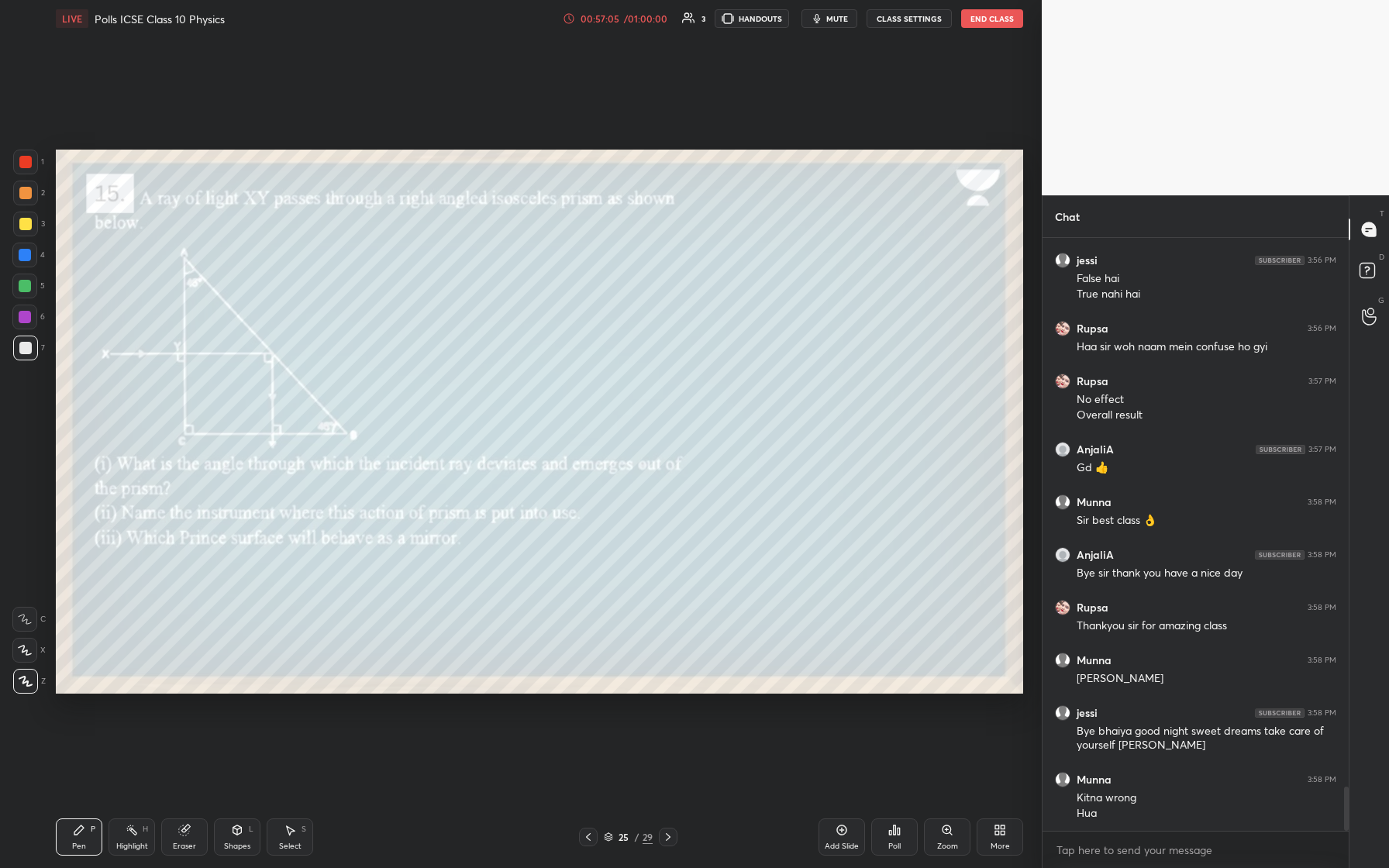
click at [556, 364] on div "Poll" at bounding box center [894, 837] width 46 height 37
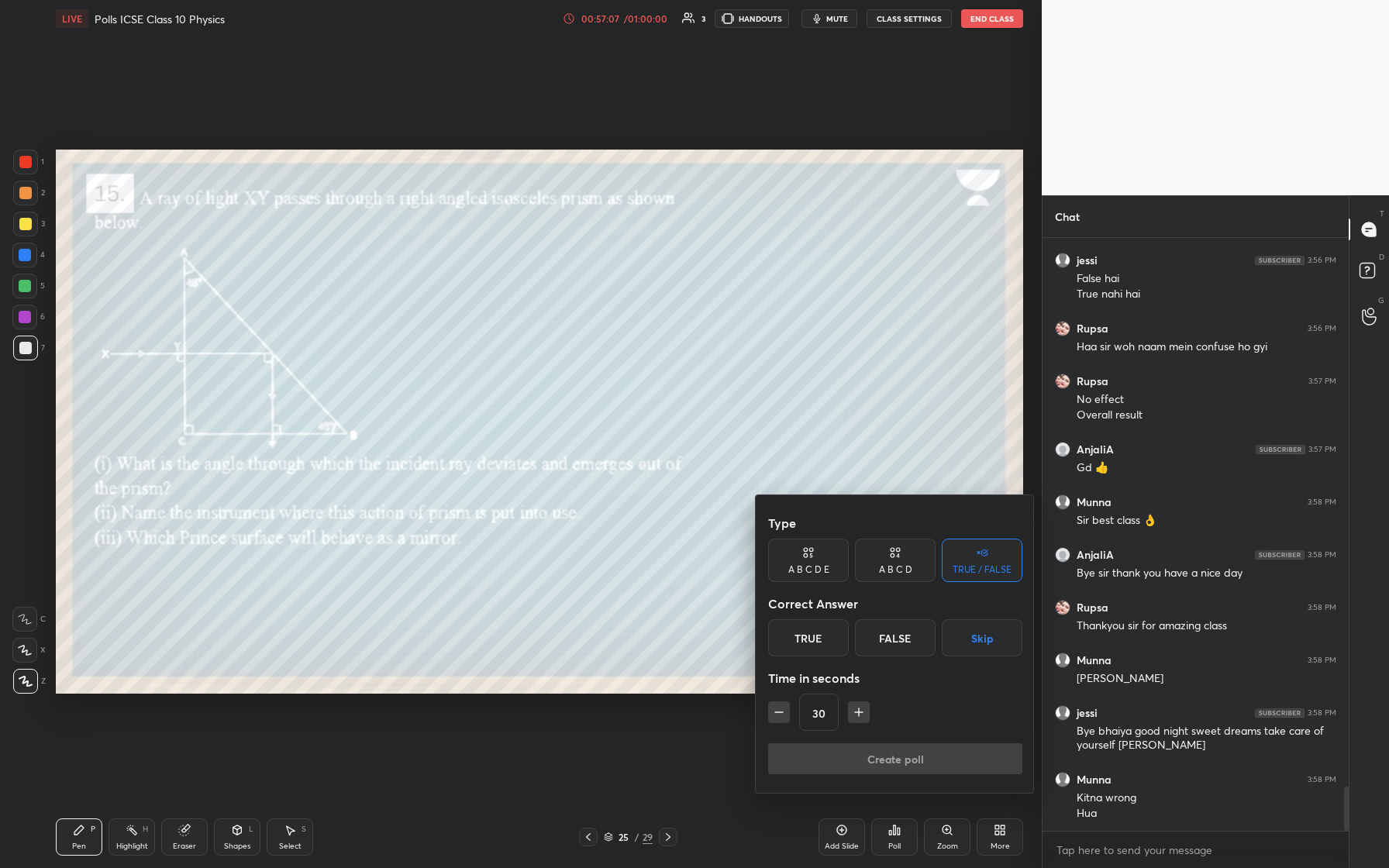
click at [556, 364] on div at bounding box center [694, 434] width 1389 height 868
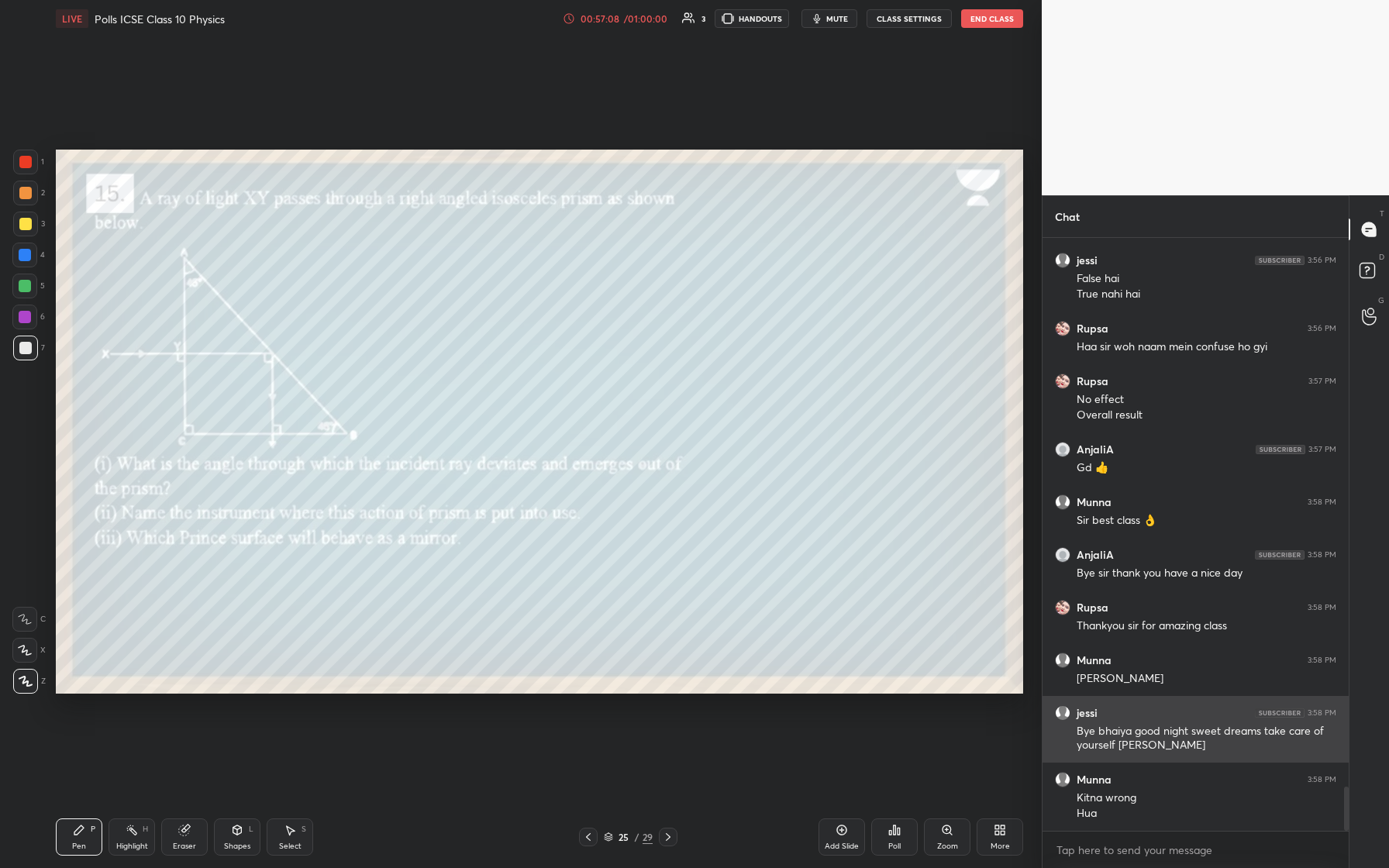
click at [556, 364] on div "Bye bhaiya good night sweet dreams take care of yourself [PERSON_NAME]" at bounding box center [1207, 738] width 260 height 29
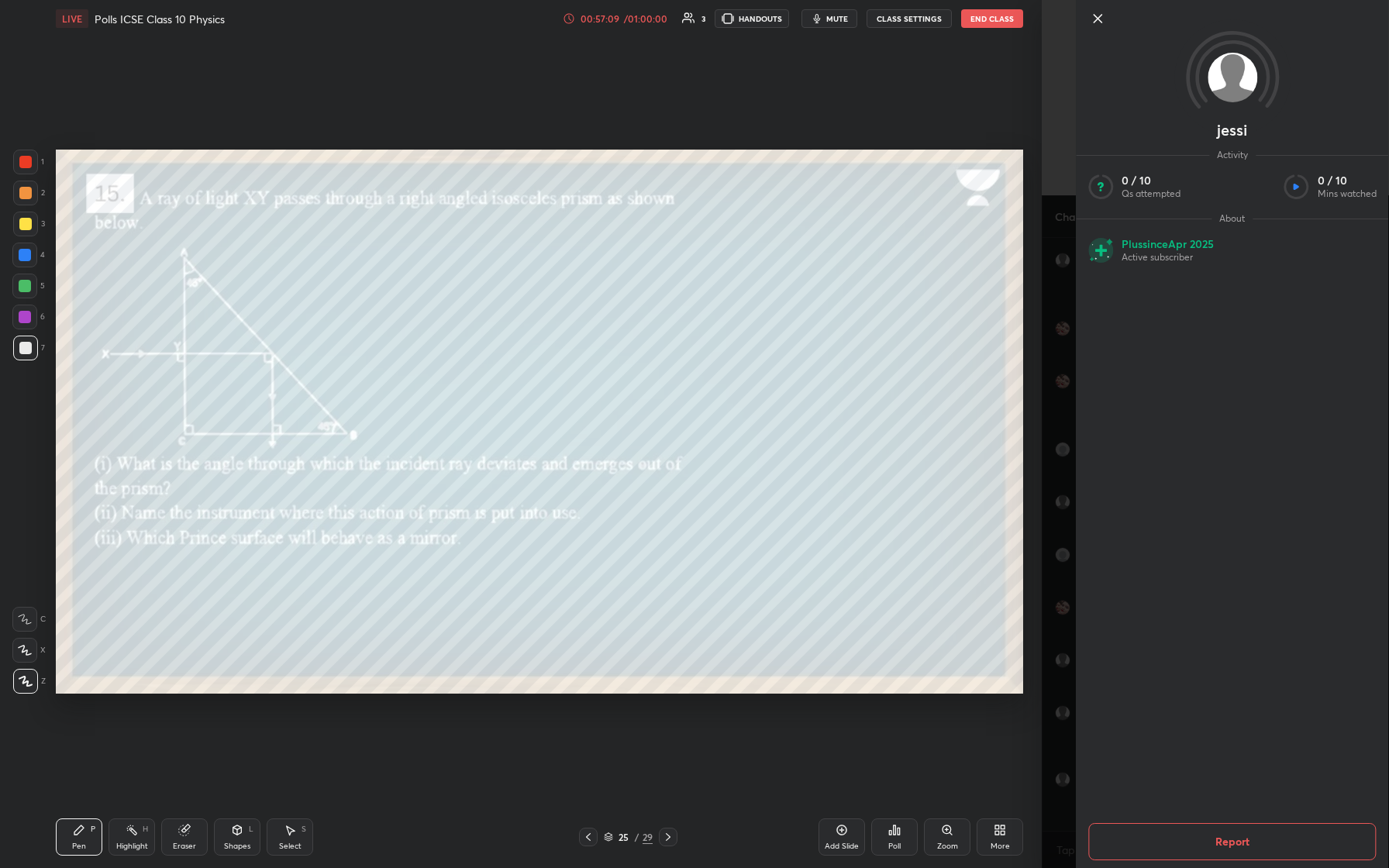
click at [556, 364] on div "Setting up your live class Poll for secs No correct answer Start poll" at bounding box center [539, 422] width 980 height 769
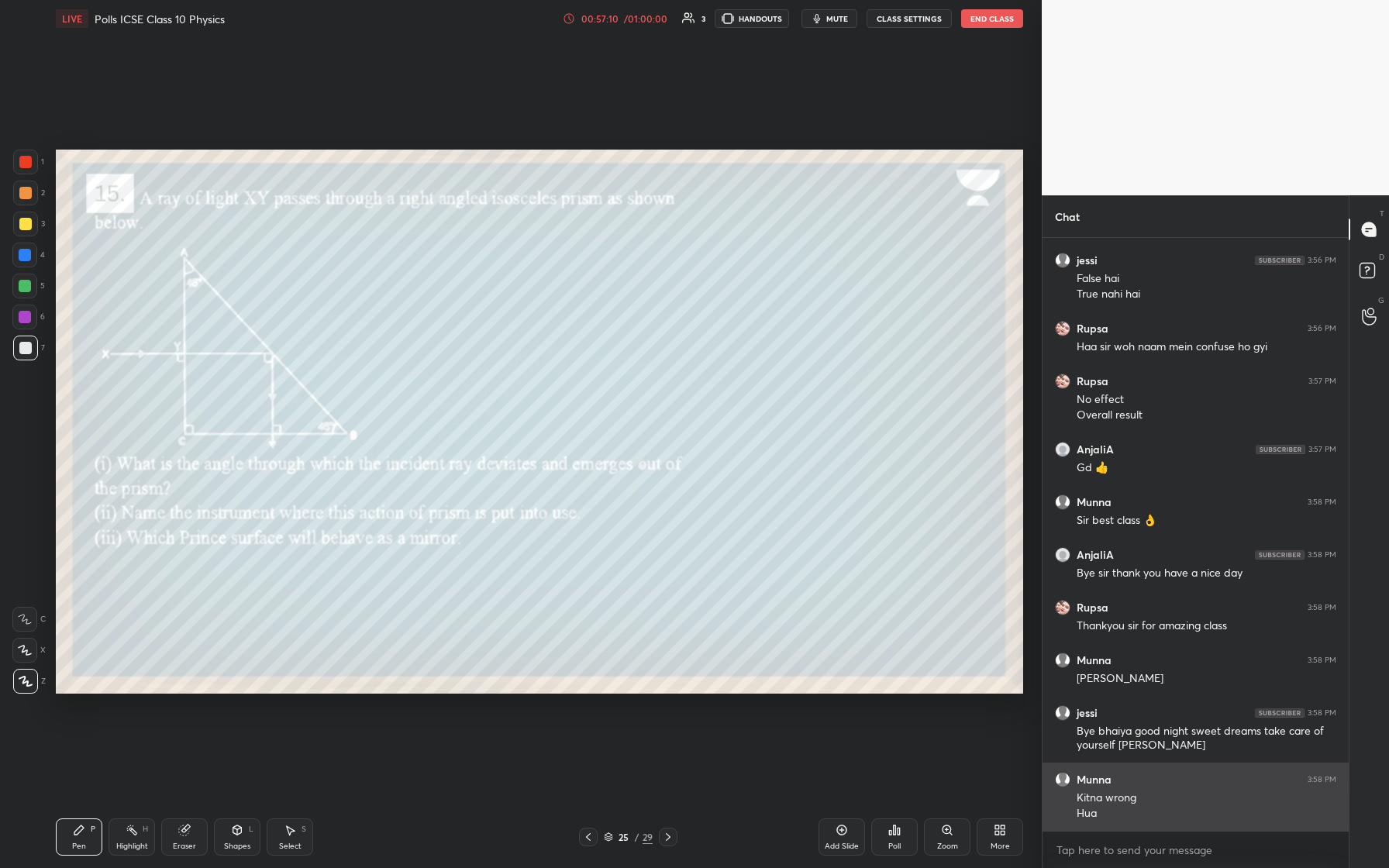
click at [556, 364] on div "Kitna wrong" at bounding box center [1207, 799] width 260 height 15
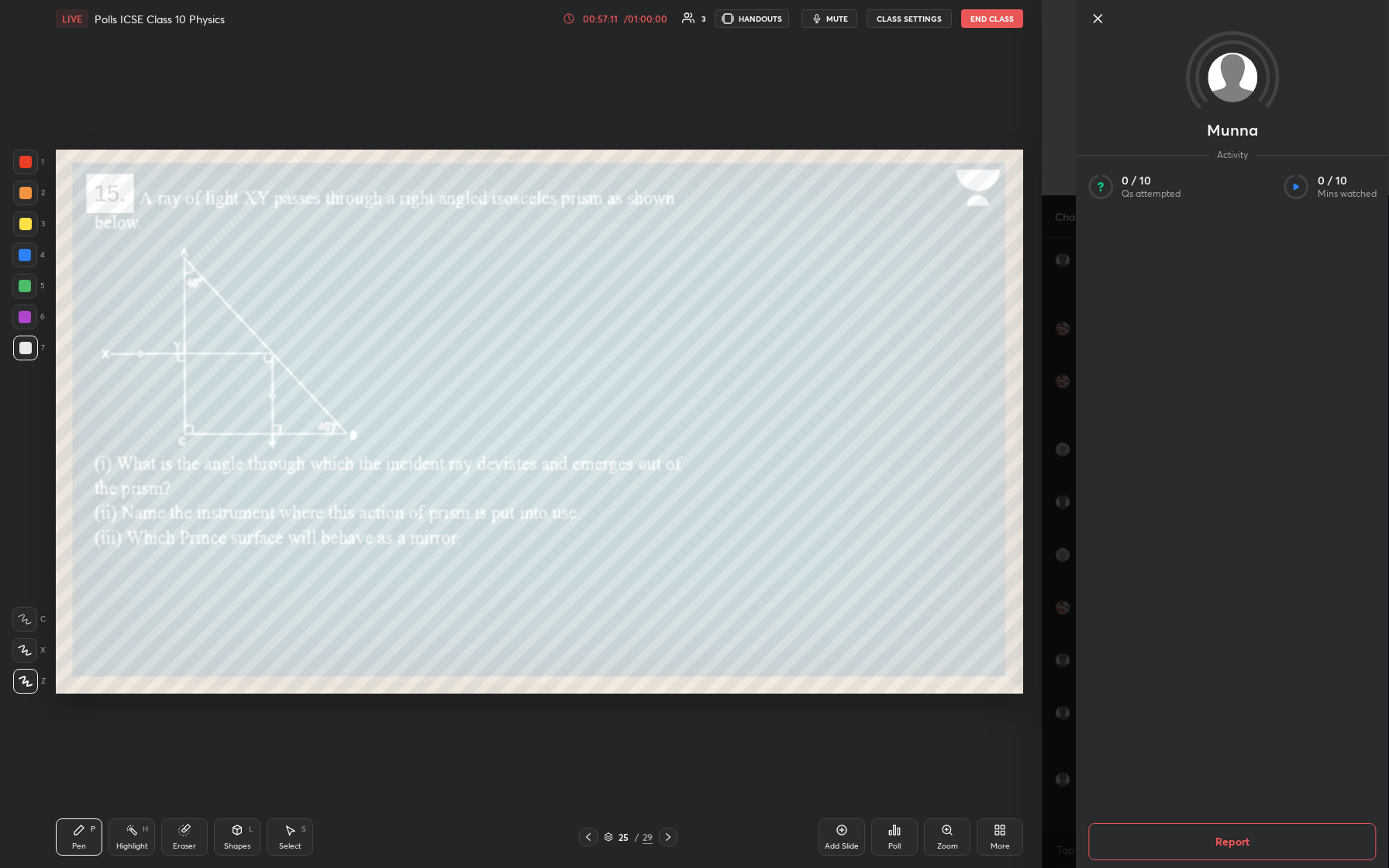
click at [556, 364] on div "Setting up your live class Poll for secs No correct answer Start poll" at bounding box center [539, 422] width 980 height 769
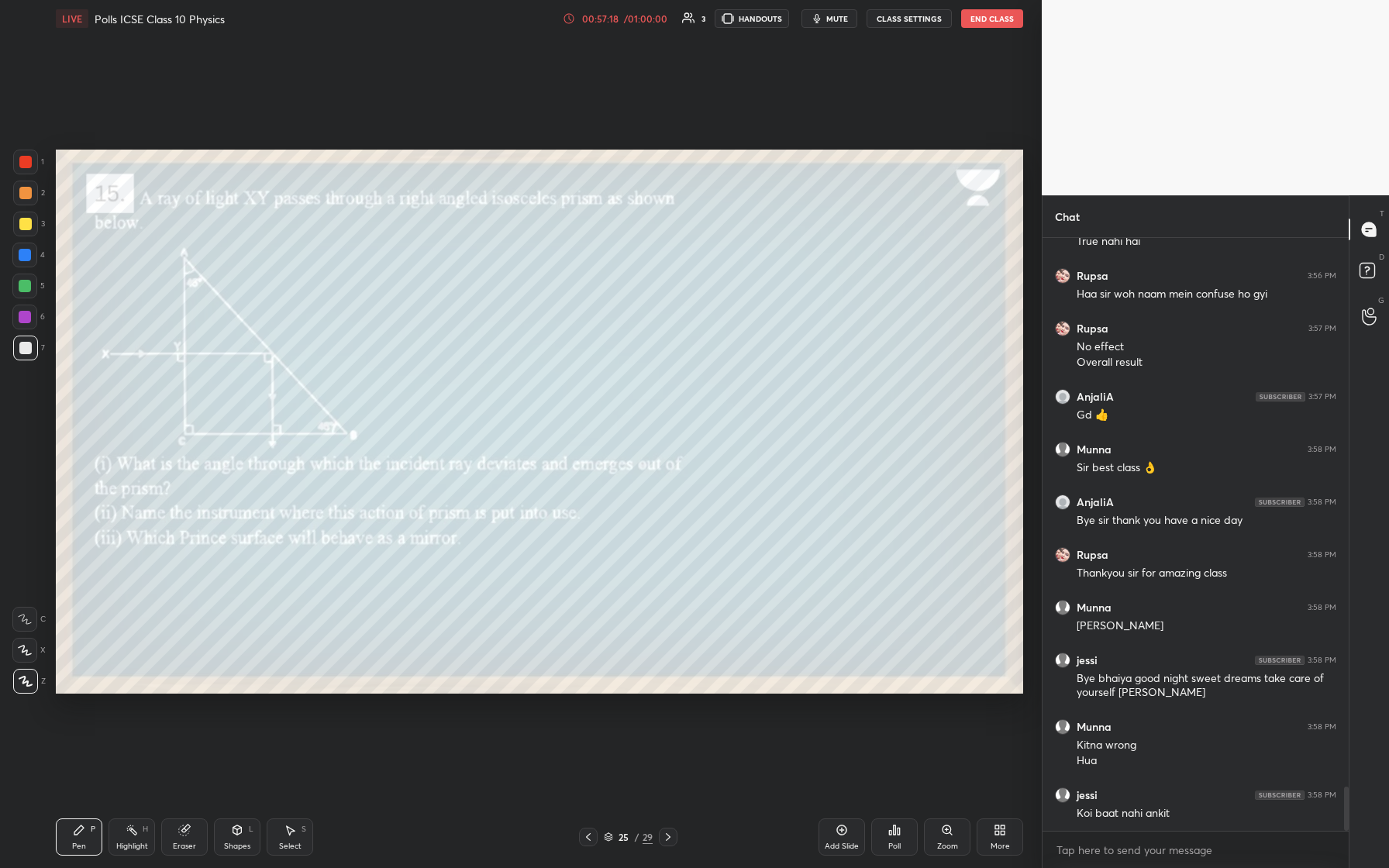
scroll to position [7406, 0]
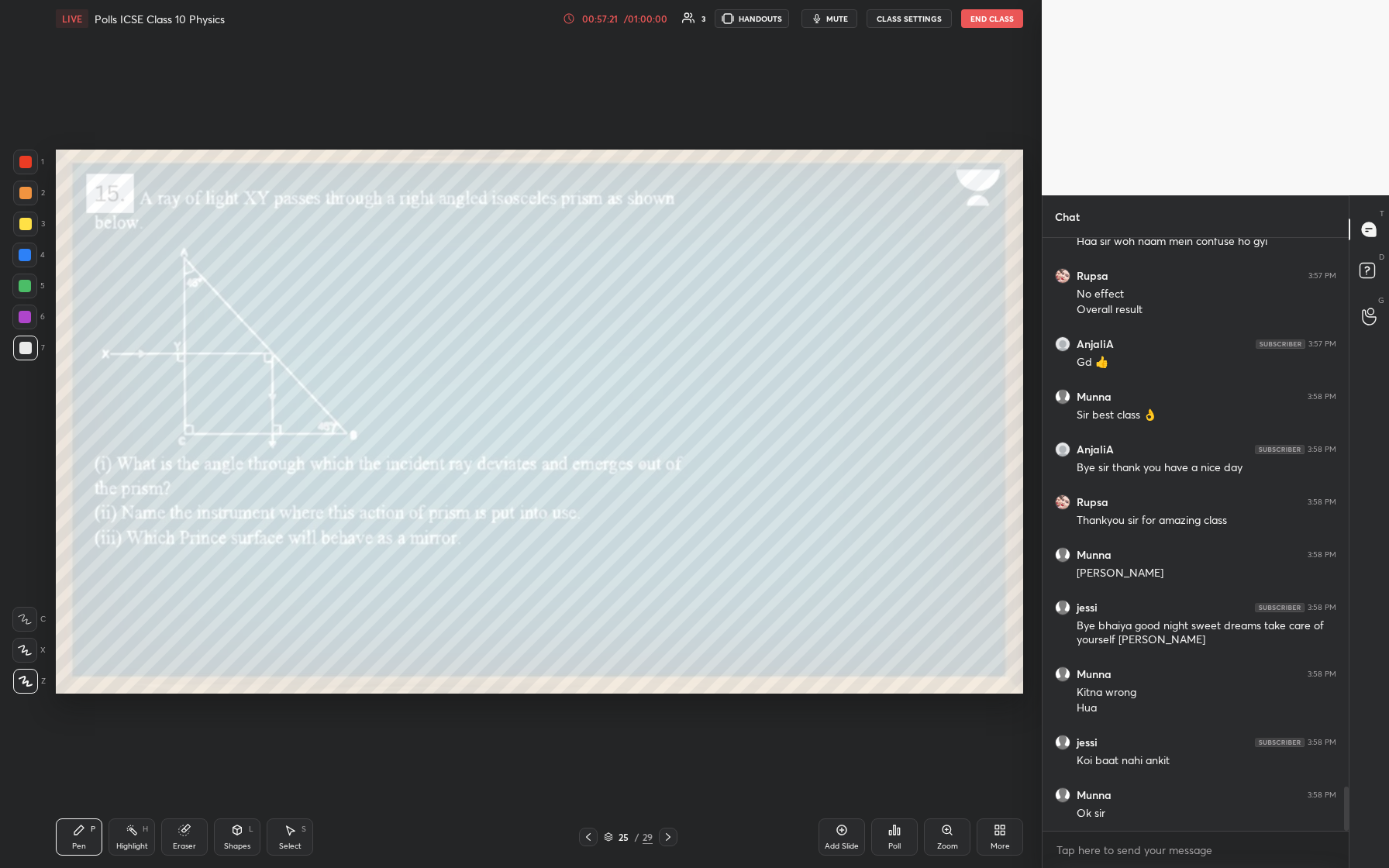
click at [556, 25] on button "End Class" at bounding box center [992, 19] width 62 height 19
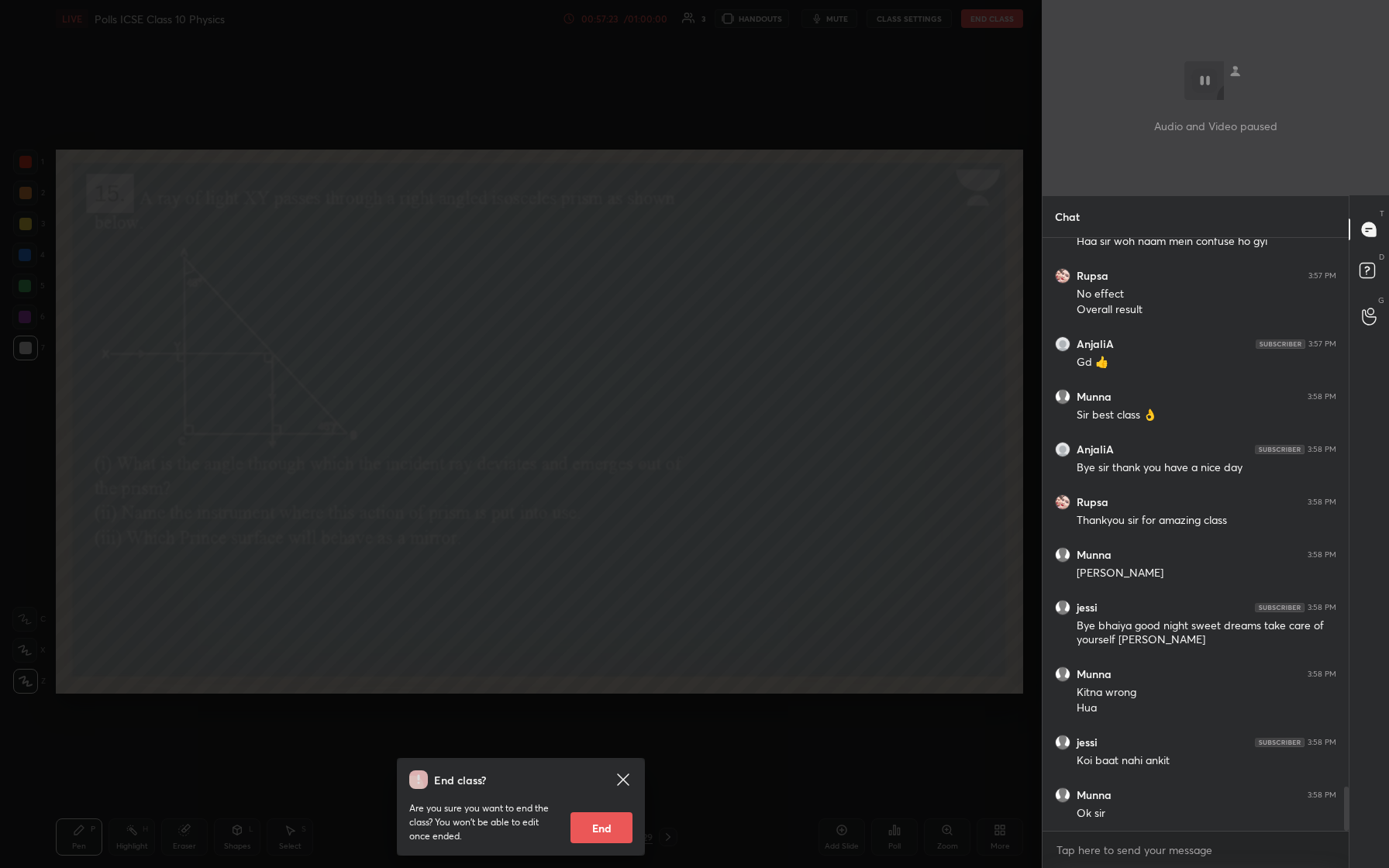
click at [556, 364] on button "End" at bounding box center [601, 827] width 62 height 31
type textarea "x"
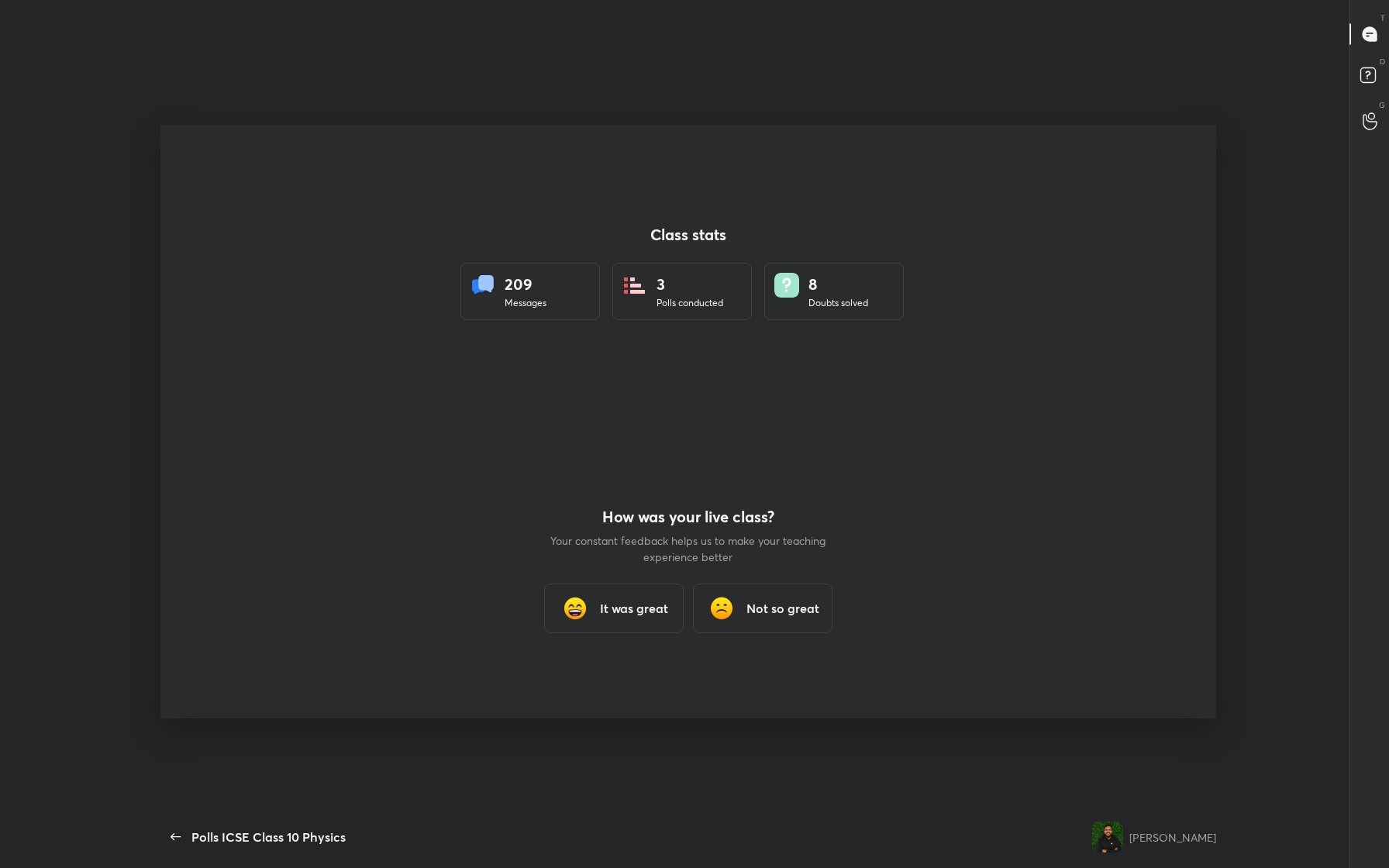
scroll to position [0, 0]
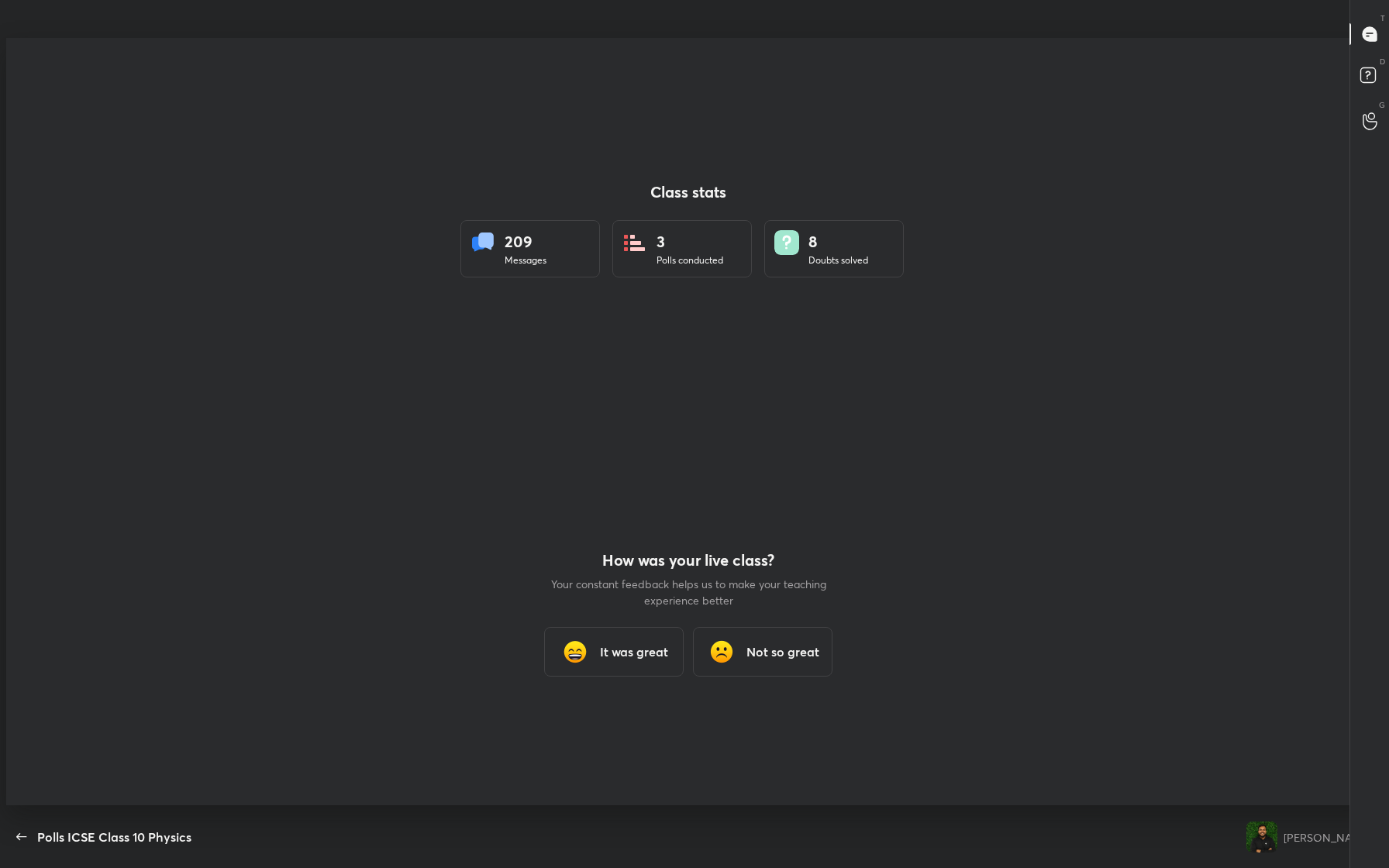
click at [556, 9] on button "End Class" at bounding box center [1339, 19] width 62 height 19
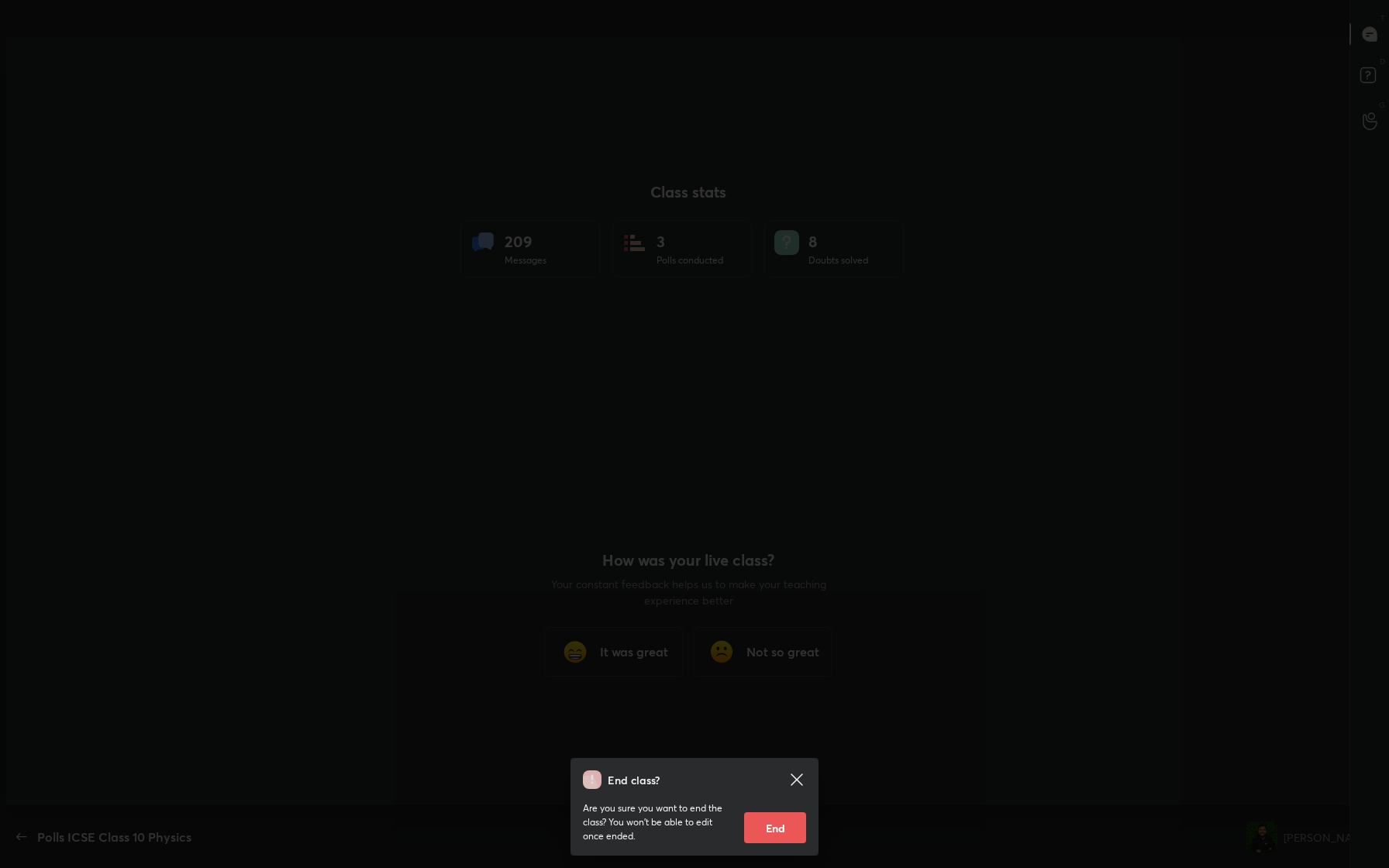
click at [556, 364] on button "End" at bounding box center [774, 827] width 62 height 31
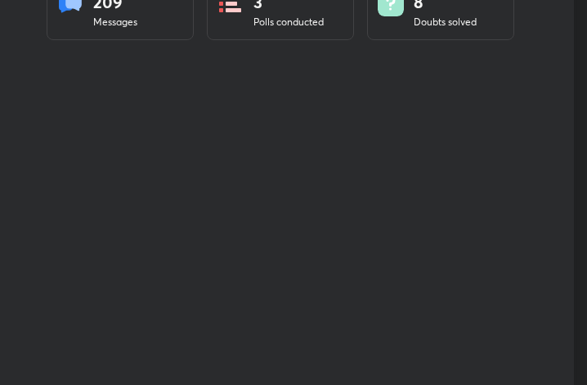
scroll to position [81542, 81248]
